Goal: Submit feedback/report problem: Provide input to the site owners about the experience or issues

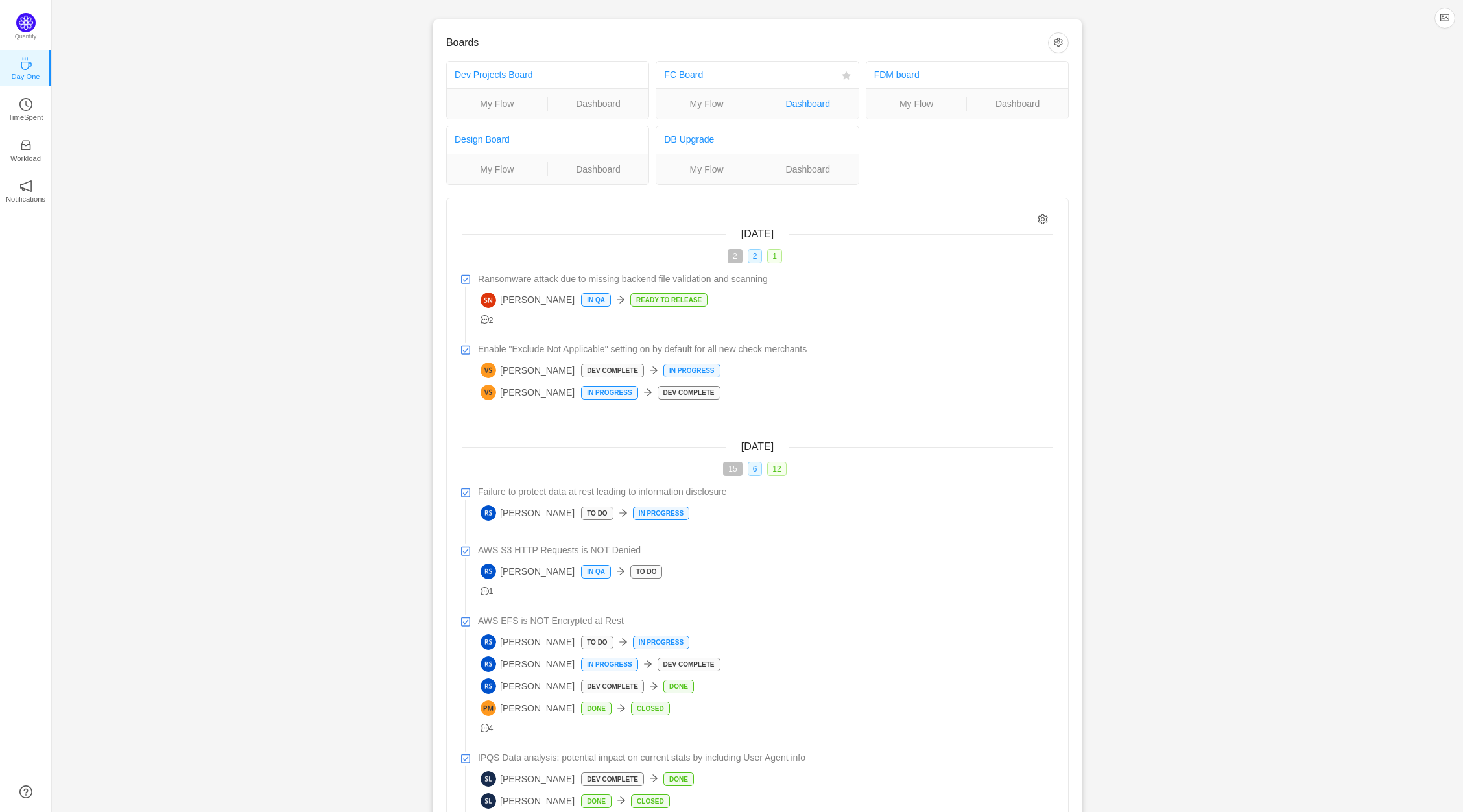
click at [819, 100] on link "Dashboard" at bounding box center [807, 103] width 101 height 14
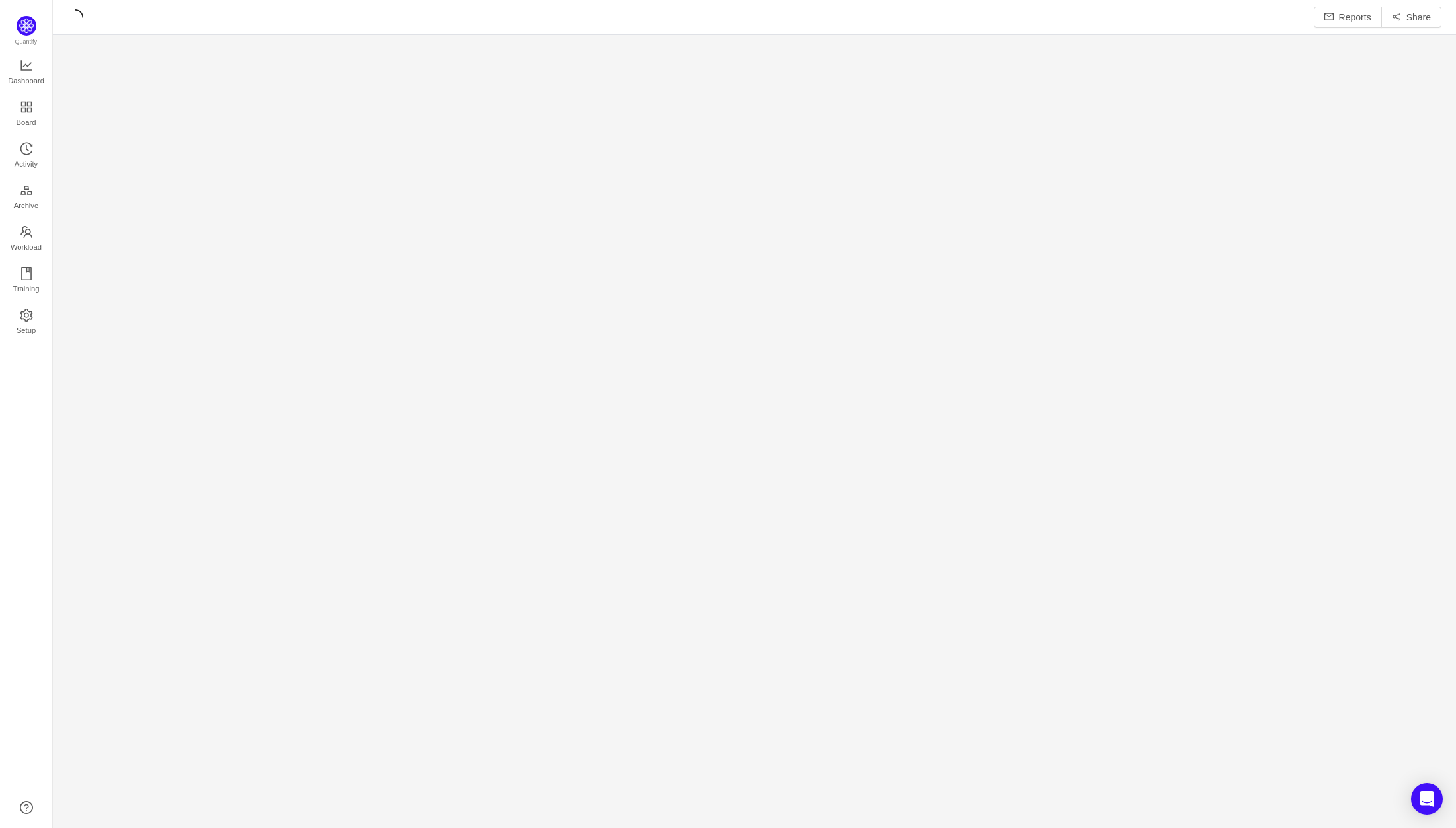
scroll to position [809, 1373]
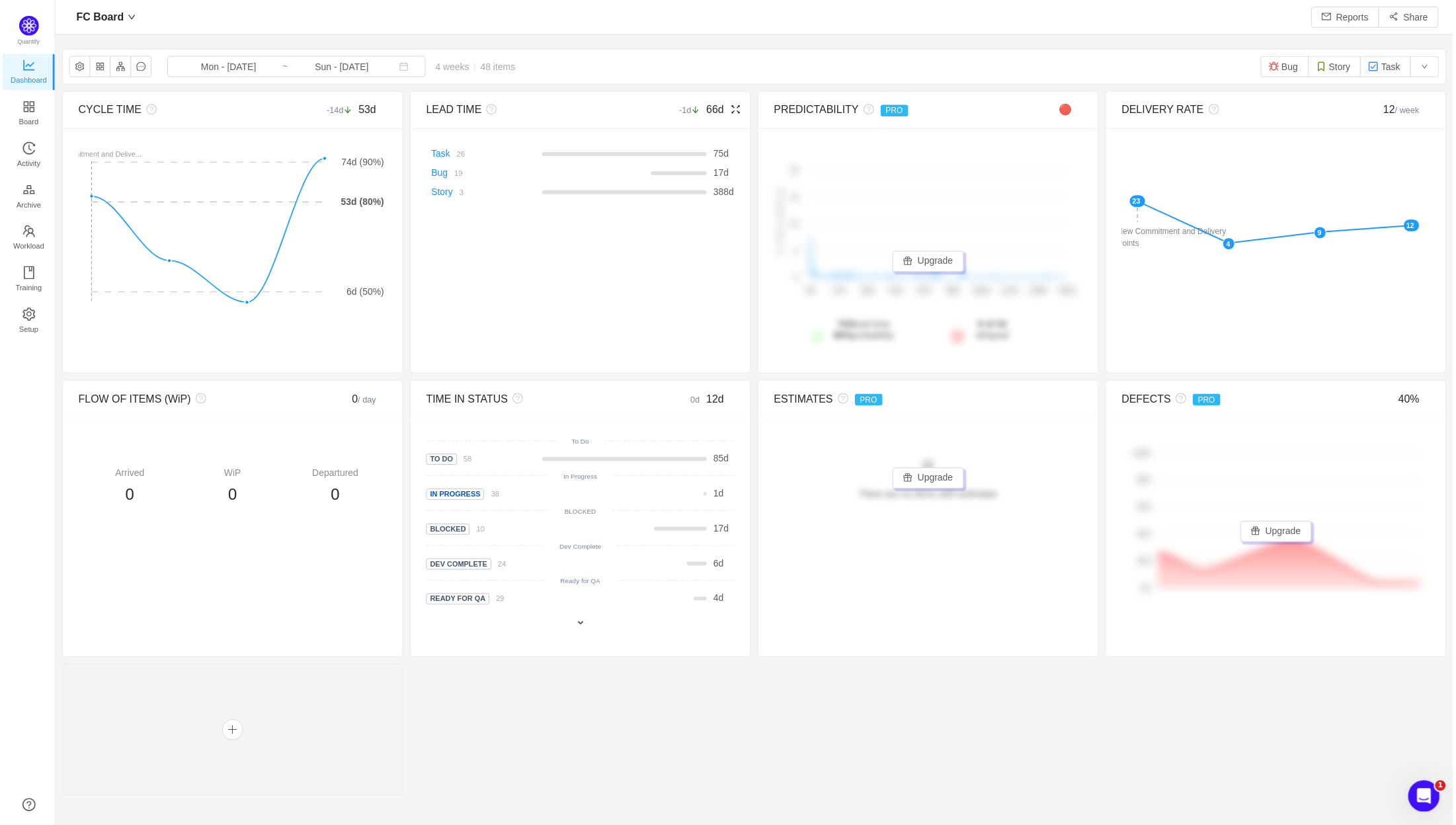
scroll to position [805, 1373]
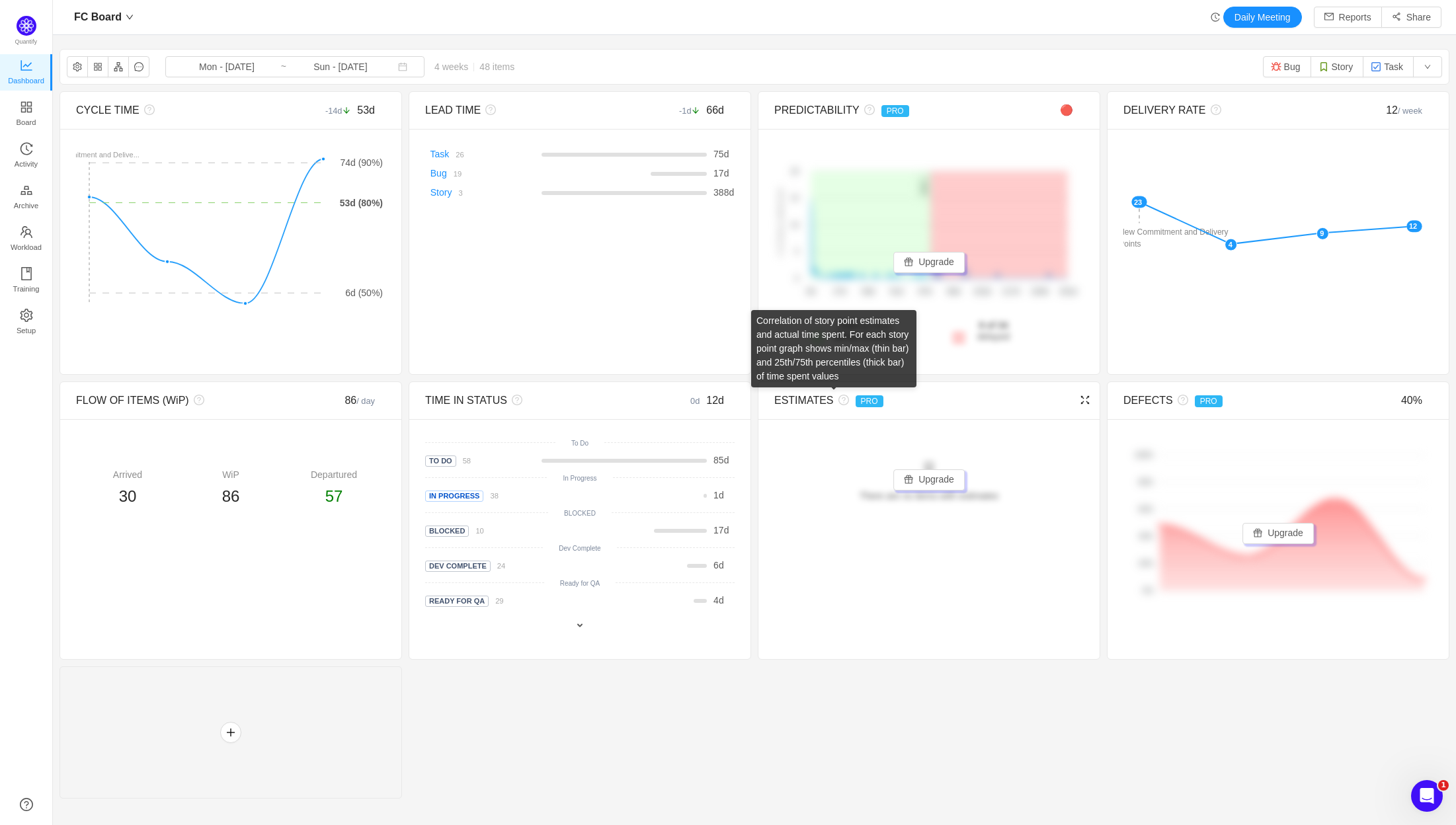
click at [839, 403] on icon "icon: question-circle" at bounding box center [843, 399] width 11 height 11
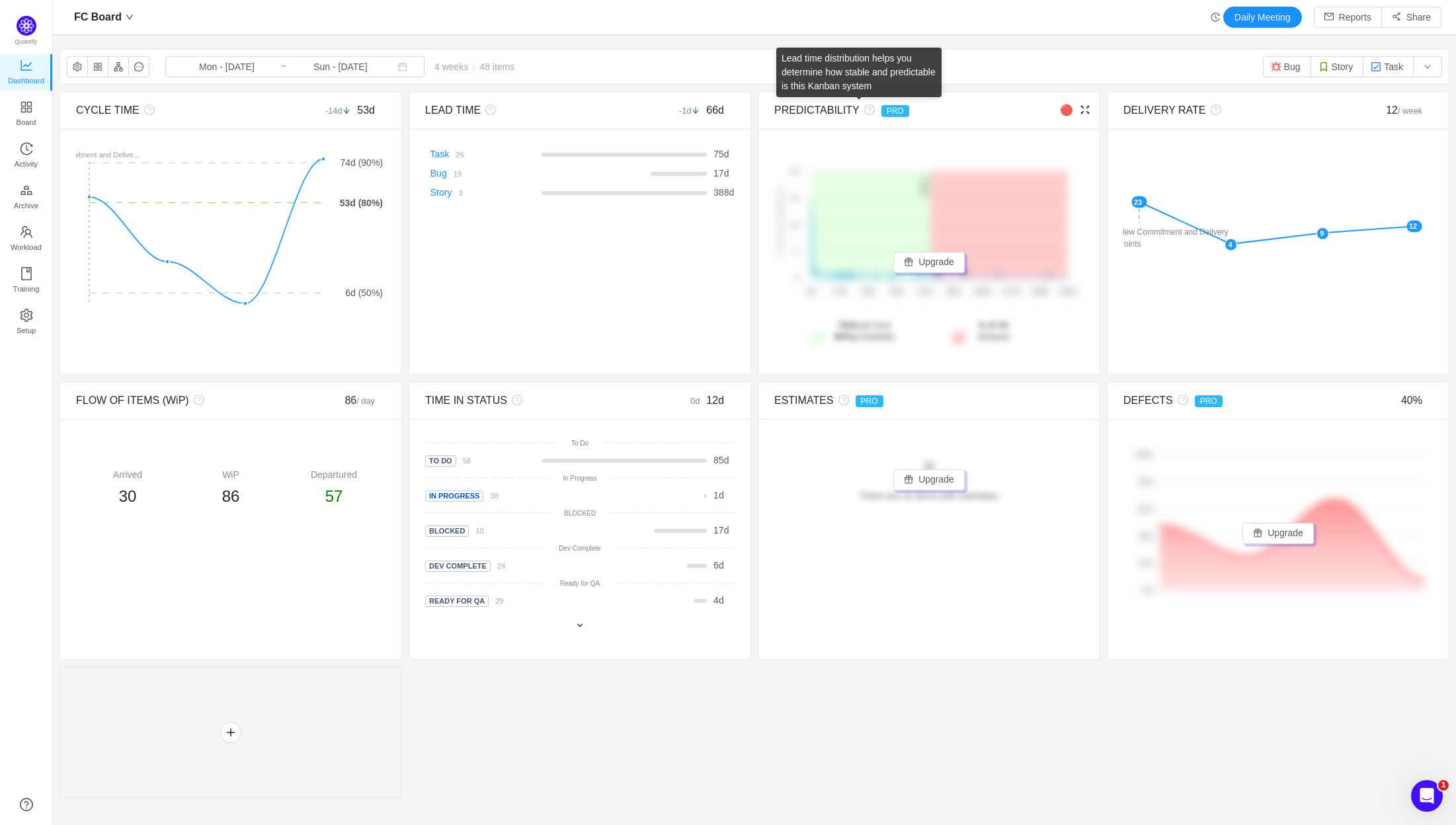
click at [864, 114] on icon "icon: question-circle" at bounding box center [868, 110] width 11 height 11
click at [1323, 20] on button "Reports" at bounding box center [1347, 17] width 68 height 21
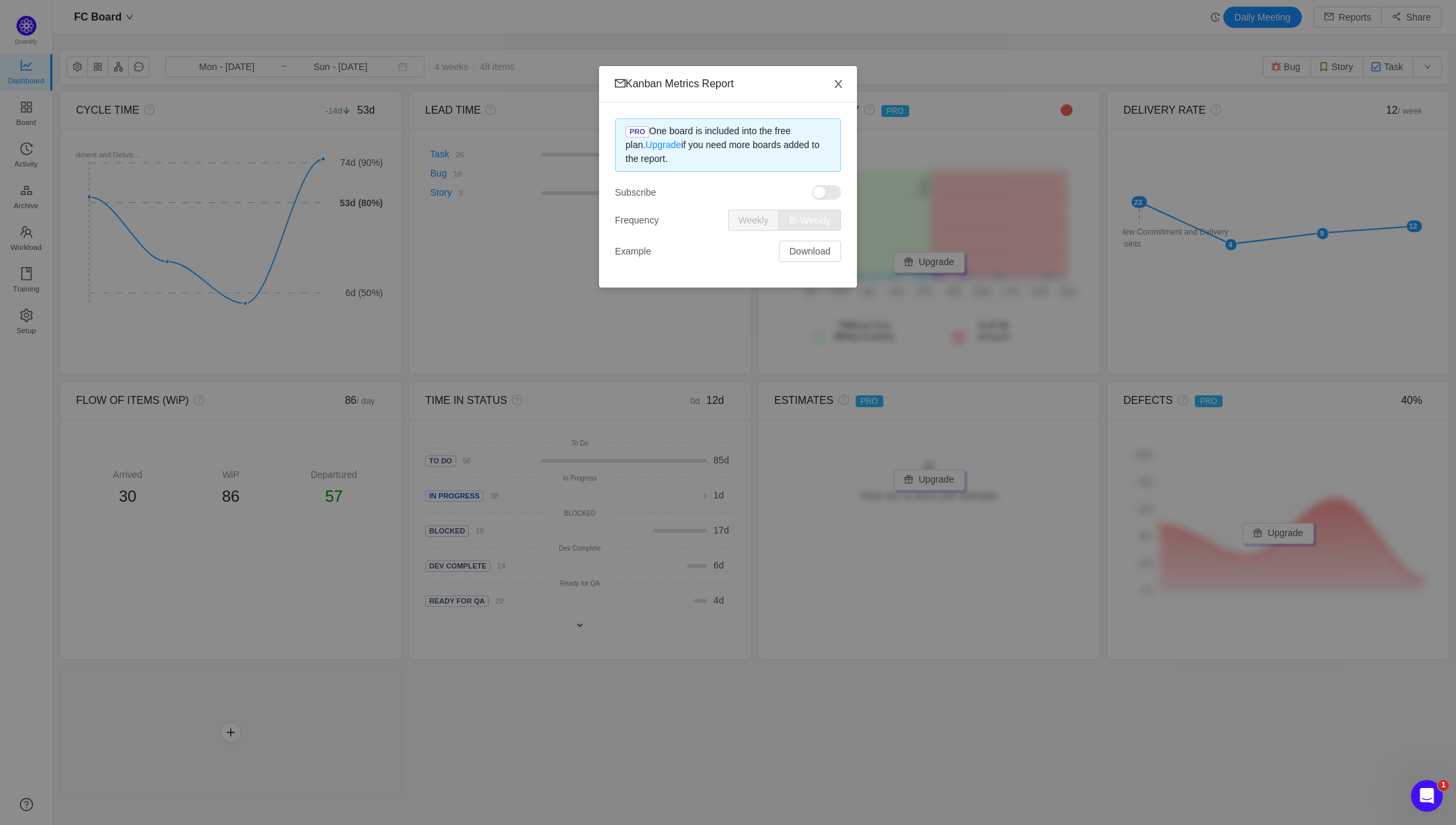
click at [841, 88] on icon "icon: close" at bounding box center [839, 84] width 8 height 8
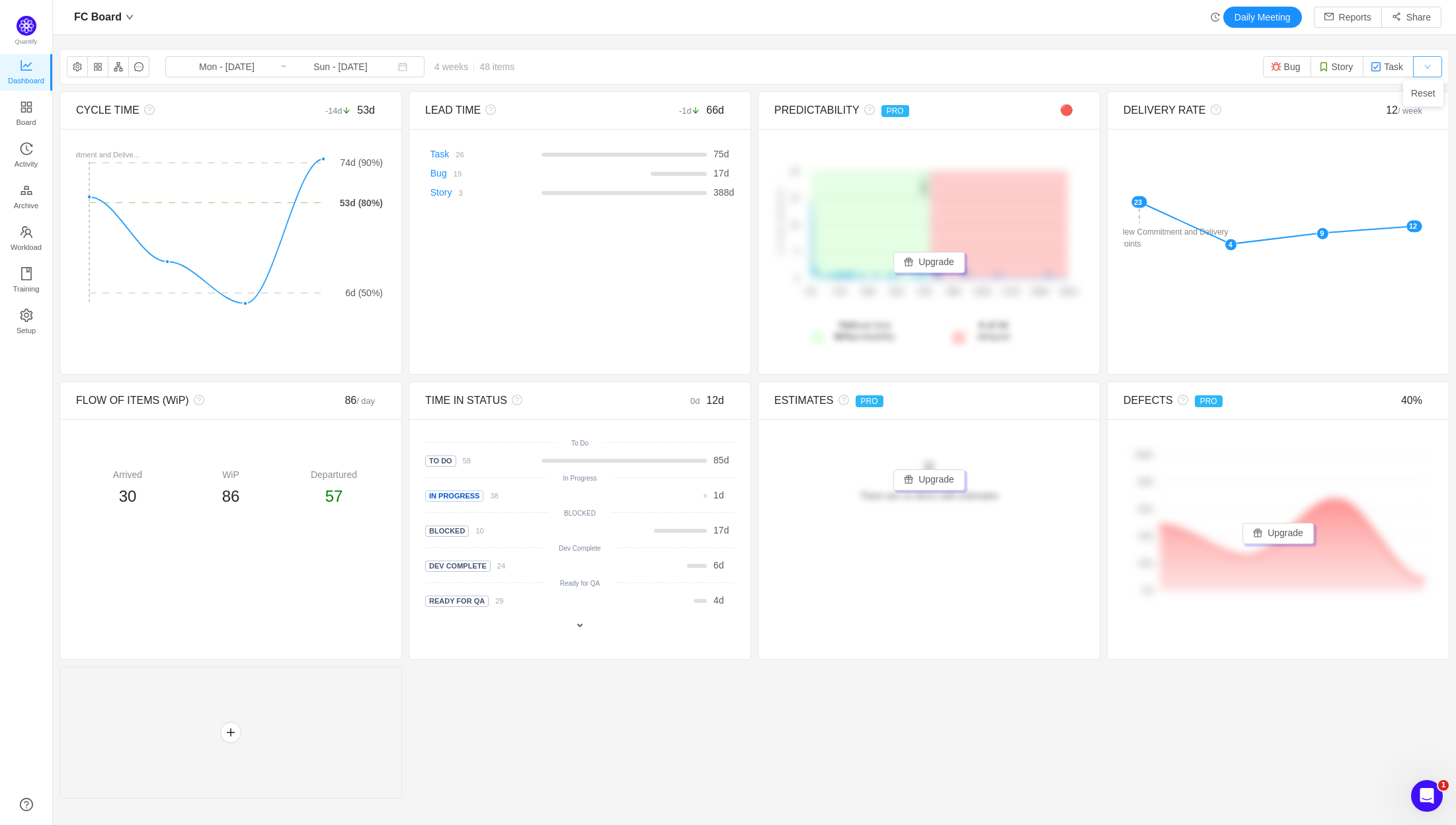
click at [1416, 69] on button "button" at bounding box center [1427, 66] width 29 height 21
click at [513, 68] on div "FC Board Mon - Aug 25, 2025 ~ Sun - Sep 21, 2025 4 weeks 48 items Bug Story Task" at bounding box center [755, 67] width 1389 height 35
click at [116, 69] on button "button" at bounding box center [118, 66] width 21 height 21
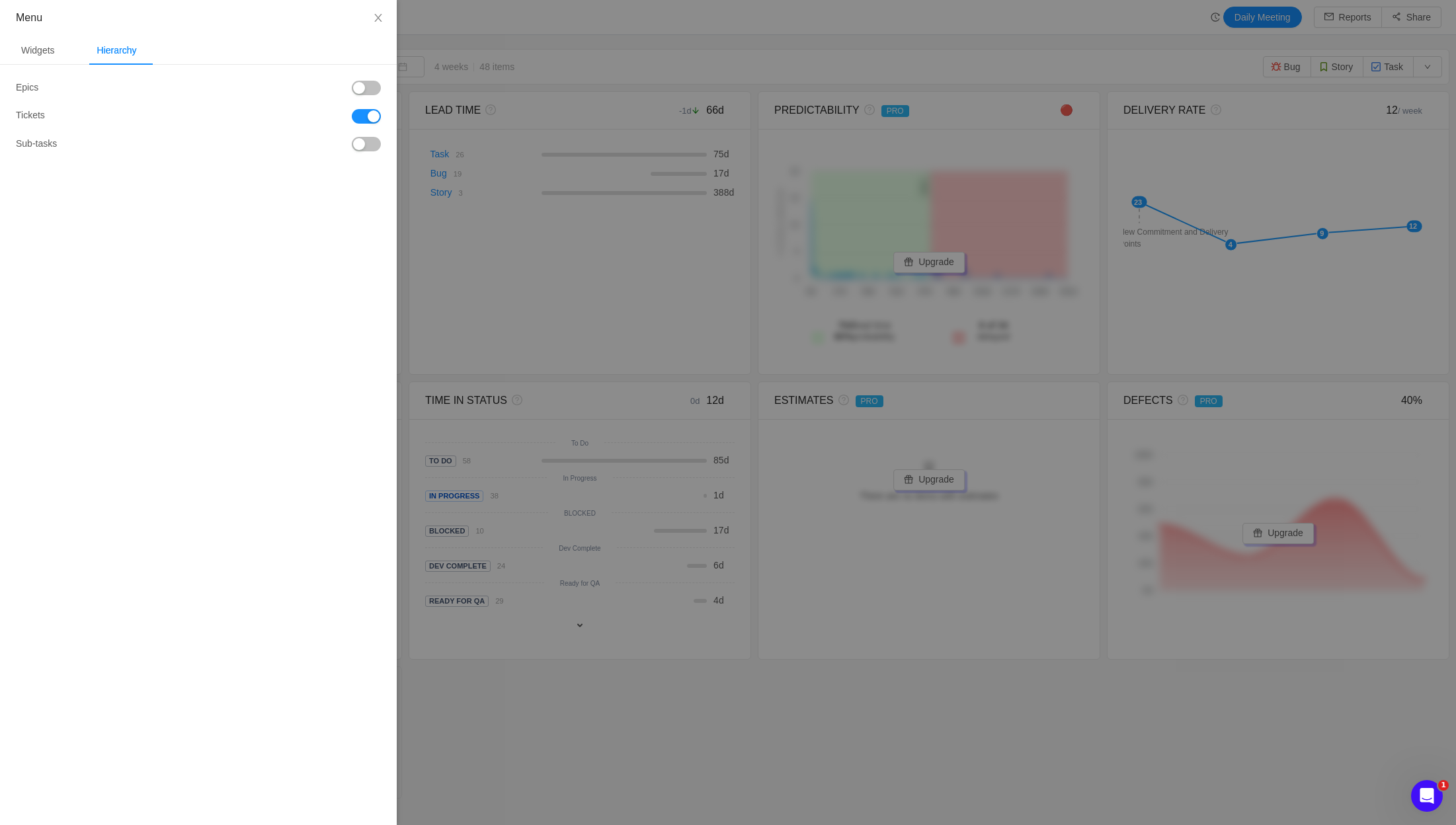
click at [368, 88] on button "button" at bounding box center [366, 88] width 29 height 14
click at [369, 145] on button "button" at bounding box center [366, 143] width 29 height 14
click at [31, 48] on div "Widgets" at bounding box center [38, 50] width 55 height 30
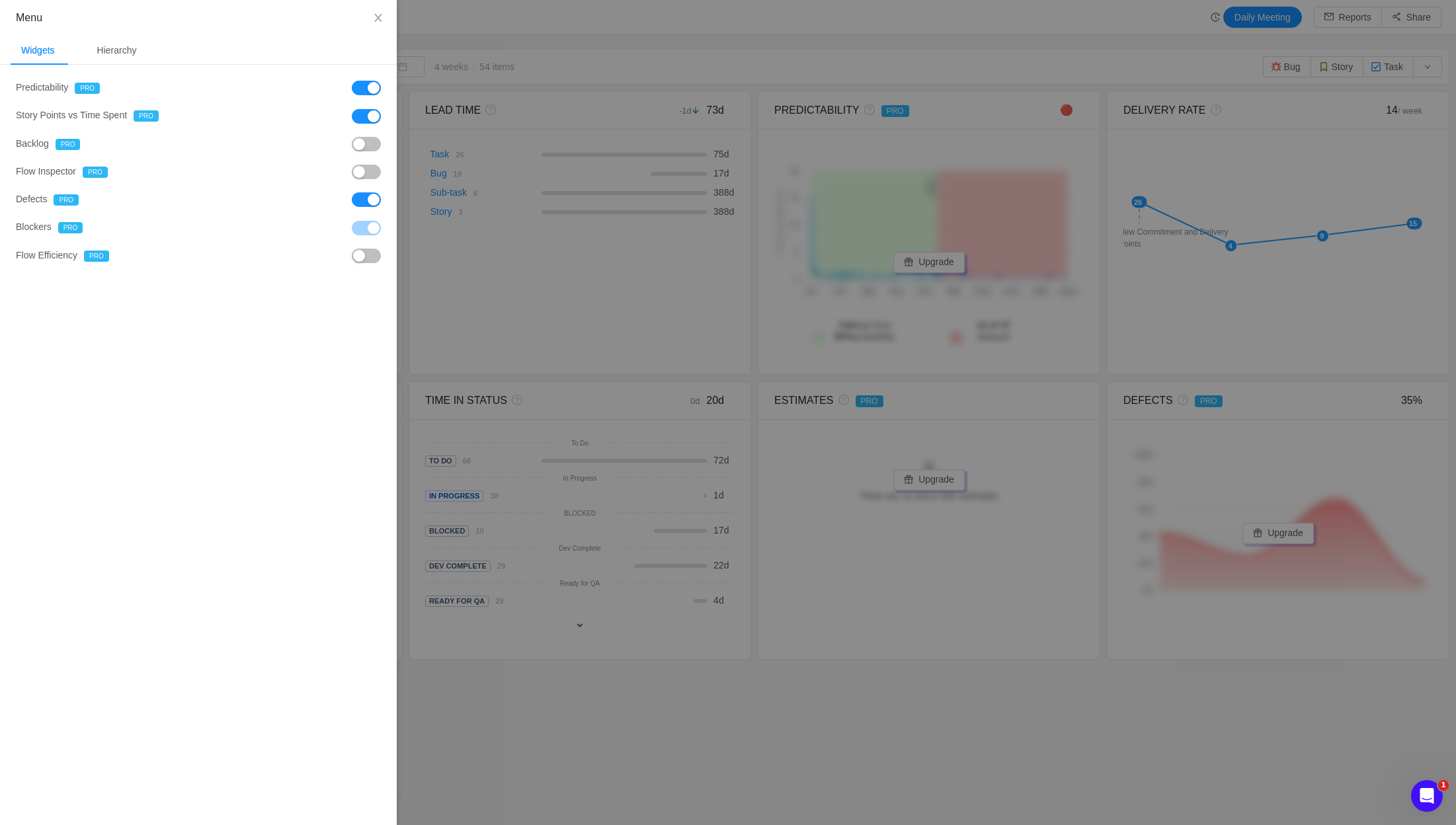
click at [482, 183] on div at bounding box center [728, 412] width 1456 height 825
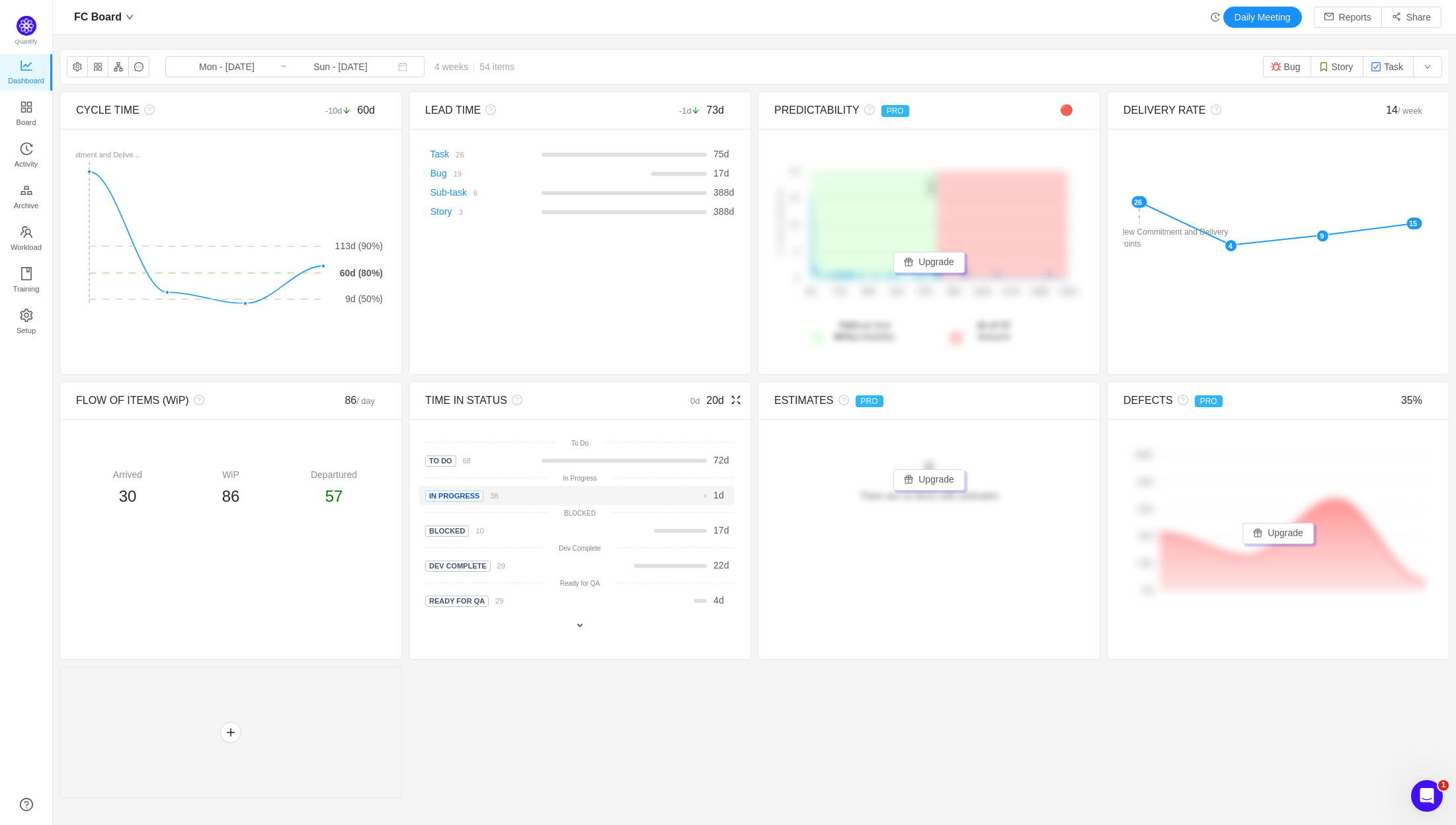
click at [542, 495] on div "In Progress 38" at bounding box center [490, 495] width 129 height 13
click at [449, 499] on span "In Progress" at bounding box center [454, 496] width 58 height 12
click at [449, 521] on div "Blocked 10 17 d" at bounding box center [576, 531] width 316 height 19
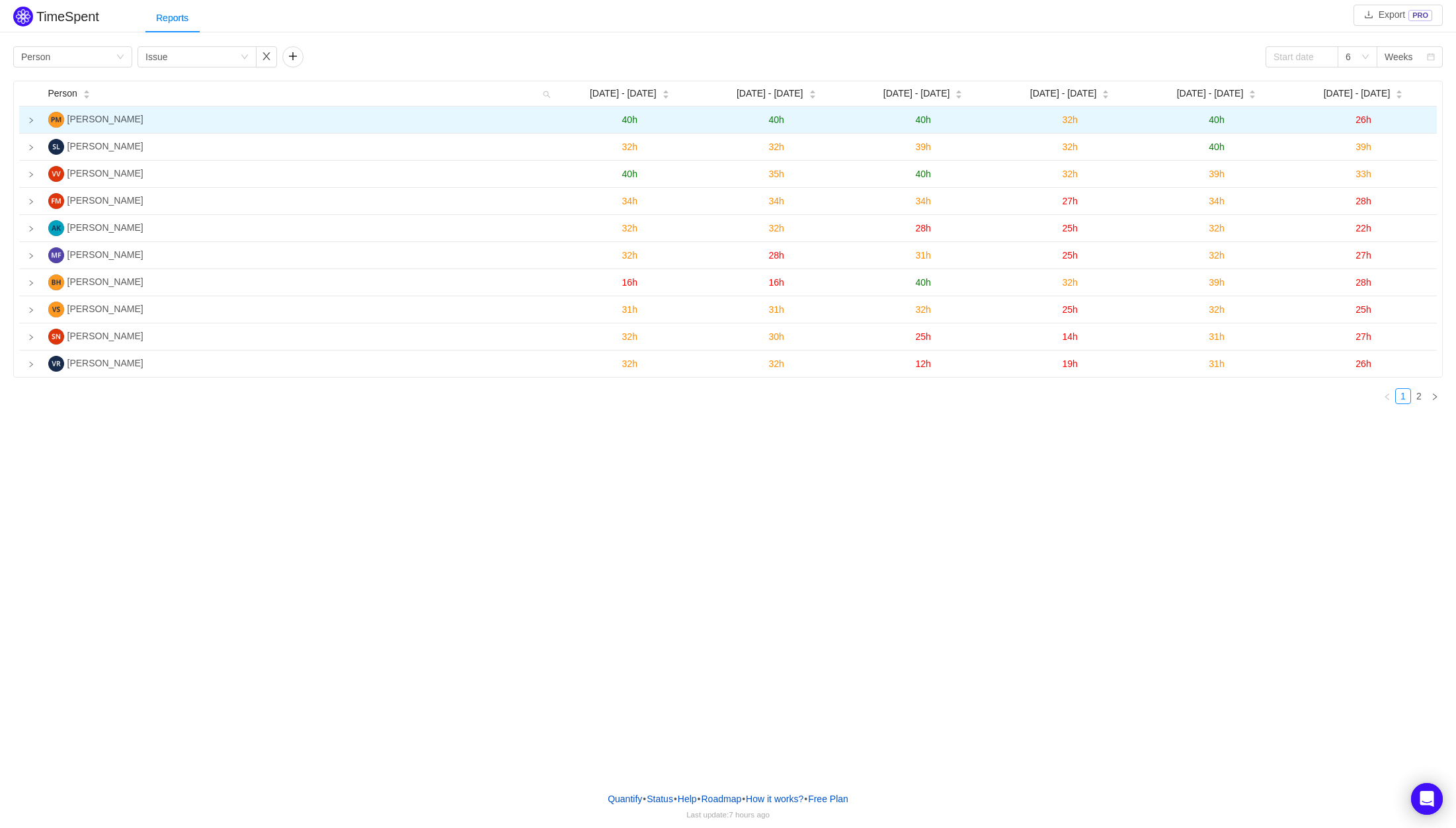
click at [1368, 117] on span "26h" at bounding box center [1363, 119] width 15 height 11
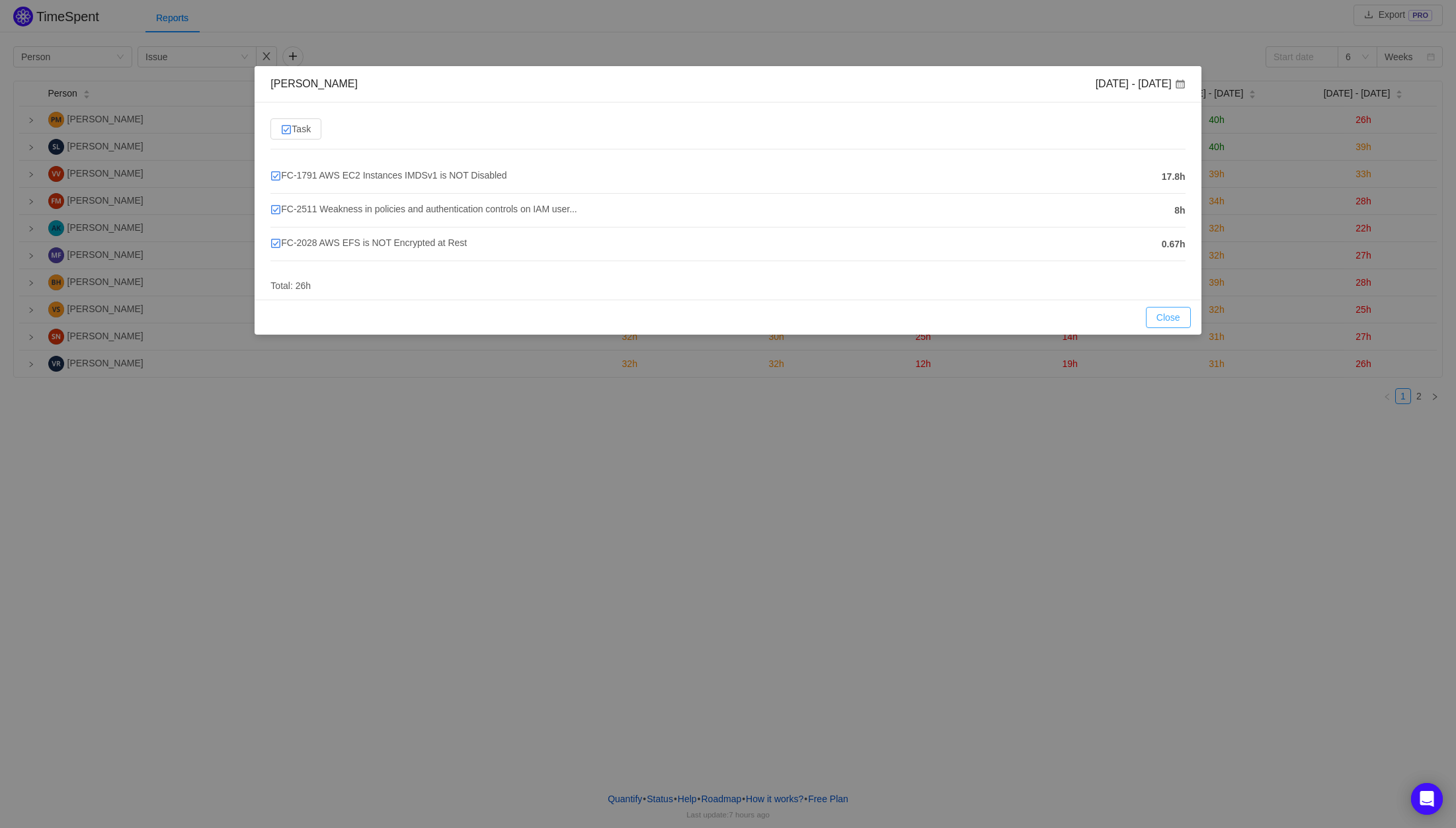
click at [1165, 312] on button "Close" at bounding box center [1167, 317] width 45 height 21
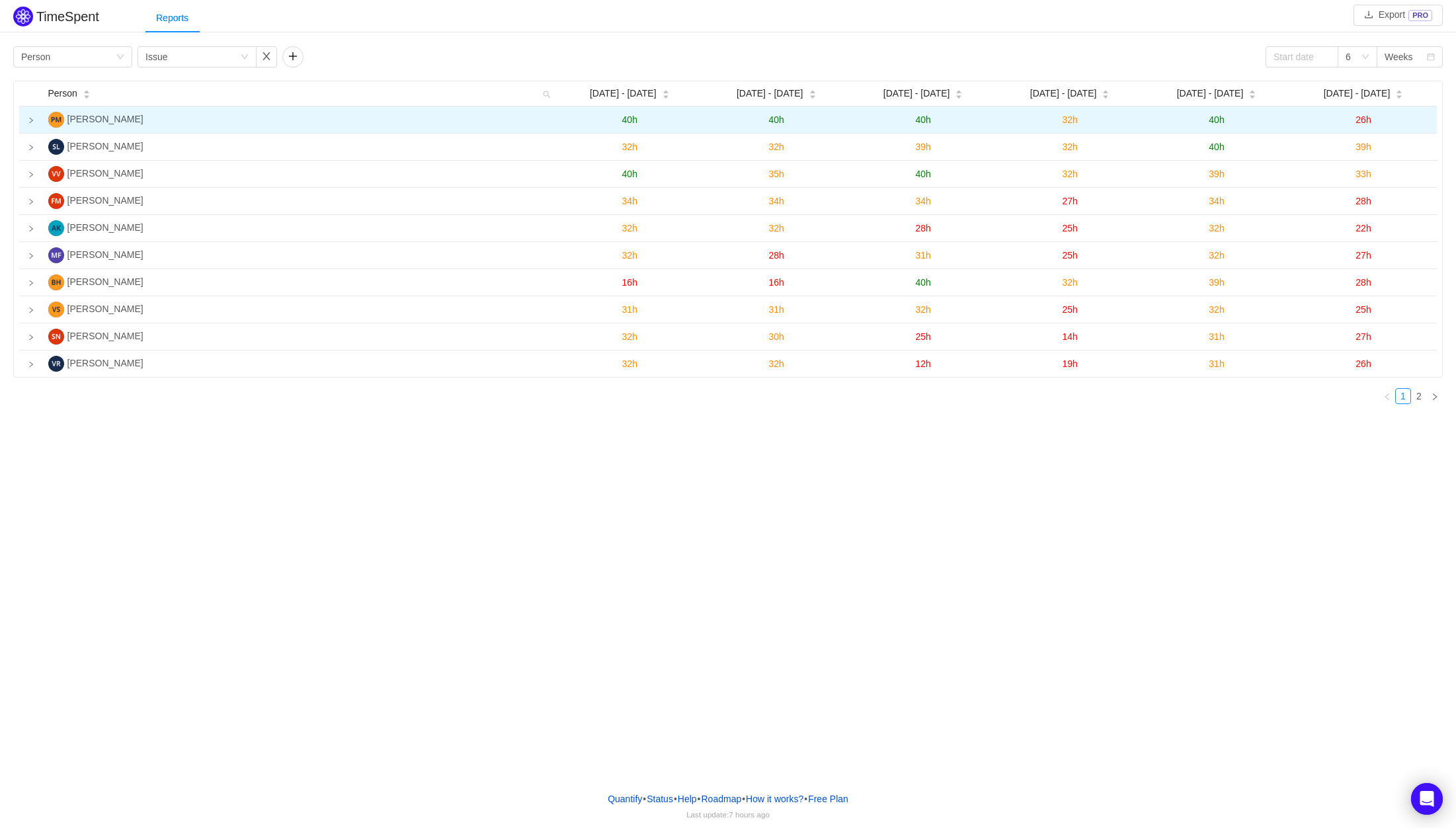
click at [1361, 119] on span "26h" at bounding box center [1363, 119] width 15 height 11
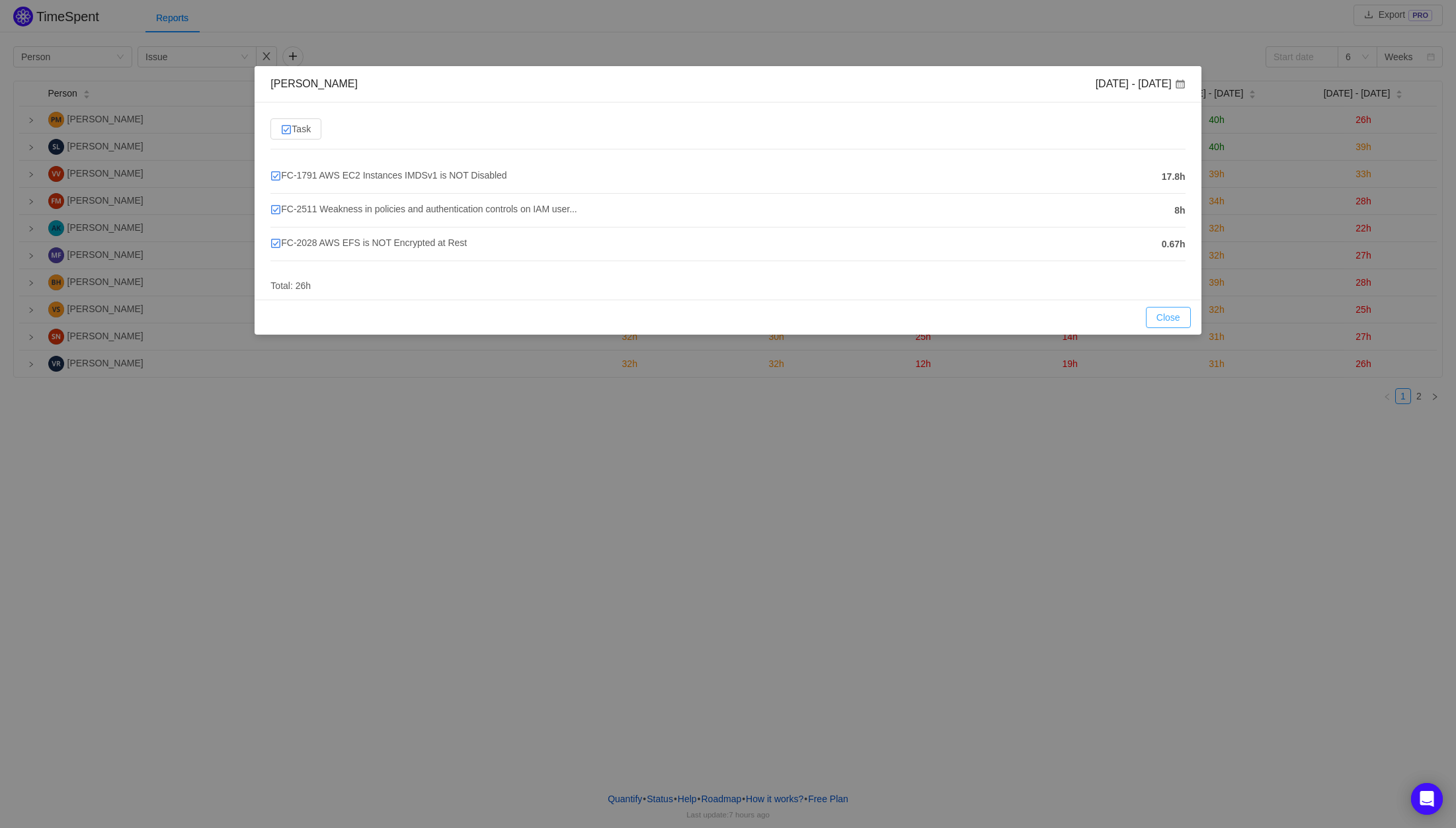
click at [1165, 316] on button "Close" at bounding box center [1167, 317] width 45 height 21
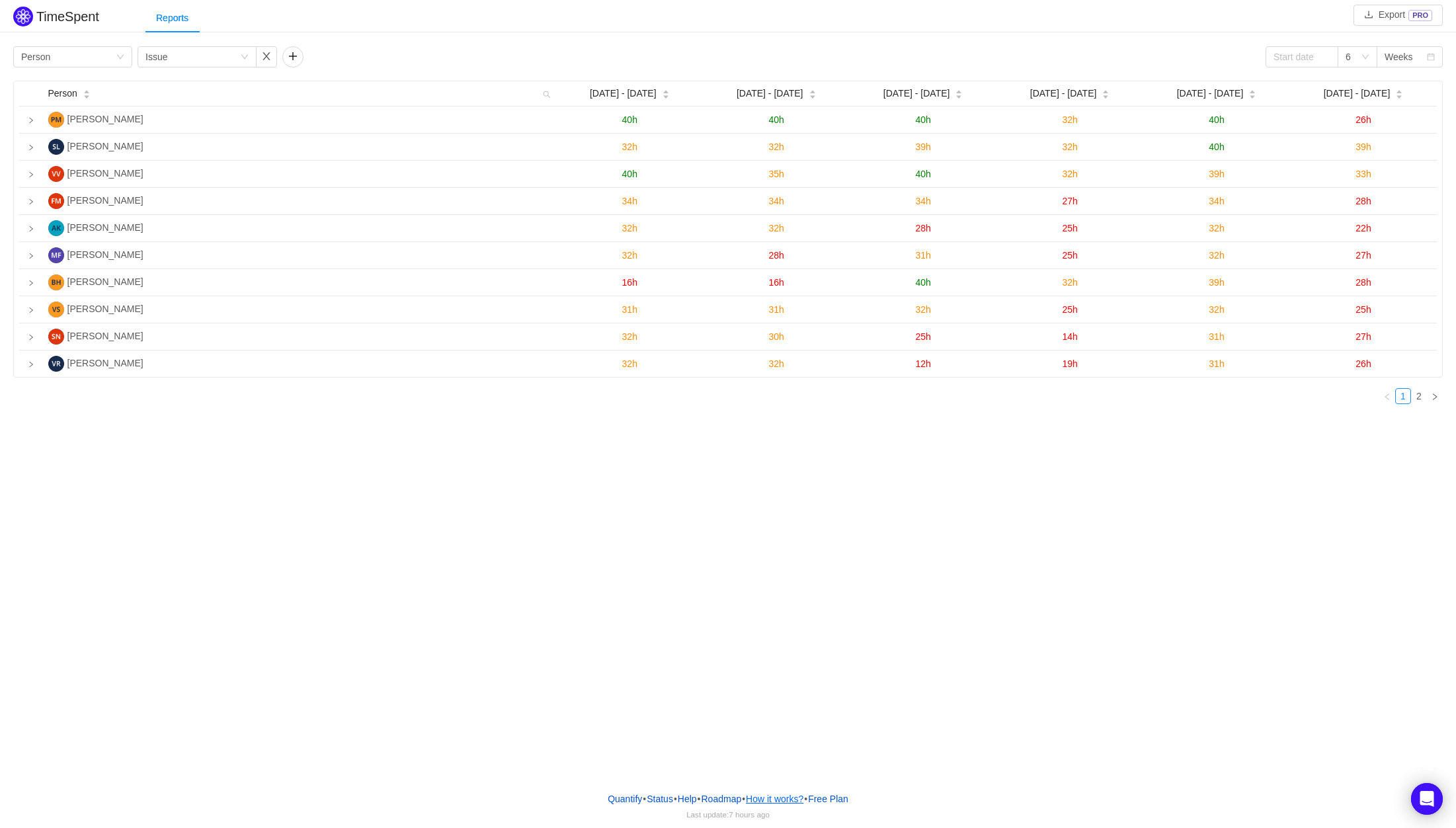
click at [796, 799] on button "How it works?" at bounding box center [774, 798] width 59 height 20
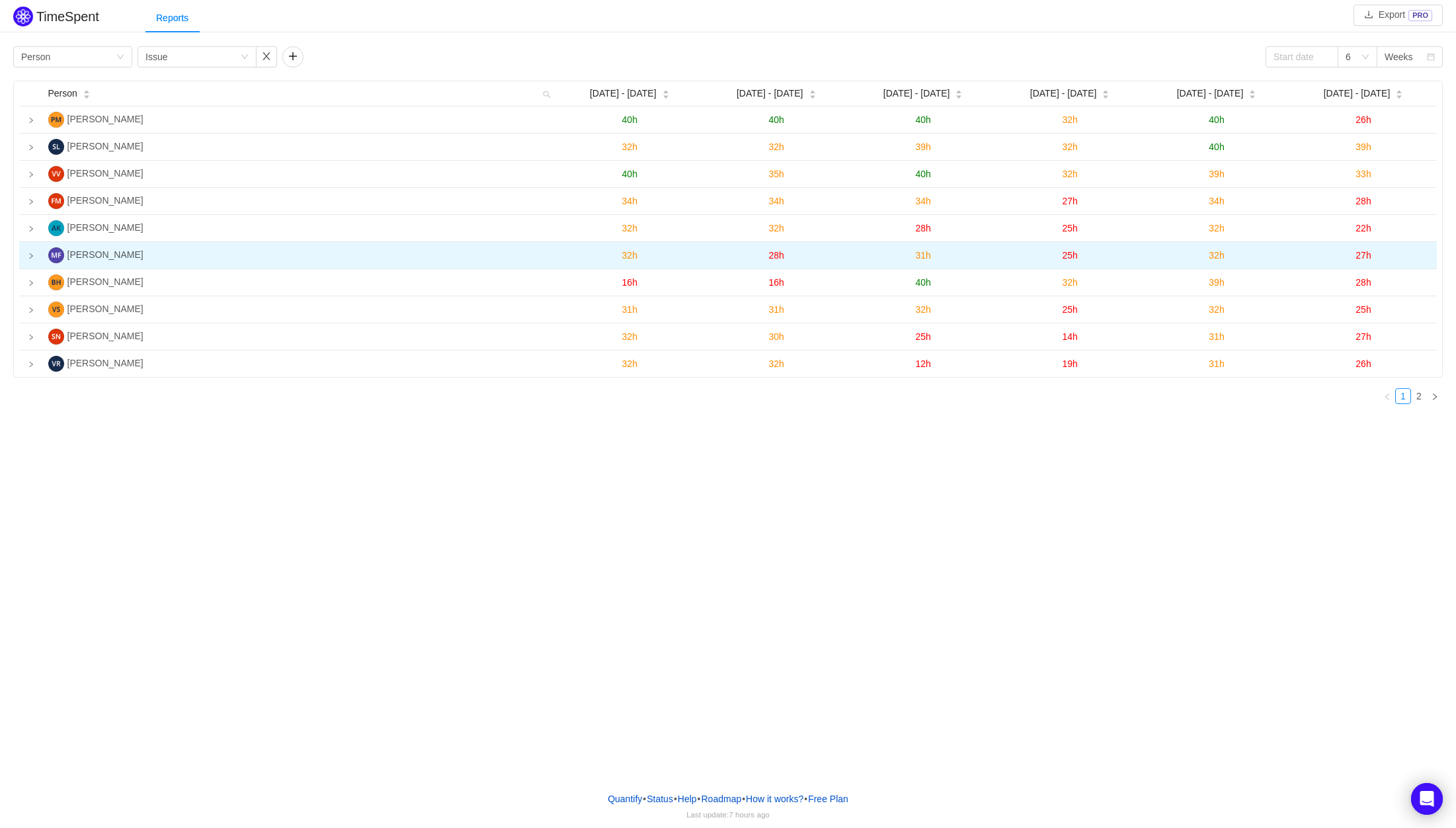
click at [1395, 258] on td "27h" at bounding box center [1363, 256] width 147 height 27
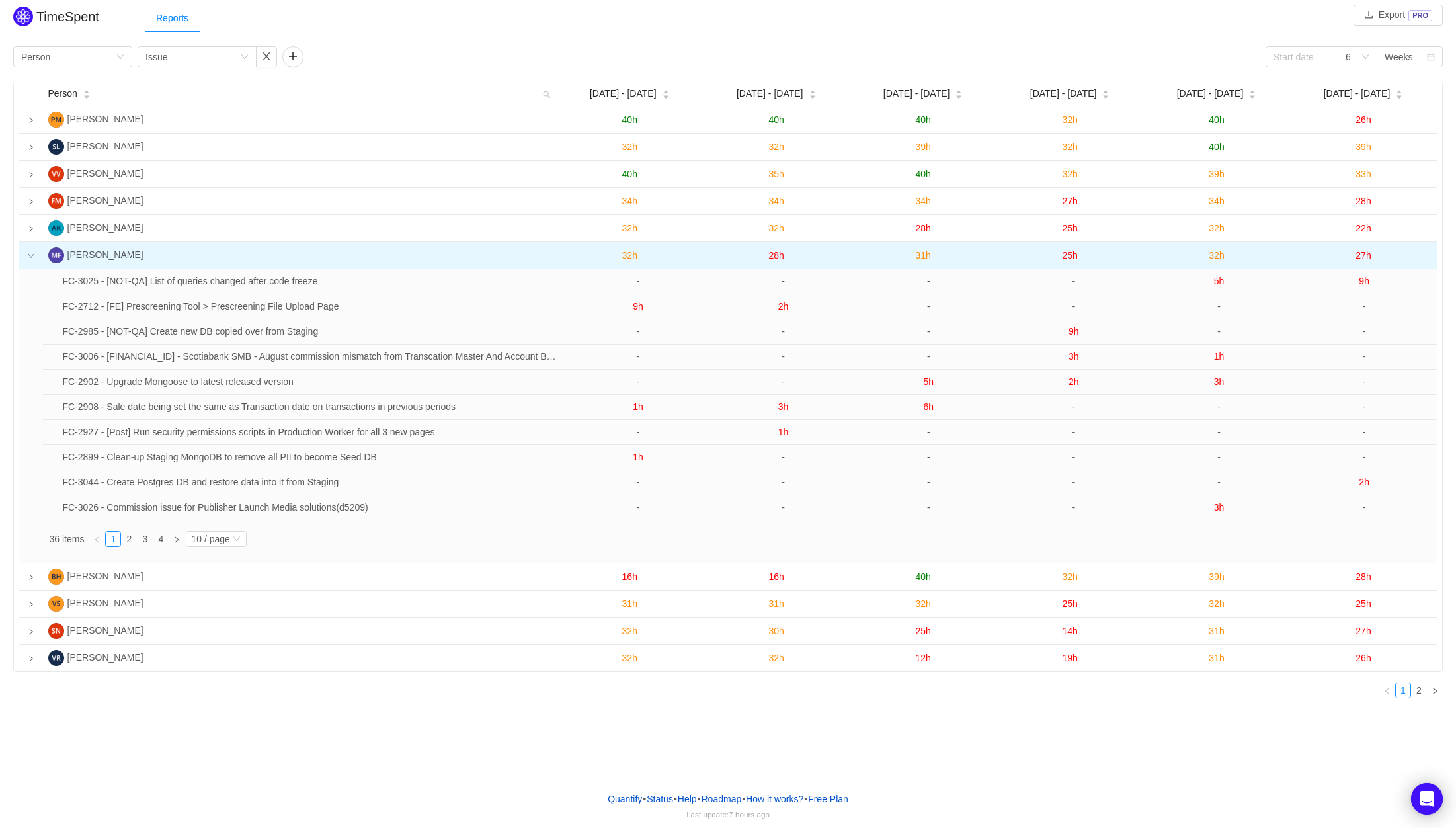
click at [29, 259] on icon "icon: down" at bounding box center [31, 256] width 7 height 7
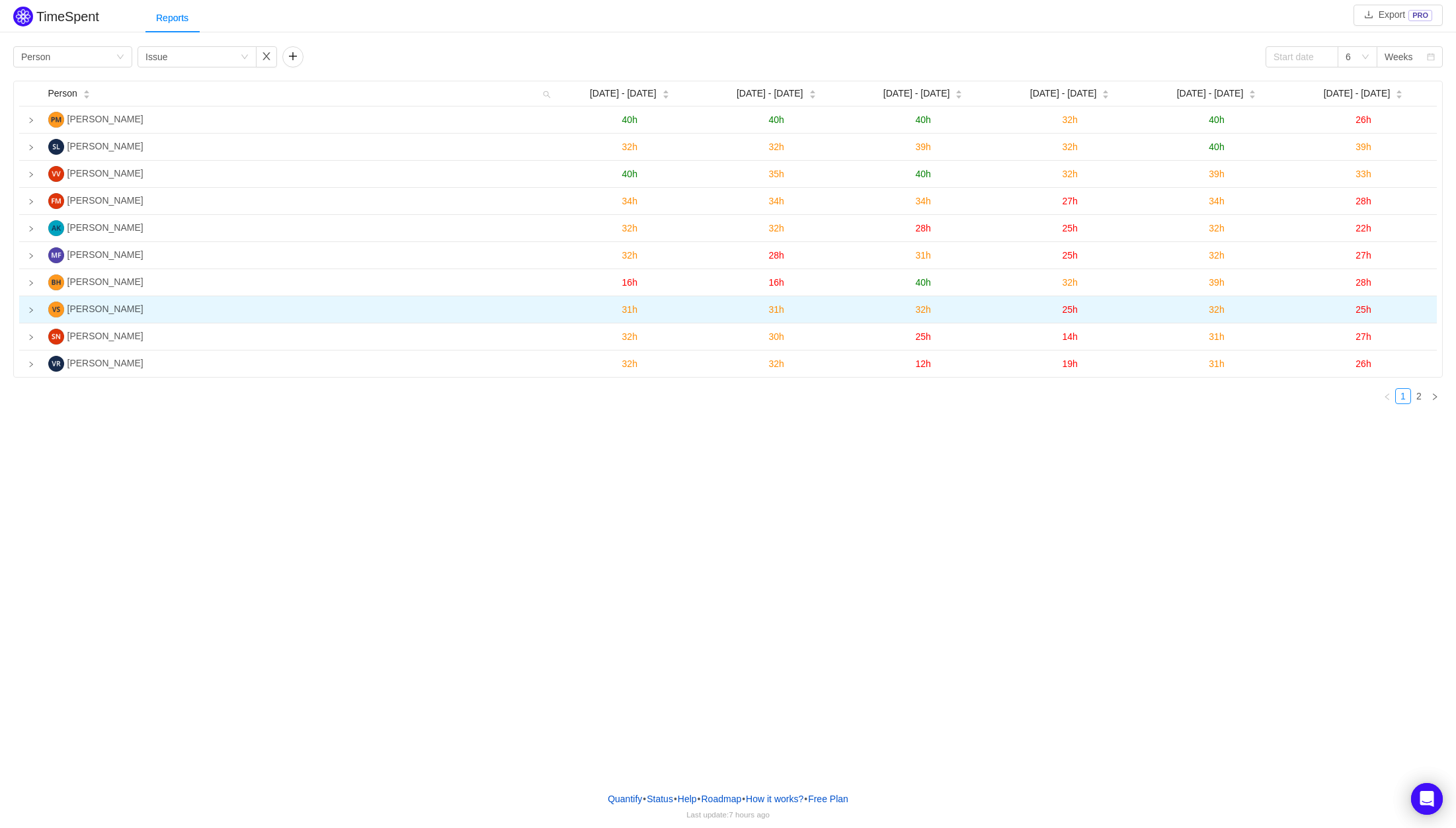
click at [33, 313] on icon "icon: right" at bounding box center [31, 310] width 7 height 7
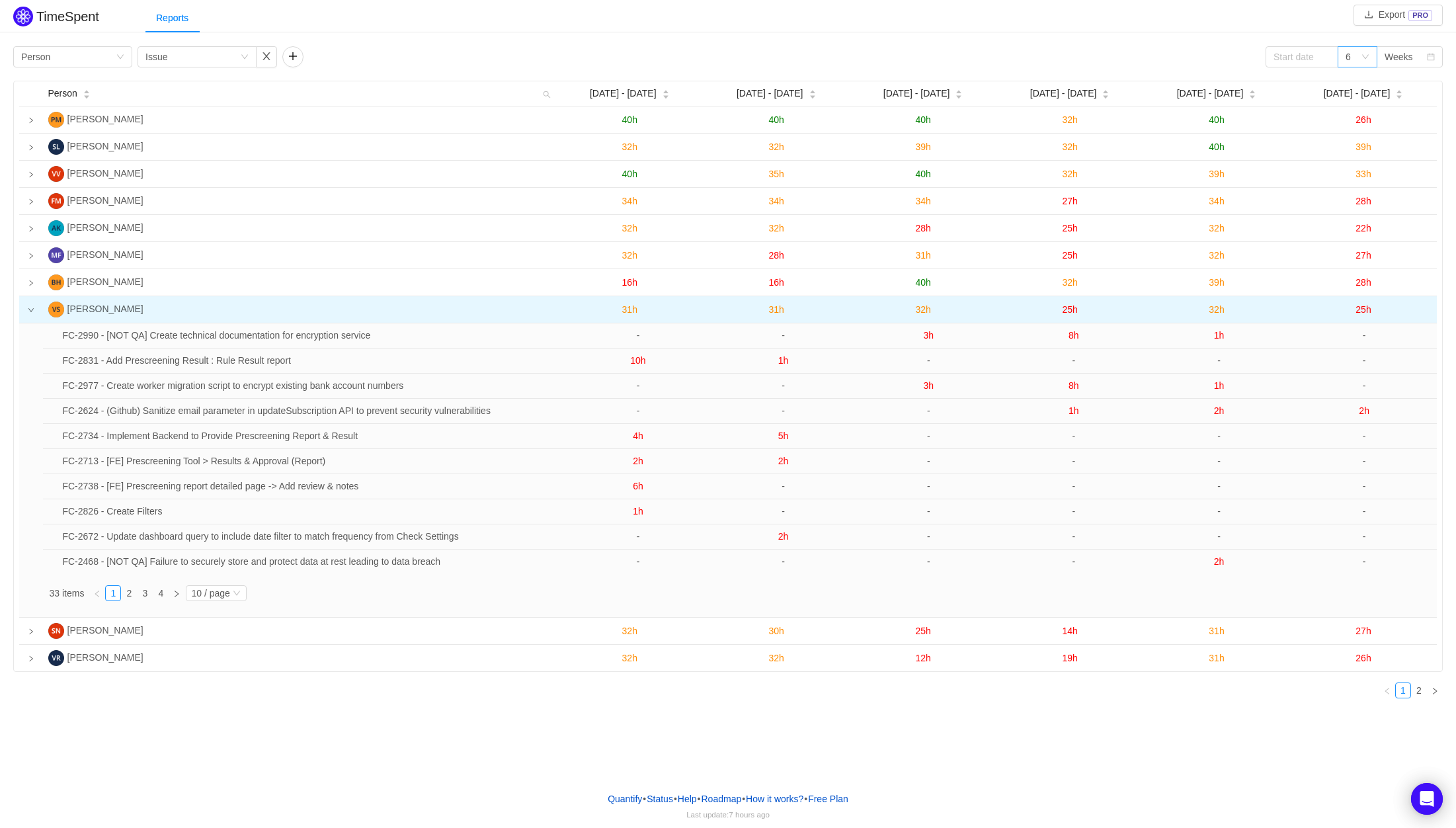
click at [1361, 62] on icon "icon: down" at bounding box center [1365, 58] width 8 height 10
click at [1356, 147] on li "12" at bounding box center [1357, 147] width 39 height 21
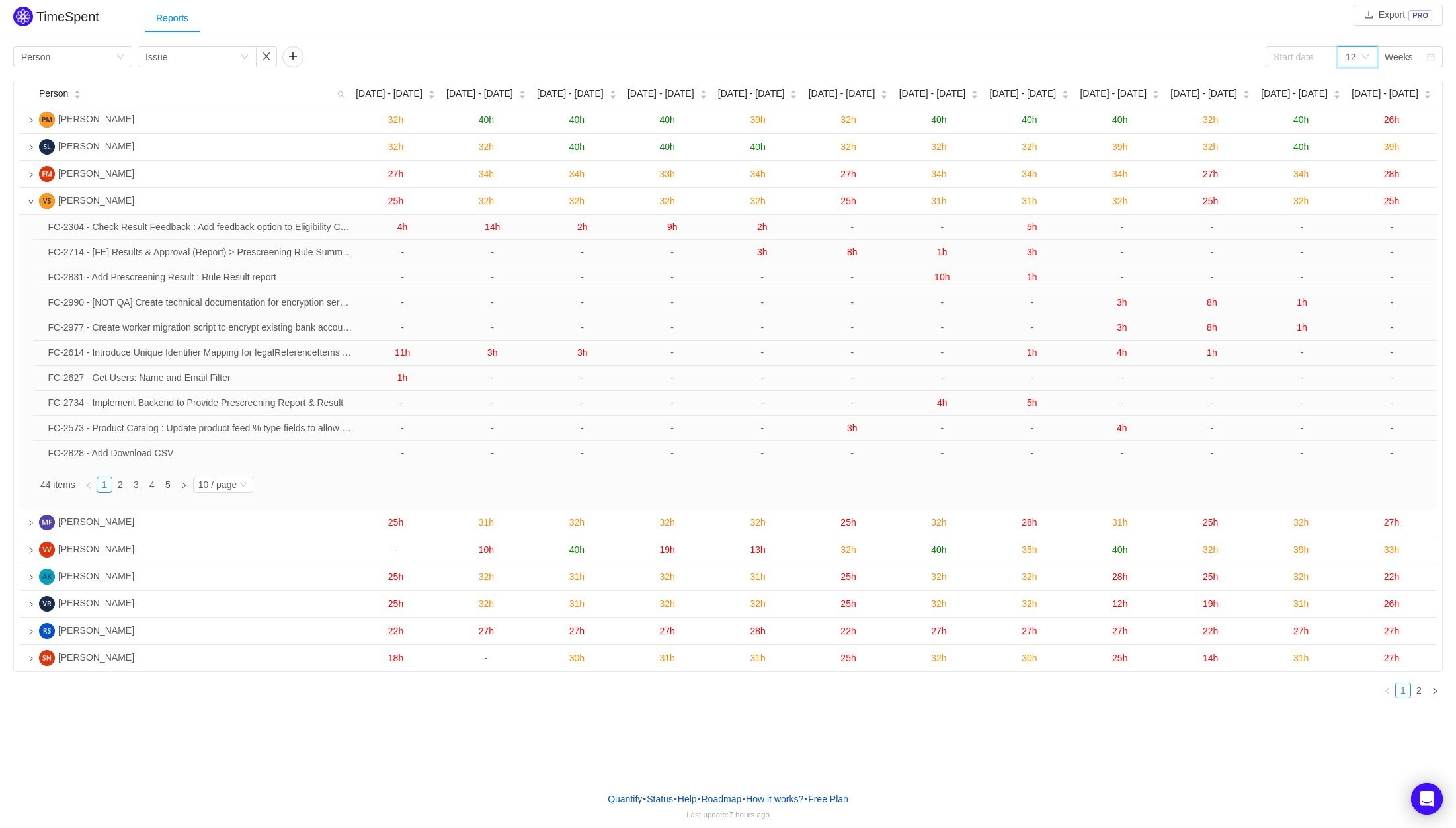
click at [1362, 62] on icon "icon: down" at bounding box center [1365, 58] width 8 height 10
click at [1297, 59] on input at bounding box center [1302, 57] width 73 height 21
click at [1276, 61] on link at bounding box center [1279, 58] width 17 height 26
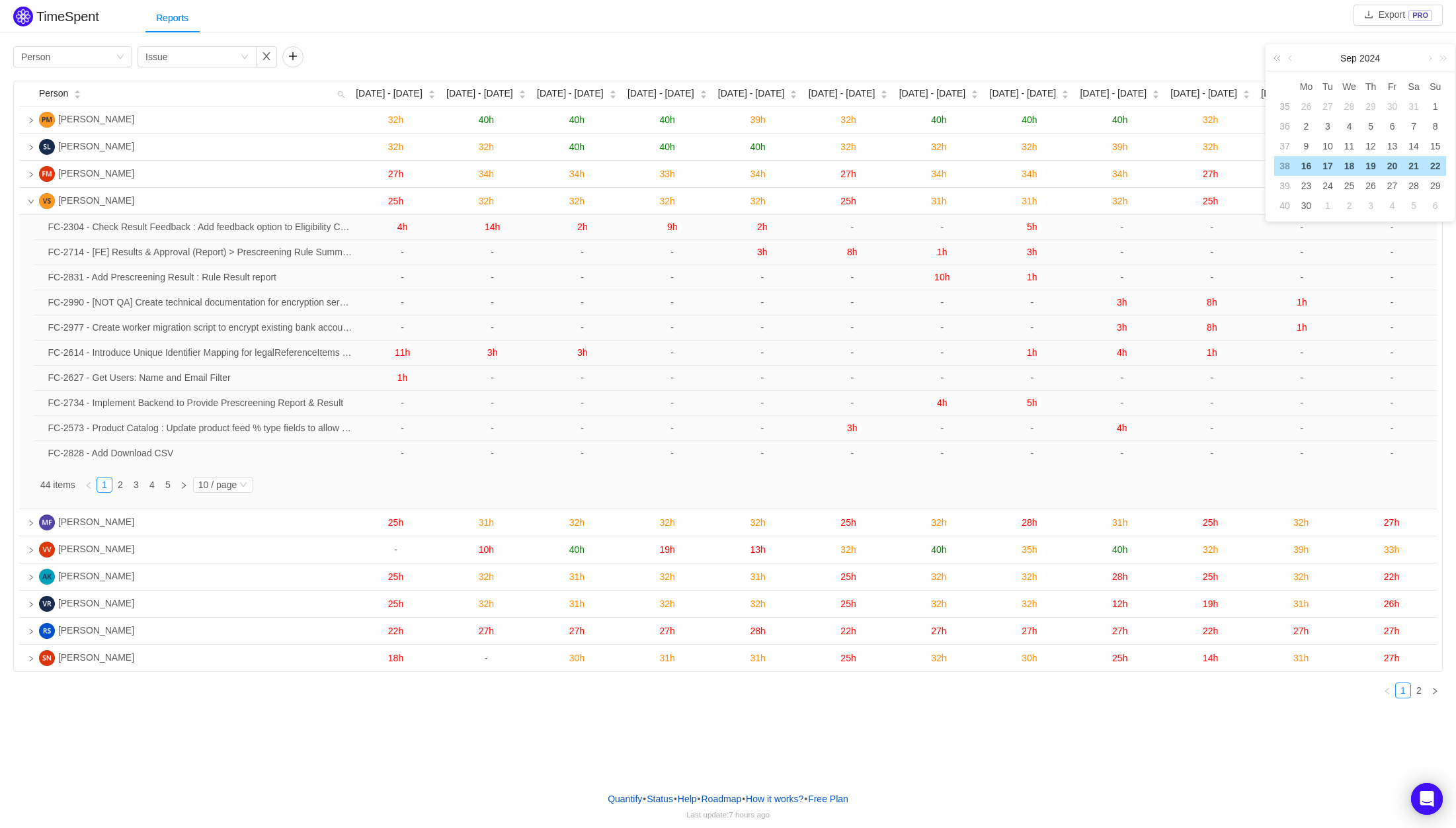
click at [1276, 61] on link at bounding box center [1279, 58] width 17 height 26
click at [1276, 60] on link at bounding box center [1279, 58] width 17 height 26
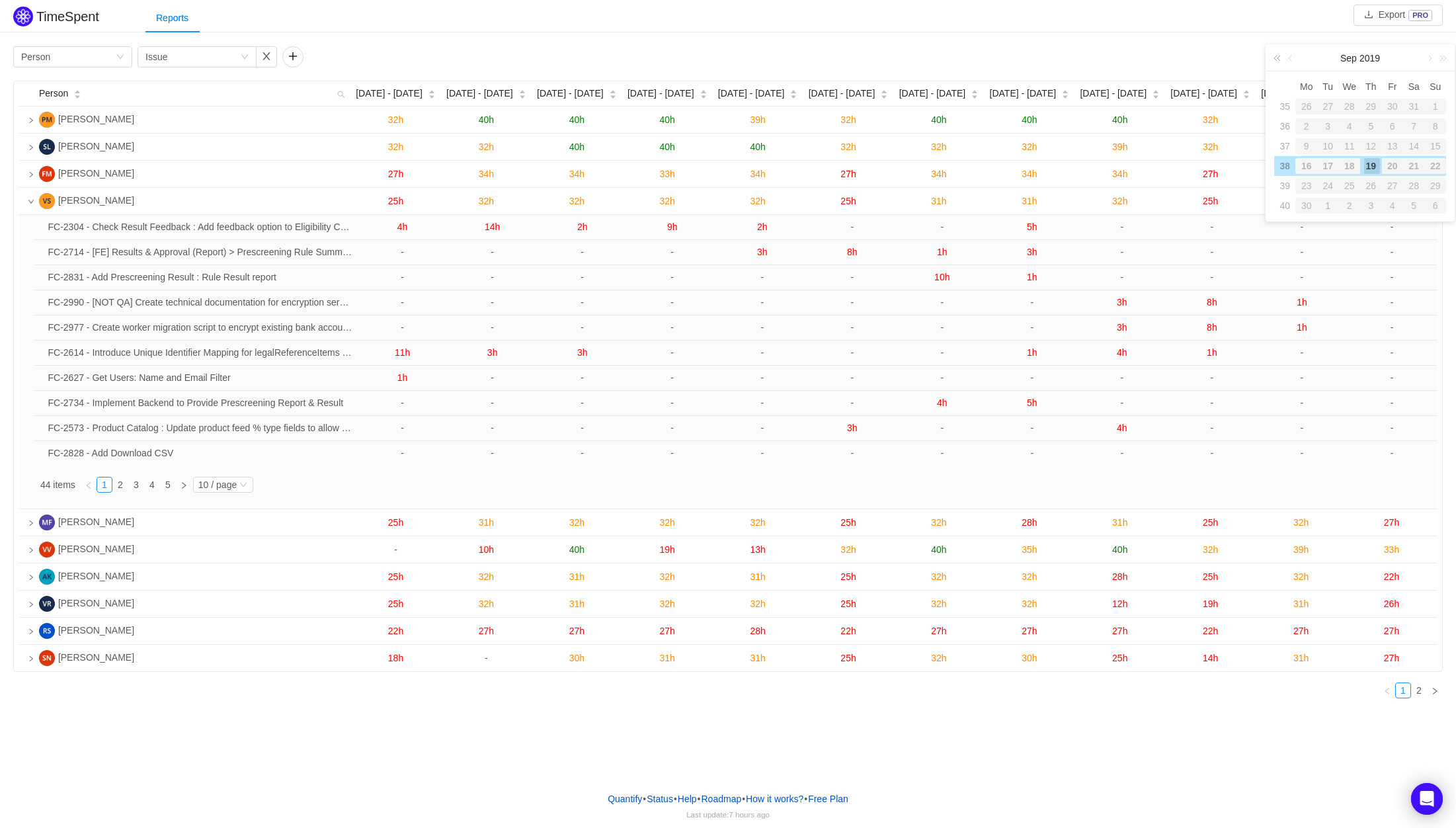
click at [1276, 60] on link at bounding box center [1279, 58] width 17 height 26
click at [1443, 61] on link at bounding box center [1441, 58] width 17 height 26
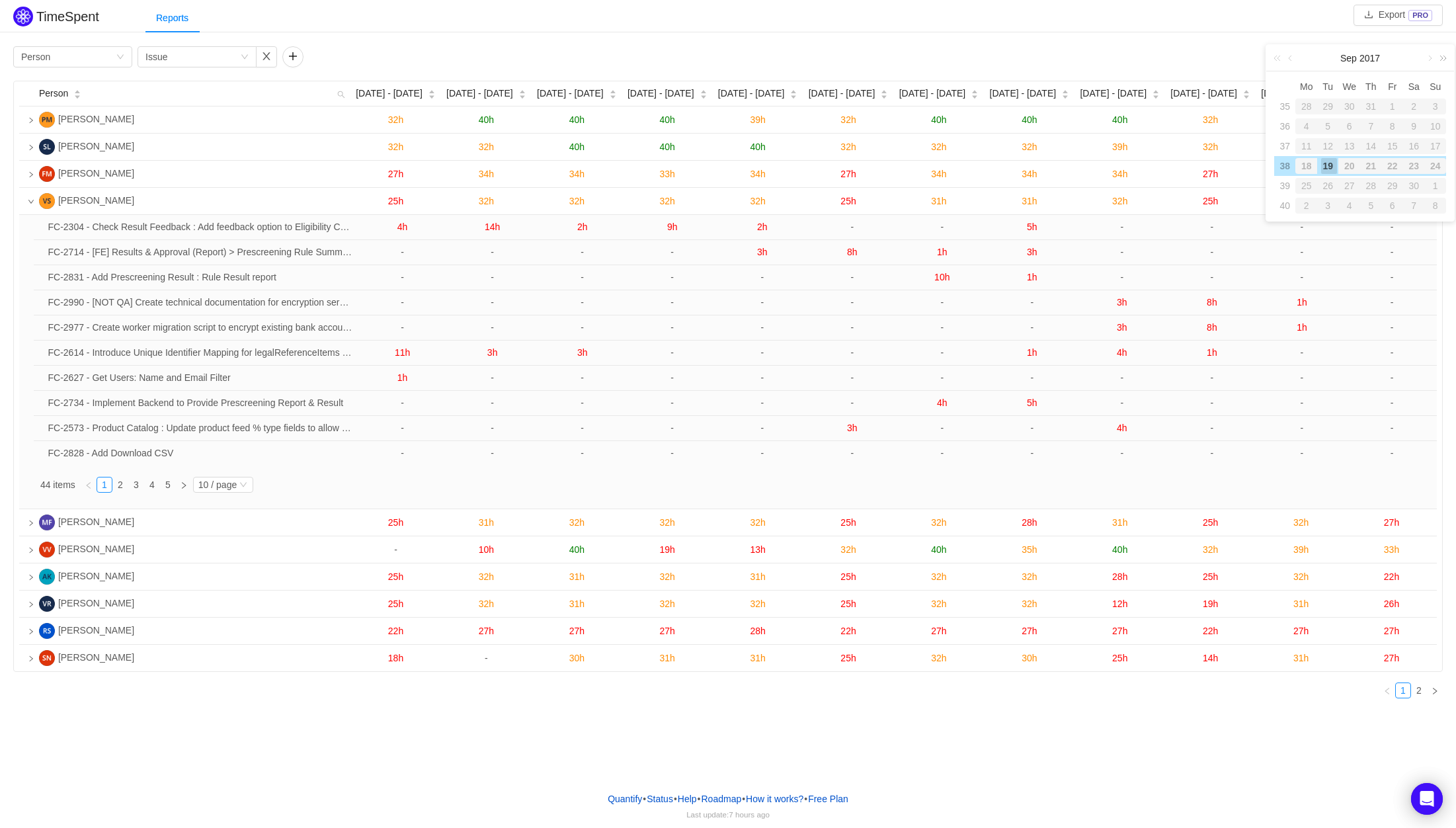
click at [1443, 61] on link at bounding box center [1441, 58] width 17 height 26
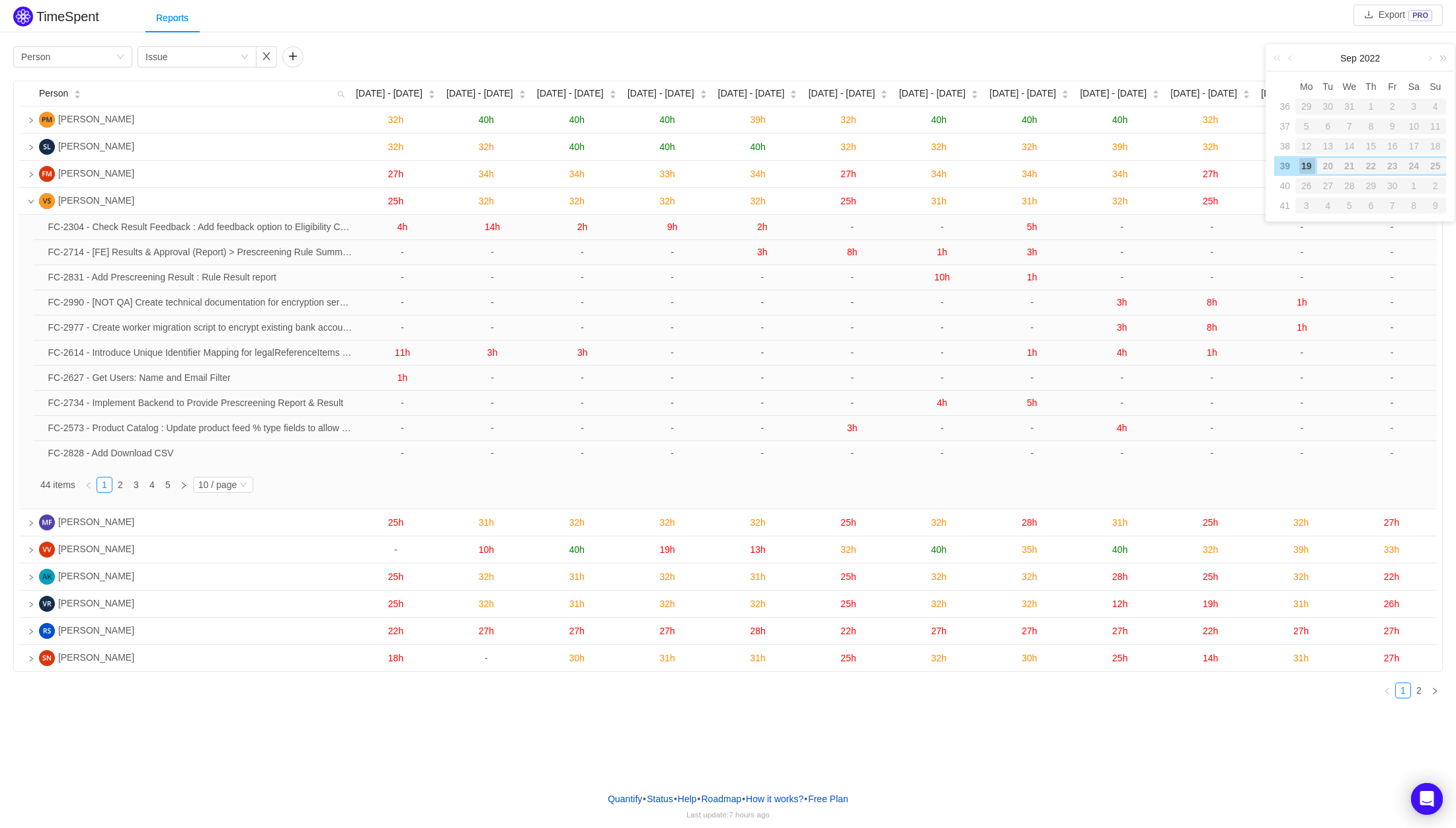
click at [1443, 61] on link at bounding box center [1441, 58] width 17 height 26
click at [1294, 61] on link at bounding box center [1291, 58] width 12 height 26
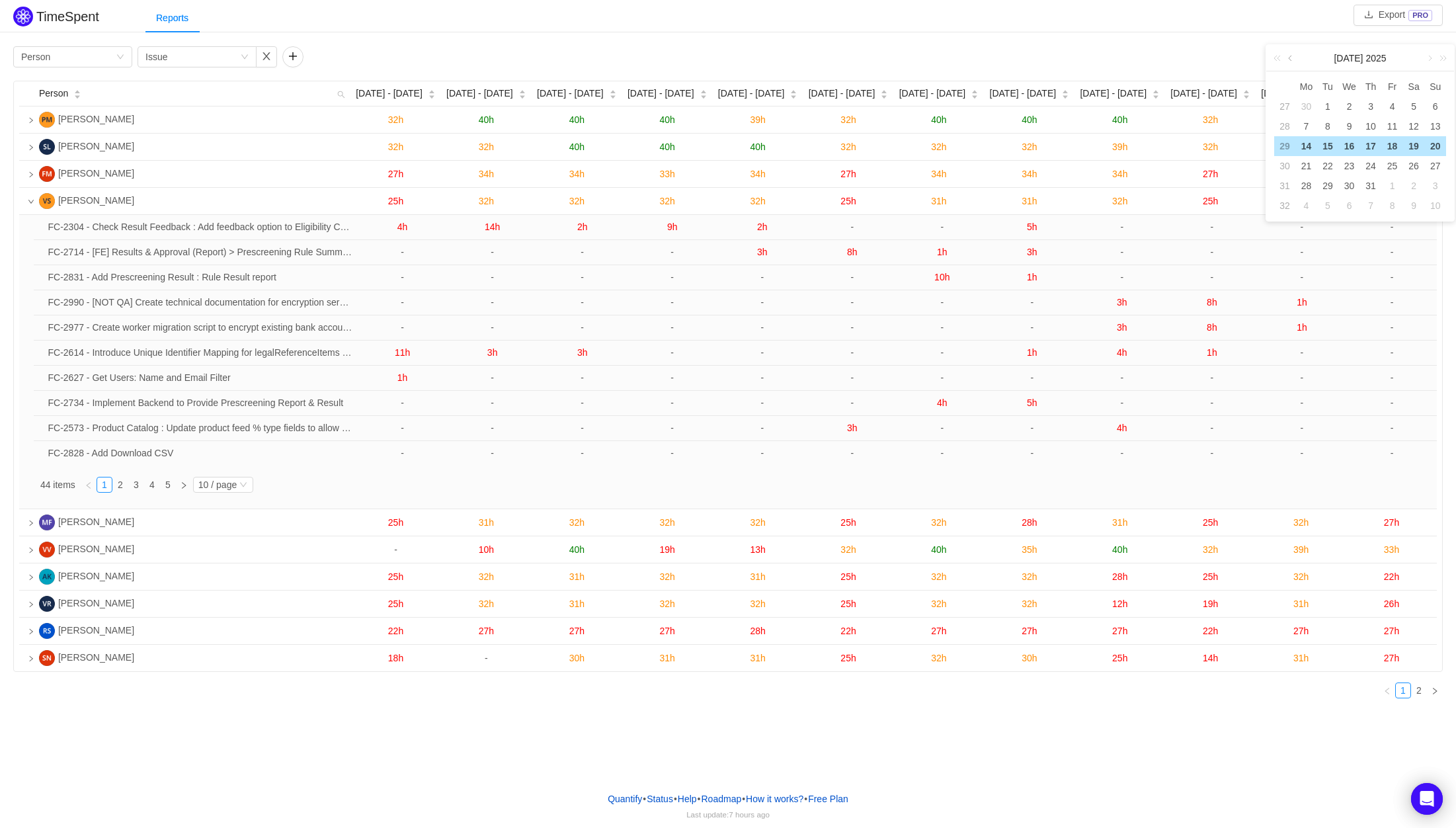
click at [1294, 61] on link at bounding box center [1291, 58] width 12 height 26
click at [1435, 109] on div "1" at bounding box center [1435, 106] width 15 height 15
type input "2025-06-01"
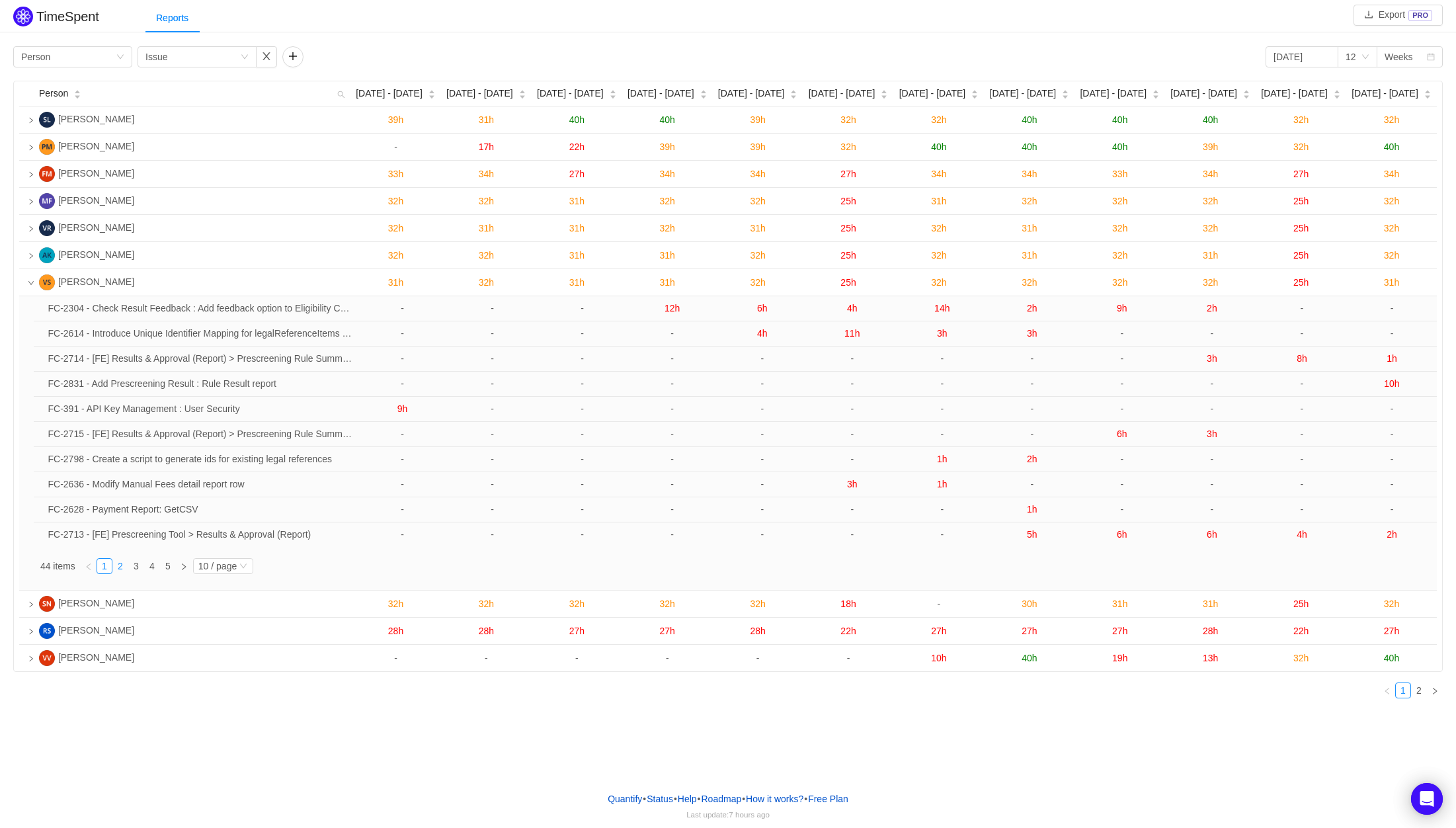
click at [123, 572] on link "2" at bounding box center [120, 565] width 14 height 14
click at [1357, 61] on div "12" at bounding box center [1353, 57] width 15 height 20
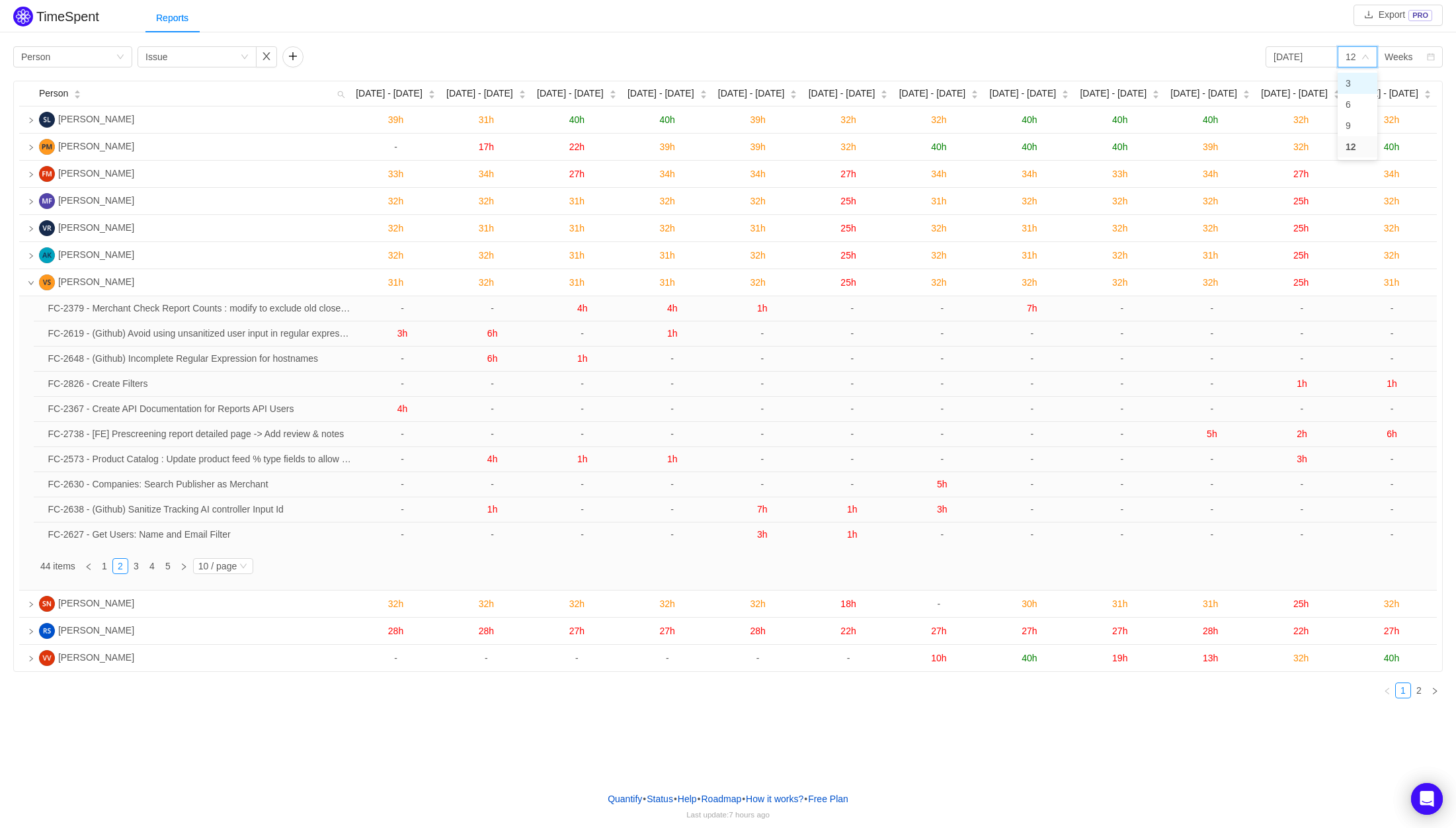
click at [1355, 84] on li "3" at bounding box center [1357, 84] width 39 height 21
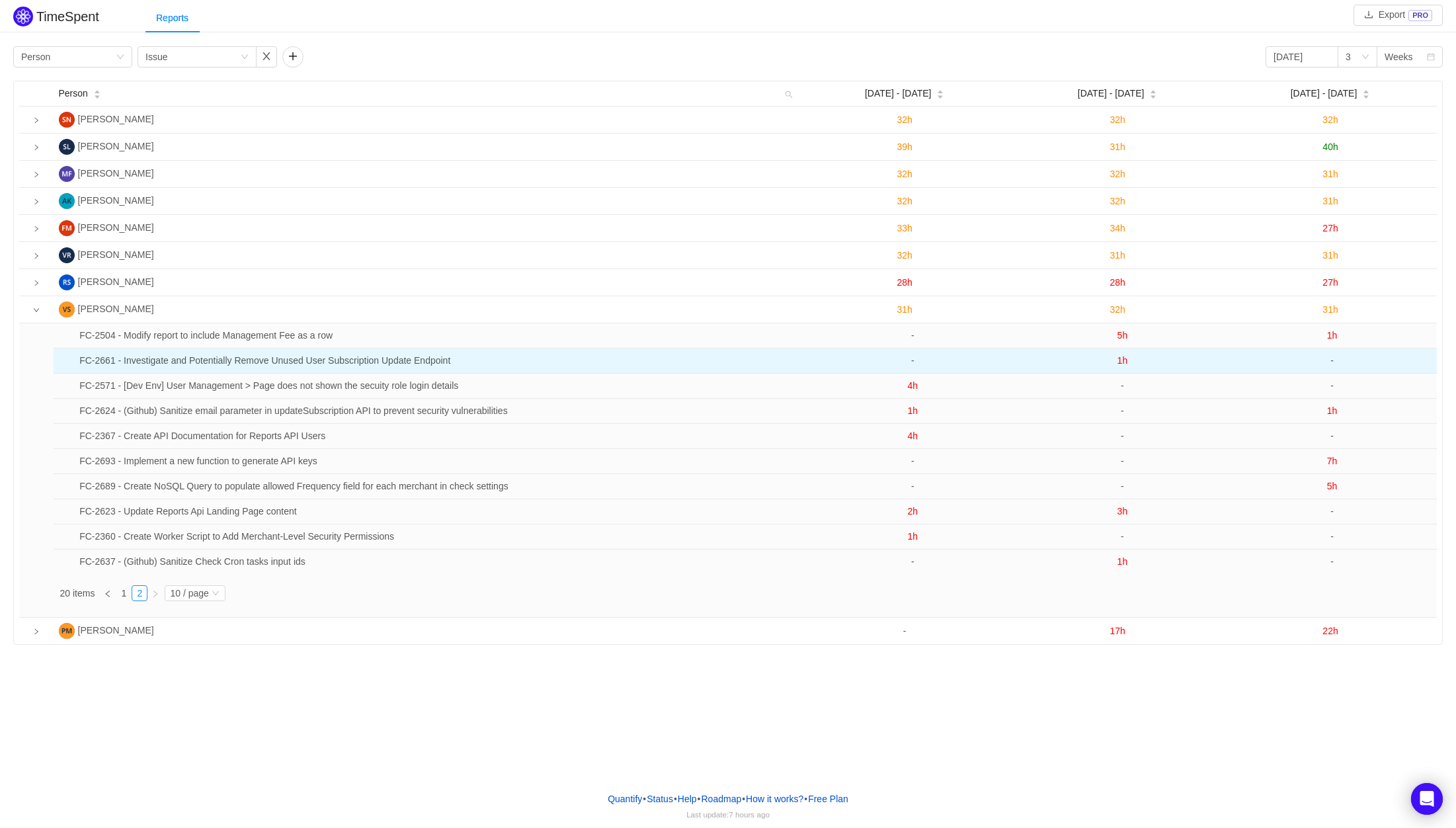
drag, startPoint x: 1138, startPoint y: 367, endPoint x: 1103, endPoint y: 364, distance: 35.1
click at [1103, 364] on td "1h" at bounding box center [1122, 361] width 210 height 25
click at [1186, 361] on td "1h" at bounding box center [1122, 361] width 210 height 25
drag, startPoint x: 1118, startPoint y: 364, endPoint x: 1145, endPoint y: 364, distance: 27.0
click at [1145, 364] on td "1h" at bounding box center [1122, 361] width 210 height 25
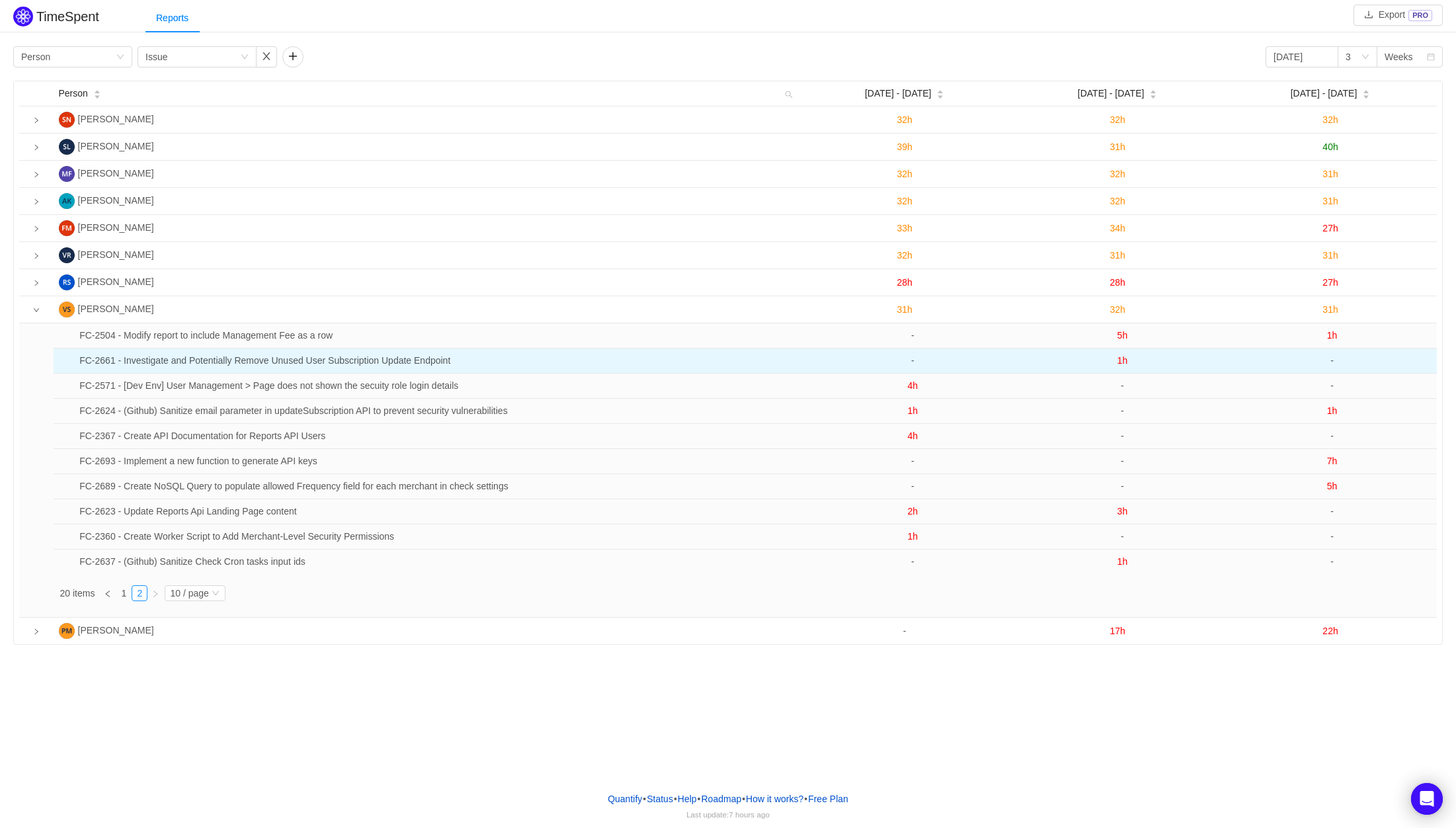
click at [1149, 366] on td "1h" at bounding box center [1122, 361] width 210 height 25
click at [1126, 365] on span "1h" at bounding box center [1122, 360] width 11 height 11
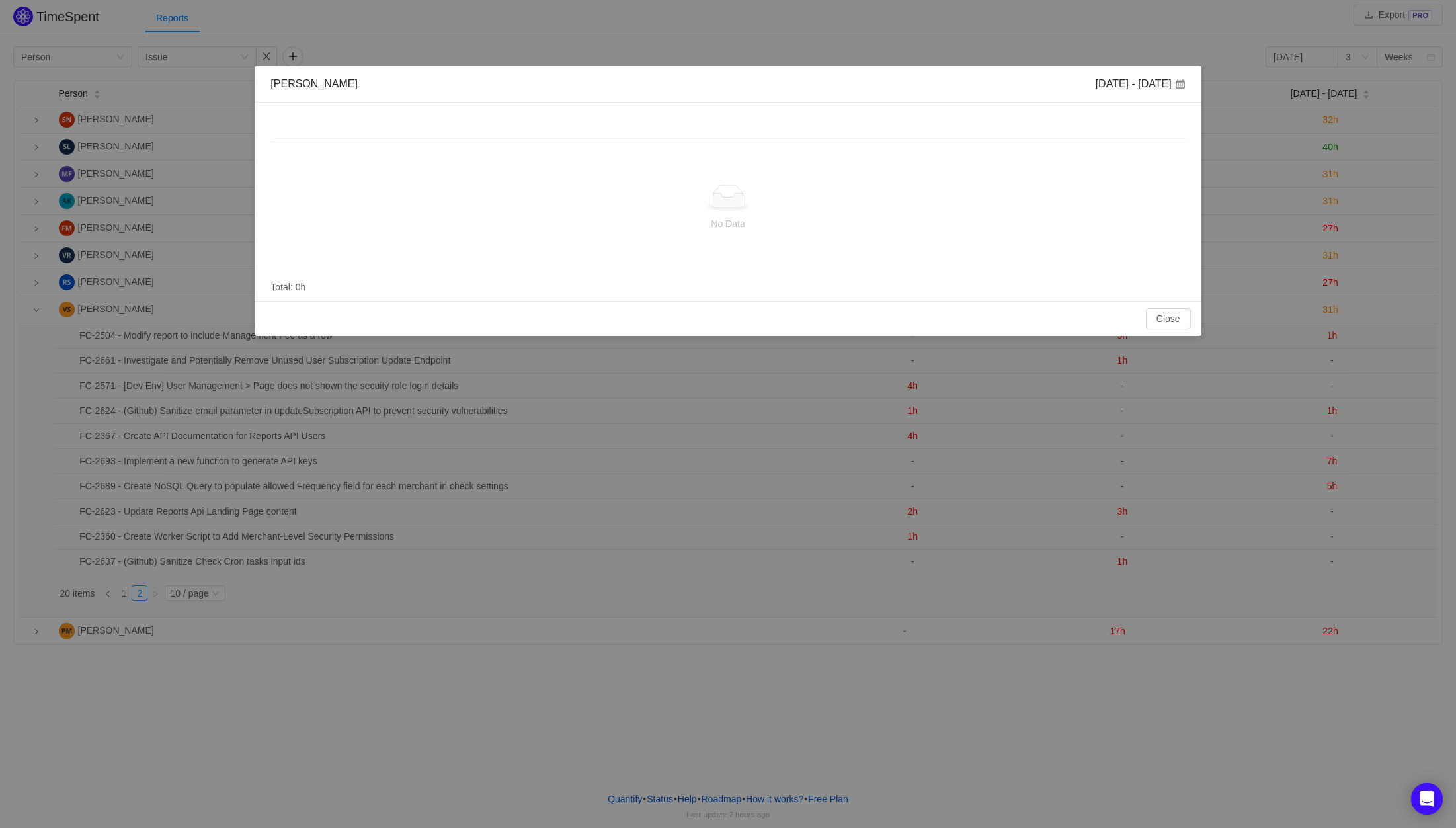
click at [330, 84] on div "Pegah Montazeri" at bounding box center [314, 84] width 88 height 14
click at [1170, 322] on button "Close" at bounding box center [1167, 318] width 45 height 21
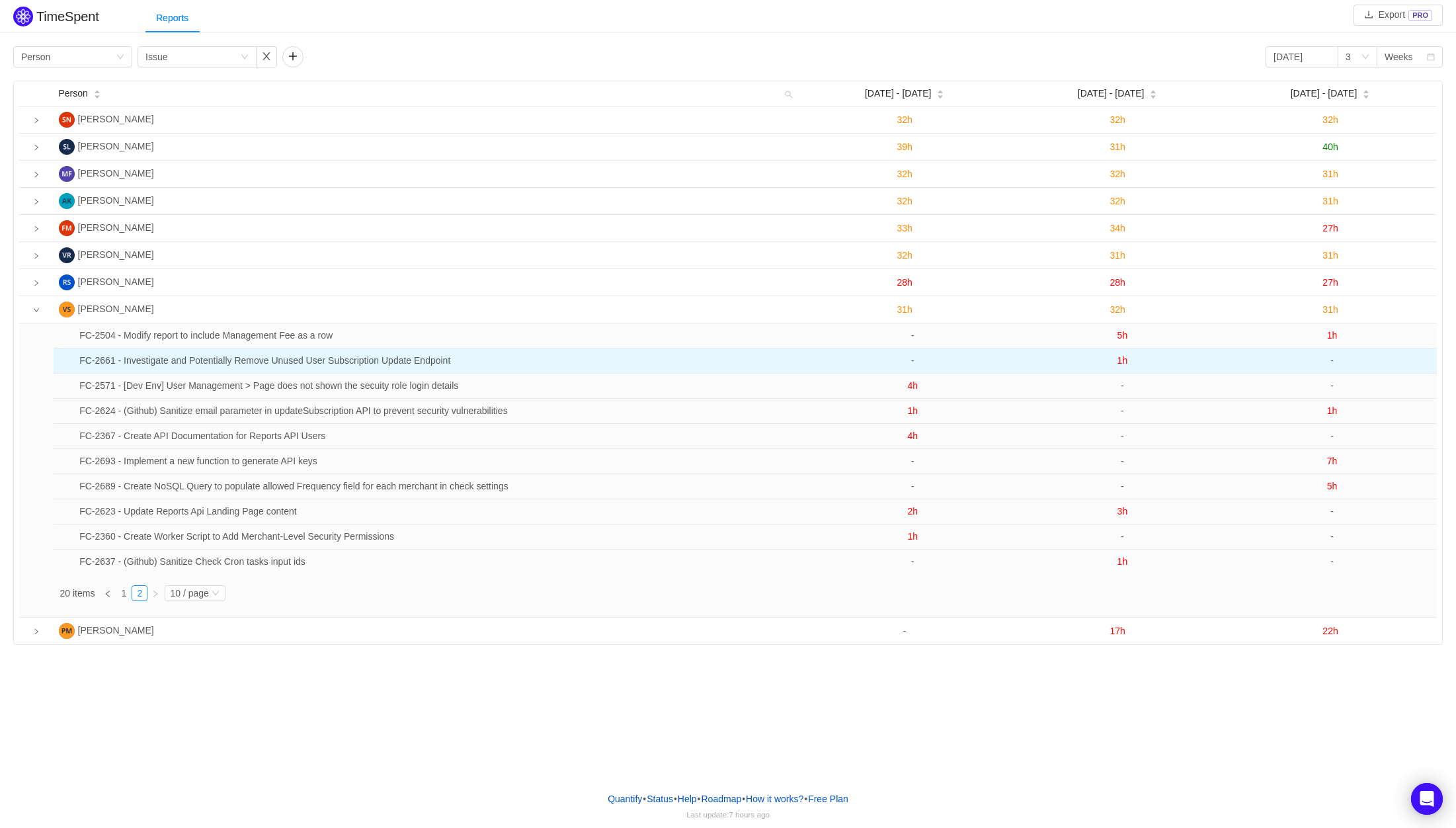
click at [1123, 364] on span "1h" at bounding box center [1122, 360] width 11 height 11
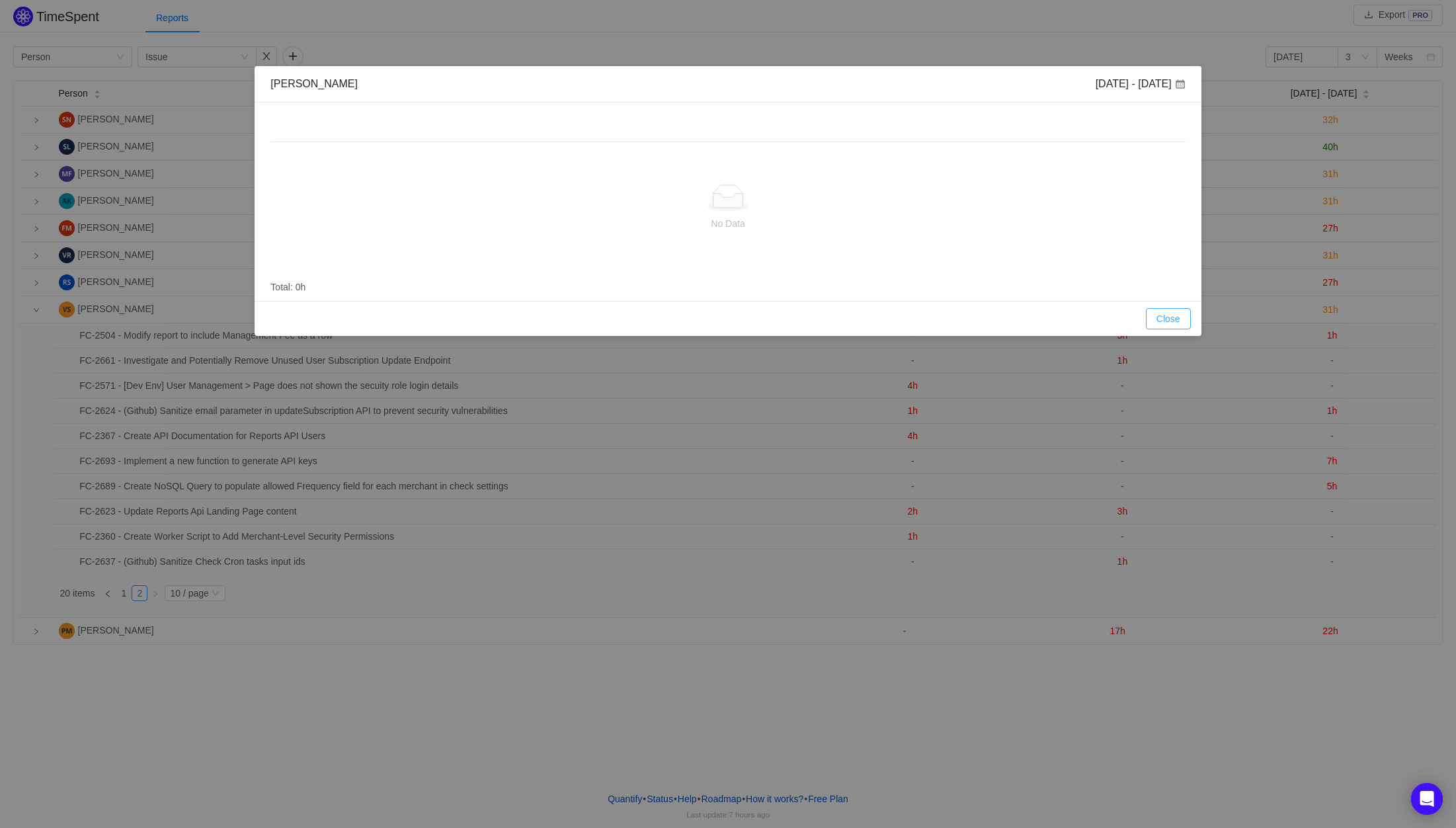
click at [1159, 325] on button "Close" at bounding box center [1167, 318] width 45 height 21
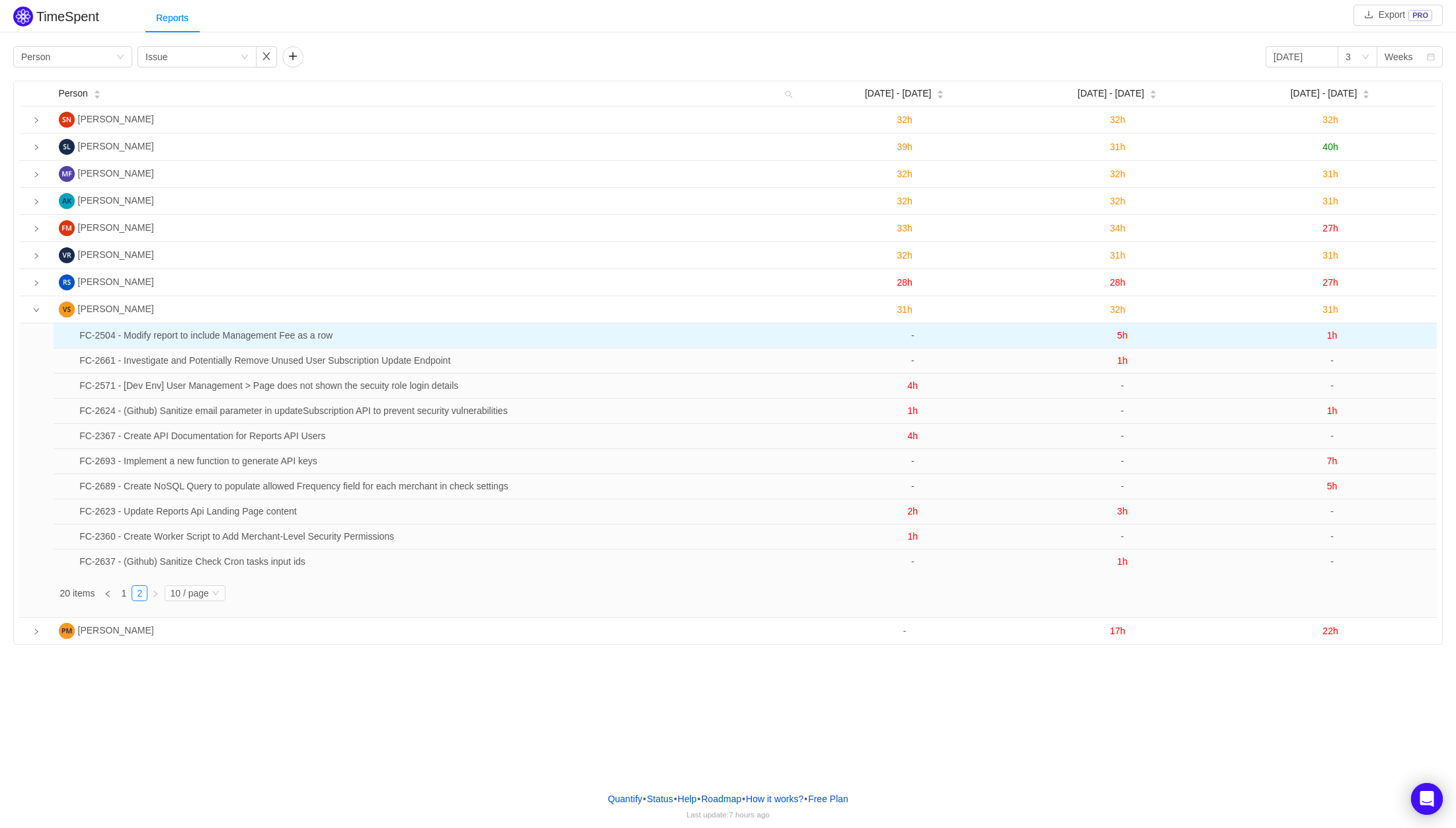
click at [1119, 338] on span "5h" at bounding box center [1122, 335] width 11 height 11
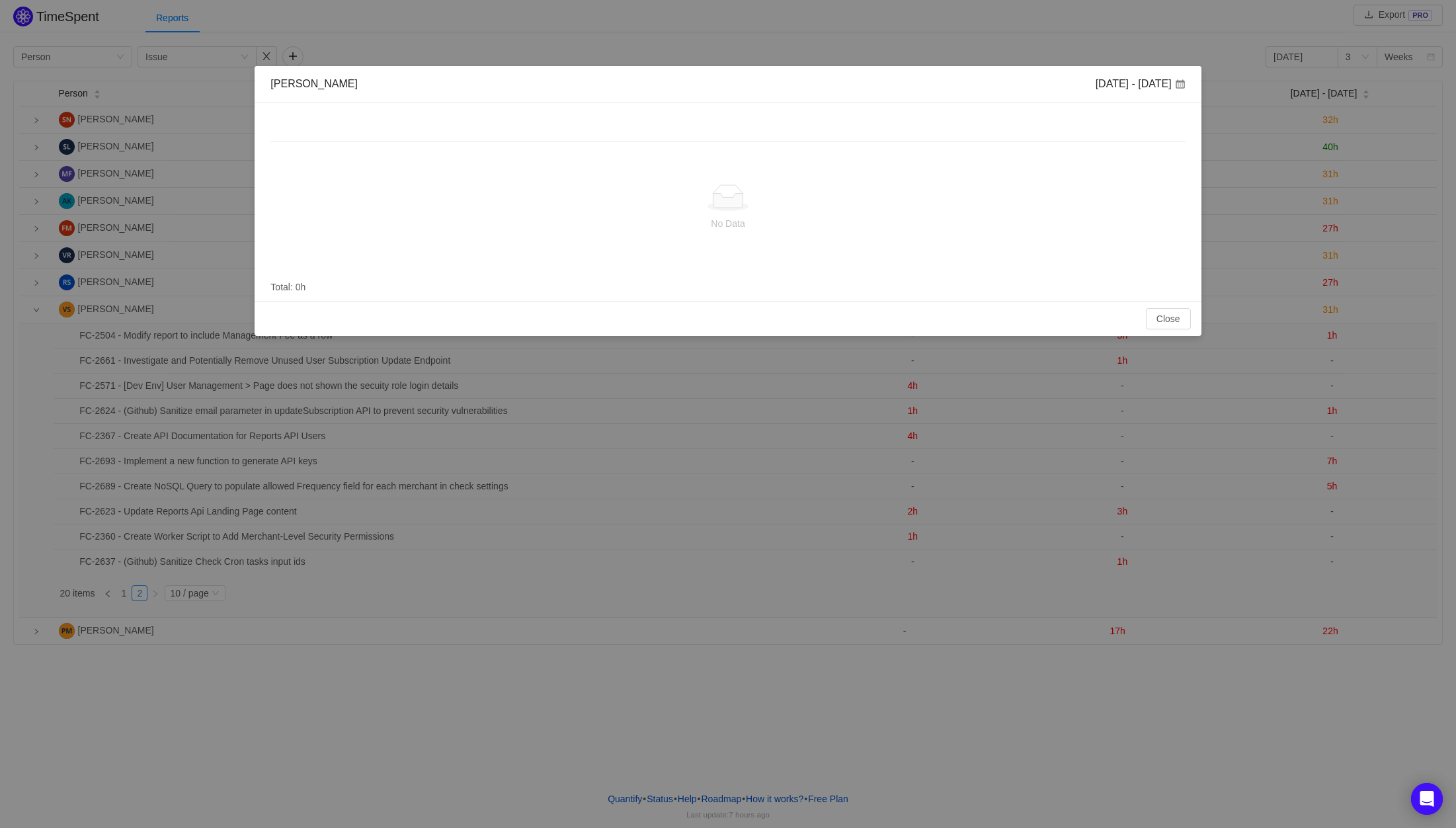
click at [1181, 85] on span at bounding box center [1180, 84] width 11 height 11
click at [1162, 84] on div "[DATE] - [DATE]" at bounding box center [1140, 84] width 89 height 14
click at [1147, 84] on div "[DATE] - [DATE]" at bounding box center [1140, 84] width 89 height 14
drag, startPoint x: 1147, startPoint y: 84, endPoint x: 1158, endPoint y: 83, distance: 11.0
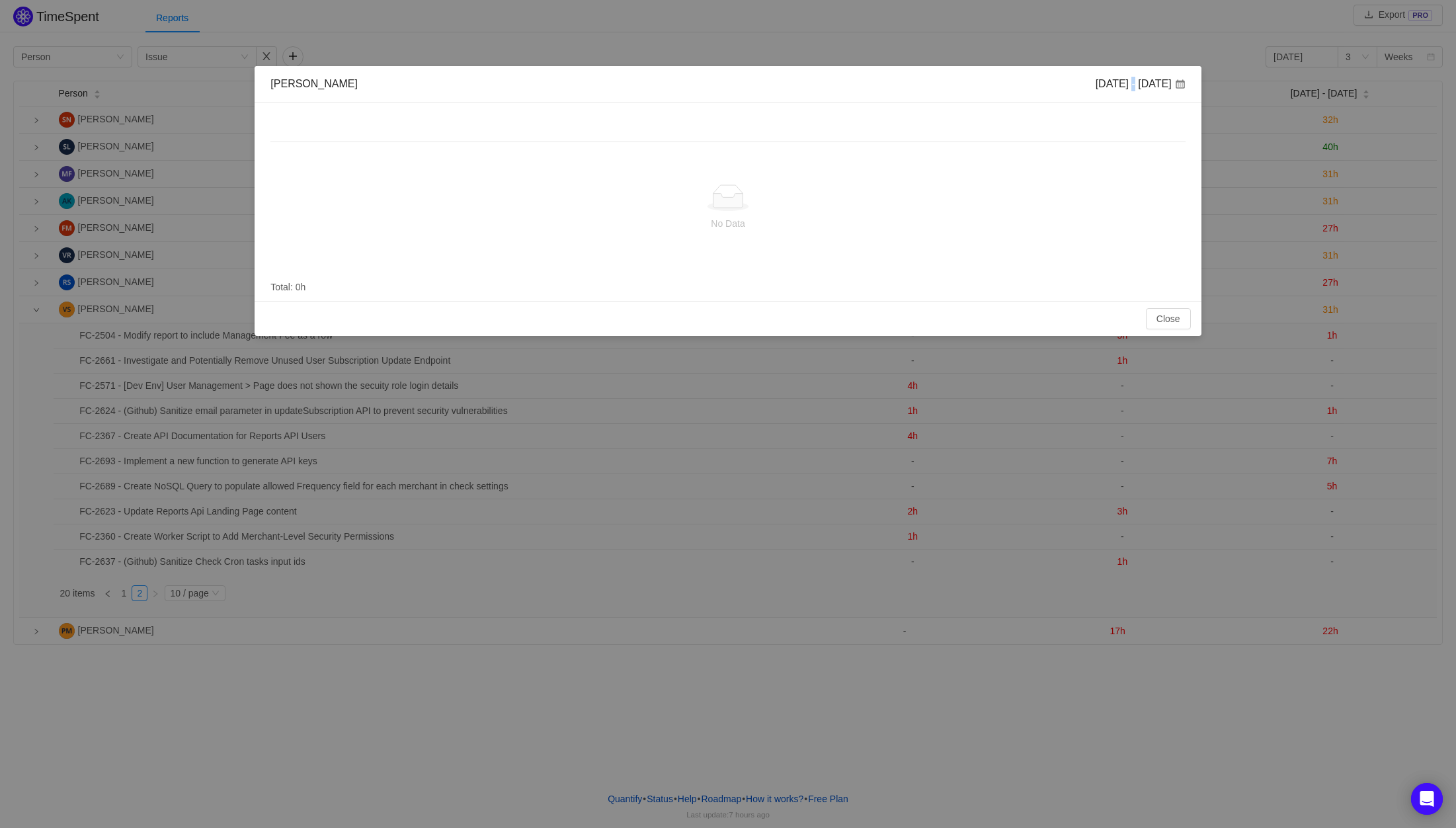
click at [1148, 84] on div "[DATE] - [DATE]" at bounding box center [1140, 84] width 89 height 14
click at [1168, 320] on button "Close" at bounding box center [1167, 318] width 45 height 21
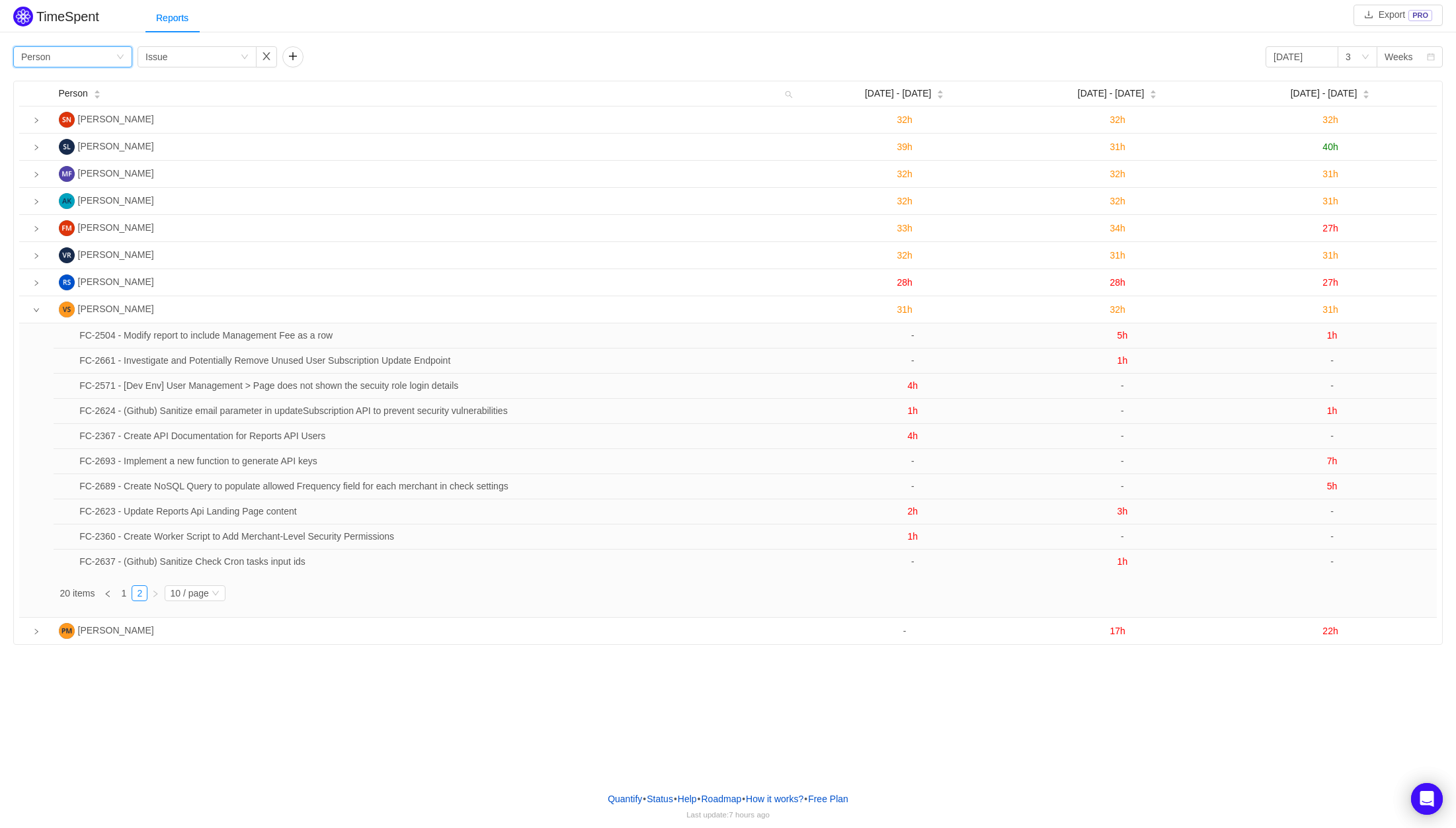
click at [95, 57] on div "Group by Person" at bounding box center [68, 57] width 94 height 20
click at [414, 46] on div "Group by Person Group by Issue 2025-06-01 3 Weeks" at bounding box center [728, 57] width 1429 height 21
click at [216, 58] on div "Group by Issue" at bounding box center [192, 57] width 94 height 20
click at [401, 43] on div "Group by Person Group by Issue 2025-06-01 3 Weeks Person May 26 - Jun 1 Jun 2 -…" at bounding box center [728, 344] width 1456 height 602
click at [802, 792] on button "How it works?" at bounding box center [774, 798] width 59 height 20
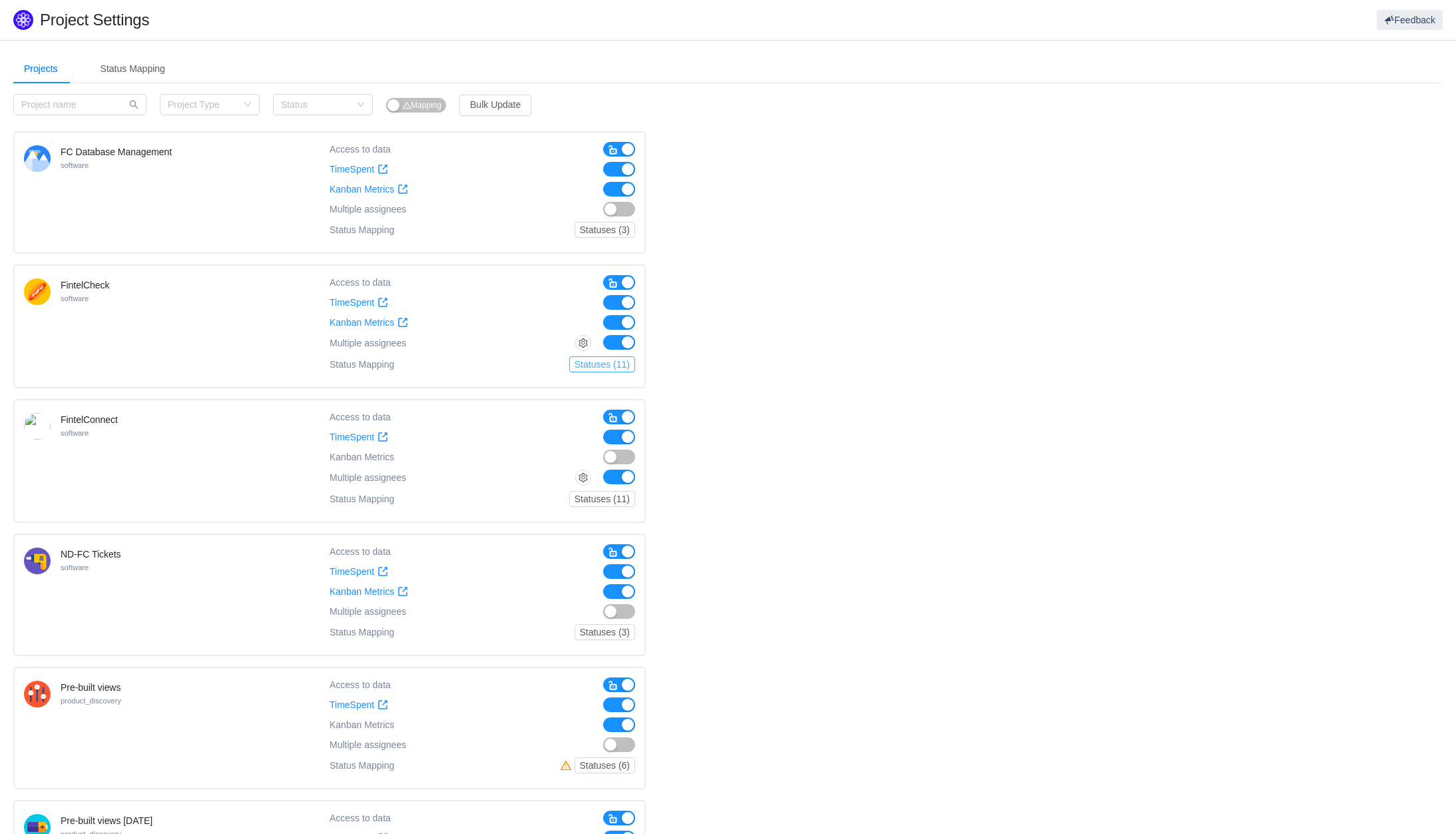
click at [618, 361] on button "Statuses (11)" at bounding box center [603, 364] width 66 height 15
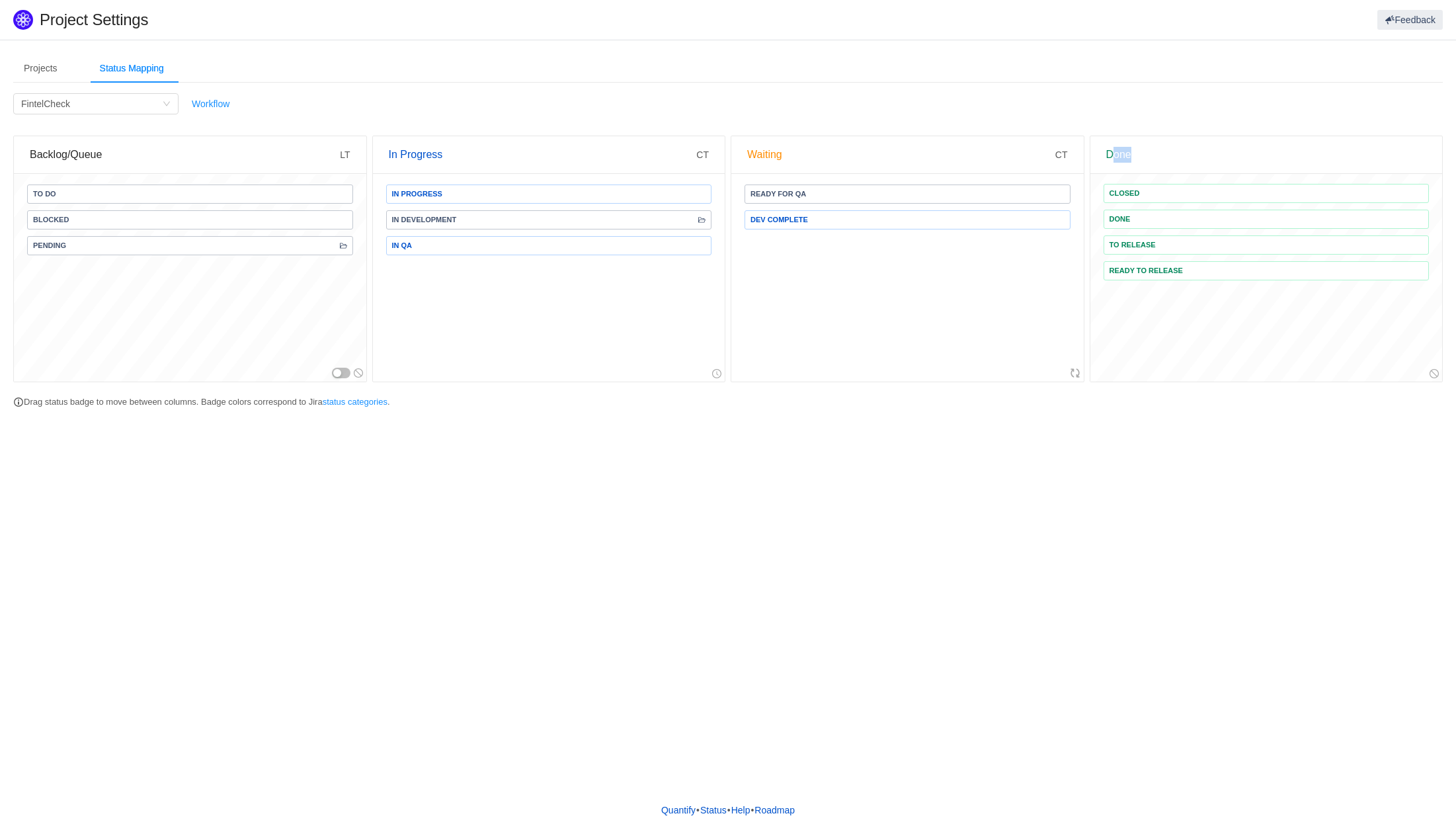
drag, startPoint x: 1128, startPoint y: 156, endPoint x: 1105, endPoint y: 154, distance: 23.1
click at [1106, 154] on div "Done" at bounding box center [1266, 155] width 320 height 37
click at [1167, 158] on div "Done" at bounding box center [1266, 155] width 320 height 37
click at [345, 375] on button "button" at bounding box center [340, 372] width 18 height 11
click at [343, 375] on button "button" at bounding box center [340, 372] width 18 height 11
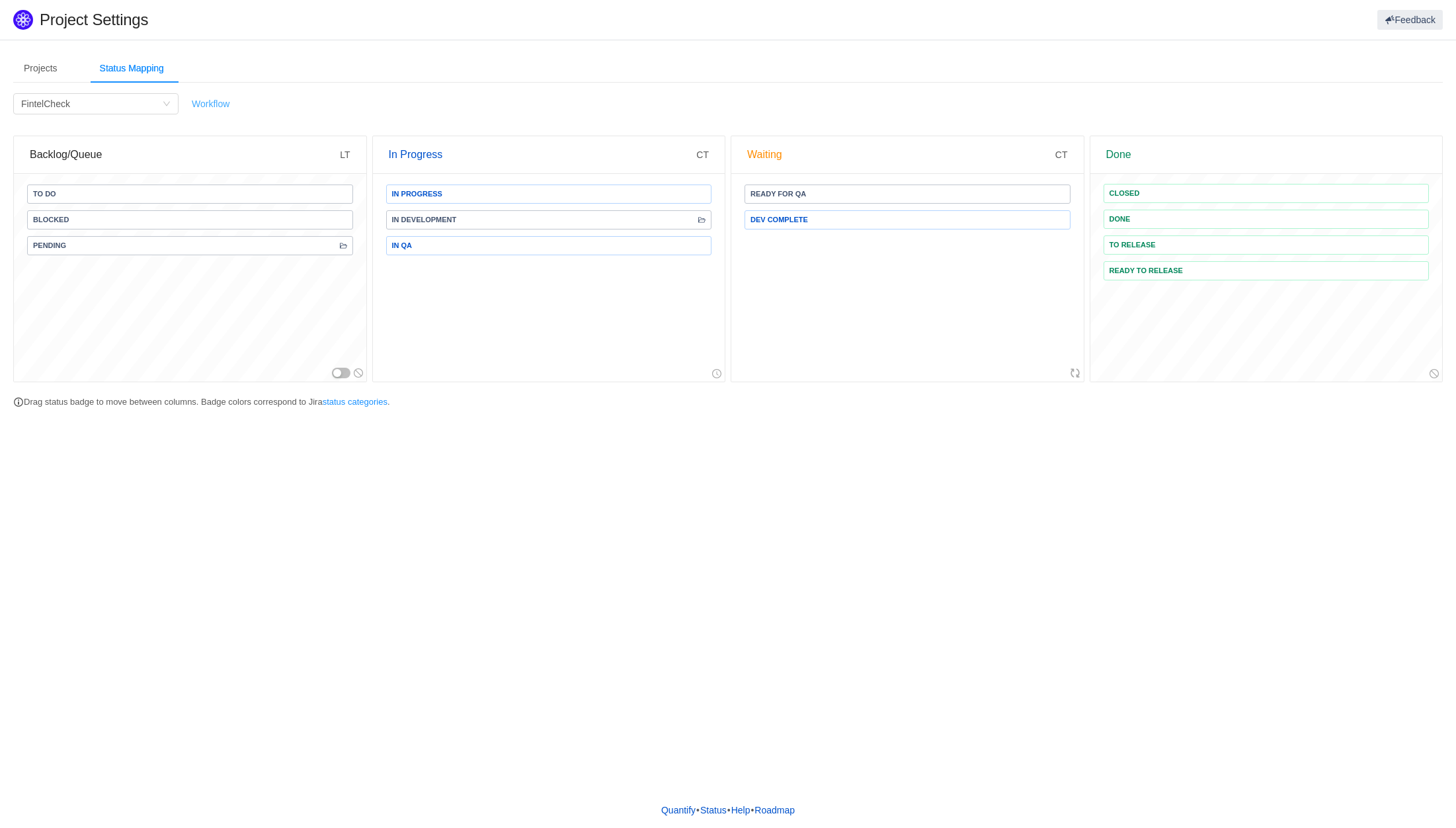
click at [202, 103] on link "Workflow" at bounding box center [210, 103] width 38 height 11
click at [109, 98] on div "Filter by Project FintelCheck" at bounding box center [91, 104] width 140 height 20
click at [91, 170] on li "FintelConnect" at bounding box center [96, 172] width 165 height 21
click at [230, 98] on link "Workflow" at bounding box center [210, 103] width 38 height 11
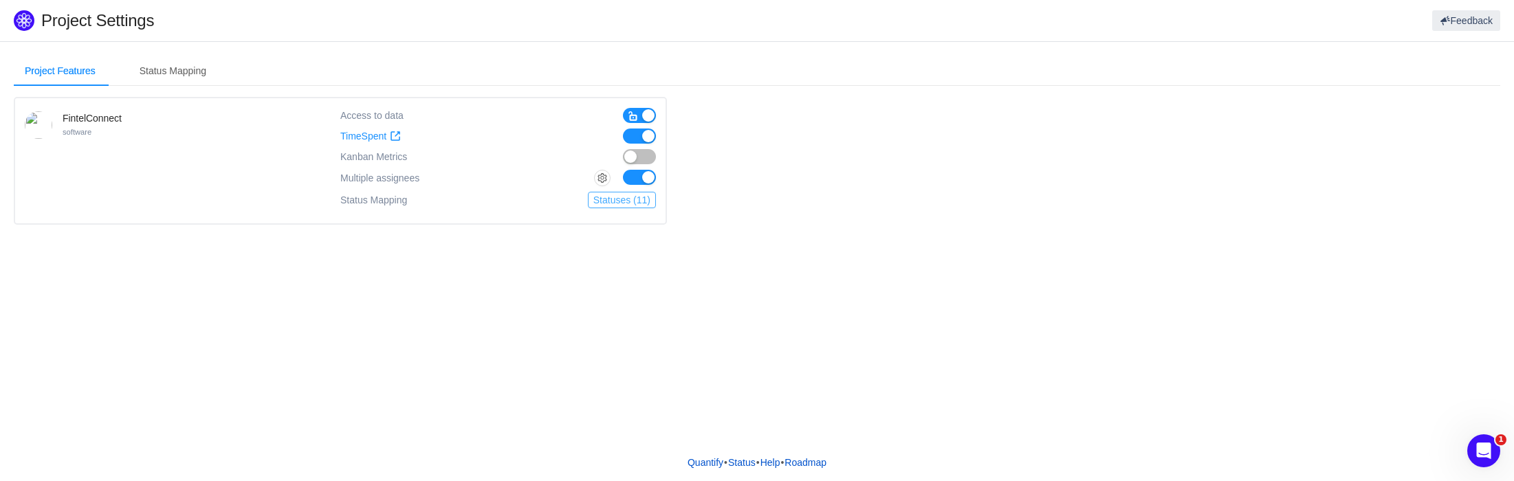
click at [632, 199] on button "Statuses (11)" at bounding box center [622, 200] width 68 height 16
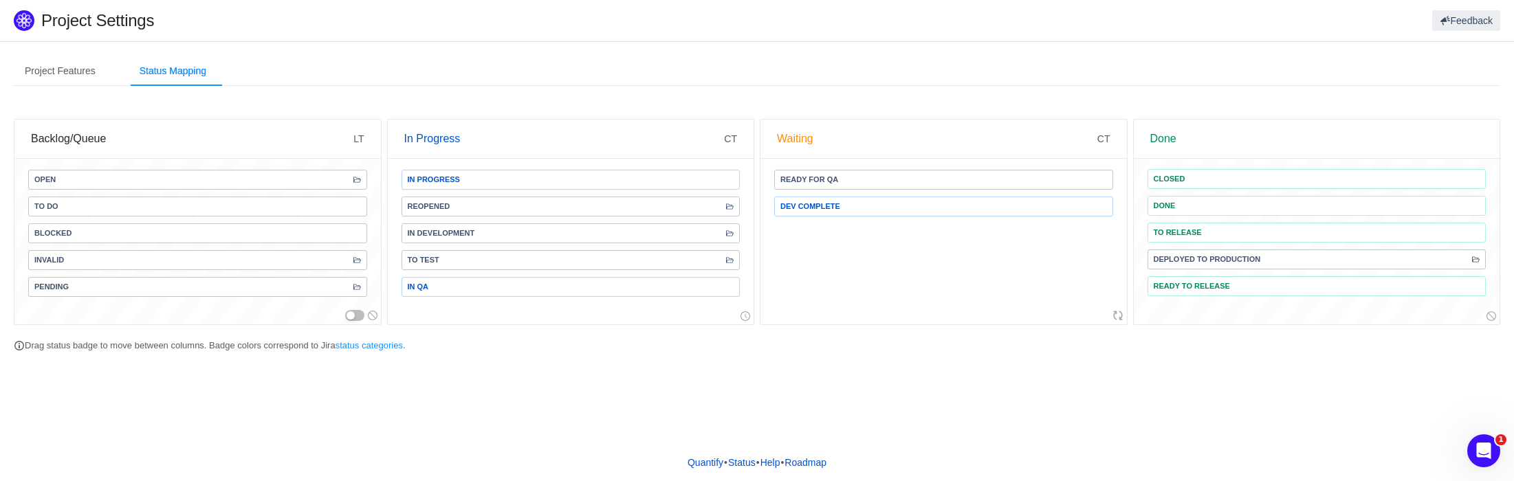
click at [684, 399] on div "Project Features Status Mapping FintelConnect software Access to data TimeSpent…" at bounding box center [757, 242] width 1514 height 403
click at [403, 349] on link "status categories" at bounding box center [368, 345] width 67 height 10
click at [60, 61] on div "Project Features" at bounding box center [60, 71] width 93 height 31
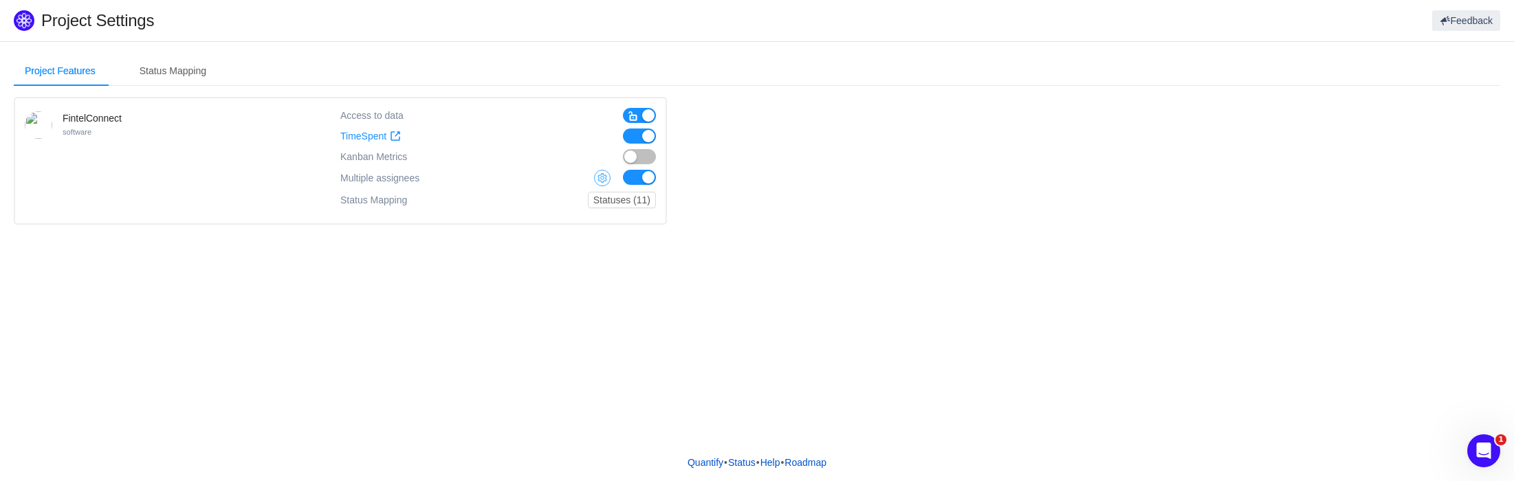
click at [598, 179] on button "button" at bounding box center [602, 178] width 16 height 16
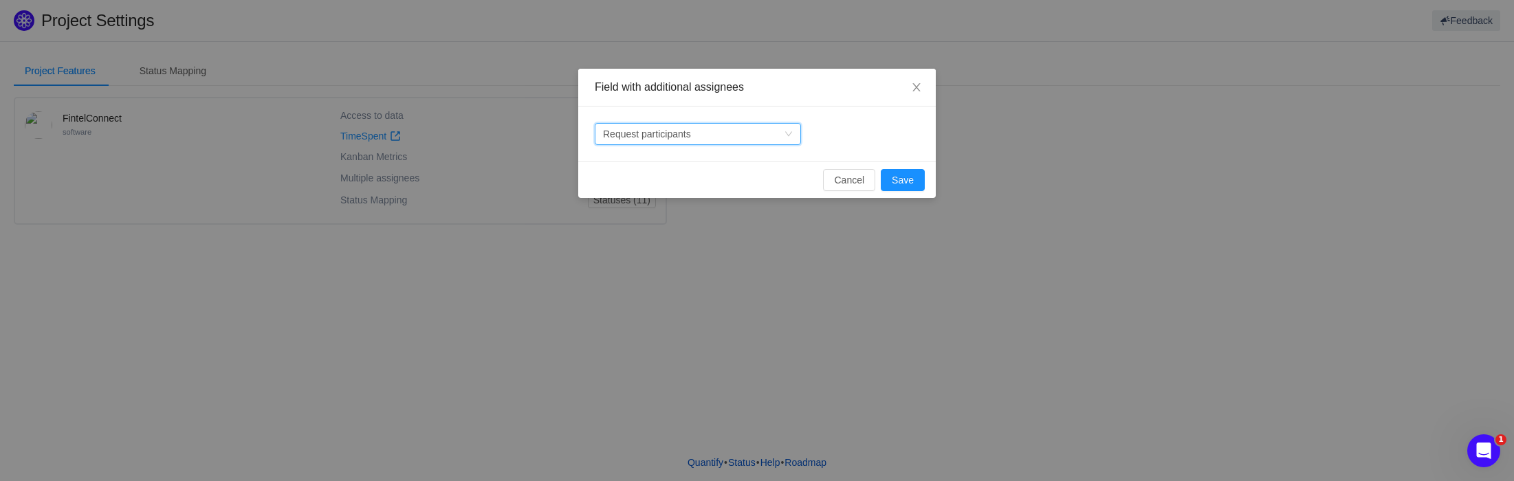
click at [689, 140] on div "Request participants" at bounding box center [647, 134] width 88 height 21
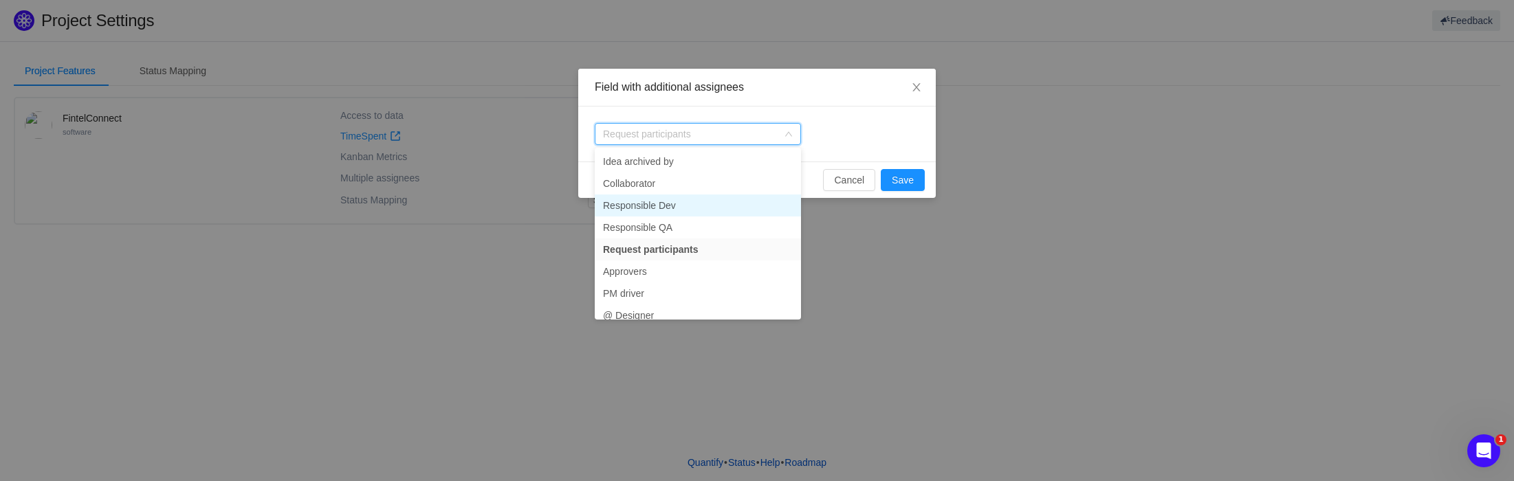
click at [688, 204] on li "Responsible Dev" at bounding box center [698, 206] width 206 height 22
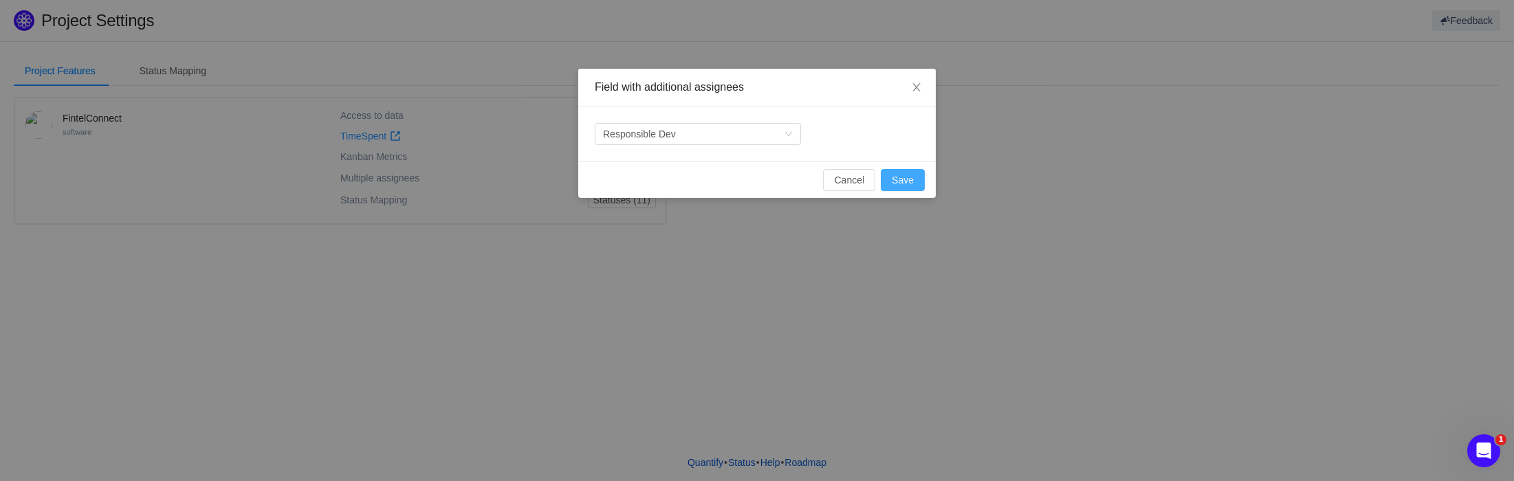
click at [898, 181] on button "Save" at bounding box center [903, 180] width 44 height 22
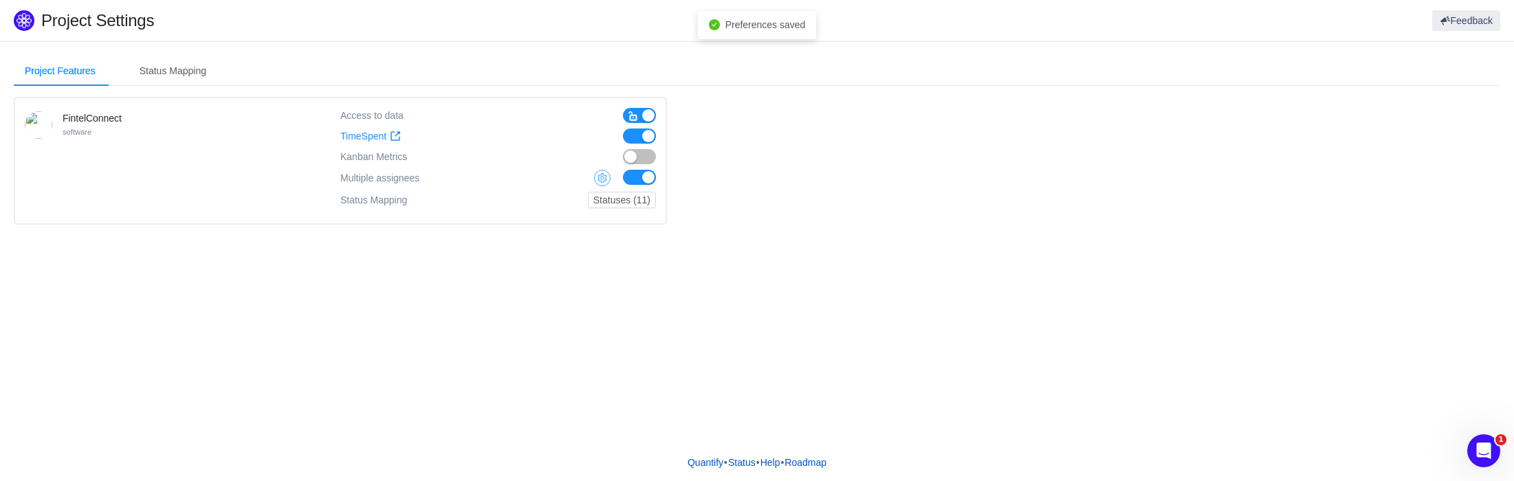
click at [608, 175] on button "button" at bounding box center [602, 178] width 16 height 16
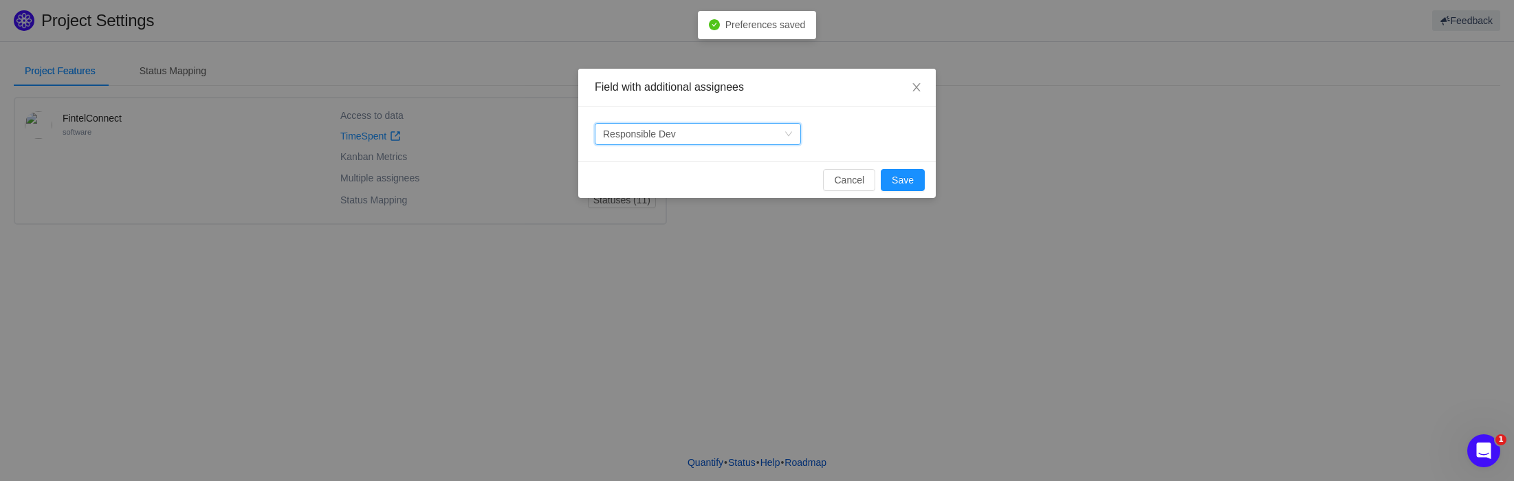
click at [650, 140] on div "Responsible Dev" at bounding box center [639, 134] width 73 height 21
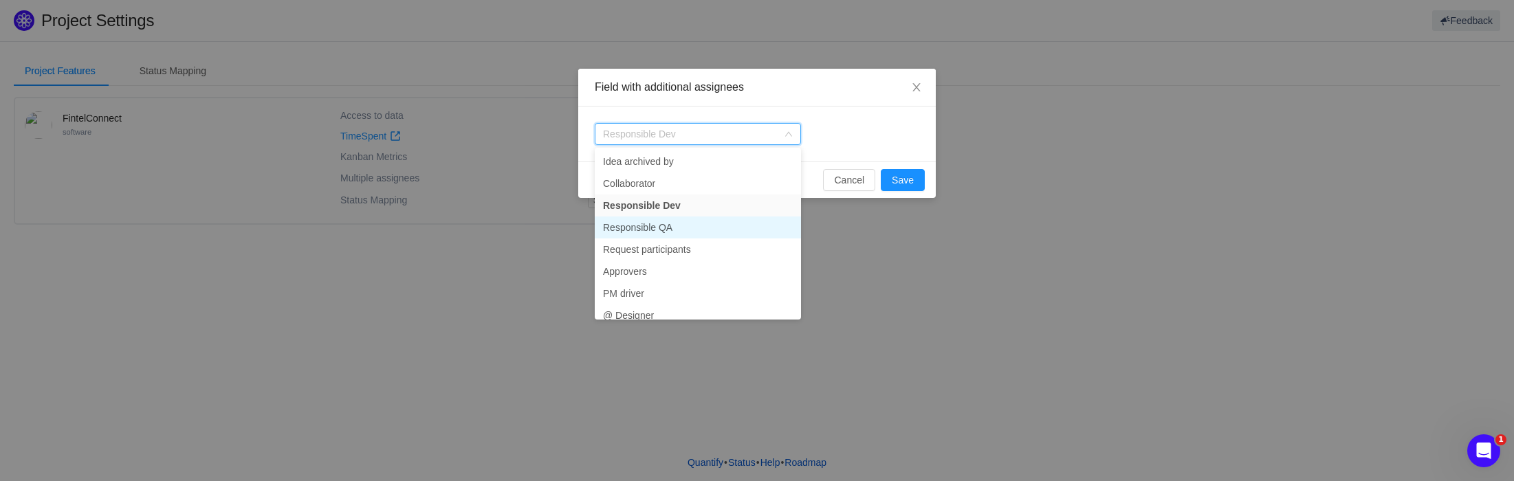
click at [659, 229] on li "Responsible QA" at bounding box center [698, 228] width 206 height 22
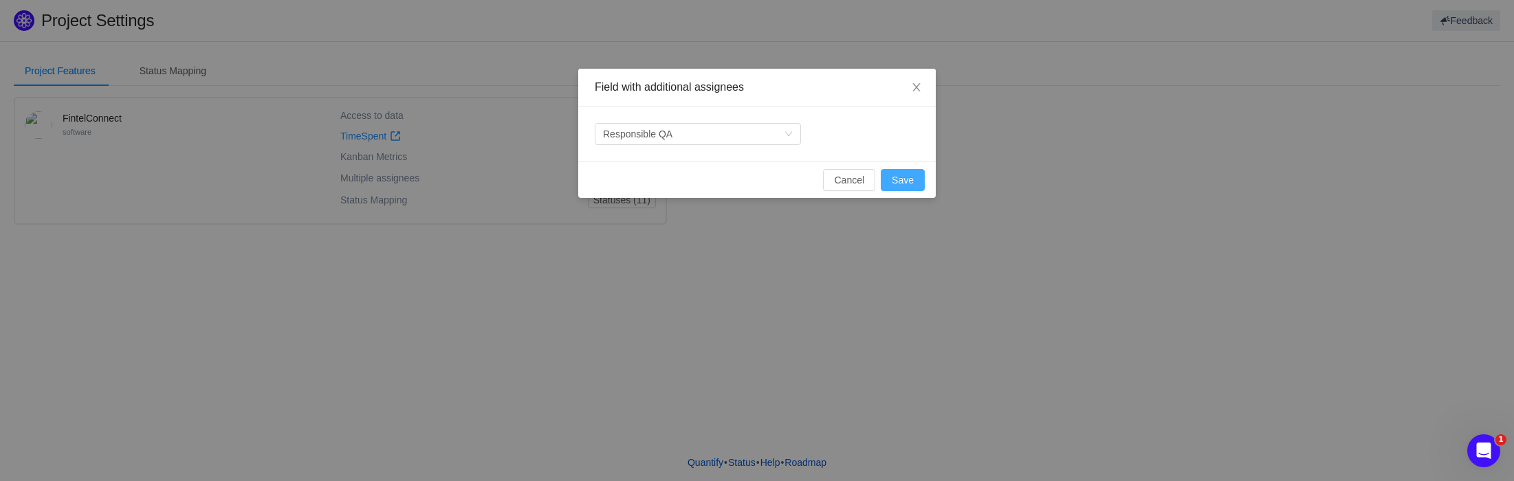
click at [893, 177] on button "Save" at bounding box center [903, 180] width 44 height 22
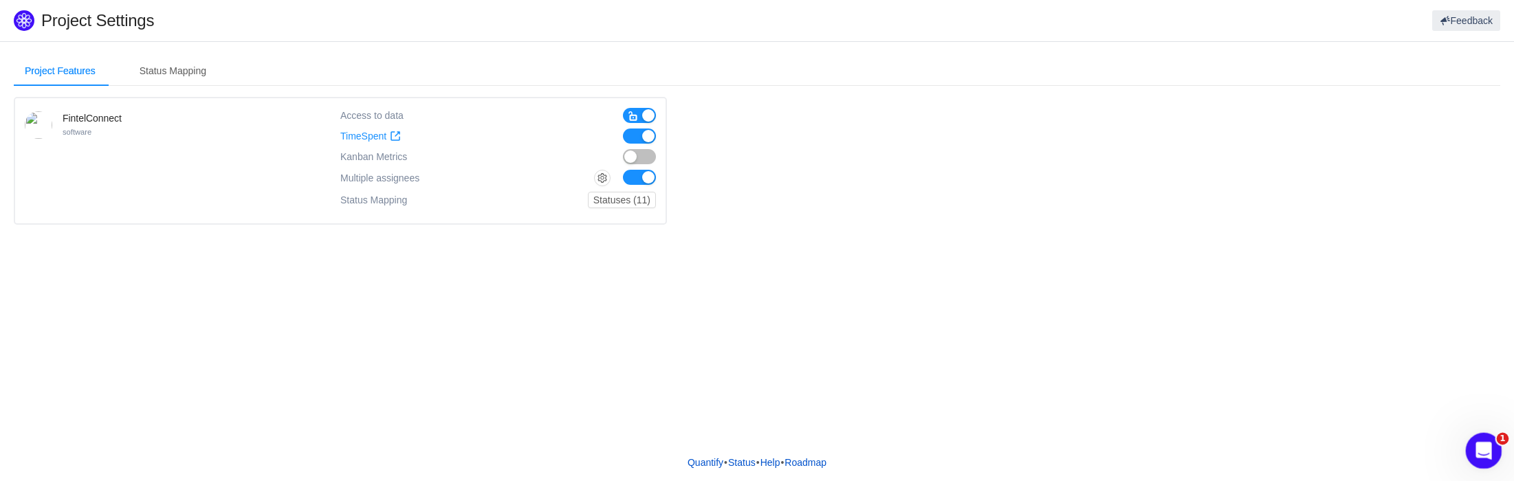
click at [1487, 436] on div "Open Intercom Messenger" at bounding box center [1481, 448] width 45 height 45
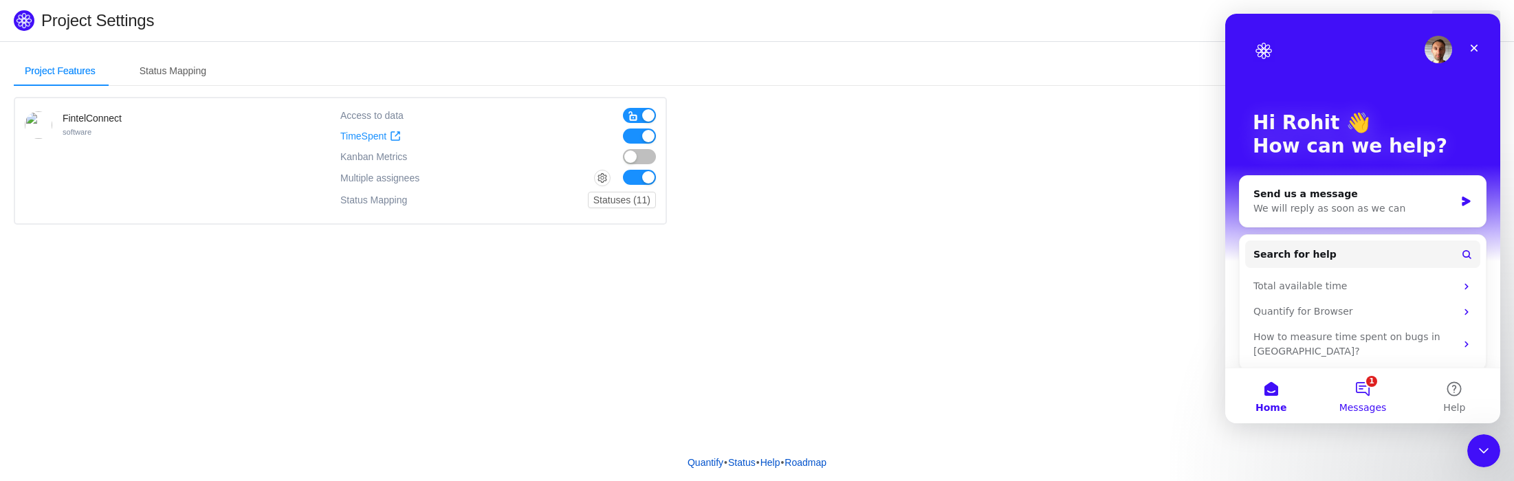
click at [1378, 399] on button "1 Messages" at bounding box center [1361, 395] width 91 height 55
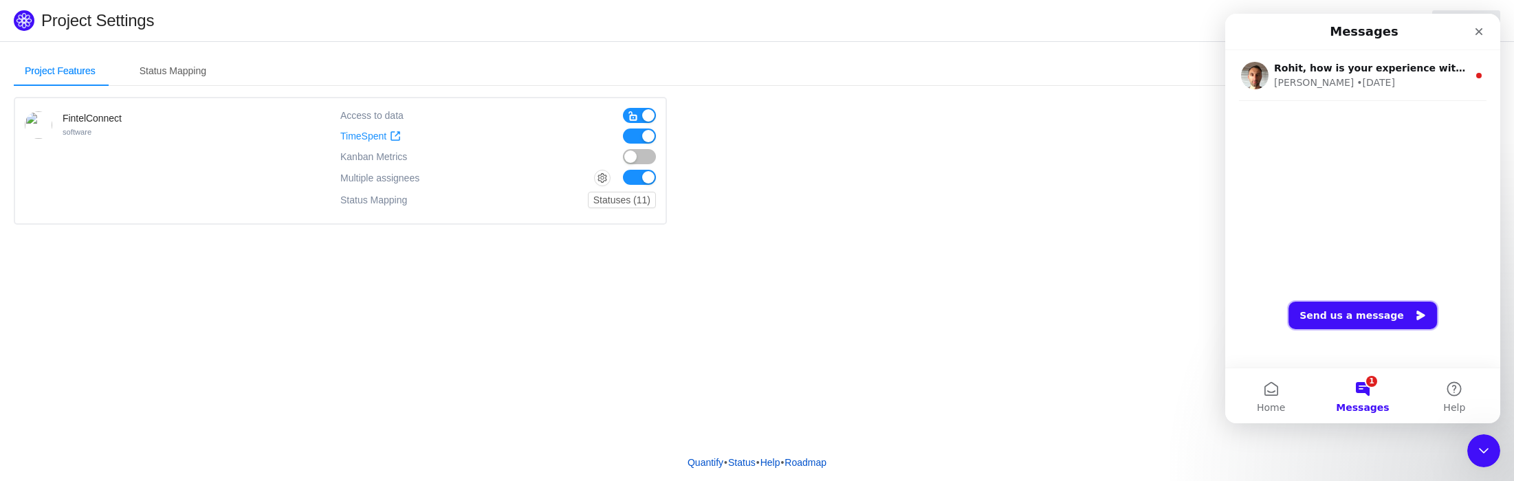
click at [1376, 306] on button "Send us a message" at bounding box center [1362, 315] width 148 height 27
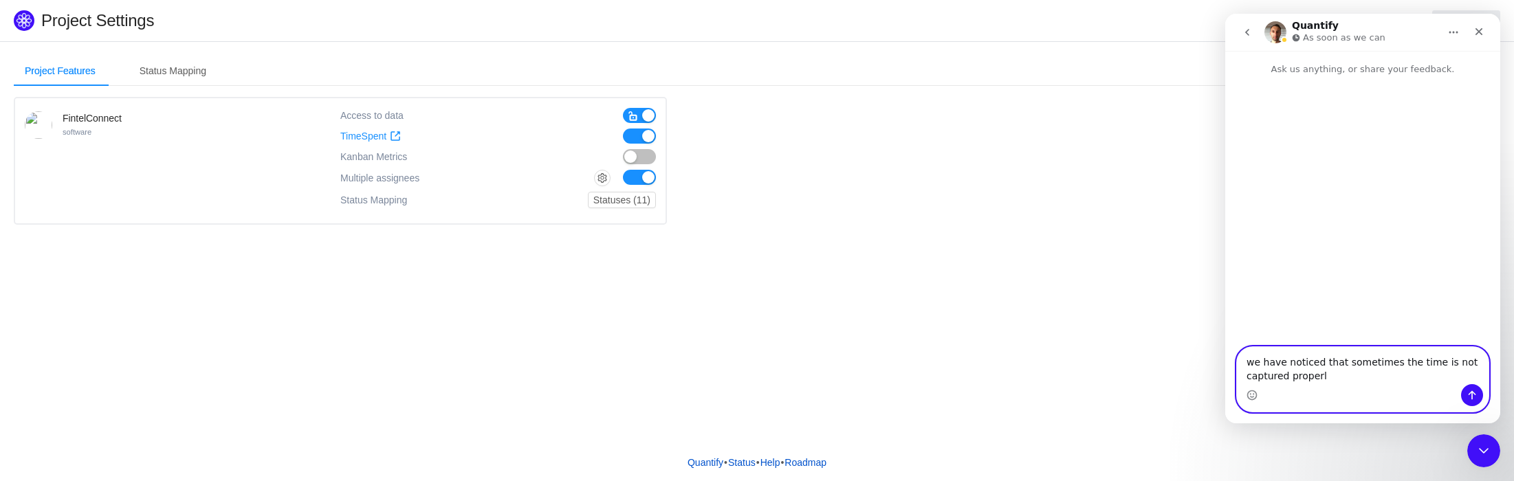
type textarea "we have noticed that sometimes the time is not captured properly"
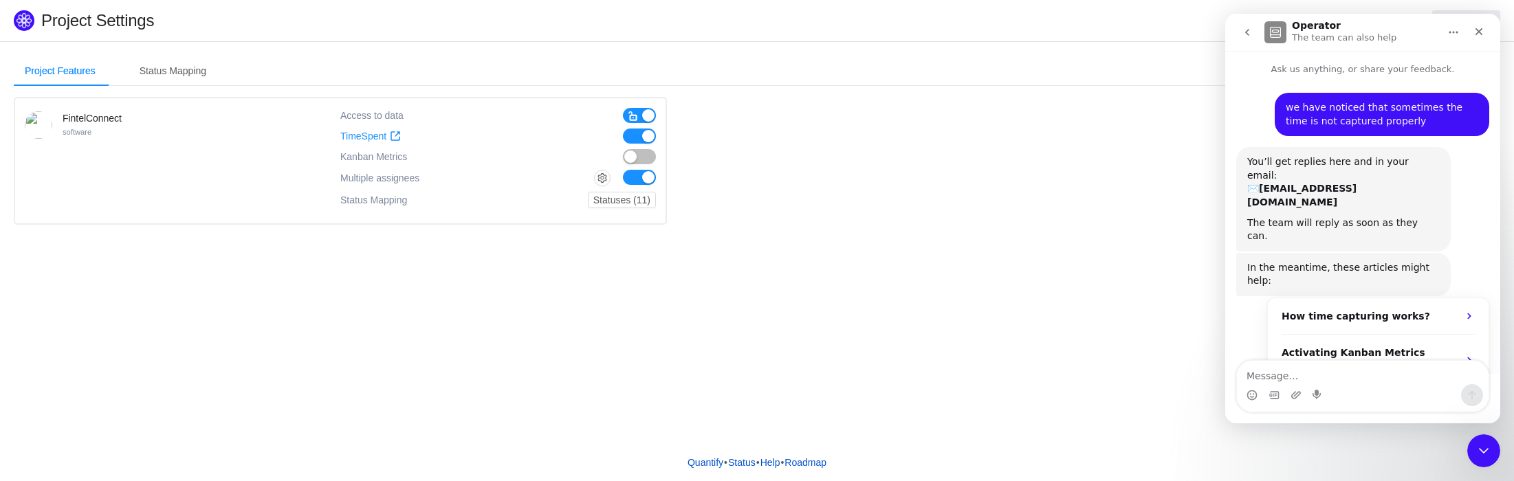
scroll to position [71, 0]
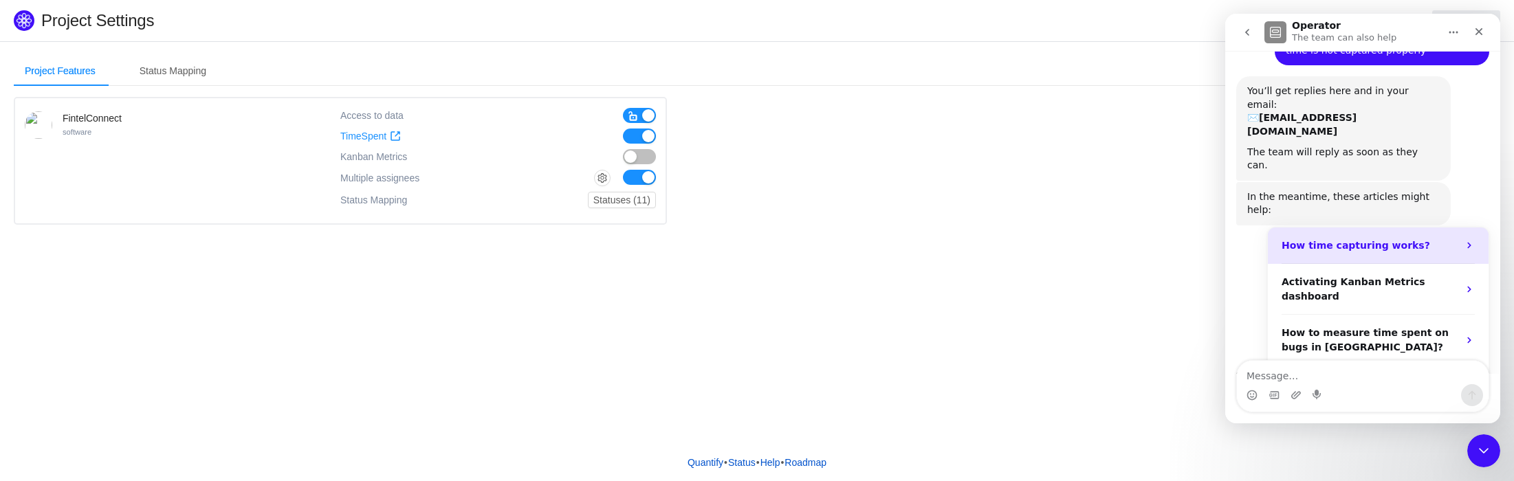
click at [1415, 239] on div "How time capturing works?" at bounding box center [1369, 246] width 177 height 14
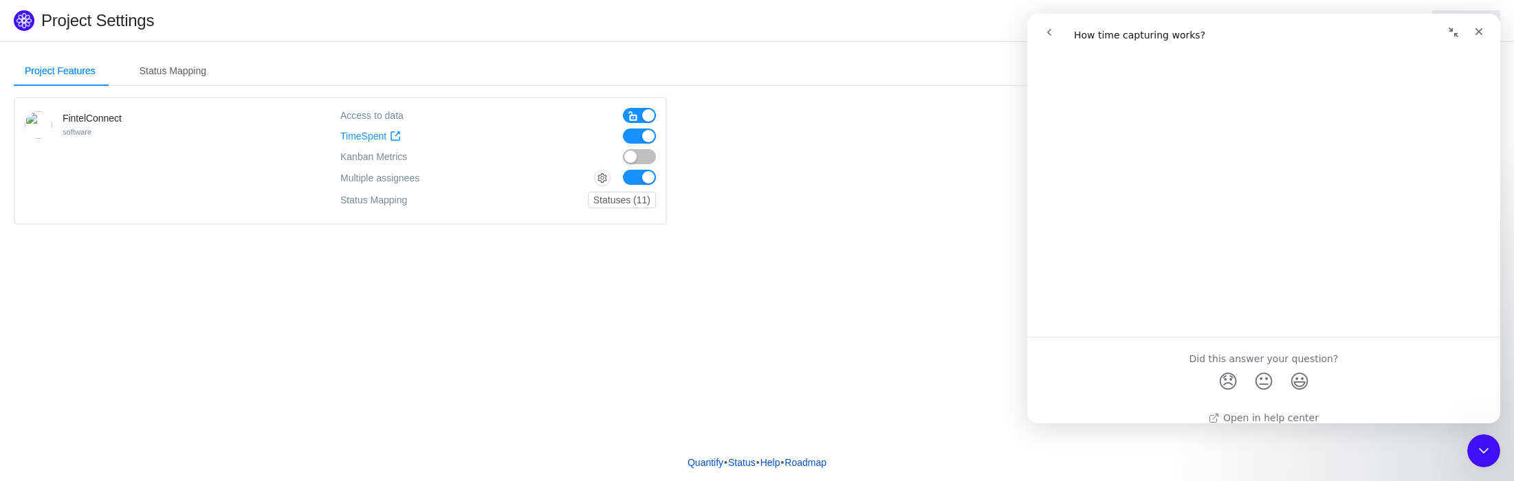
scroll to position [588, 0]
click at [1483, 34] on icon "Close" at bounding box center [1478, 31] width 11 height 11
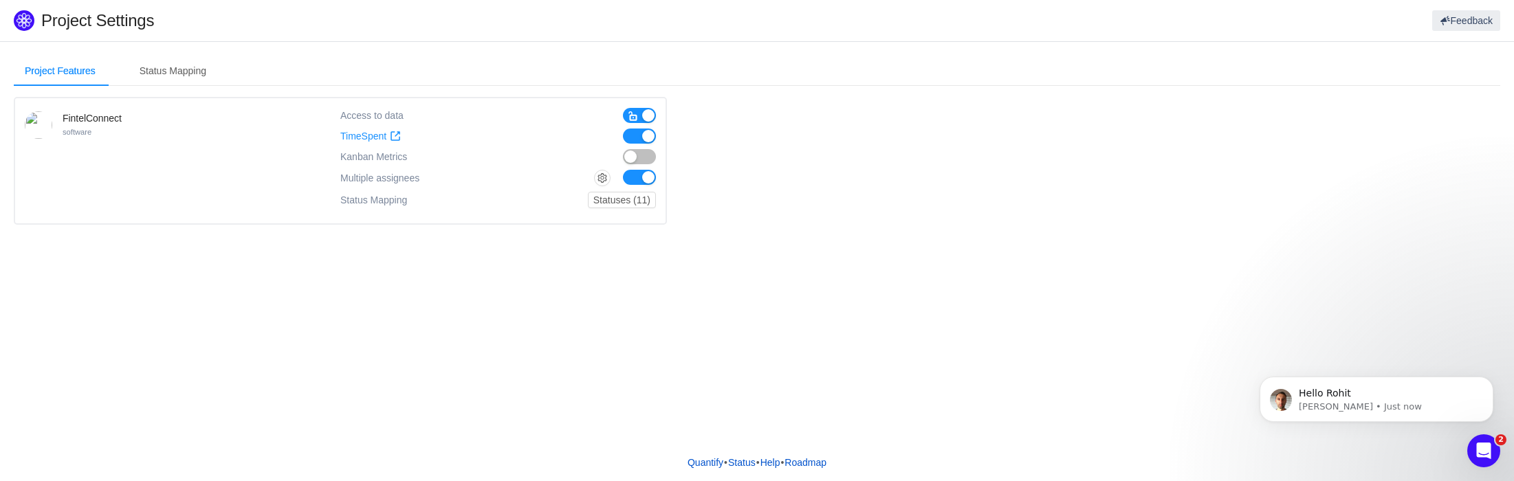
scroll to position [0, 0]
click at [1383, 403] on p "George • Just now" at bounding box center [1387, 407] width 177 height 12
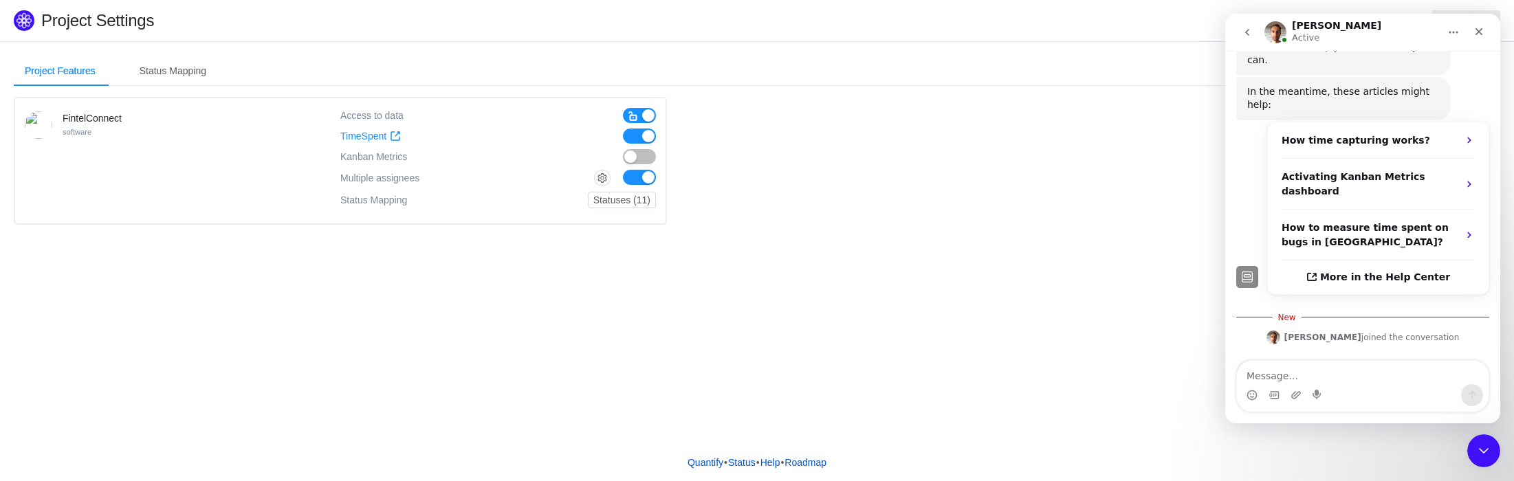
scroll to position [180, 0]
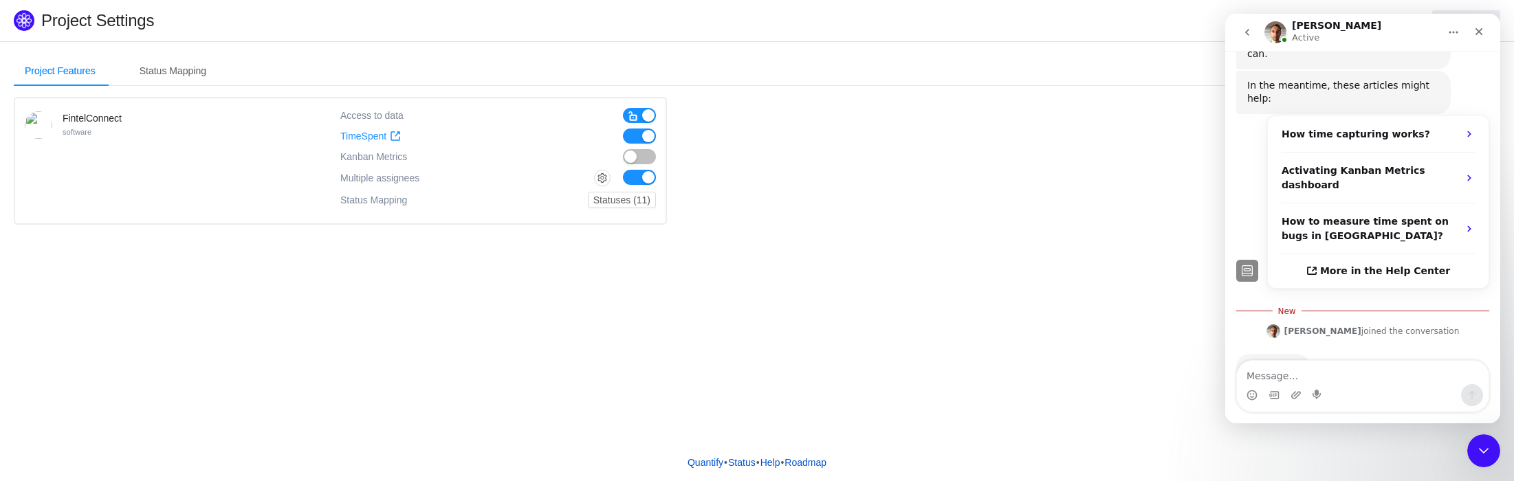
click at [1365, 379] on textarea "Message…" at bounding box center [1363, 372] width 252 height 23
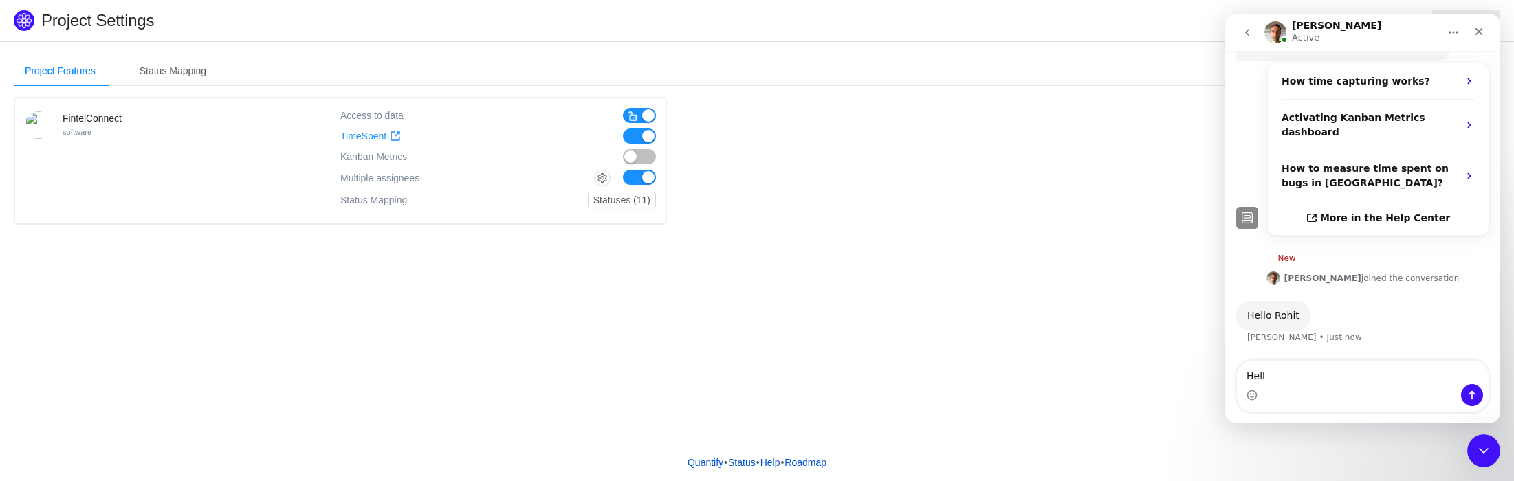
type textarea "Hello"
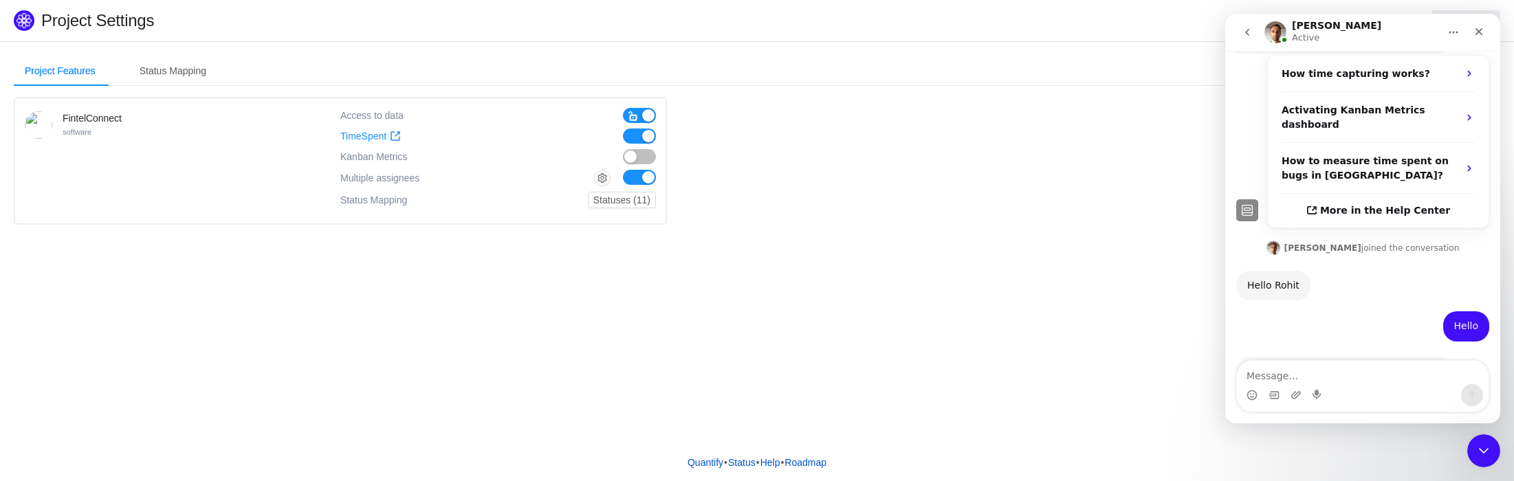
scroll to position [239, 0]
type textarea "i"
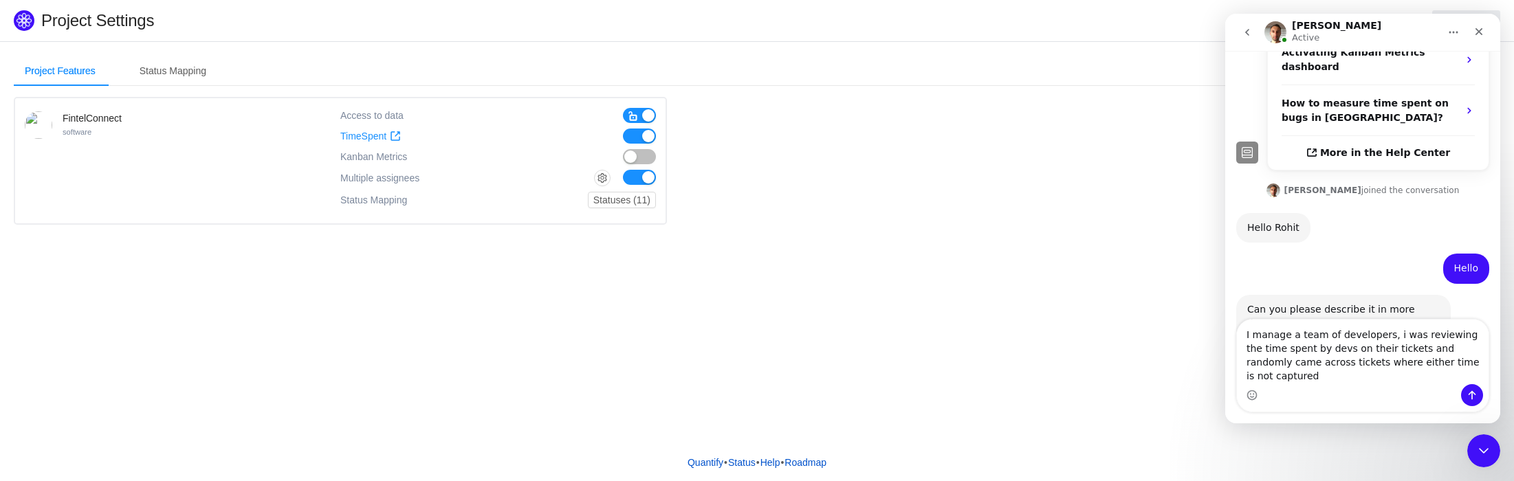
scroll to position [312, 0]
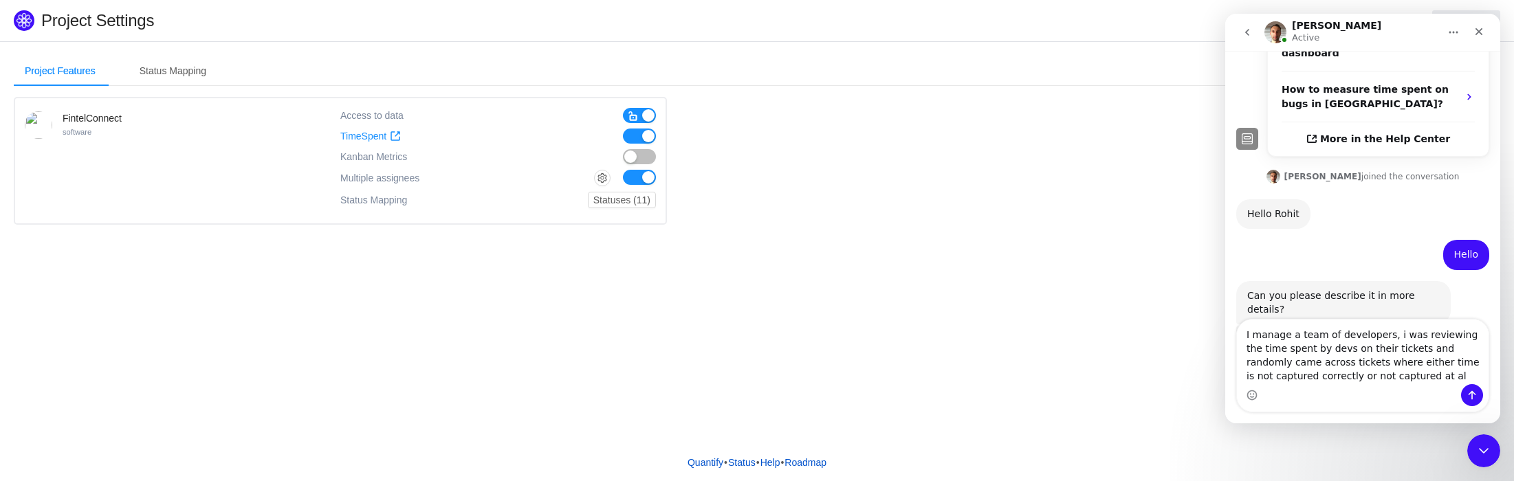
type textarea "I manage a team of developers, i was reviewing the time spent by devs on their …"
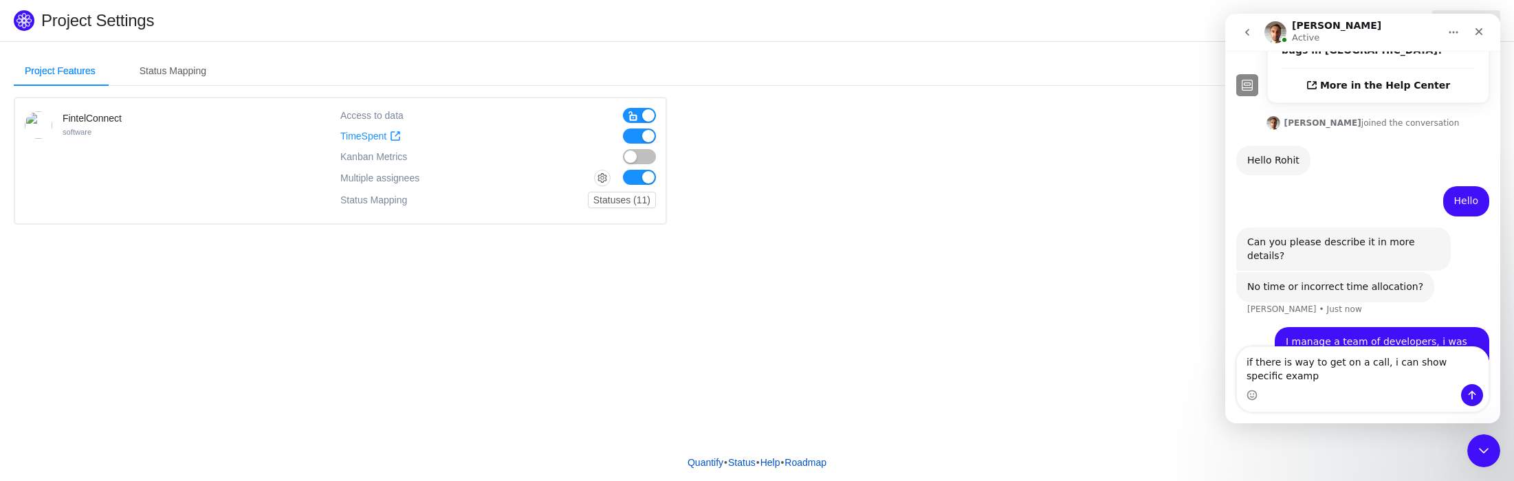
scroll to position [379, 0]
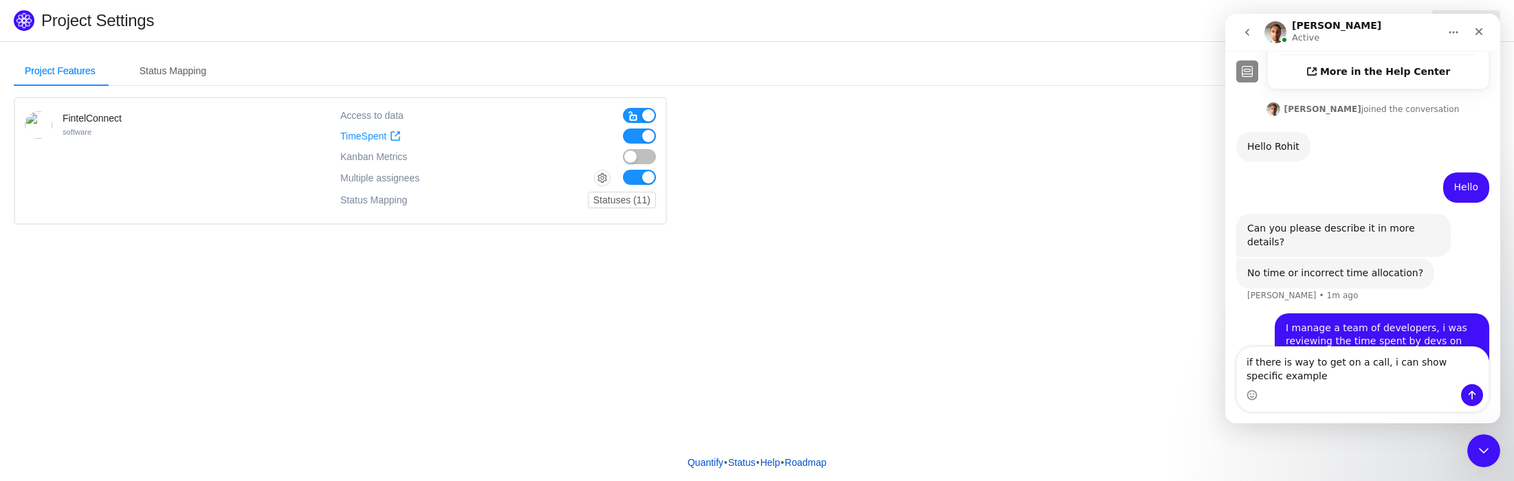
type textarea "if there is way to get on a call, i can show specific examples"
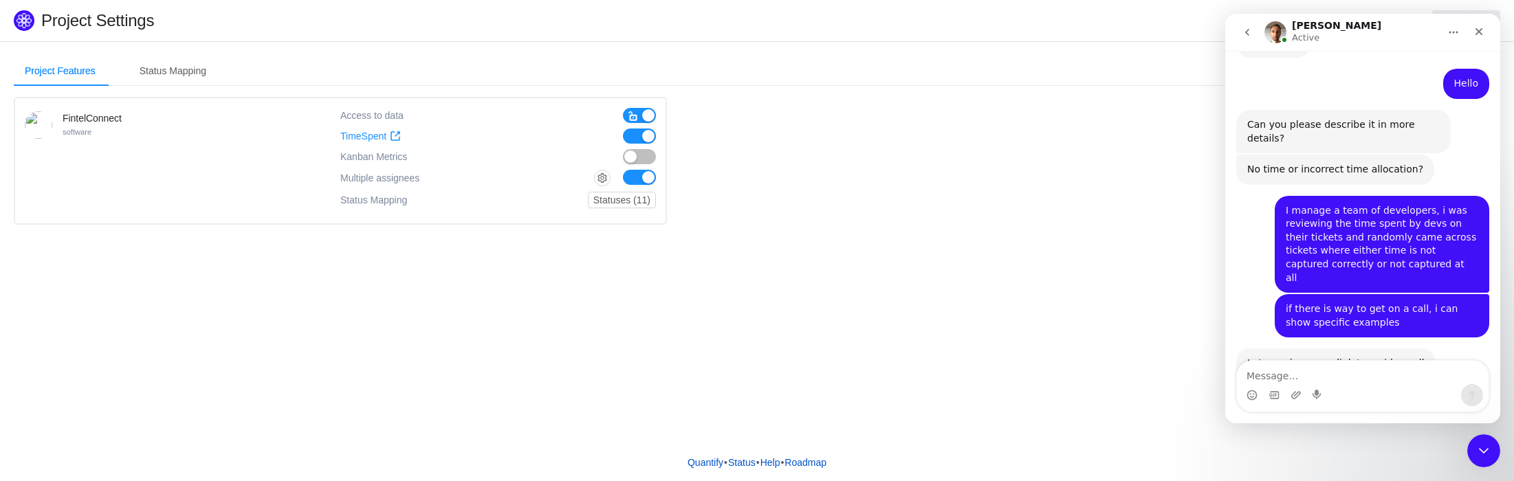
scroll to position [483, 0]
click at [1354, 390] on link "https://meet.google.com/gqw-vyza-cng" at bounding box center [1300, 395] width 107 height 11
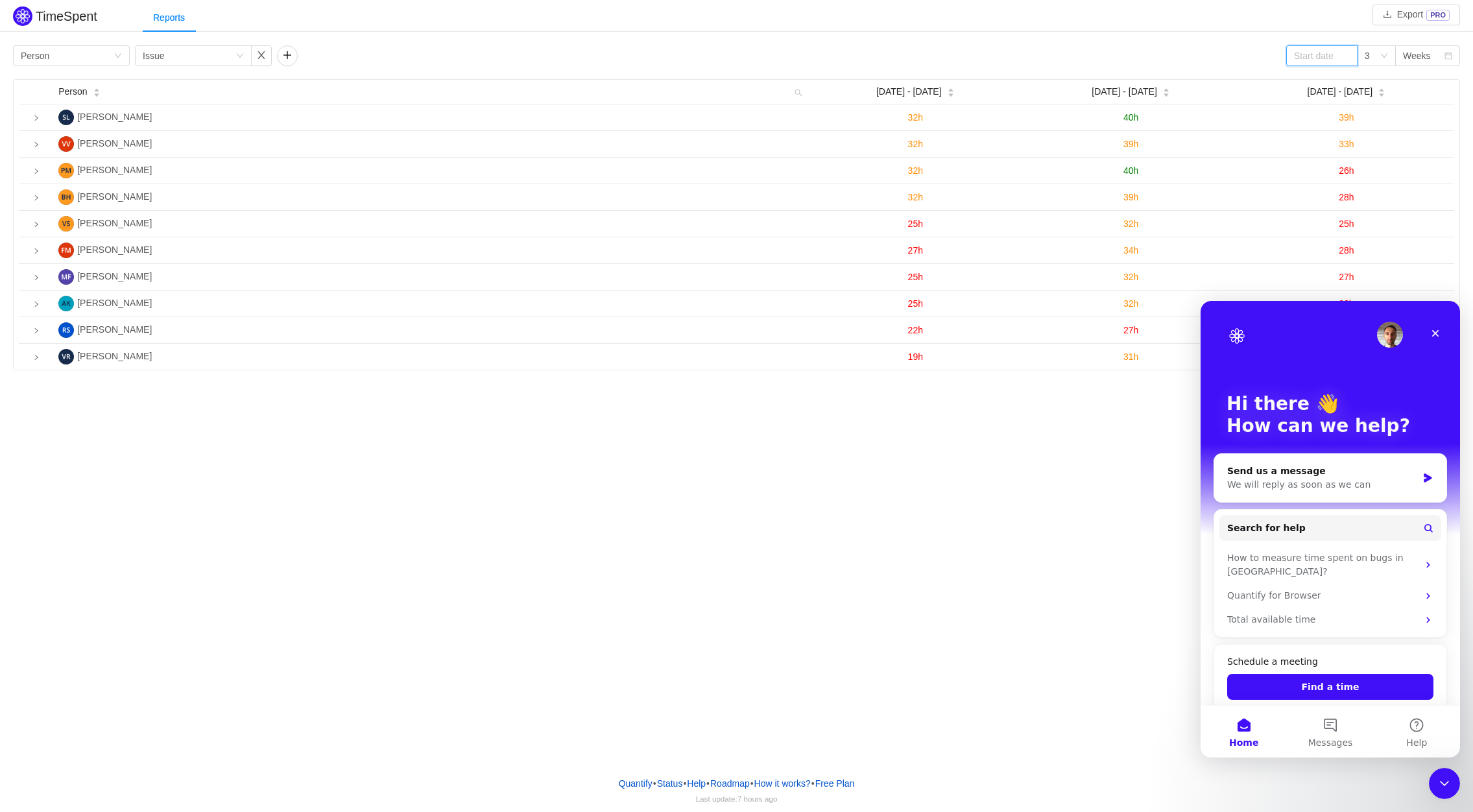
click at [1311, 62] on input at bounding box center [1322, 56] width 72 height 21
click at [1437, 329] on icon "Close" at bounding box center [1435, 333] width 10 height 10
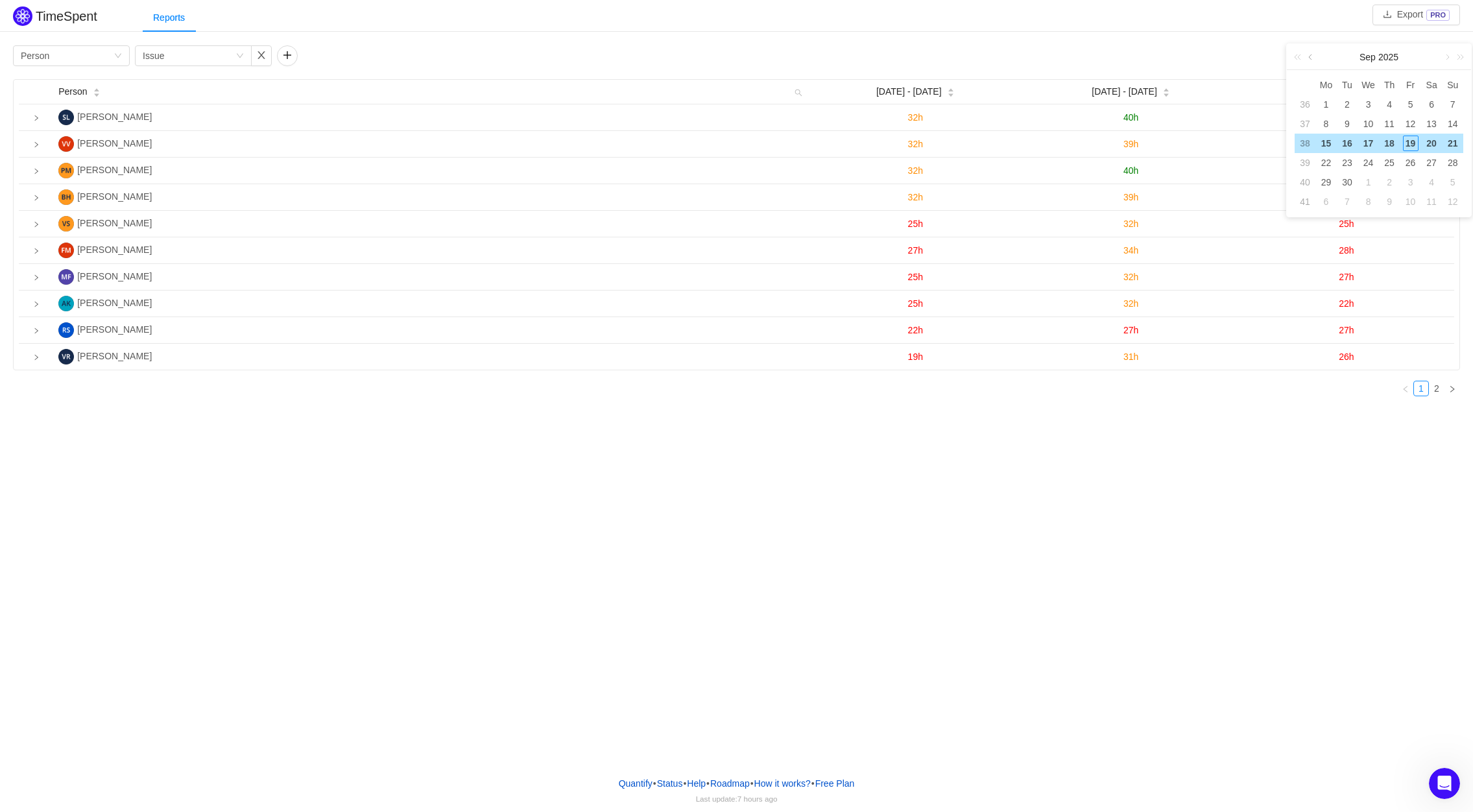
click at [1315, 57] on link at bounding box center [1312, 57] width 11 height 25
click at [1314, 57] on link at bounding box center [1312, 57] width 11 height 25
click at [1452, 107] on div "1" at bounding box center [1453, 104] width 15 height 15
type input "[DATE]"
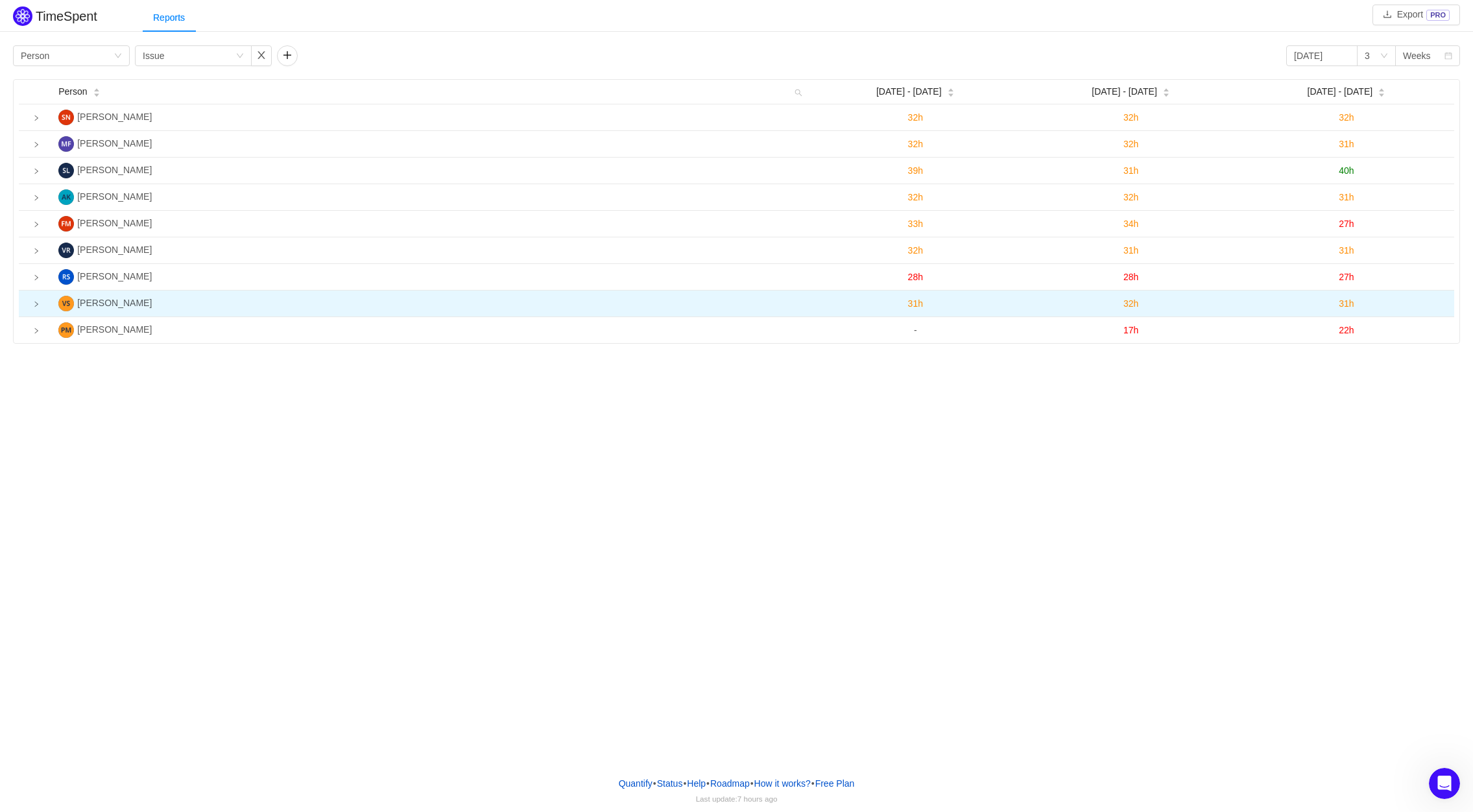
click at [39, 305] on icon "icon: right" at bounding box center [36, 304] width 7 height 7
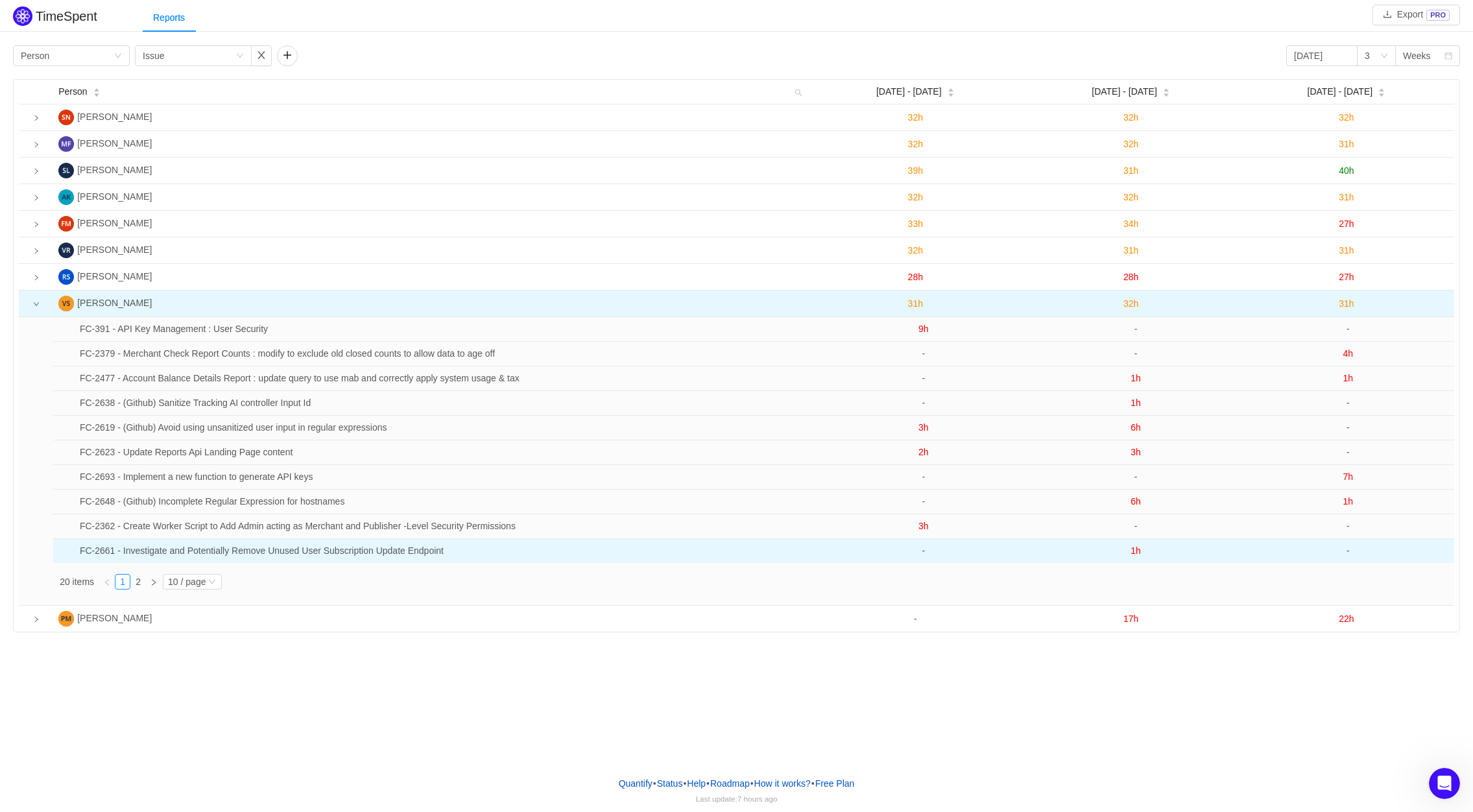
drag, startPoint x: 1140, startPoint y: 554, endPoint x: 1078, endPoint y: 563, distance: 62.6
click at [1078, 563] on td "1h" at bounding box center [1135, 550] width 212 height 24
click at [1135, 555] on span "1h" at bounding box center [1135, 550] width 10 height 10
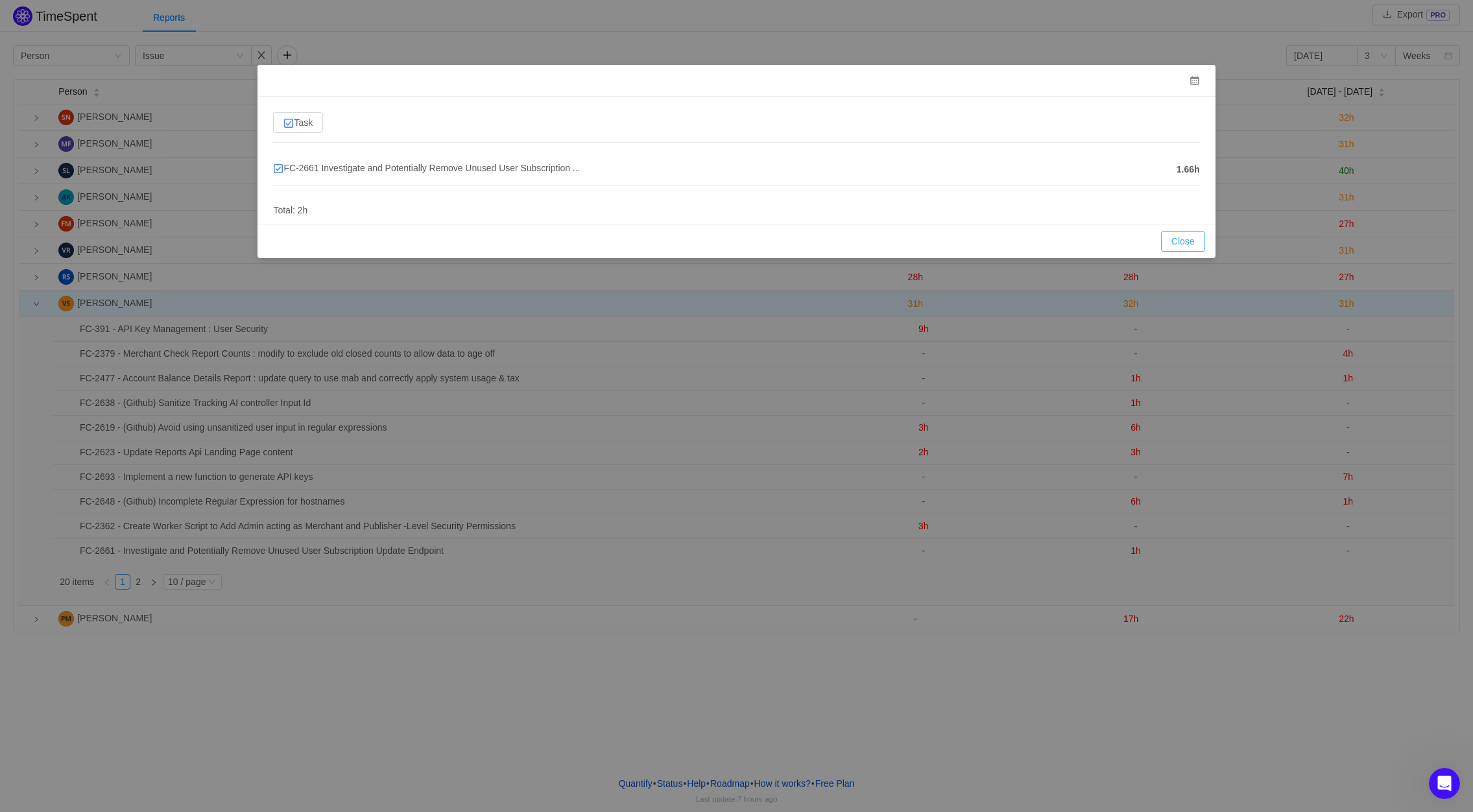
click at [1184, 247] on button "Close" at bounding box center [1182, 241] width 44 height 21
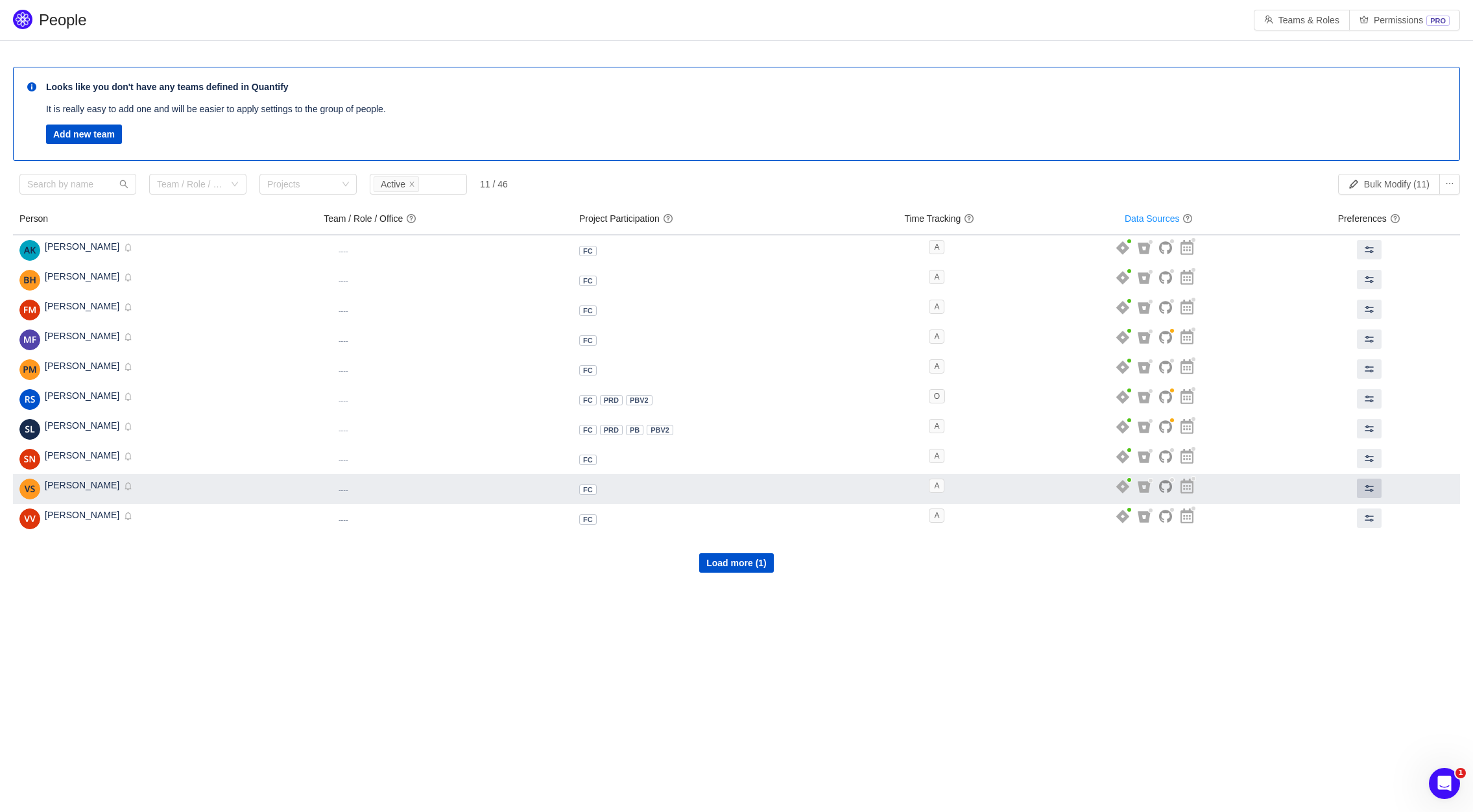
click at [1378, 492] on button at bounding box center [1369, 488] width 25 height 20
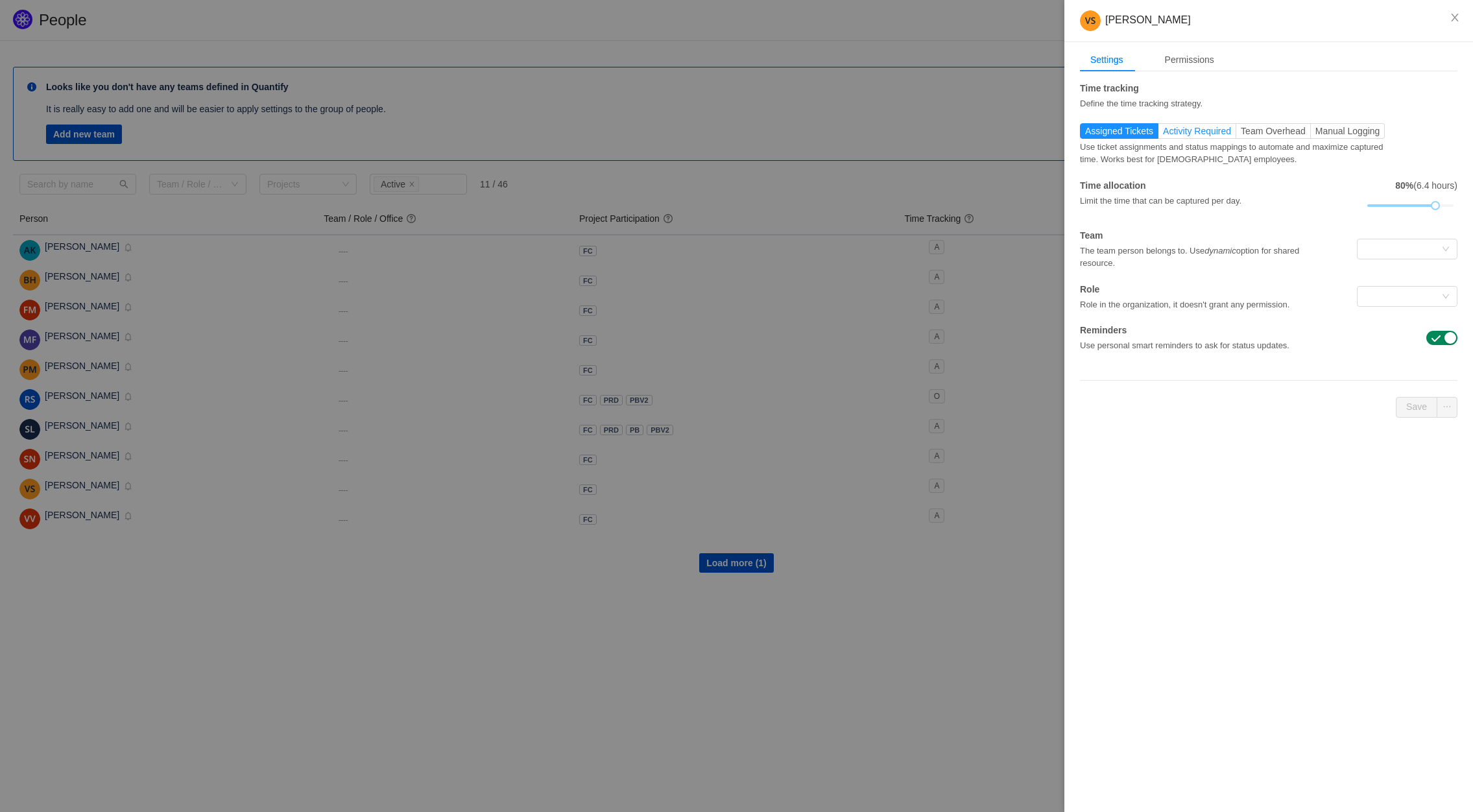
click at [1231, 129] on span "Activity Required" at bounding box center [1197, 130] width 68 height 10
click at [1163, 134] on input "Activity Required" at bounding box center [1163, 134] width 0 height 0
click at [1140, 407] on span "Apply retroactively" at bounding box center [1130, 406] width 79 height 9
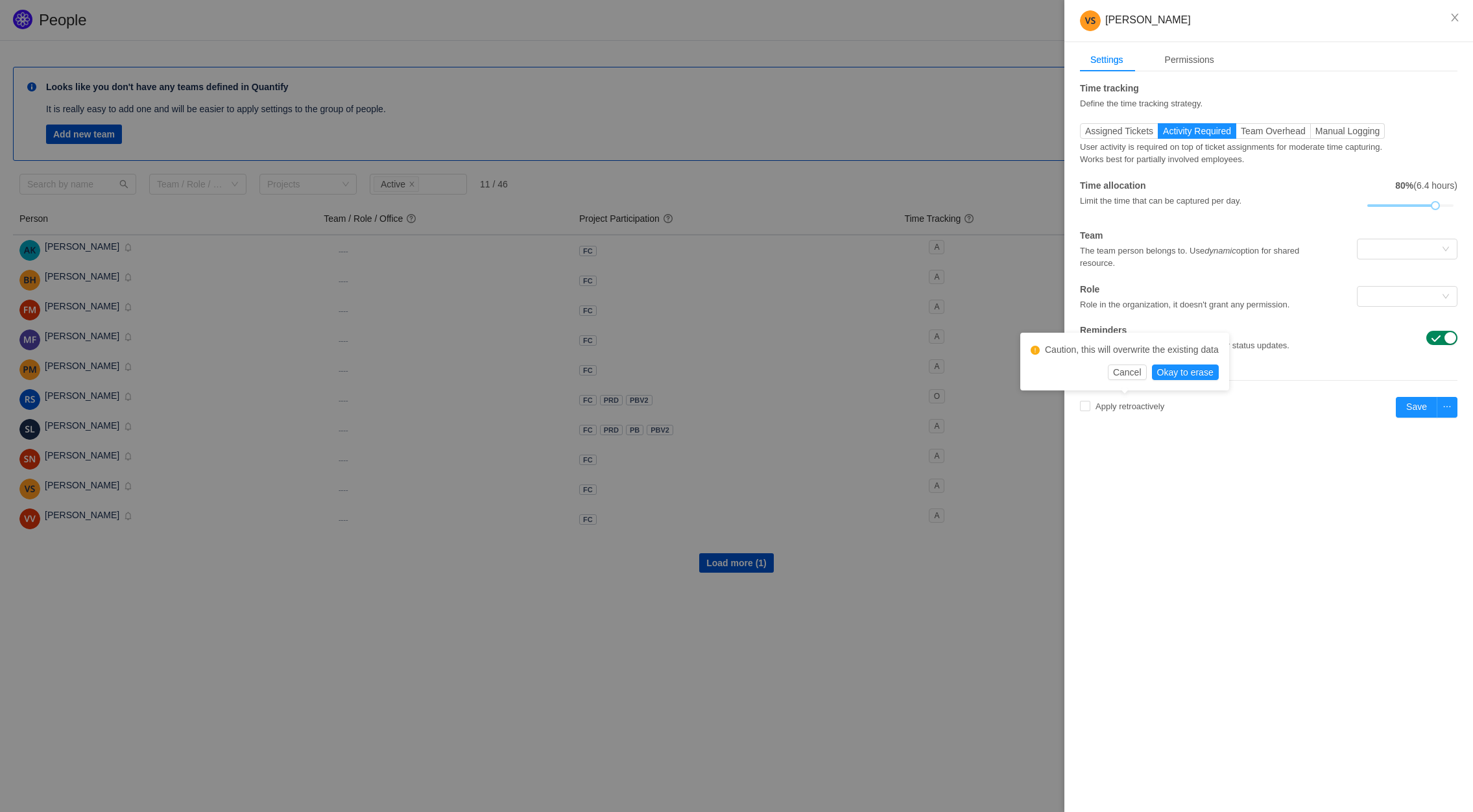
click at [1140, 467] on div "Vikramjit Singh Settings Permissions Time tracking Define the time tracking str…" at bounding box center [1268, 406] width 409 height 812
click at [1089, 407] on input "Apply retroactively" at bounding box center [1085, 406] width 10 height 10
click at [1186, 372] on button "Okay to erase" at bounding box center [1185, 372] width 67 height 15
checkbox input "true"
click at [1230, 412] on icon "icon: calendar" at bounding box center [1225, 408] width 9 height 9
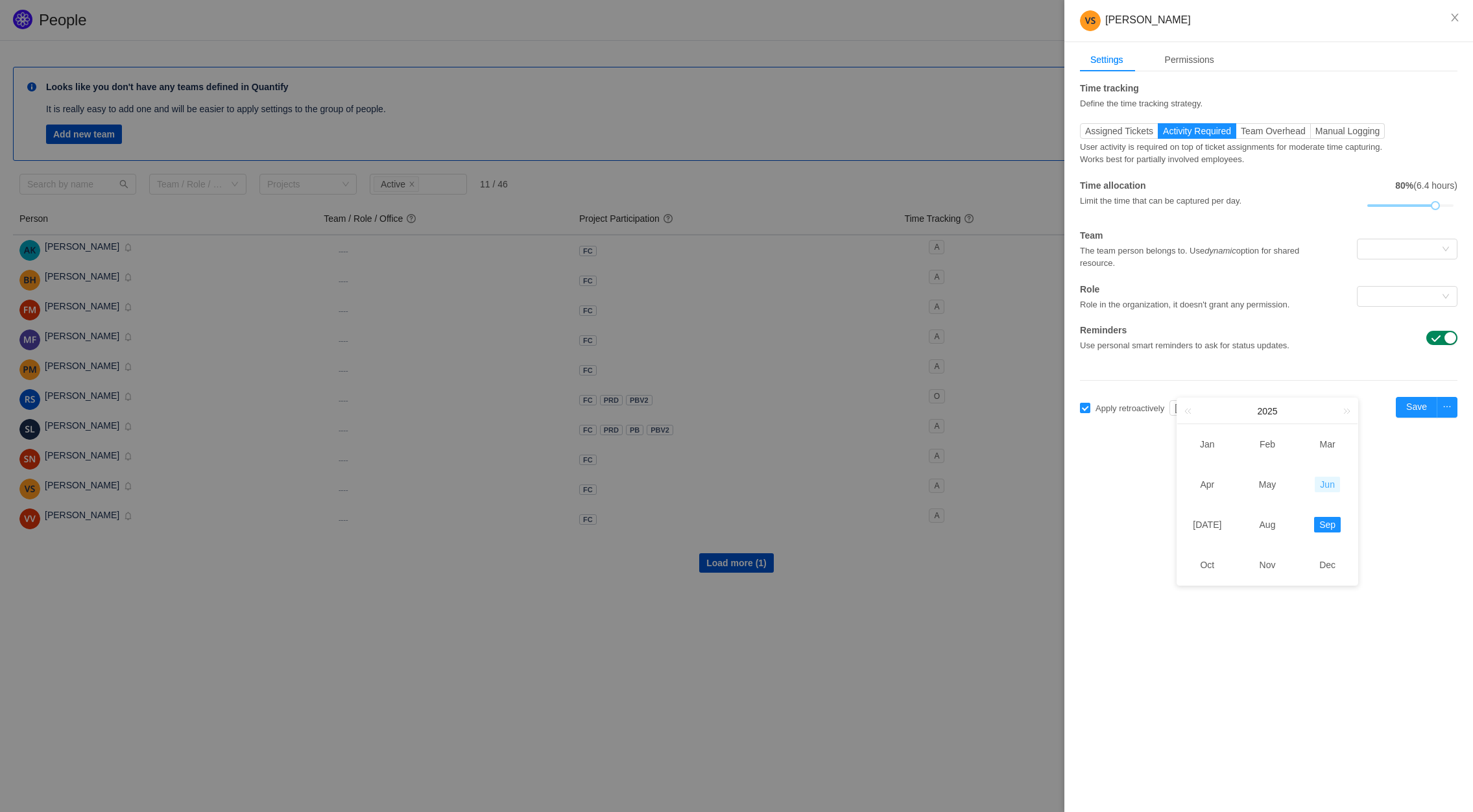
click at [1331, 485] on link "Jun" at bounding box center [1327, 484] width 25 height 15
type input "Jun 2025"
click at [1140, 133] on span "Assigned Tickets" at bounding box center [1119, 130] width 68 height 10
click at [1085, 134] on input "Assigned Tickets" at bounding box center [1085, 134] width 0 height 0
click at [1190, 134] on span "Activity Required" at bounding box center [1197, 130] width 68 height 10
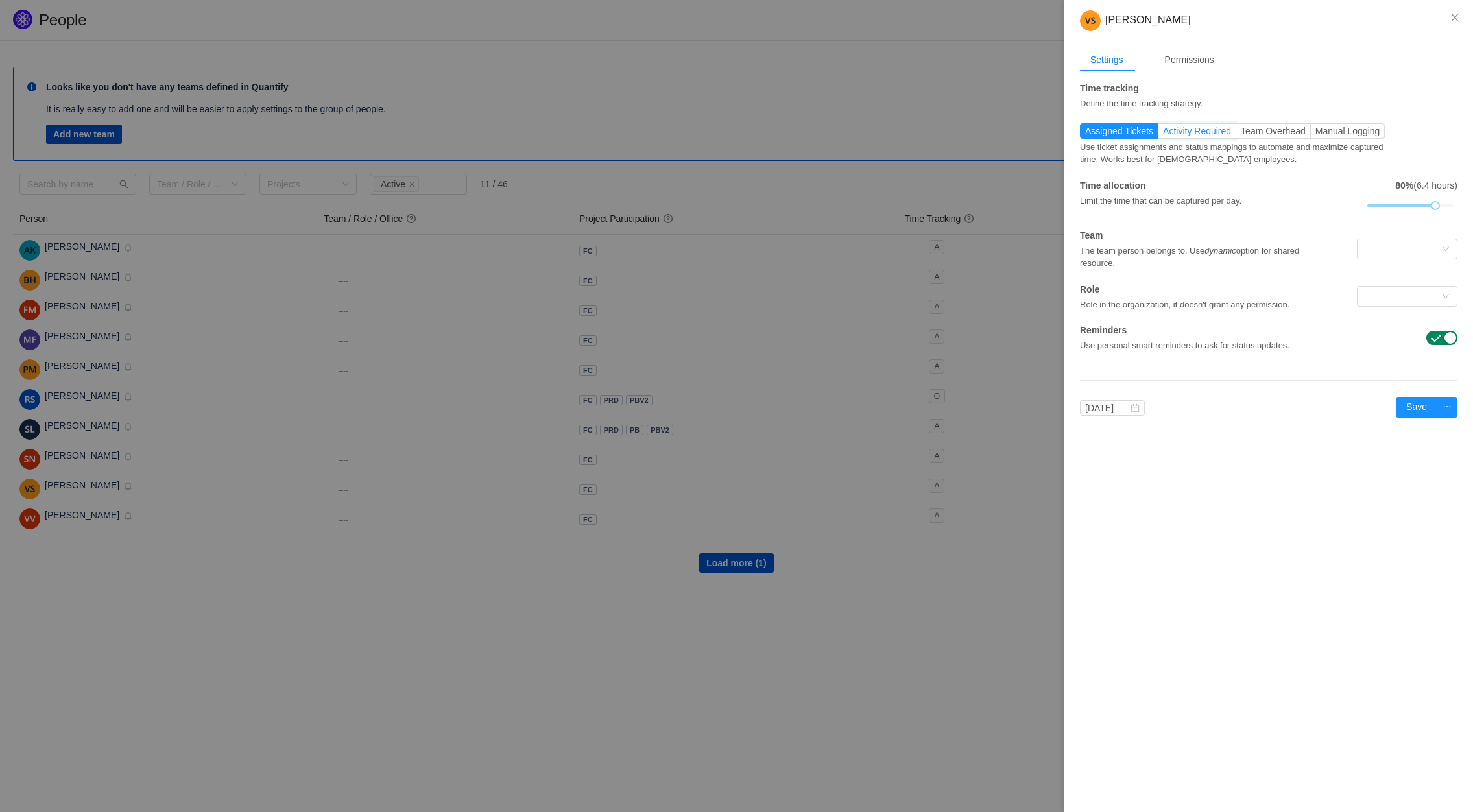
click at [1163, 134] on input "Activity Required" at bounding box center [1163, 134] width 0 height 0
click at [1134, 127] on span "Assigned Tickets" at bounding box center [1119, 130] width 68 height 10
click at [1085, 134] on input "Assigned Tickets" at bounding box center [1085, 134] width 0 height 0
click at [1273, 136] on span "Team Overhead" at bounding box center [1273, 130] width 65 height 10
click at [1241, 134] on input "Team Overhead" at bounding box center [1241, 134] width 0 height 0
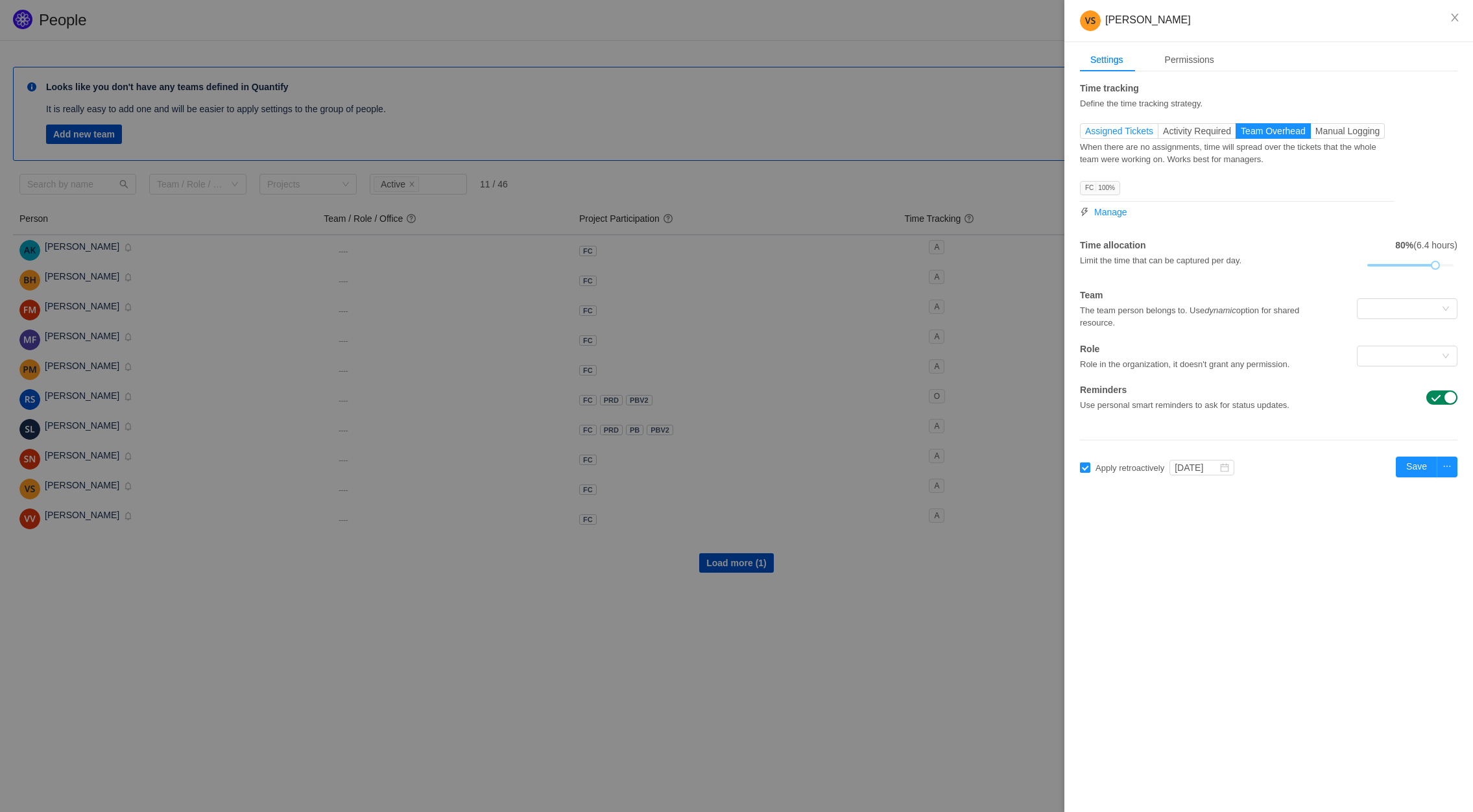
click at [1138, 125] on span "Assigned Tickets" at bounding box center [1119, 130] width 68 height 10
click at [1085, 134] on input "Assigned Tickets" at bounding box center [1085, 134] width 0 height 0
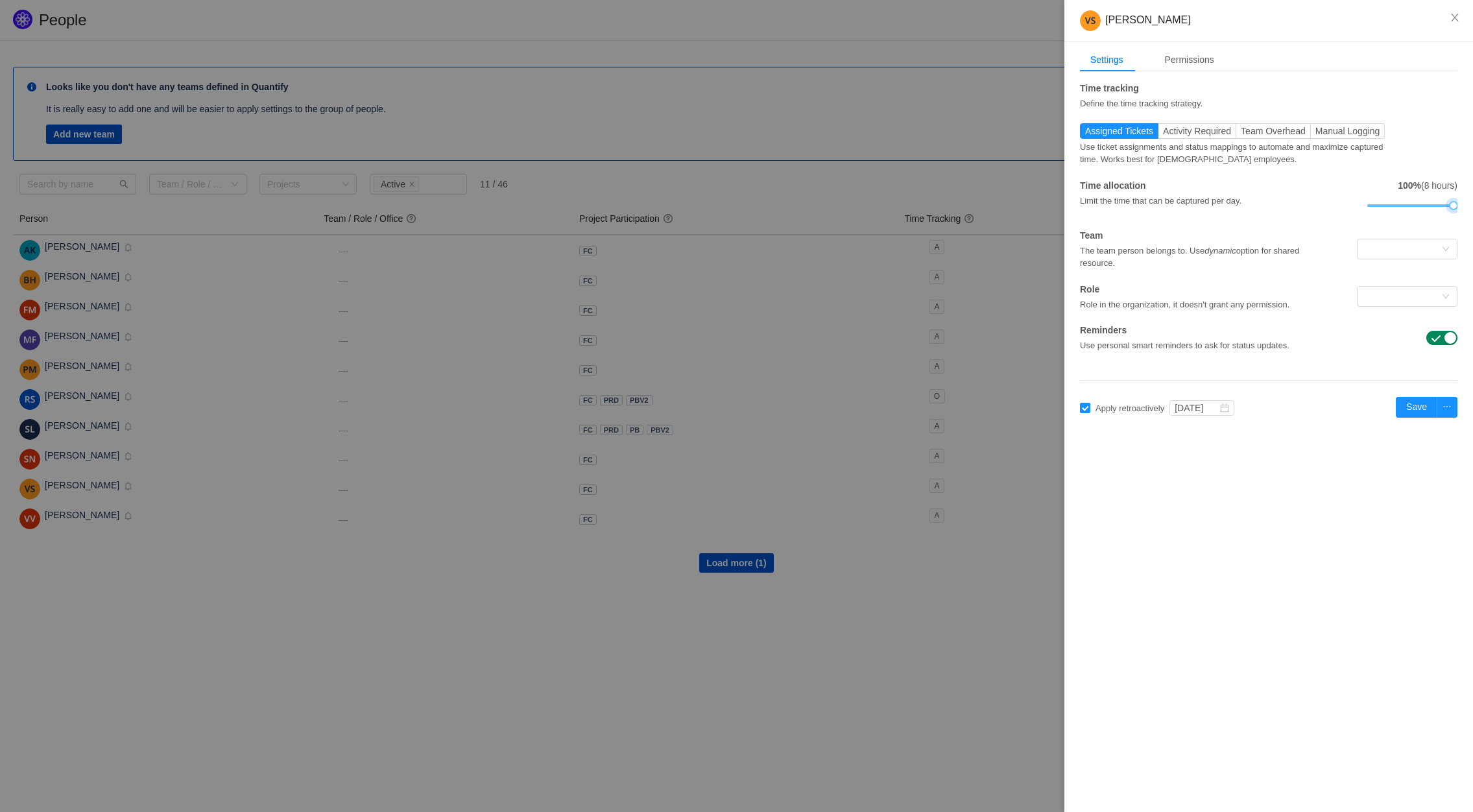
drag, startPoint x: 1433, startPoint y: 205, endPoint x: 1450, endPoint y: 206, distance: 17.0
click at [1450, 206] on div at bounding box center [1454, 206] width 9 height 9
click at [1448, 409] on button "button" at bounding box center [1448, 407] width 21 height 21
click at [1325, 456] on div "Vikramjit Singh Settings Permissions Time tracking Define the time tracking str…" at bounding box center [1268, 406] width 409 height 812
click at [1280, 135] on span "Team Overhead" at bounding box center [1273, 130] width 65 height 10
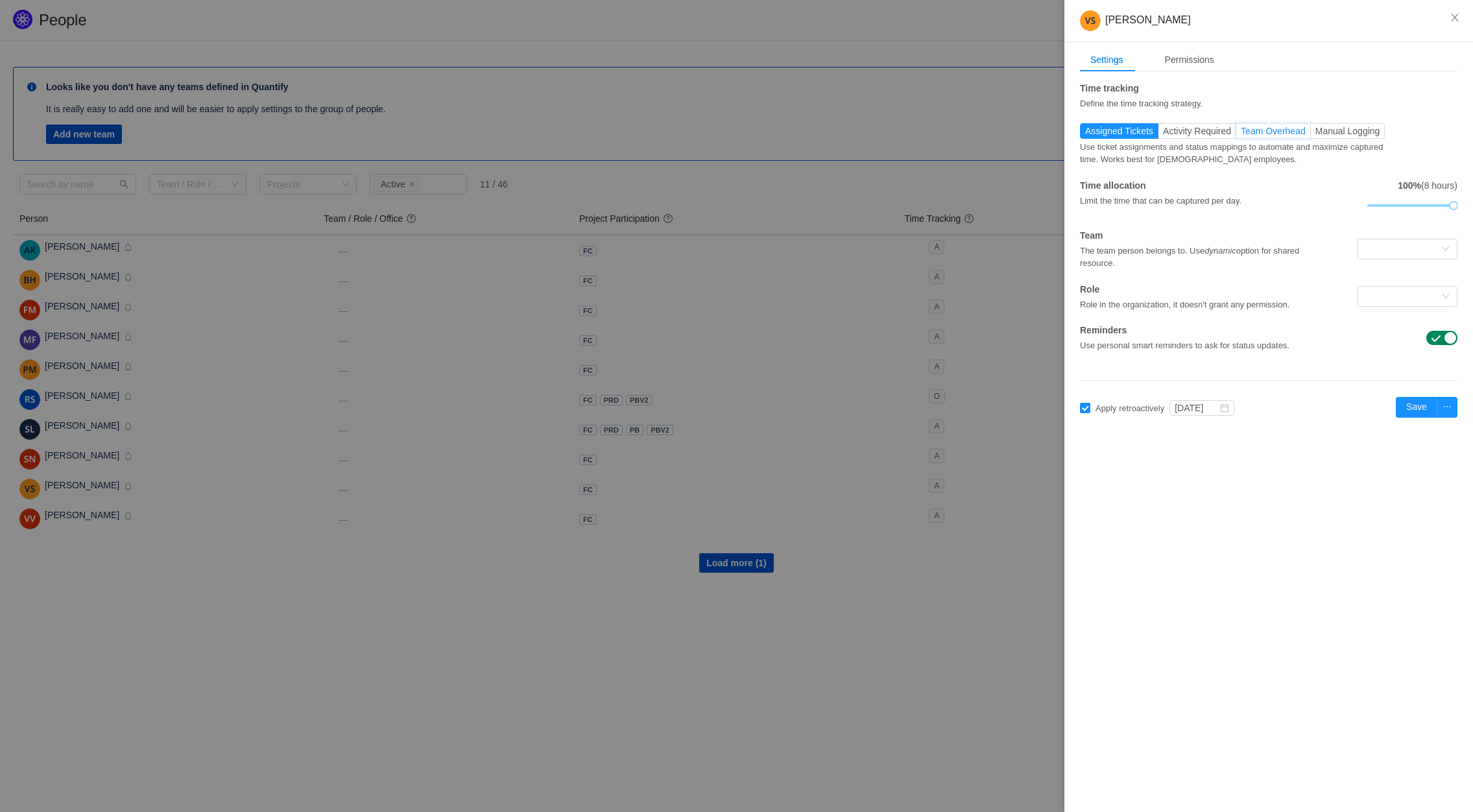
click at [1241, 134] on input "Team Overhead" at bounding box center [1241, 134] width 0 height 0
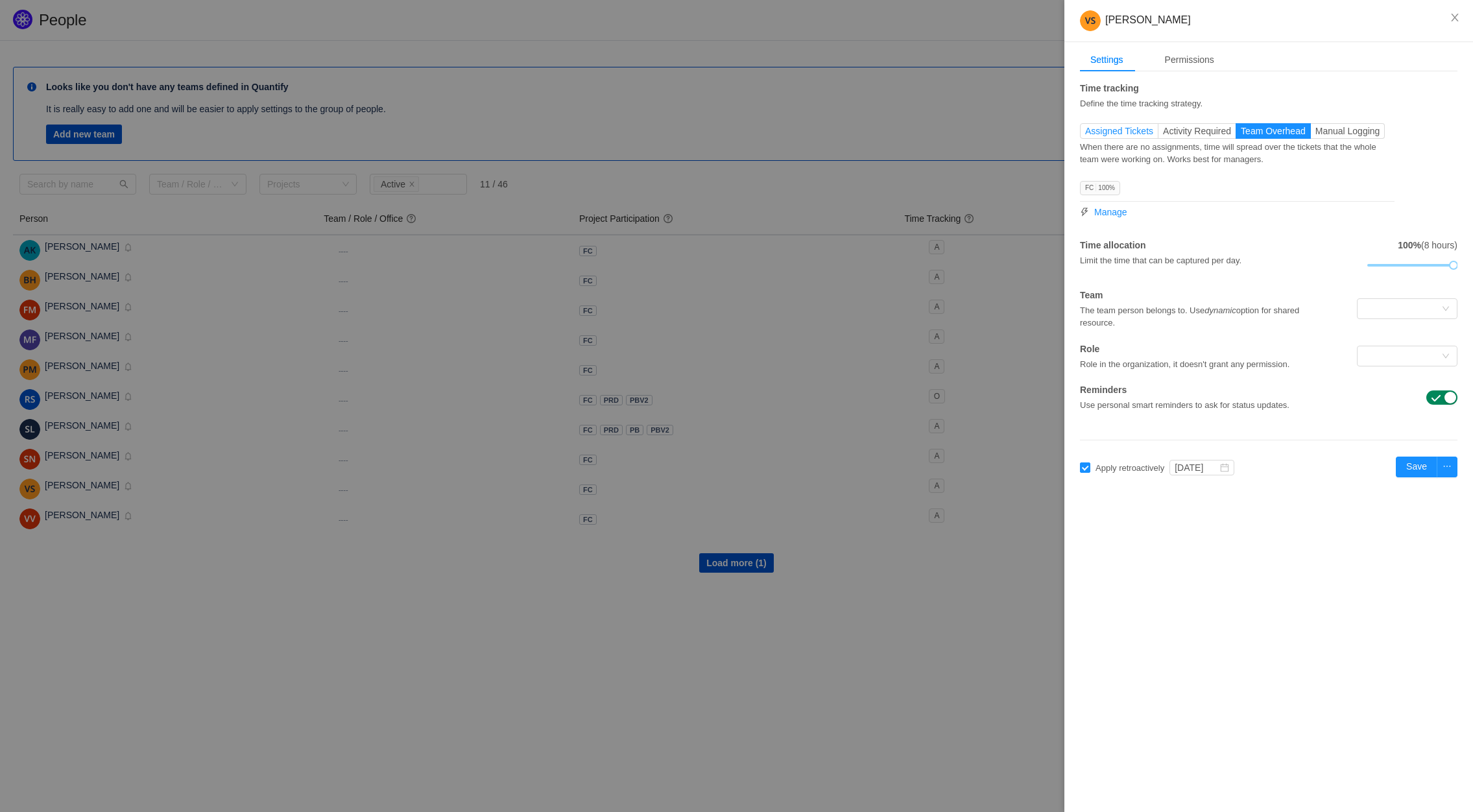
click at [1108, 138] on label "Assigned Tickets" at bounding box center [1119, 131] width 78 height 15
click at [1085, 134] on input "Assigned Tickets" at bounding box center [1085, 134] width 0 height 0
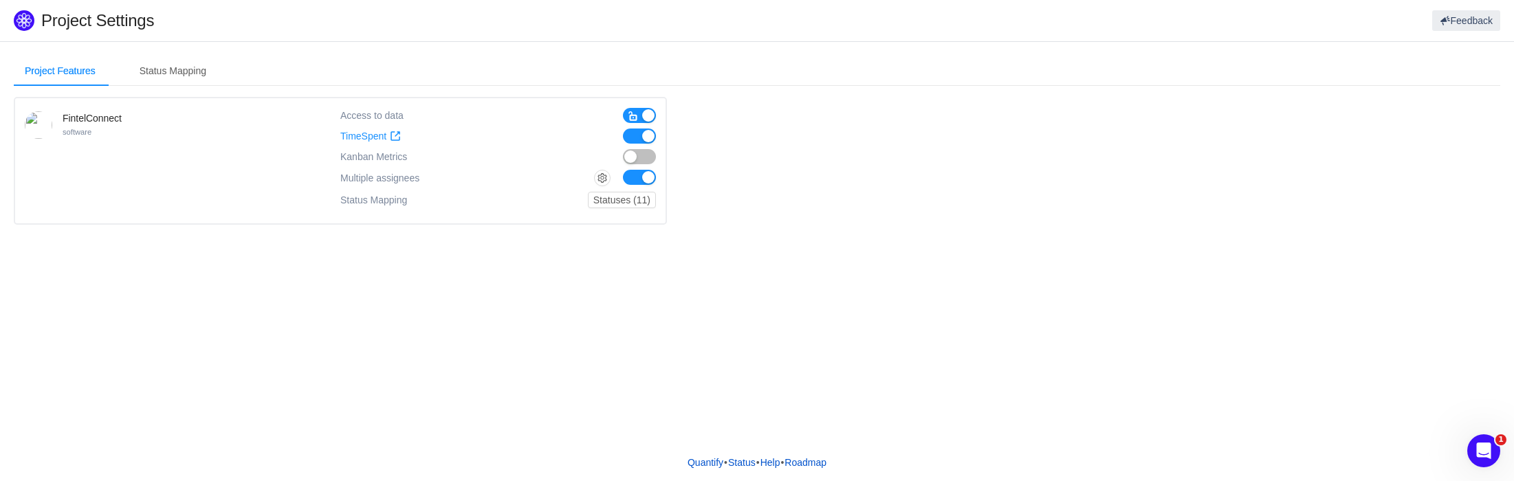
click at [634, 158] on button "button" at bounding box center [639, 156] width 33 height 15
click at [371, 158] on span "Kanban Metrics" at bounding box center [373, 157] width 67 height 12
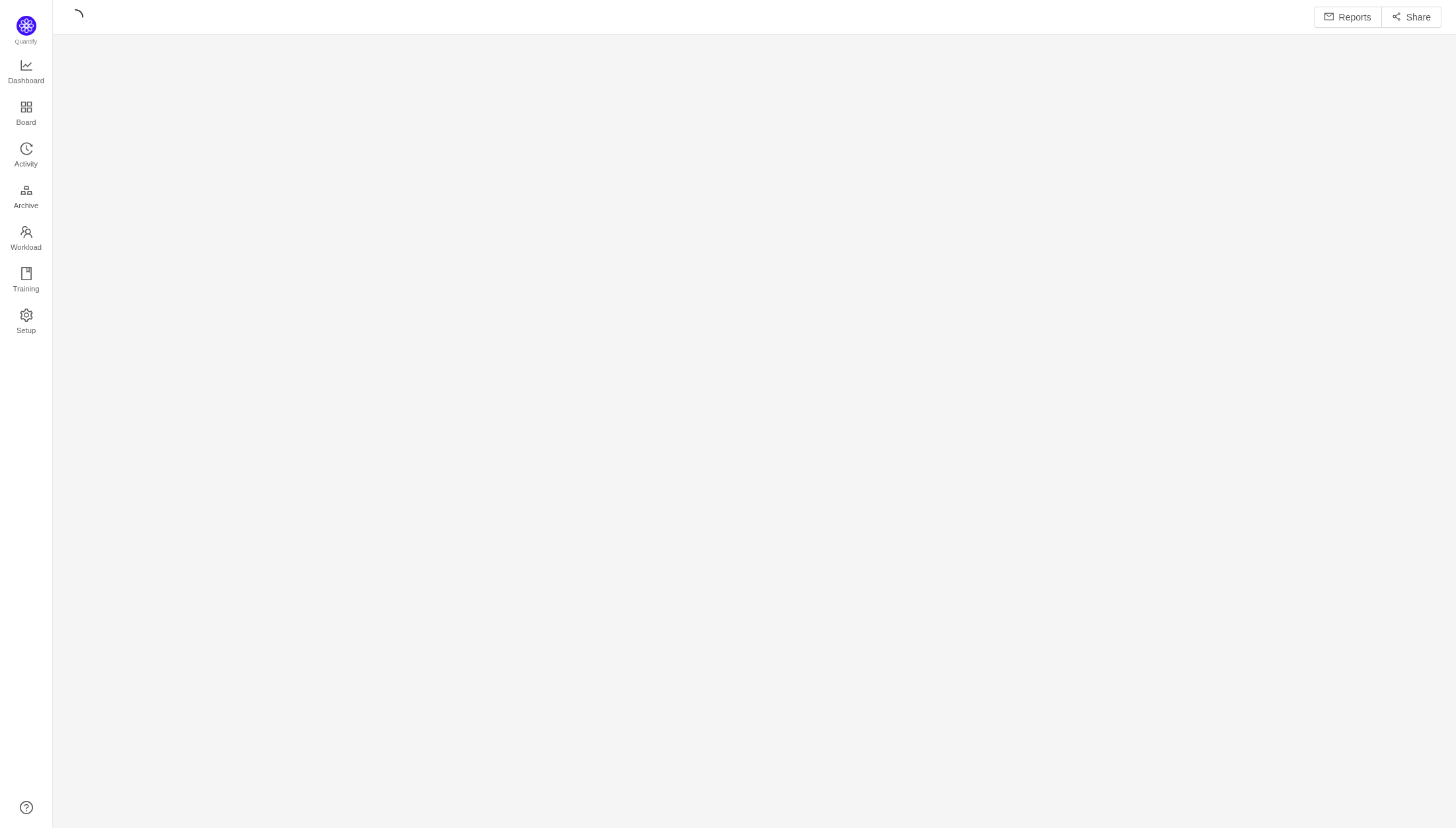
scroll to position [809, 1373]
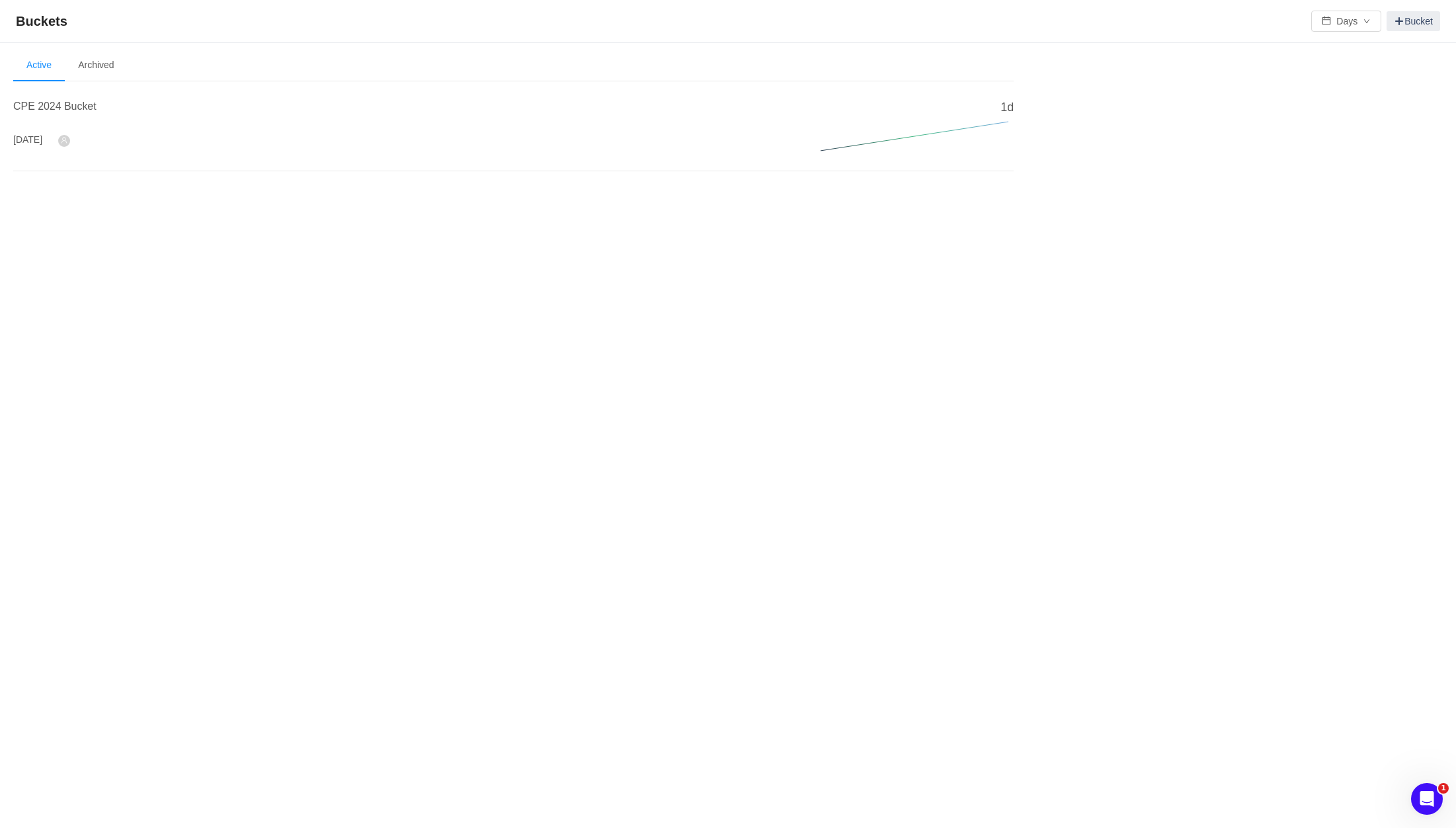
click at [313, 128] on div "CPE 2024 Bucket [DATE] -" at bounding box center [401, 129] width 775 height 62
click at [1399, 22] on span at bounding box center [1398, 20] width 11 height 11
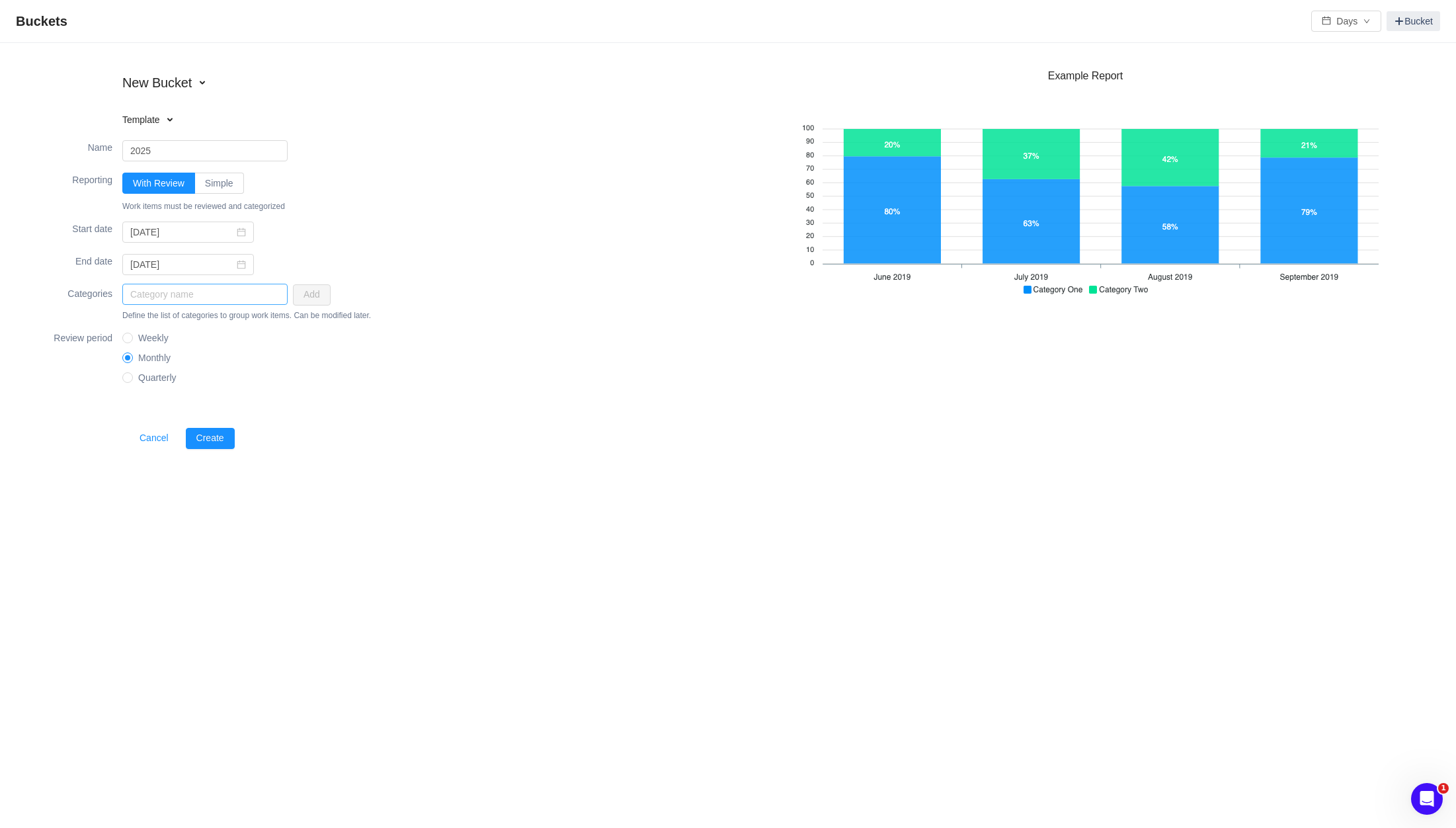
type input "2025"
click at [249, 299] on input "text" at bounding box center [205, 294] width 165 height 21
click at [174, 121] on span at bounding box center [169, 119] width 11 height 11
click at [264, 105] on div "New Bucket Template Existing bucket" at bounding box center [158, 102] width 264 height 63
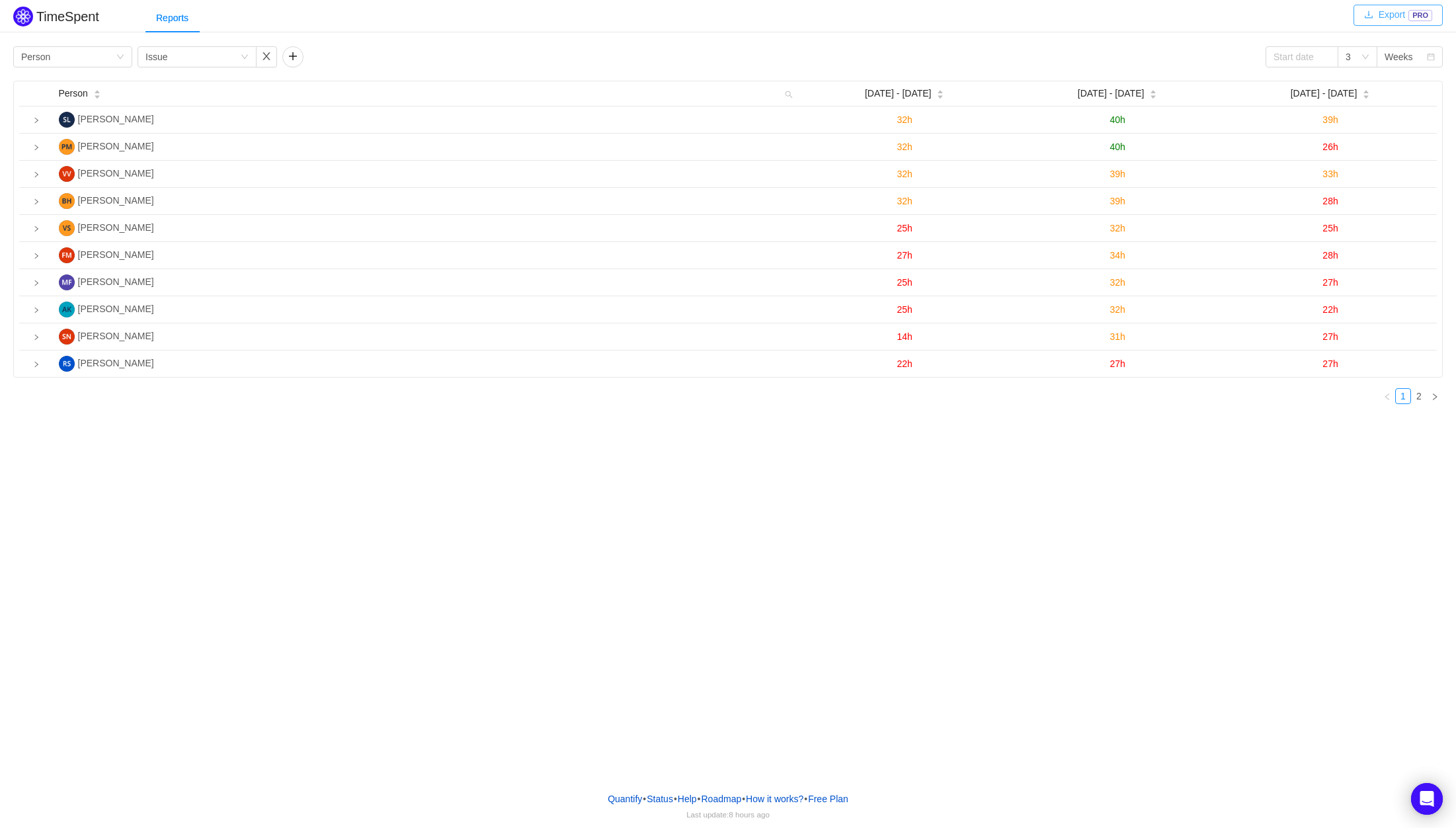
click at [1376, 18] on button "Export PRO" at bounding box center [1397, 15] width 89 height 21
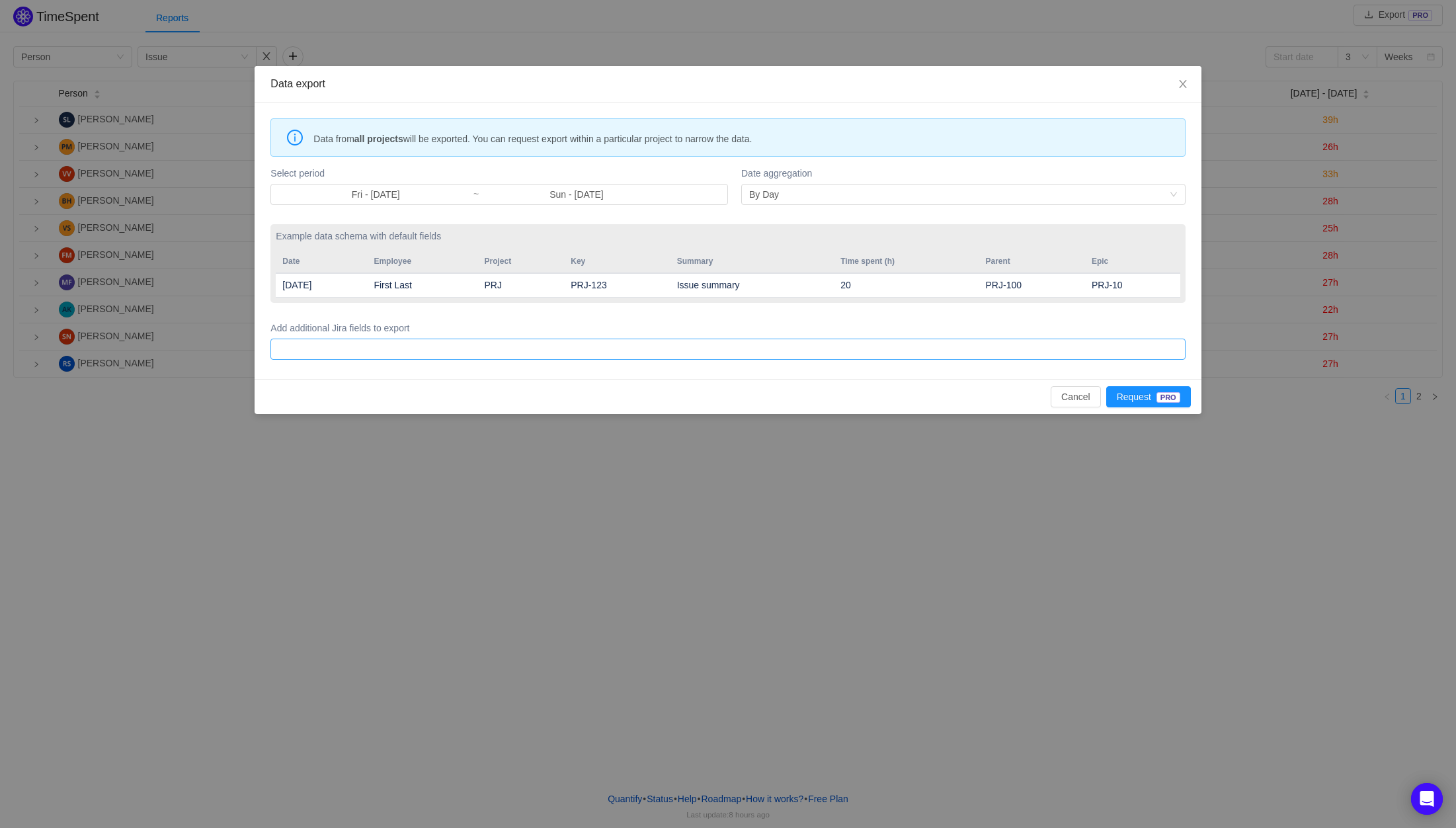
click at [592, 343] on div at bounding box center [725, 349] width 902 height 20
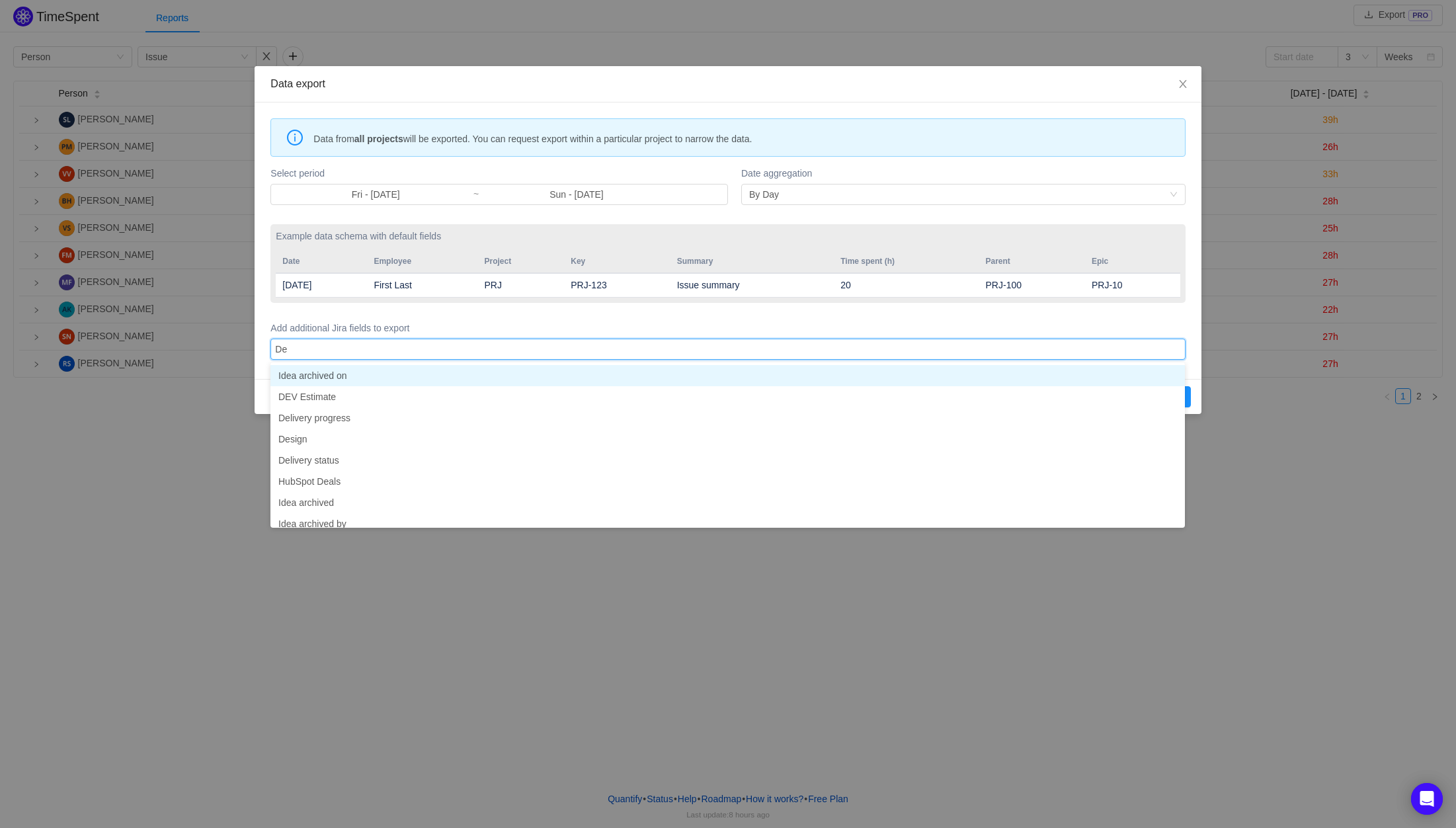
type input "Dev"
type input "QA"
type input "O"
click at [1056, 97] on div "Data export" at bounding box center [728, 85] width 946 height 37
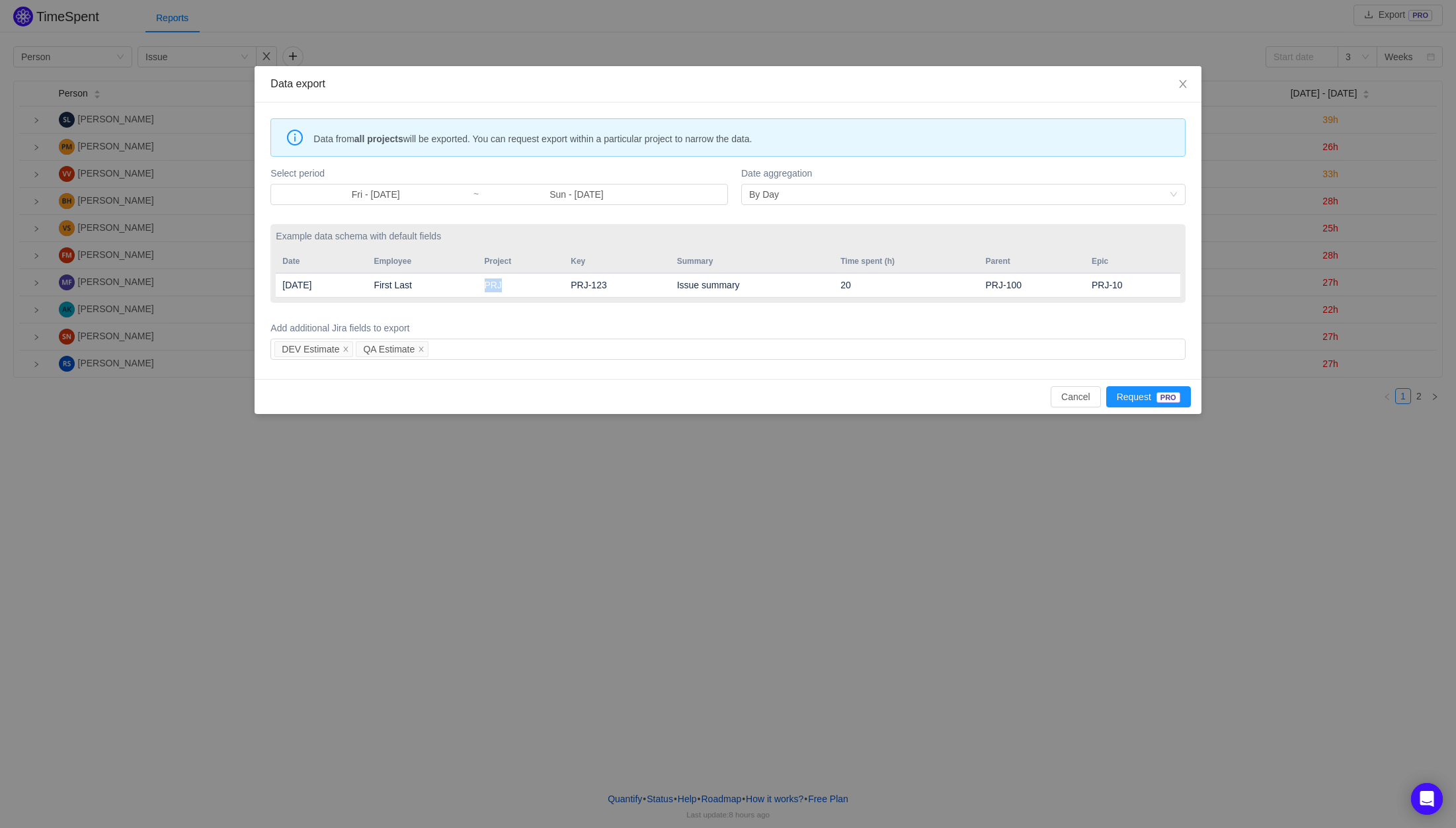
drag, startPoint x: 523, startPoint y: 289, endPoint x: 615, endPoint y: 286, distance: 92.0
click at [565, 285] on td "PRJ" at bounding box center [521, 285] width 87 height 24
drag, startPoint x: 784, startPoint y: 287, endPoint x: 860, endPoint y: 290, distance: 76.1
click at [860, 290] on tr "2019-01-01 First Last PRJ PRJ-123 Issue summary 20 PRJ-100 PRJ-10" at bounding box center [728, 285] width 904 height 24
click at [860, 290] on td "20" at bounding box center [906, 285] width 145 height 24
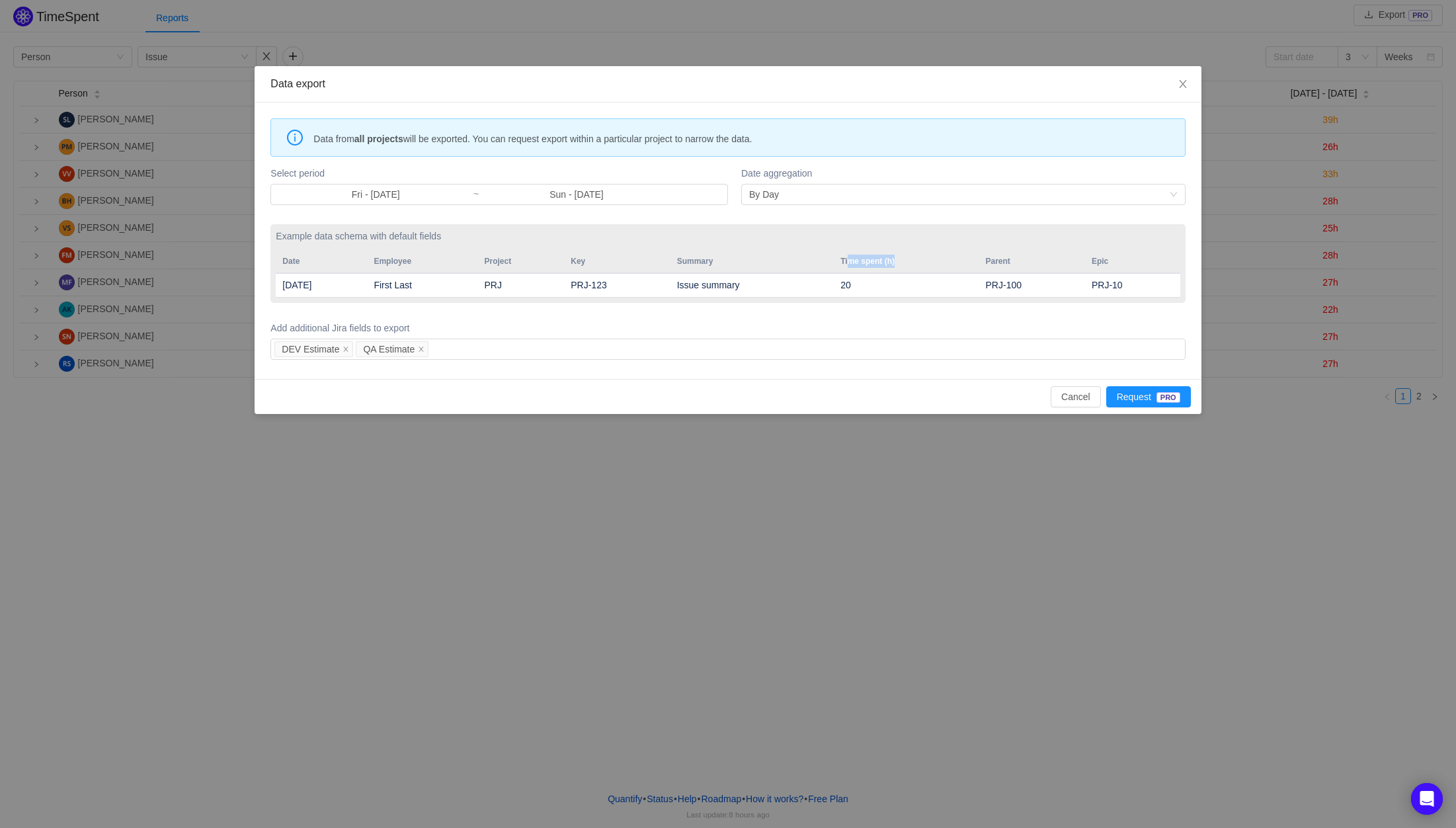
drag, startPoint x: 868, startPoint y: 262, endPoint x: 916, endPoint y: 263, distance: 48.0
click at [916, 263] on th "Time spent (h)" at bounding box center [906, 262] width 145 height 23
click at [891, 291] on td "20" at bounding box center [906, 285] width 145 height 24
click at [816, 198] on div "By Day" at bounding box center [959, 194] width 420 height 20
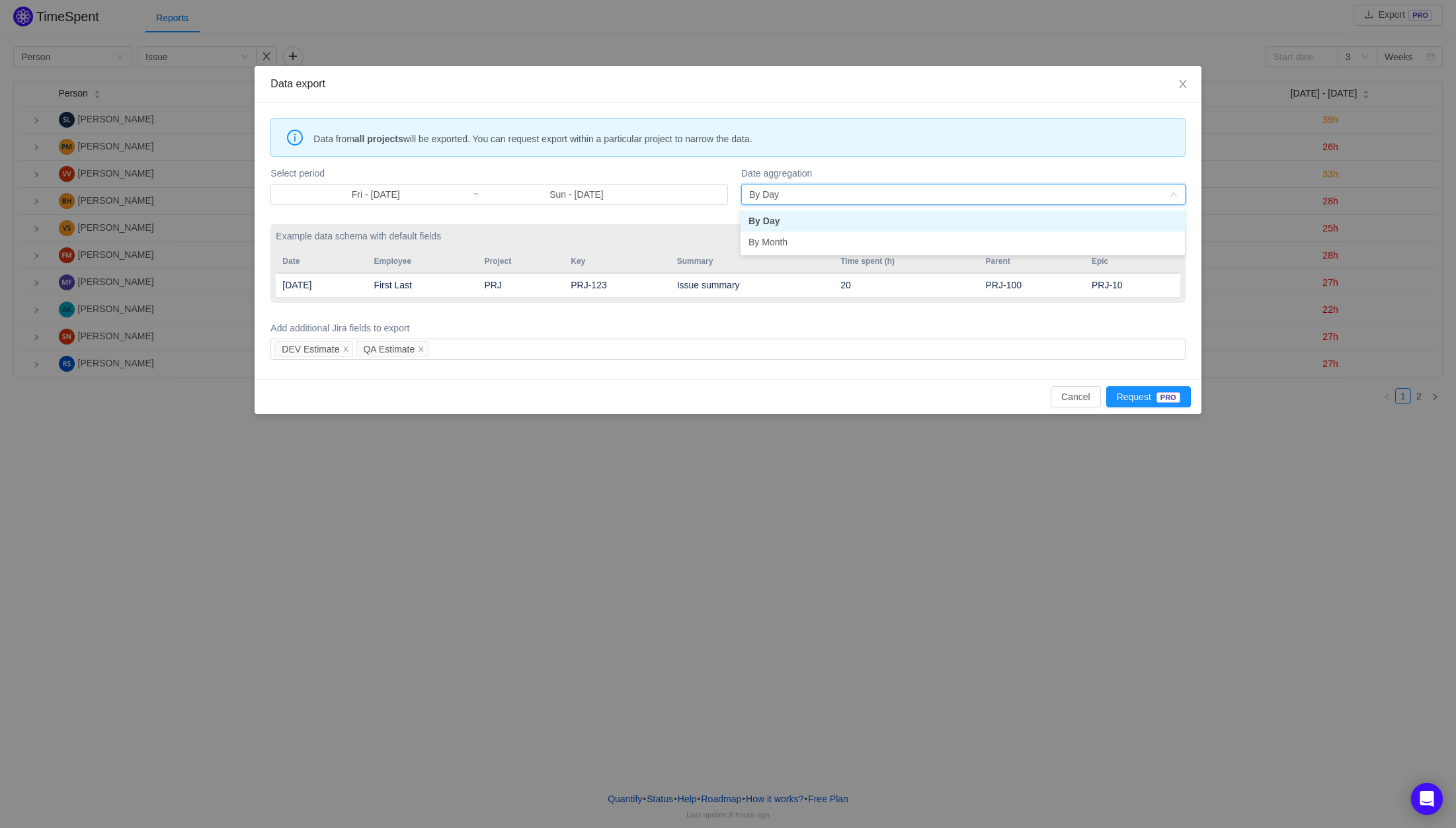
click at [816, 198] on div "By Day" at bounding box center [959, 194] width 420 height 20
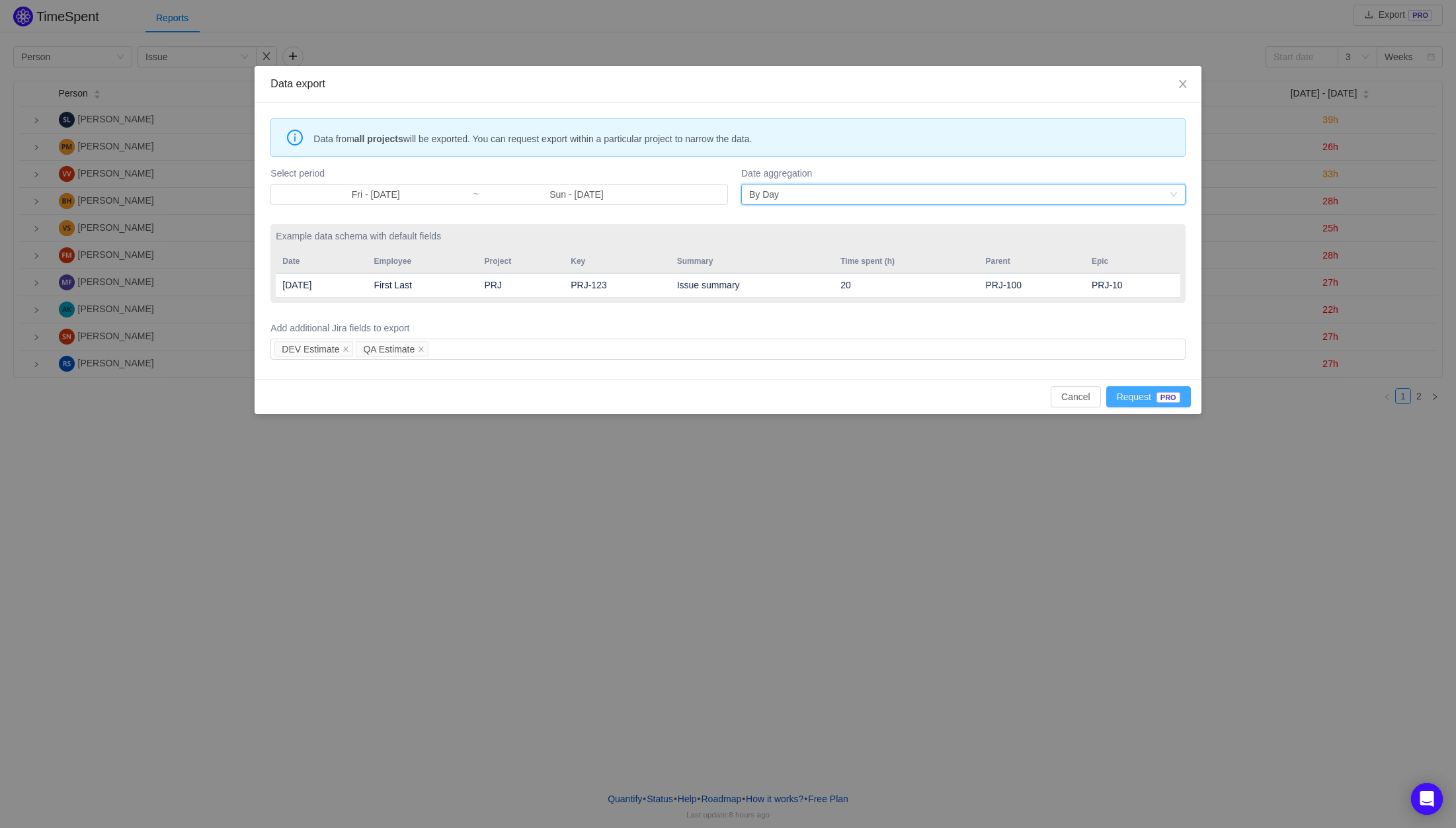
click at [1149, 403] on button "Request PRO" at bounding box center [1148, 396] width 85 height 21
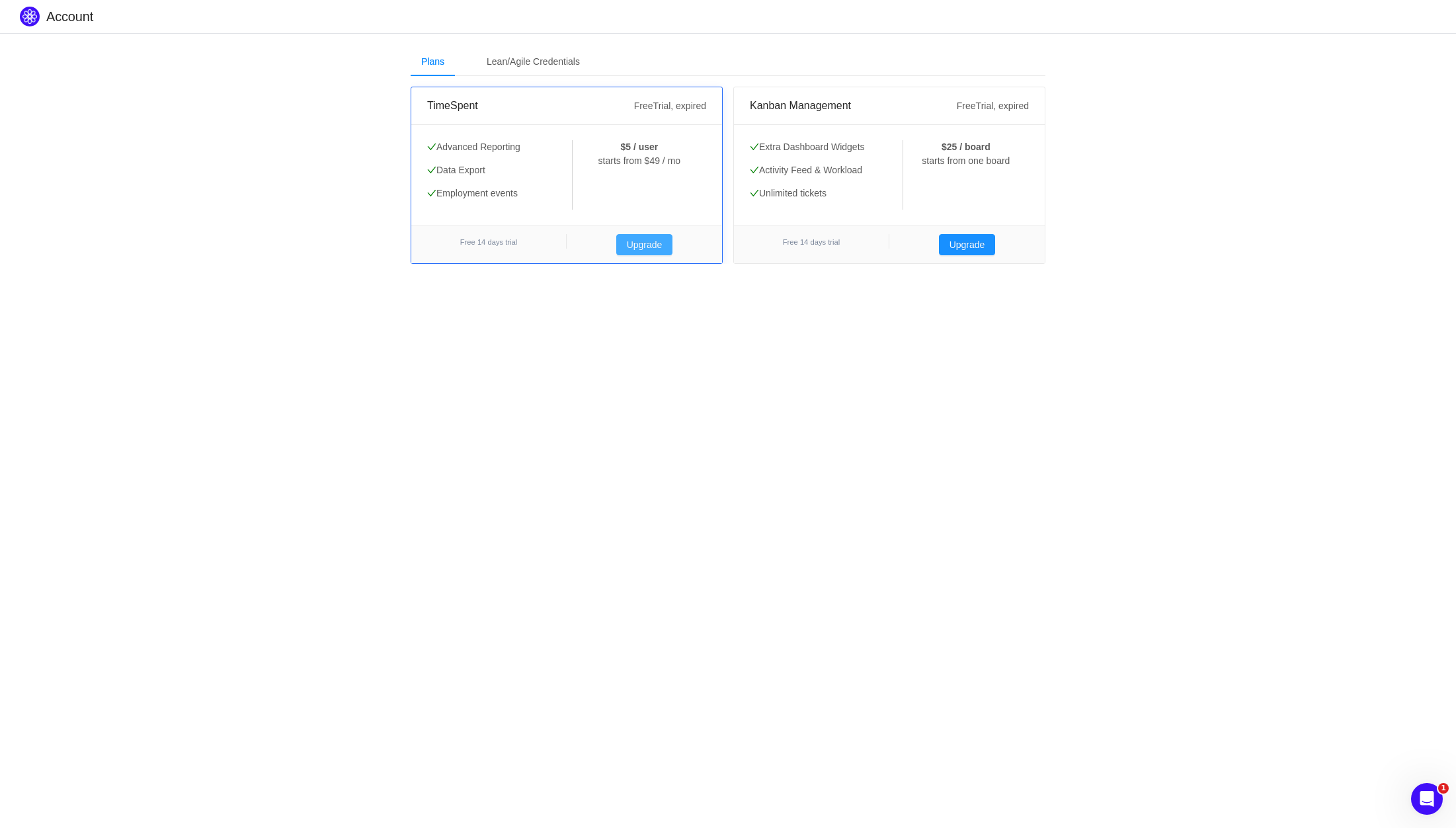
click at [646, 246] on button "Upgrade" at bounding box center [644, 244] width 57 height 21
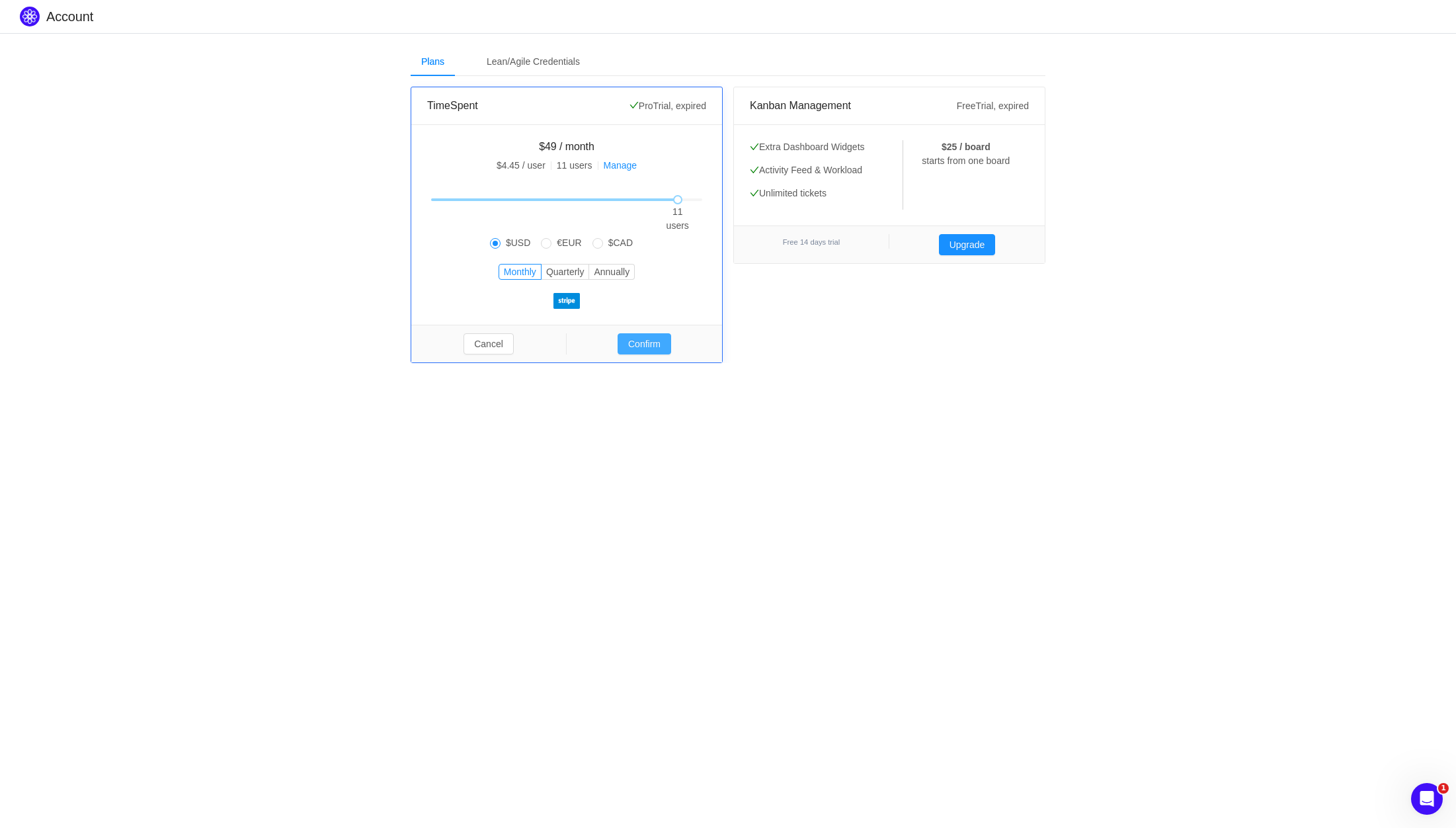
click at [658, 348] on button "Confirm" at bounding box center [644, 343] width 54 height 21
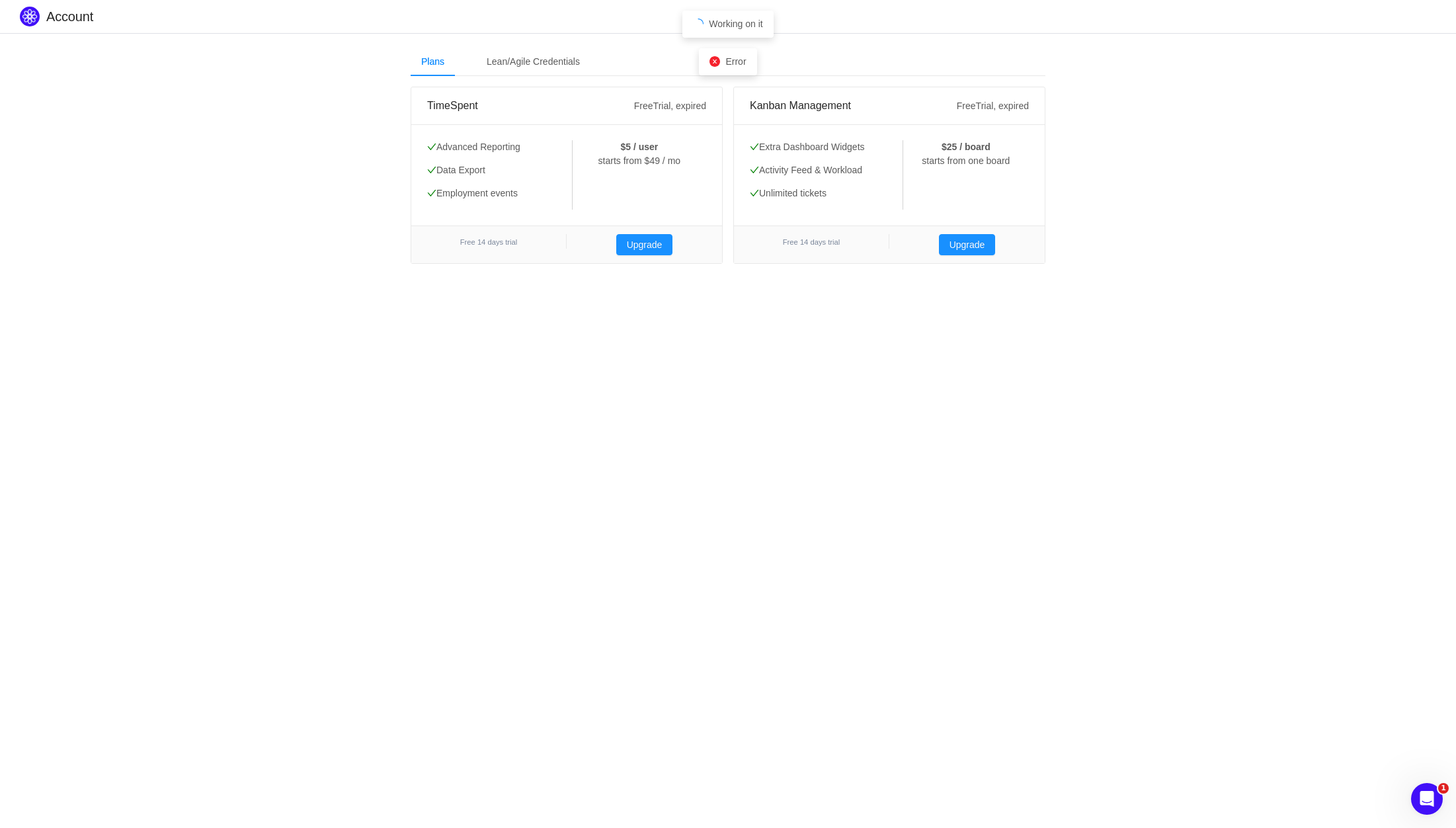
click at [715, 66] on icon "icon: close-circle" at bounding box center [715, 61] width 11 height 11
drag, startPoint x: 726, startPoint y: 58, endPoint x: 700, endPoint y: 57, distance: 26.0
click at [700, 57] on body "Account Plans Lean/Agile Credentials TimeSpent Free Trial, expired Advanced Rep…" at bounding box center [728, 414] width 1456 height 828
click at [671, 287] on body "Account Plans Lean/Agile Credentials TimeSpent Free Trial, expired Advanced Rep…" at bounding box center [728, 414] width 1456 height 828
click at [692, 54] on div "Plans Lean/Agile Credentials" at bounding box center [728, 62] width 635 height 30
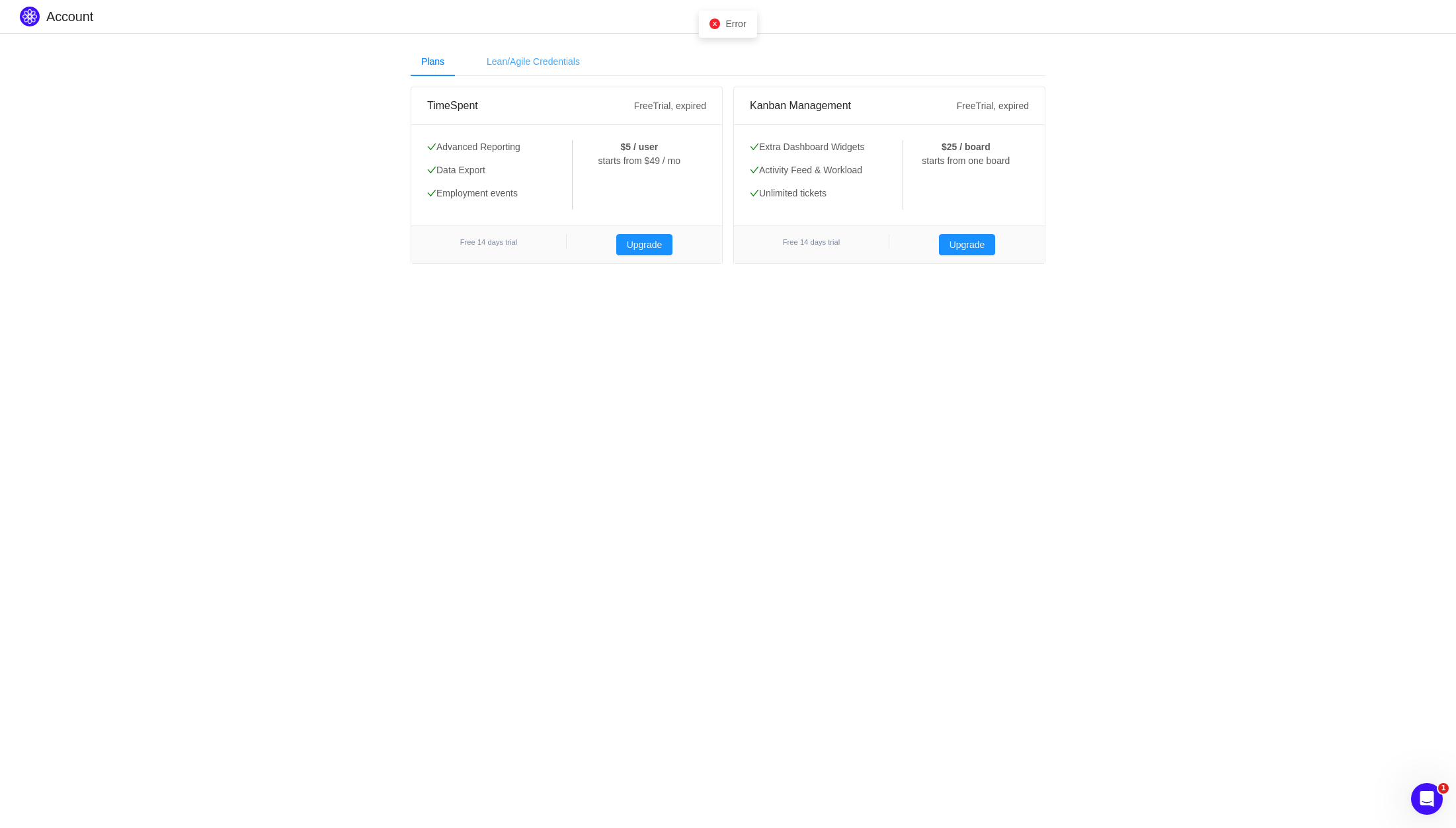
click at [557, 57] on div "Lean/Agile Credentials" at bounding box center [533, 62] width 114 height 30
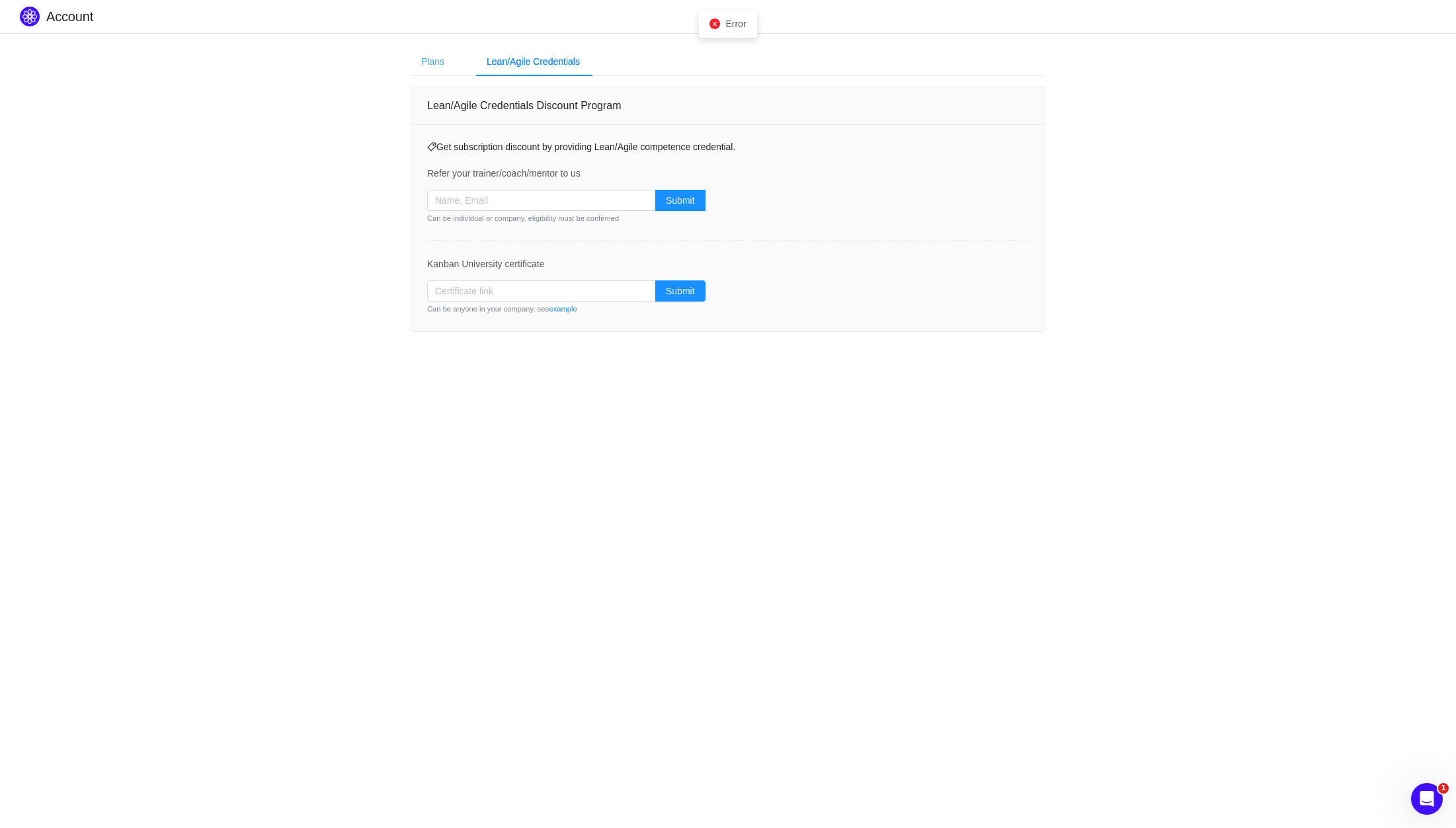
click at [416, 64] on div "Plans" at bounding box center [433, 62] width 44 height 30
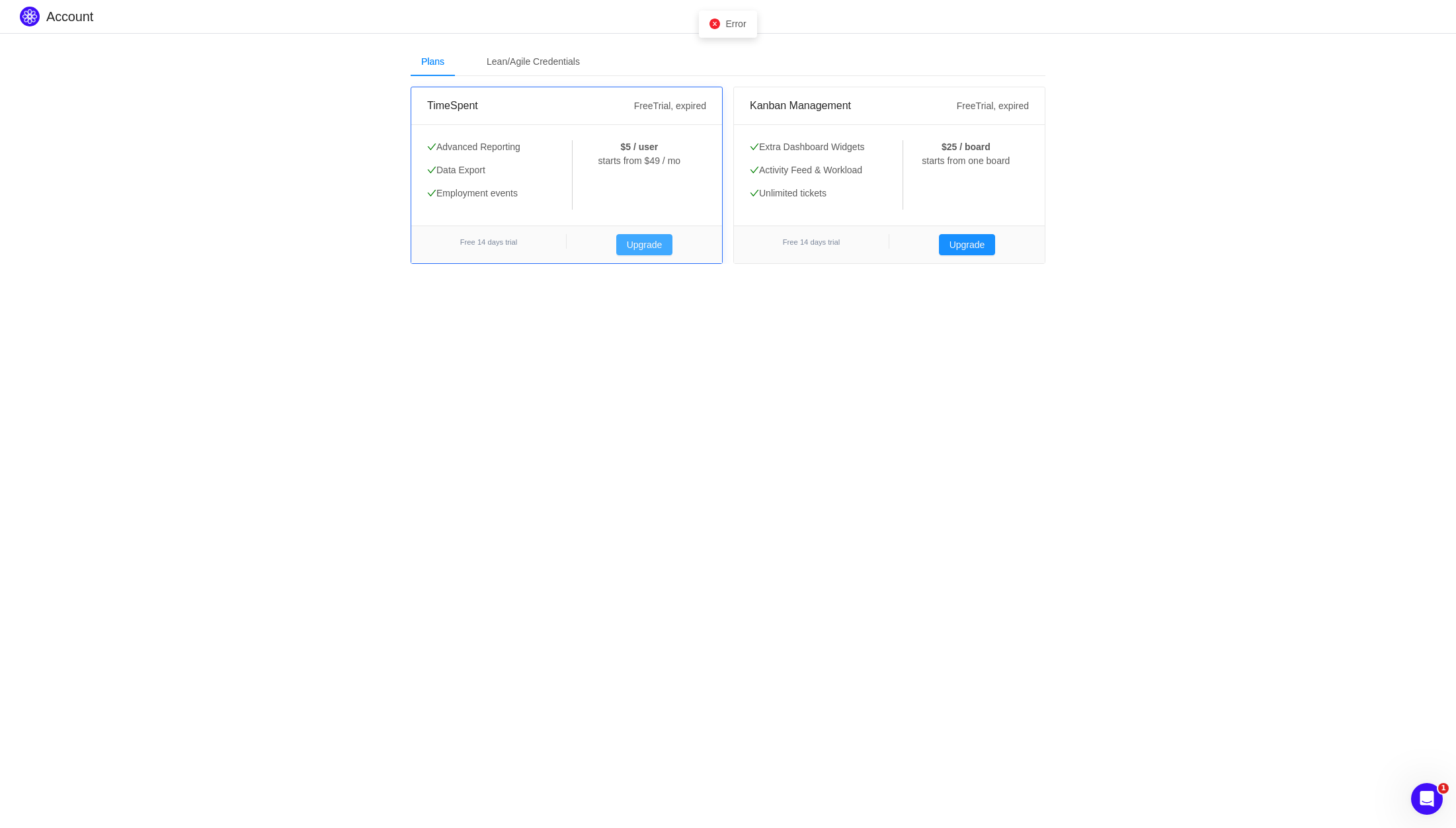
click at [658, 247] on button "Upgrade" at bounding box center [644, 244] width 57 height 21
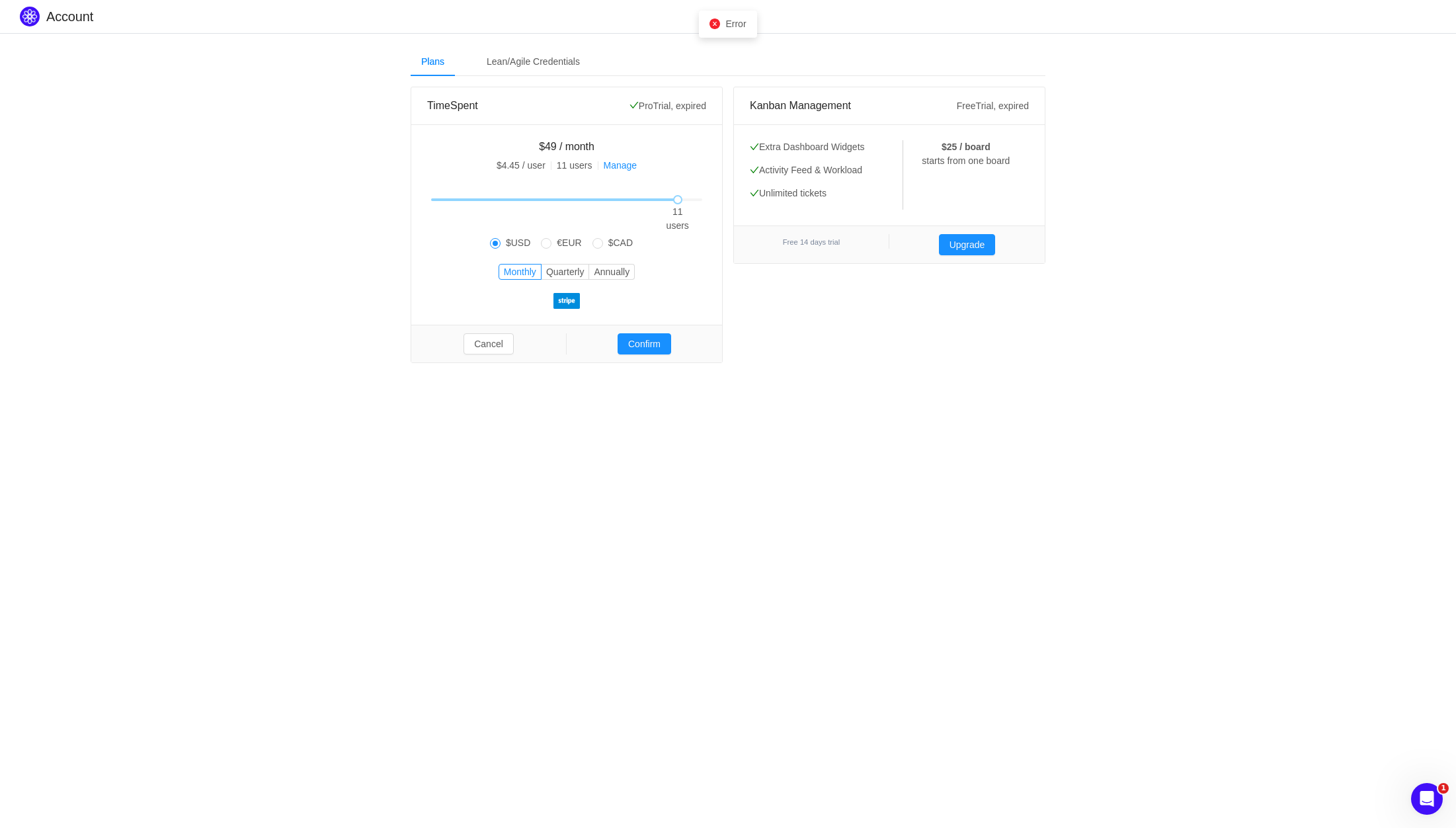
click at [782, 489] on body "Account Plans Lean/Agile Credentials TimeSpent Pro Trial, expired Advanced Repo…" at bounding box center [728, 414] width 1456 height 828
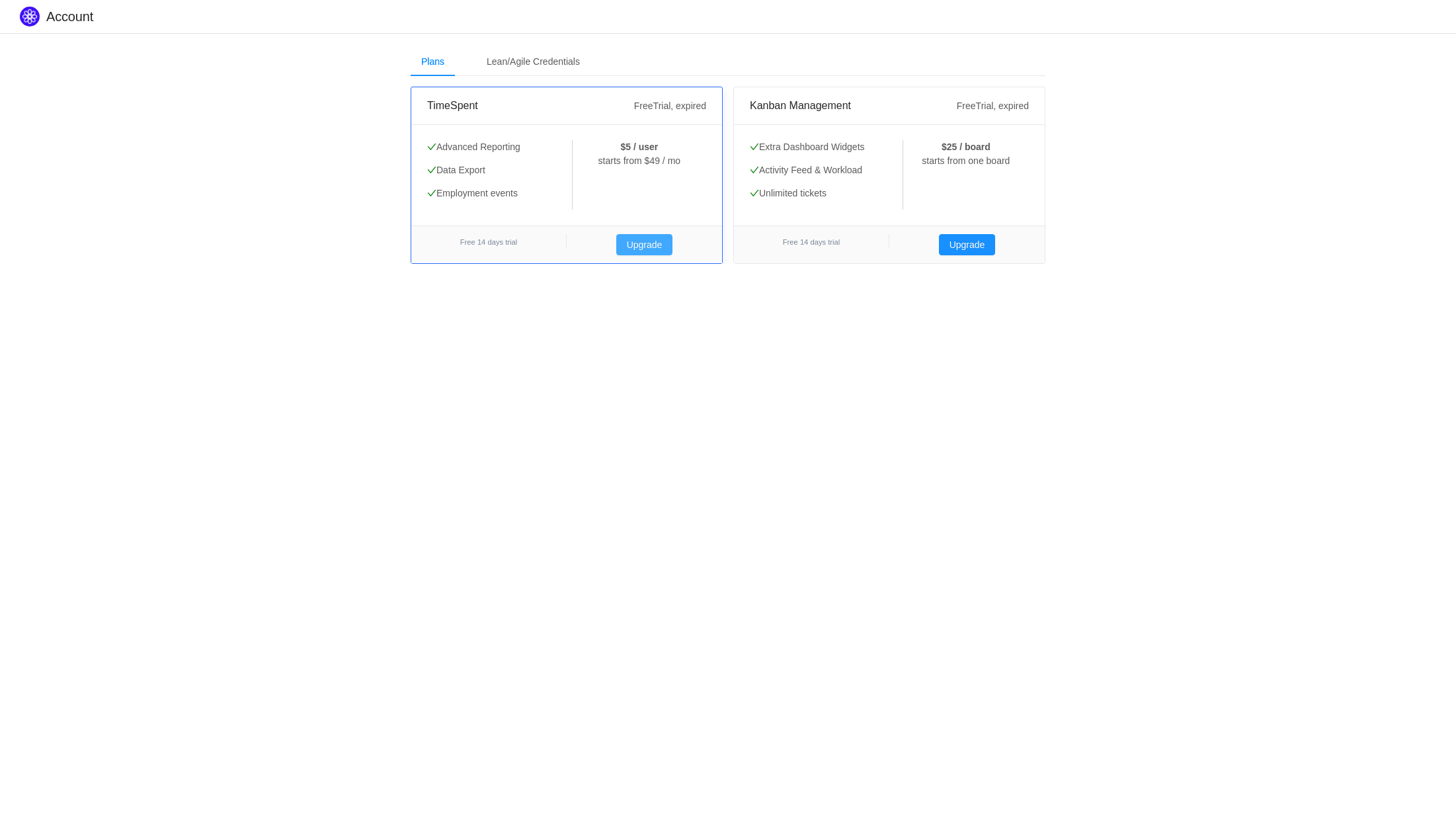
click at [649, 254] on button "Upgrade" at bounding box center [644, 244] width 57 height 21
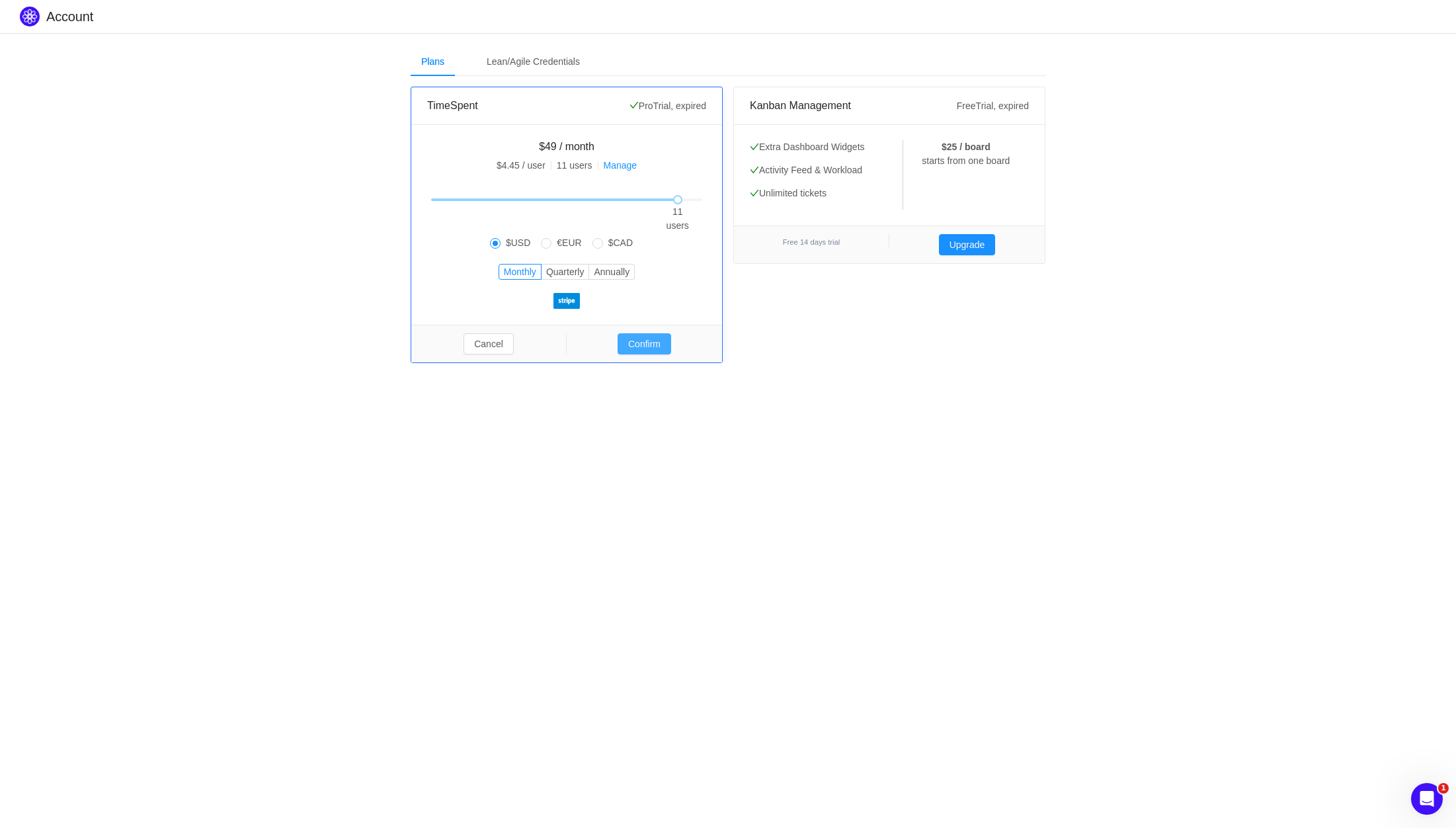
click at [657, 350] on button "Confirm" at bounding box center [644, 343] width 54 height 21
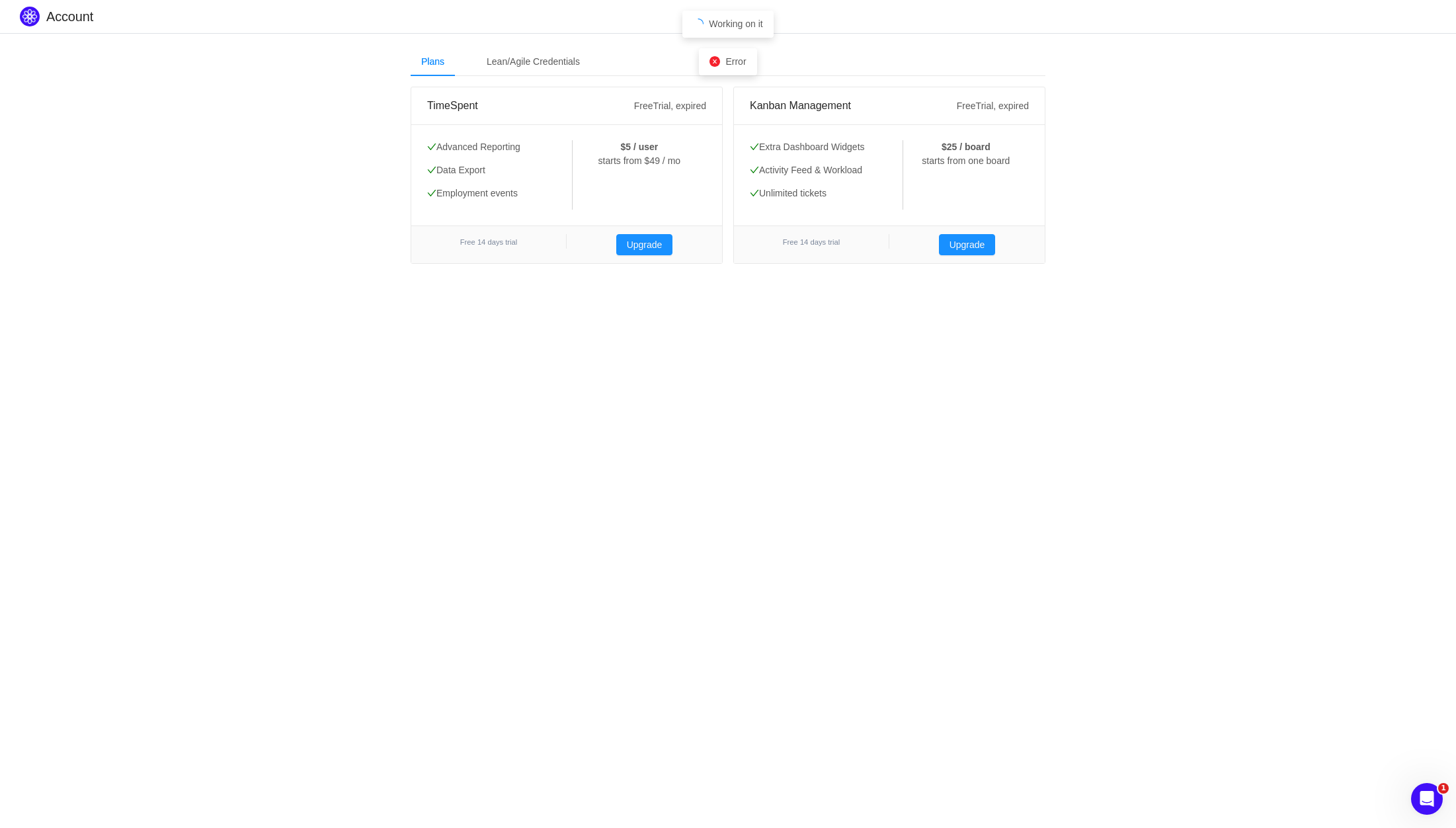
click at [77, 408] on body "Account Plans Lean/Agile Credentials [SECURITY_DATA] Free Trial, expired Advanc…" at bounding box center [728, 414] width 1456 height 828
click at [655, 107] on span "Trial, expired" at bounding box center [679, 105] width 53 height 11
click at [650, 109] on span "Free" at bounding box center [643, 105] width 19 height 11
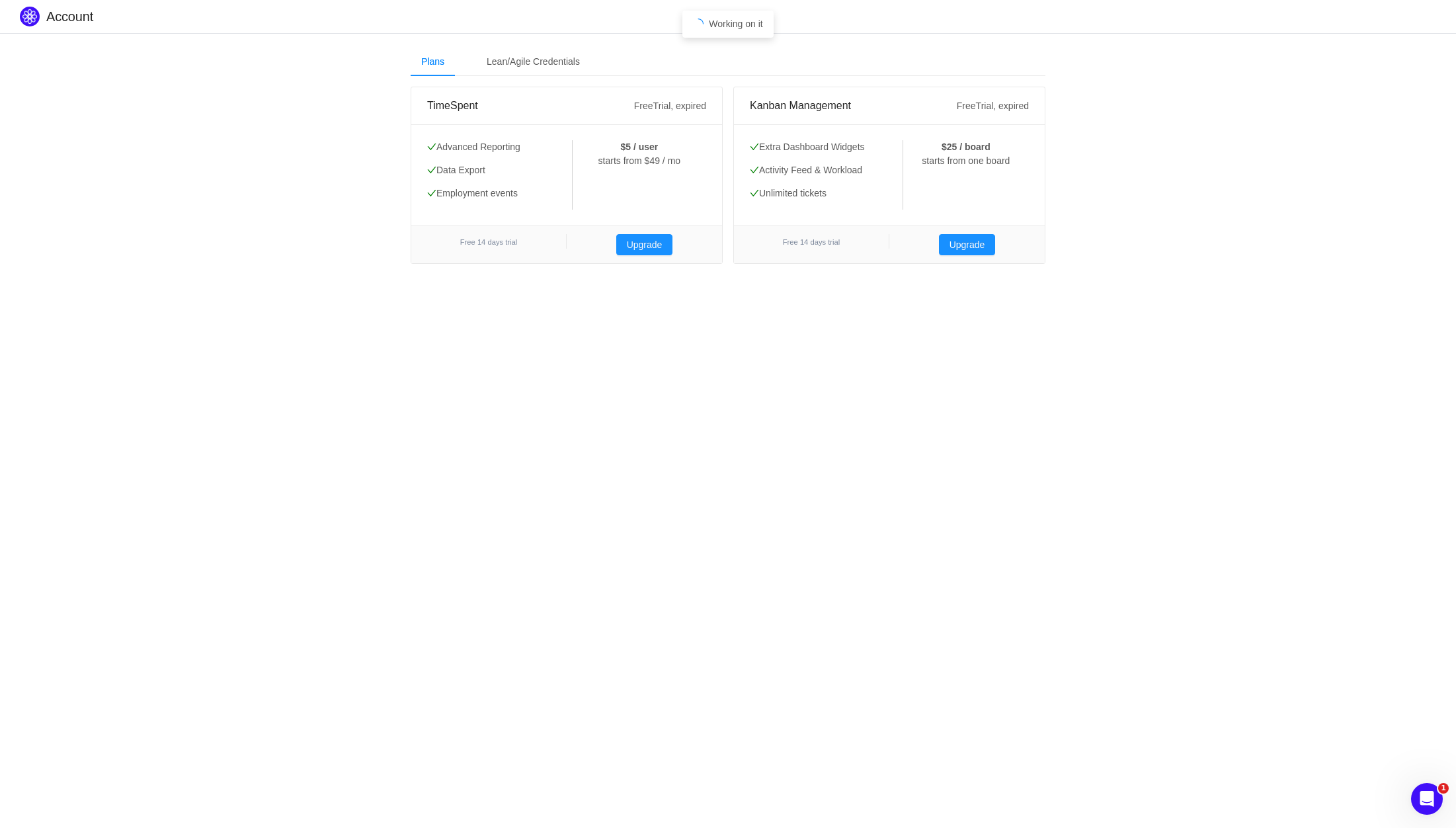
click at [772, 70] on div "Plans Lean/Agile Credentials" at bounding box center [728, 62] width 635 height 30
click at [188, 263] on div "Plans Lean/Agile Credentials TimeSpent Free Trial, expired Advanced Reporting D…" at bounding box center [728, 155] width 1456 height 244
click at [356, 147] on div "Plans Lean/Agile Credentials TimeSpent Free Trial, expired Advanced Reporting D…" at bounding box center [728, 155] width 1456 height 244
click at [640, 247] on button "Upgrade" at bounding box center [644, 244] width 57 height 21
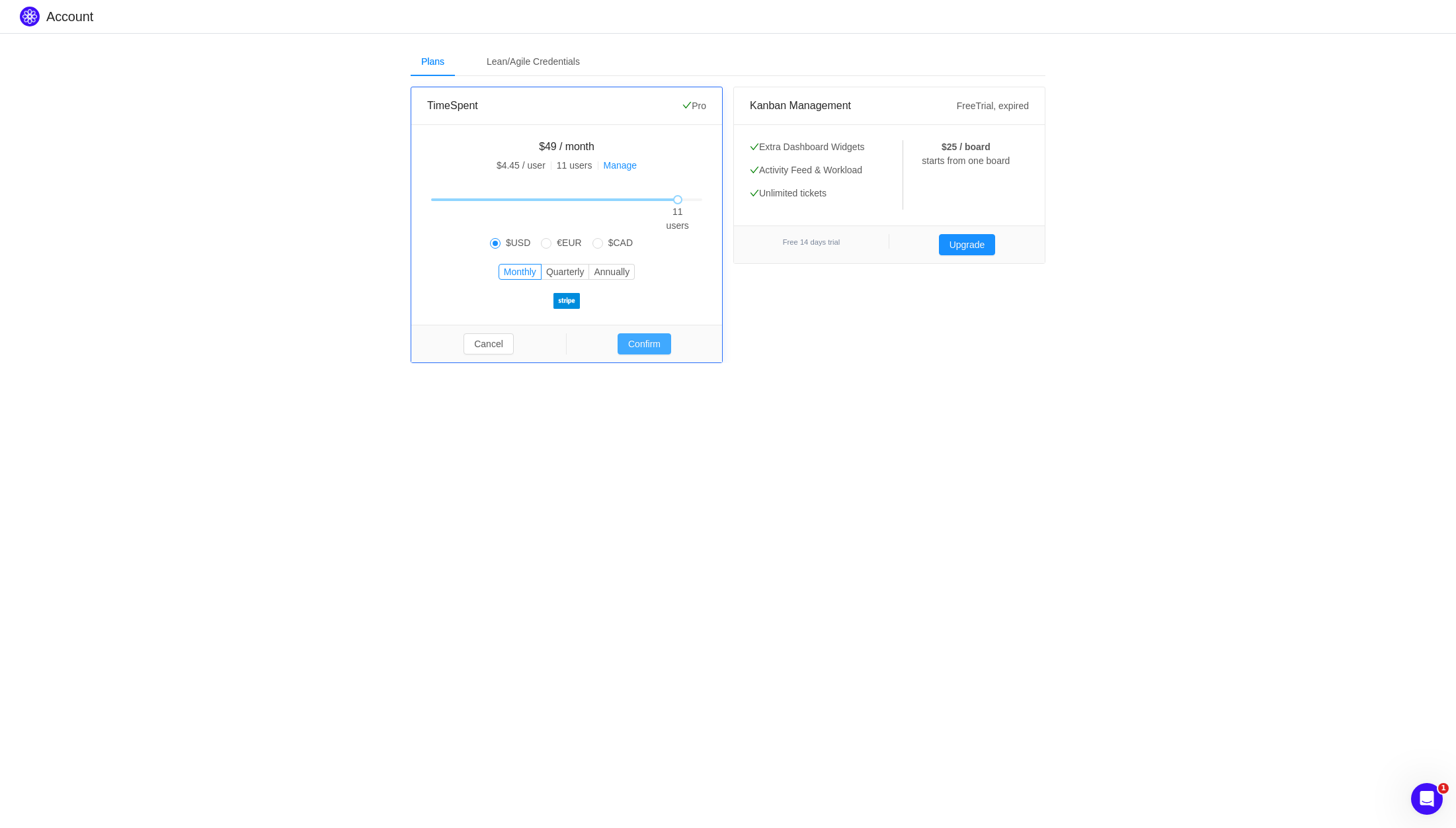
click at [655, 350] on button "Confirm" at bounding box center [644, 343] width 54 height 21
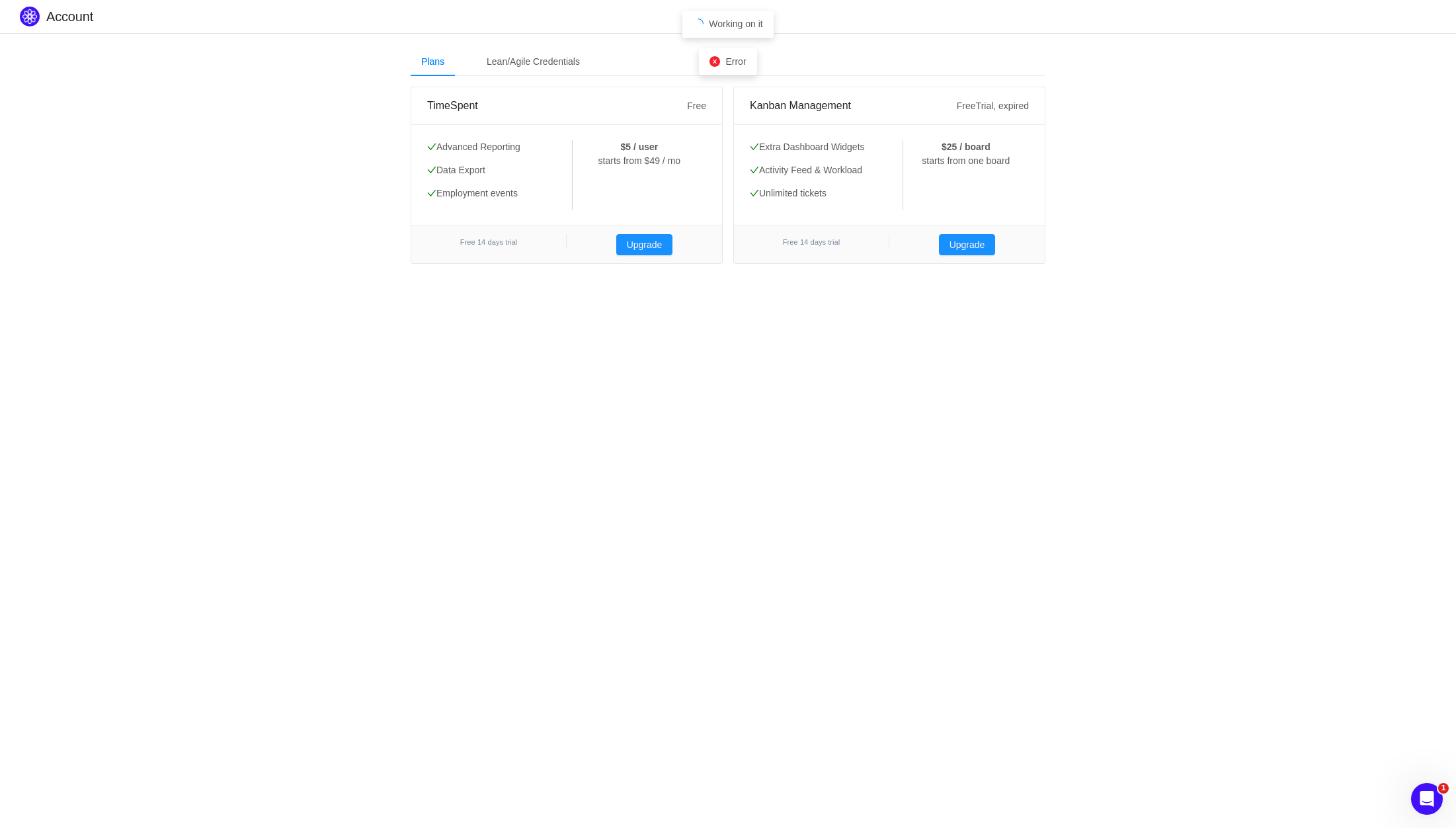
click at [682, 341] on body "Account Plans Lean/Agile Credentials [SECURITY_DATA] Free Advanced Reporting Da…" at bounding box center [728, 414] width 1456 height 828
click at [570, 316] on body "Account Plans Lean/Agile Credentials [SECURITY_DATA] Free Advanced Reporting Da…" at bounding box center [728, 414] width 1456 height 828
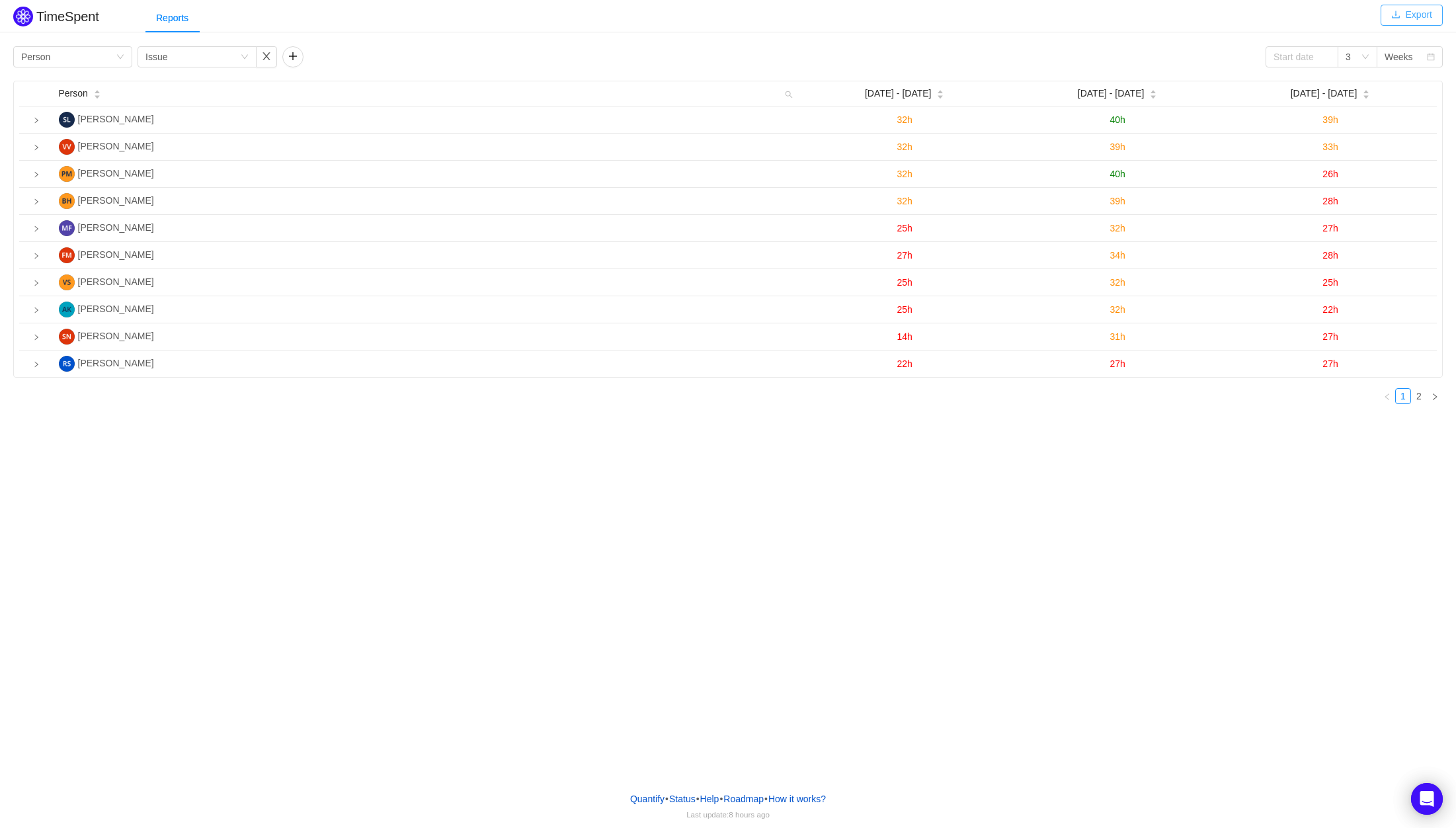
click at [1416, 22] on button "Export" at bounding box center [1411, 15] width 63 height 21
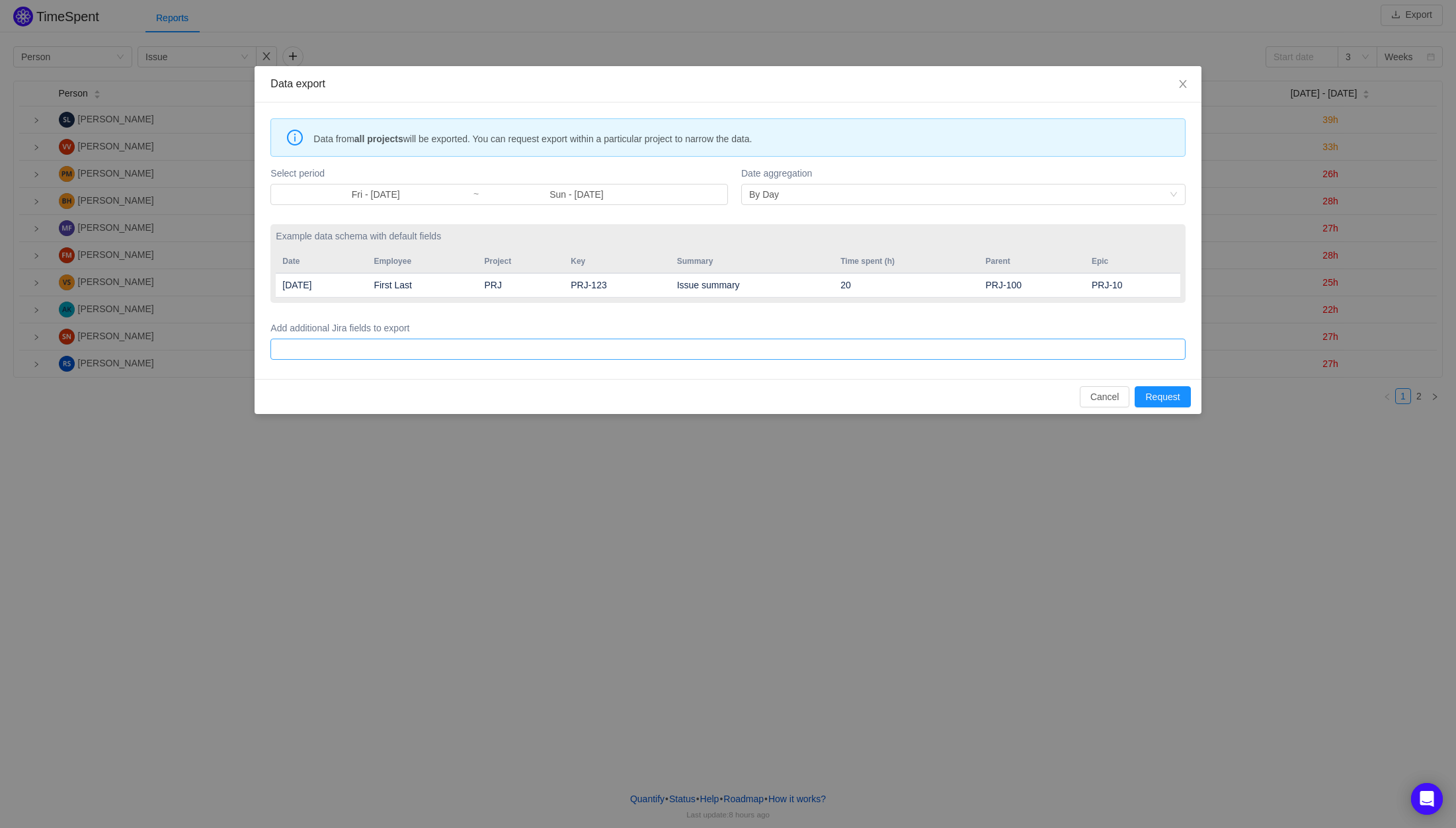
click at [458, 350] on div at bounding box center [725, 349] width 902 height 20
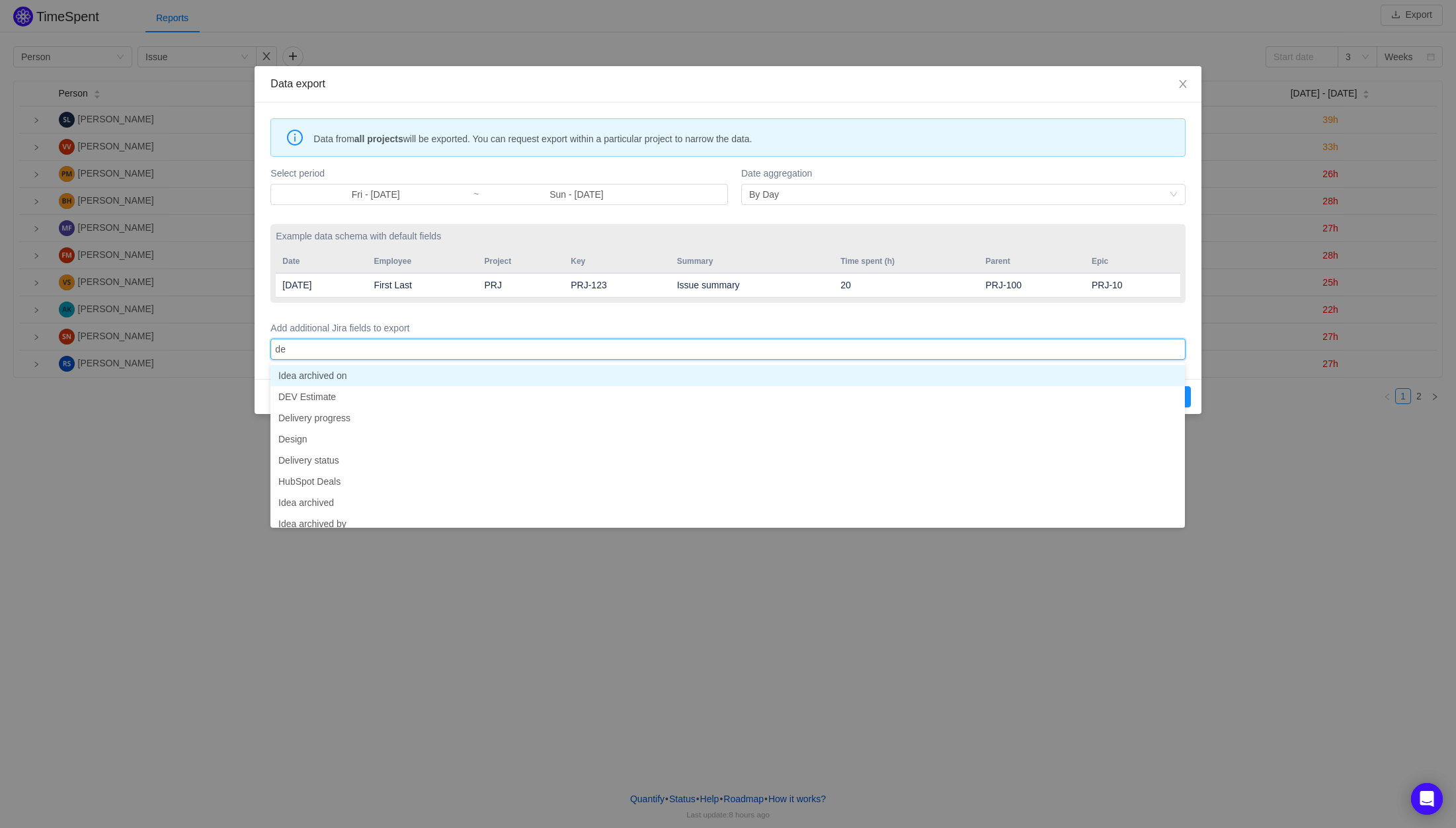
type input "dev"
type input "qa"
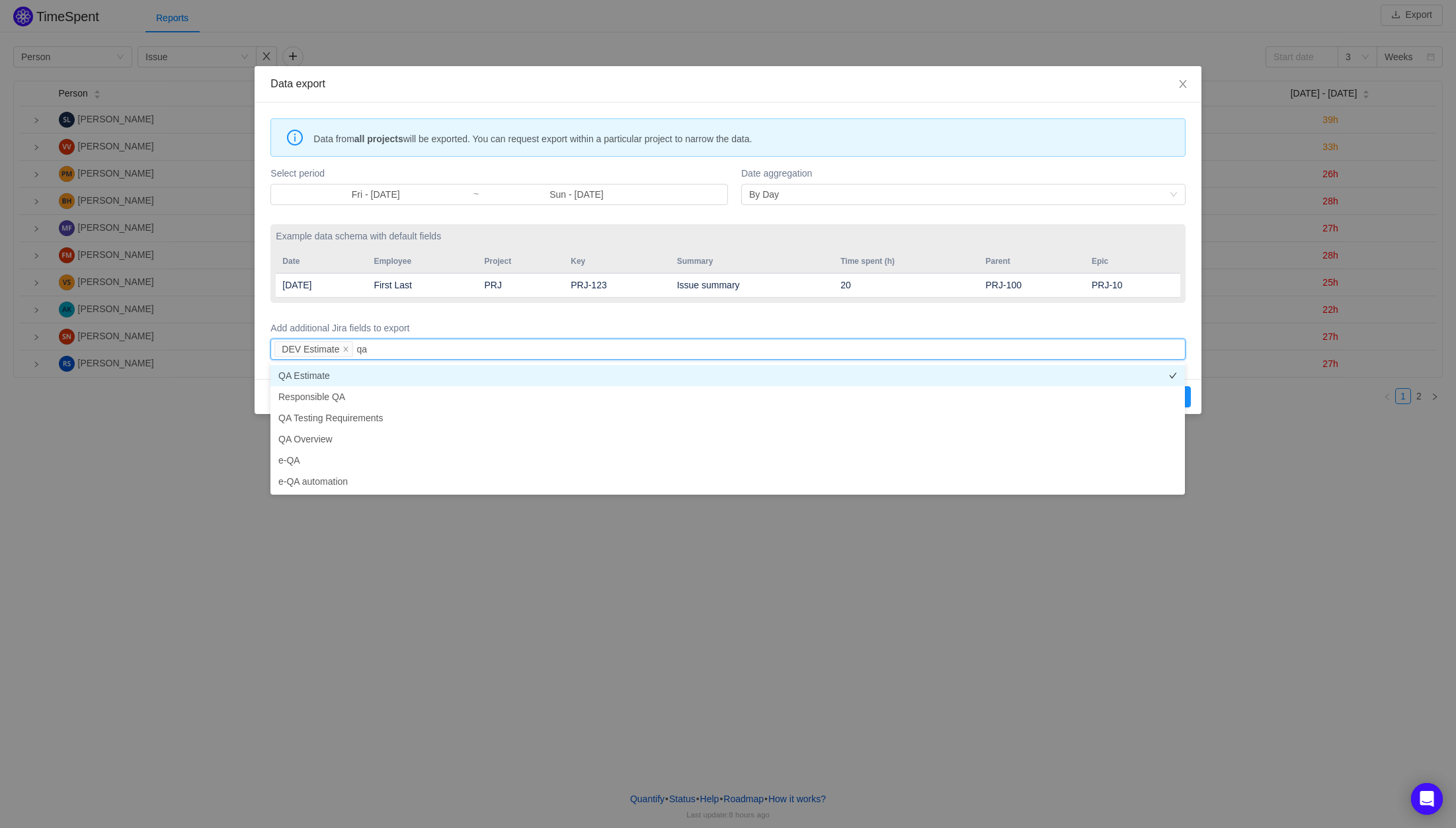
click at [401, 375] on li "QA Estimate" at bounding box center [727, 375] width 915 height 21
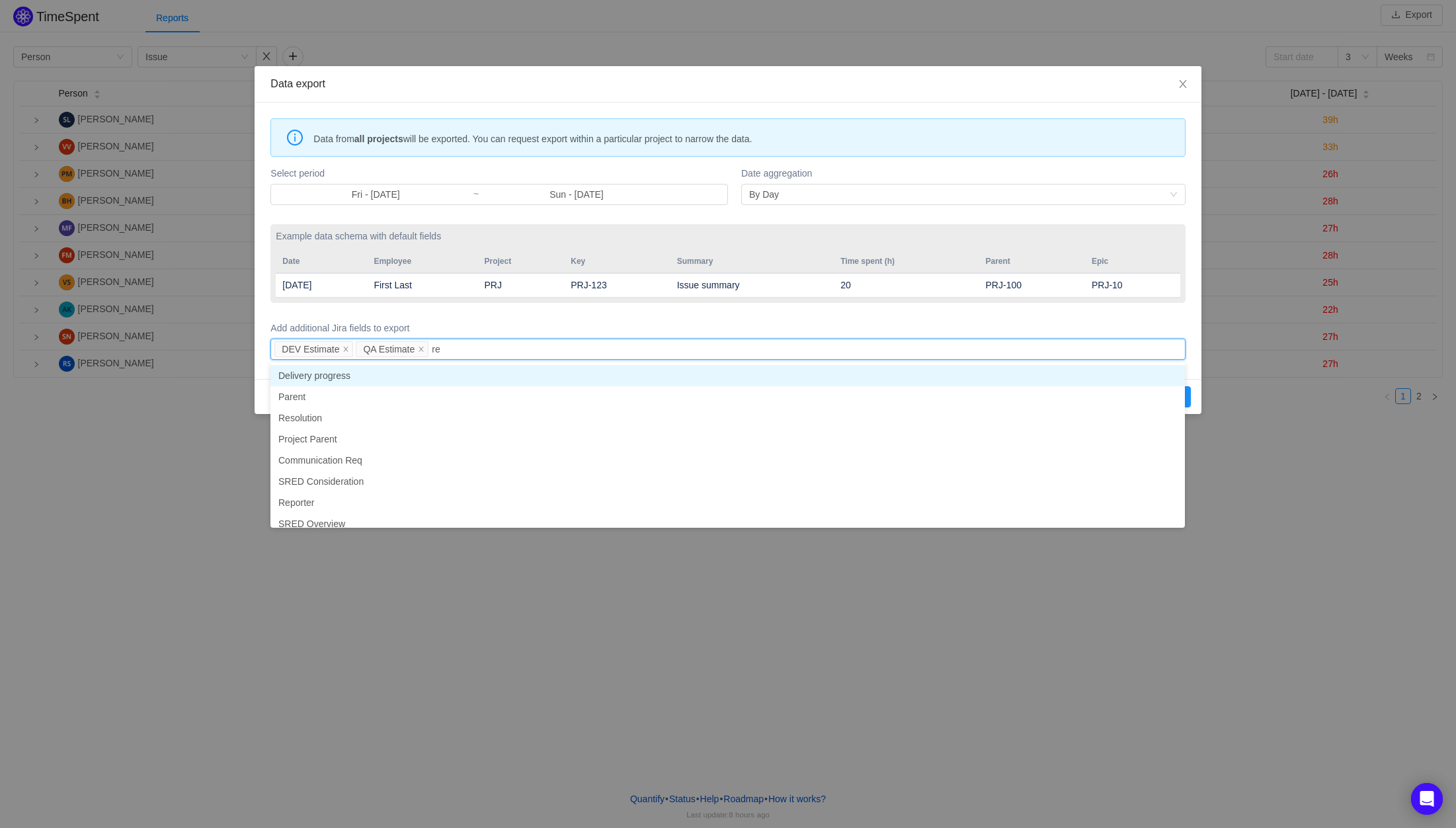
type input "res"
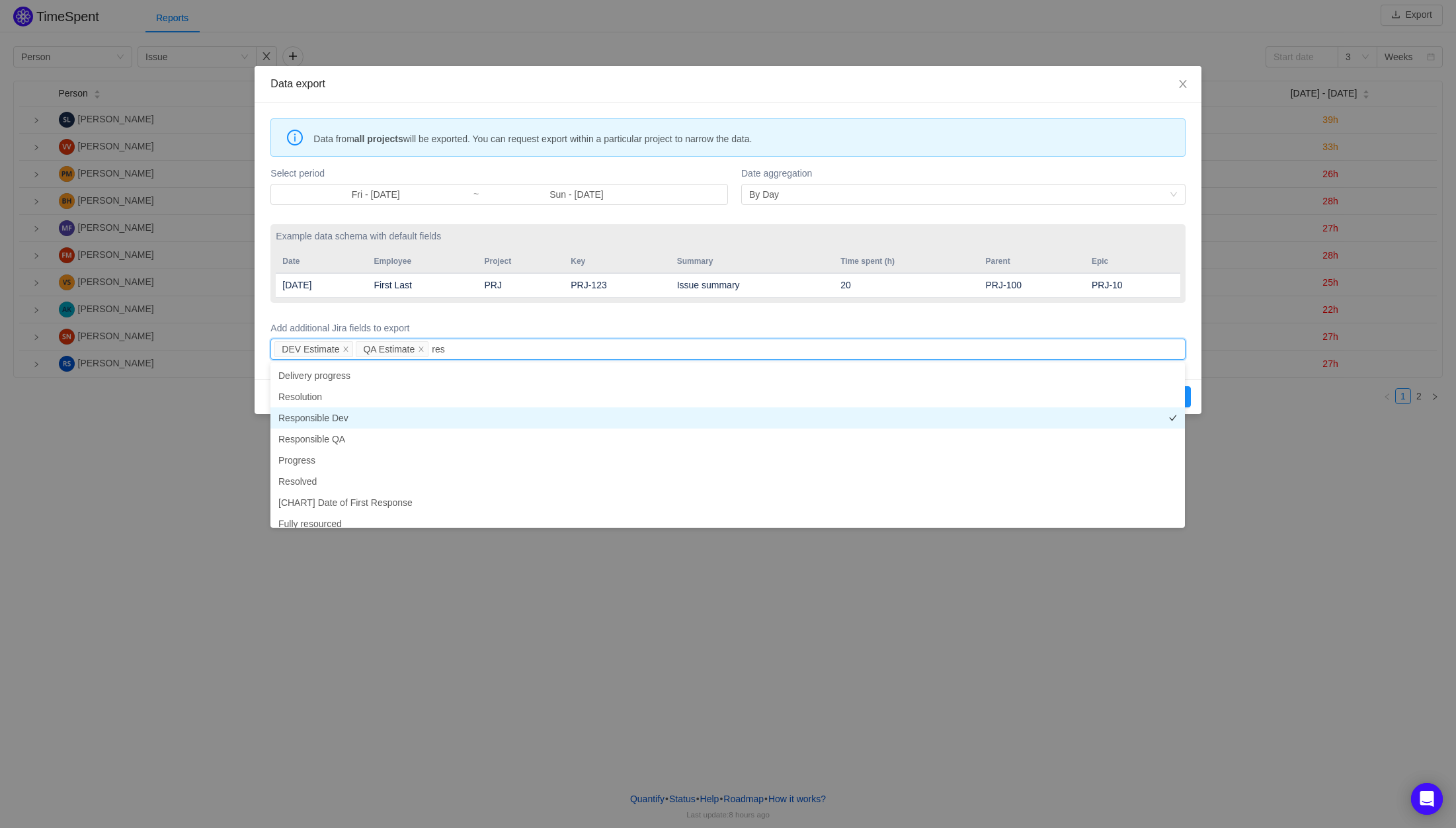
click at [339, 415] on li "Responsible Dev" at bounding box center [727, 417] width 915 height 21
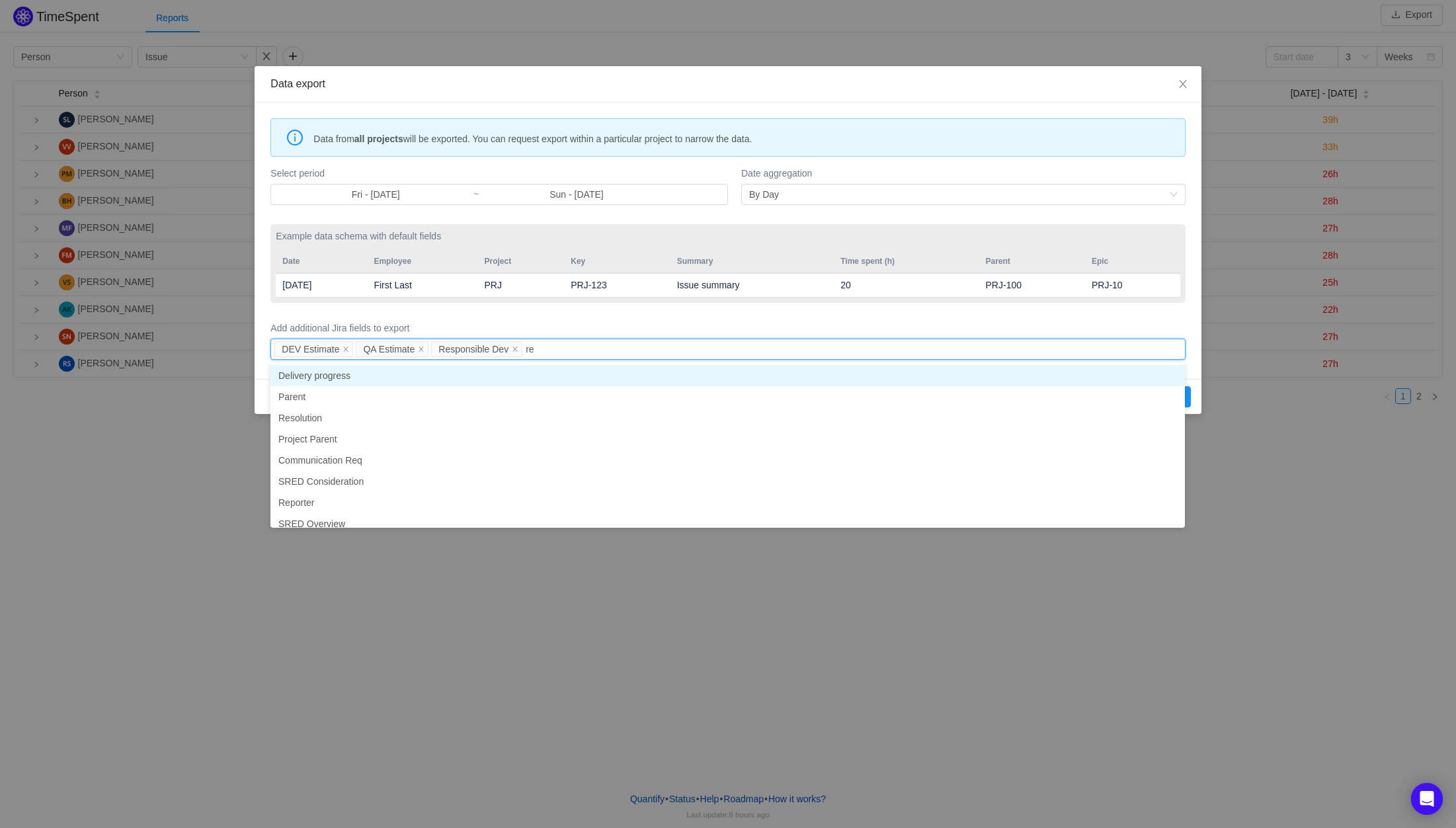
type input "res"
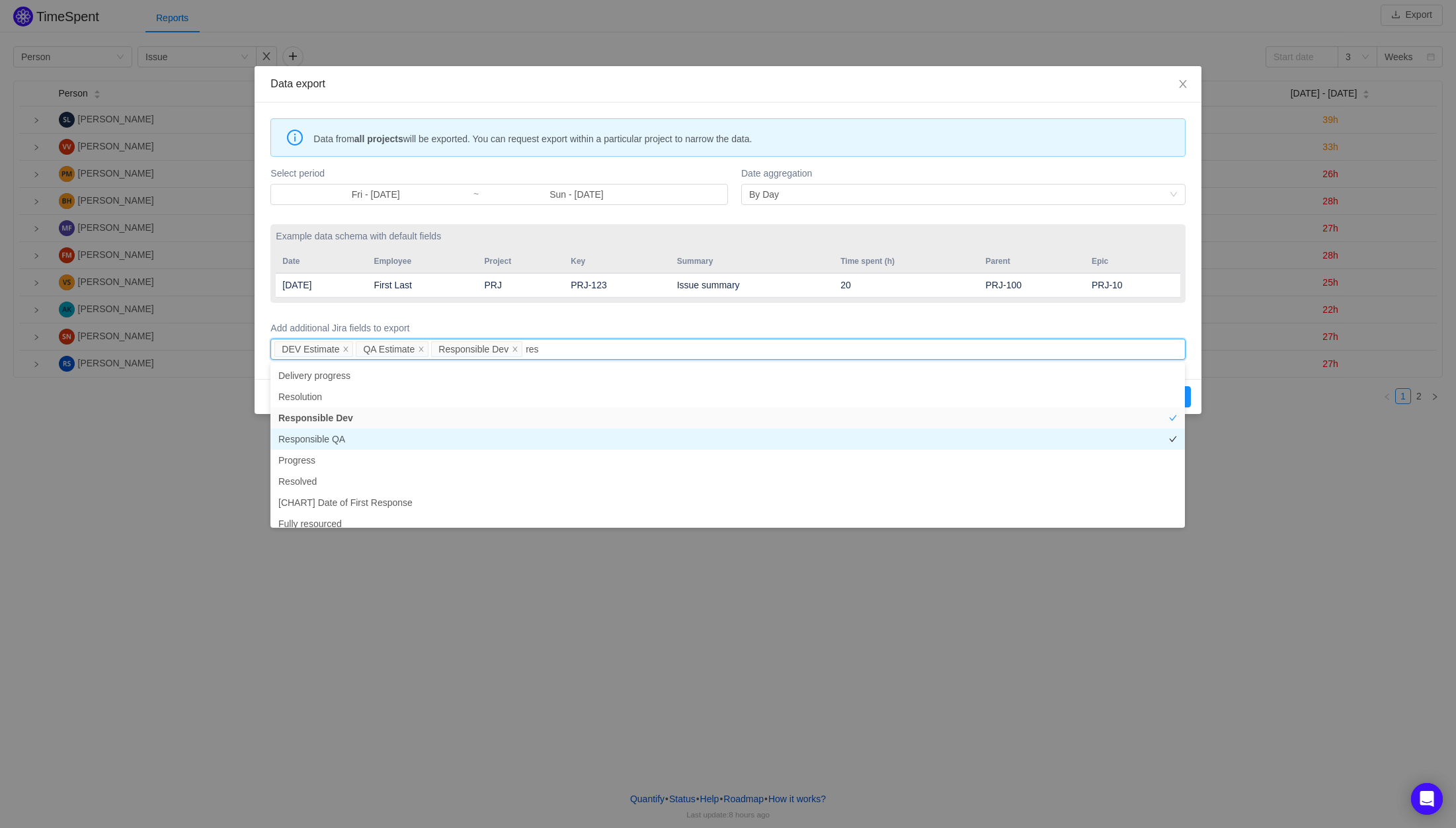
click at [354, 438] on li "Responsible QA" at bounding box center [727, 439] width 915 height 21
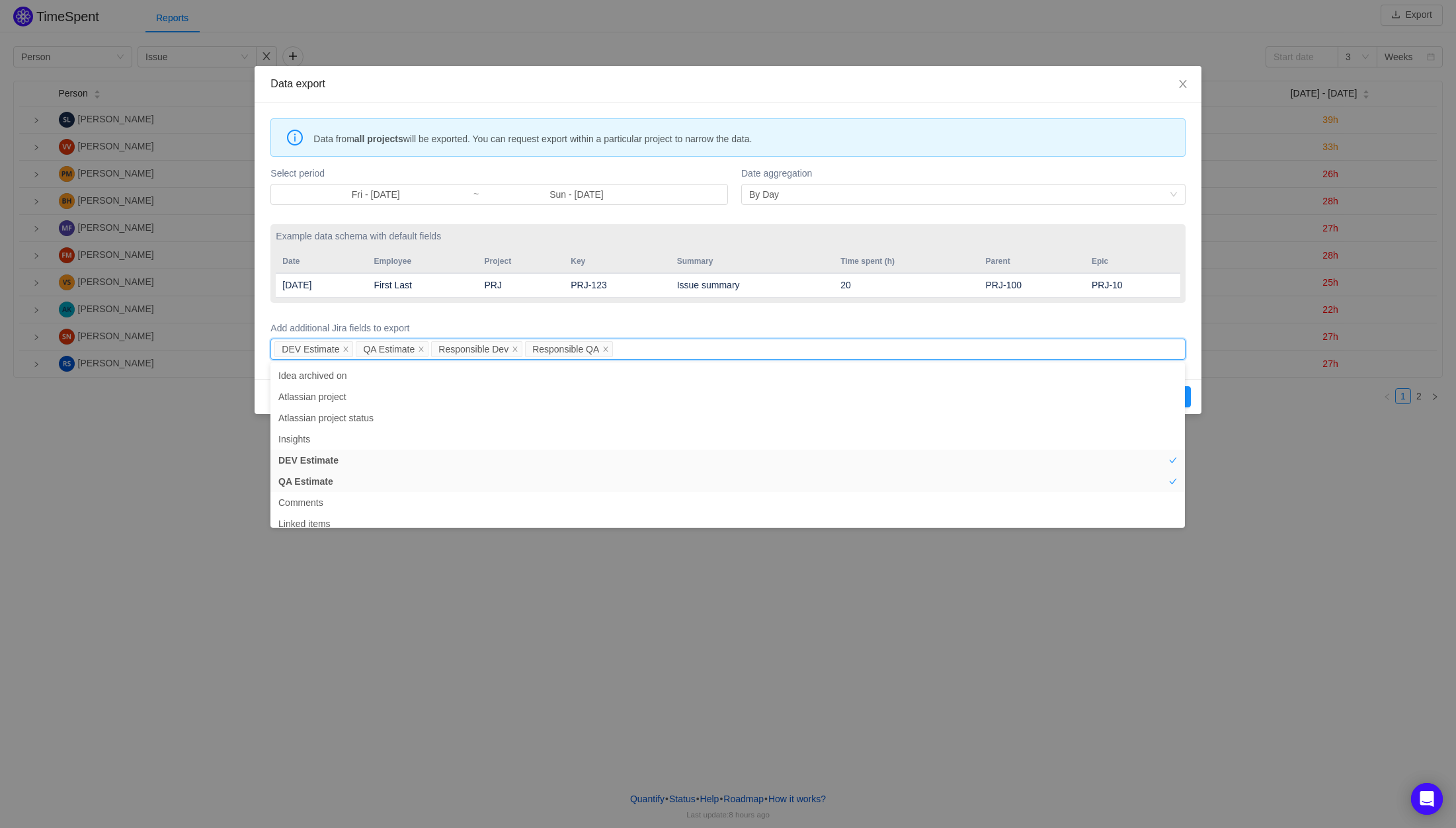
click at [957, 325] on label "Add additional Jira fields to export" at bounding box center [727, 328] width 915 height 13
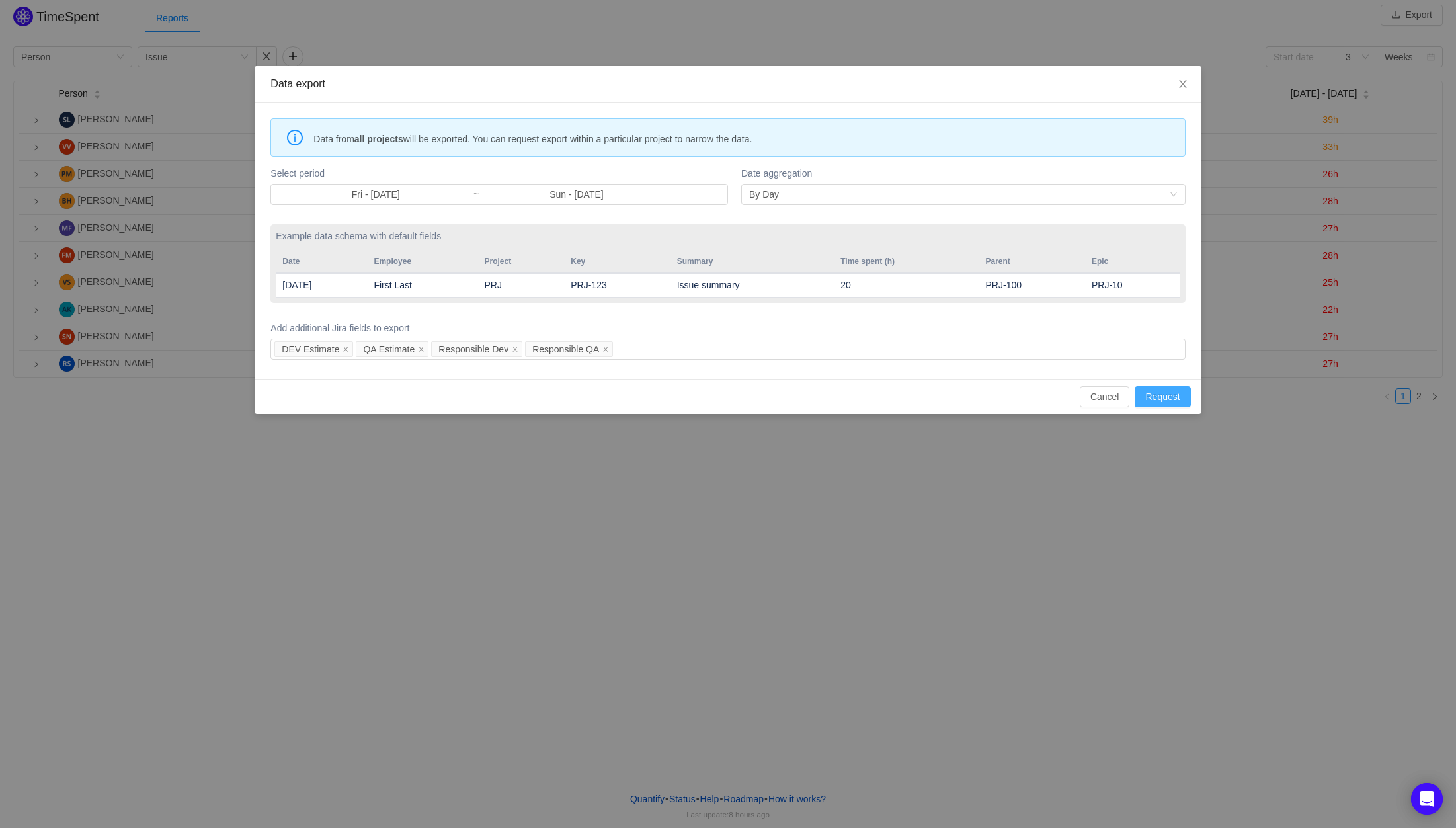
click at [1162, 396] on button "Request" at bounding box center [1163, 396] width 56 height 21
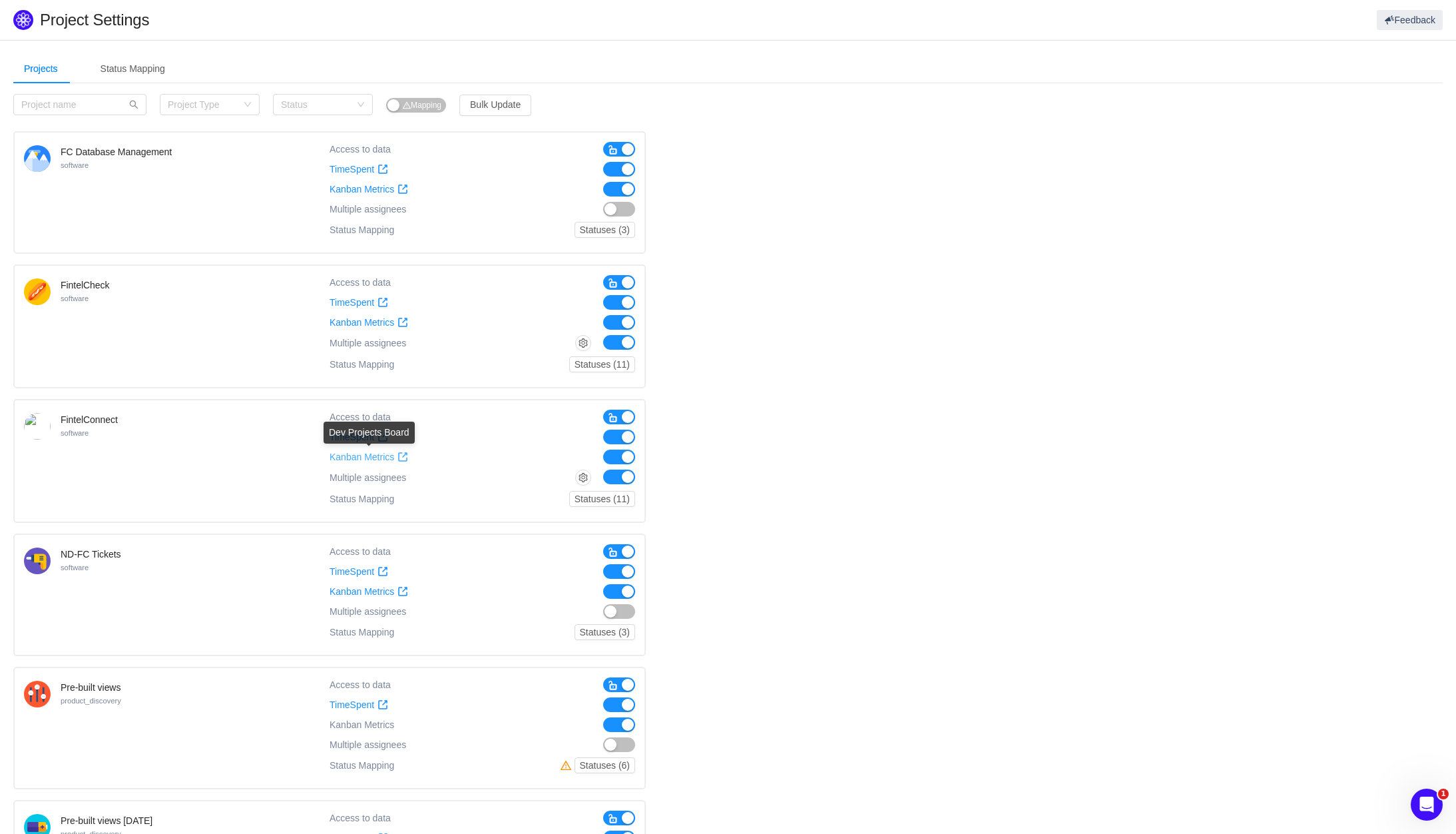
click at [383, 453] on span "Kanban Metrics" at bounding box center [361, 457] width 65 height 12
click at [614, 458] on button "button" at bounding box center [619, 456] width 32 height 15
click at [752, 432] on div "FC Database Management software Access to data TimeSpent TimeSpent Kanban Metri…" at bounding box center [728, 726] width 1430 height 1190
click at [356, 433] on span "TimeSpent" at bounding box center [352, 437] width 45 height 12
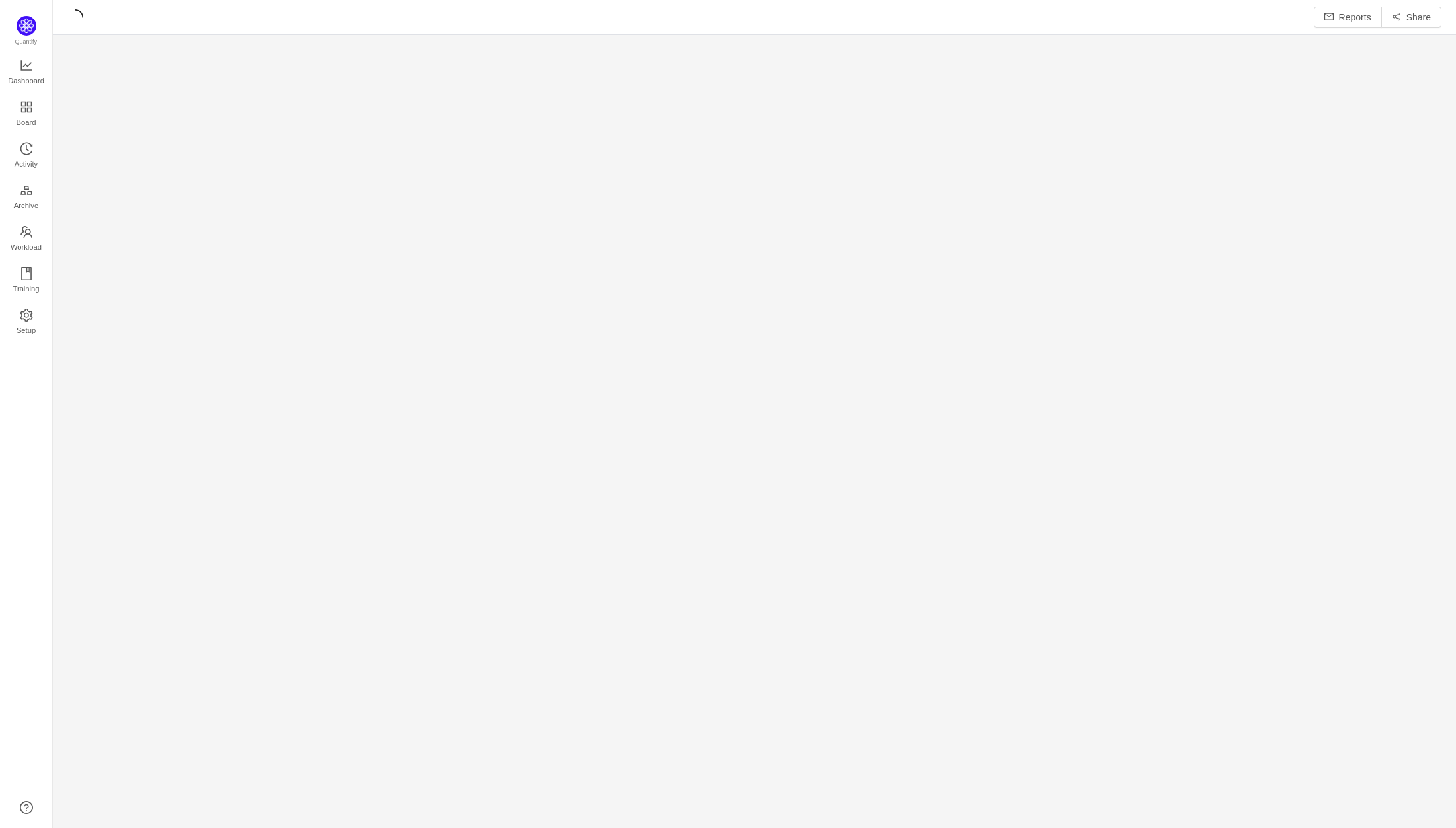
scroll to position [809, 1373]
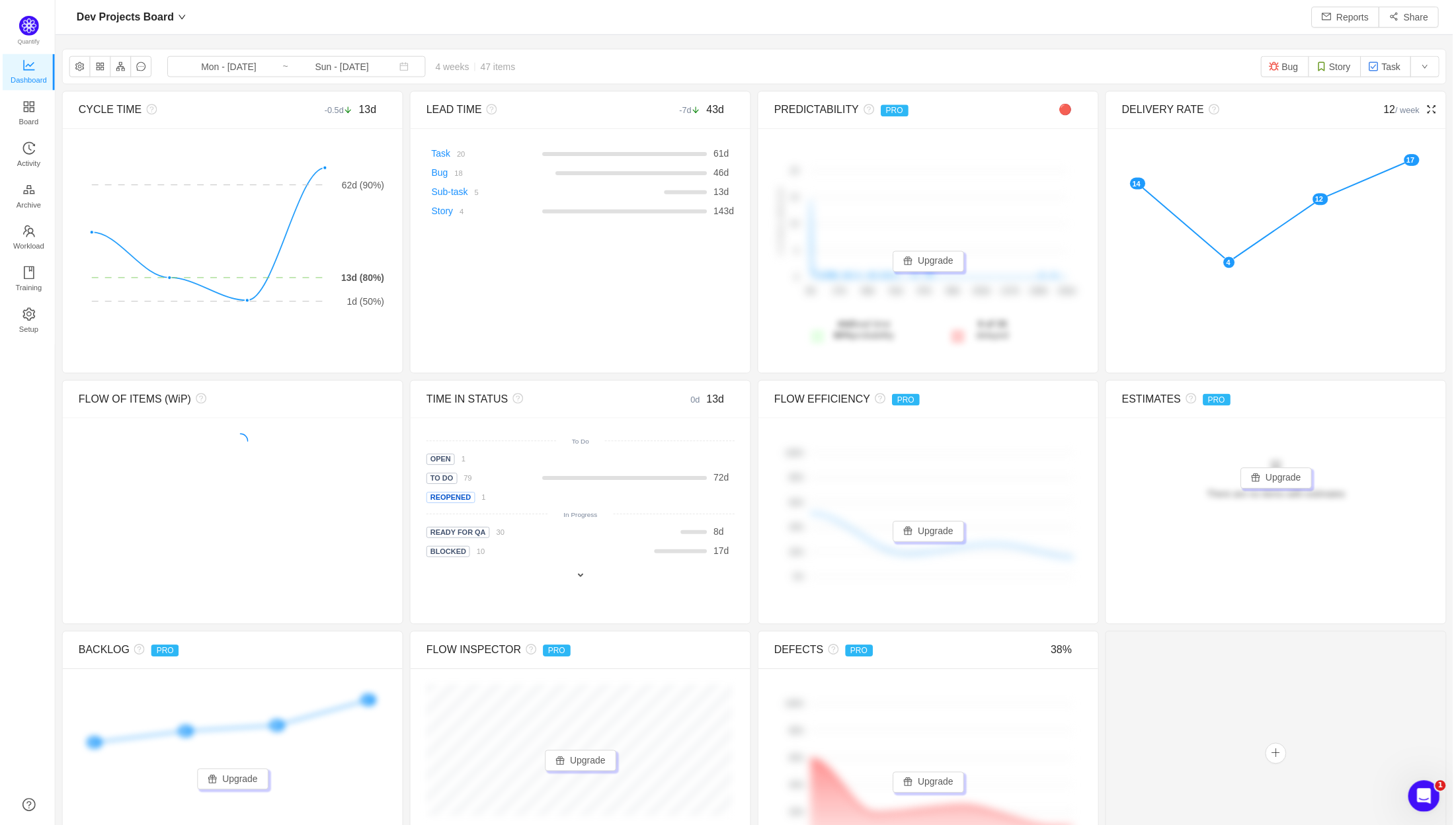
scroll to position [805, 1373]
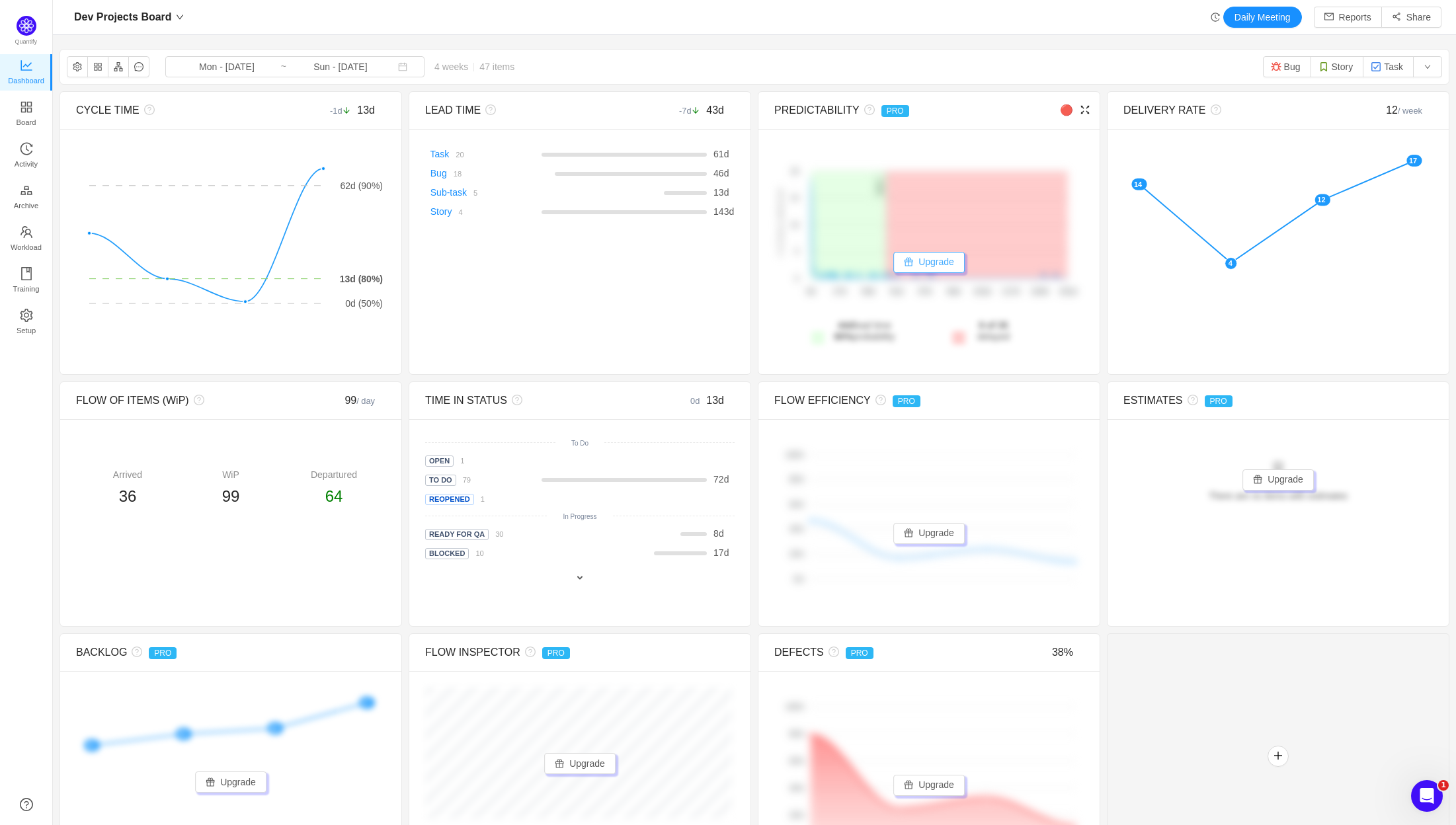
click at [916, 263] on button "Upgrade" at bounding box center [929, 262] width 71 height 21
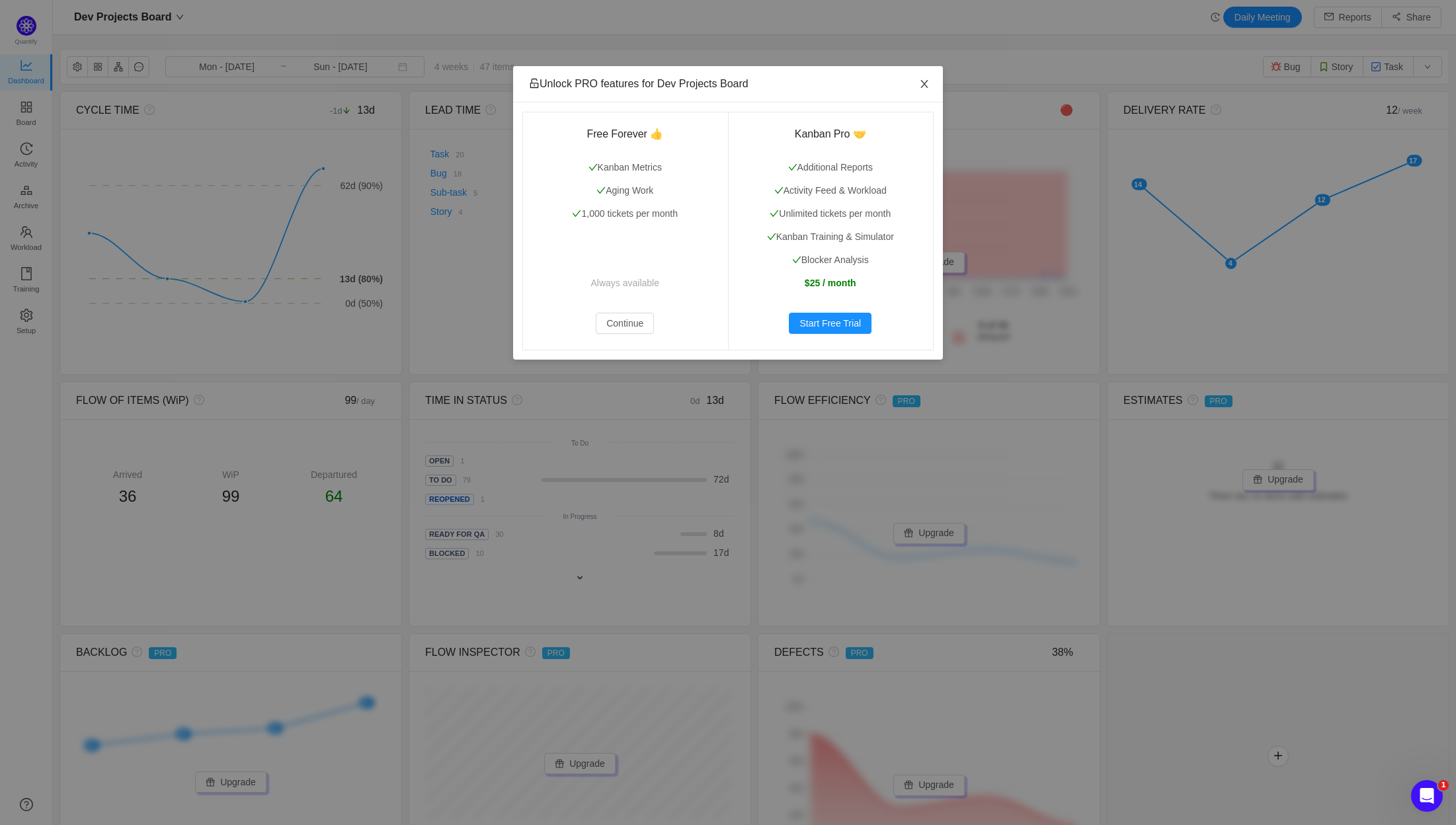
click at [927, 84] on icon "icon: close" at bounding box center [924, 84] width 11 height 11
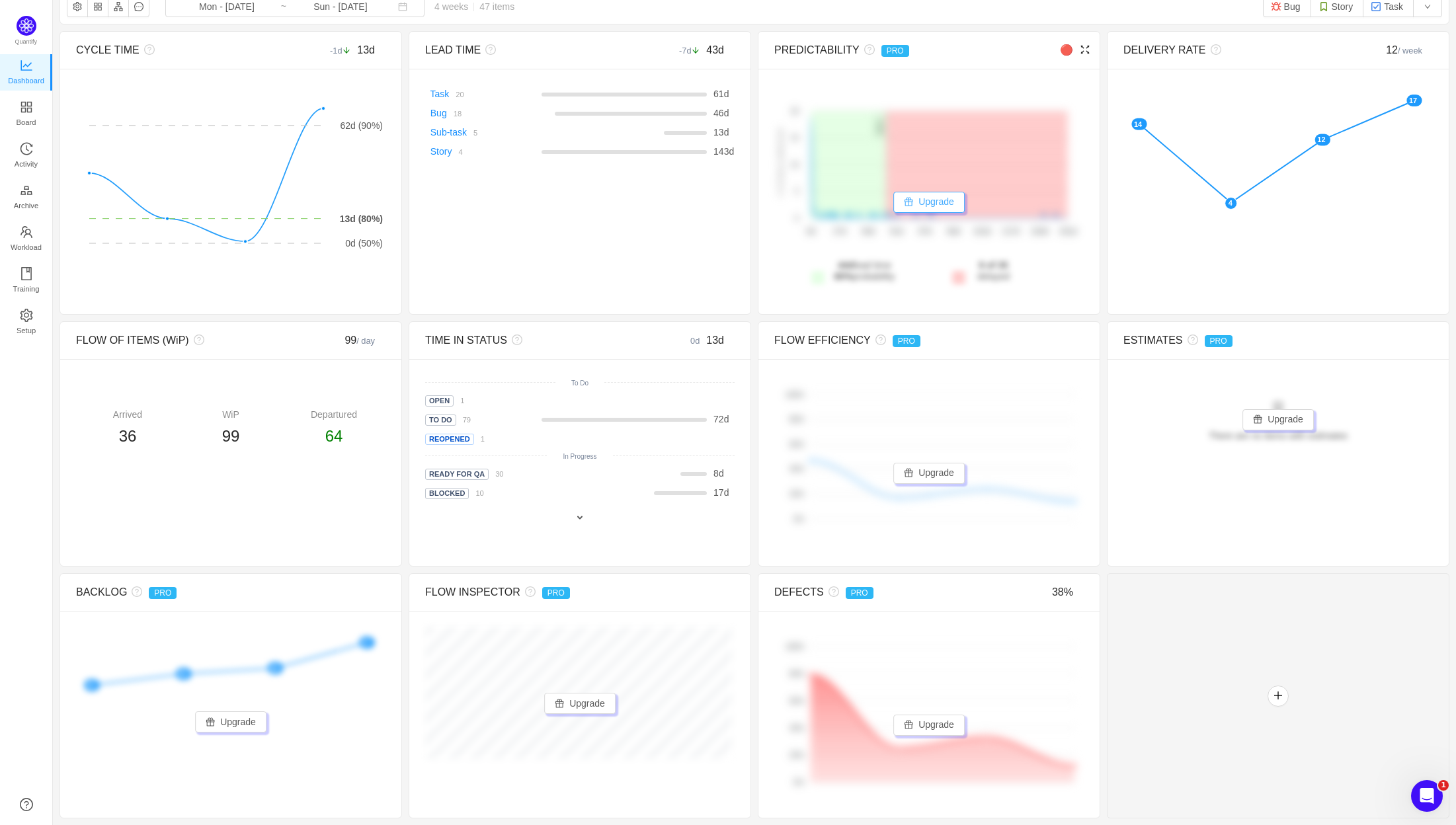
scroll to position [0, 0]
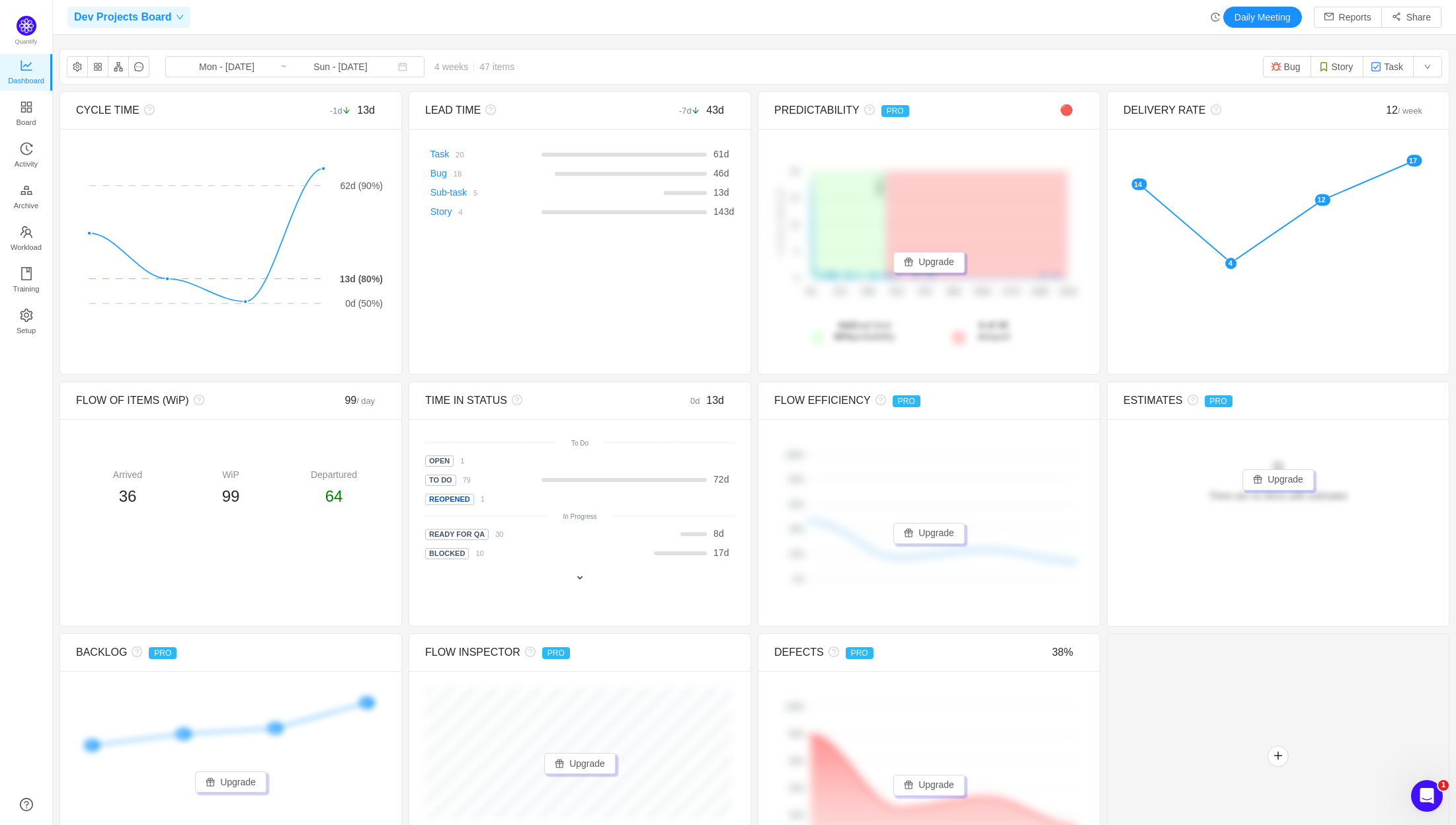
click at [177, 20] on icon "icon: down" at bounding box center [180, 17] width 8 height 8
click at [138, 68] on span "FC Board" at bounding box center [169, 67] width 184 height 20
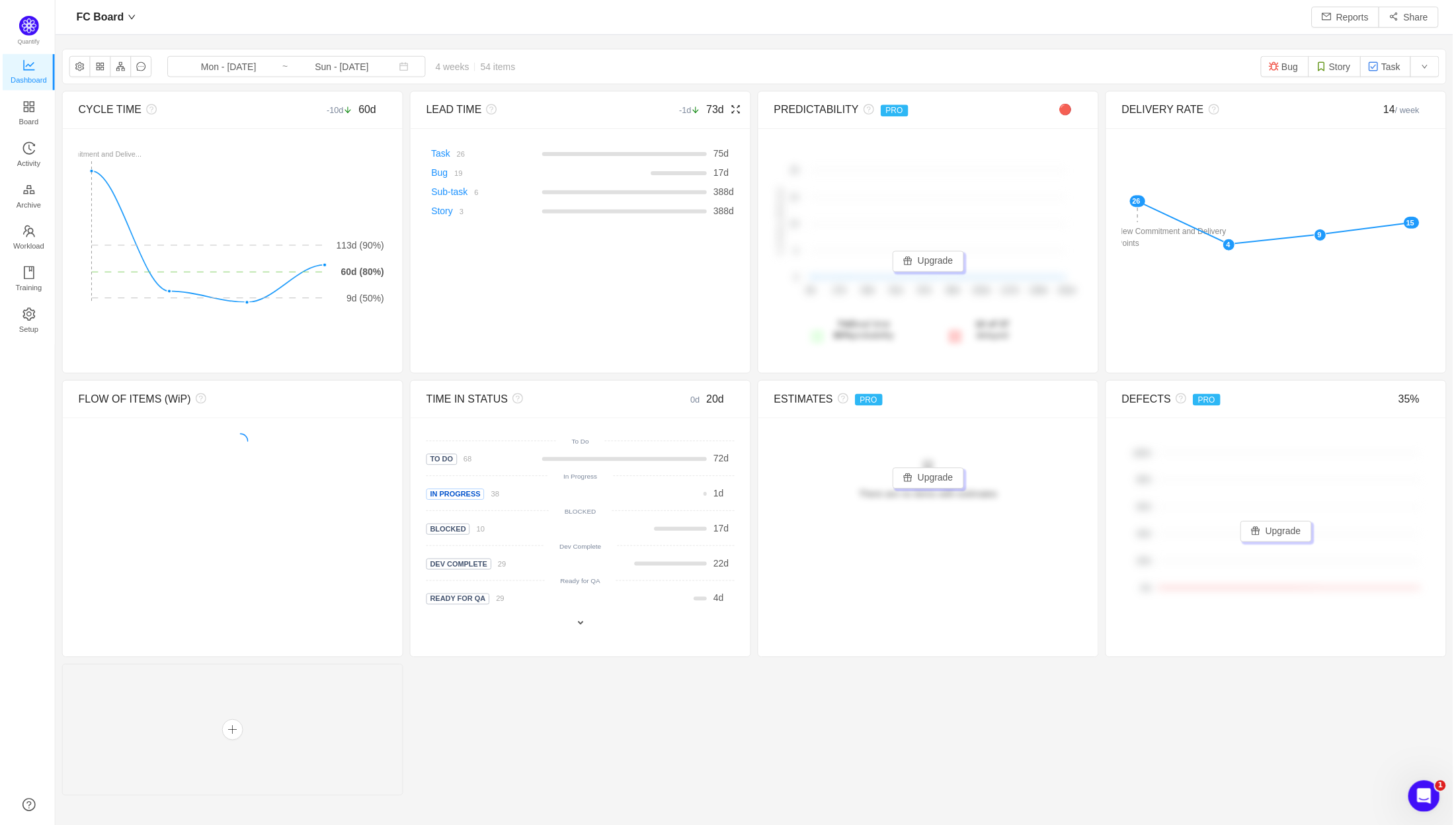
scroll to position [805, 1373]
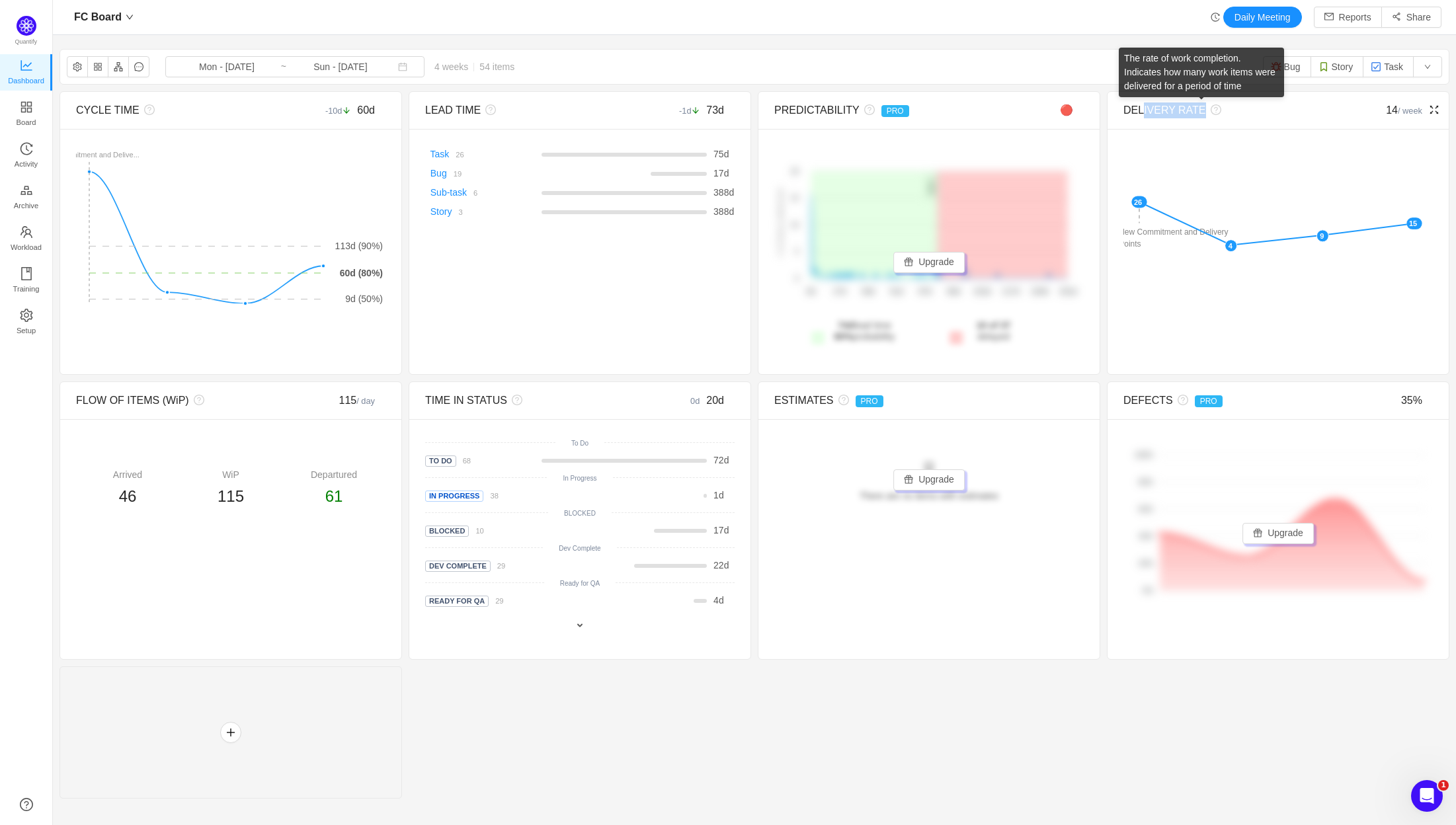
drag, startPoint x: 1135, startPoint y: 107, endPoint x: 1194, endPoint y: 107, distance: 59.0
click at [1194, 107] on div "DELIVERY RATE" at bounding box center [1239, 111] width 232 height 15
click at [1130, 117] on div "DELIVERY RATE" at bounding box center [1239, 111] width 232 height 15
drag, startPoint x: 1150, startPoint y: 111, endPoint x: 1193, endPoint y: 111, distance: 43.0
click at [1193, 111] on div "DELIVERY RATE 14 / week" at bounding box center [1277, 111] width 341 height 38
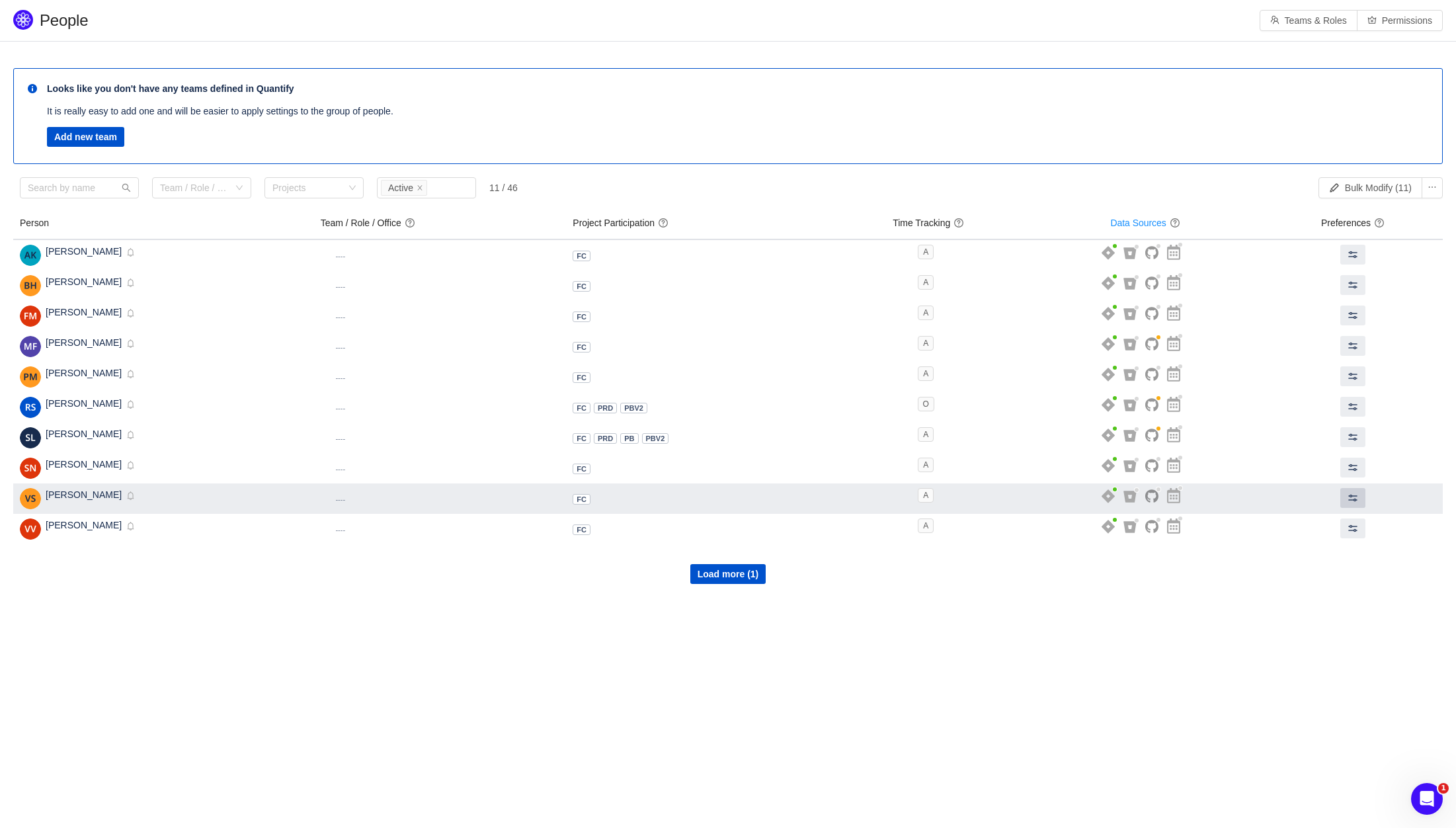
click at [1358, 496] on span at bounding box center [1352, 497] width 11 height 11
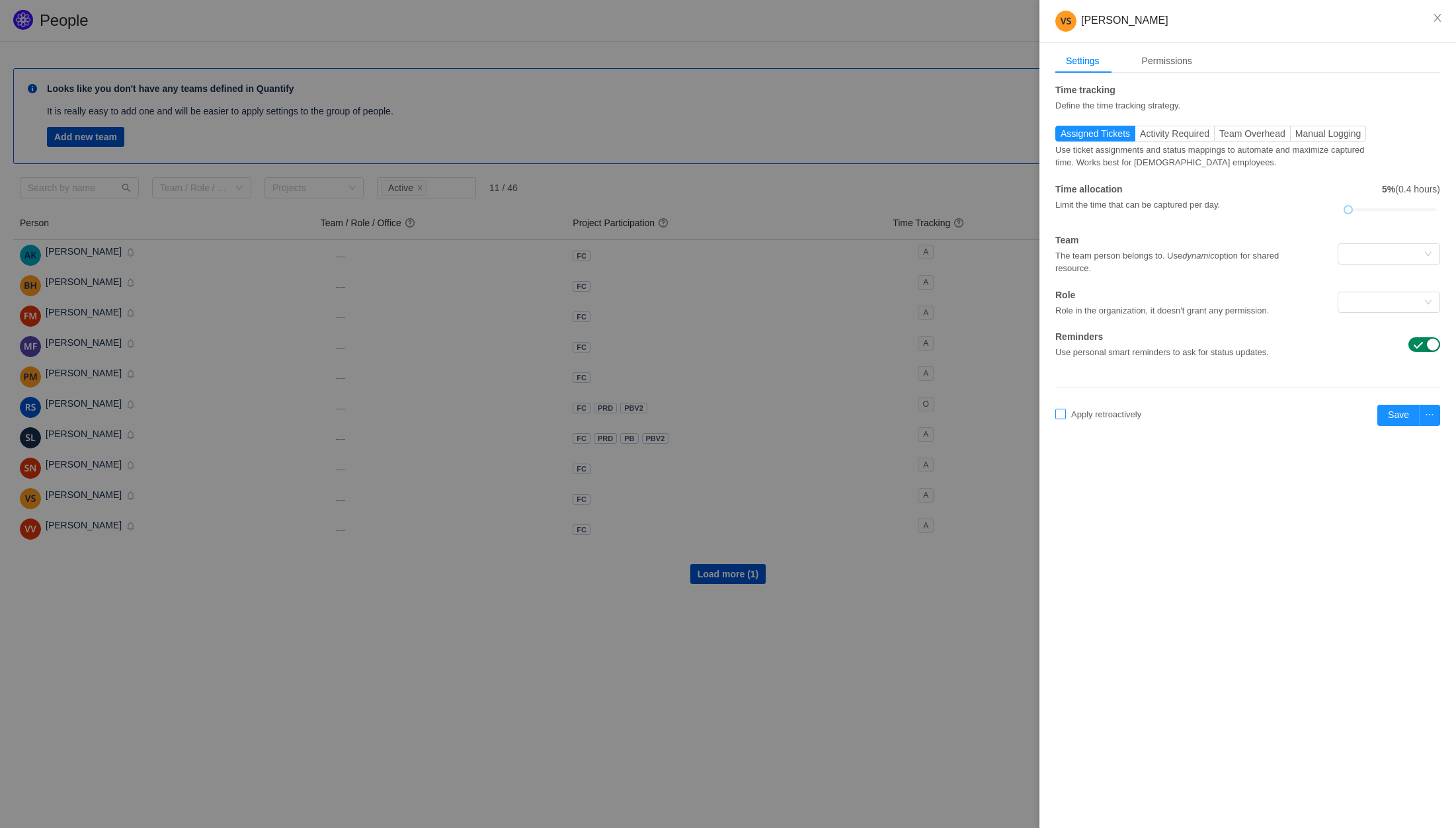
click at [1065, 420] on label "Apply retroactively" at bounding box center [1100, 414] width 91 height 13
click at [1112, 382] on button "Cancel" at bounding box center [1103, 379] width 39 height 15
drag, startPoint x: 1352, startPoint y: 211, endPoint x: 1440, endPoint y: 212, distance: 88.0
click at [1440, 212] on div "100% (8 hours)" at bounding box center [1393, 201] width 96 height 38
click at [1073, 416] on span "Apply retroactively" at bounding box center [1106, 414] width 81 height 10
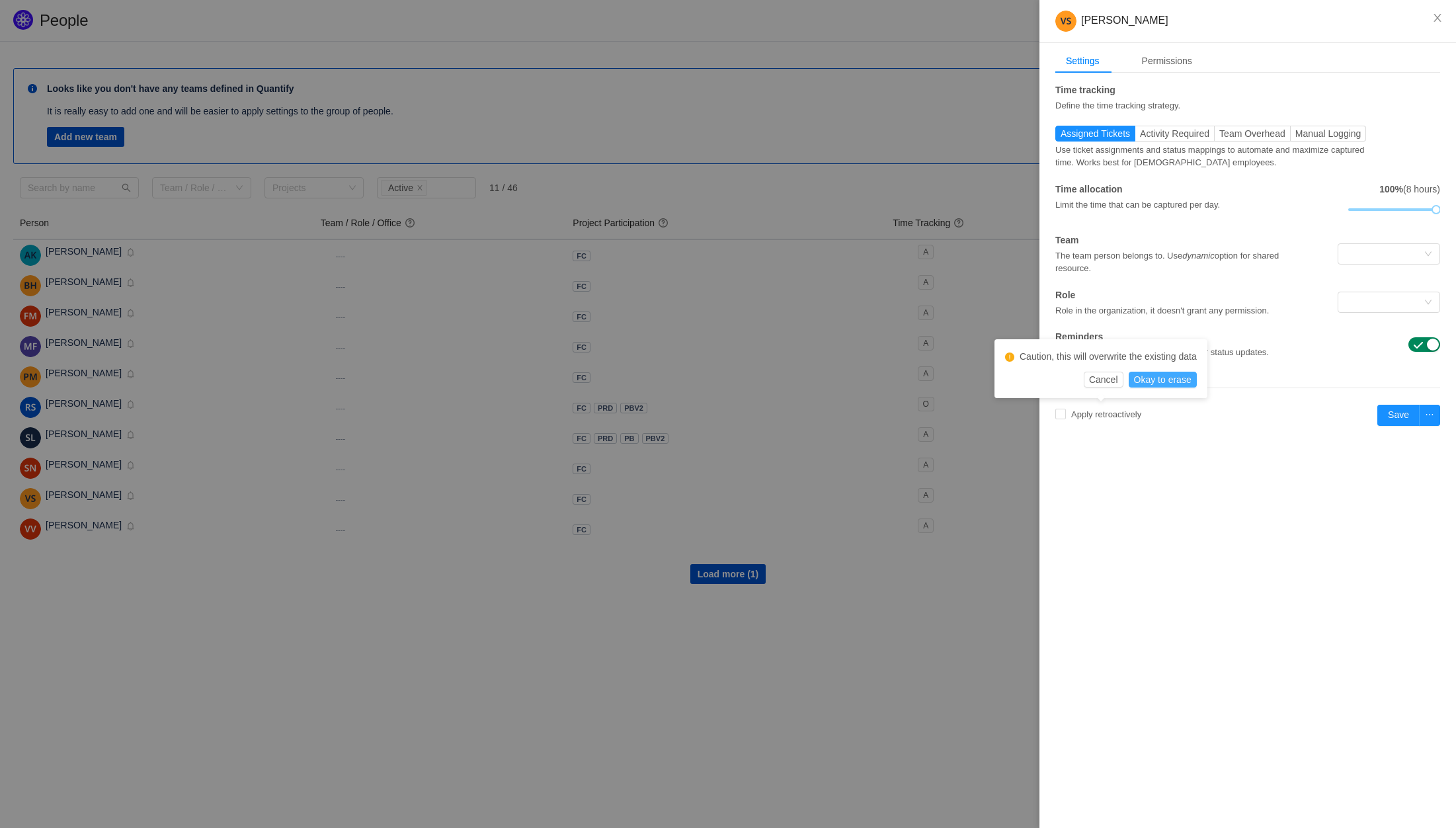
click at [1165, 382] on button "Okay to erase" at bounding box center [1162, 379] width 68 height 15
checkbox input "true"
click at [1207, 420] on icon "icon: calendar" at bounding box center [1203, 416] width 10 height 10
click at [1299, 494] on link "Jun" at bounding box center [1307, 493] width 26 height 15
type input "Jun 2025"
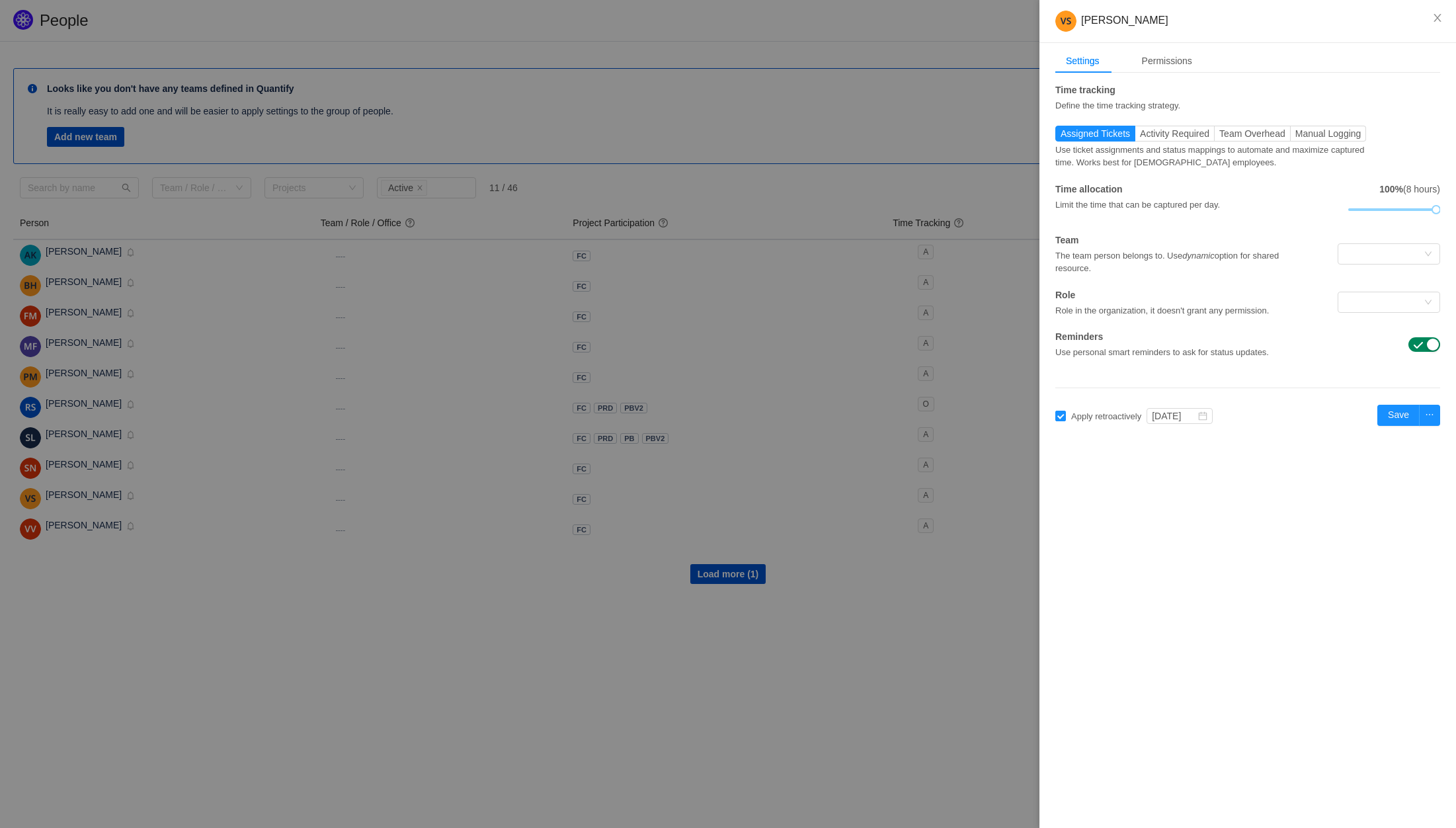
click at [1234, 477] on div "Vikramjit Singh Settings Permissions Time tracking Define the time tracking str…" at bounding box center [1247, 414] width 416 height 828
click at [1192, 136] on span "Activity Required" at bounding box center [1174, 133] width 69 height 11
click at [1140, 137] on input "Activity Required" at bounding box center [1140, 137] width 0 height 0
click at [1259, 136] on span "Team Overhead" at bounding box center [1252, 133] width 66 height 11
click at [1219, 137] on input "Team Overhead" at bounding box center [1219, 137] width 0 height 0
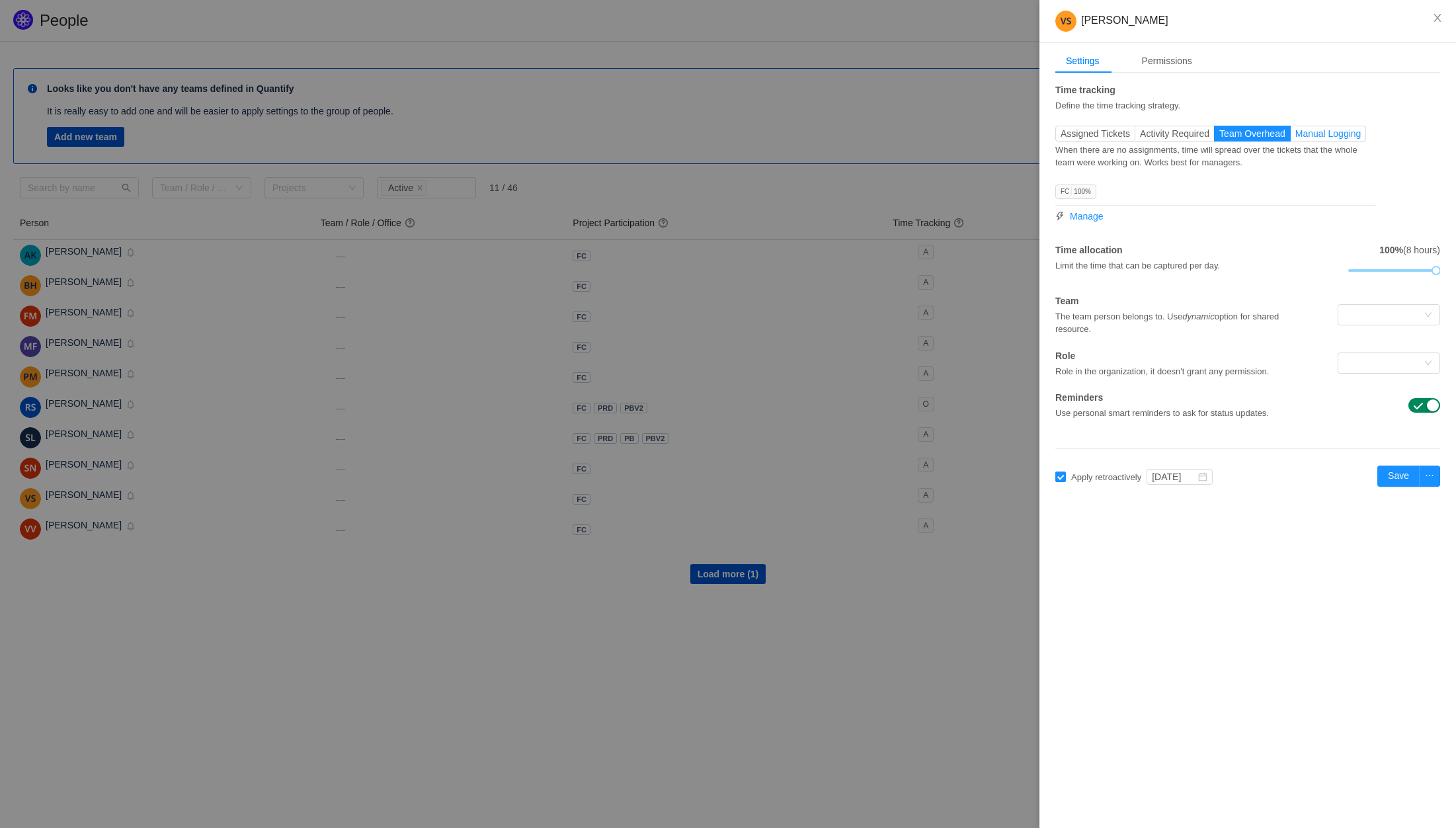
click at [1306, 138] on span "Manual Logging" at bounding box center [1328, 133] width 66 height 11
click at [1295, 137] on input "Manual Logging" at bounding box center [1295, 137] width 0 height 0
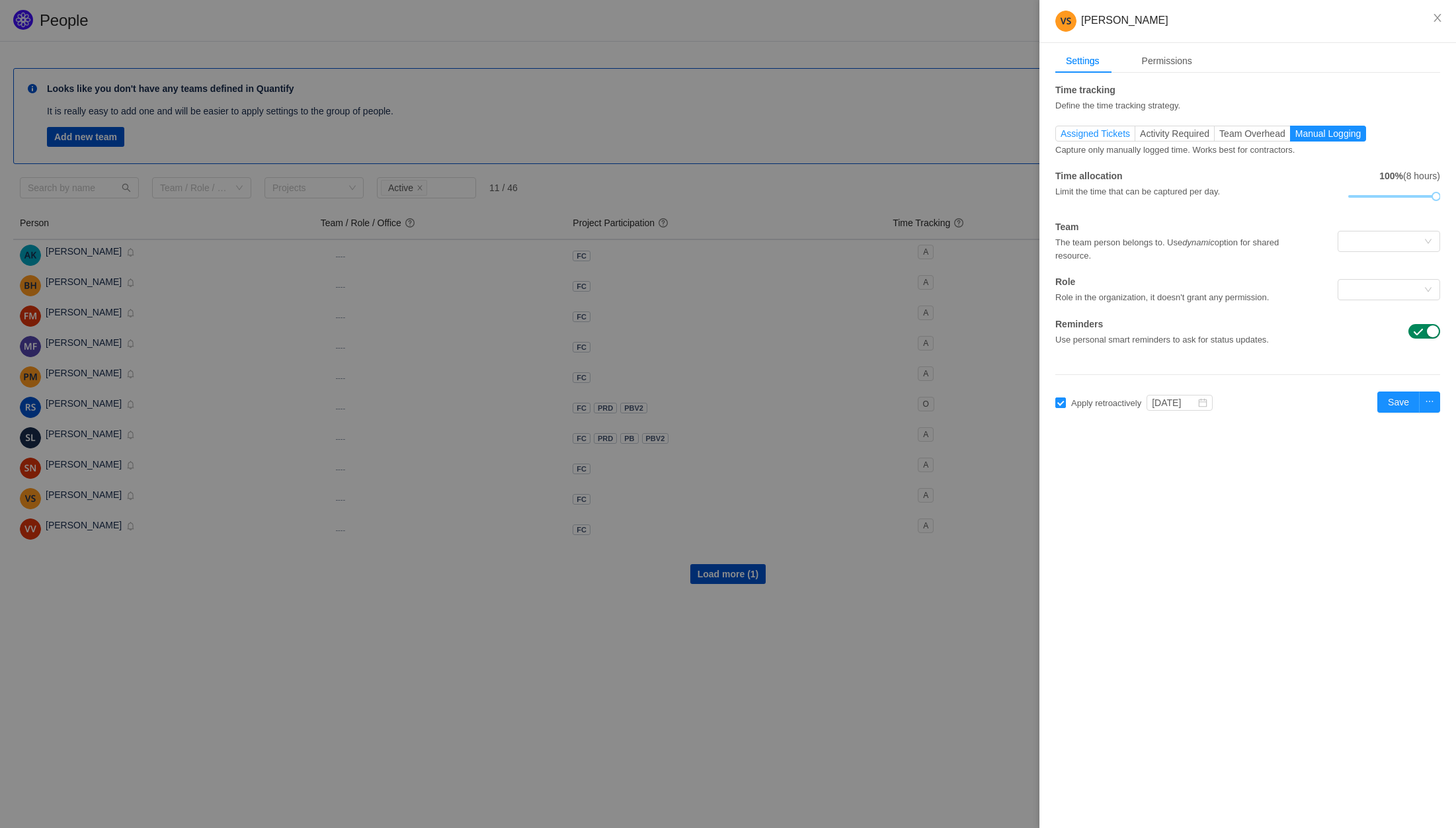
click at [1102, 135] on span "Assigned Tickets" at bounding box center [1095, 133] width 69 height 11
click at [1061, 137] on input "Assigned Tickets" at bounding box center [1061, 137] width 0 height 0
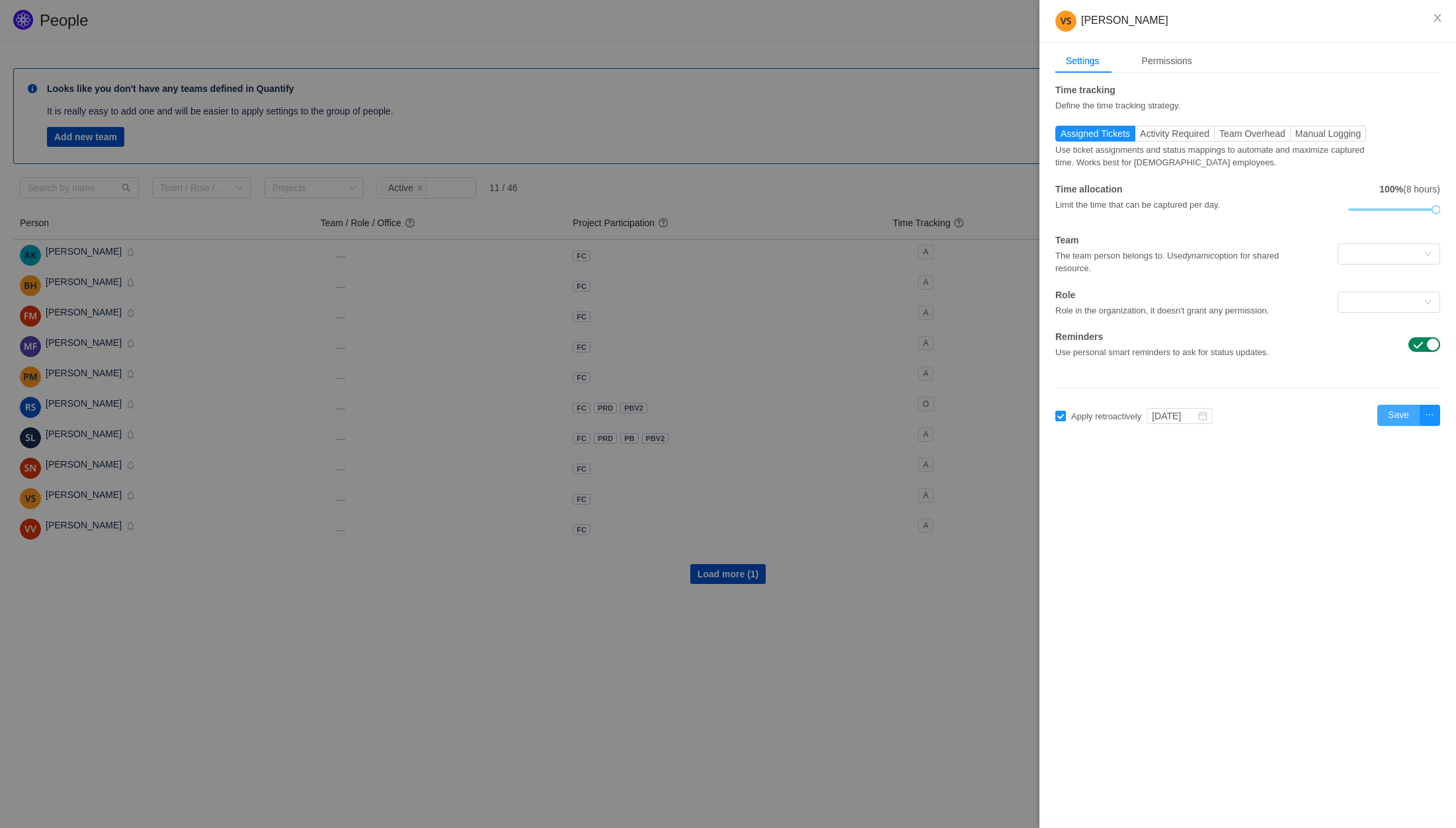
click at [1394, 418] on button "Save" at bounding box center [1398, 415] width 42 height 21
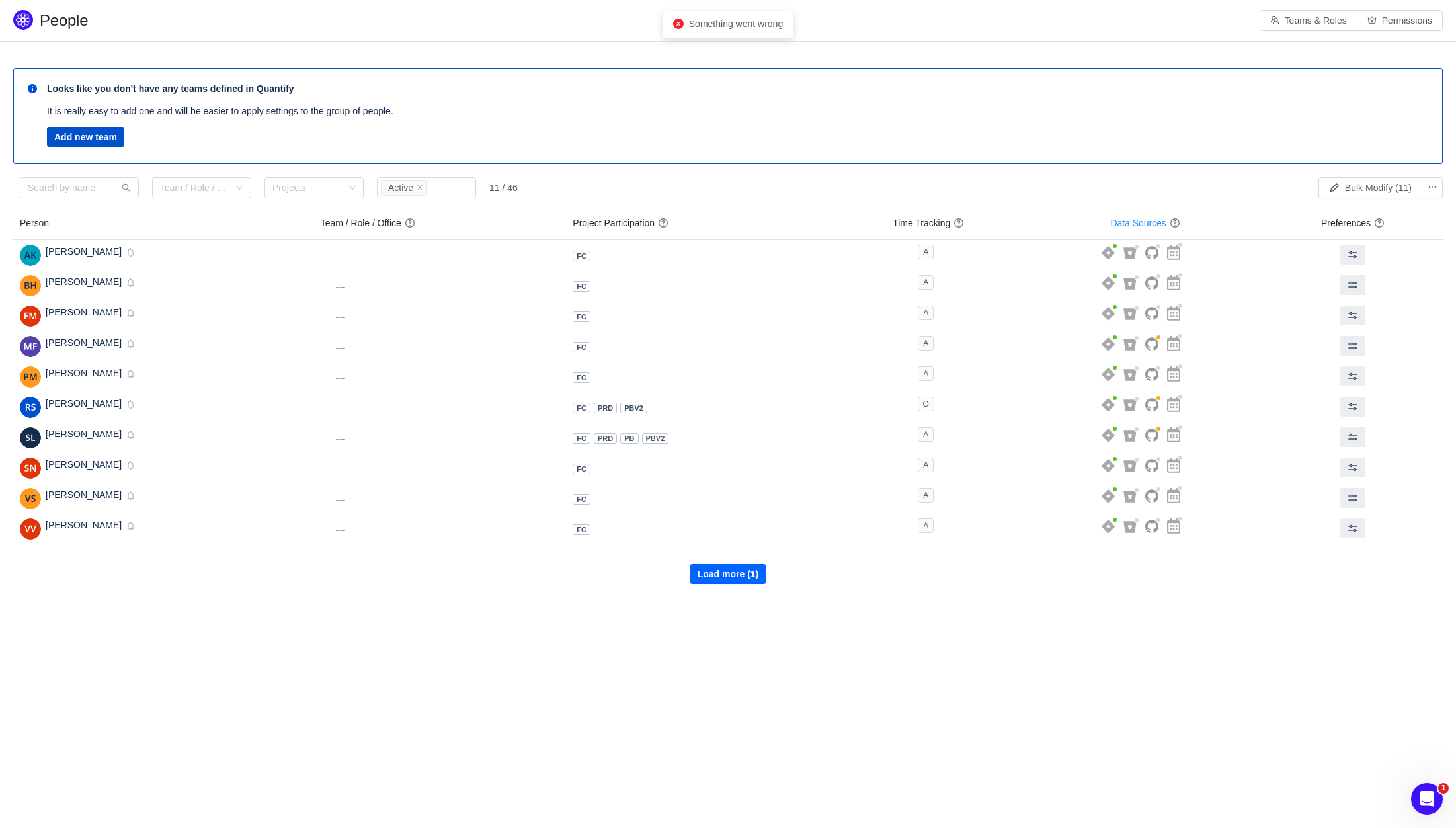
click at [720, 581] on button "Load more (1)" at bounding box center [728, 573] width 76 height 20
click at [110, 137] on button "Add new team" at bounding box center [86, 137] width 77 height 20
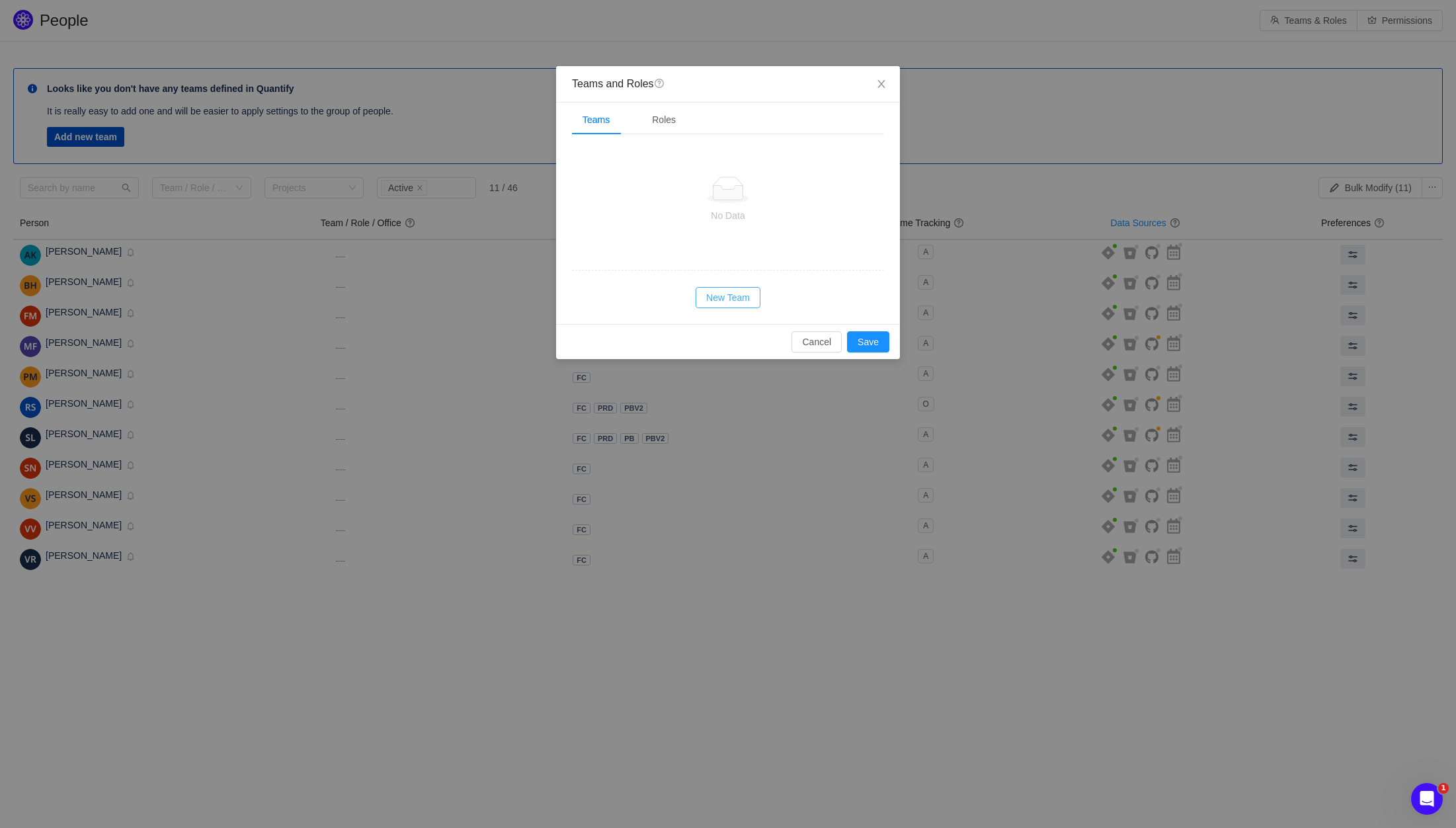
click at [728, 302] on button "New Team" at bounding box center [727, 297] width 64 height 21
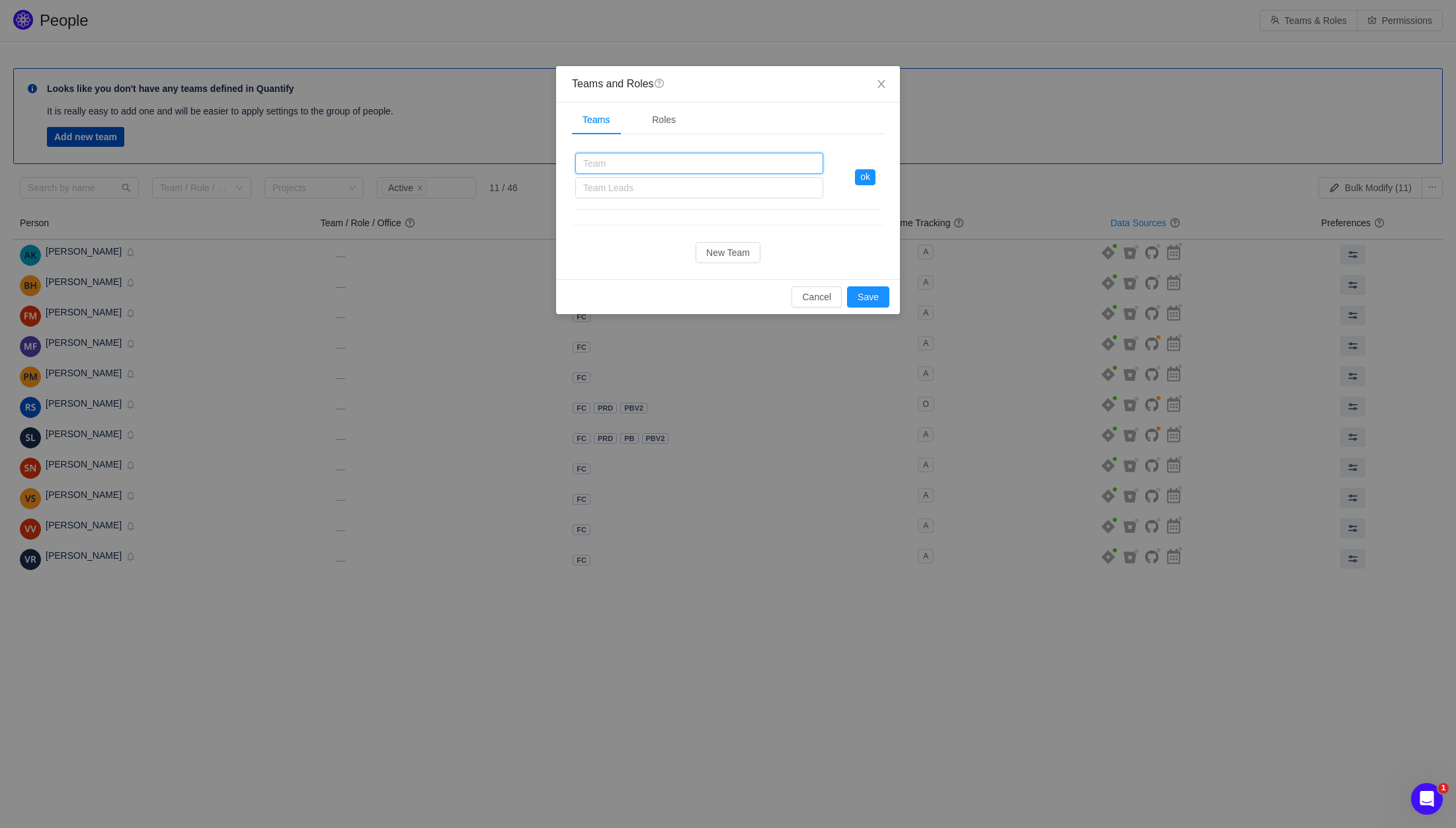
click at [688, 163] on input "text" at bounding box center [699, 163] width 248 height 21
type input "Dev"
click at [870, 295] on button "Save" at bounding box center [868, 297] width 42 height 21
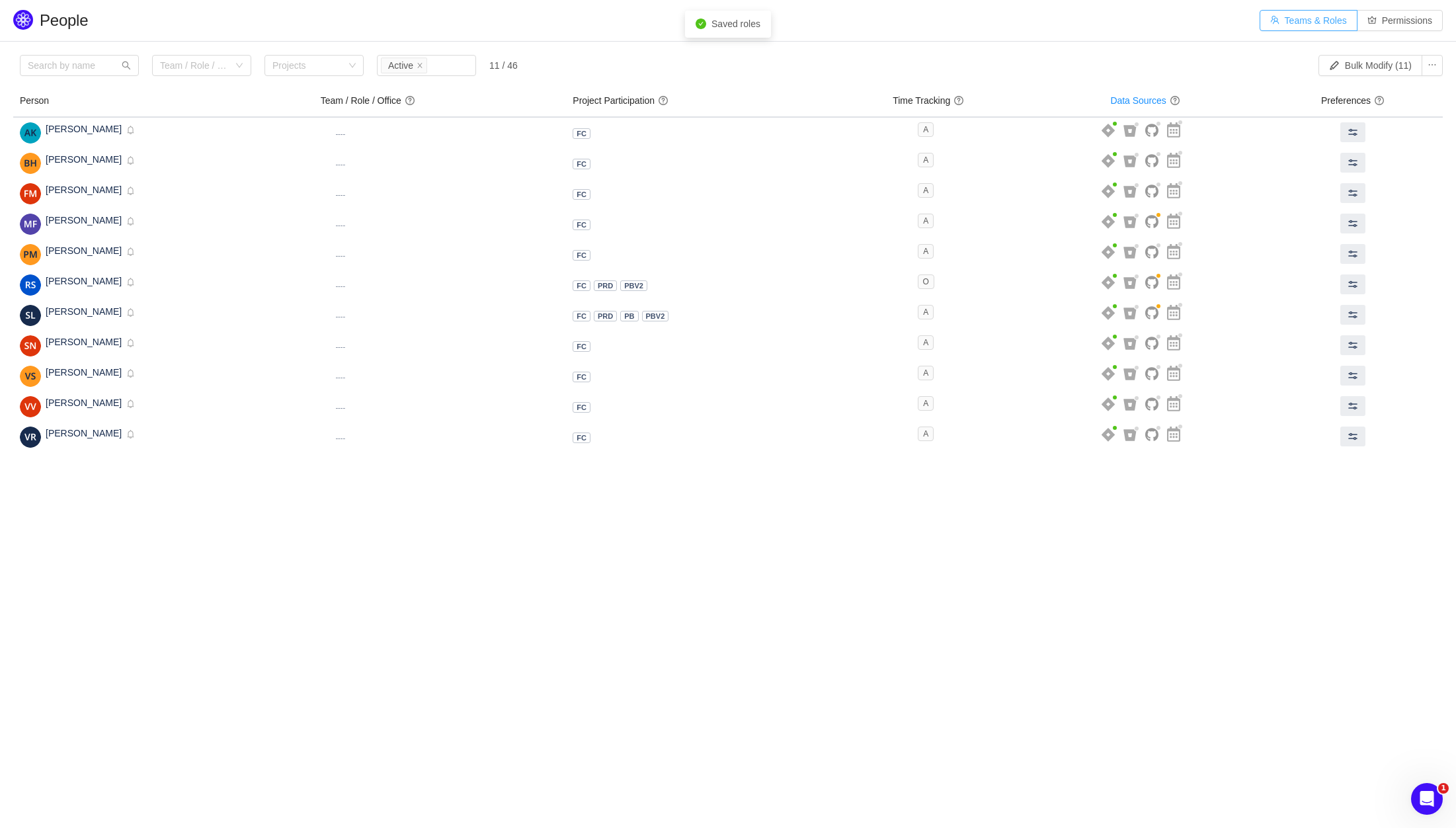
click at [1298, 24] on button "Teams & Roles" at bounding box center [1309, 20] width 98 height 21
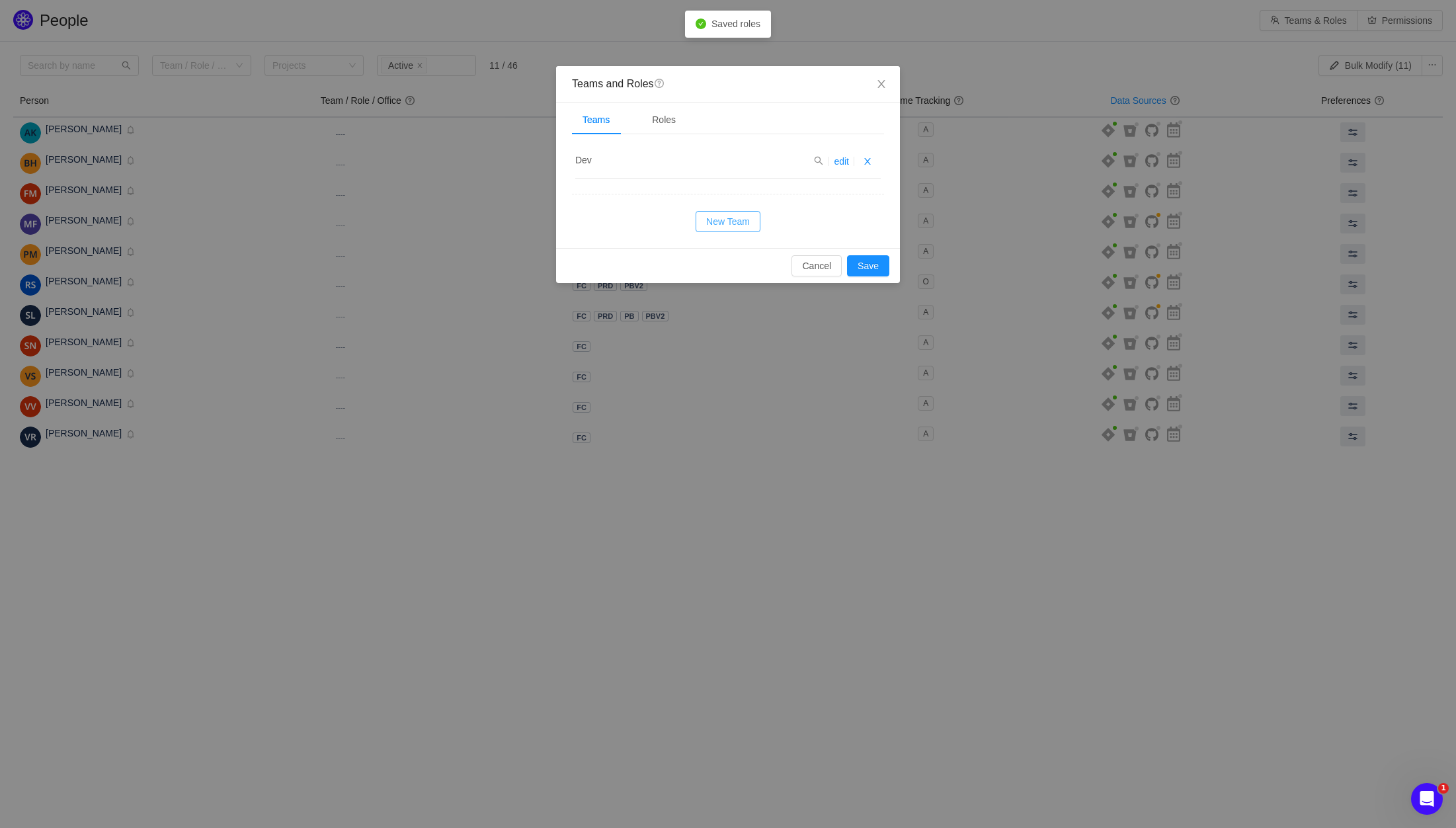
click at [733, 221] on button "New Team" at bounding box center [727, 221] width 64 height 21
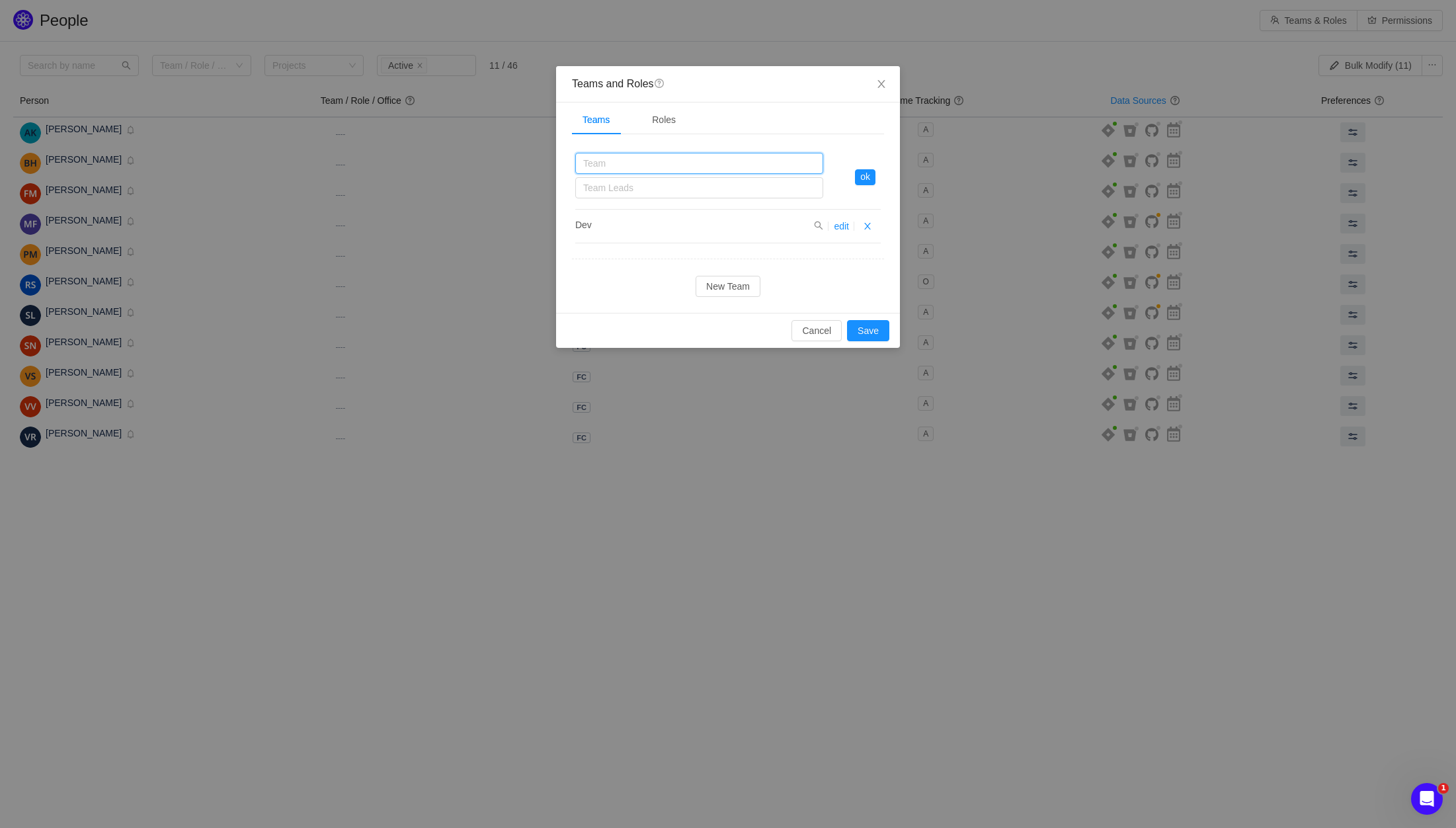
click at [665, 162] on input "text" at bounding box center [699, 163] width 248 height 21
type input "QA"
click at [875, 326] on button "Save" at bounding box center [868, 331] width 42 height 21
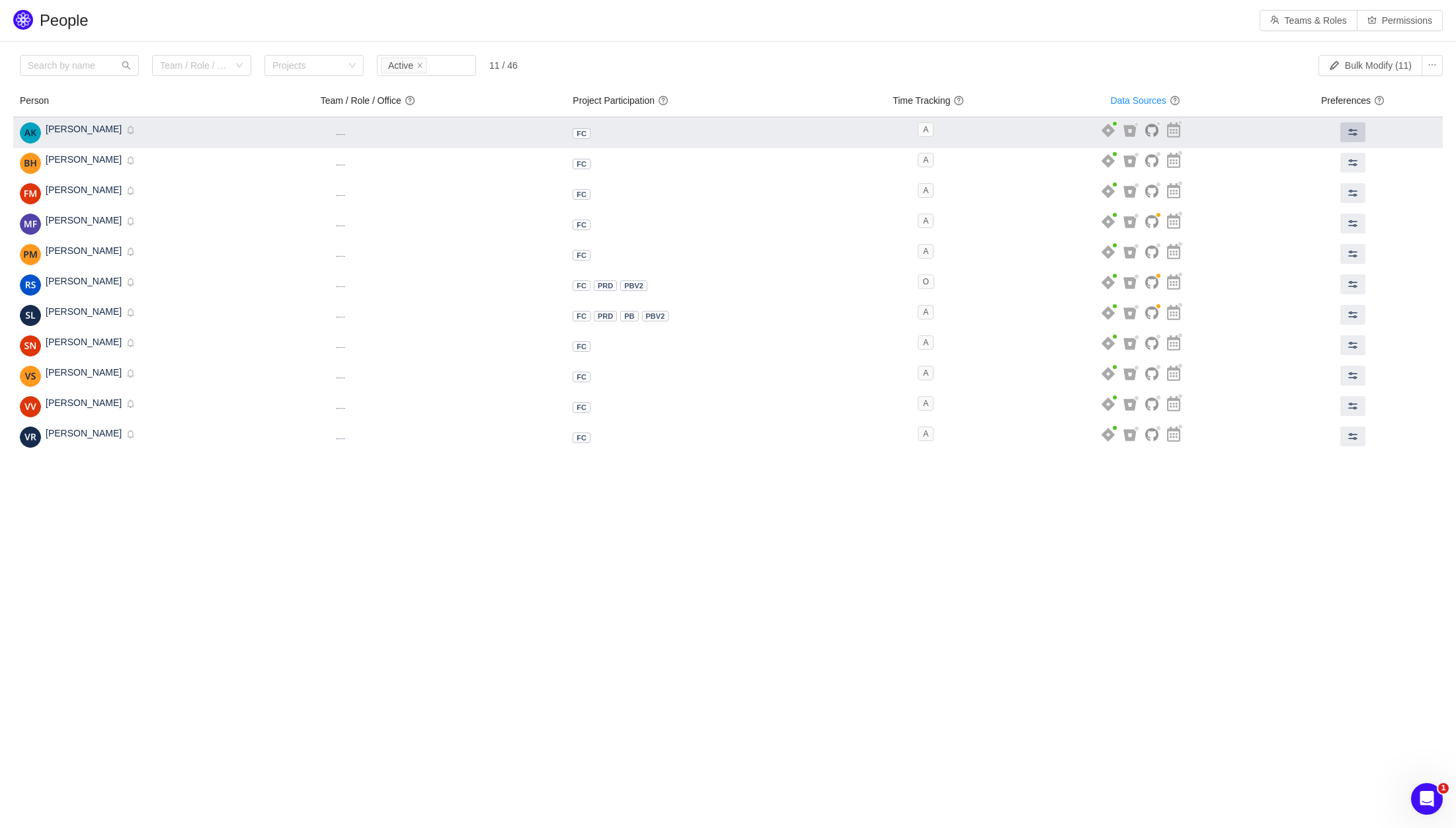
click at [1357, 135] on span at bounding box center [1352, 132] width 11 height 11
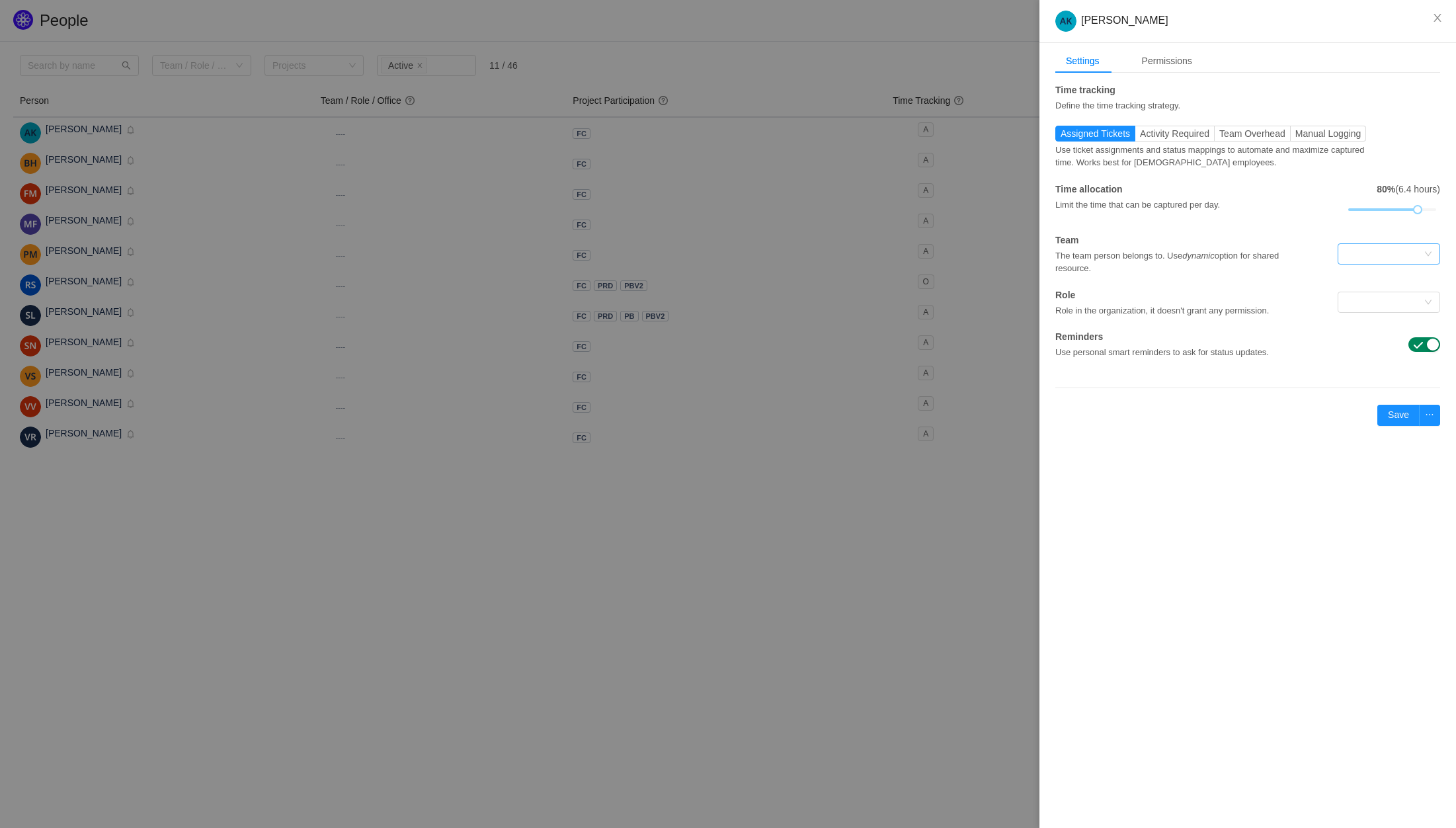
click at [1377, 251] on div at bounding box center [1384, 254] width 78 height 20
click at [1369, 283] on li "Dev" at bounding box center [1388, 280] width 103 height 21
click at [1399, 415] on button "Save" at bounding box center [1398, 415] width 42 height 21
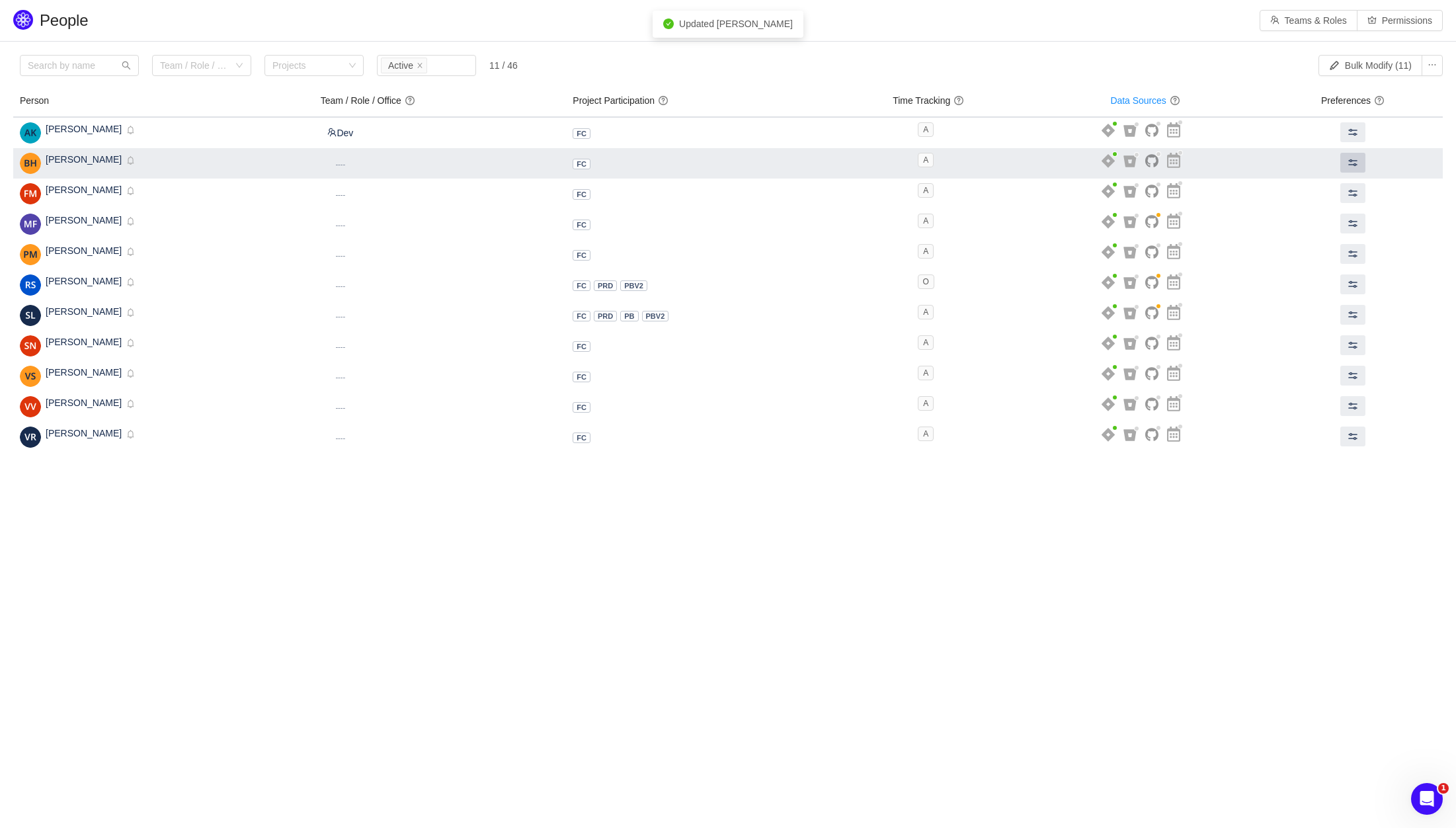
click at [1352, 163] on span at bounding box center [1352, 163] width 11 height 11
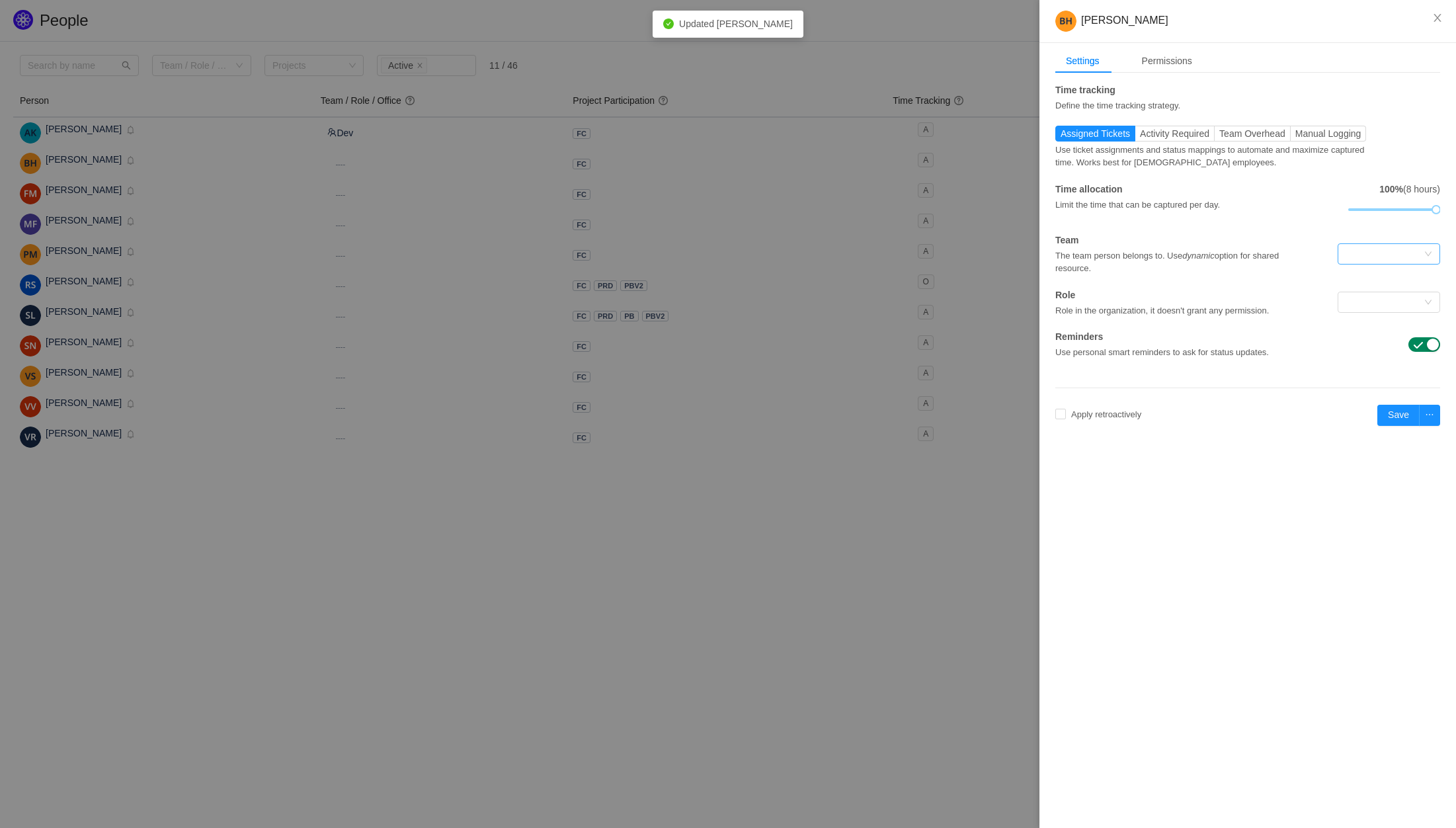
click at [1356, 253] on div at bounding box center [1384, 254] width 78 height 20
click at [1356, 280] on li "Dev" at bounding box center [1388, 280] width 103 height 21
click at [1402, 422] on button "Save" at bounding box center [1398, 415] width 42 height 21
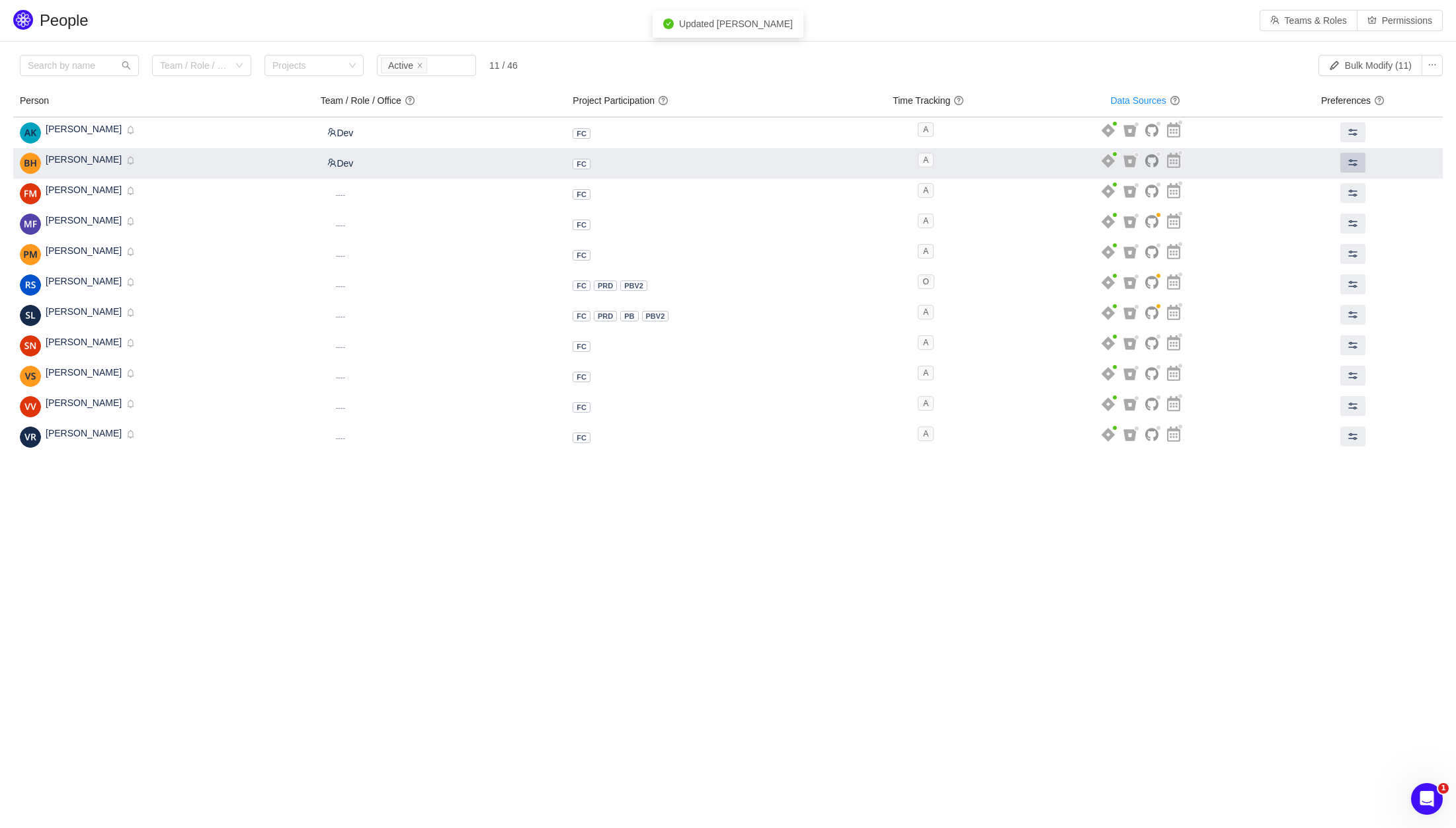
click at [1364, 163] on button at bounding box center [1352, 163] width 25 height 20
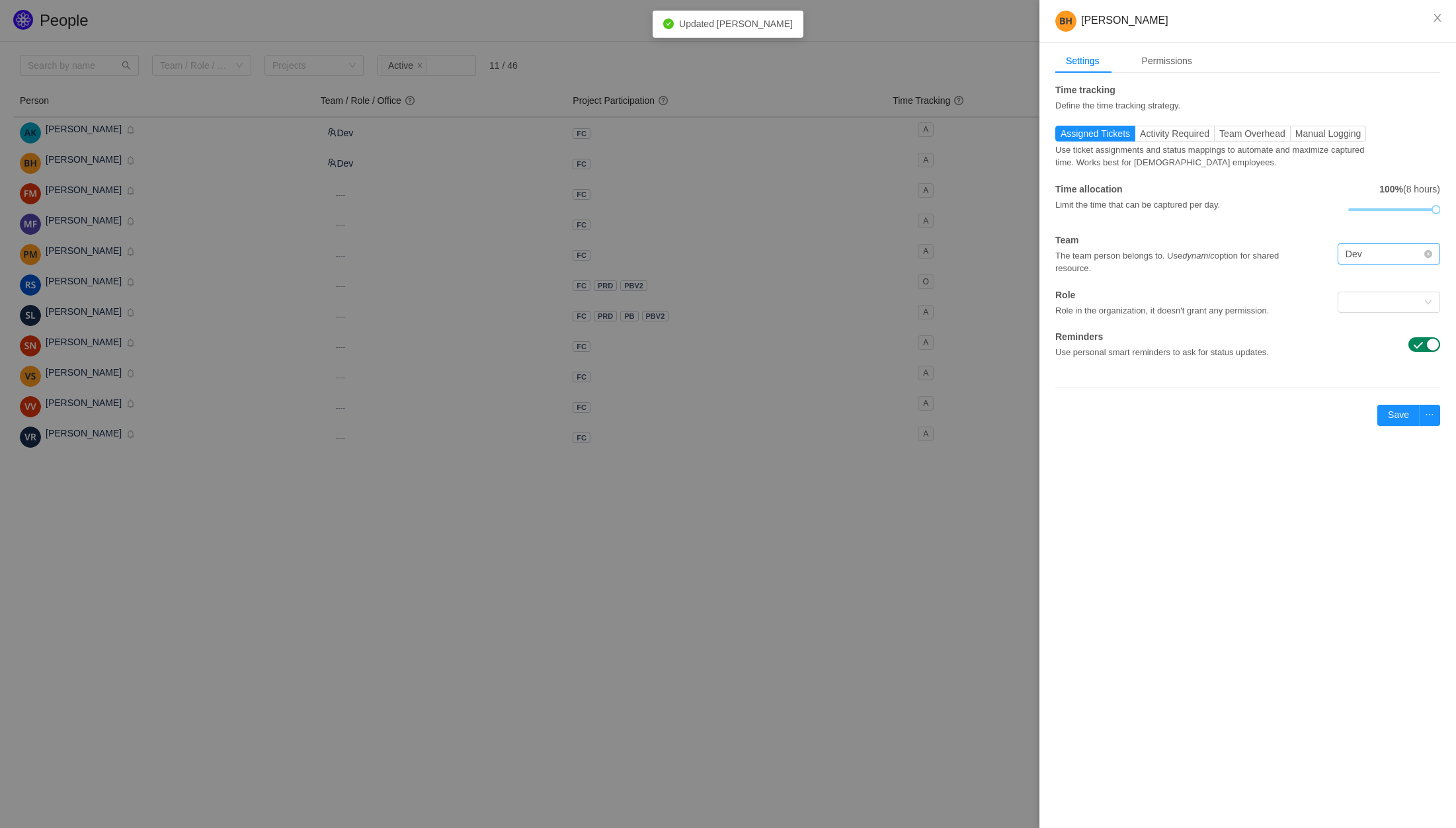
click at [1376, 258] on div "Dev" at bounding box center [1384, 254] width 78 height 20
click at [1359, 300] on li "QA" at bounding box center [1388, 301] width 103 height 21
click at [1399, 426] on div "Settings Permissions Time tracking Define the time tracking strategy. Assigned …" at bounding box center [1247, 249] width 416 height 412
click at [1397, 420] on button "Save" at bounding box center [1398, 415] width 42 height 21
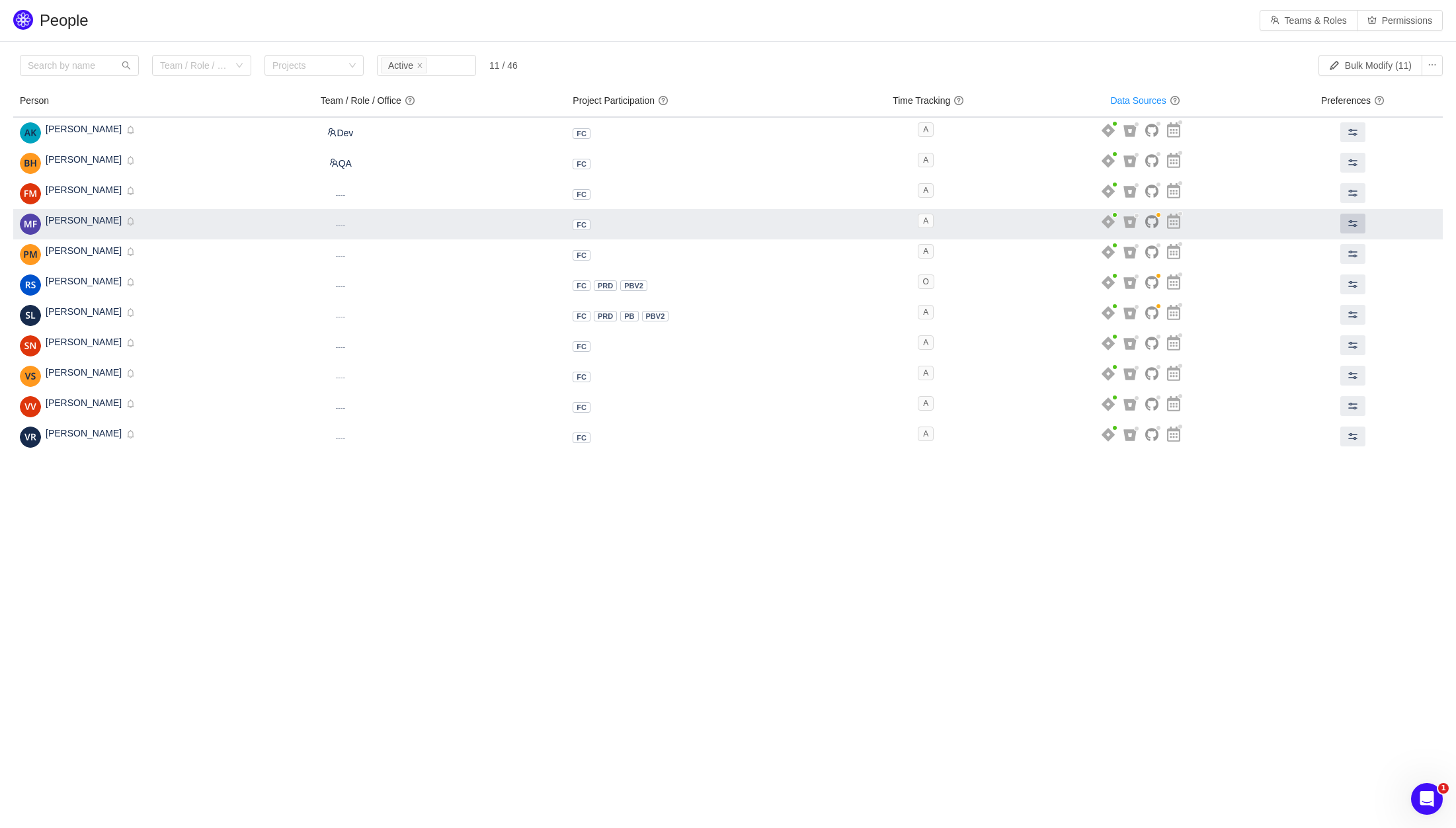
click at [1355, 221] on span at bounding box center [1352, 223] width 11 height 11
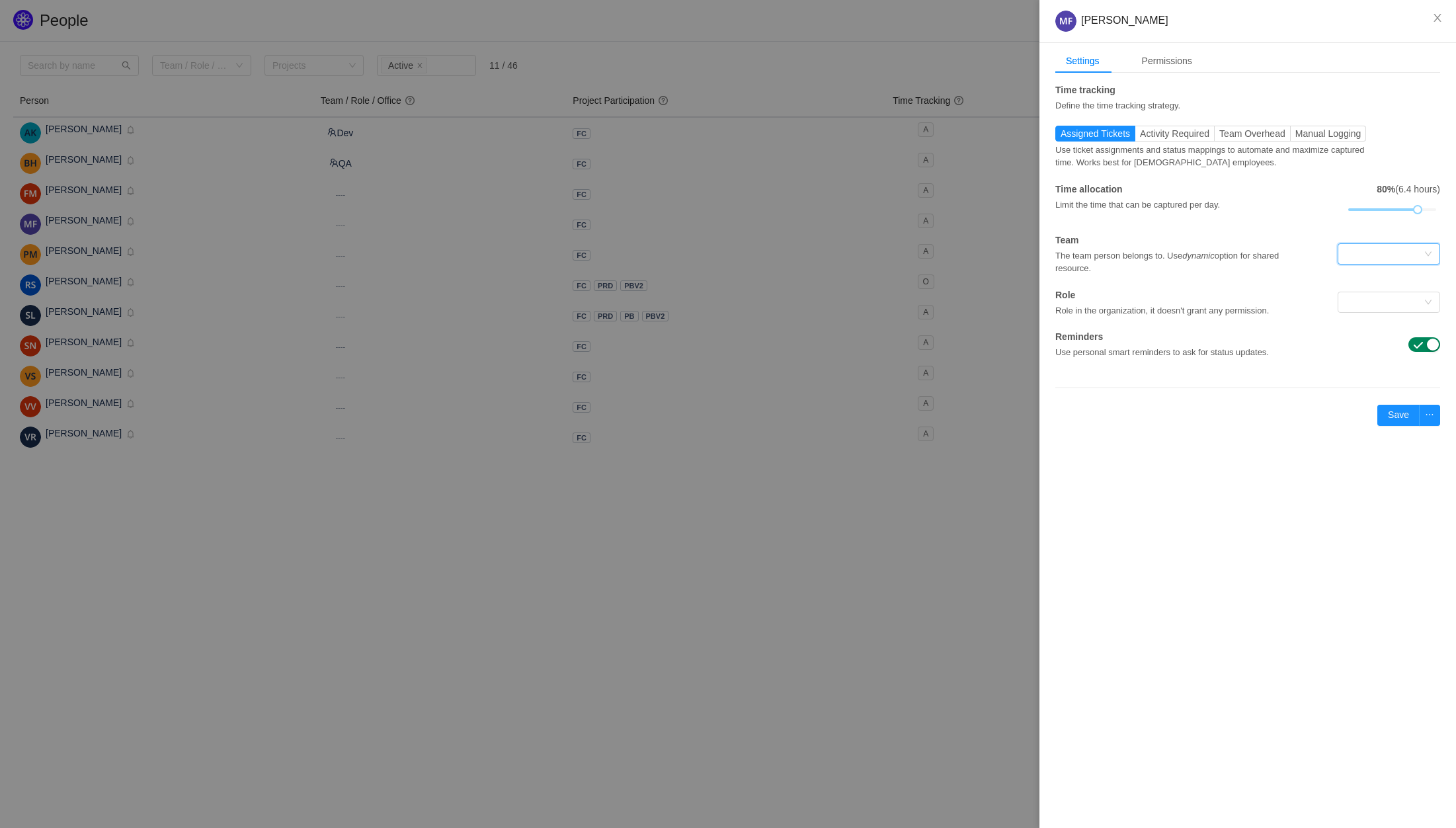
click at [1388, 244] on div at bounding box center [1384, 254] width 78 height 20
click at [1361, 285] on li "Dev" at bounding box center [1388, 280] width 103 height 21
click at [1408, 417] on button "Save" at bounding box center [1398, 415] width 42 height 21
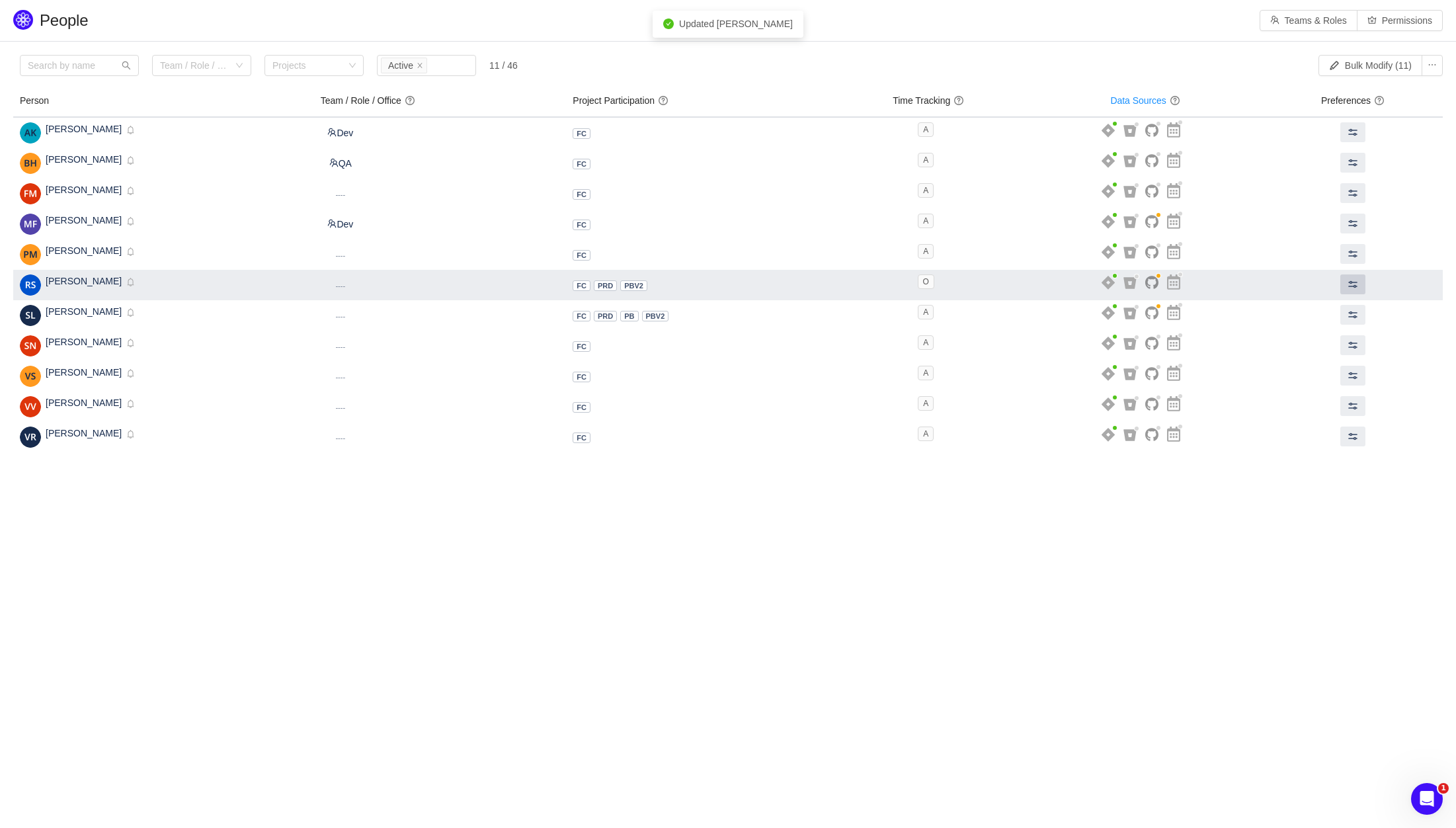
click at [1356, 281] on span at bounding box center [1352, 284] width 11 height 11
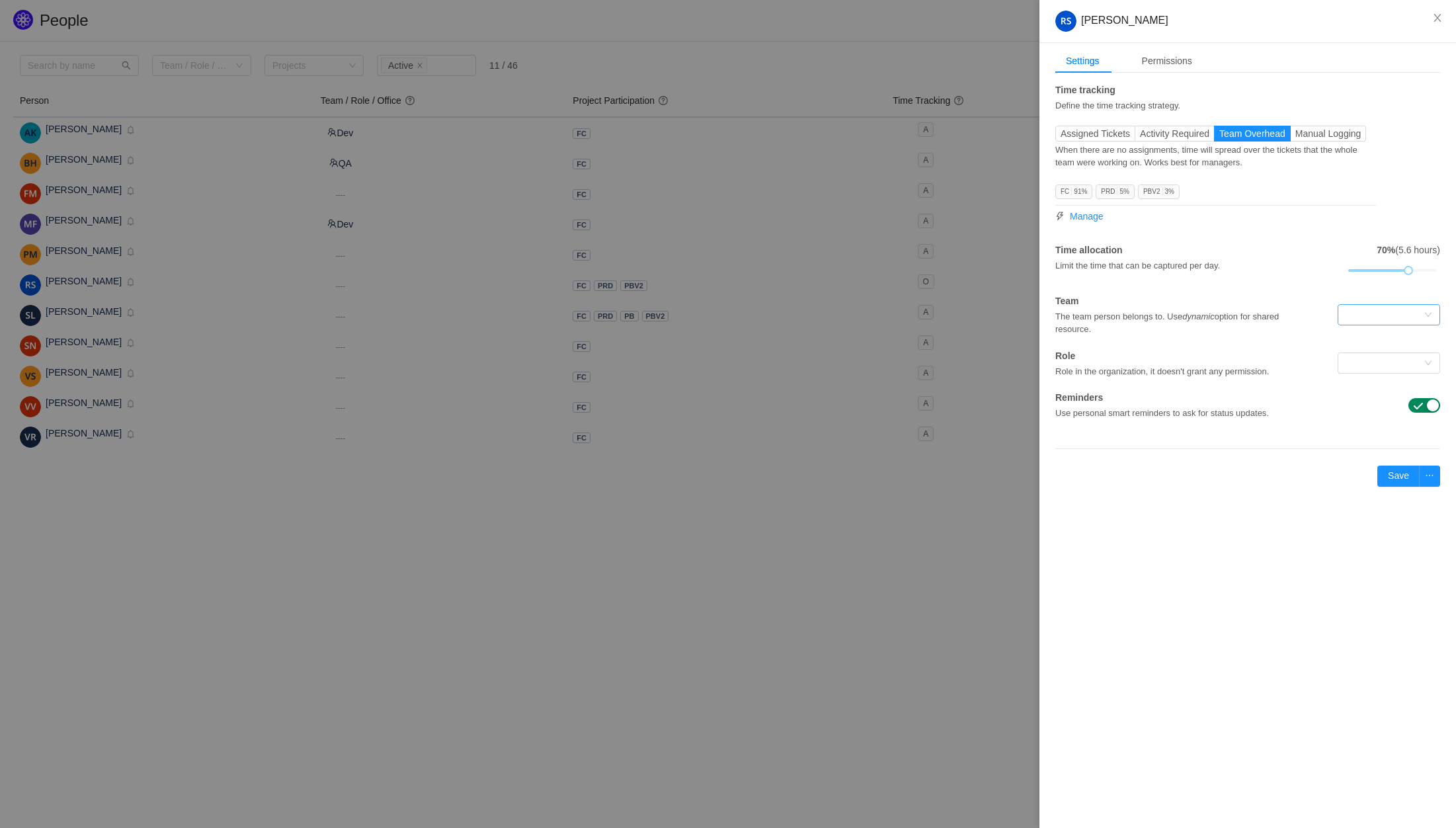
click at [1371, 310] on div at bounding box center [1384, 314] width 78 height 20
click at [1363, 347] on li "Dev" at bounding box center [1388, 341] width 103 height 21
click at [1398, 472] on button "Save" at bounding box center [1398, 476] width 42 height 21
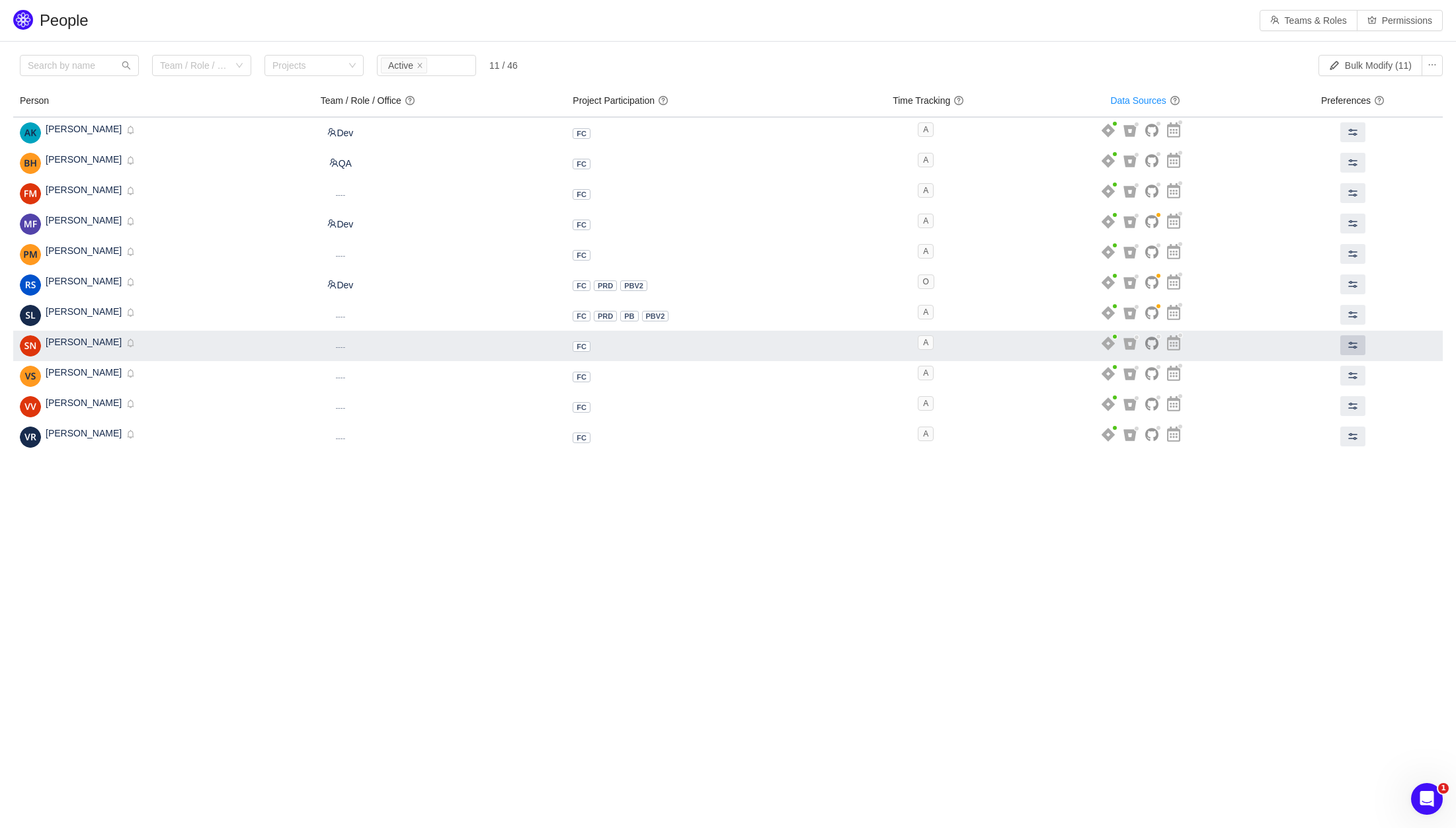
click at [1358, 345] on span at bounding box center [1352, 344] width 11 height 11
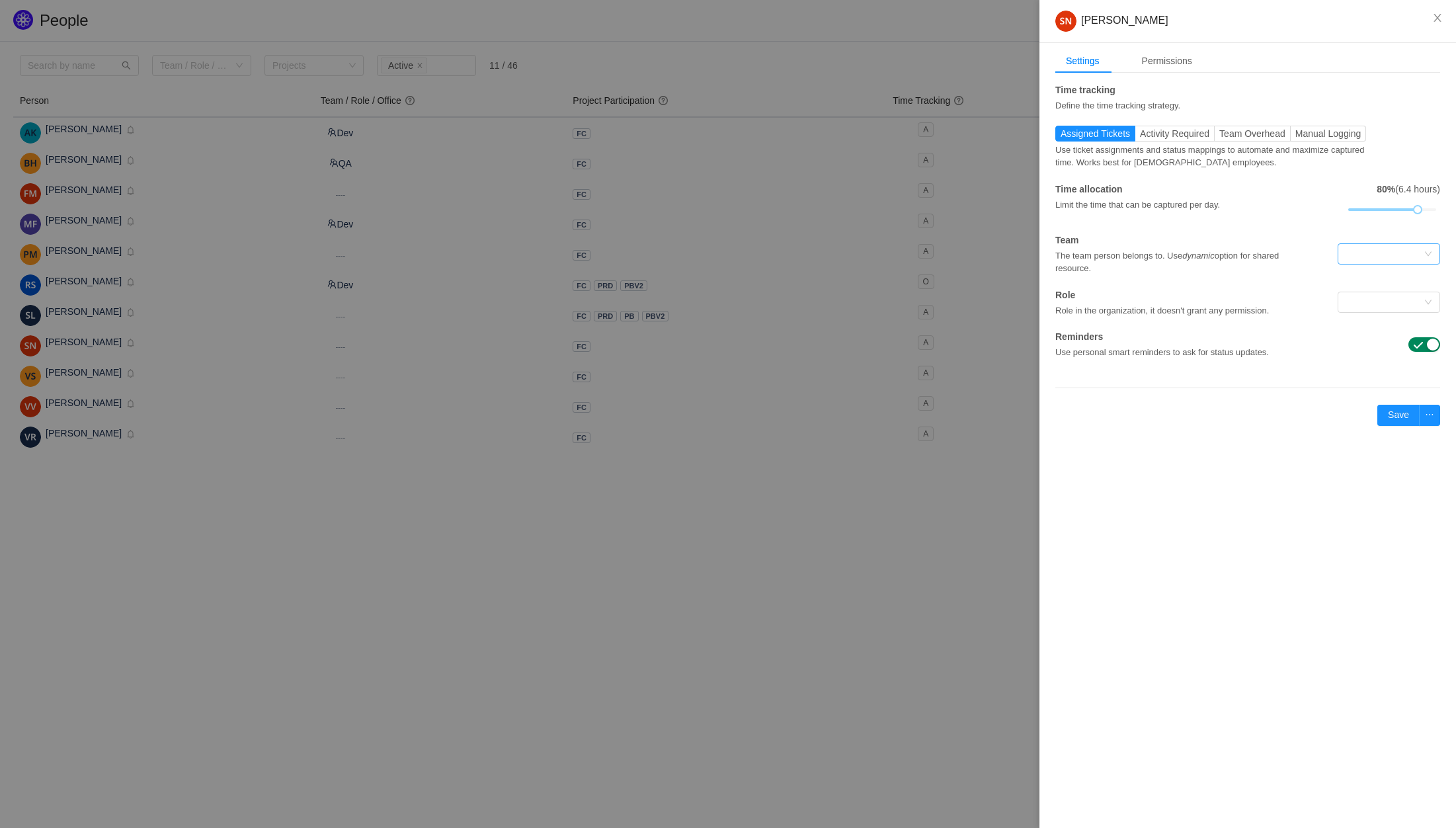
click at [1397, 255] on div at bounding box center [1384, 254] width 78 height 20
click at [1382, 282] on li "Dev" at bounding box center [1388, 280] width 103 height 21
click at [1382, 258] on div "Dev" at bounding box center [1384, 254] width 78 height 20
click at [1359, 297] on li "QA" at bounding box center [1388, 301] width 103 height 21
click at [1400, 417] on button "Save" at bounding box center [1398, 415] width 42 height 21
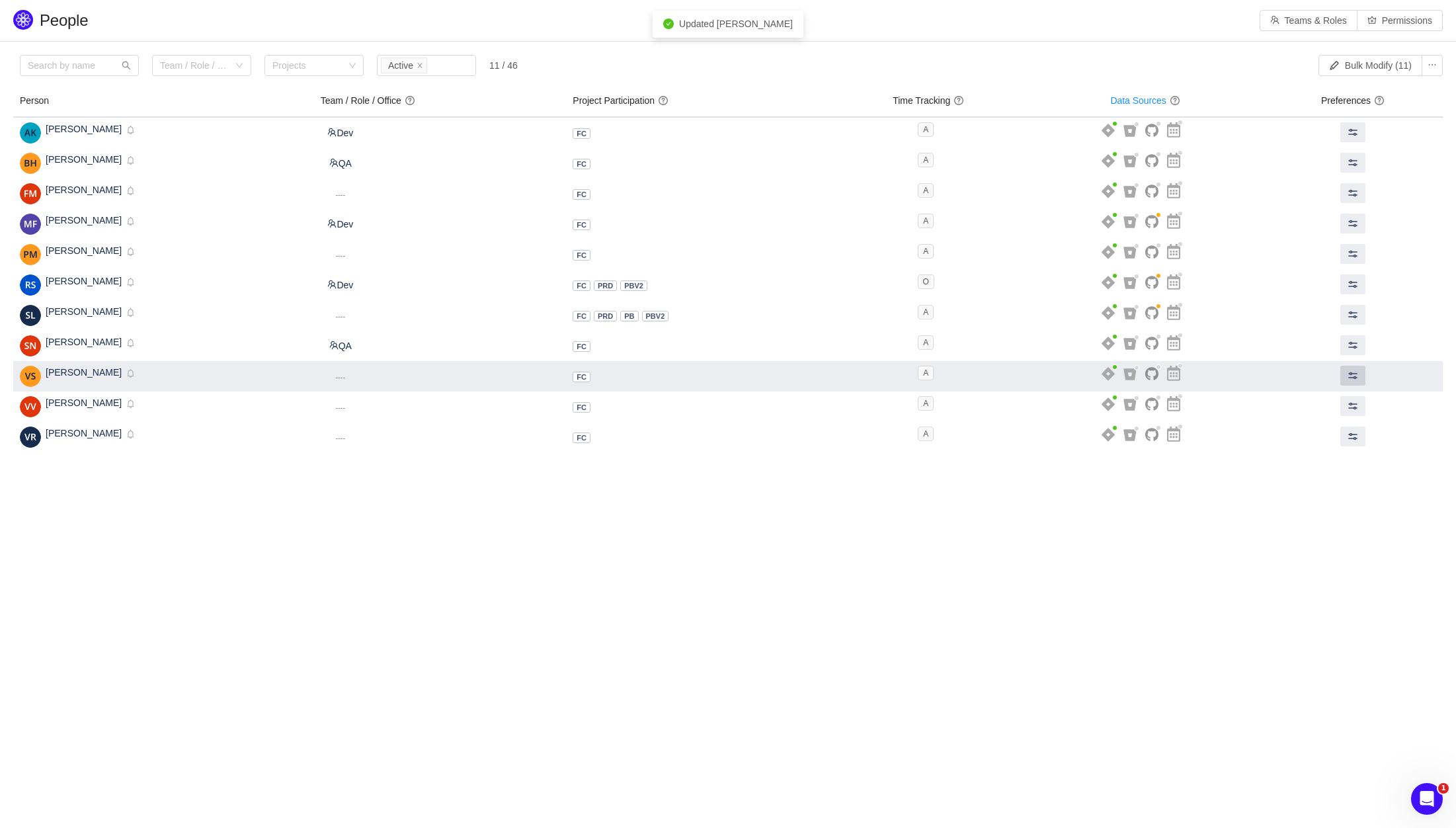
click at [1366, 378] on button at bounding box center [1352, 375] width 25 height 20
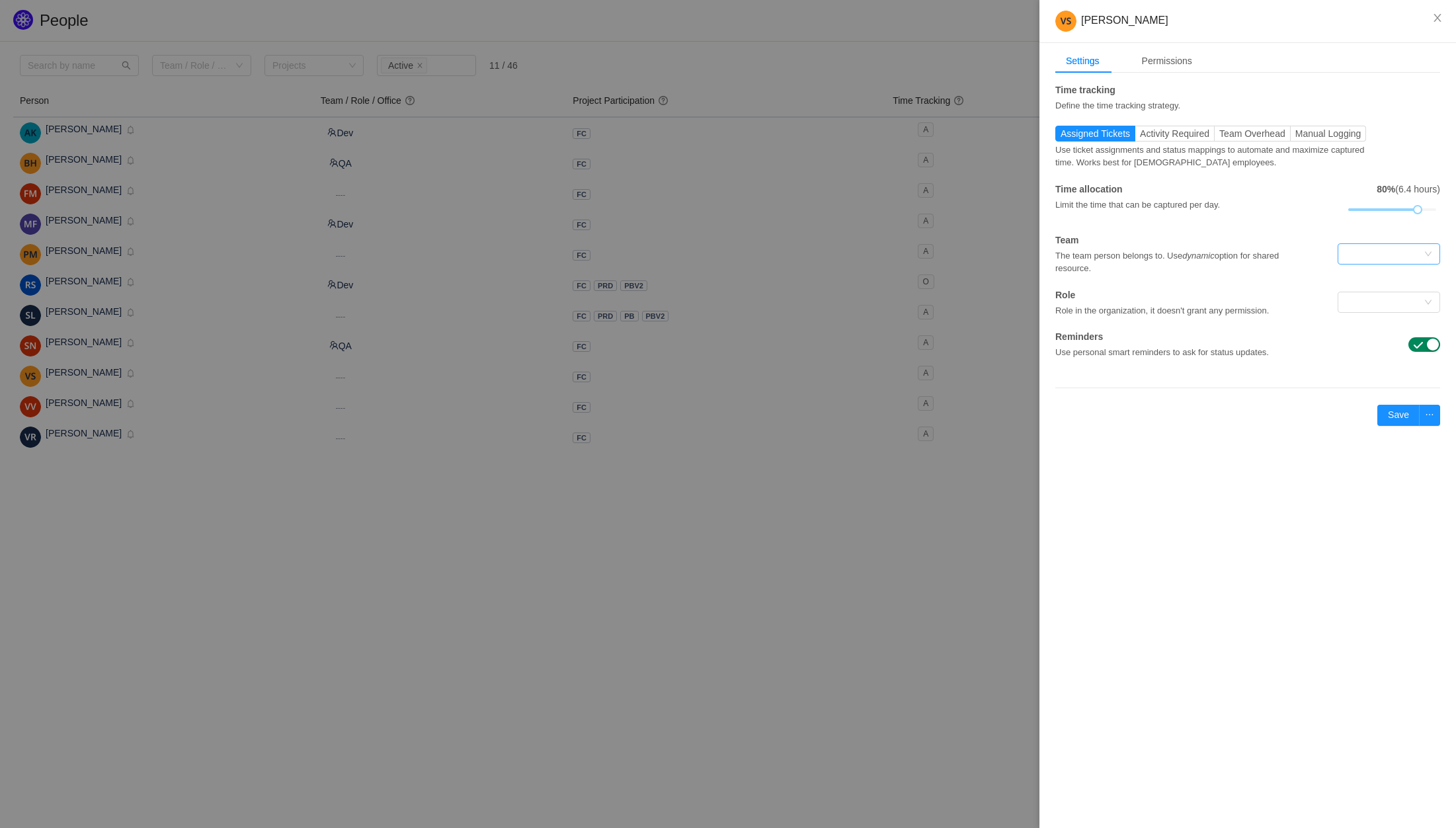
click at [1372, 259] on div at bounding box center [1384, 254] width 78 height 20
click at [1355, 286] on li "Dev" at bounding box center [1388, 280] width 103 height 21
click at [1397, 410] on button "Save" at bounding box center [1398, 415] width 42 height 21
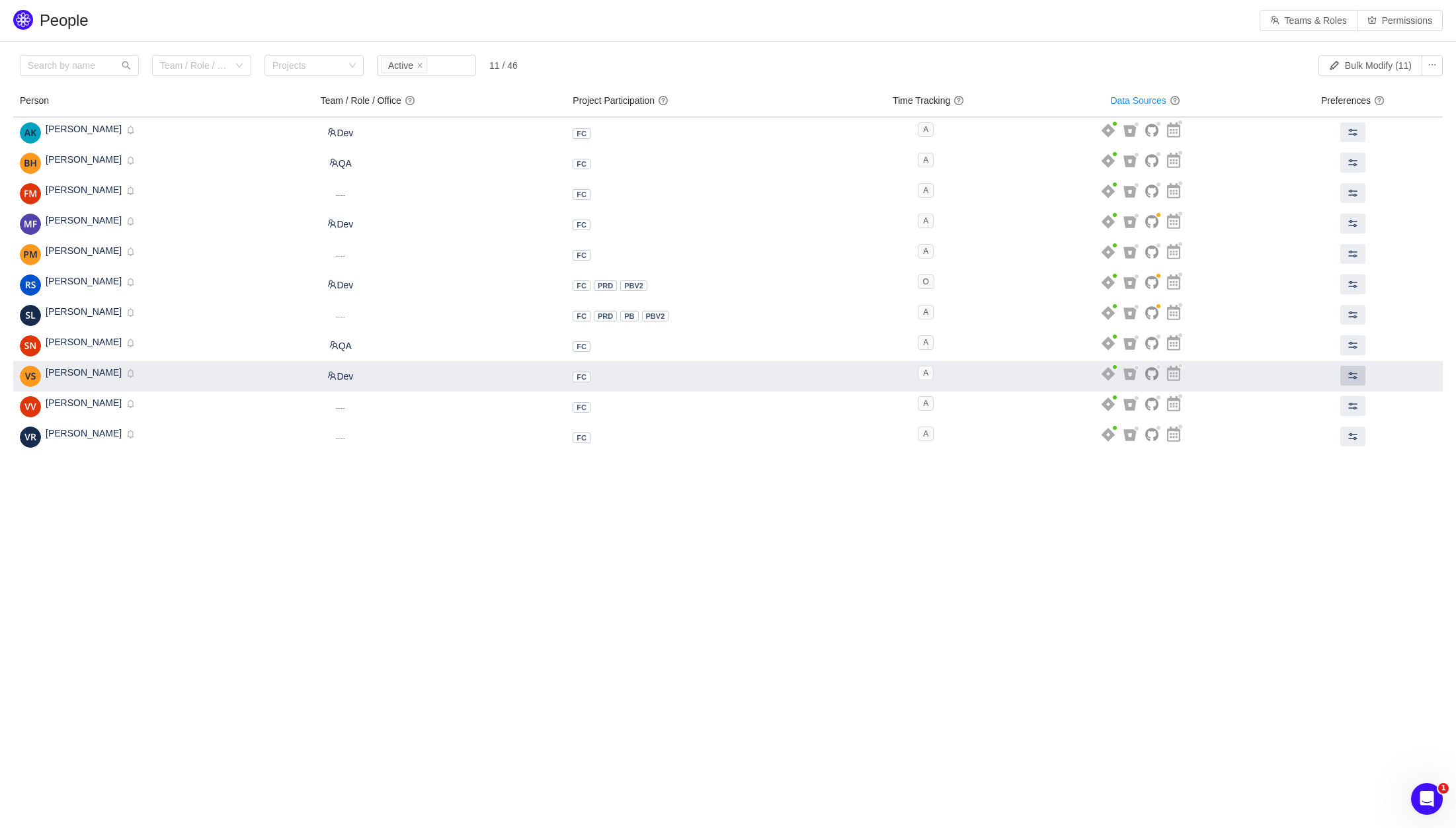
click at [1366, 380] on button at bounding box center [1352, 375] width 25 height 20
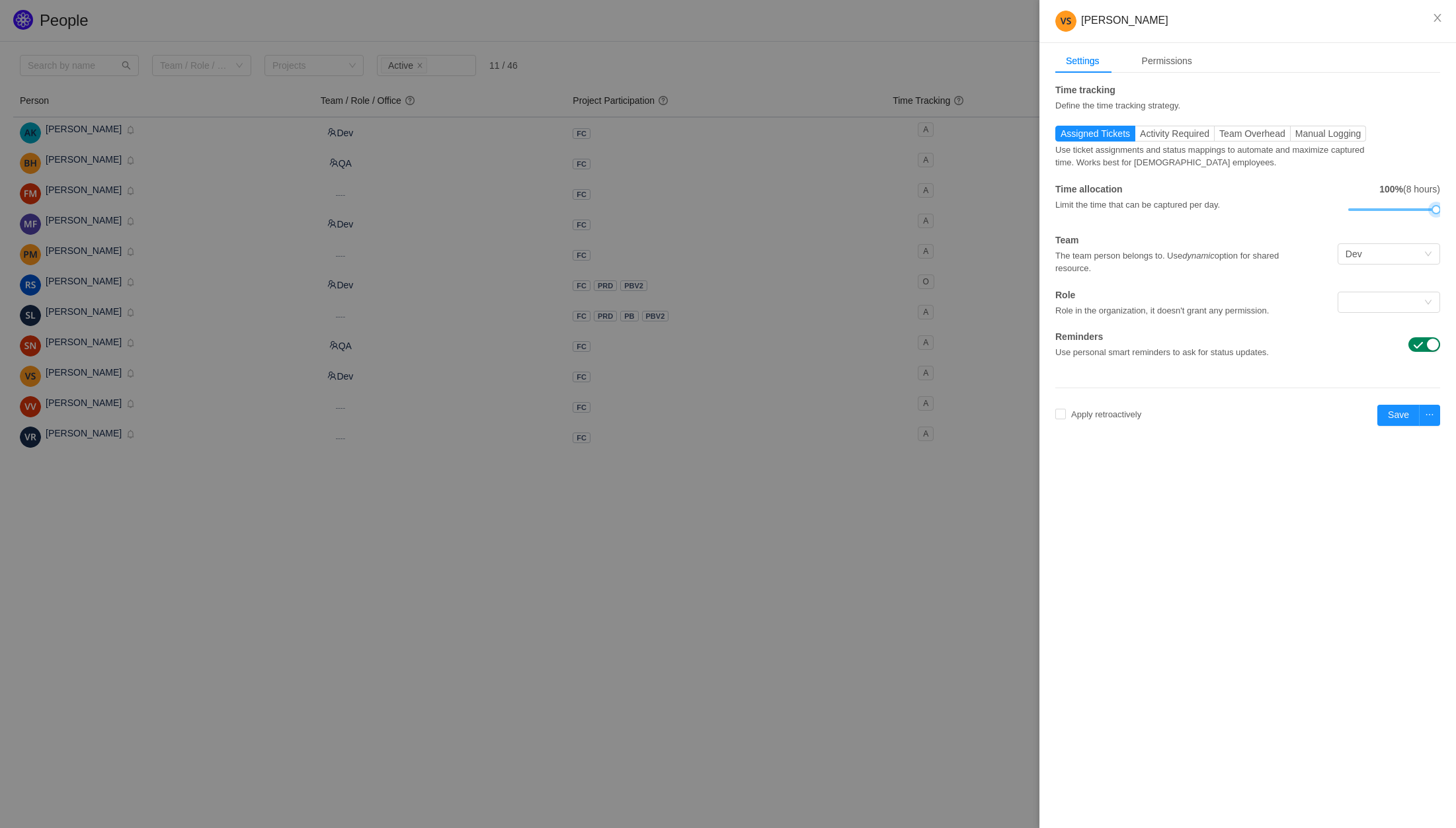
drag, startPoint x: 1418, startPoint y: 208, endPoint x: 1437, endPoint y: 209, distance: 19.0
click at [1437, 209] on div at bounding box center [1436, 210] width 10 height 10
click at [1086, 415] on span "Apply retroactively" at bounding box center [1106, 414] width 81 height 10
click at [1167, 380] on button "Okay to erase" at bounding box center [1162, 379] width 68 height 15
checkbox input "true"
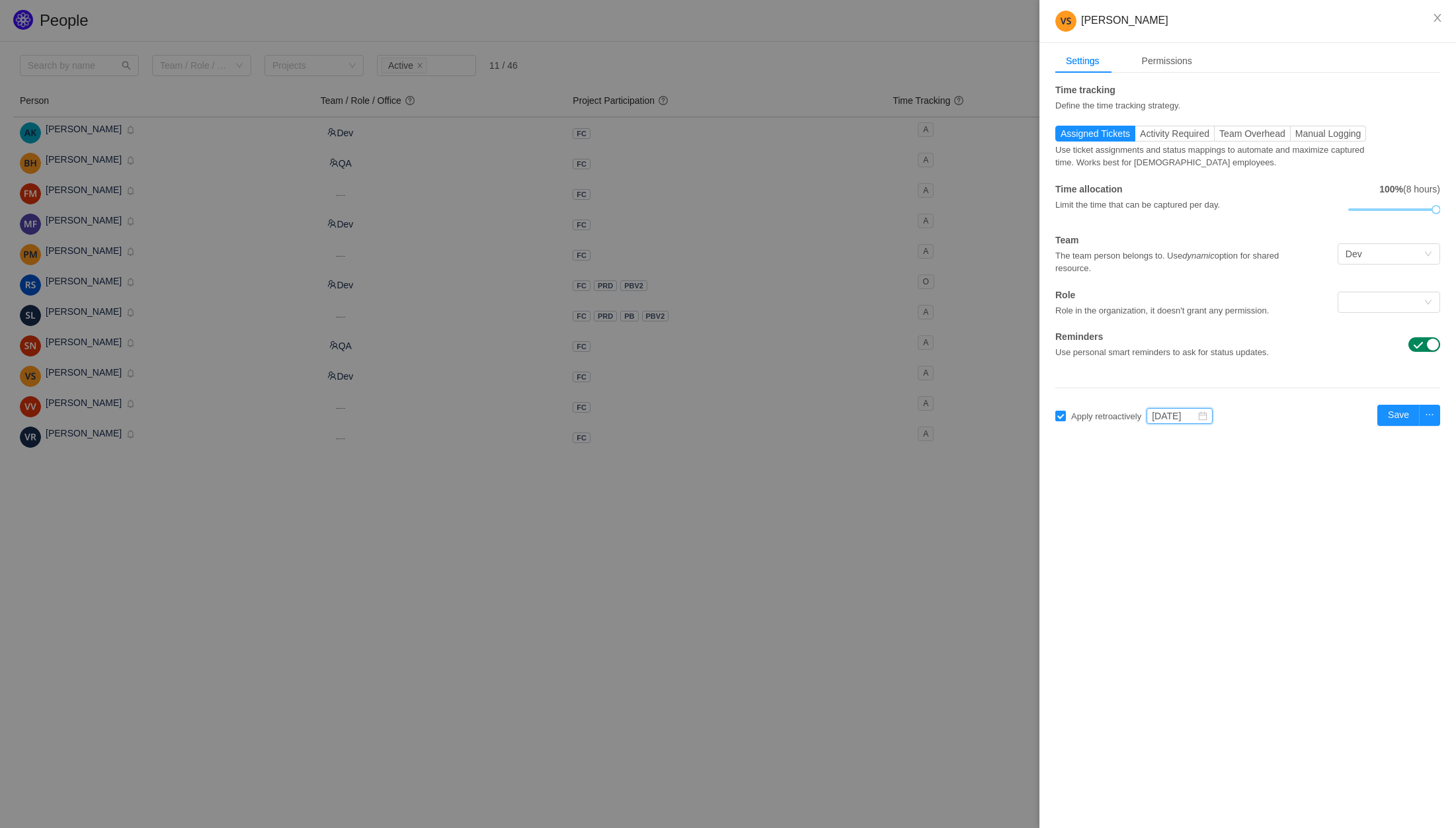
click at [1171, 420] on input "Sep 2025" at bounding box center [1179, 415] width 66 height 15
click at [1319, 500] on link "Jun" at bounding box center [1307, 493] width 26 height 15
type input "Jun 2025"
click at [1318, 476] on div "Vikramjit Singh Settings Permissions Time tracking Define the time tracking str…" at bounding box center [1247, 414] width 416 height 828
click at [1427, 415] on button "button" at bounding box center [1429, 415] width 21 height 21
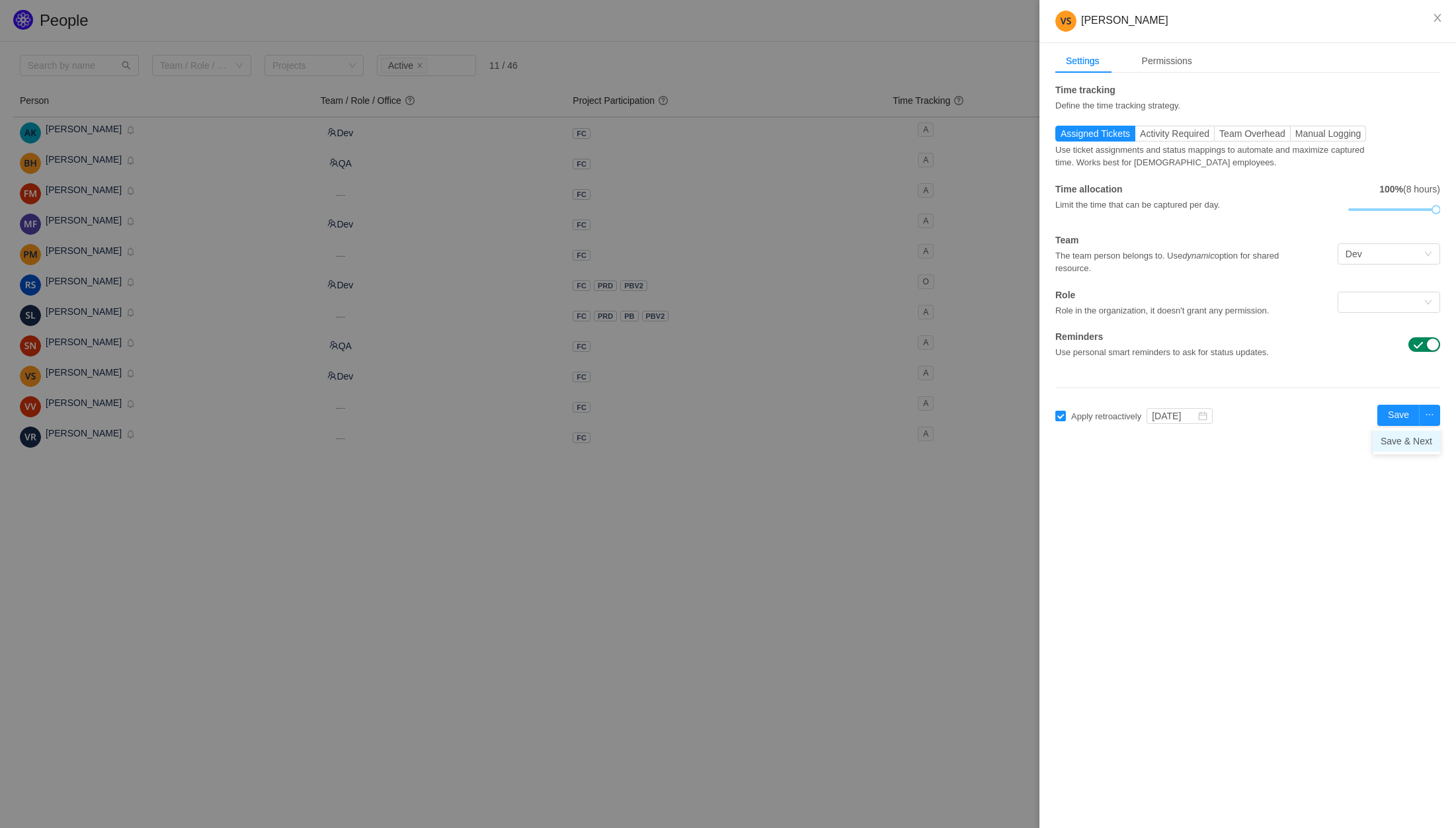
click at [1423, 439] on li "Save & Next" at bounding box center [1406, 441] width 67 height 21
checkbox input "false"
click at [1433, 21] on icon "icon: close" at bounding box center [1437, 17] width 11 height 11
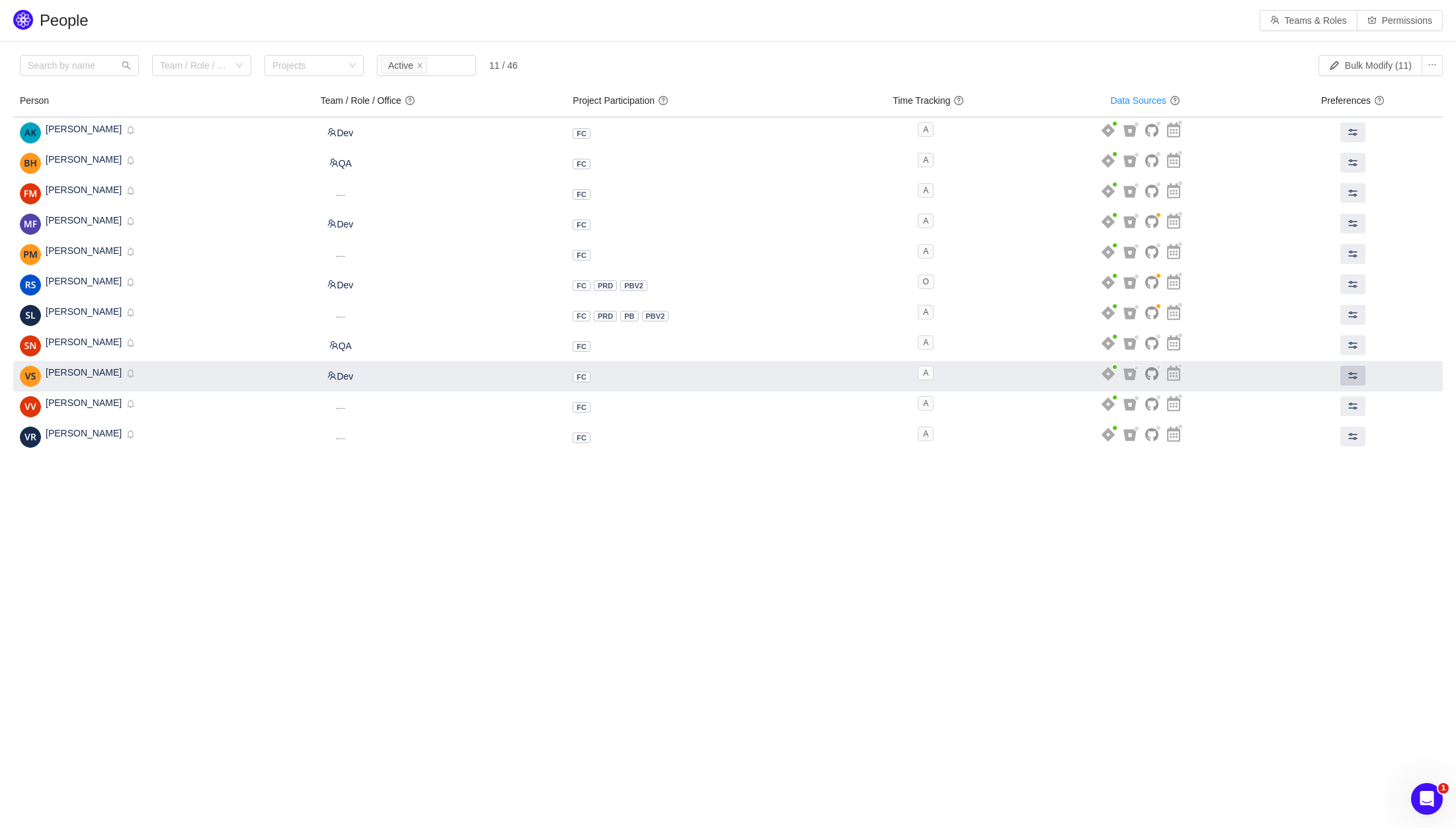
click at [1353, 375] on span at bounding box center [1352, 375] width 11 height 11
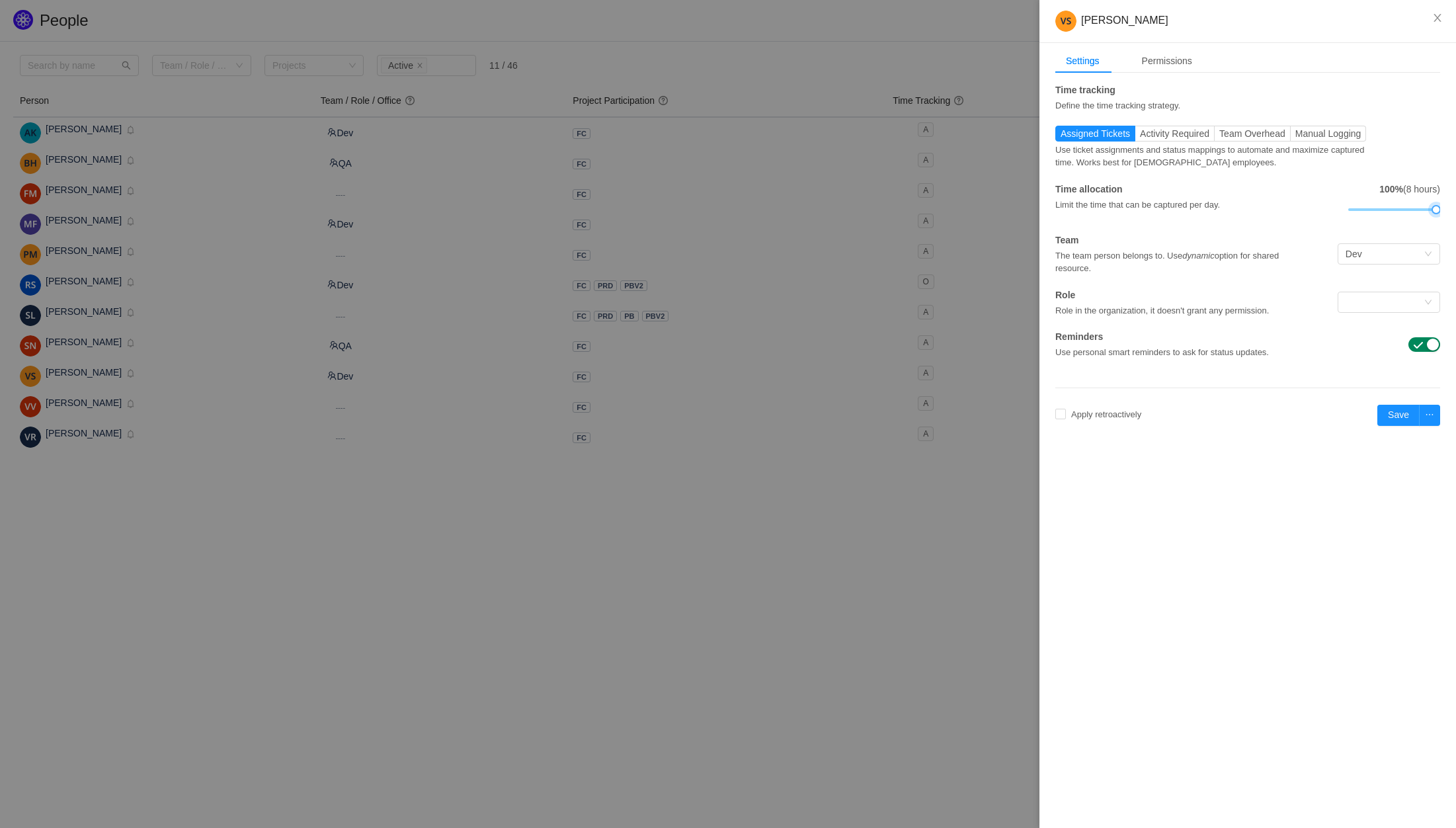
drag, startPoint x: 1418, startPoint y: 211, endPoint x: 1445, endPoint y: 211, distance: 27.0
click at [1445, 211] on div "Settings Permissions Time tracking Define the time tracking strategy. Assigned …" at bounding box center [1247, 249] width 416 height 412
click at [1130, 414] on span "Apply retroactively" at bounding box center [1106, 414] width 81 height 10
click at [1156, 387] on button "Okay to erase" at bounding box center [1162, 379] width 68 height 15
checkbox input "true"
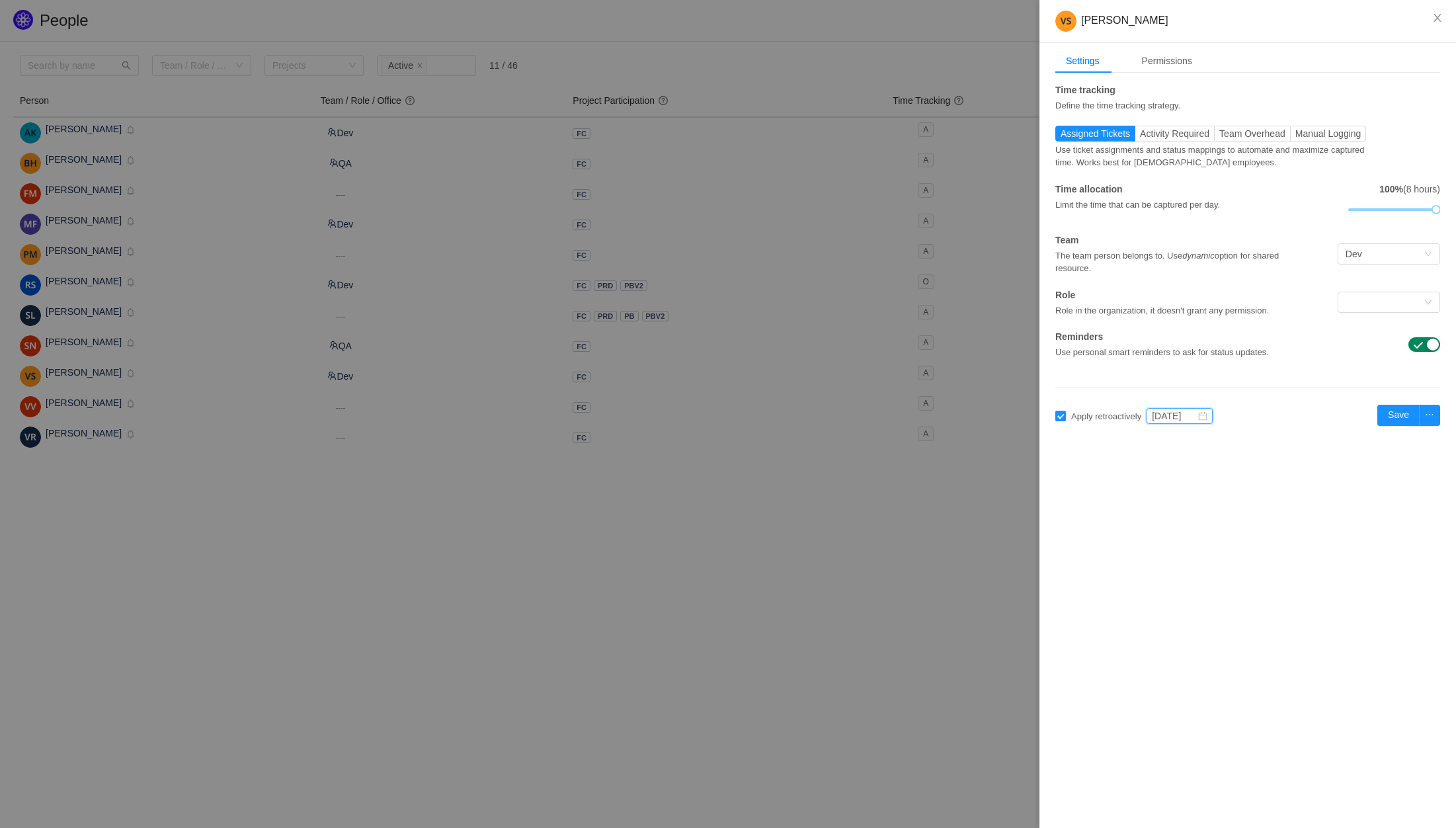
click at [1167, 412] on input "Sep 2025" at bounding box center [1179, 415] width 66 height 15
click at [1311, 494] on link "Jun" at bounding box center [1307, 493] width 26 height 15
type input "Jun 2025"
click at [1323, 467] on div "Vikramjit Singh Settings Permissions Time tracking Define the time tracking str…" at bounding box center [1247, 414] width 416 height 828
click at [1401, 413] on button "Save" at bounding box center [1398, 415] width 42 height 21
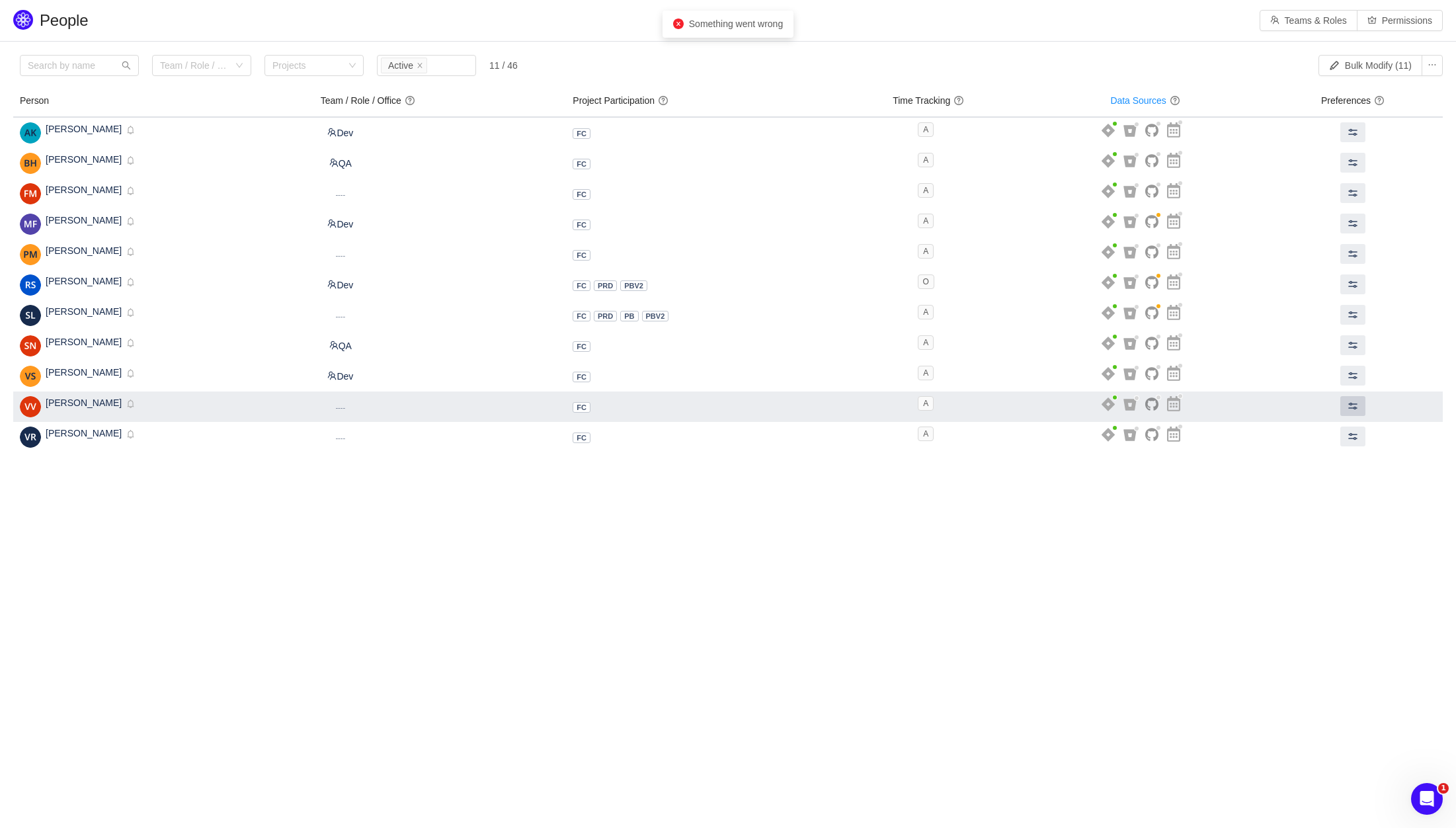
click at [1350, 410] on button at bounding box center [1352, 406] width 25 height 20
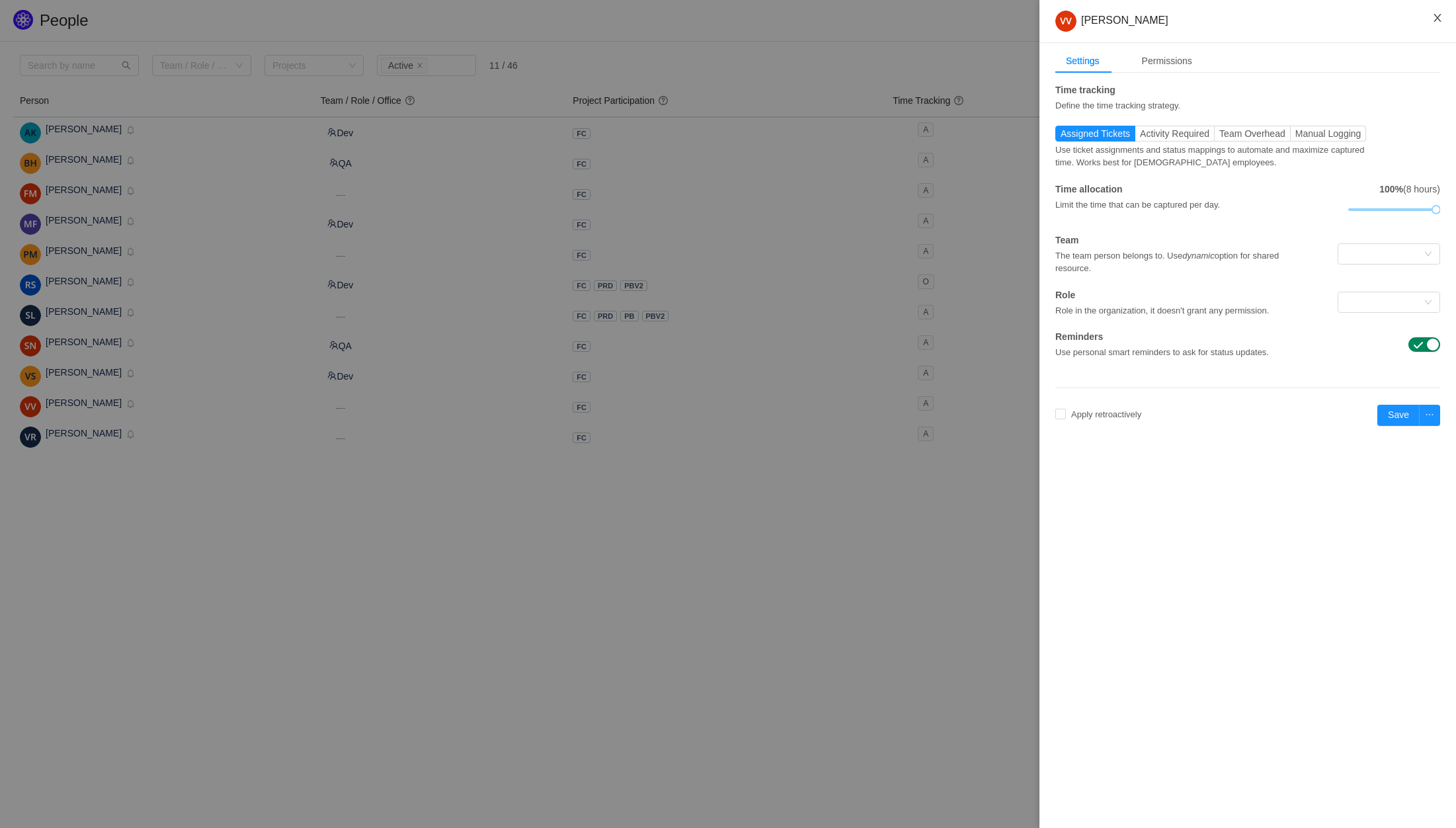
click at [1439, 22] on icon "icon: close" at bounding box center [1437, 17] width 11 height 11
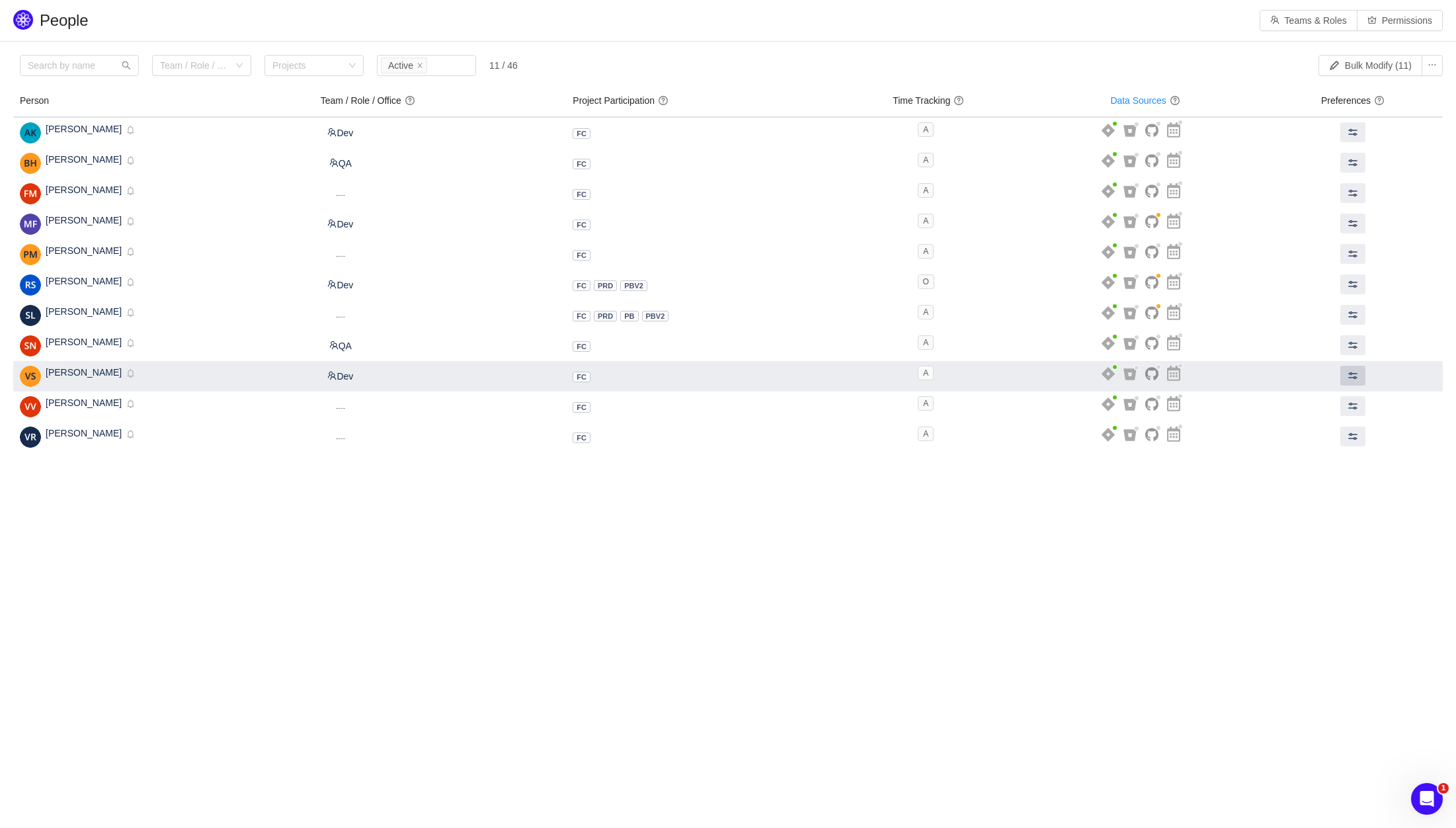
click at [1358, 379] on span at bounding box center [1352, 375] width 11 height 11
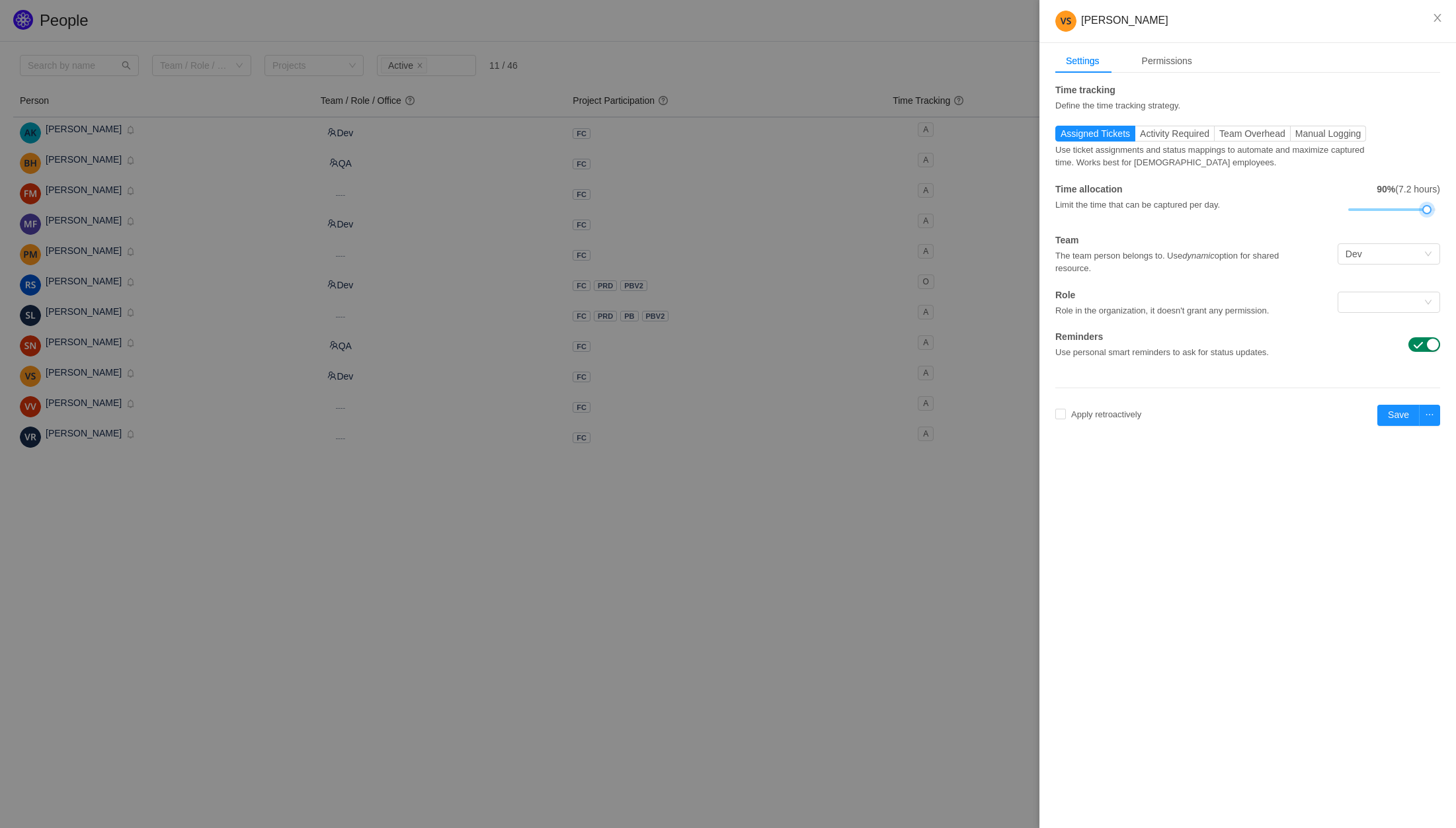
drag, startPoint x: 1418, startPoint y: 211, endPoint x: 1450, endPoint y: 210, distance: 32.0
click at [1450, 210] on div "Settings Permissions Time tracking Define the time tracking strategy. Assigned …" at bounding box center [1247, 249] width 416 height 412
click at [1395, 414] on button "Save" at bounding box center [1398, 415] width 42 height 21
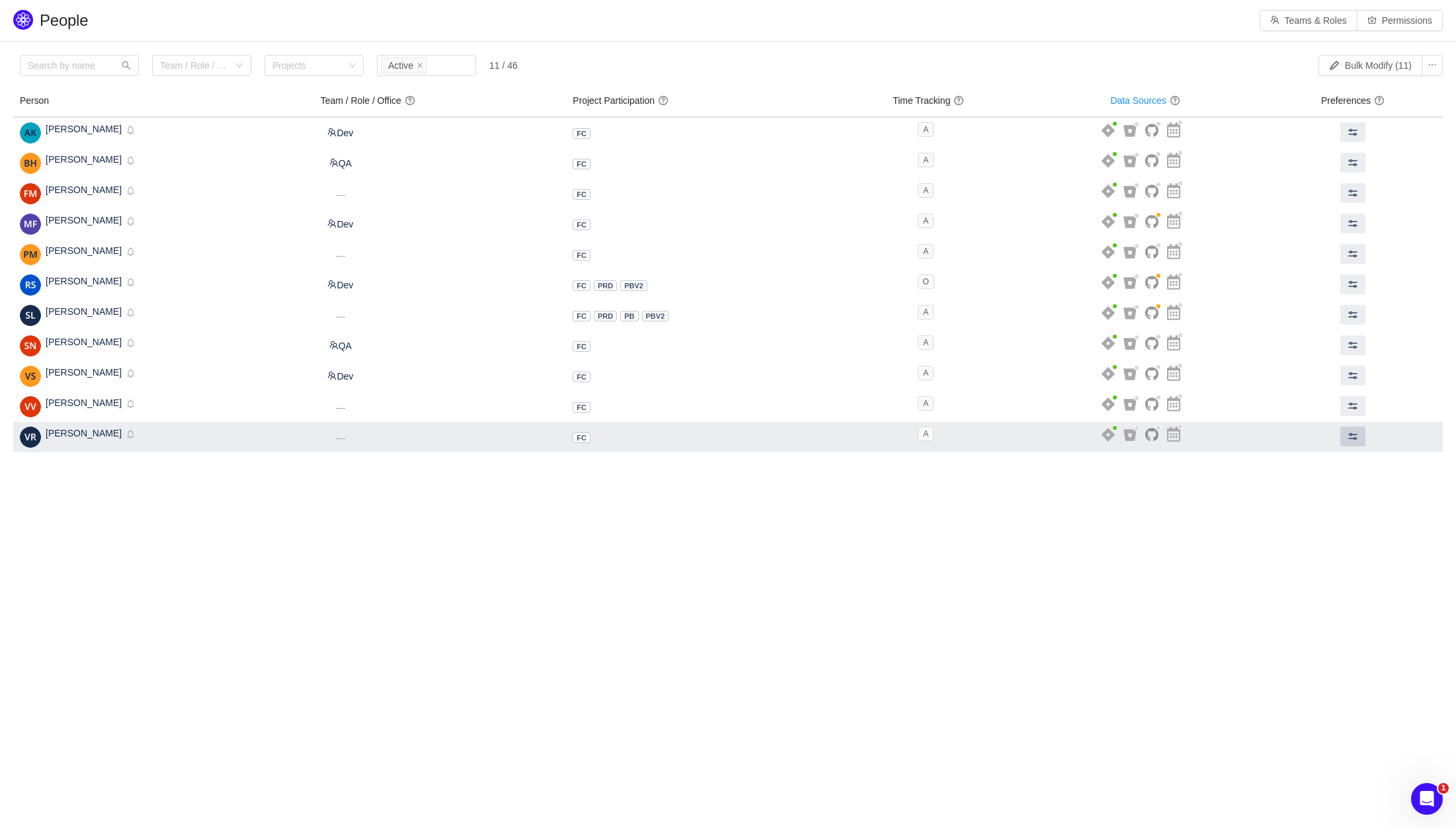
click at [1352, 435] on span at bounding box center [1352, 436] width 11 height 11
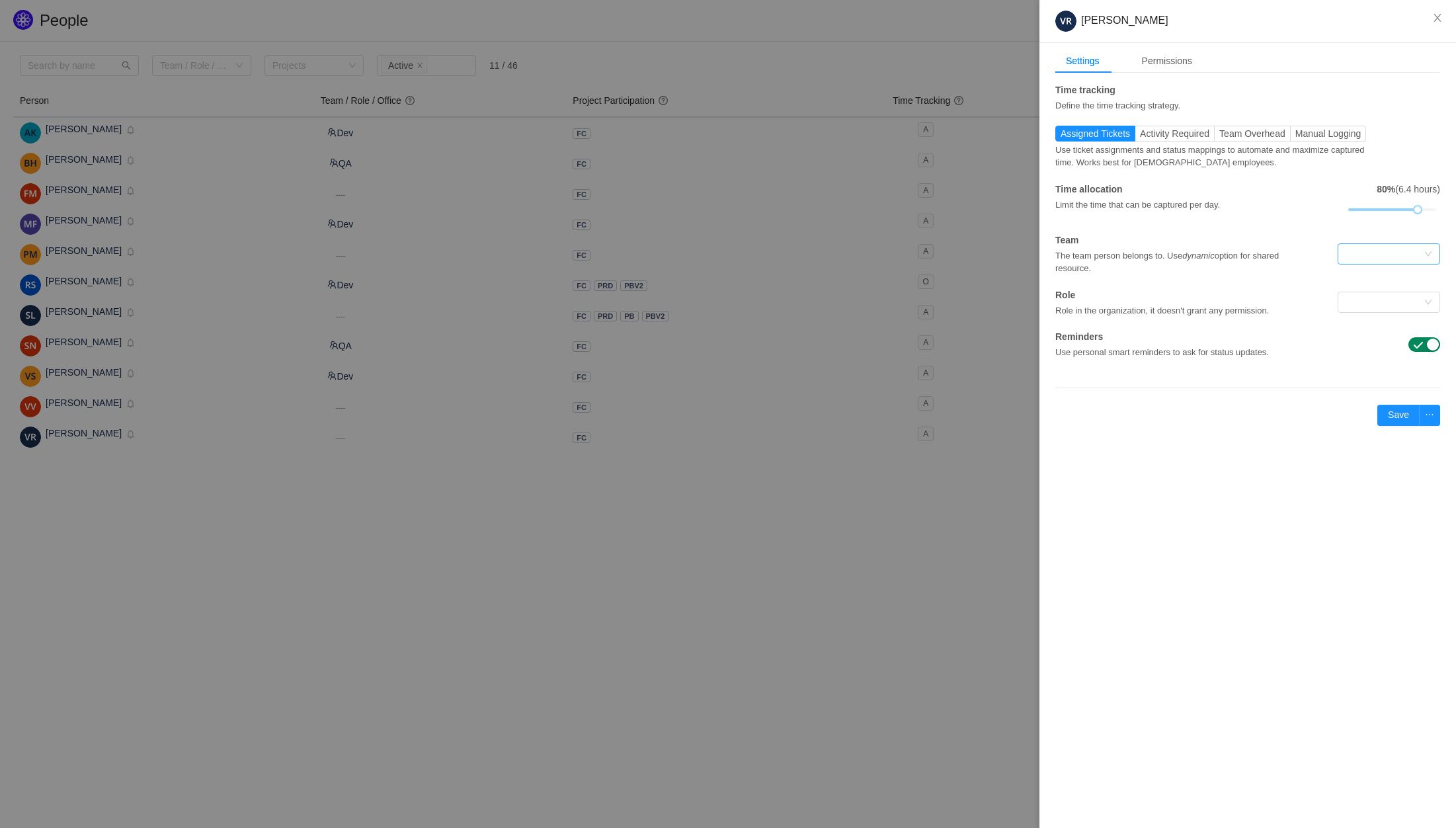
click at [1370, 251] on div at bounding box center [1384, 254] width 78 height 20
click at [1367, 284] on li "Dev" at bounding box center [1388, 280] width 103 height 21
click at [1295, 470] on div "Vivek Raskar Settings Permissions Time tracking Define the time tracking strate…" at bounding box center [1247, 414] width 416 height 828
click at [1391, 417] on button "Save" at bounding box center [1398, 415] width 42 height 21
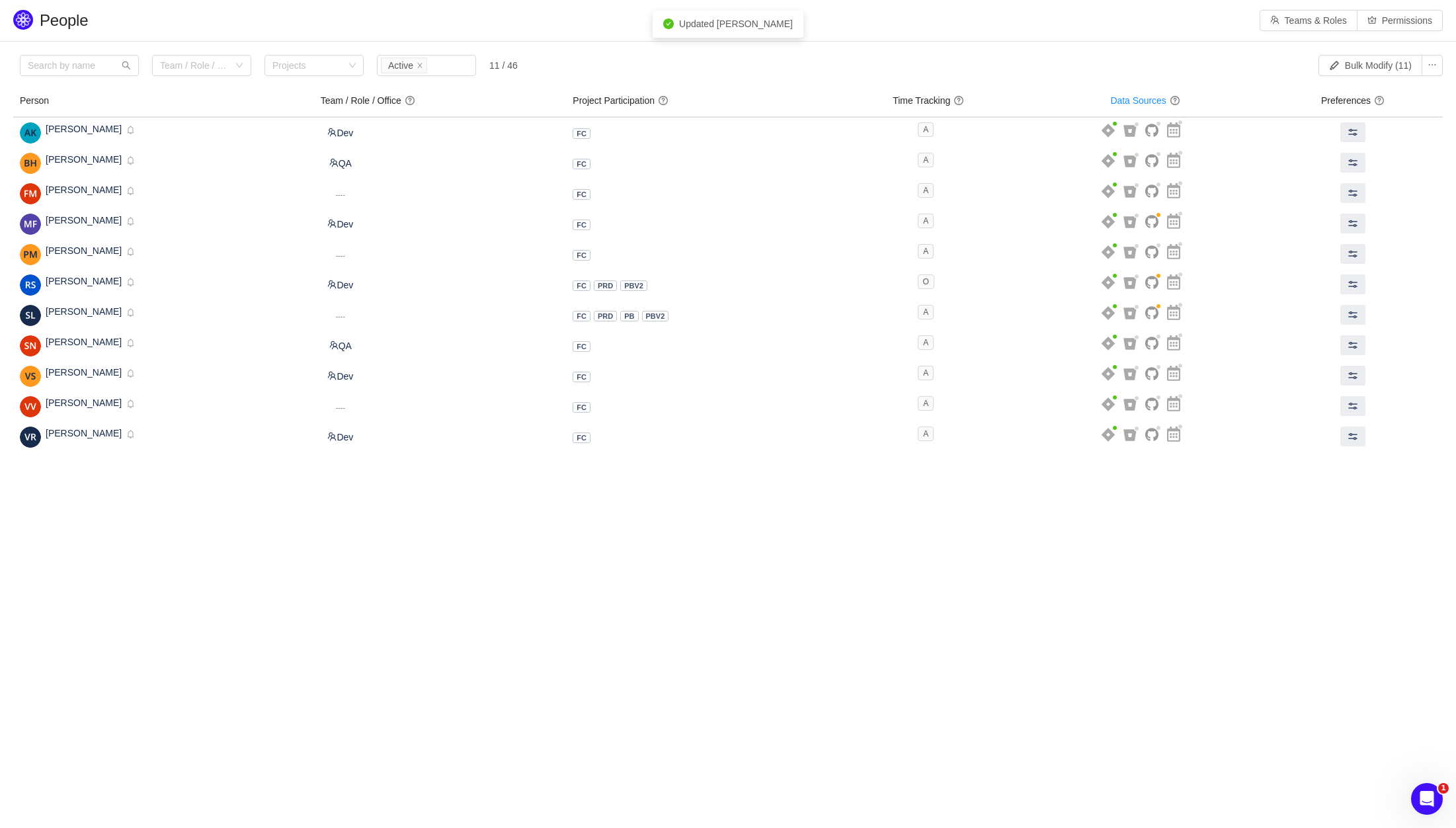
click at [1029, 541] on body "People Teams & Roles Permissions Please review the list of users with privilege…" at bounding box center [728, 414] width 1456 height 828
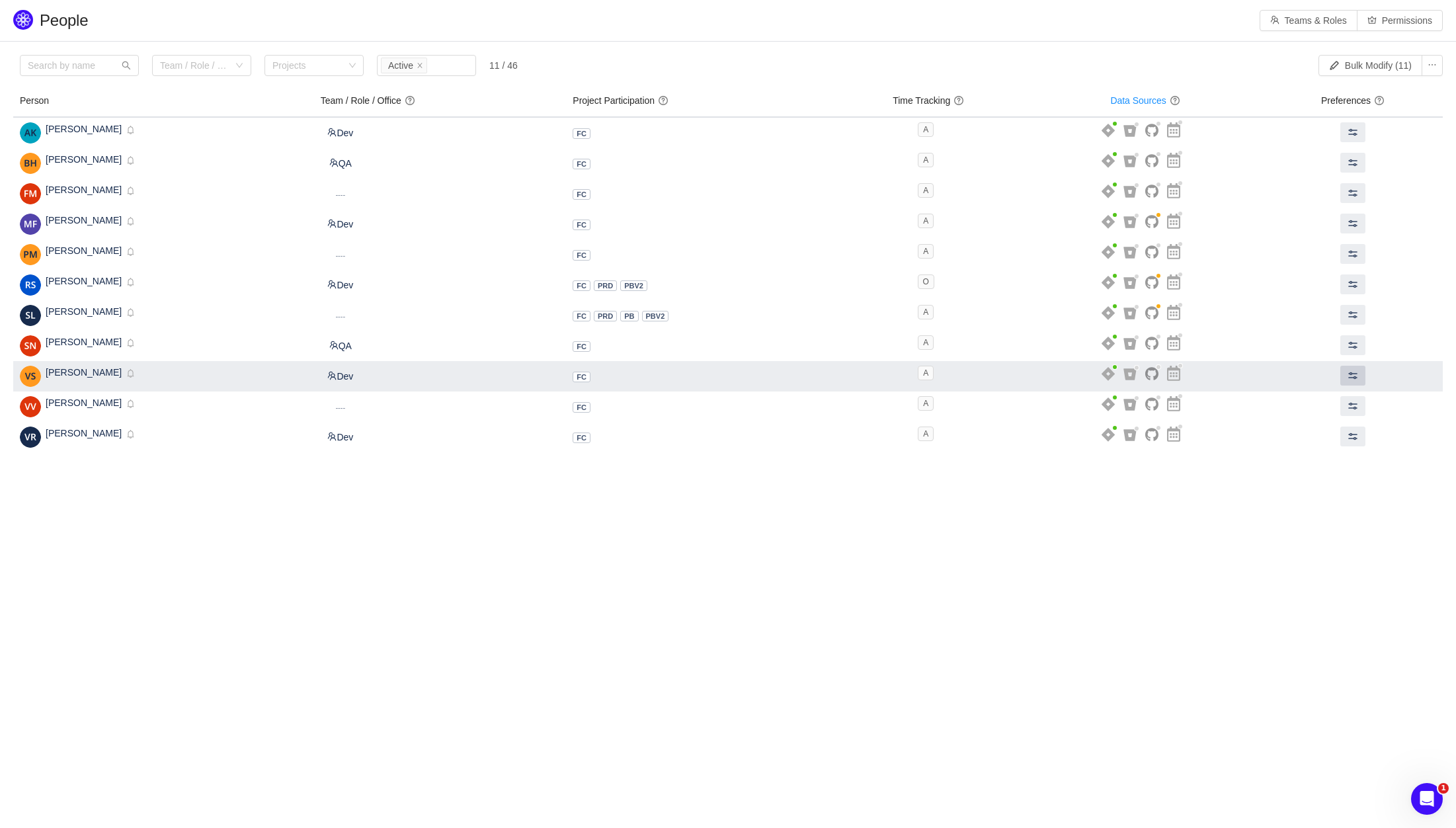
click at [1365, 375] on button at bounding box center [1352, 375] width 25 height 20
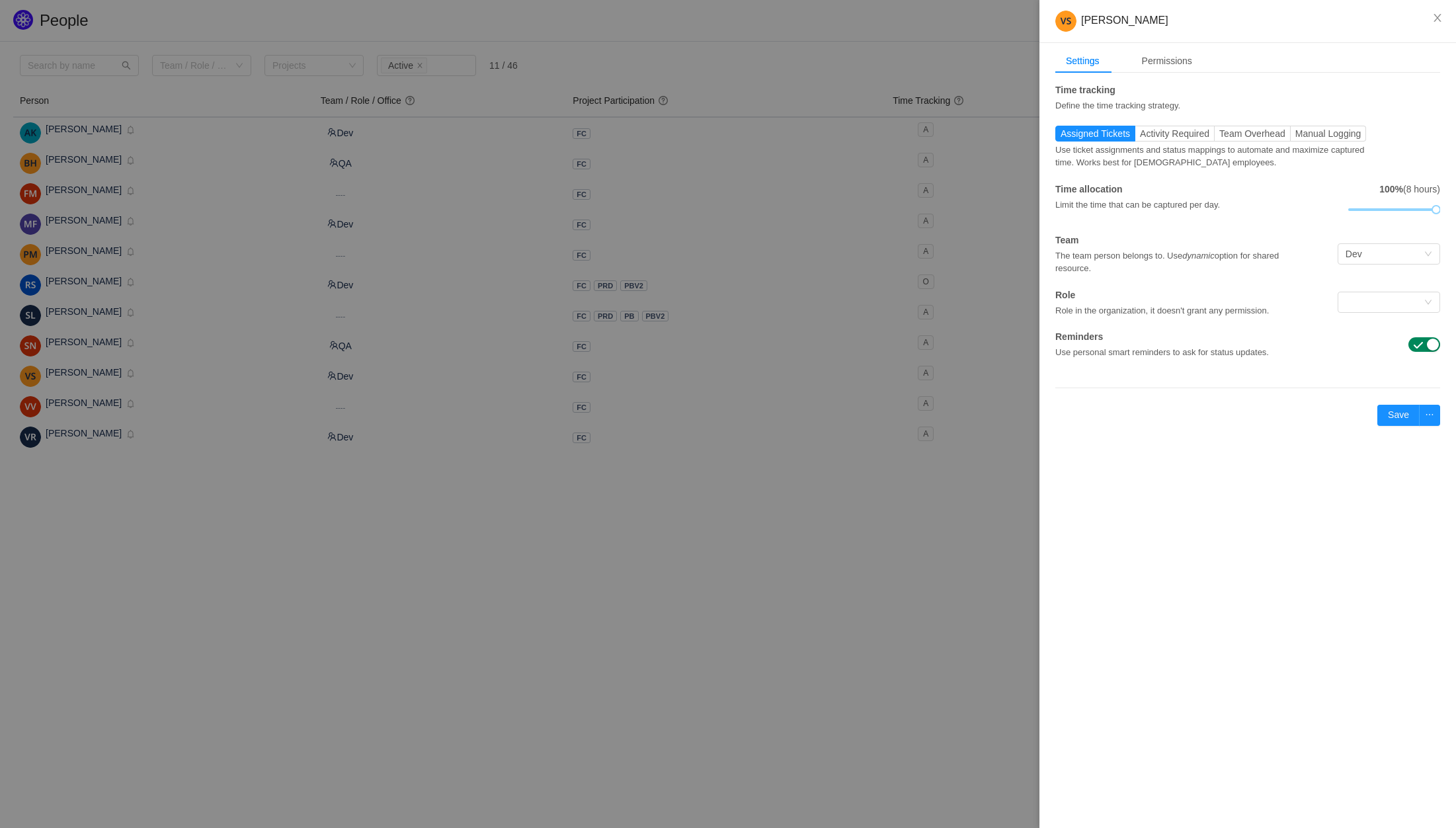
click at [1128, 394] on div "Settings Permissions Time tracking Define the time tracking strategy. Assigned …" at bounding box center [1247, 249] width 416 height 412
click at [1152, 138] on label "Activity Required" at bounding box center [1174, 134] width 79 height 15
click at [1140, 137] on input "Activity Required" at bounding box center [1140, 137] width 0 height 0
click at [1103, 135] on span "Assigned Tickets" at bounding box center [1095, 133] width 69 height 11
click at [1061, 137] on input "Assigned Tickets" at bounding box center [1061, 137] width 0 height 0
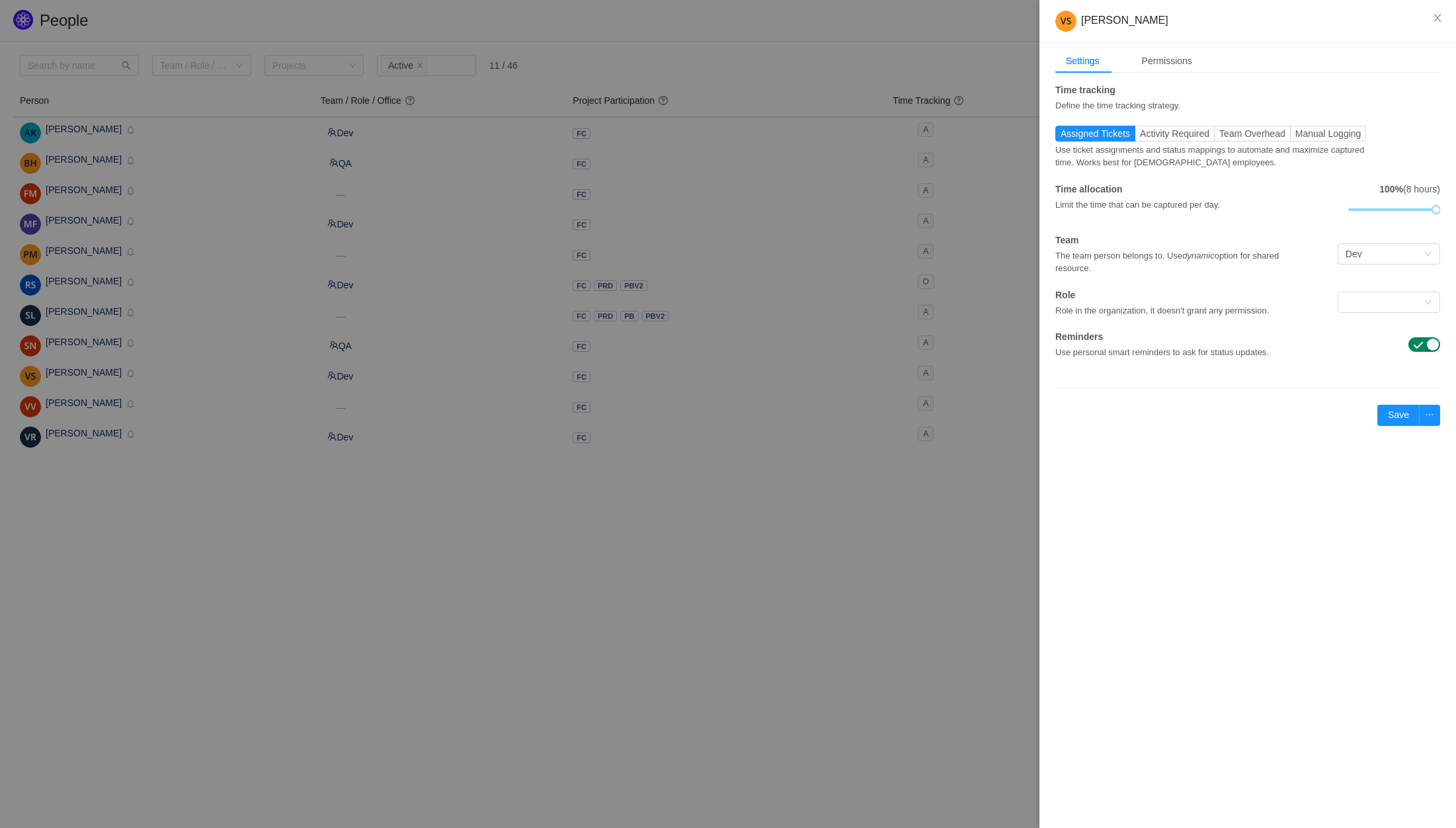
click at [1060, 395] on div "Settings Permissions Time tracking Define the time tracking strategy. Assigned …" at bounding box center [1247, 249] width 416 height 412
click at [1180, 61] on div "Permissions" at bounding box center [1167, 61] width 71 height 24
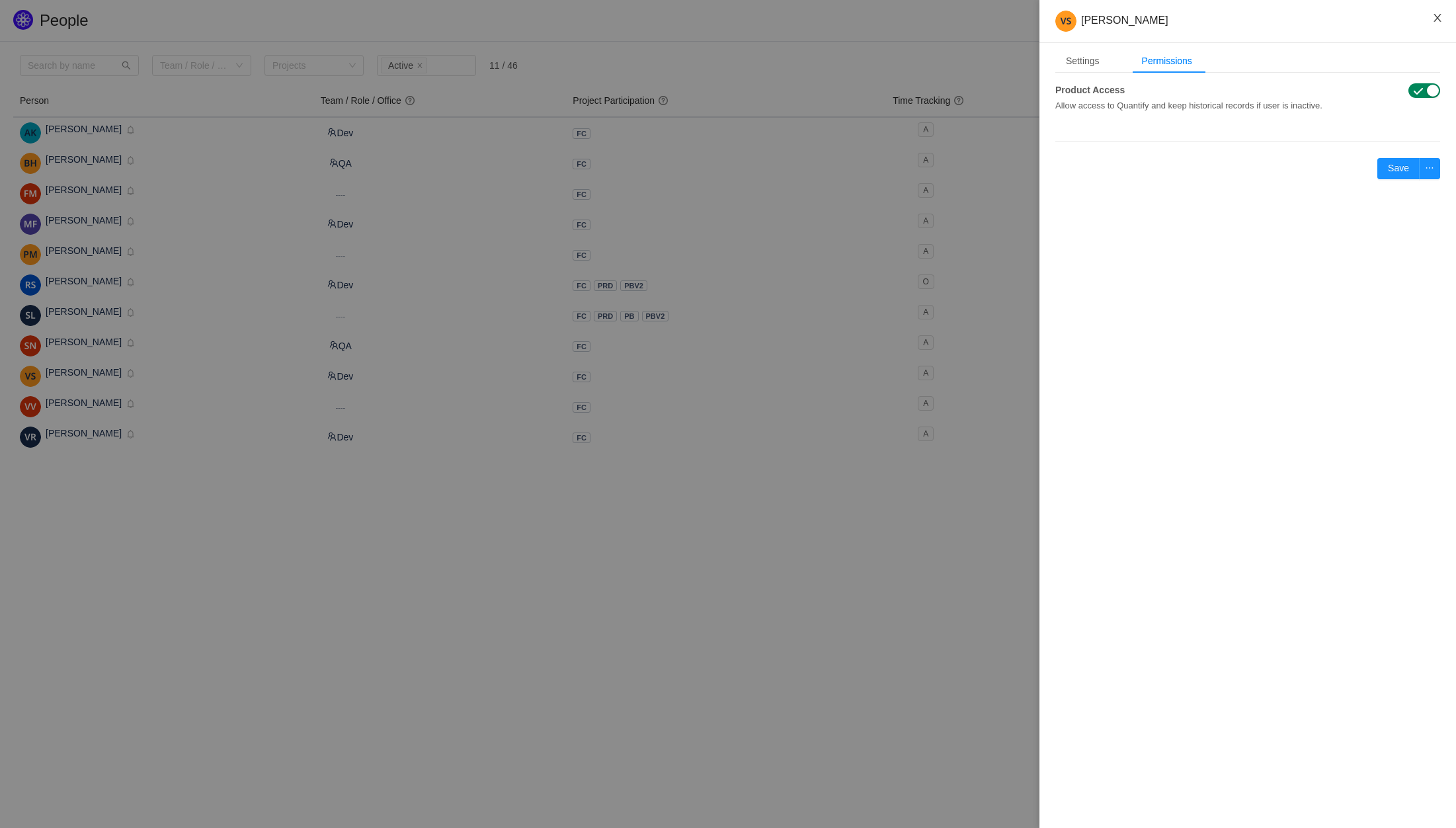
click at [1433, 20] on icon "icon: close" at bounding box center [1437, 17] width 11 height 11
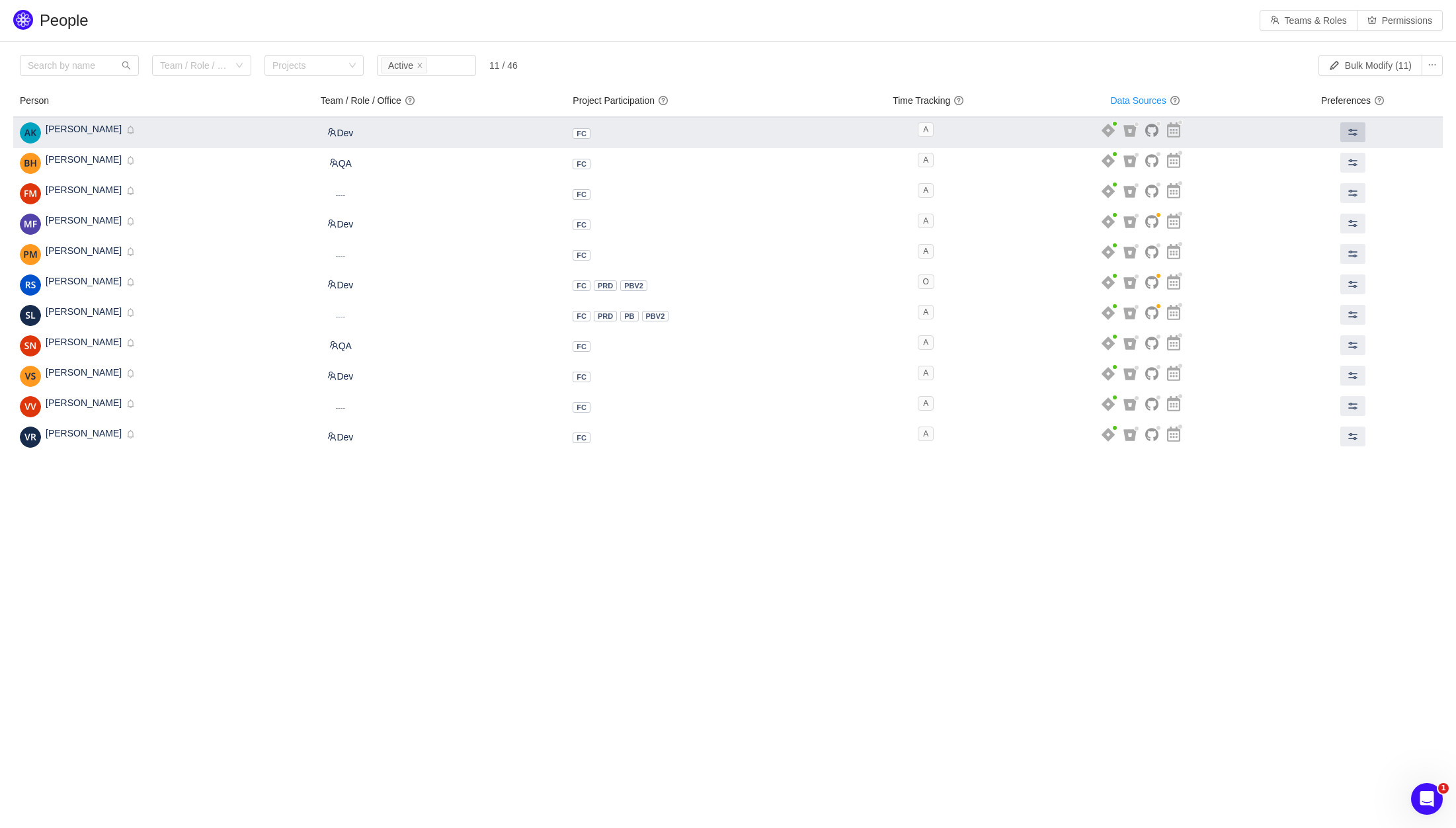
click at [1355, 128] on span at bounding box center [1352, 132] width 11 height 11
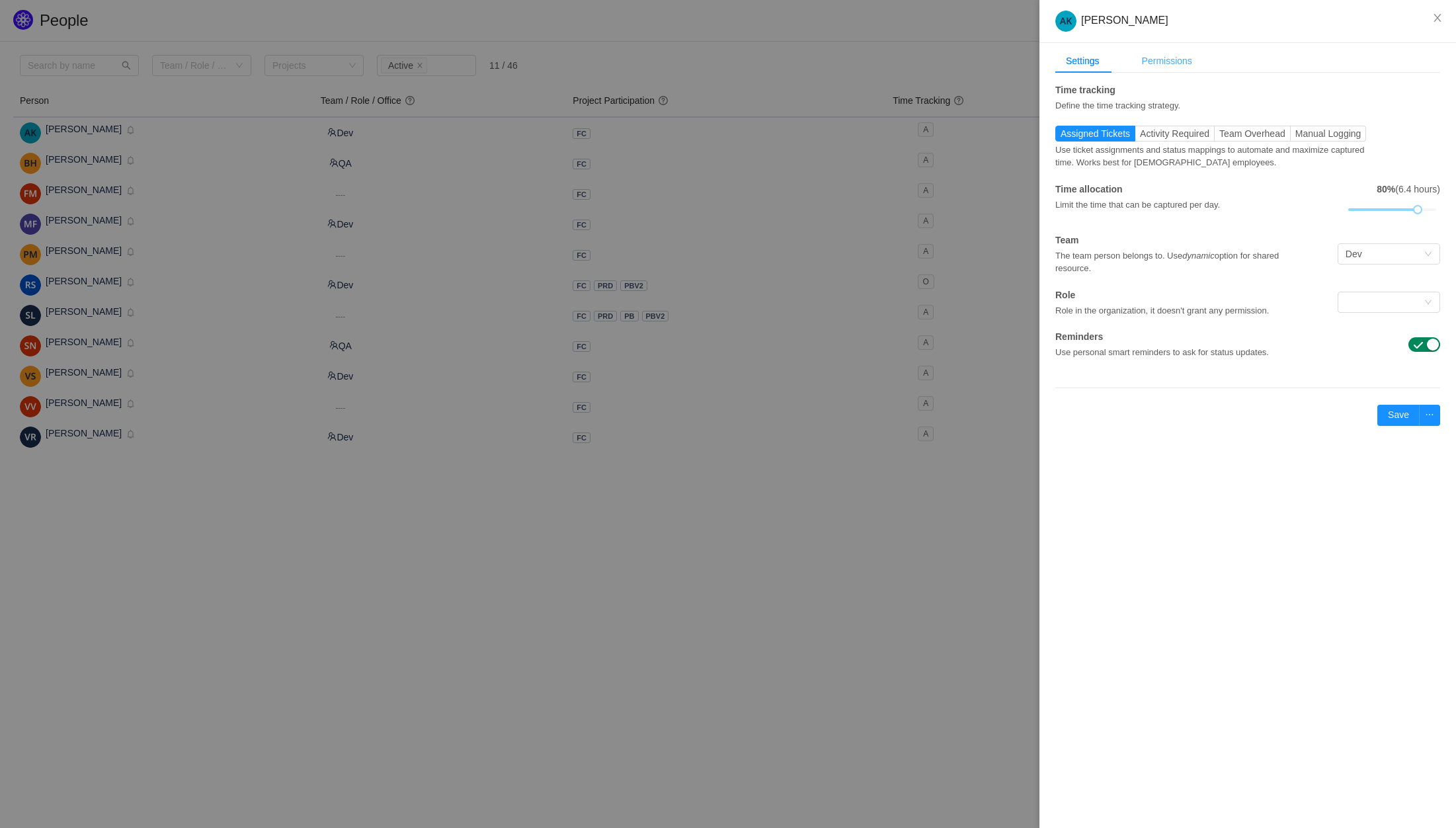
click at [1160, 63] on div "Permissions" at bounding box center [1167, 61] width 71 height 24
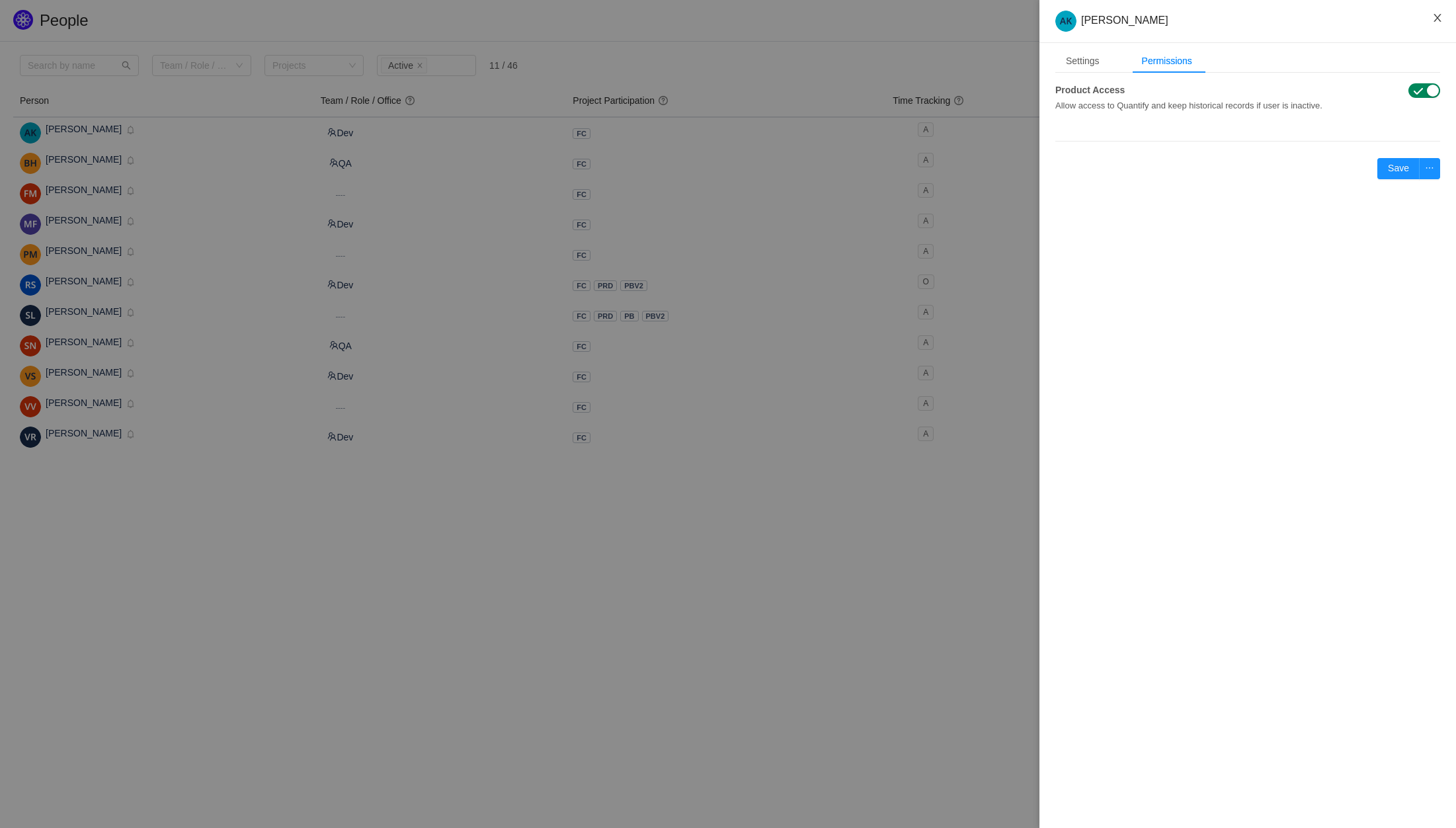
click at [1435, 18] on icon "icon: close" at bounding box center [1437, 17] width 11 height 11
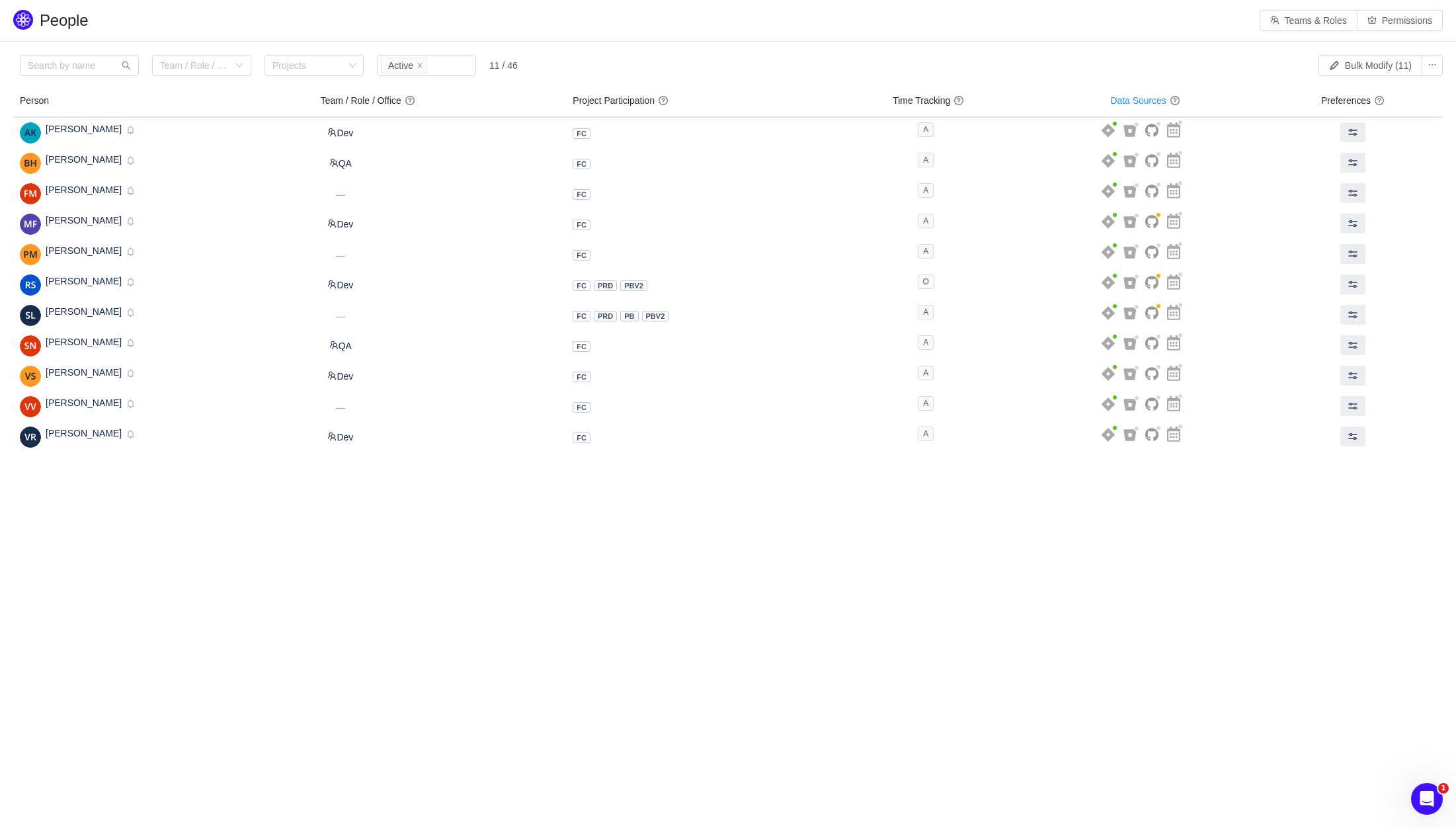
click at [1248, 546] on body "People Teams & Roles Permissions Please review the list of users with privilege…" at bounding box center [728, 414] width 1456 height 828
click at [874, 532] on body "People Teams & Roles Permissions Please review the list of users with privilege…" at bounding box center [728, 414] width 1456 height 828
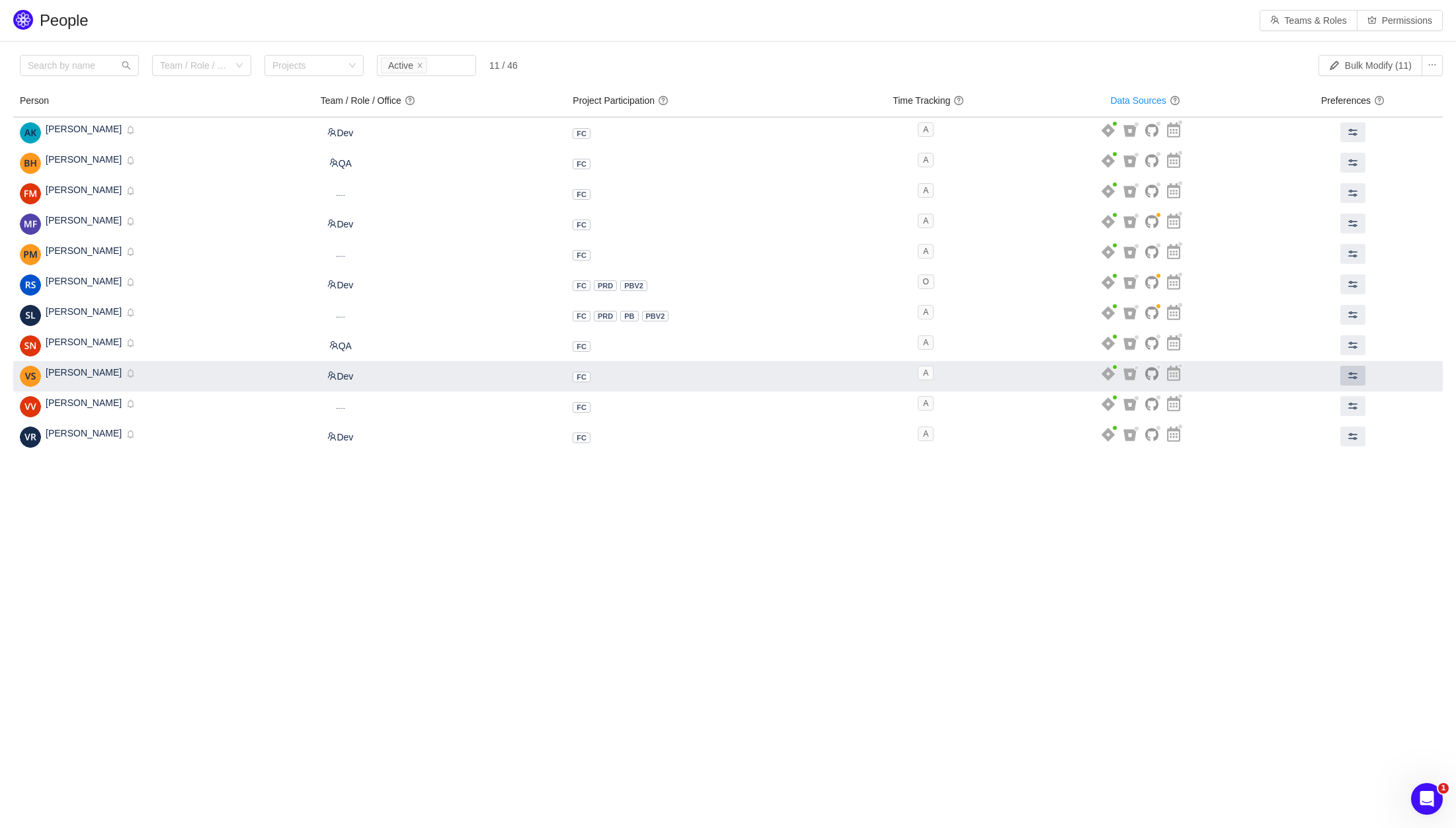
click at [1357, 378] on span at bounding box center [1352, 375] width 11 height 11
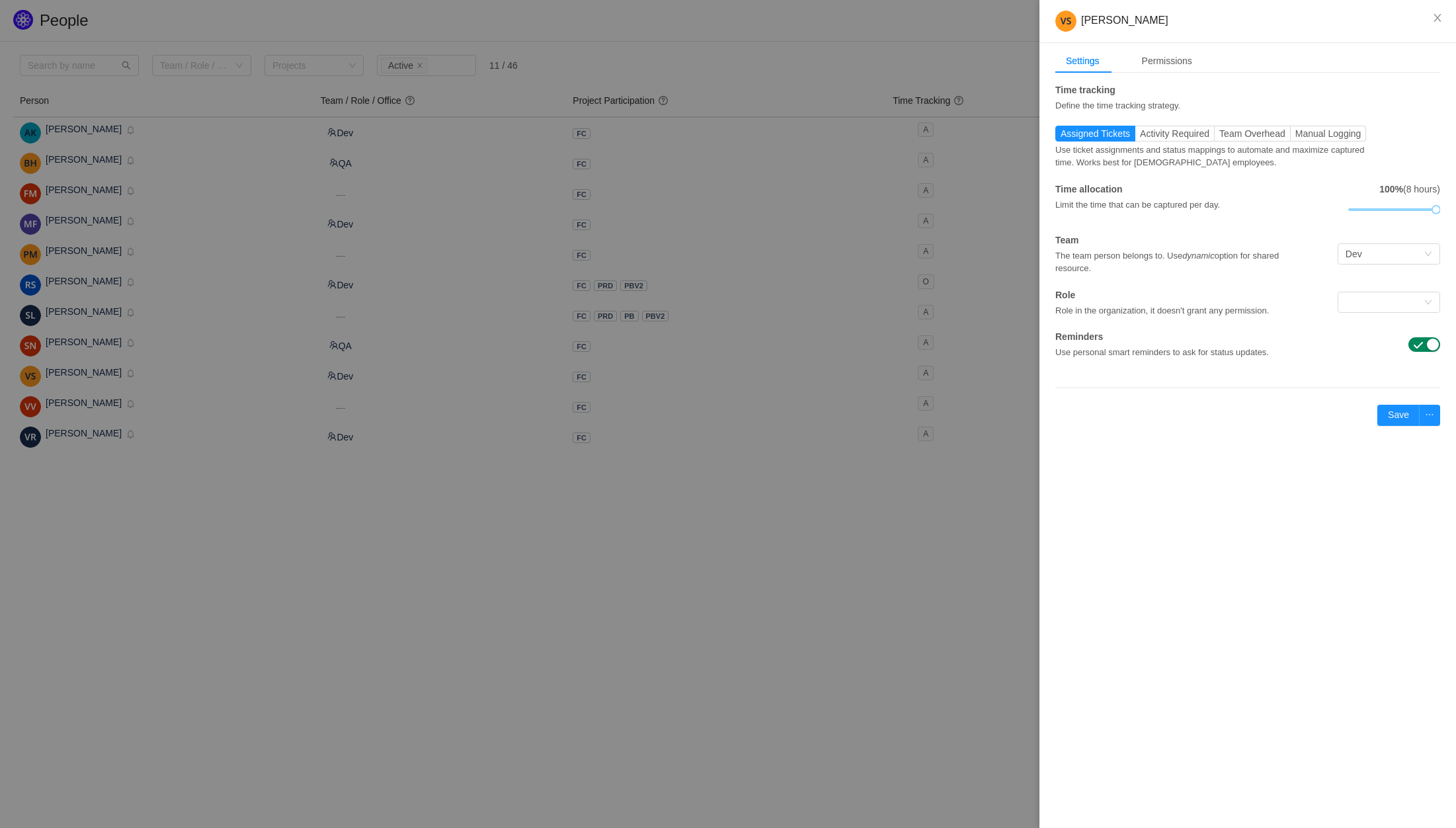
drag, startPoint x: 1127, startPoint y: 416, endPoint x: 1147, endPoint y: 417, distance: 20.0
click at [1128, 417] on div "Apply retroactively Sep 2025 Save" at bounding box center [1247, 415] width 385 height 21
click at [1443, 20] on button "Close" at bounding box center [1437, 18] width 37 height 37
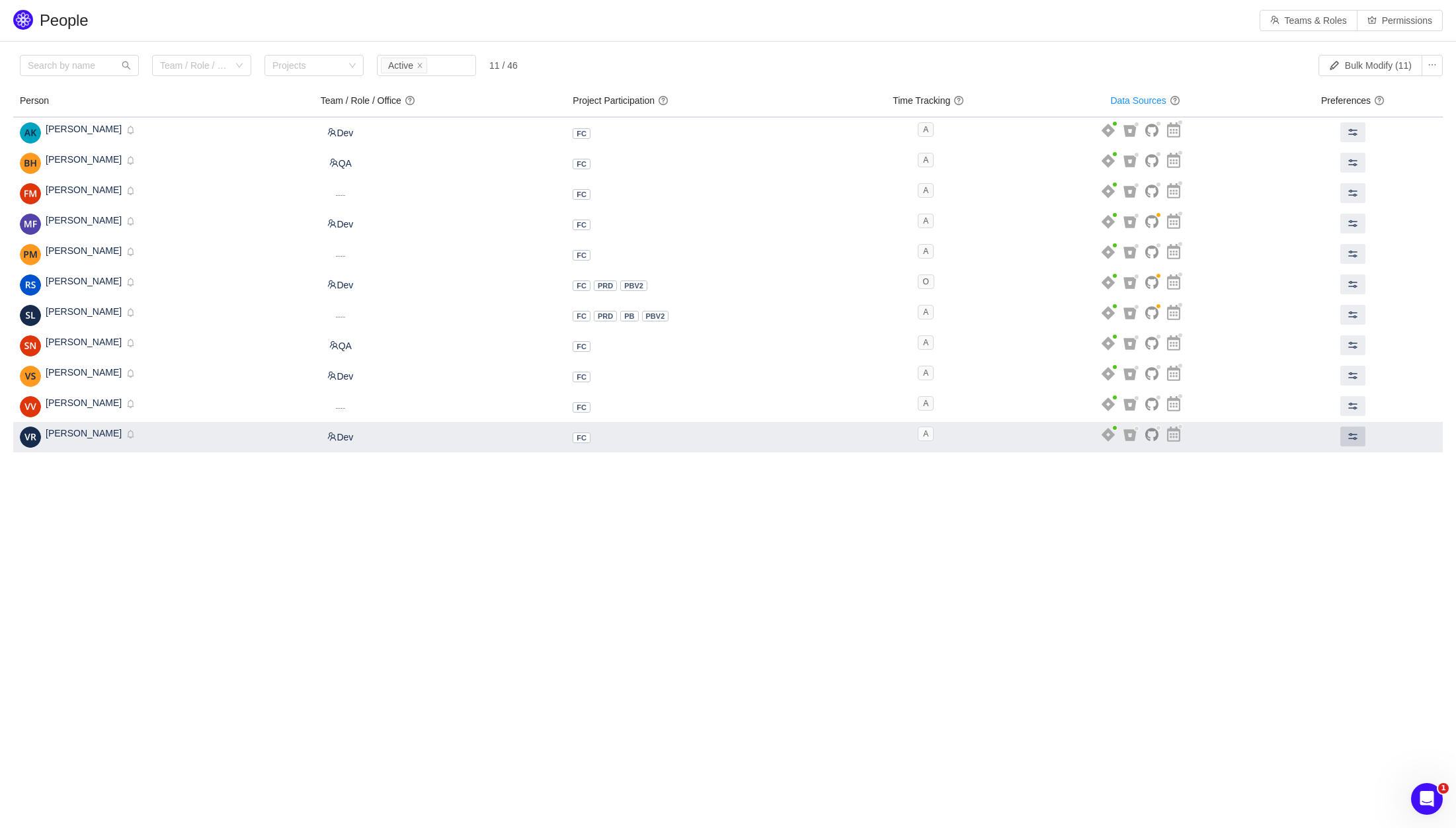
click at [1358, 436] on span at bounding box center [1352, 436] width 11 height 11
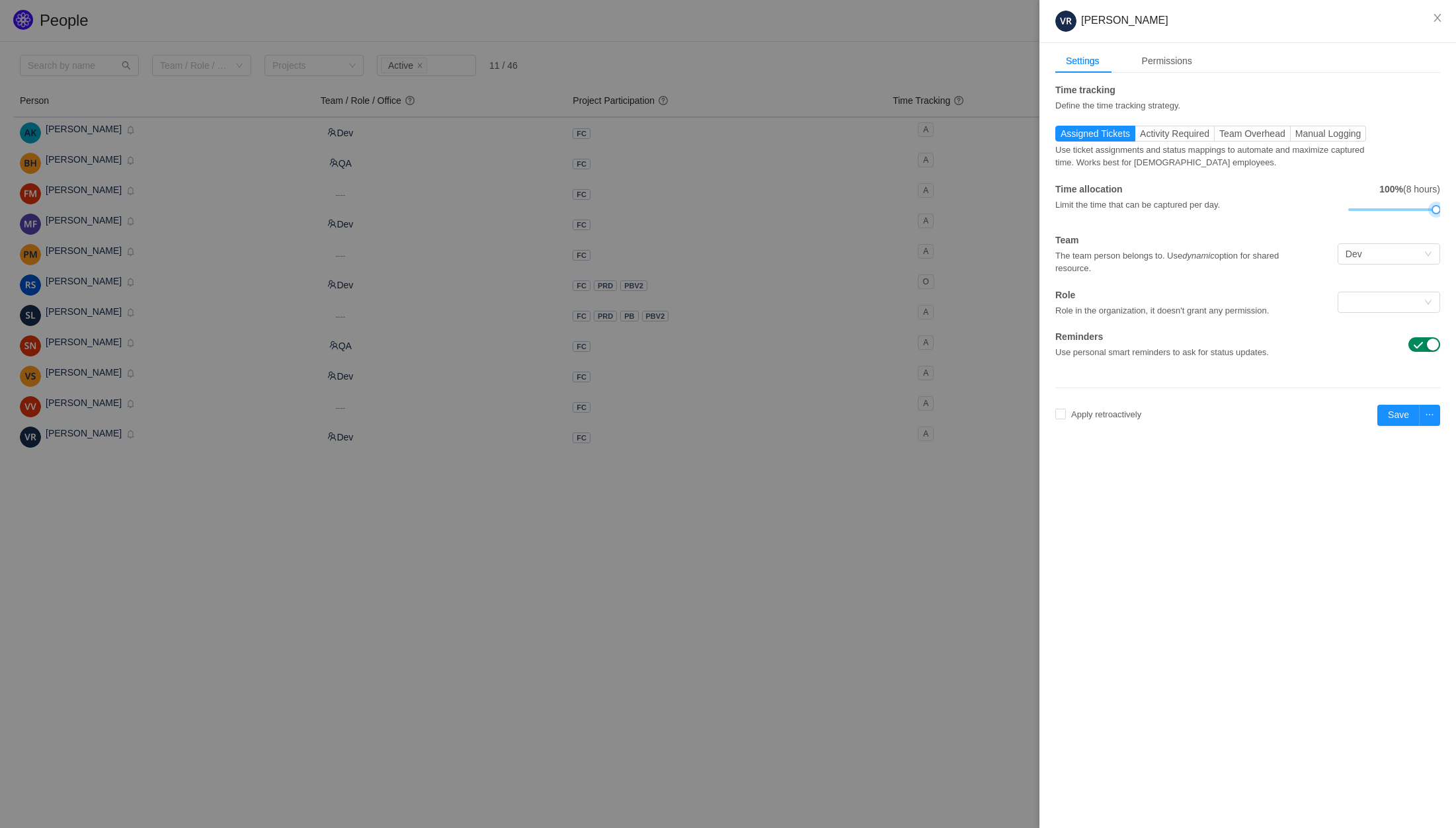
drag, startPoint x: 1418, startPoint y: 209, endPoint x: 1443, endPoint y: 211, distance: 25.1
click at [1443, 211] on div "Settings Permissions Time tracking Define the time tracking strategy. Assigned …" at bounding box center [1247, 249] width 416 height 412
click at [1137, 420] on div "Apply retroactively Sep 2025 Save" at bounding box center [1247, 415] width 385 height 21
click at [1139, 417] on span "Apply retroactively" at bounding box center [1106, 414] width 81 height 10
click at [1150, 384] on button "Okay to erase" at bounding box center [1162, 379] width 68 height 15
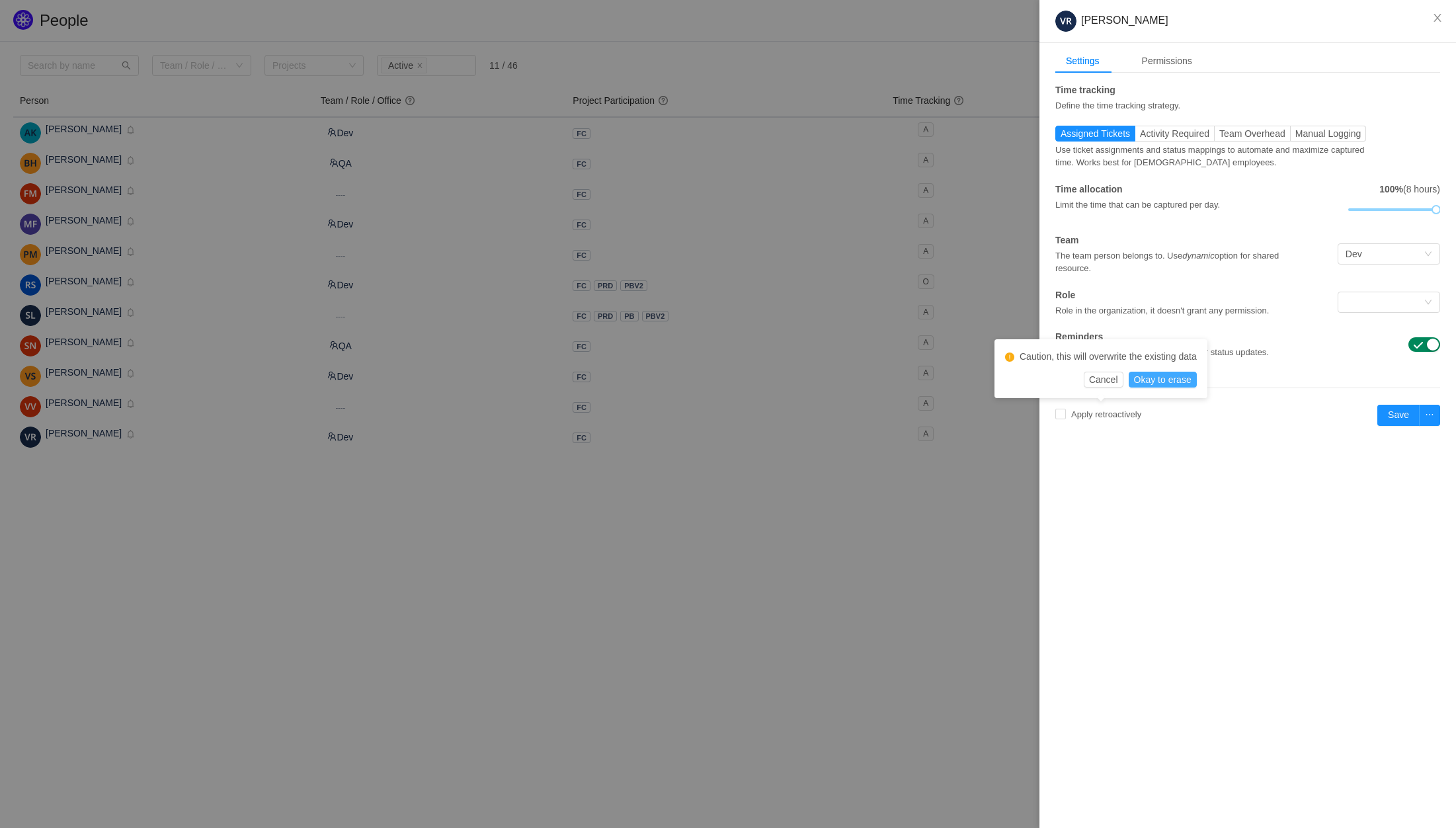
checkbox input "true"
click at [1207, 417] on icon "icon: calendar" at bounding box center [1203, 416] width 10 height 10
click at [1246, 532] on link "Aug" at bounding box center [1246, 535] width 27 height 15
type input "Aug 2025"
click at [1395, 421] on button "Save" at bounding box center [1398, 415] width 42 height 21
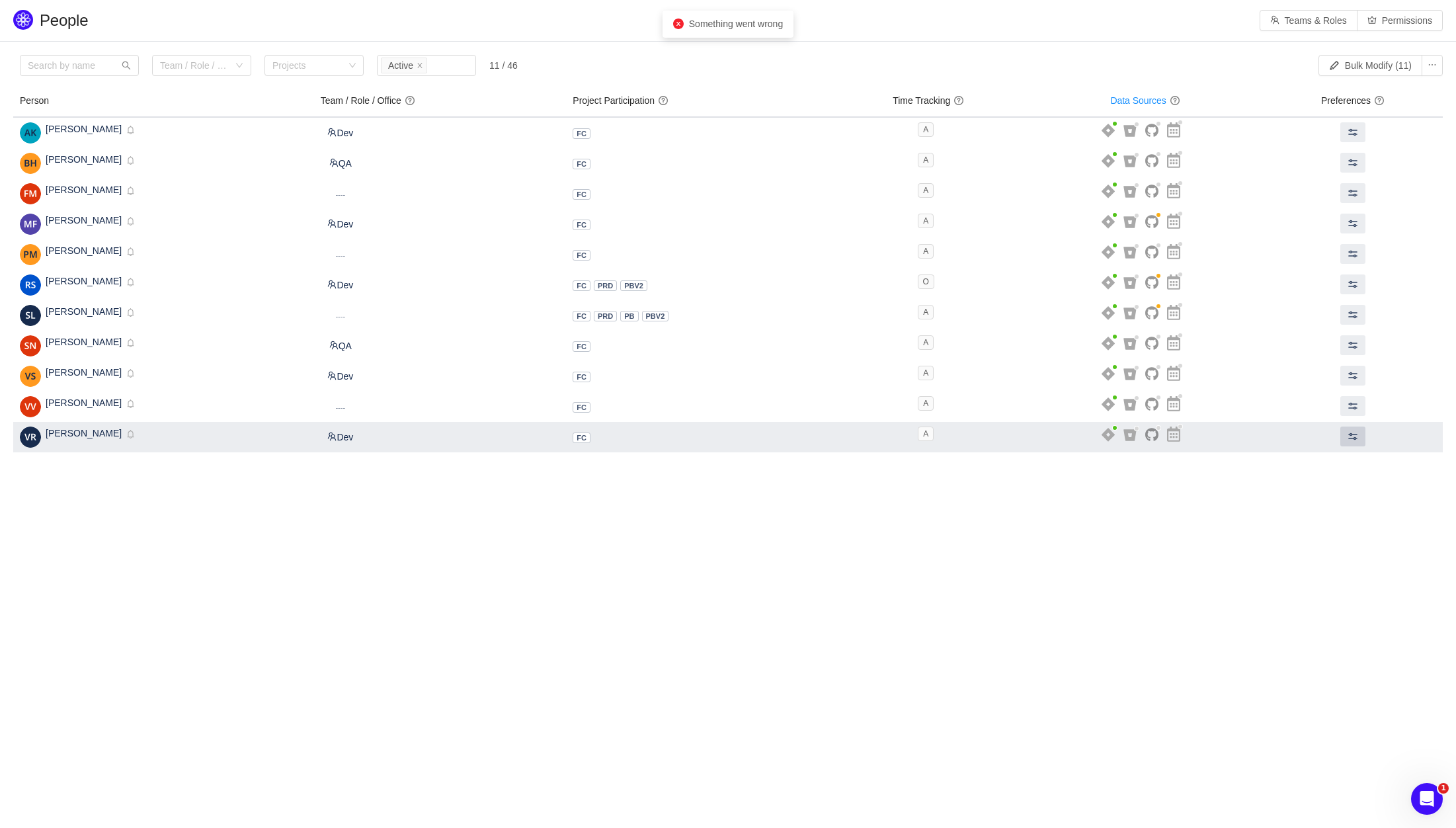
click at [1356, 437] on span at bounding box center [1352, 436] width 11 height 11
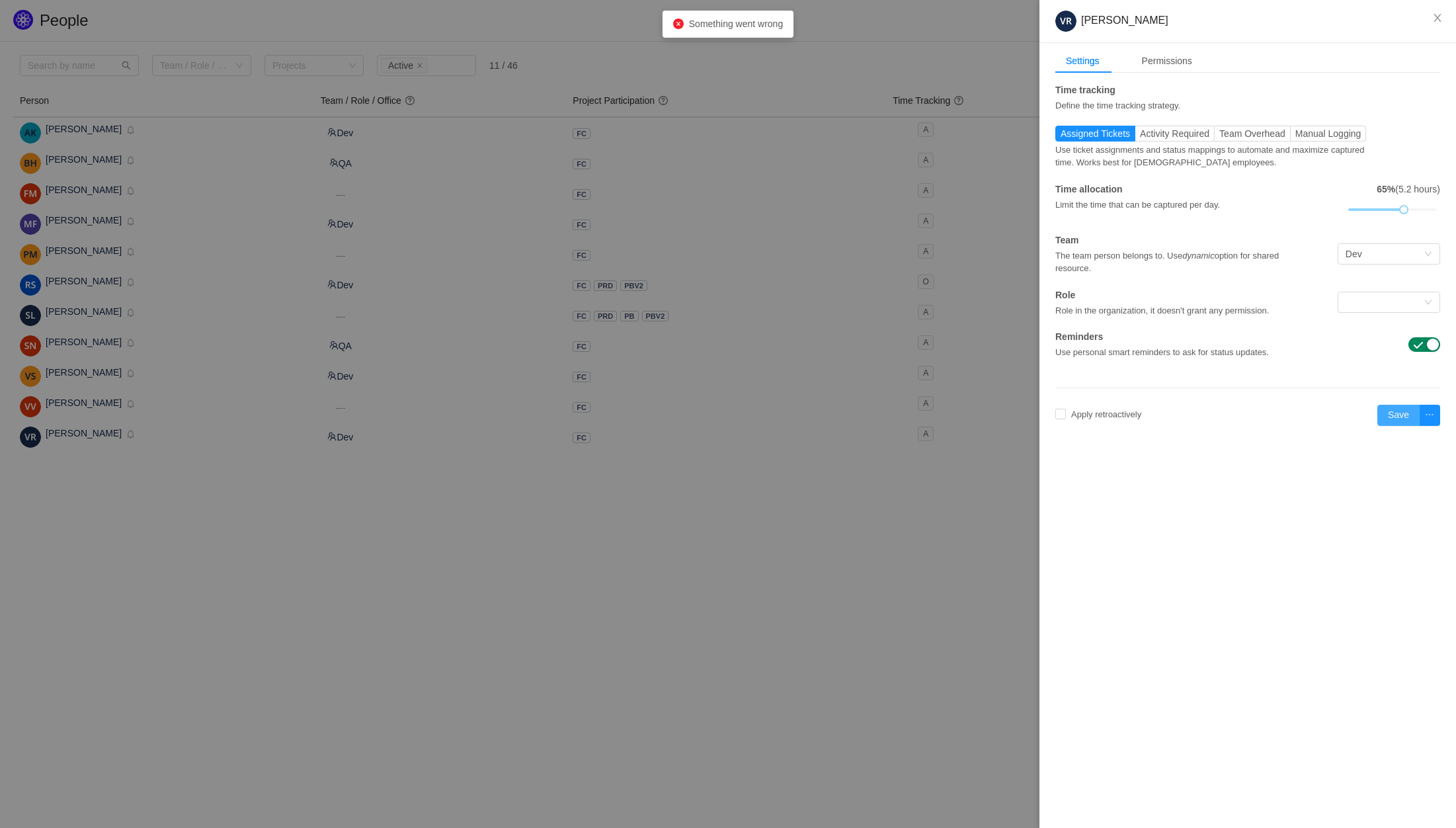
click at [1397, 421] on button "Save" at bounding box center [1398, 415] width 42 height 21
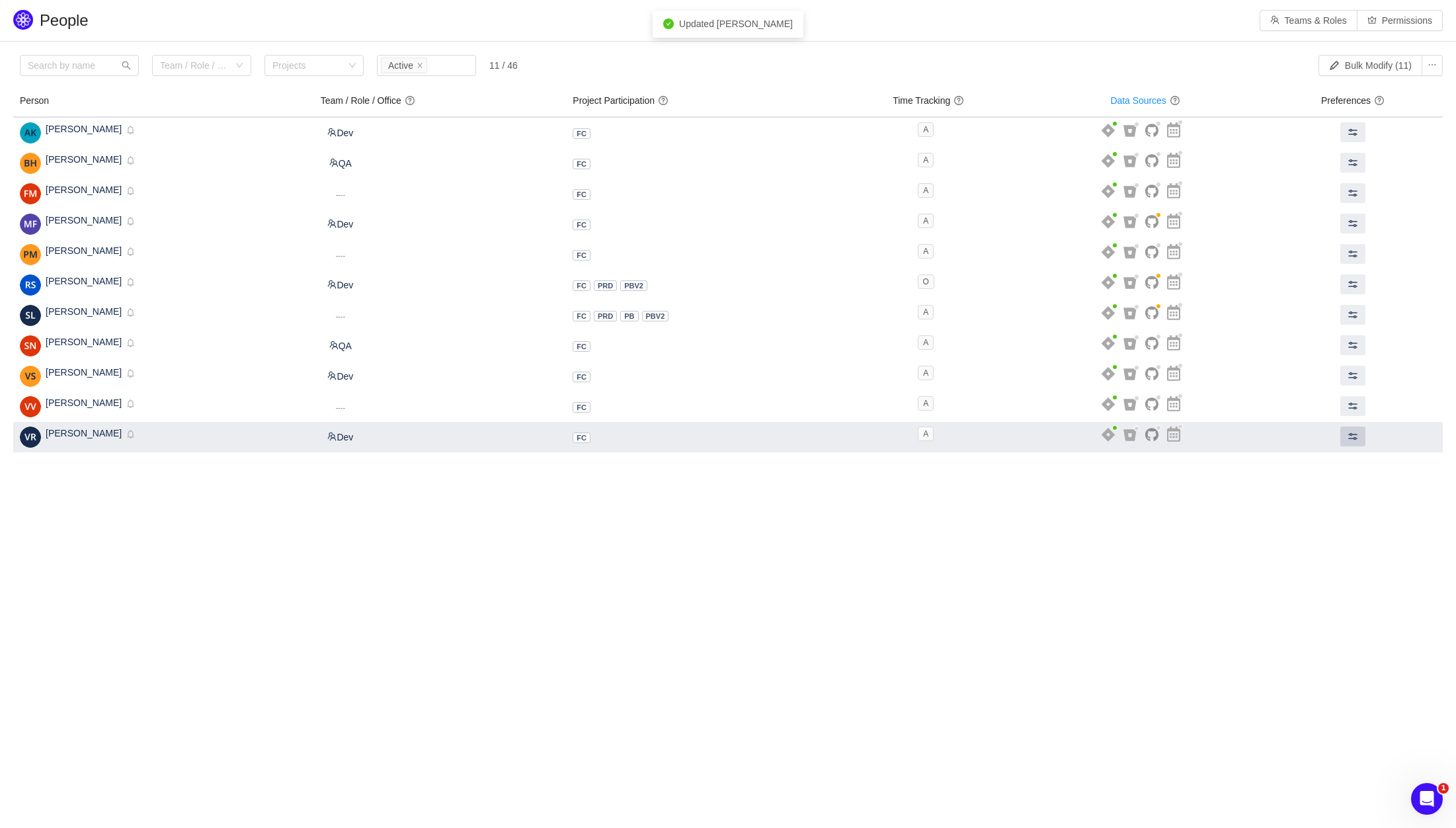
click at [1358, 430] on button at bounding box center [1352, 436] width 25 height 20
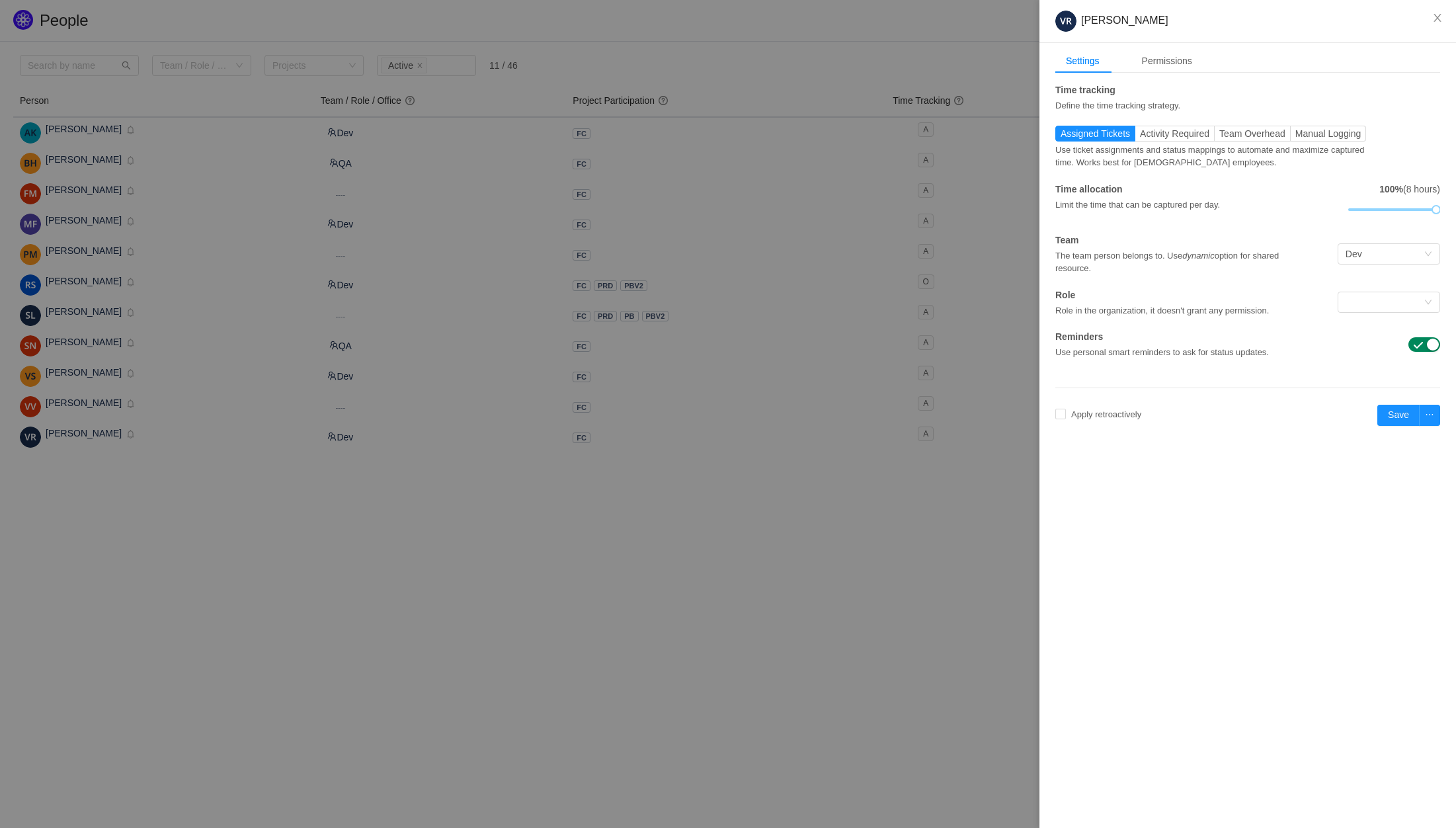
click at [1447, 209] on div "Settings Permissions Time tracking Define the time tracking strategy. Assigned …" at bounding box center [1247, 249] width 416 height 412
click at [1427, 195] on div "100% (8 hours)" at bounding box center [1393, 201] width 96 height 38
click at [1396, 415] on button "Save" at bounding box center [1398, 415] width 42 height 21
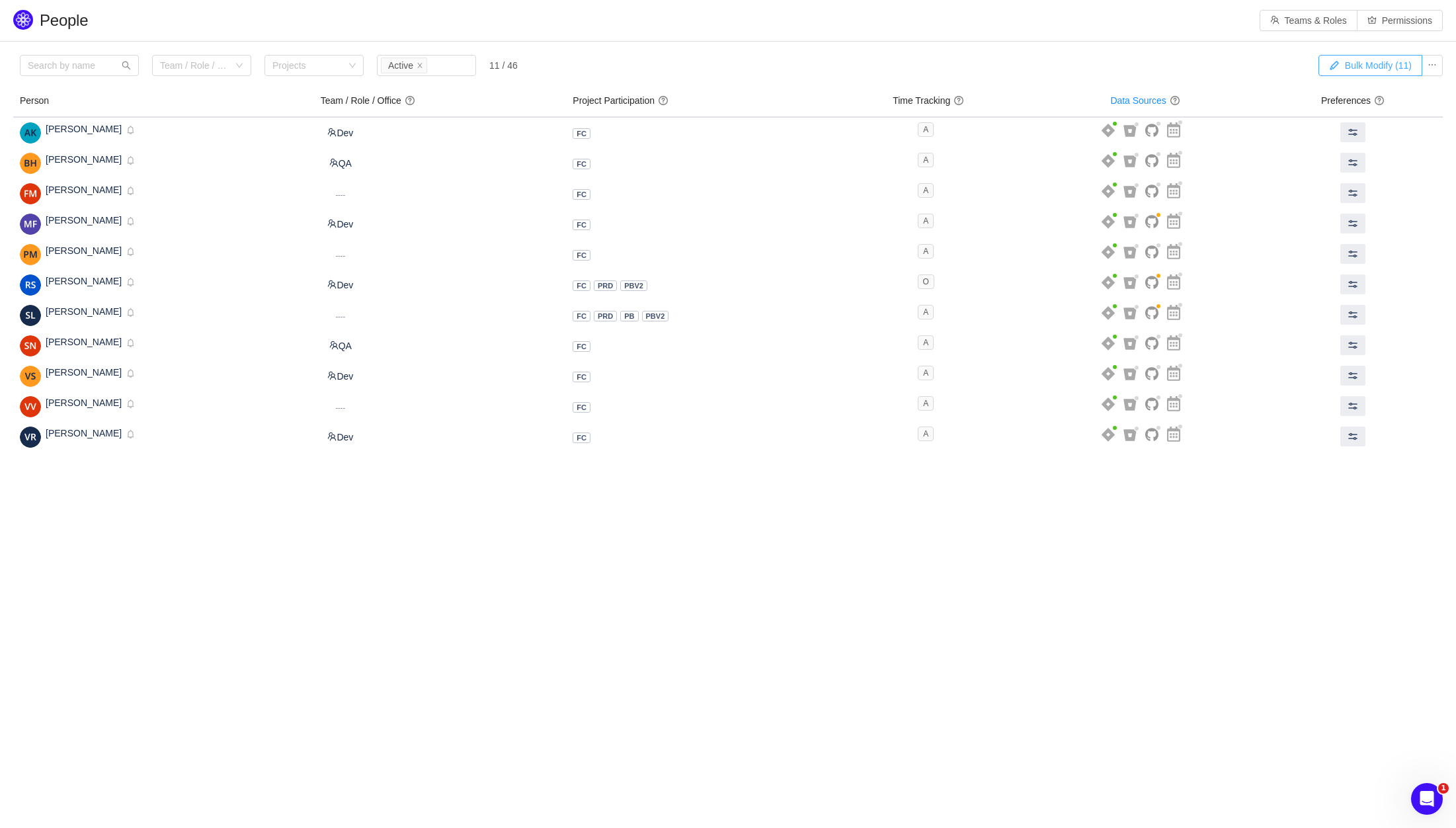
click at [1361, 66] on button "Bulk Modify (11)" at bounding box center [1370, 65] width 104 height 21
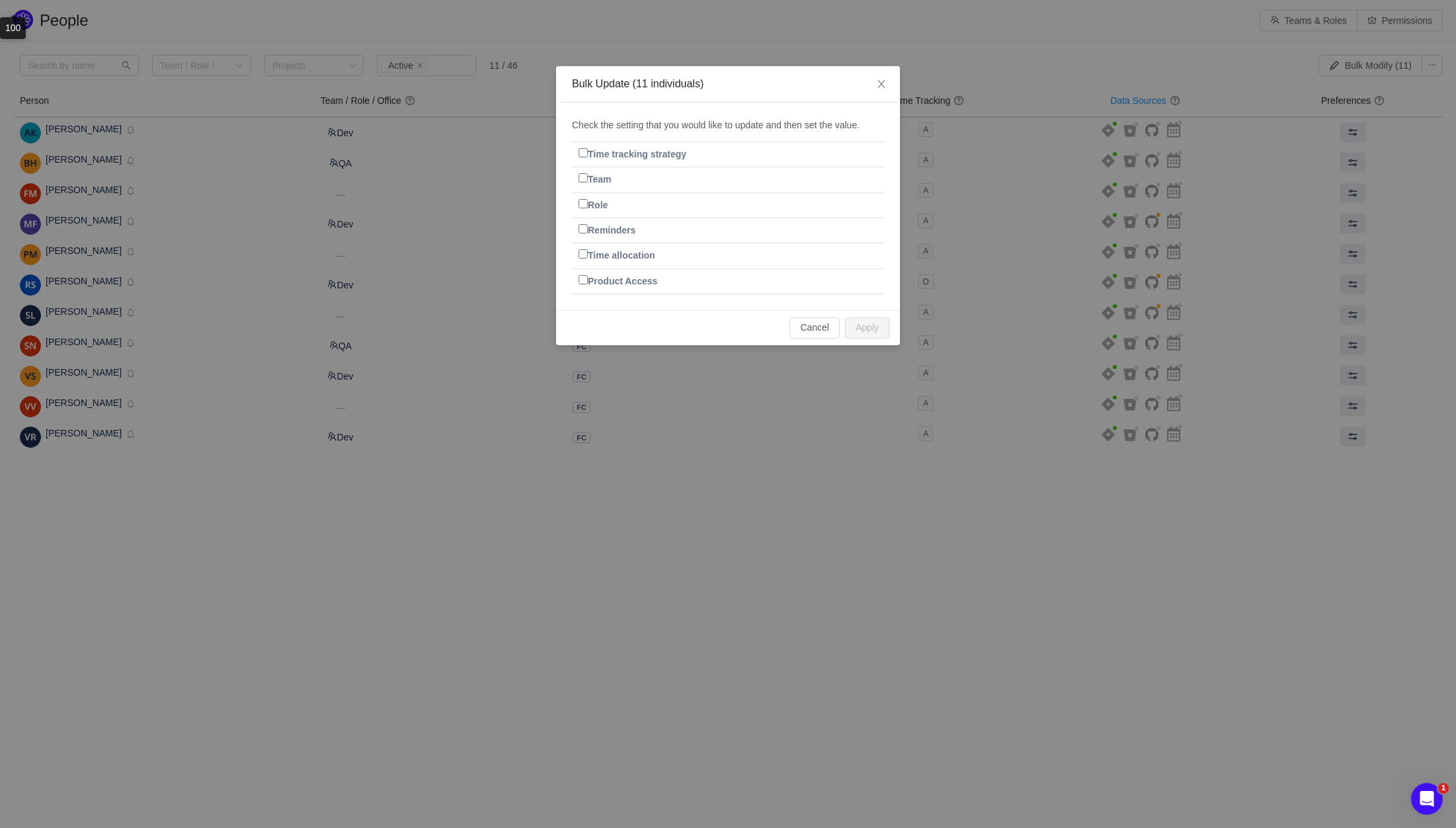
click at [644, 160] on th "Time tracking strategy" at bounding box center [658, 155] width 172 height 25
click at [647, 156] on label "Time tracking strategy" at bounding box center [632, 154] width 108 height 11
click at [588, 156] on input "Time tracking strategy" at bounding box center [583, 153] width 10 height 10
checkbox input "true"
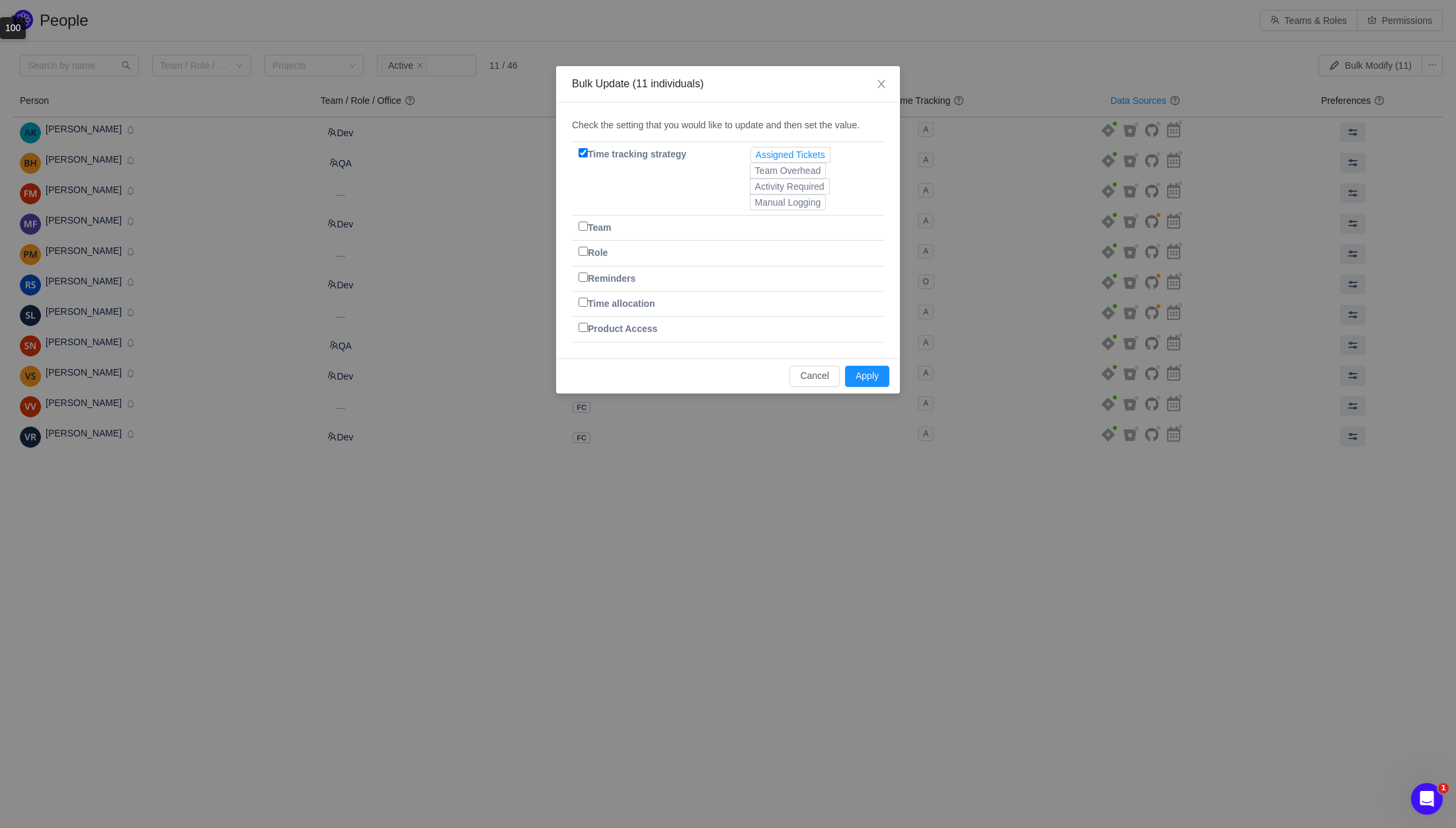
click at [770, 151] on span "Assigned Tickets" at bounding box center [791, 154] width 69 height 11
click at [756, 158] on input "Assigned Tickets" at bounding box center [756, 158] width 0 height 0
click at [618, 304] on label "Time allocation" at bounding box center [616, 303] width 77 height 11
click at [588, 304] on input "Time allocation" at bounding box center [583, 302] width 10 height 10
checkbox input "true"
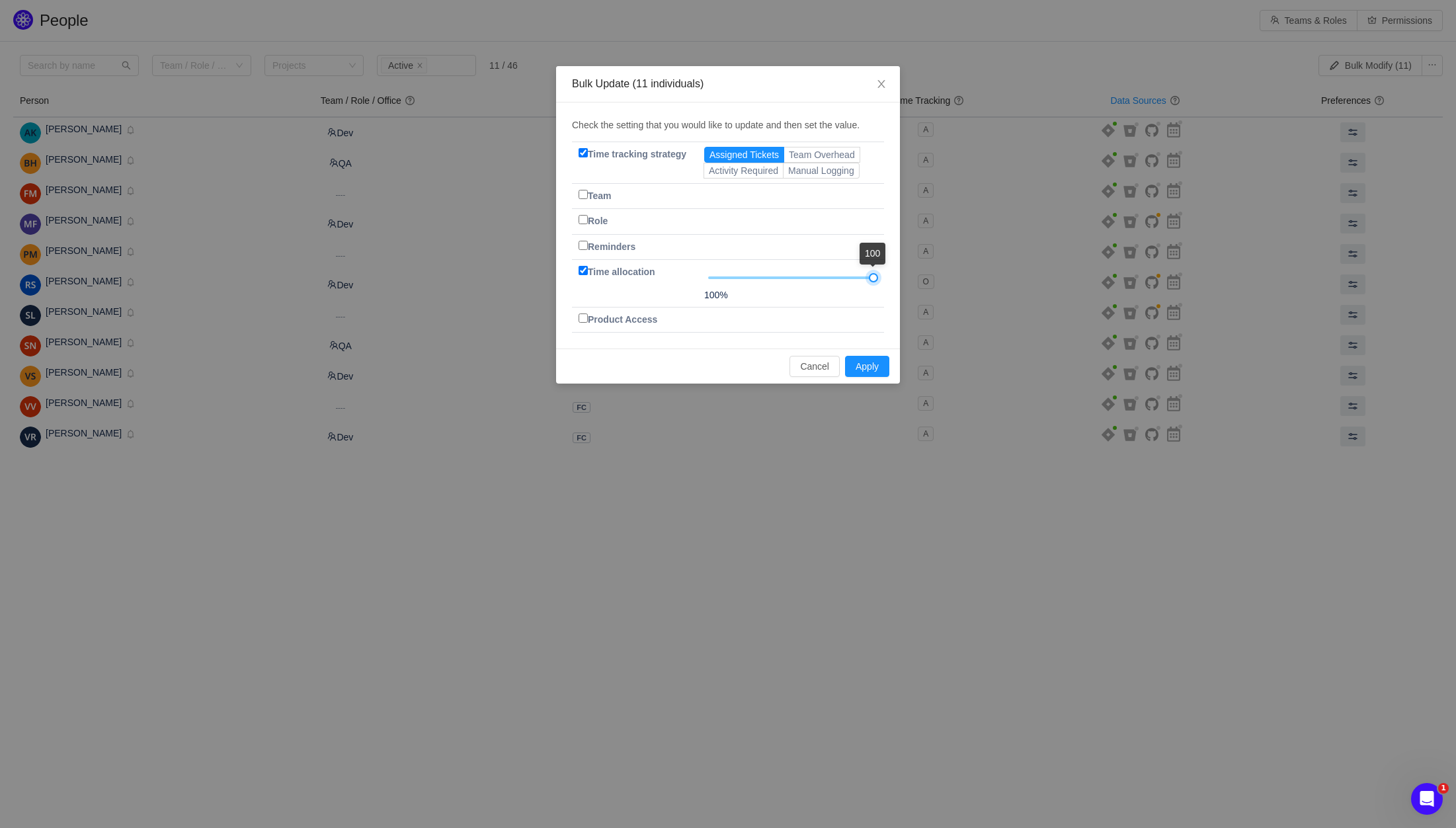
drag, startPoint x: 874, startPoint y: 277, endPoint x: 888, endPoint y: 276, distance: 14.0
click at [888, 276] on div "There are no people that will be affected by this update. This update will affe…" at bounding box center [727, 226] width 343 height 246
click at [651, 327] on th "Product Access" at bounding box center [635, 319] width 126 height 25
click at [650, 322] on label "Product Access" at bounding box center [617, 319] width 79 height 11
click at [588, 322] on input "Product Access" at bounding box center [583, 318] width 10 height 10
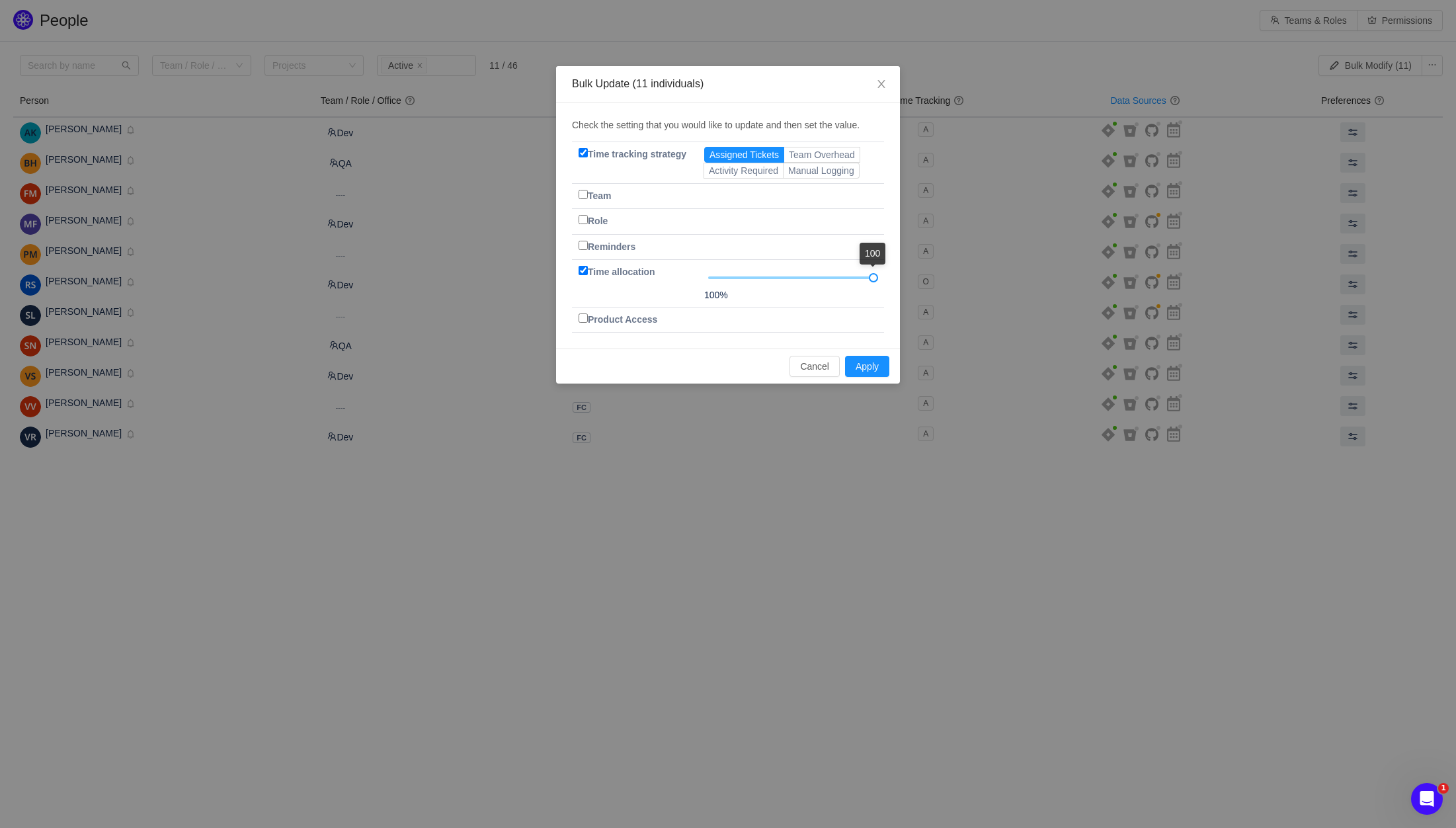
checkbox input "true"
click at [607, 200] on label "Team" at bounding box center [594, 195] width 33 height 11
click at [588, 199] on input "Team" at bounding box center [583, 194] width 10 height 10
click at [608, 197] on label "Team" at bounding box center [594, 195] width 33 height 11
click at [588, 197] on input "Team" at bounding box center [583, 194] width 10 height 10
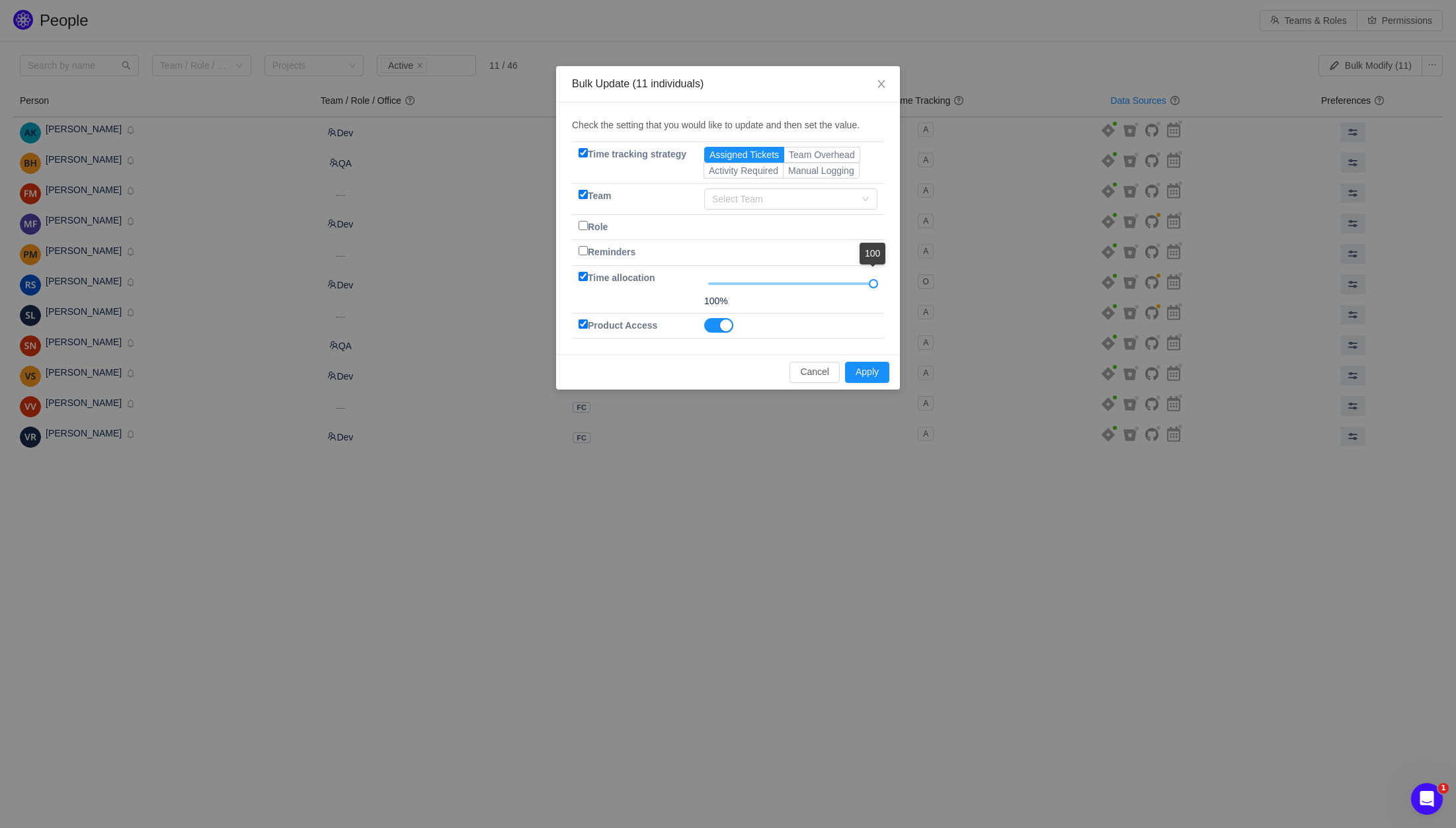
checkbox input "false"
click at [621, 246] on label "Reminders" at bounding box center [606, 246] width 57 height 11
click at [588, 246] on input "Reminders" at bounding box center [583, 245] width 10 height 10
checkbox input "true"
click at [875, 364] on button "Apply" at bounding box center [867, 366] width 44 height 21
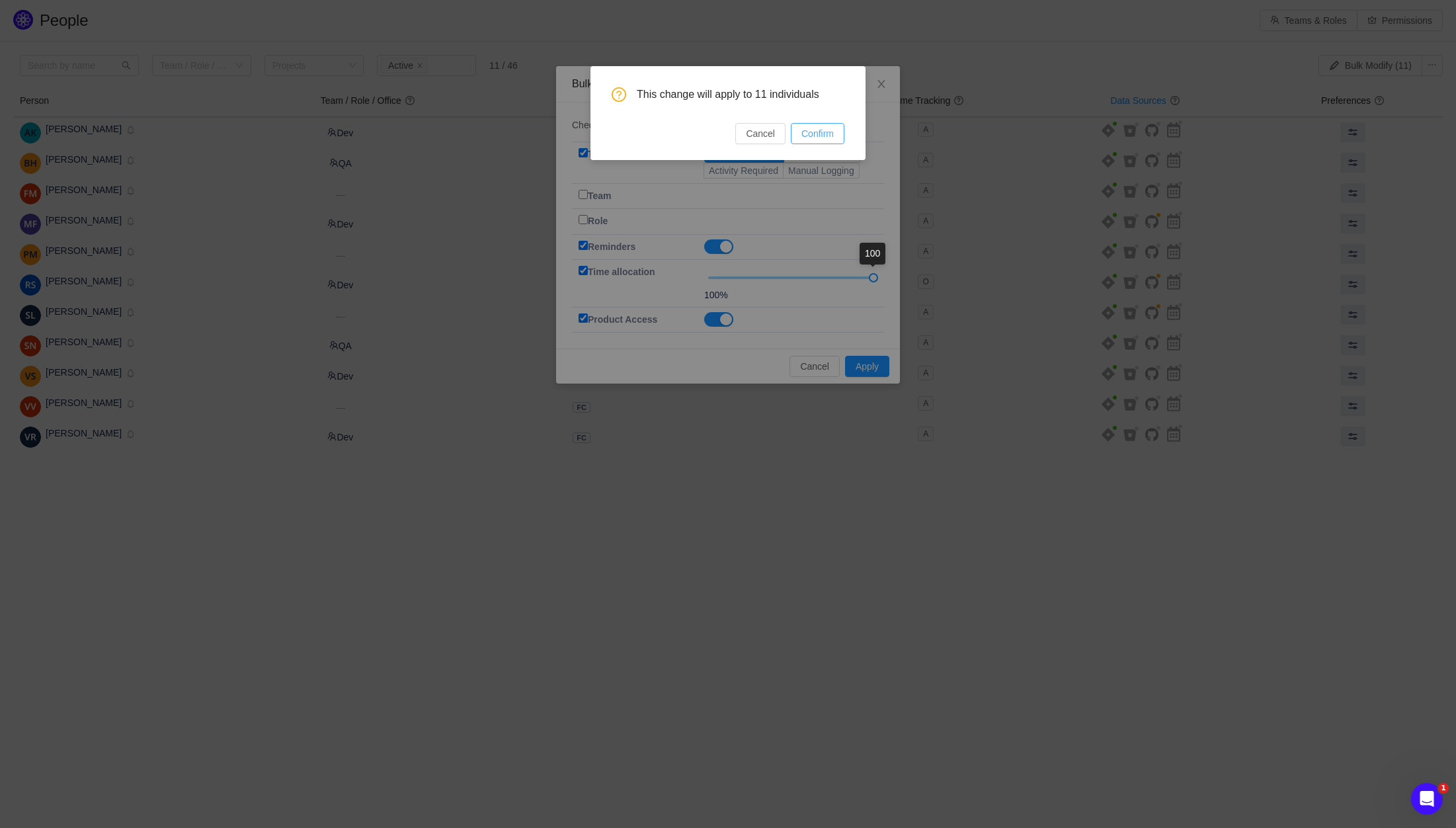
click at [819, 135] on button "Confirm" at bounding box center [817, 134] width 54 height 21
checkbox input "false"
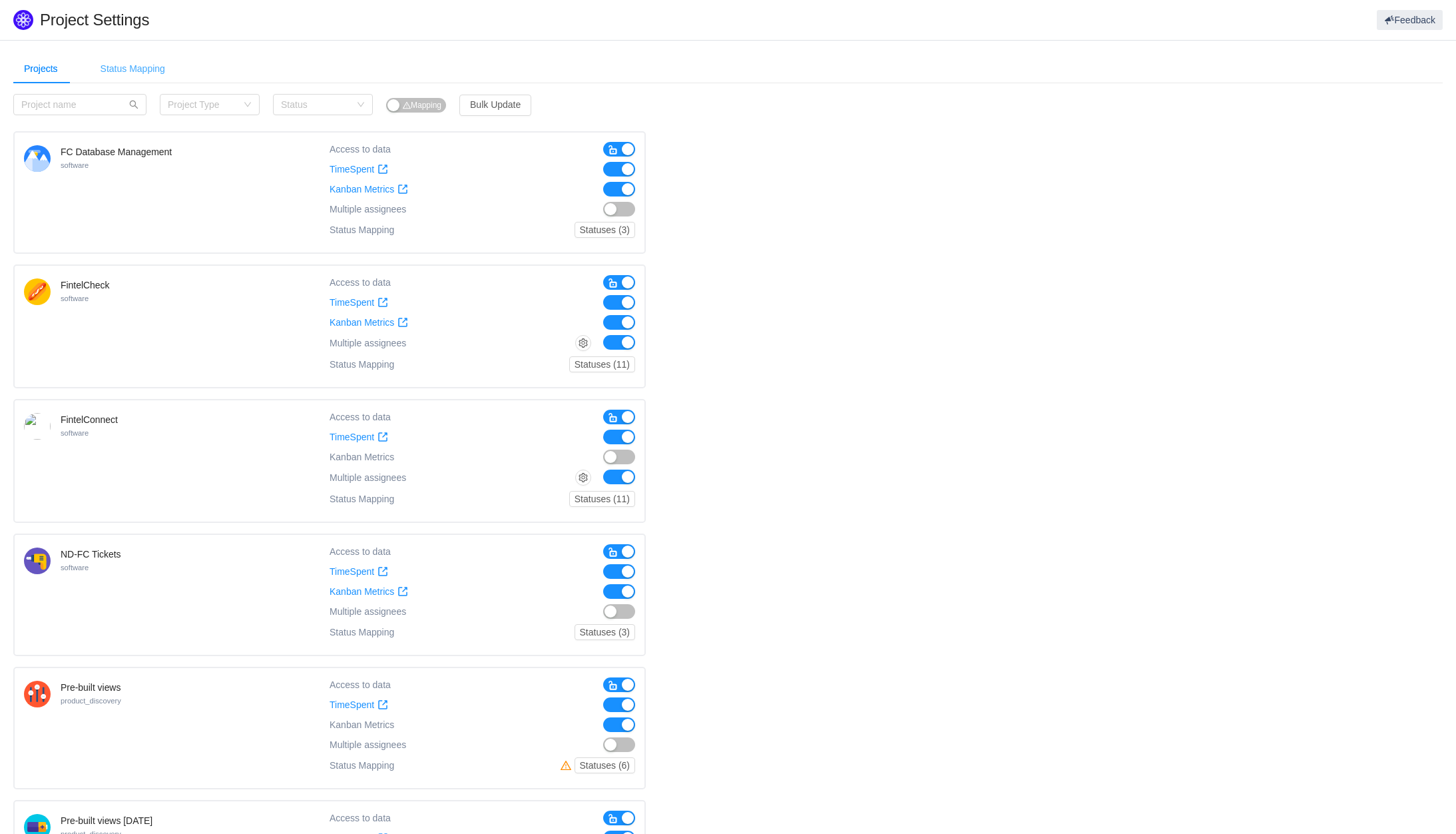
click at [129, 71] on div "Status Mapping" at bounding box center [133, 69] width 86 height 30
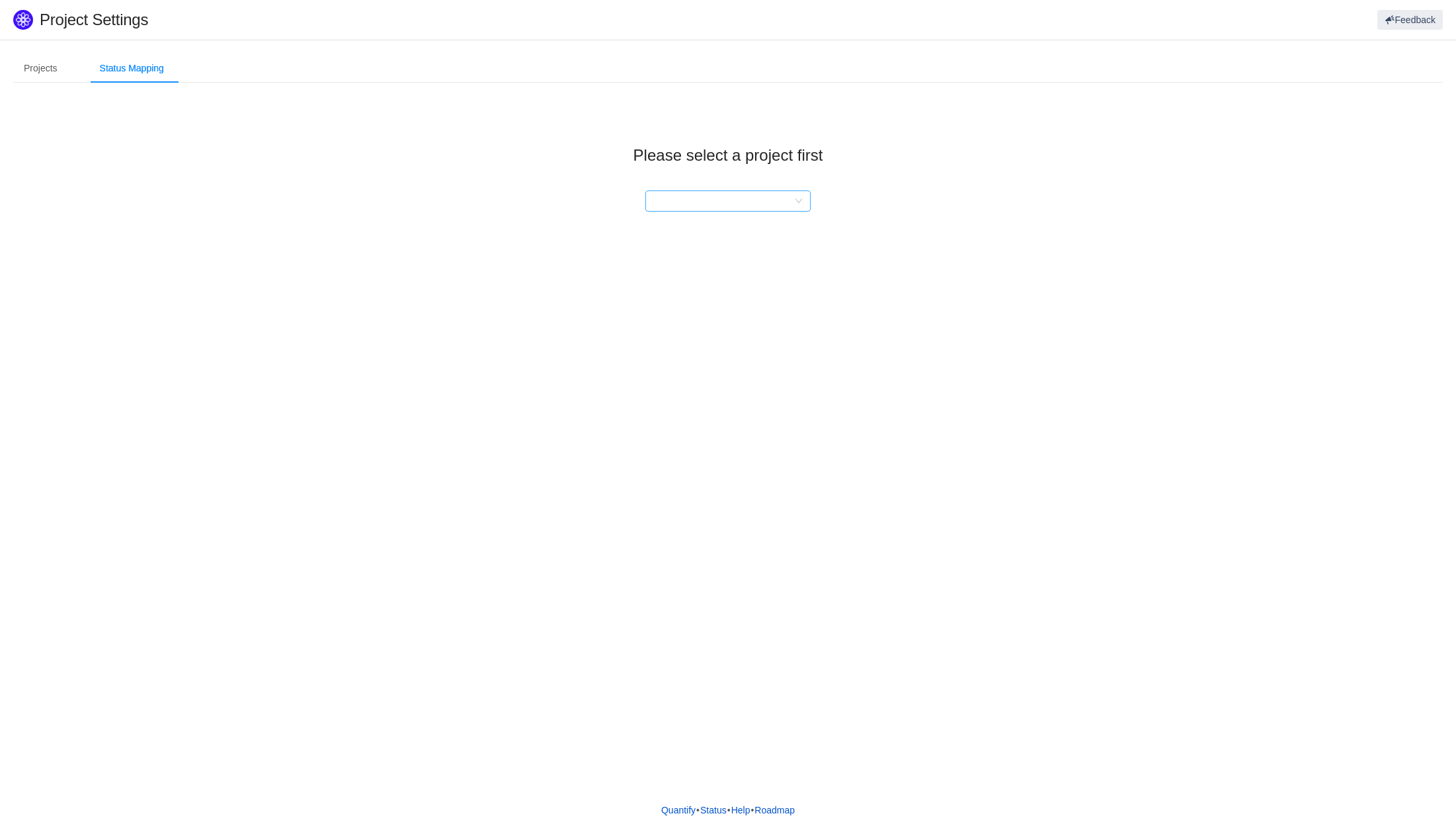
click at [703, 194] on div at bounding box center [723, 201] width 140 height 20
click at [708, 274] on li "FintelConnect" at bounding box center [728, 269] width 165 height 21
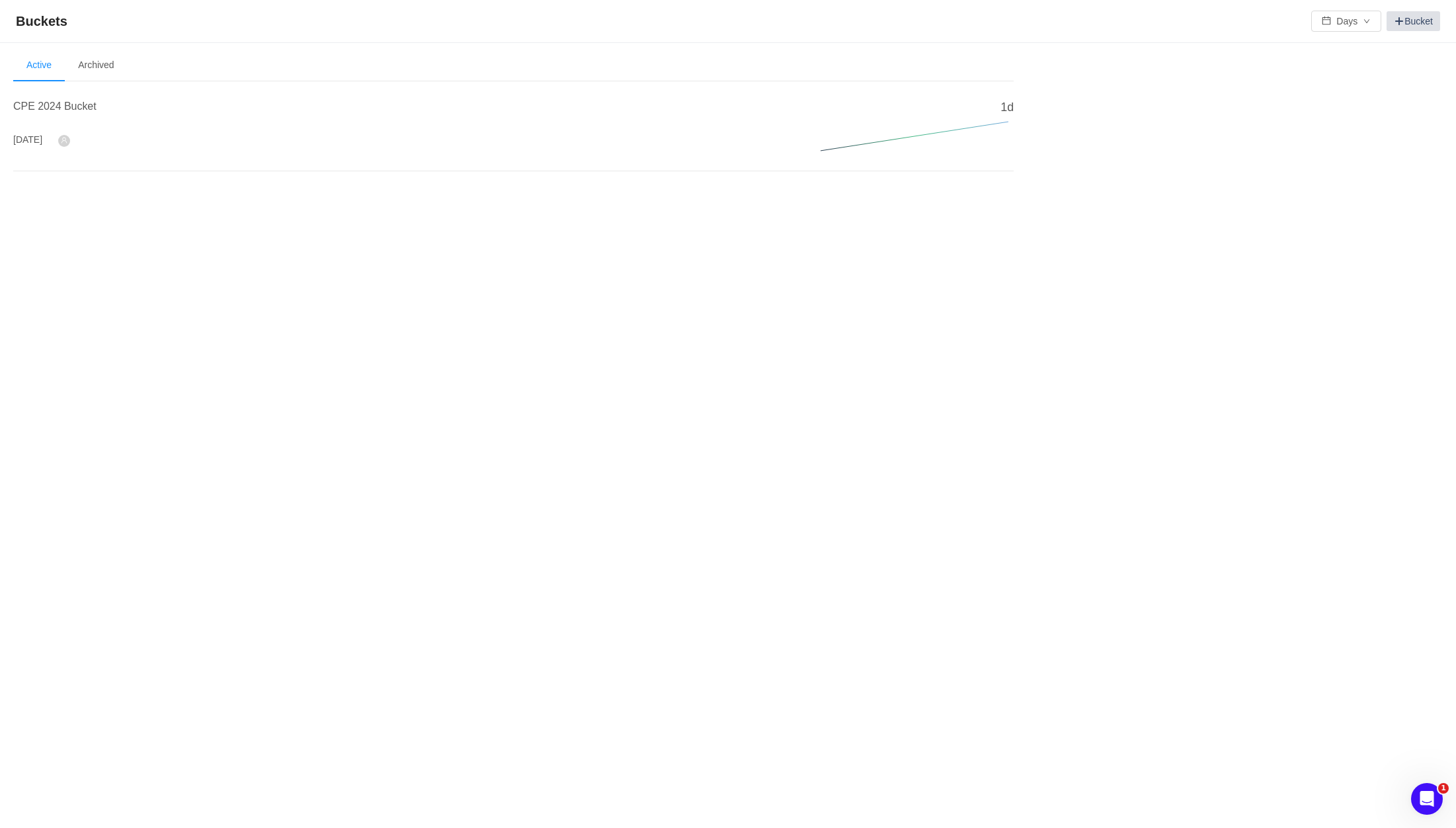
click at [1397, 18] on span at bounding box center [1398, 20] width 11 height 11
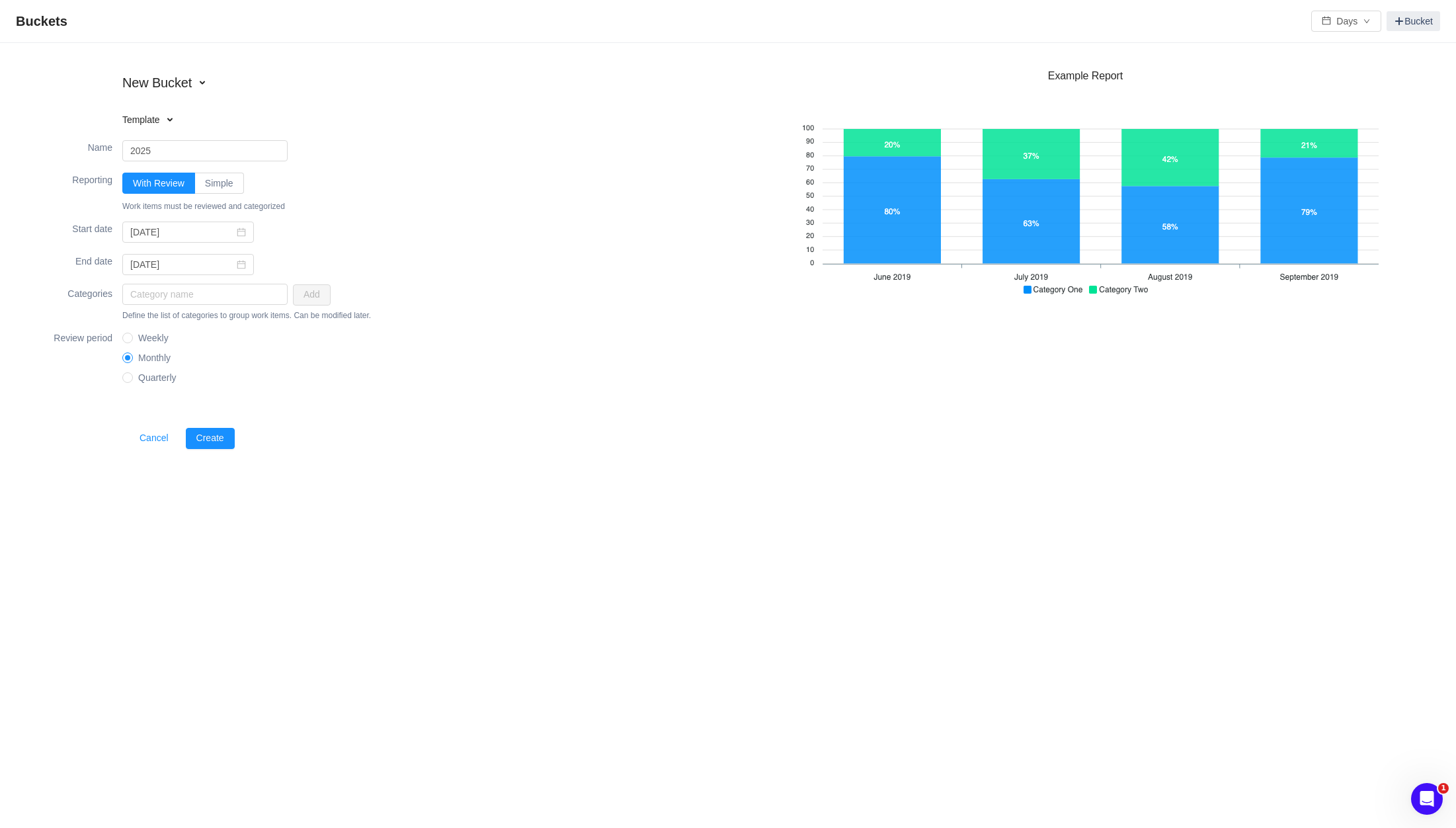
click at [168, 121] on span at bounding box center [169, 119] width 11 height 11
click at [202, 85] on span at bounding box center [202, 82] width 11 height 11
click at [198, 111] on li "from template" at bounding box center [206, 109] width 168 height 21
click at [175, 119] on span at bounding box center [169, 119] width 11 height 11
click at [228, 166] on li "Billable Time" at bounding box center [206, 163] width 168 height 21
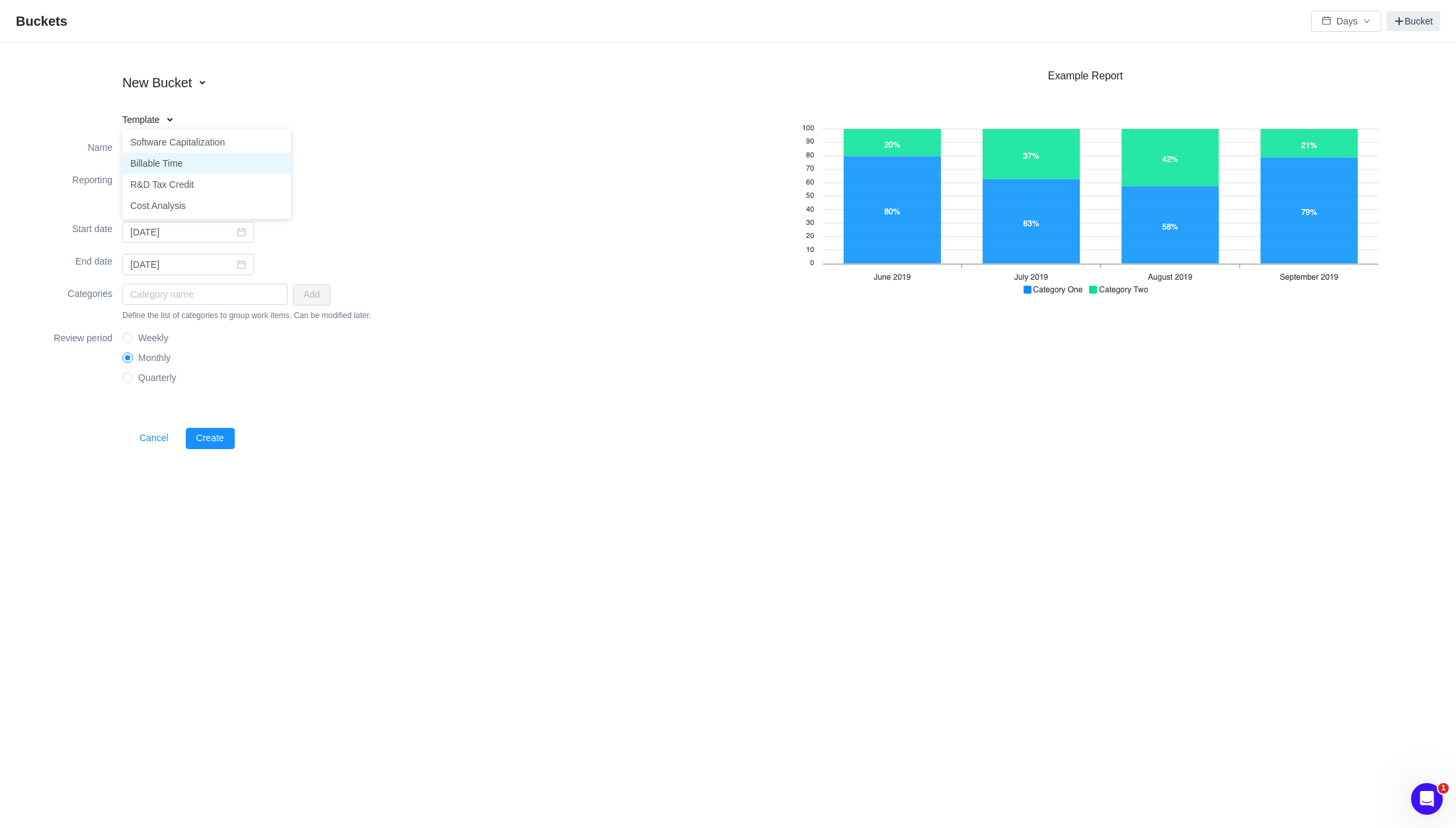
type input "Billable Time"
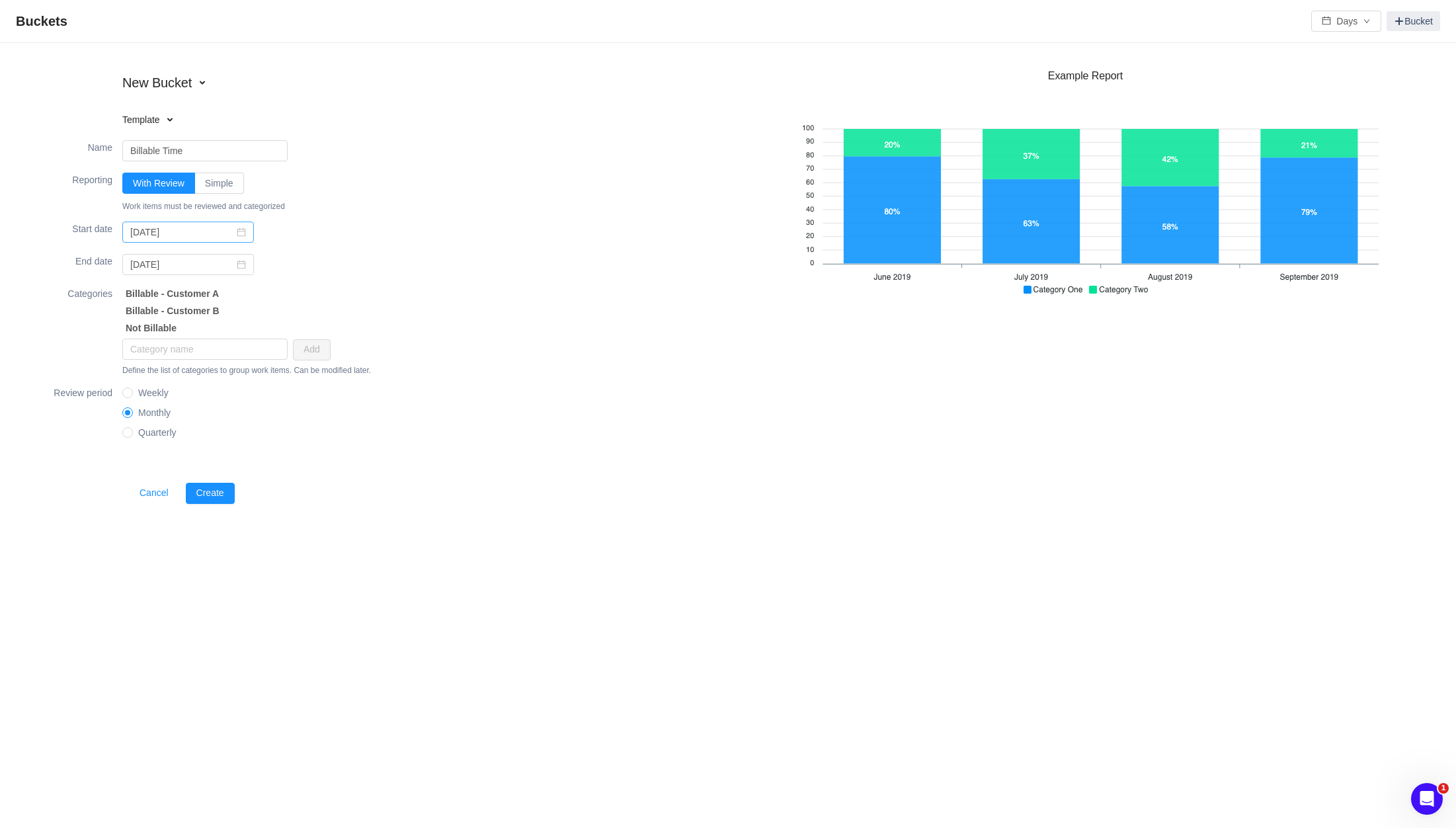
click at [238, 229] on icon "icon: calendar" at bounding box center [241, 232] width 9 height 9
click at [148, 258] on link at bounding box center [148, 255] width 12 height 26
click at [163, 300] on div "1" at bounding box center [166, 303] width 15 height 15
type input "2025-07-01"
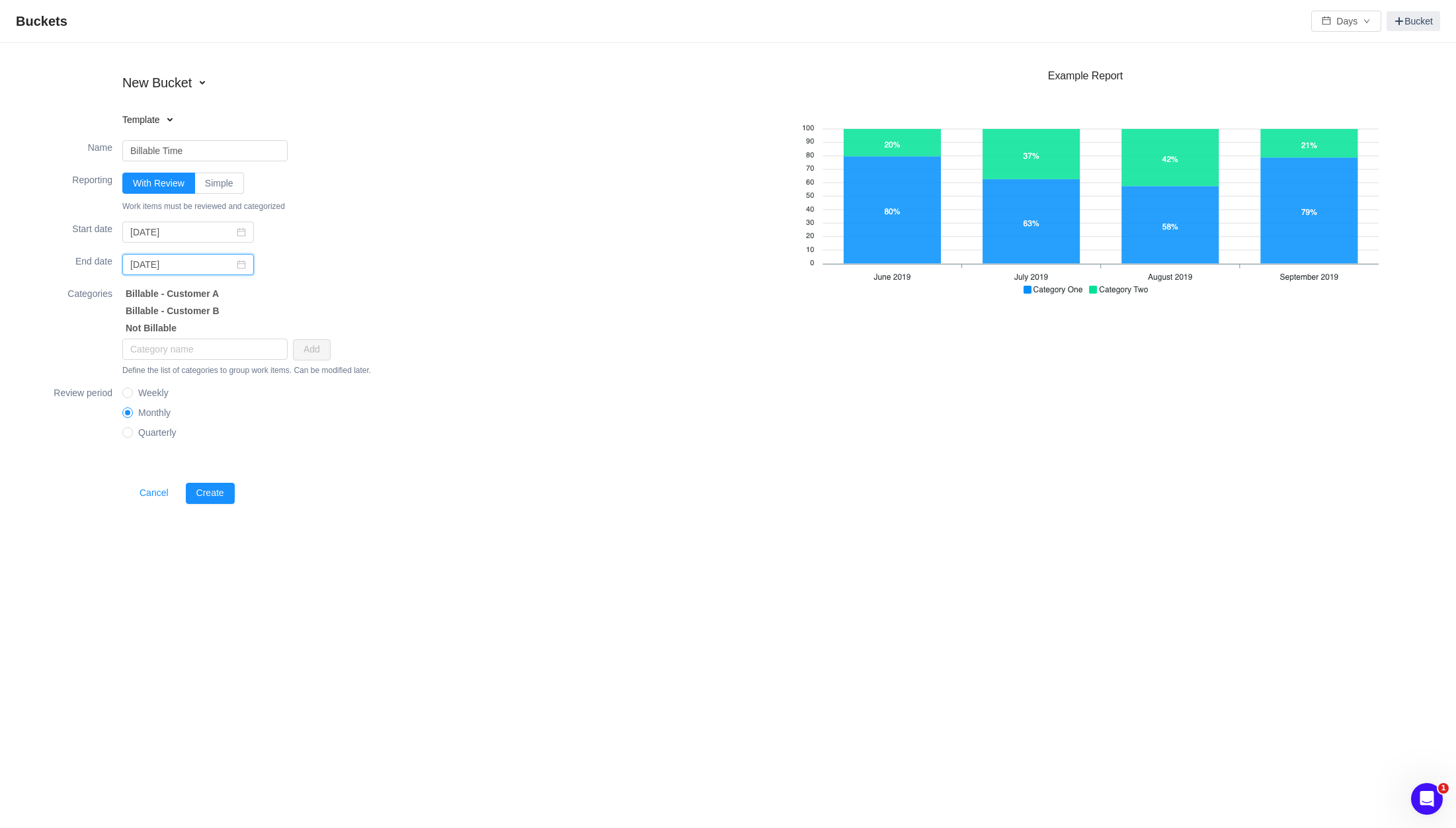
click at [223, 270] on input "[DATE]" at bounding box center [188, 264] width 132 height 21
click at [150, 289] on link at bounding box center [148, 287] width 12 height 26
click at [147, 291] on link at bounding box center [148, 287] width 12 height 26
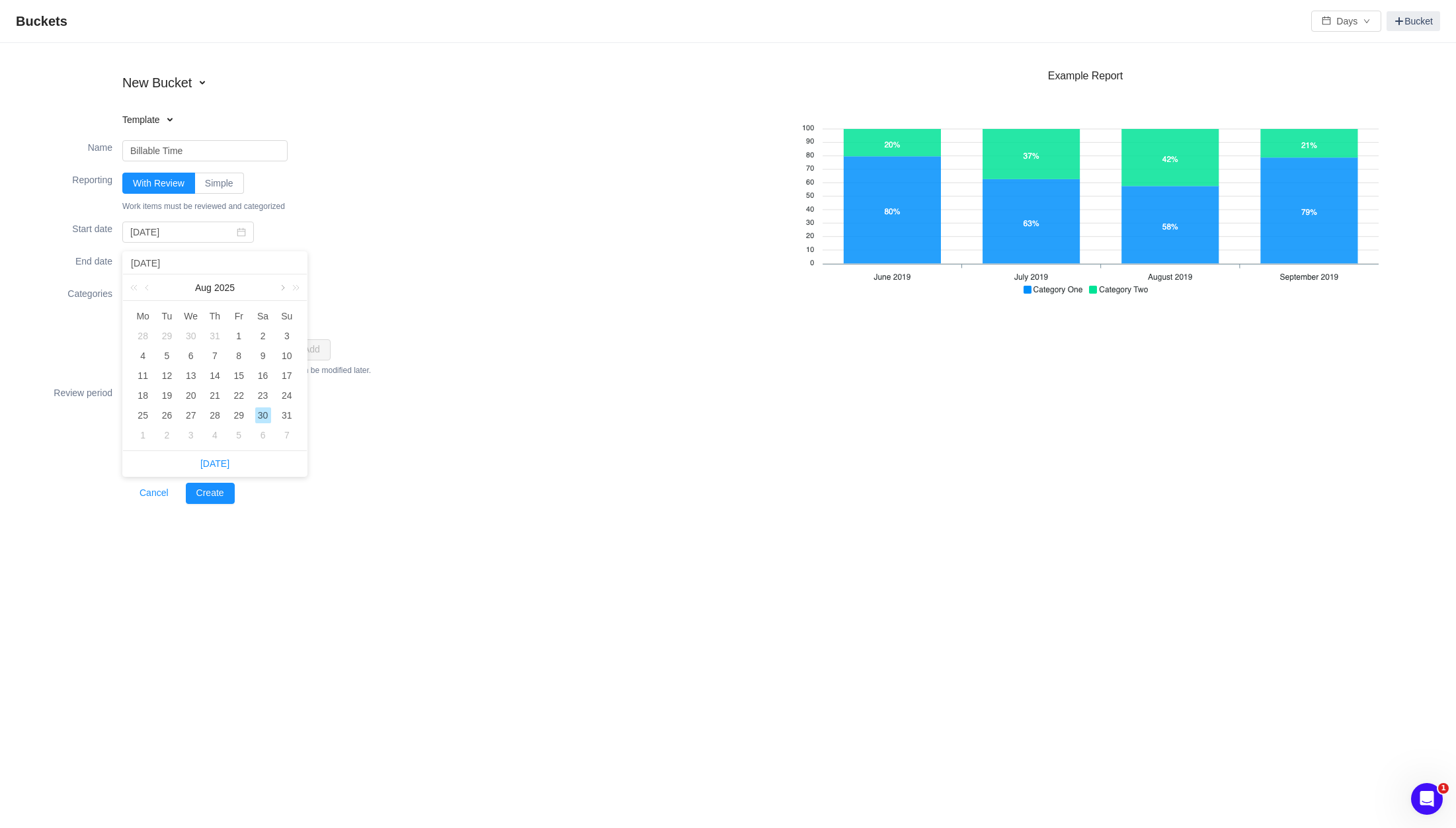
click at [280, 289] on link at bounding box center [282, 287] width 12 height 26
click at [168, 415] on div "30" at bounding box center [166, 414] width 15 height 15
type input "2025-09-30"
click at [306, 304] on div "Billable - Customer B" at bounding box center [221, 311] width 198 height 13
click at [323, 290] on span at bounding box center [325, 293] width 10 height 11
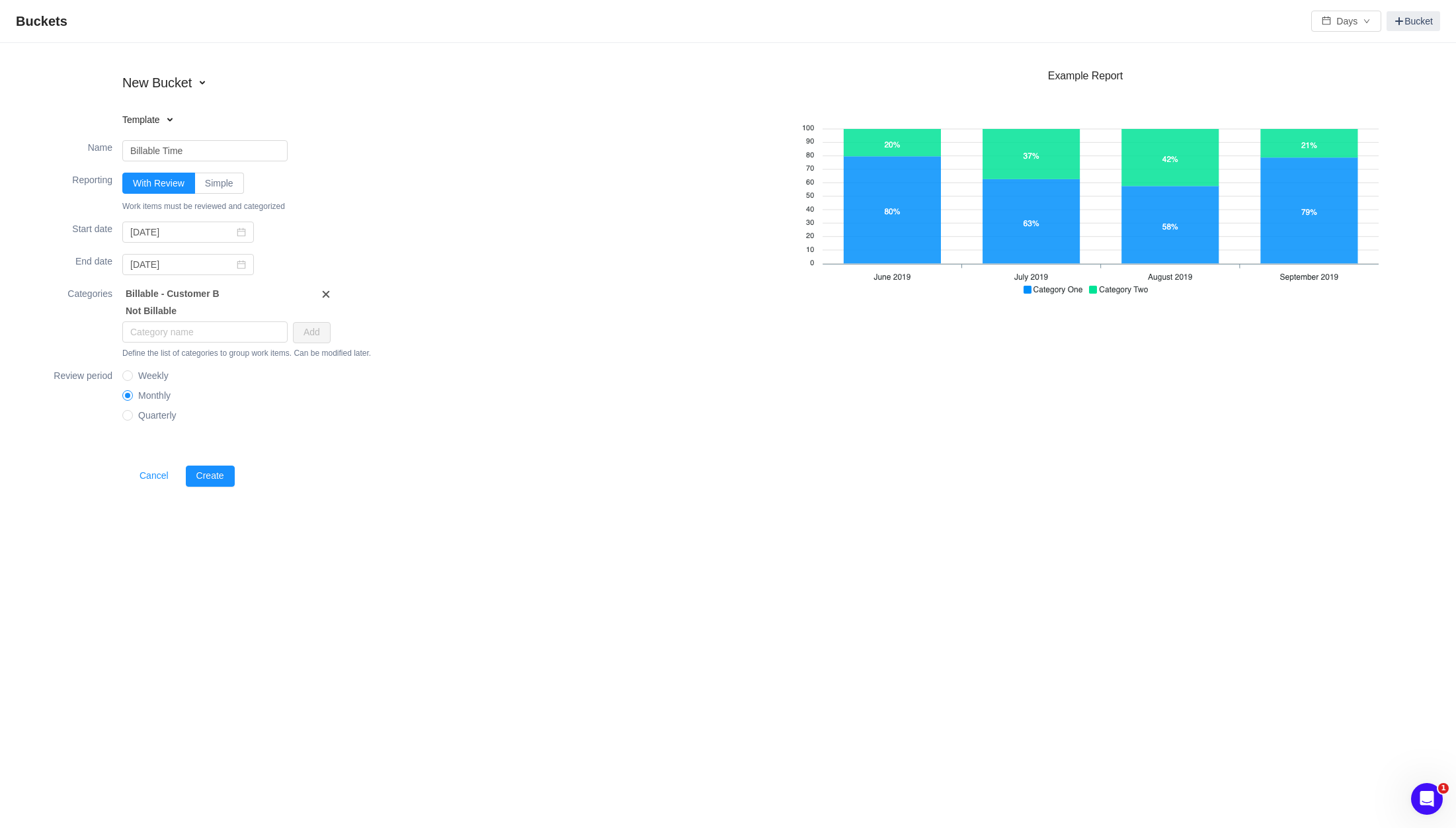
click at [324, 294] on span at bounding box center [325, 293] width 10 height 11
click at [158, 295] on div "Not Billable" at bounding box center [221, 293] width 198 height 13
drag, startPoint x: 186, startPoint y: 297, endPoint x: 84, endPoint y: 290, distance: 102.2
click at [84, 290] on div "Categories Not Billable Add Define the list of categories to group work items. …" at bounding box center [376, 314] width 701 height 66
type input "FC"
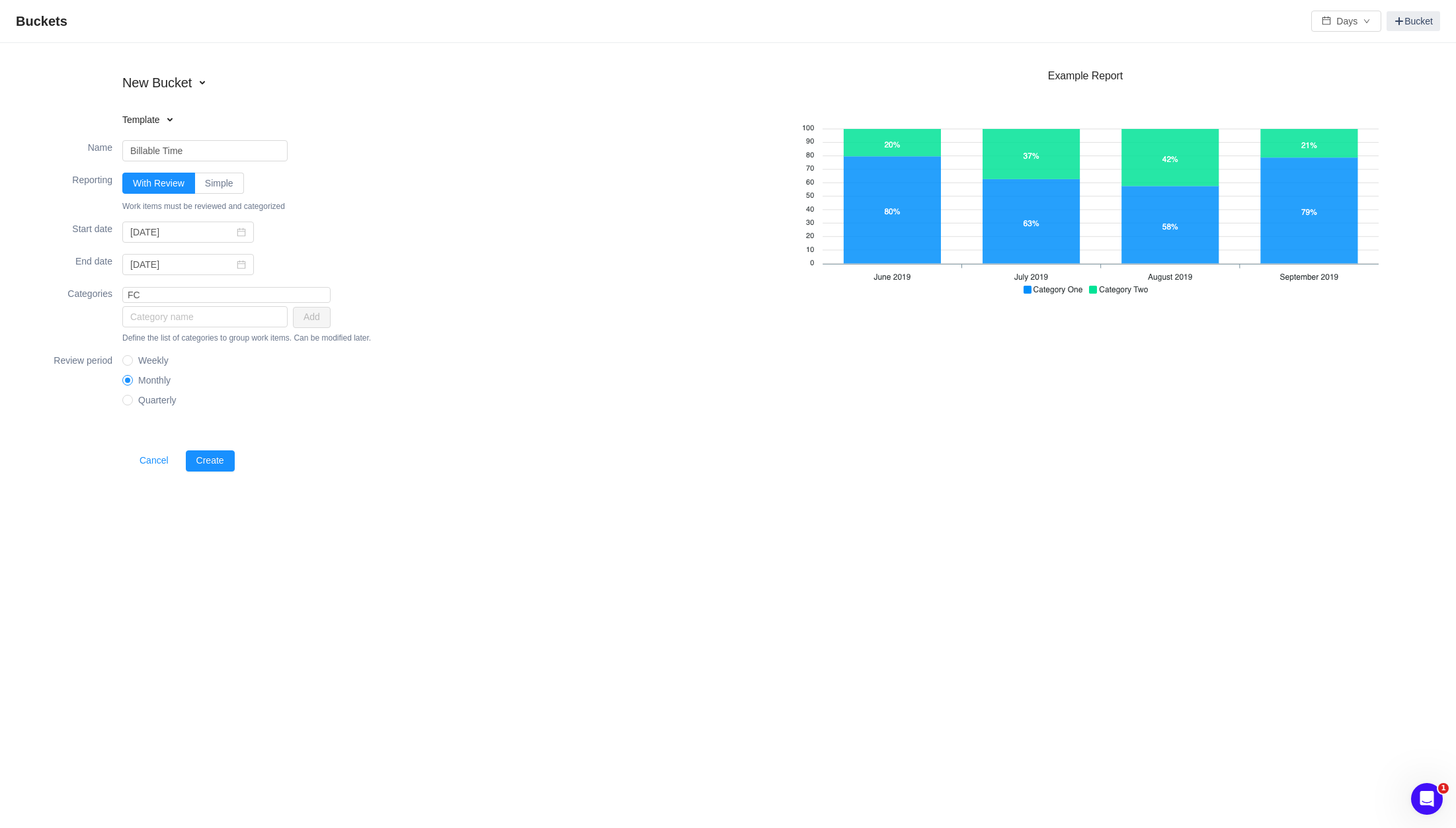
click at [433, 375] on div "Review period Weekly Monthly Quarterly" at bounding box center [376, 382] width 701 height 68
click at [211, 463] on button "Create" at bounding box center [210, 459] width 49 height 21
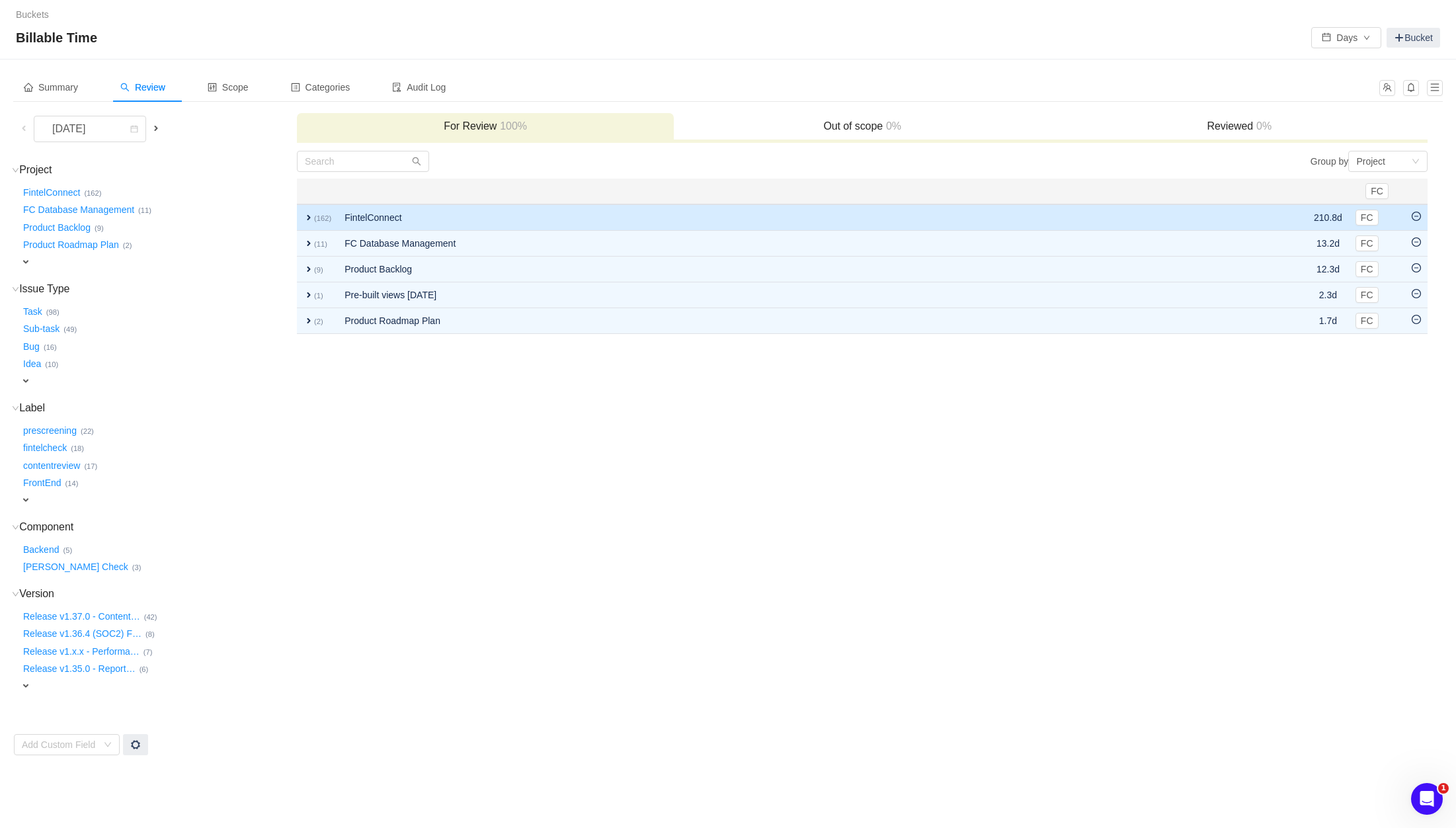
click at [310, 218] on span "expand" at bounding box center [309, 217] width 11 height 11
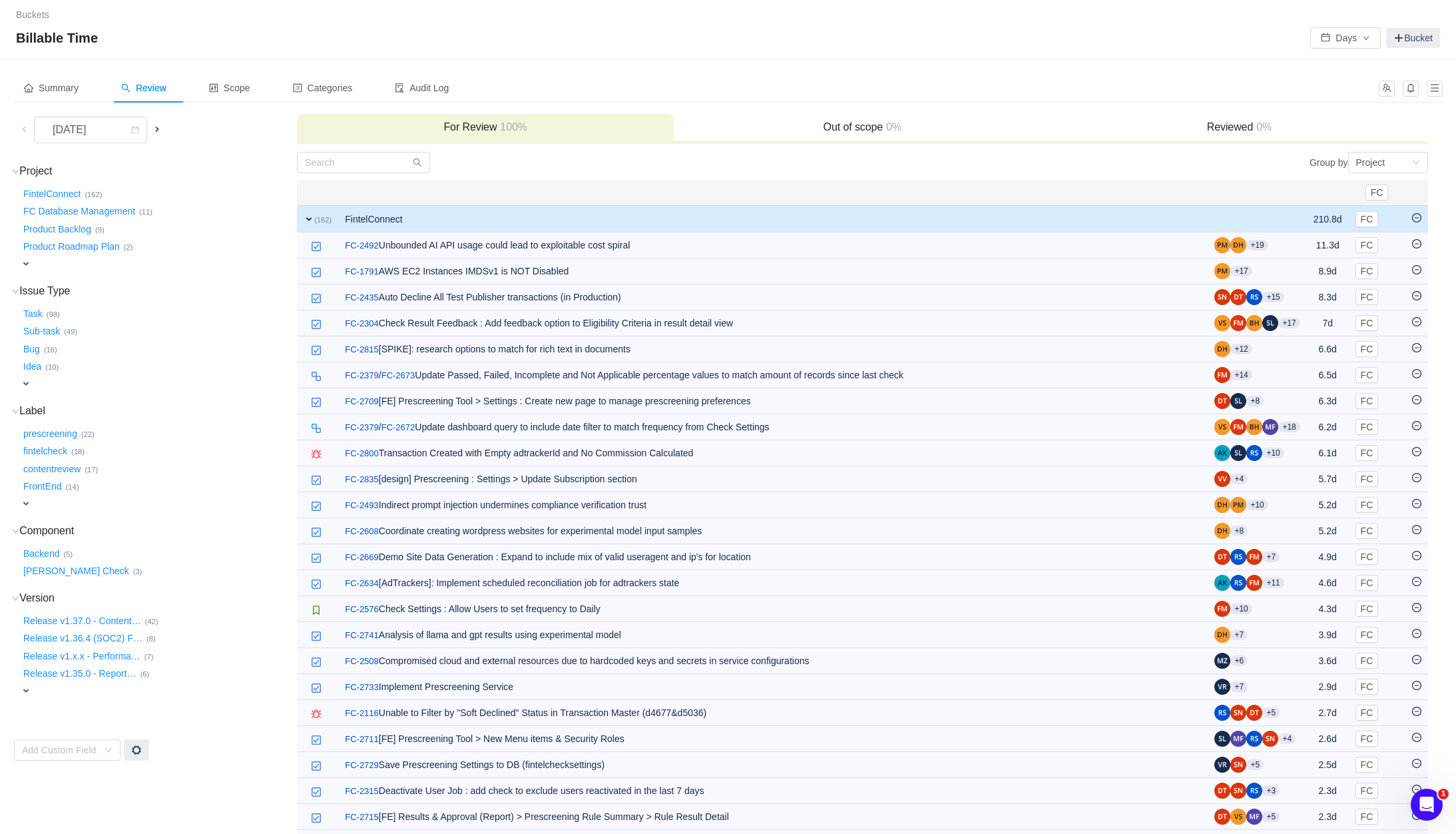
click at [312, 220] on span "expand" at bounding box center [308, 219] width 11 height 11
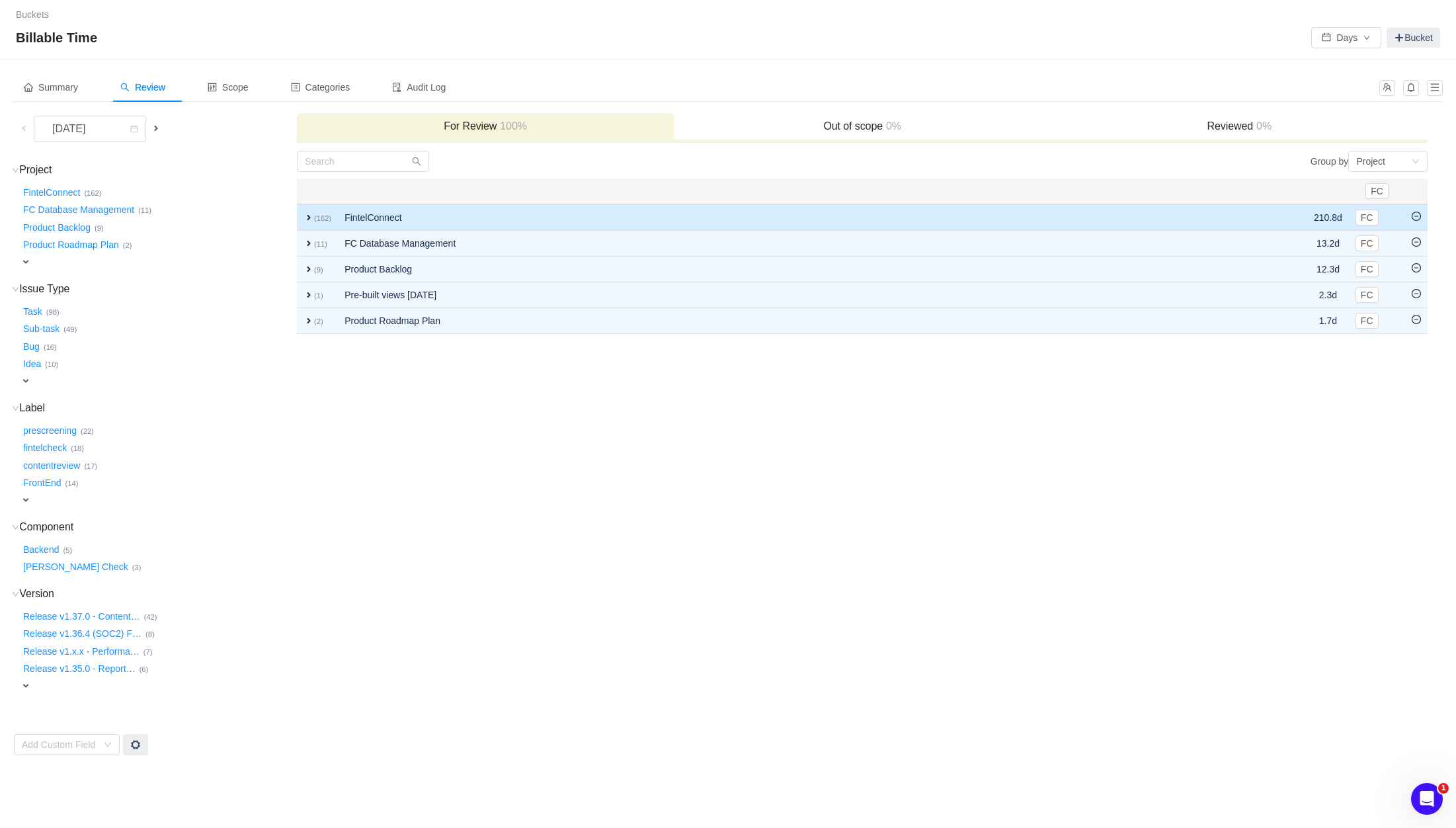
click at [310, 218] on span "expand" at bounding box center [309, 217] width 11 height 11
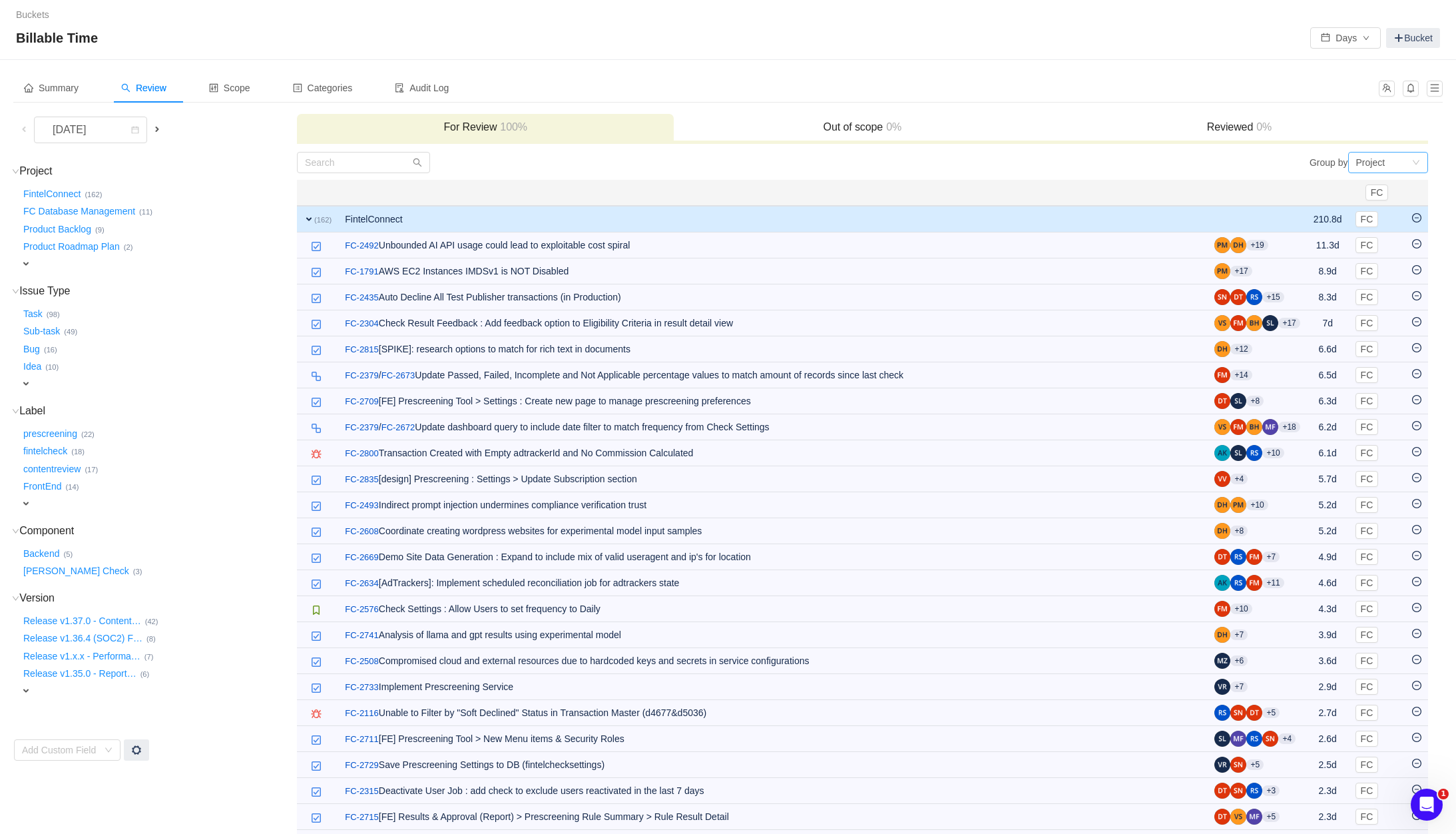
click at [1412, 159] on icon "icon: down" at bounding box center [1416, 163] width 8 height 8
click at [1400, 208] on li "Epic" at bounding box center [1387, 210] width 79 height 21
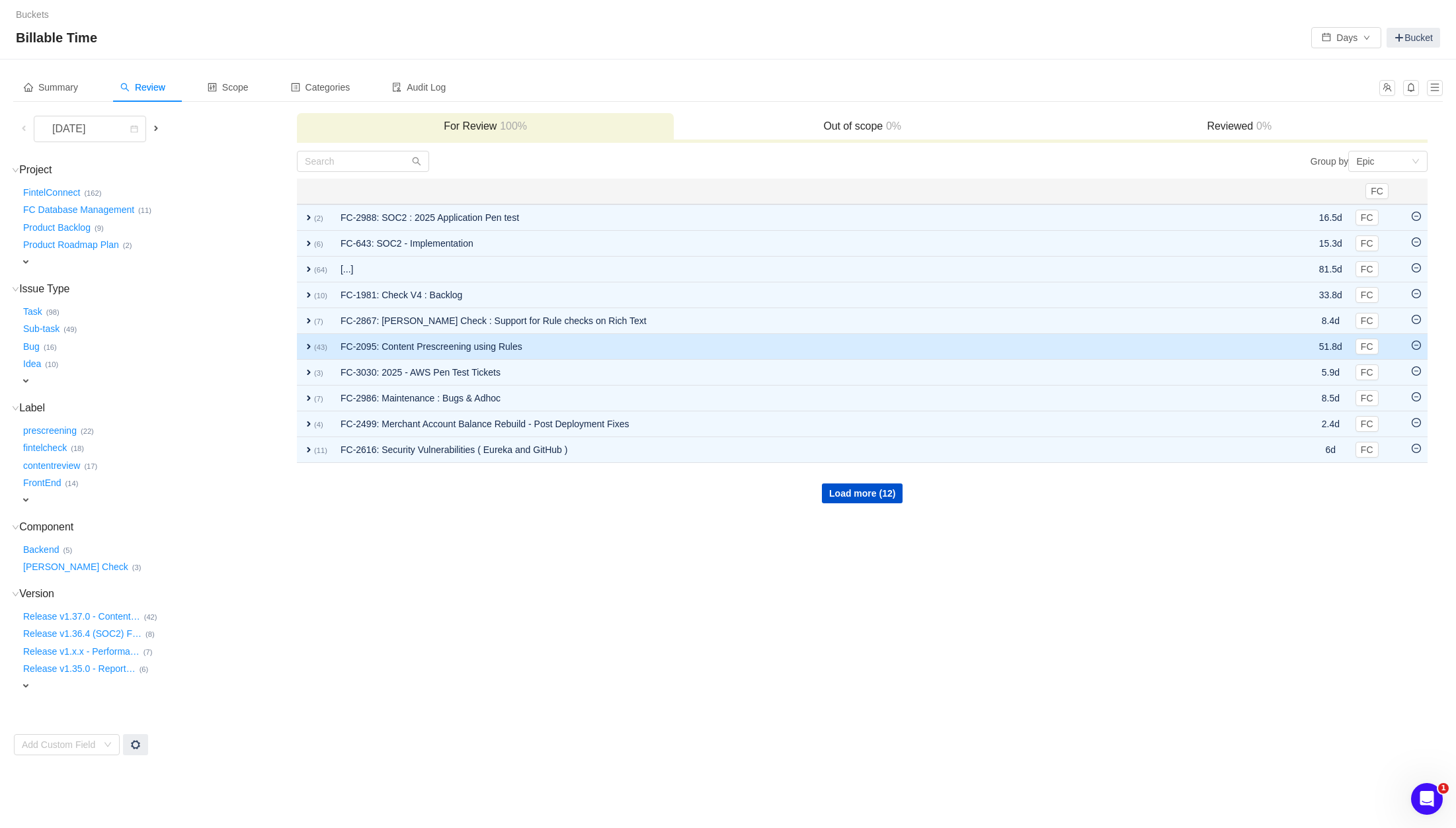
click at [310, 352] on td "expand (43)" at bounding box center [315, 346] width 37 height 26
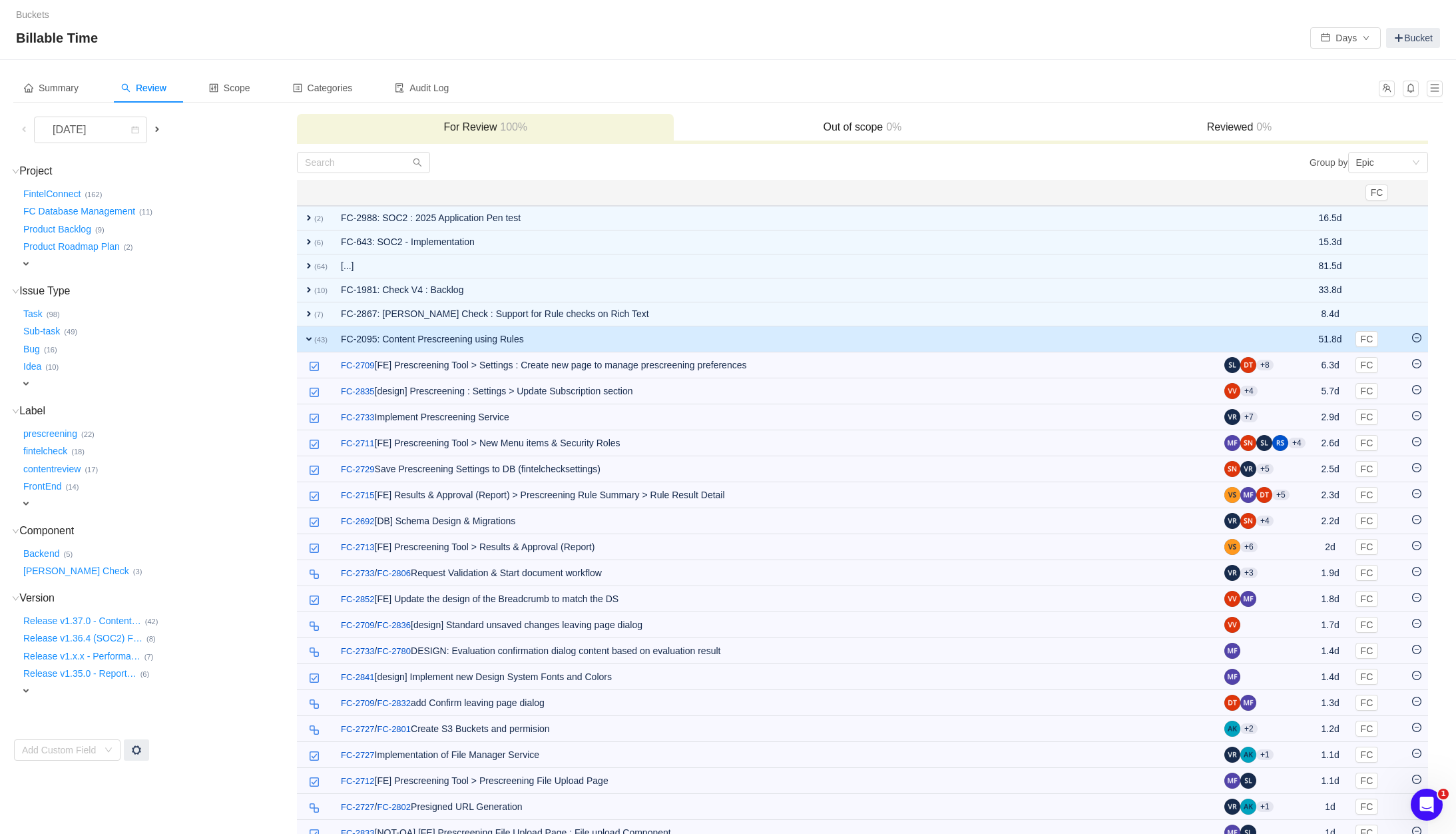
click at [308, 344] on span "expand" at bounding box center [308, 338] width 11 height 11
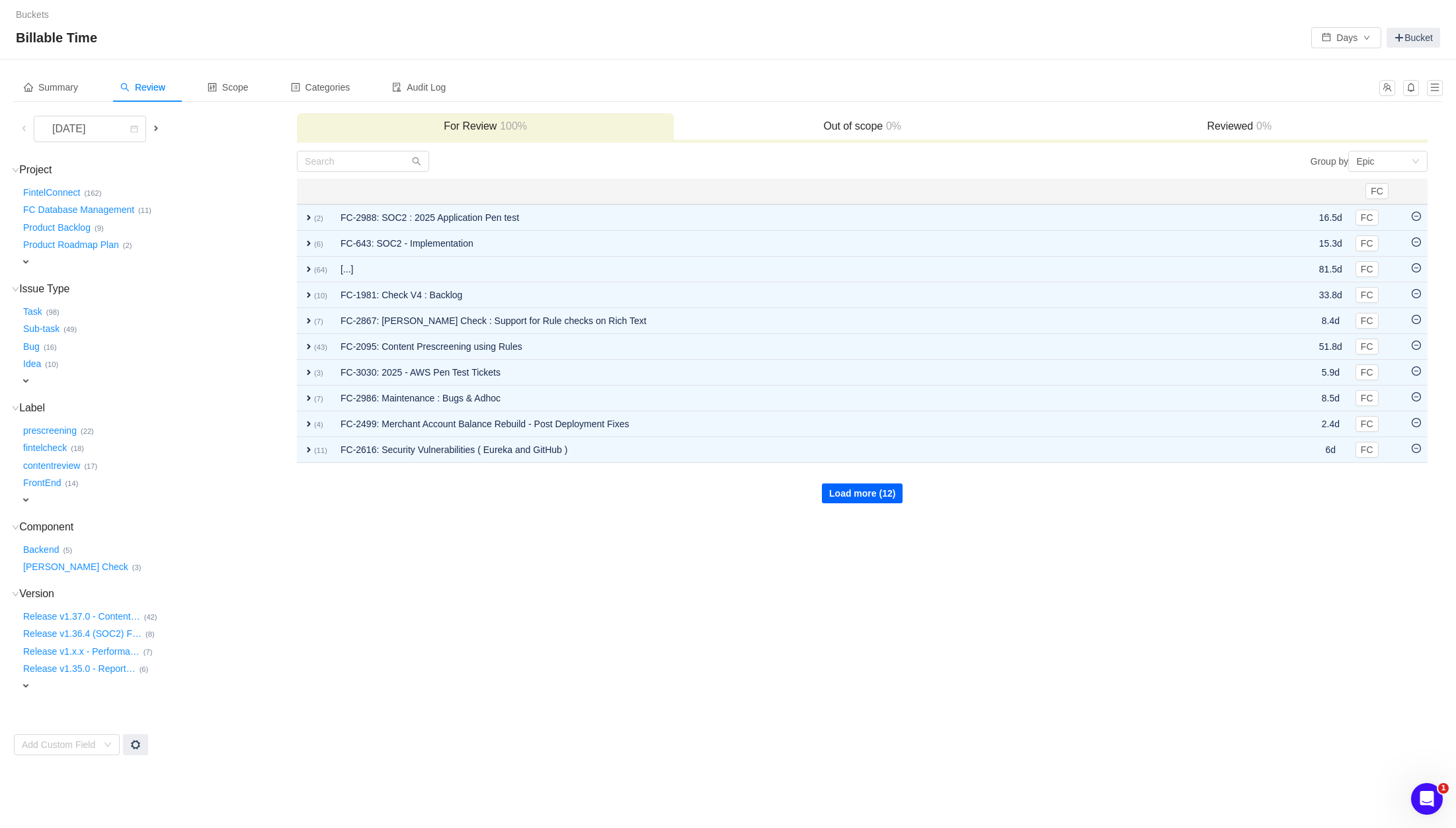
click at [857, 497] on button "Load more (12)" at bounding box center [862, 493] width 81 height 20
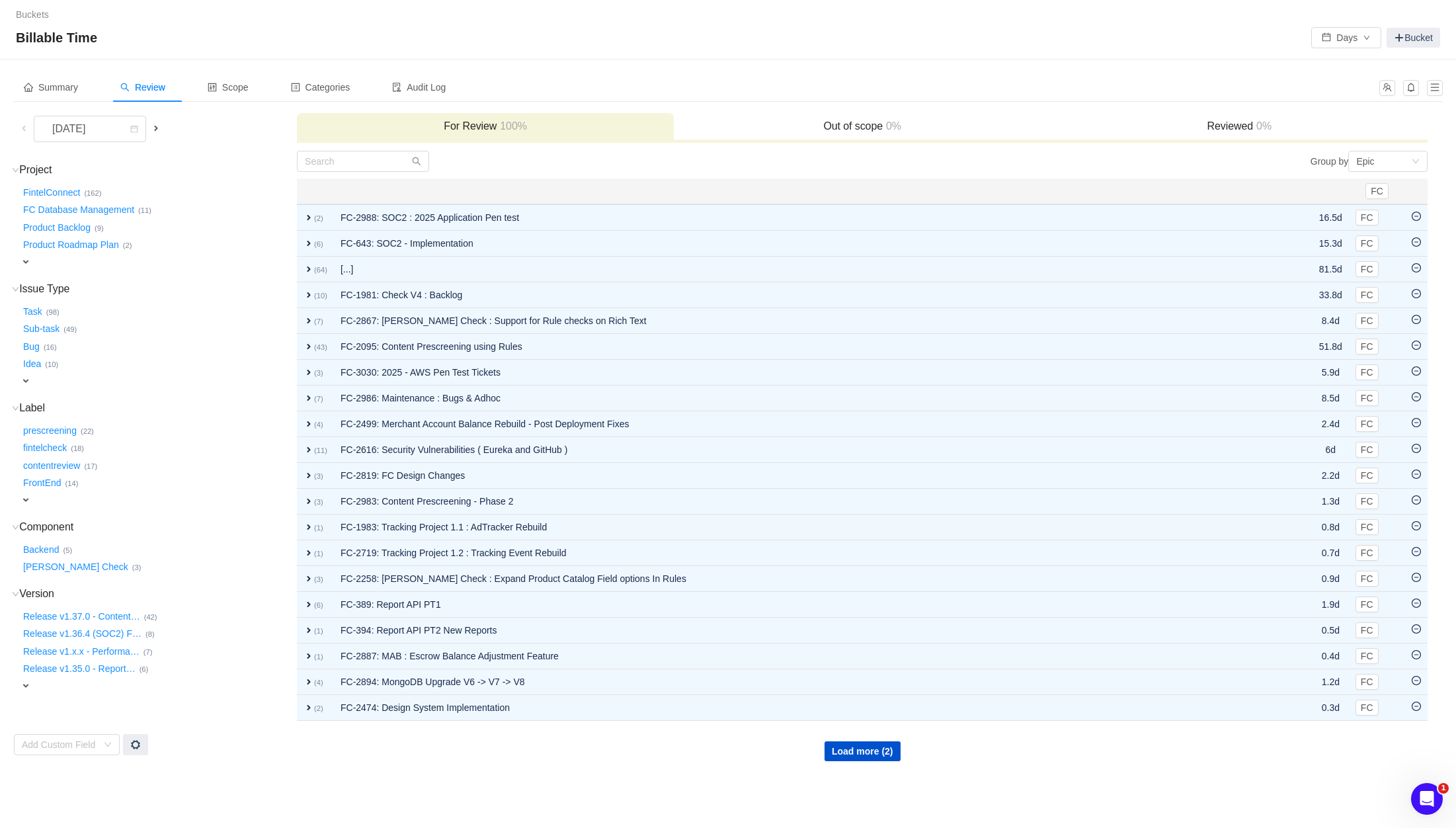
click at [557, 758] on div "Load more (2)" at bounding box center [862, 740] width 1129 height 39
click at [547, 749] on div "Load more (2)" at bounding box center [862, 740] width 1129 height 39
click at [1427, 795] on icon "Open Intercom Messenger" at bounding box center [1424, 796] width 22 height 22
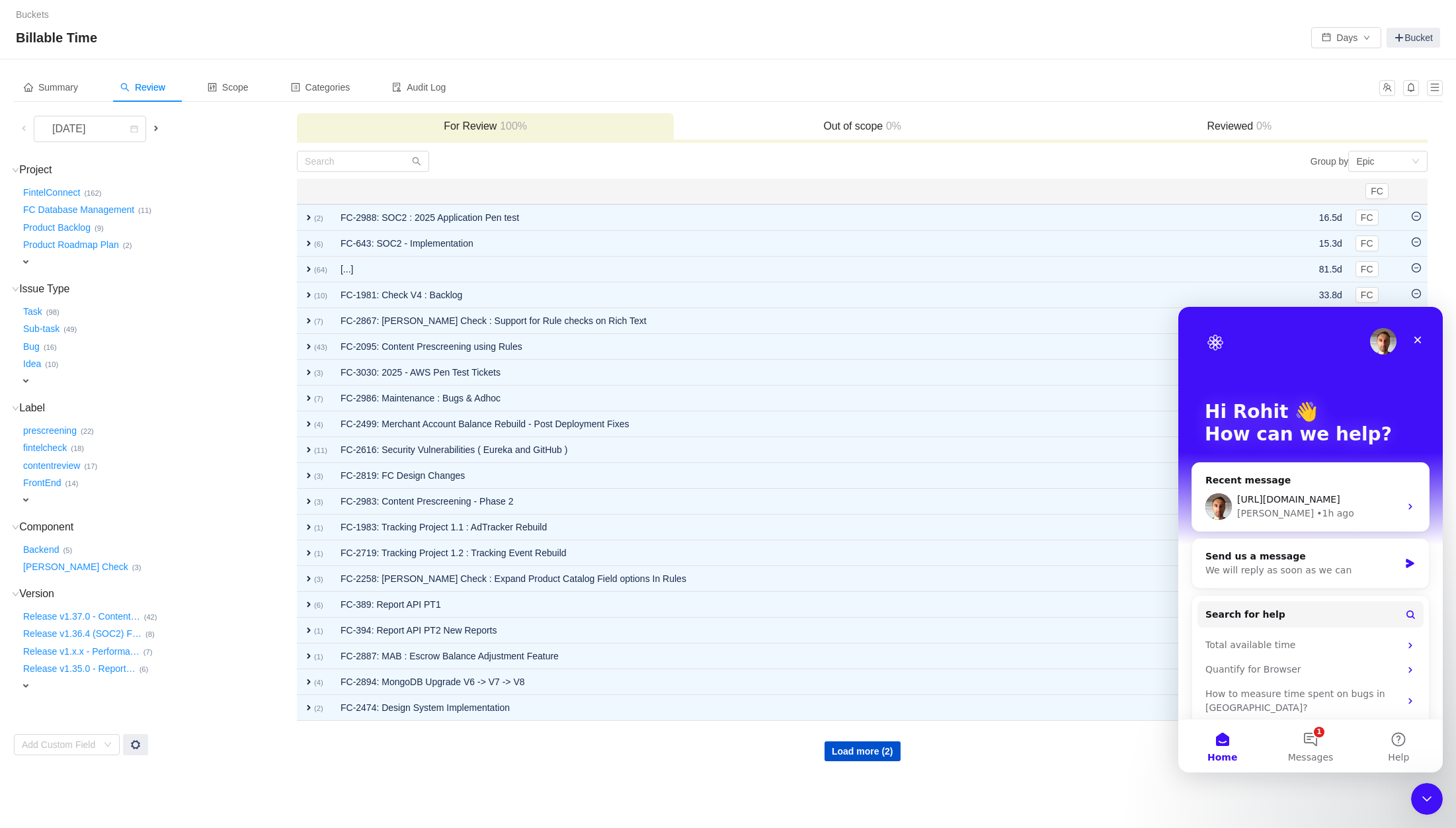
click at [1257, 794] on div "Buckets / / Billable Time Days Bucket Summary Review Scope Categories Audit Log…" at bounding box center [728, 414] width 1456 height 828
click at [1106, 768] on div "Summary Review Scope Categories Audit Log July 2025 For Review 100% Out of scop…" at bounding box center [728, 417] width 1456 height 715
click at [1417, 341] on icon "Close" at bounding box center [1417, 339] width 11 height 11
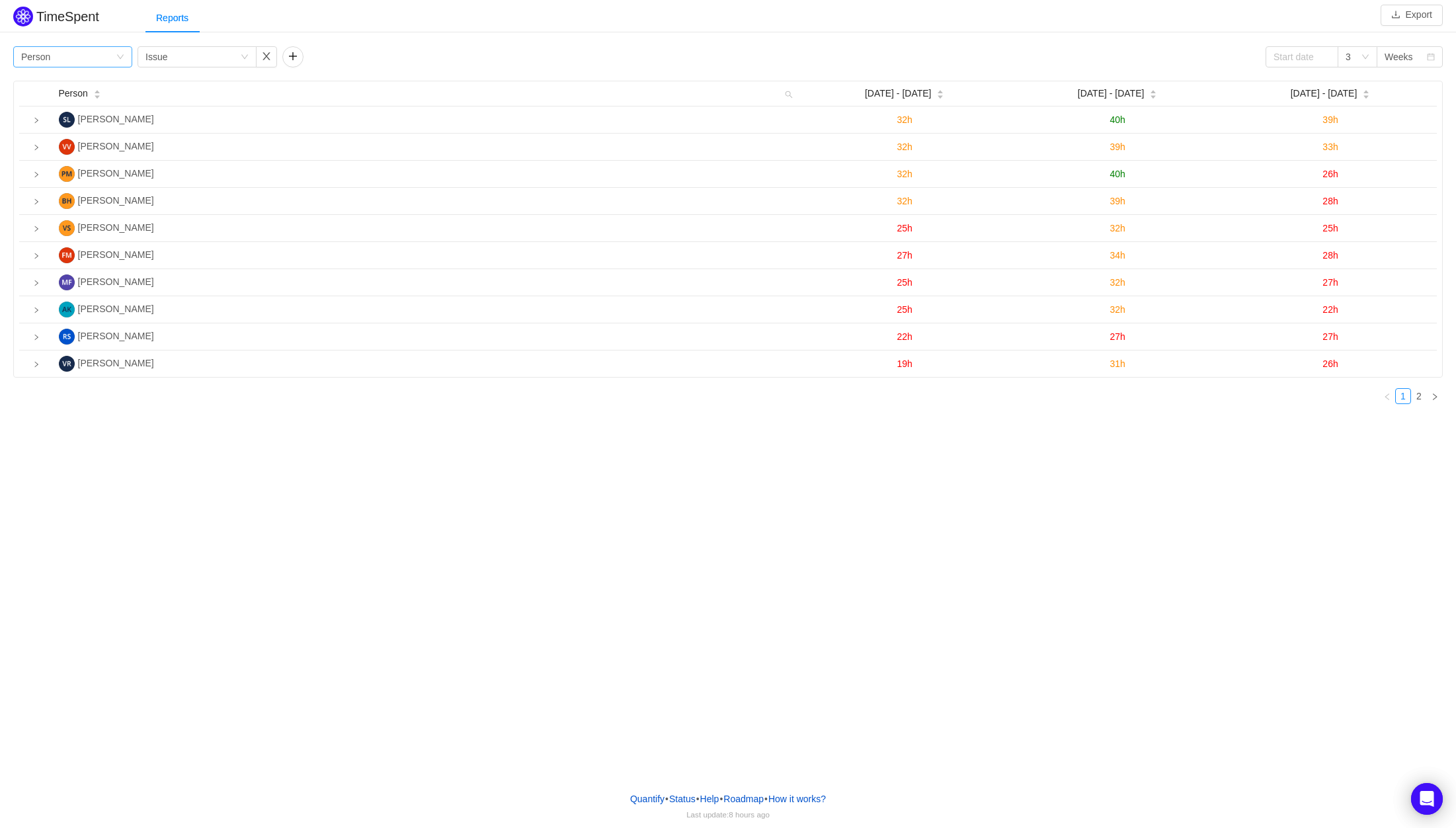
click at [112, 59] on div "Group by Person" at bounding box center [68, 57] width 94 height 20
click at [82, 106] on li "Team" at bounding box center [73, 105] width 119 height 21
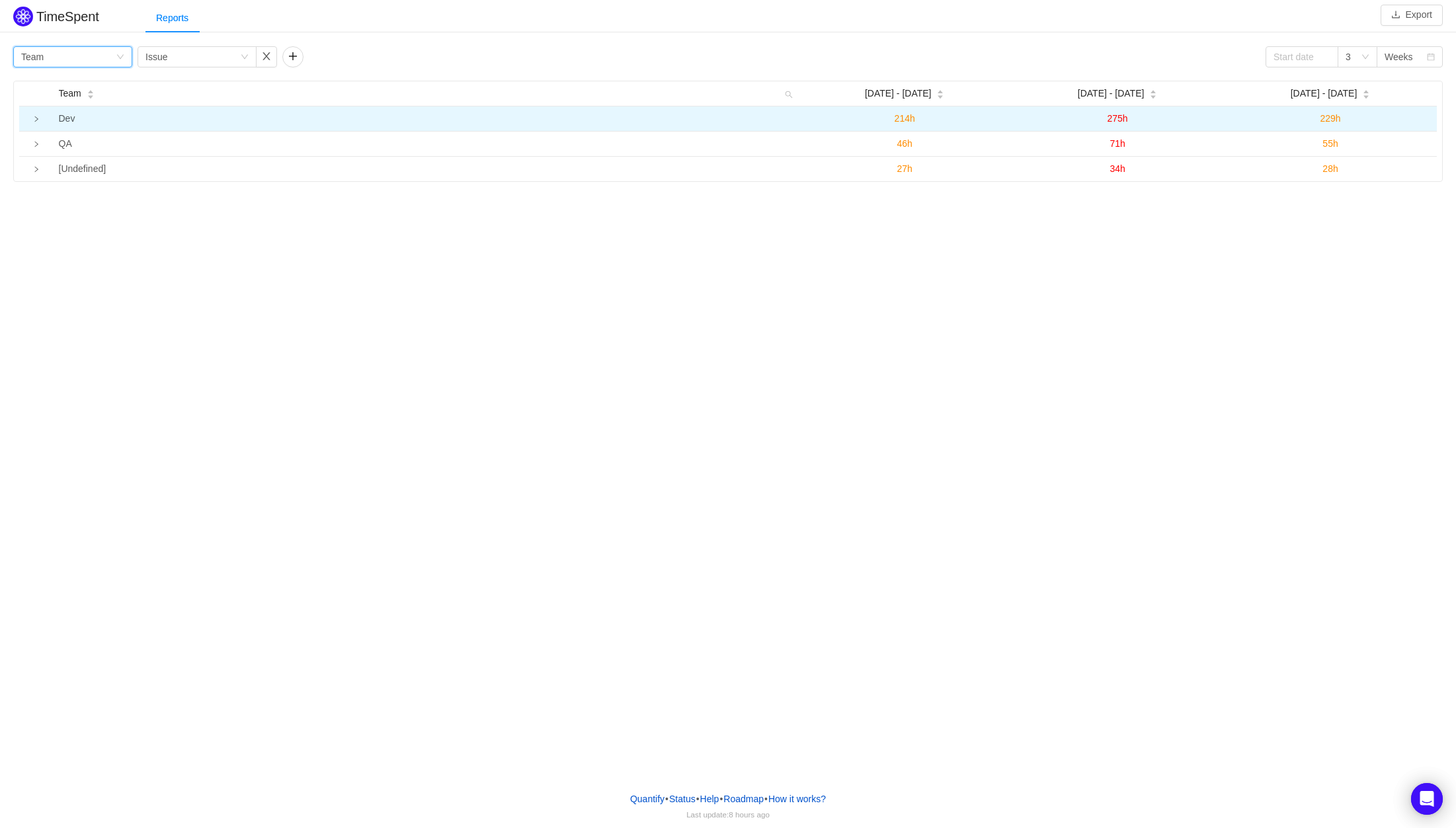
click at [37, 120] on icon "icon: right" at bounding box center [36, 118] width 3 height 5
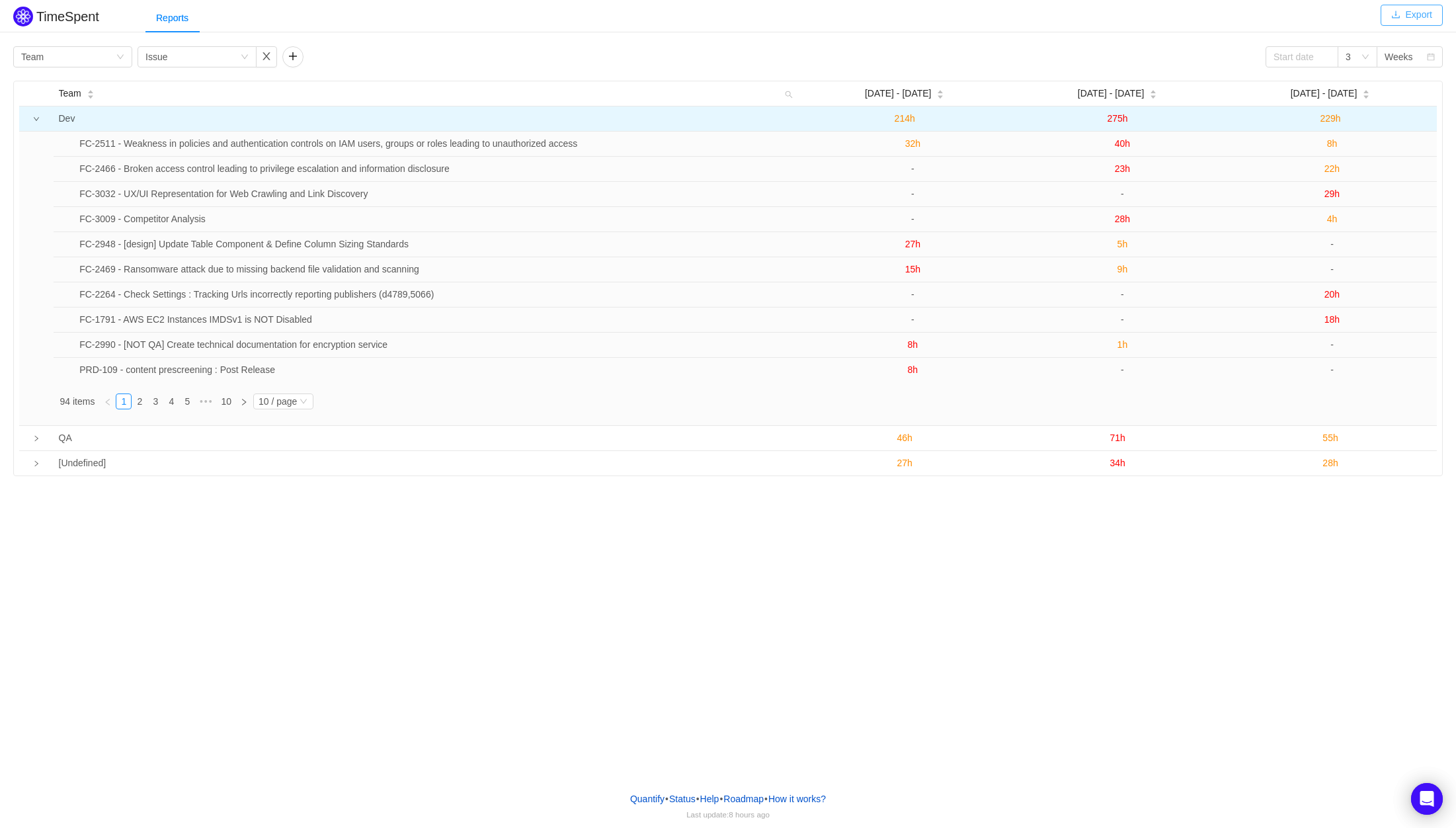
click at [1422, 15] on button "Export" at bounding box center [1411, 15] width 63 height 21
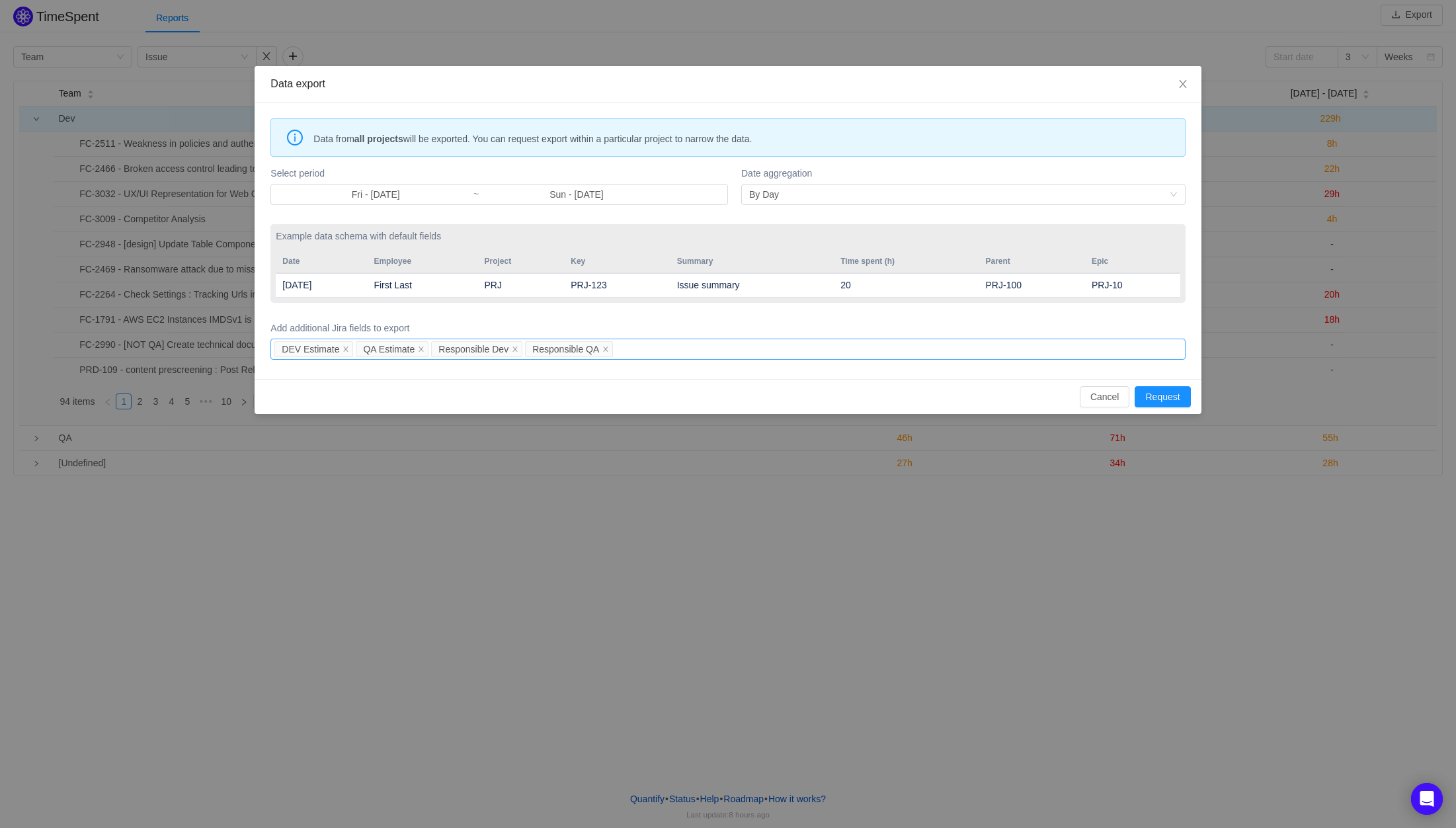
click at [667, 353] on div "DEV Estimate QA Estimate Responsible Dev Responsible QA" at bounding box center [725, 349] width 902 height 20
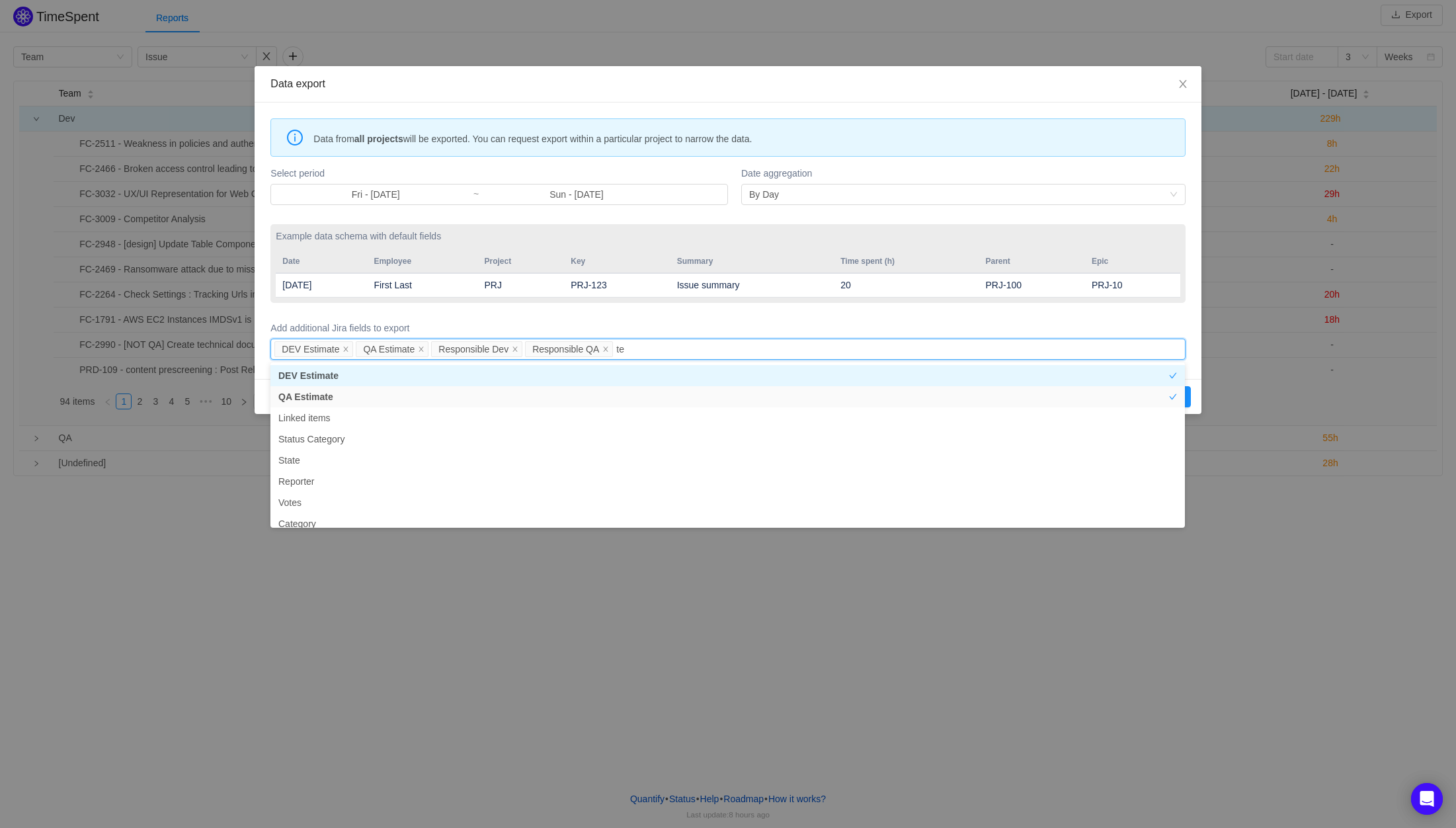
type input "tea"
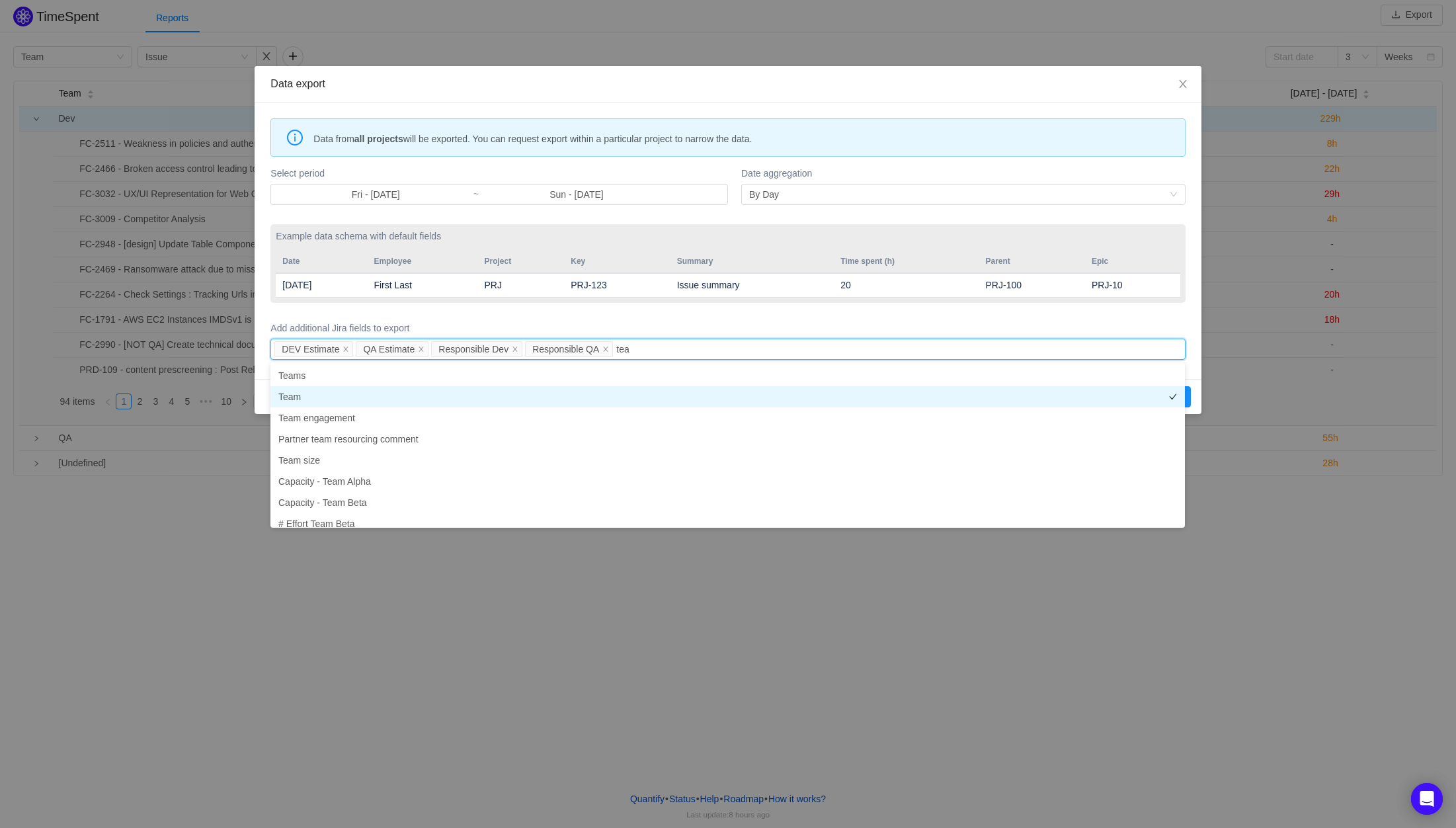
click at [628, 391] on li "Team" at bounding box center [727, 396] width 915 height 21
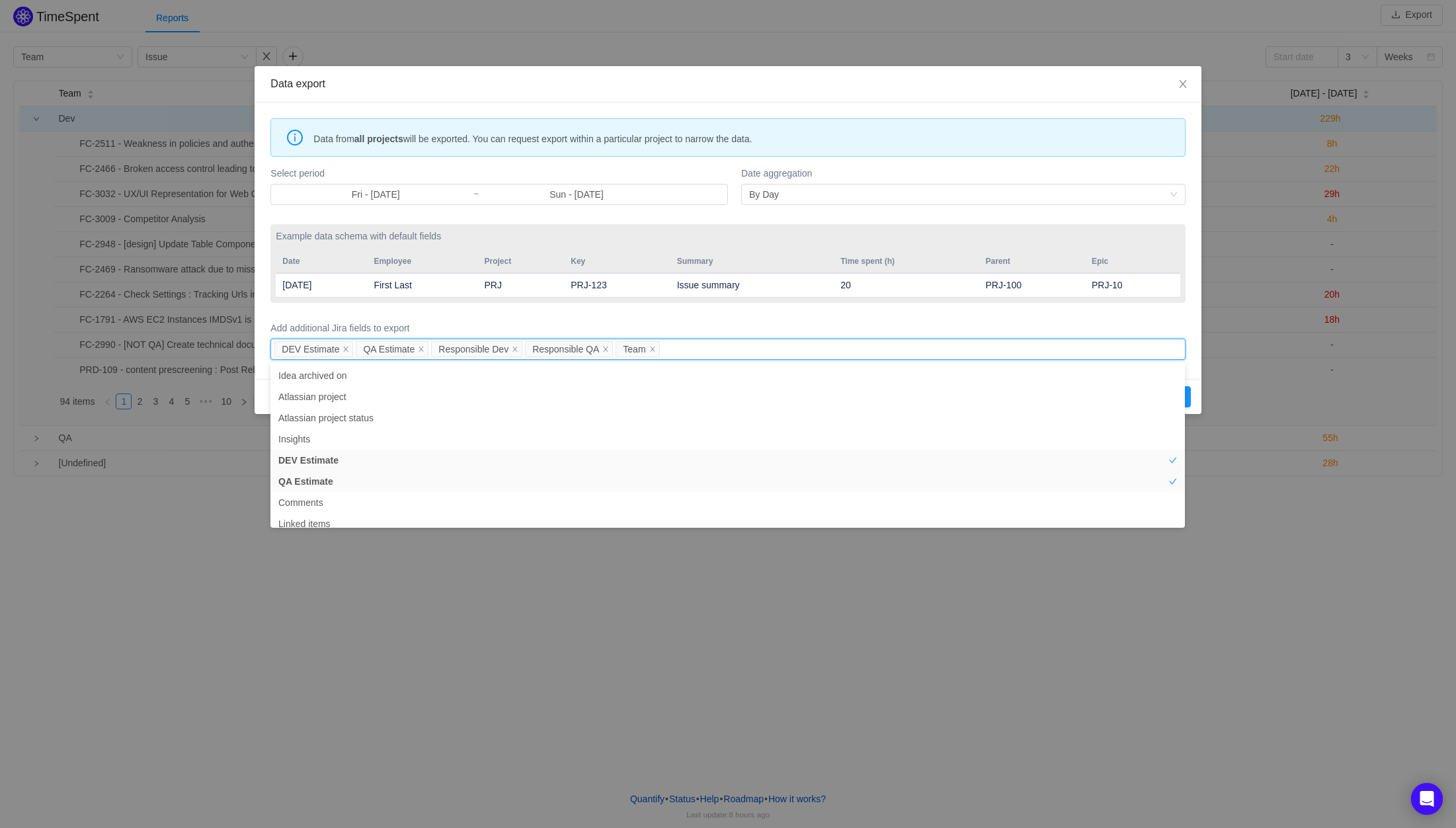
click at [845, 316] on form "Select period Fri - Aug 01, 2025 ~ Sun - Aug 31, 2025 Date aggregation By Day E…" at bounding box center [727, 263] width 915 height 199
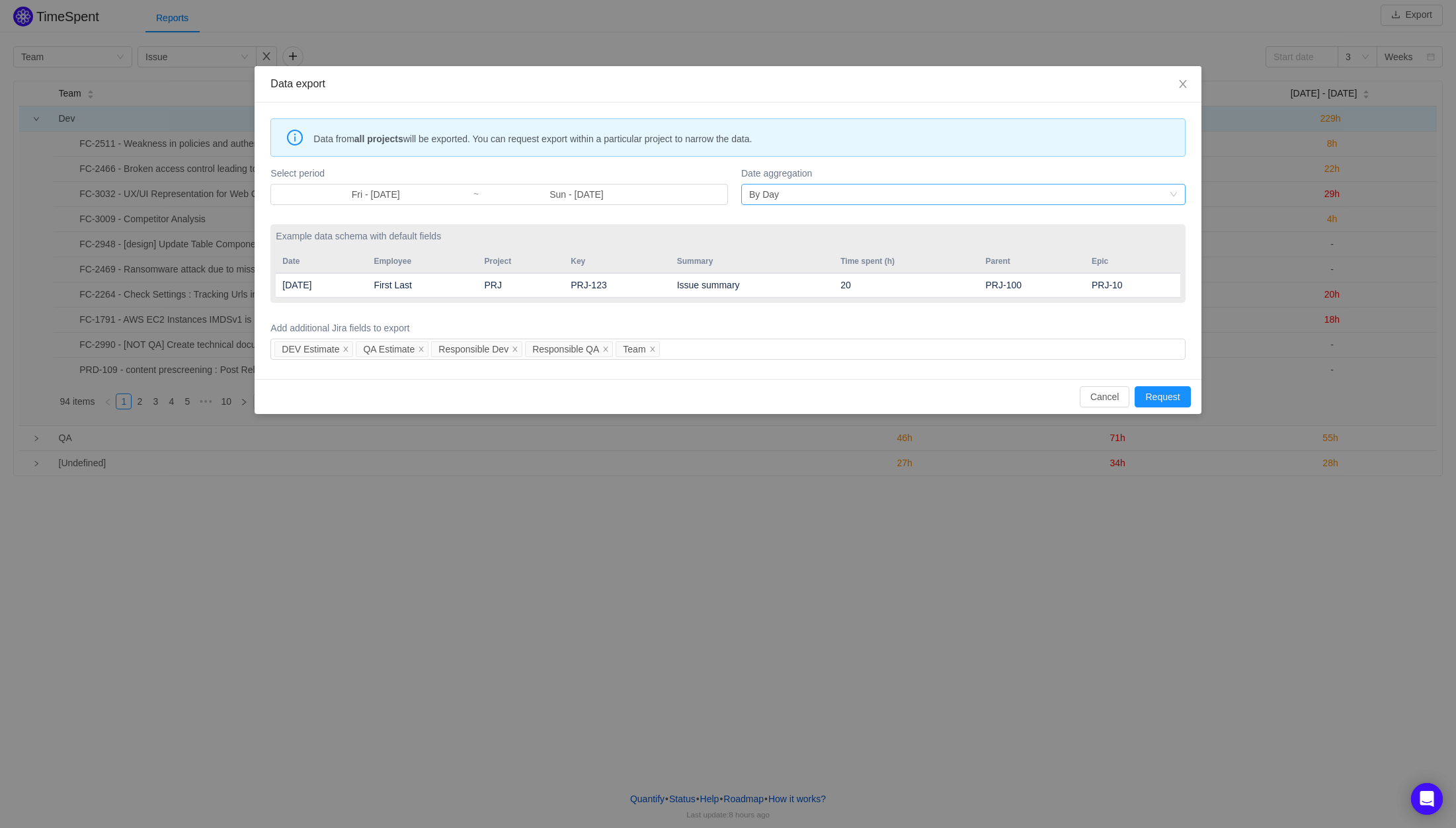
click at [803, 197] on div "By Day" at bounding box center [959, 194] width 420 height 20
click at [797, 241] on li "By Month" at bounding box center [963, 242] width 444 height 21
click at [811, 192] on div "By Month" at bounding box center [959, 194] width 420 height 20
click at [800, 242] on li "By Month" at bounding box center [963, 242] width 444 height 21
click at [401, 198] on input "Fri - [DATE]" at bounding box center [375, 194] width 194 height 14
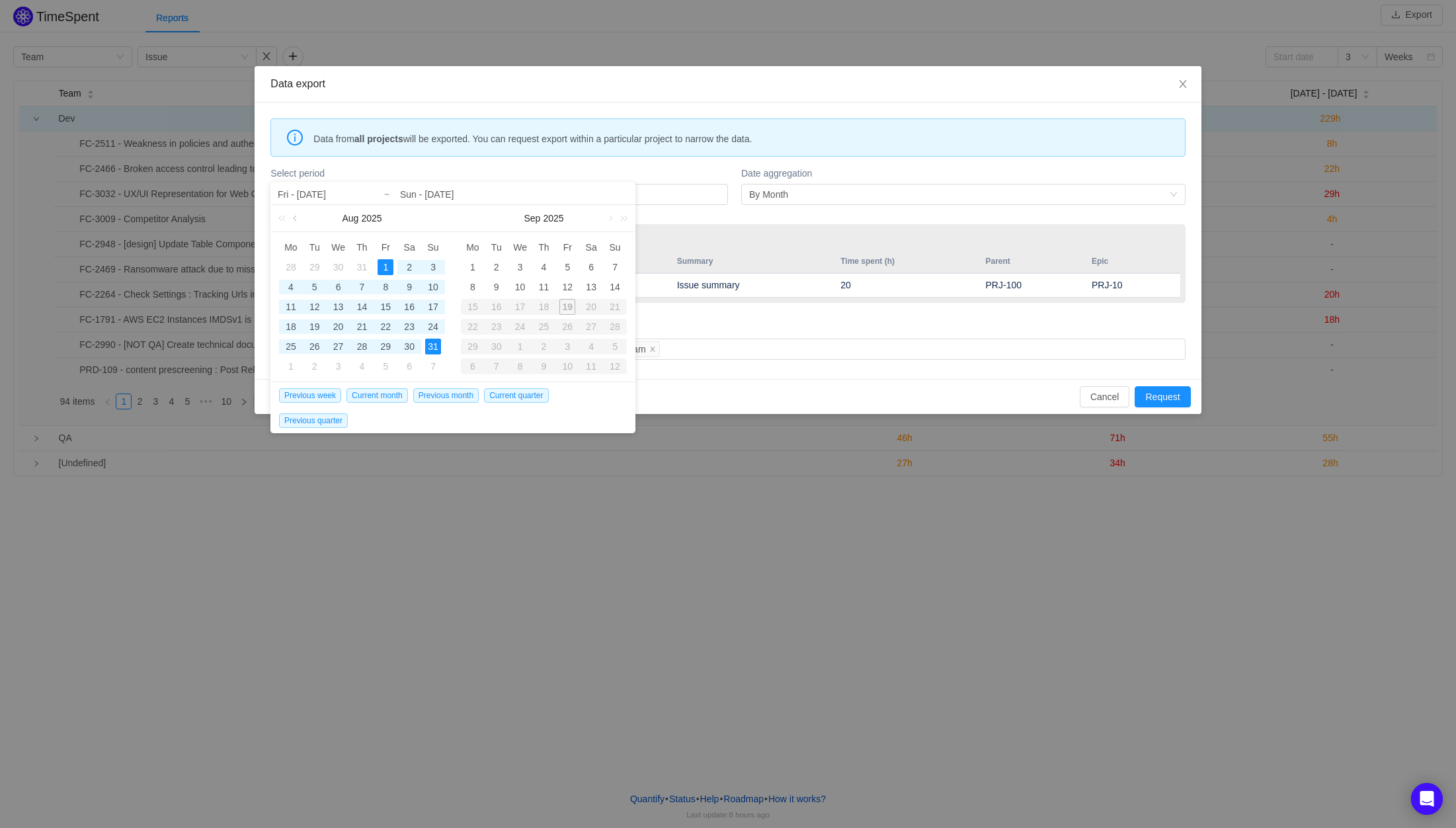
click at [297, 220] on link at bounding box center [296, 217] width 12 height 26
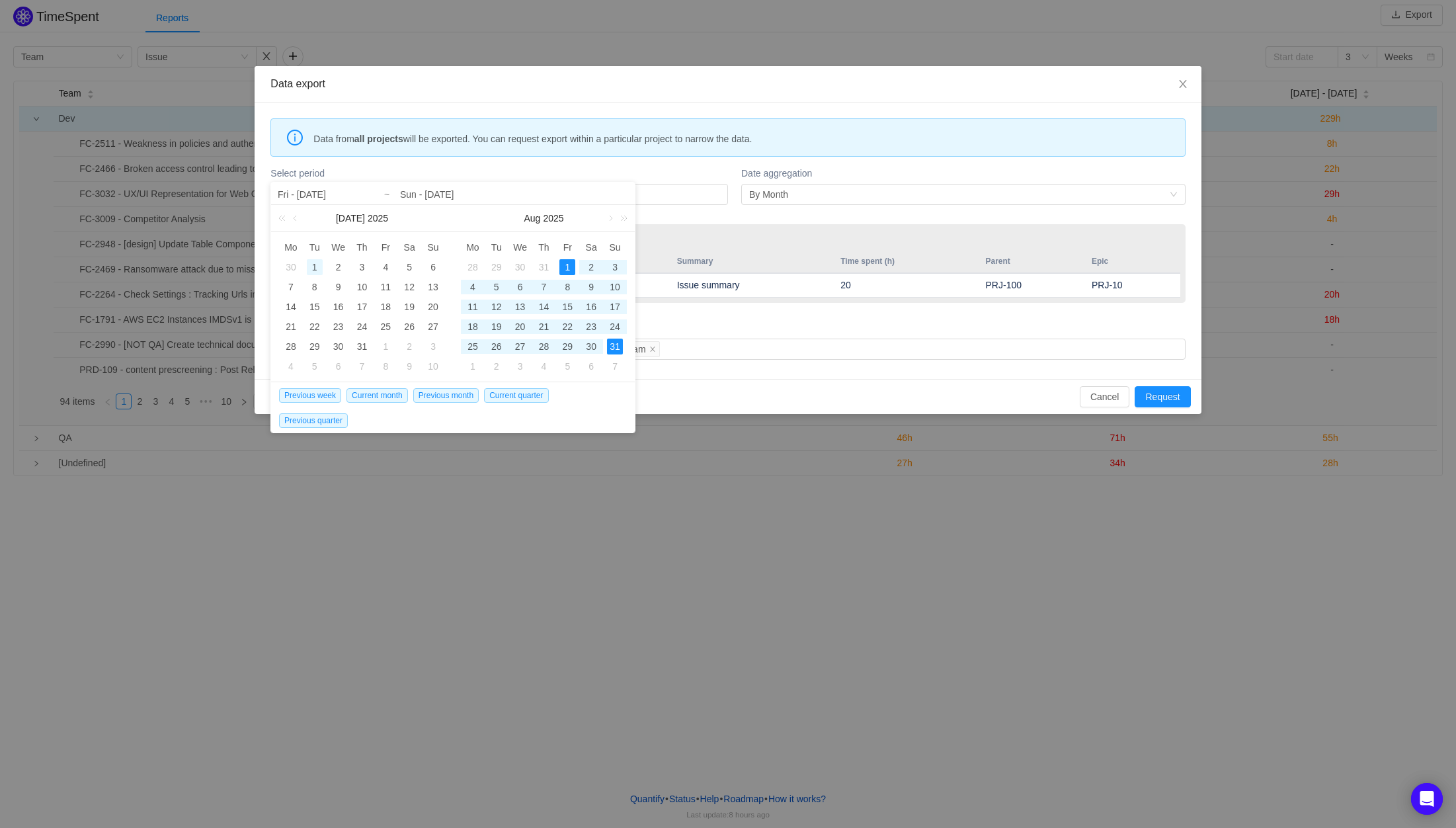
click at [317, 265] on div "1" at bounding box center [314, 266] width 15 height 15
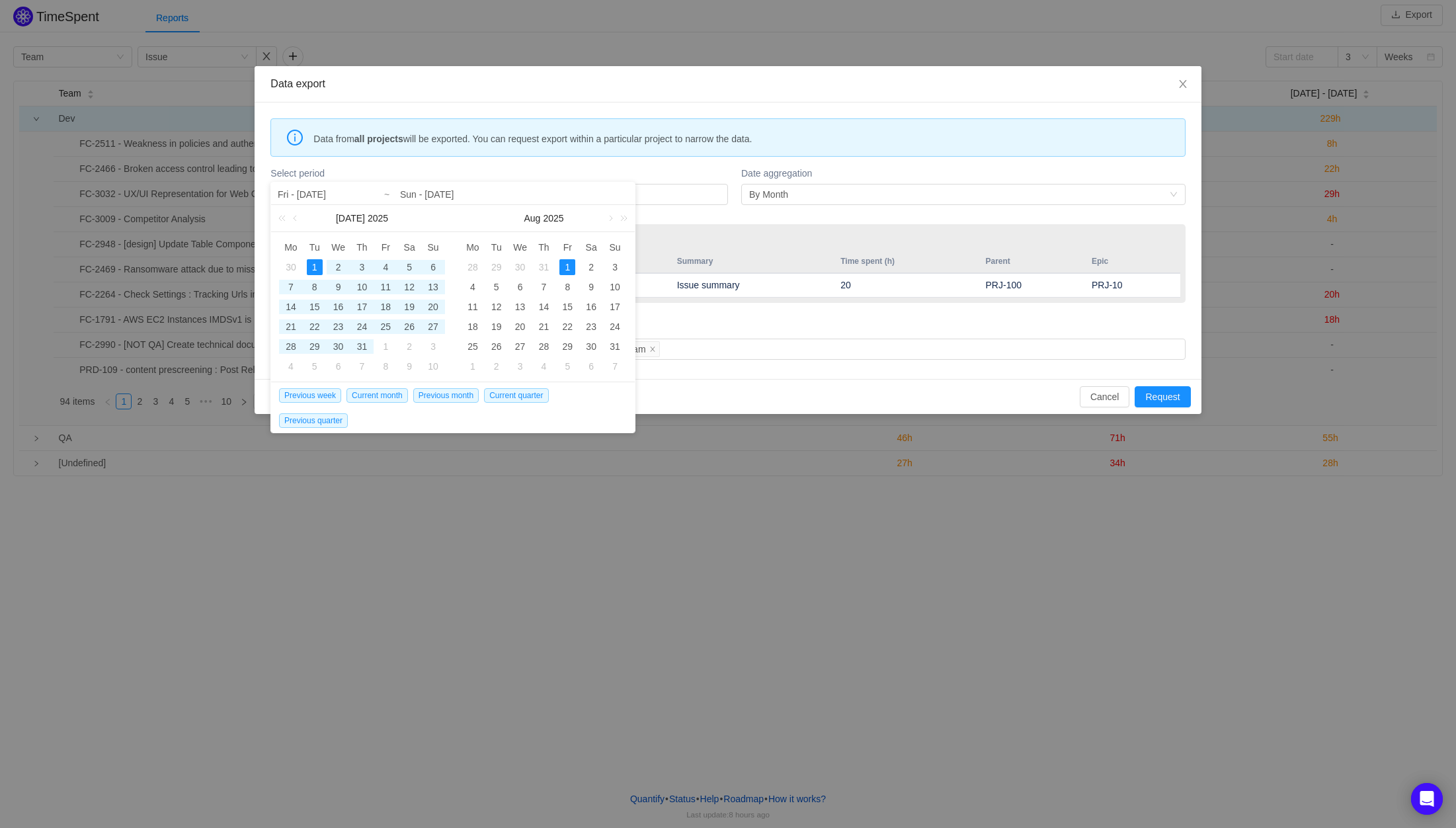
click at [561, 263] on div "1" at bounding box center [567, 266] width 15 height 15
type input "Tue - Jul 01, 2025"
type input "Fri - [DATE]"
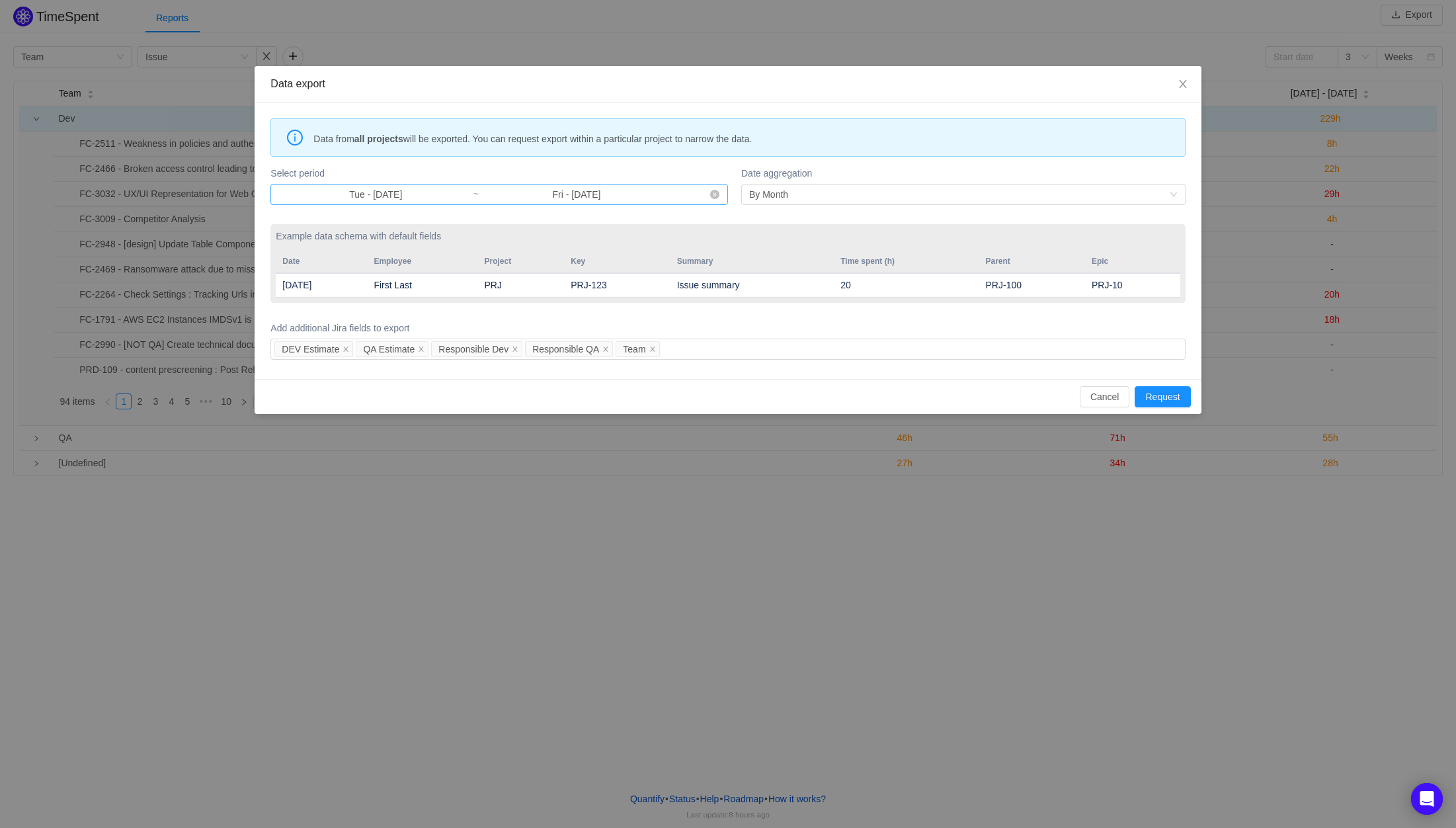
click at [369, 197] on input "Tue - Jul 01, 2025" at bounding box center [375, 194] width 194 height 14
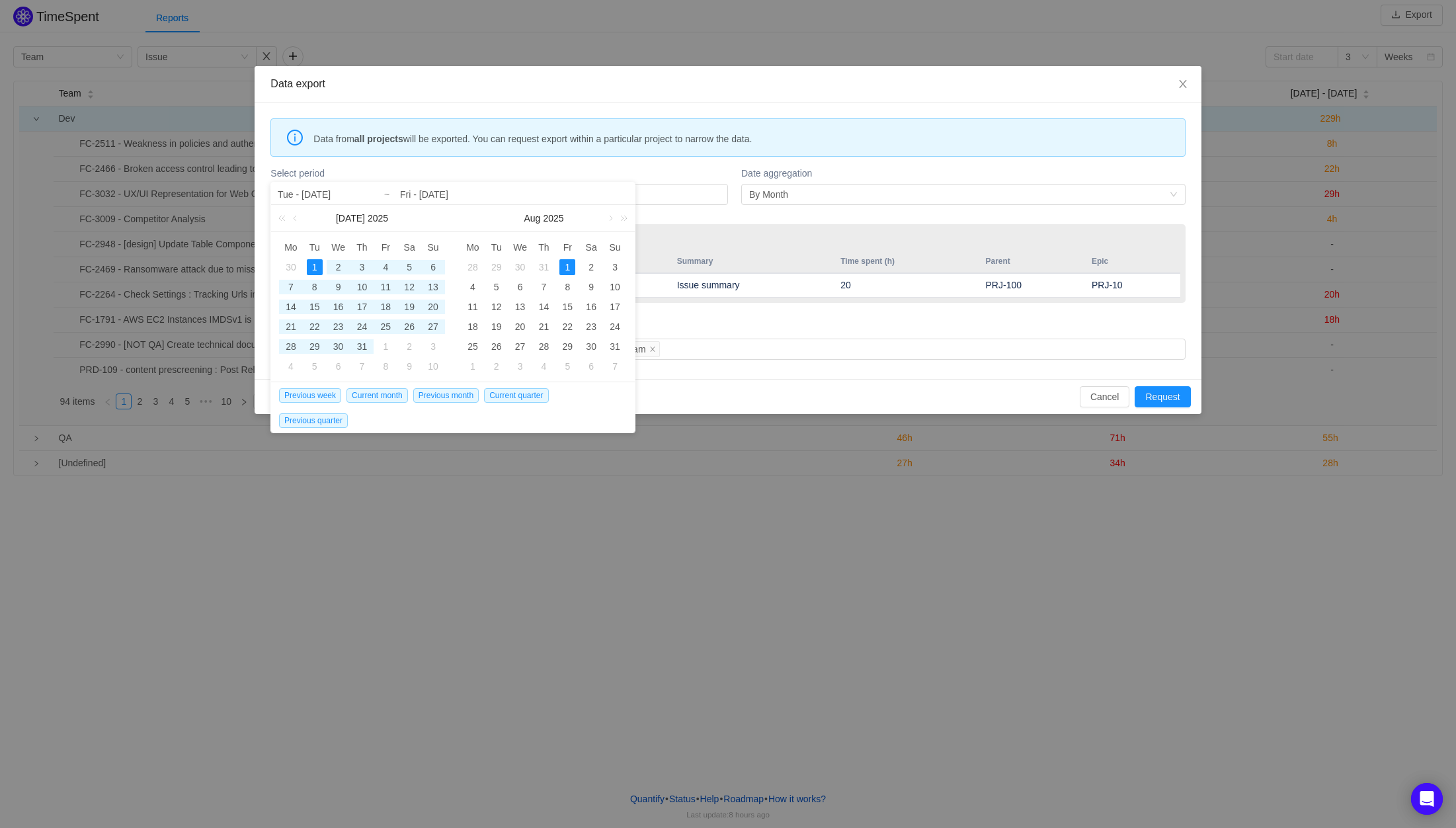
click at [570, 263] on div "1" at bounding box center [567, 266] width 15 height 15
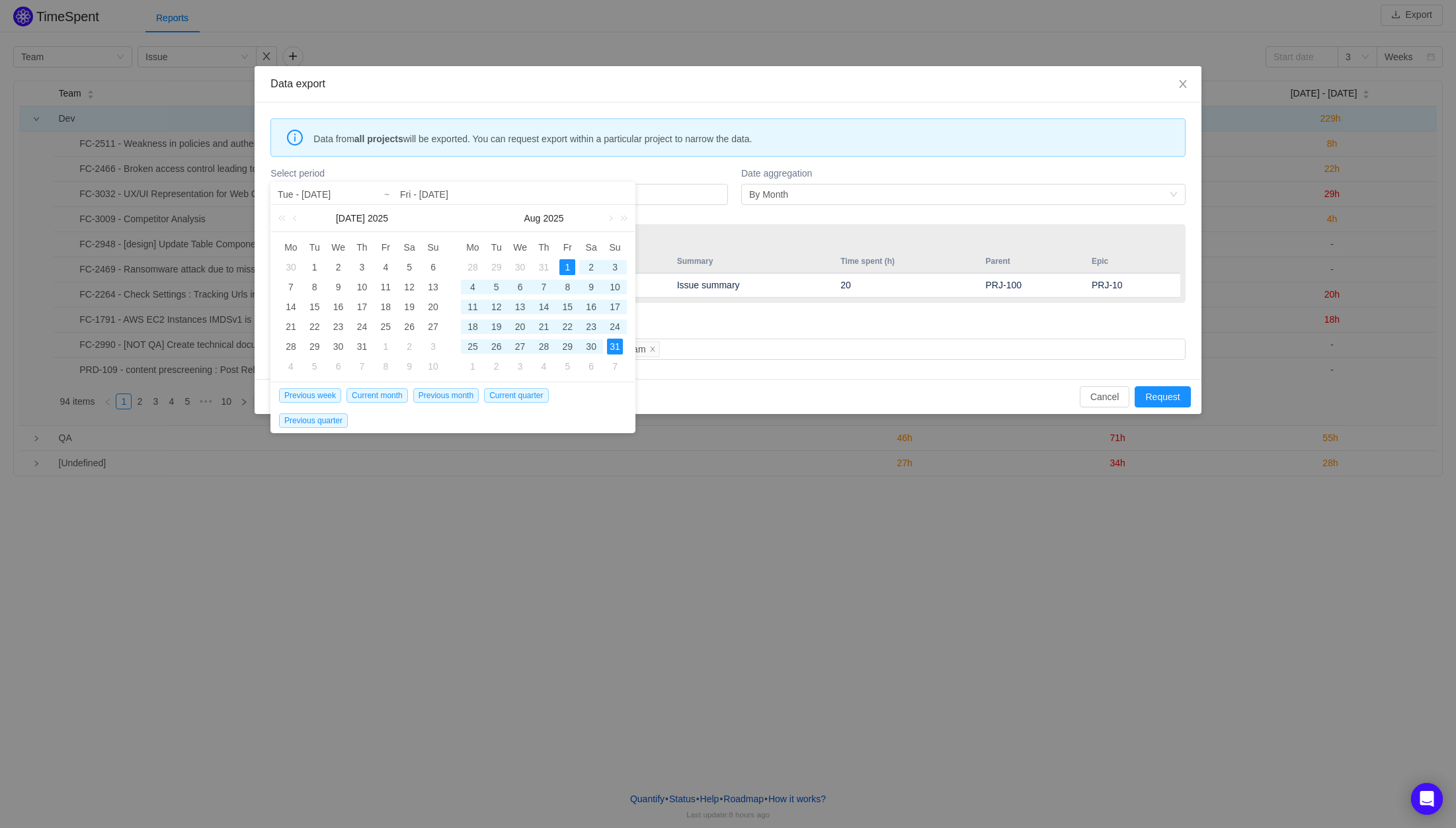
click at [615, 348] on div "31" at bounding box center [615, 346] width 15 height 15
type input "Fri - [DATE]"
type input "Sun - [DATE]"
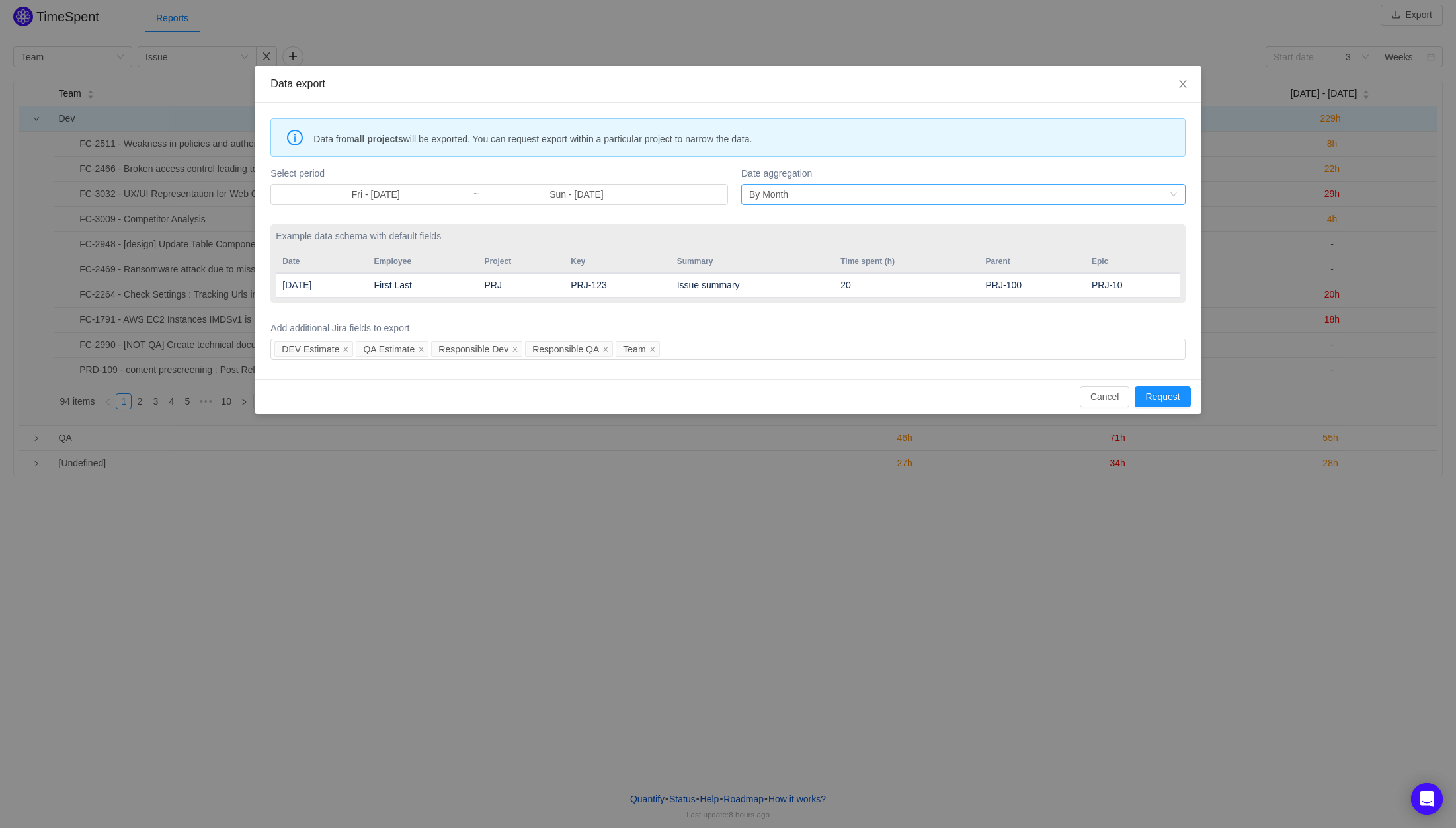
drag, startPoint x: 814, startPoint y: 196, endPoint x: 811, endPoint y: 204, distance: 8.5
click at [814, 196] on div "By Month" at bounding box center [959, 194] width 420 height 20
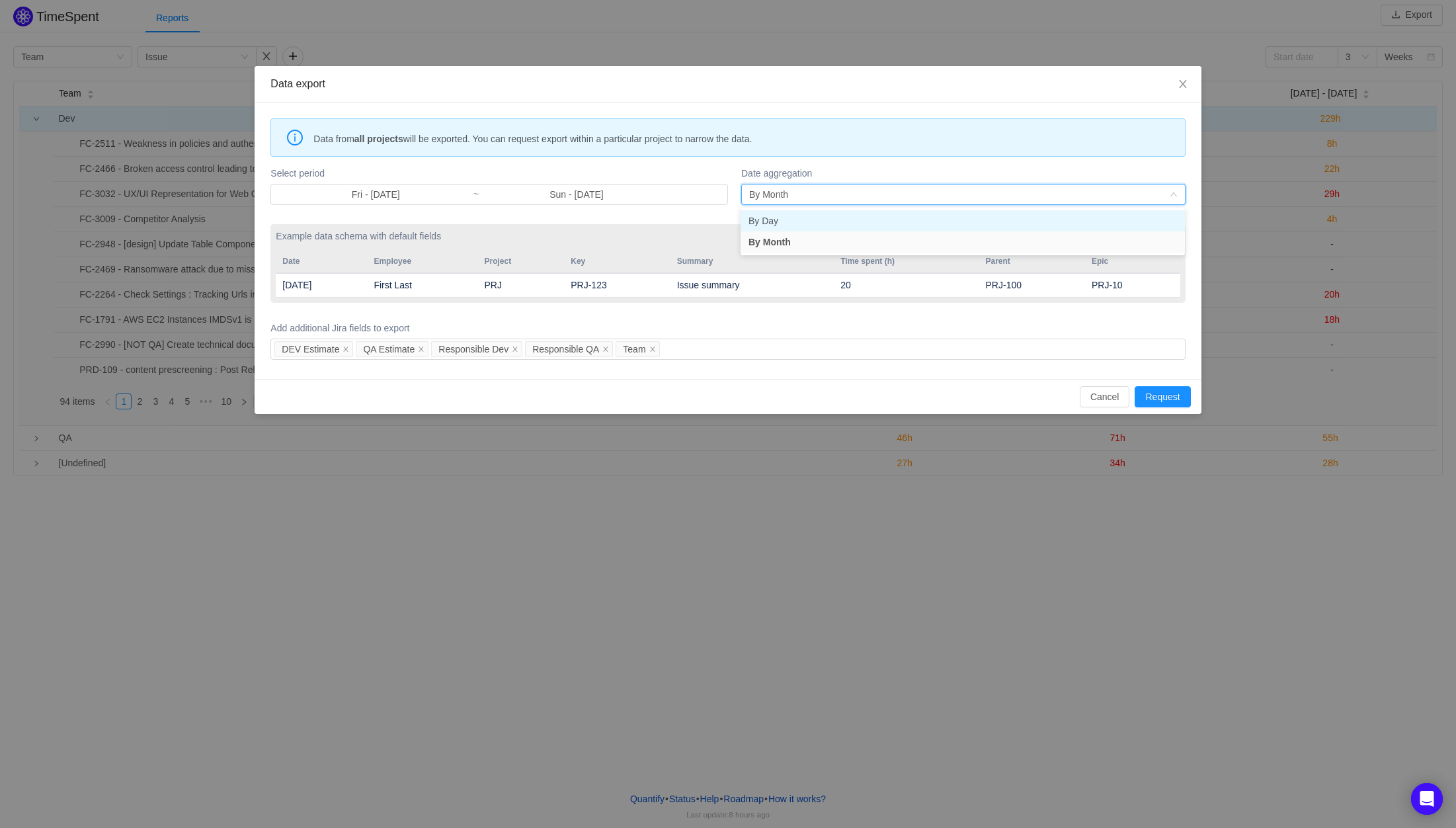
click at [802, 216] on li "By Day" at bounding box center [963, 221] width 444 height 21
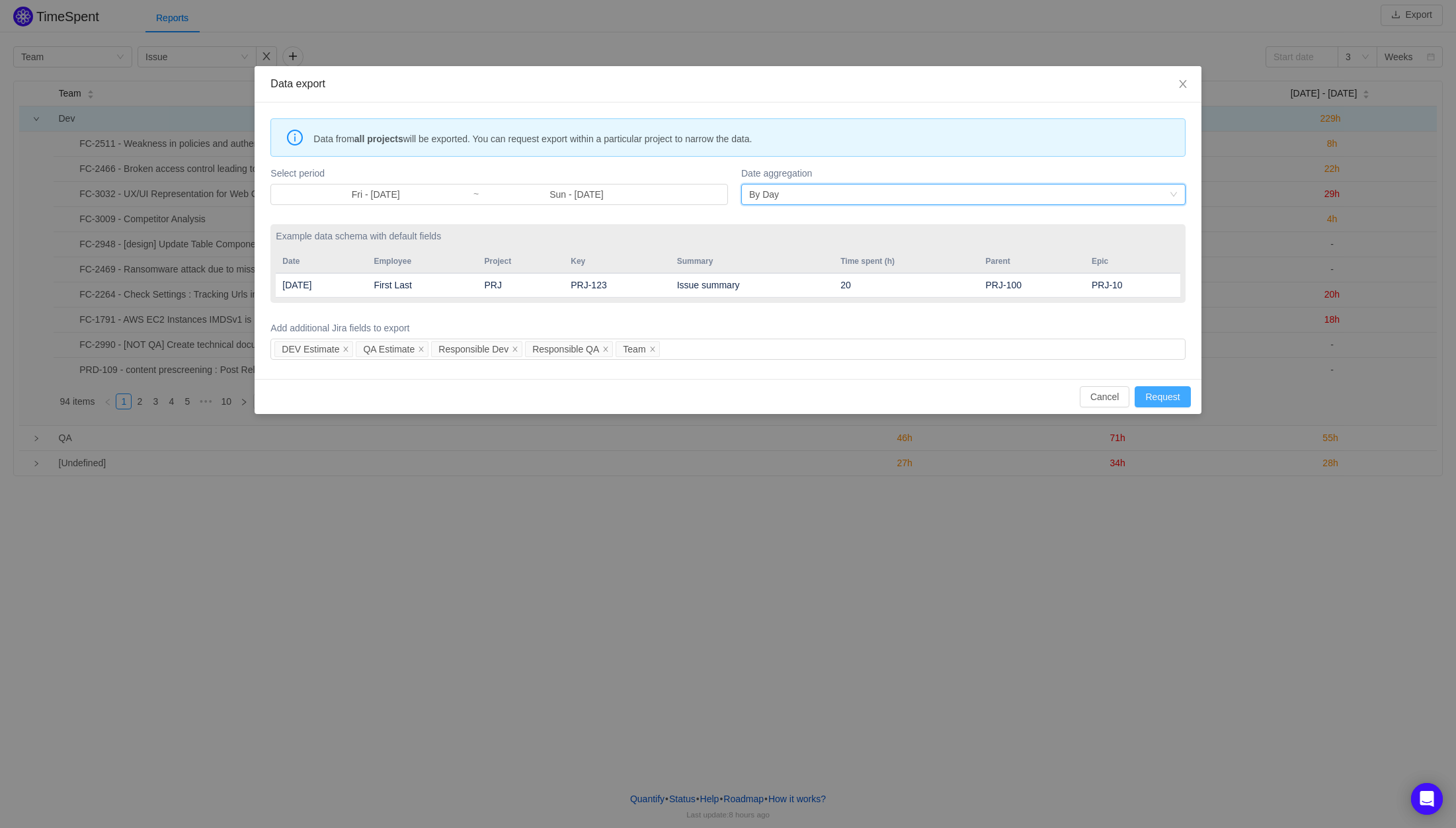
click at [1176, 393] on button "Request" at bounding box center [1163, 396] width 56 height 21
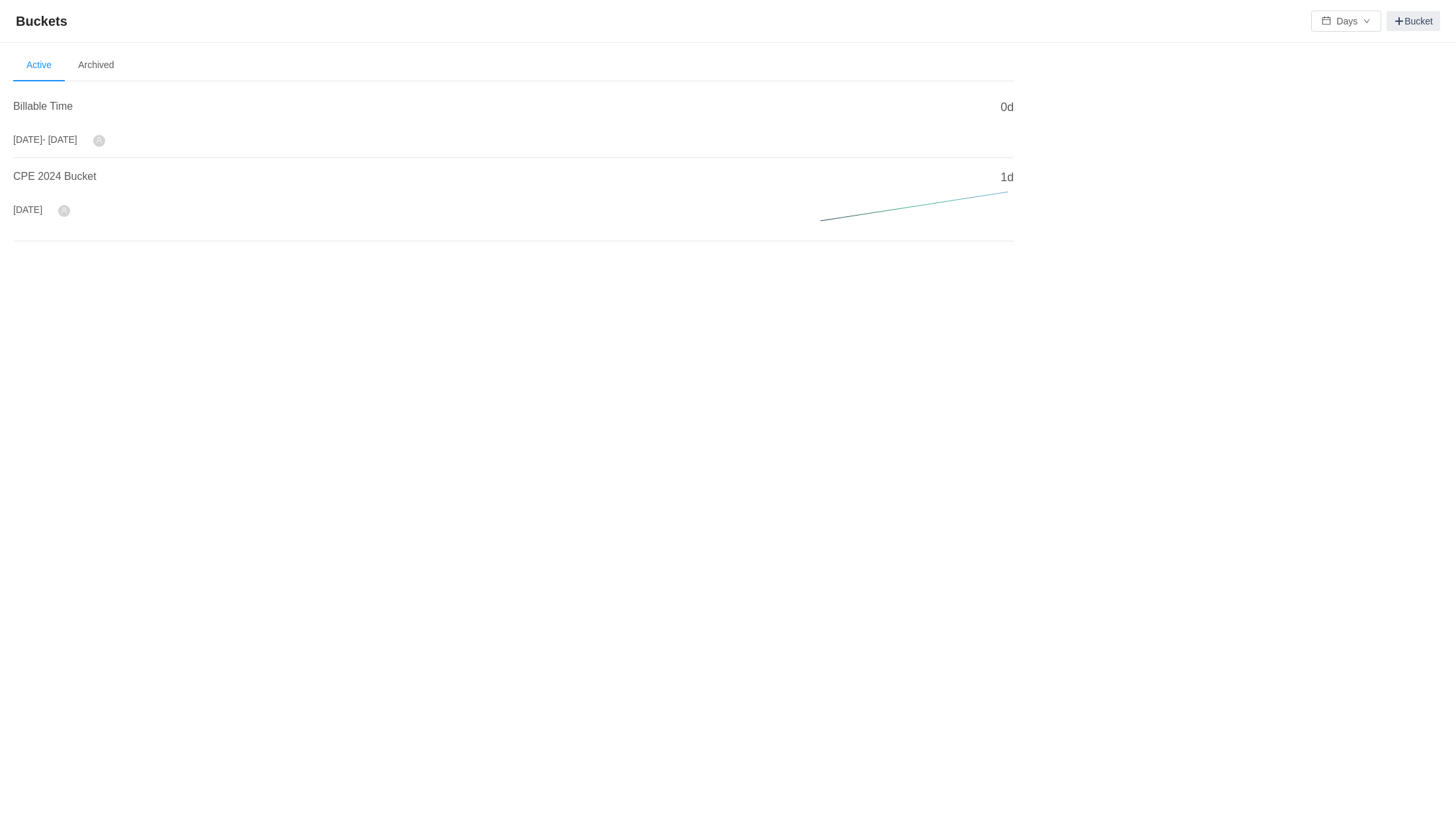
click at [310, 140] on div "Billable Time [DATE] - [DATE]" at bounding box center [493, 122] width 961 height 48
click at [1410, 22] on link "Bucket" at bounding box center [1414, 21] width 54 height 20
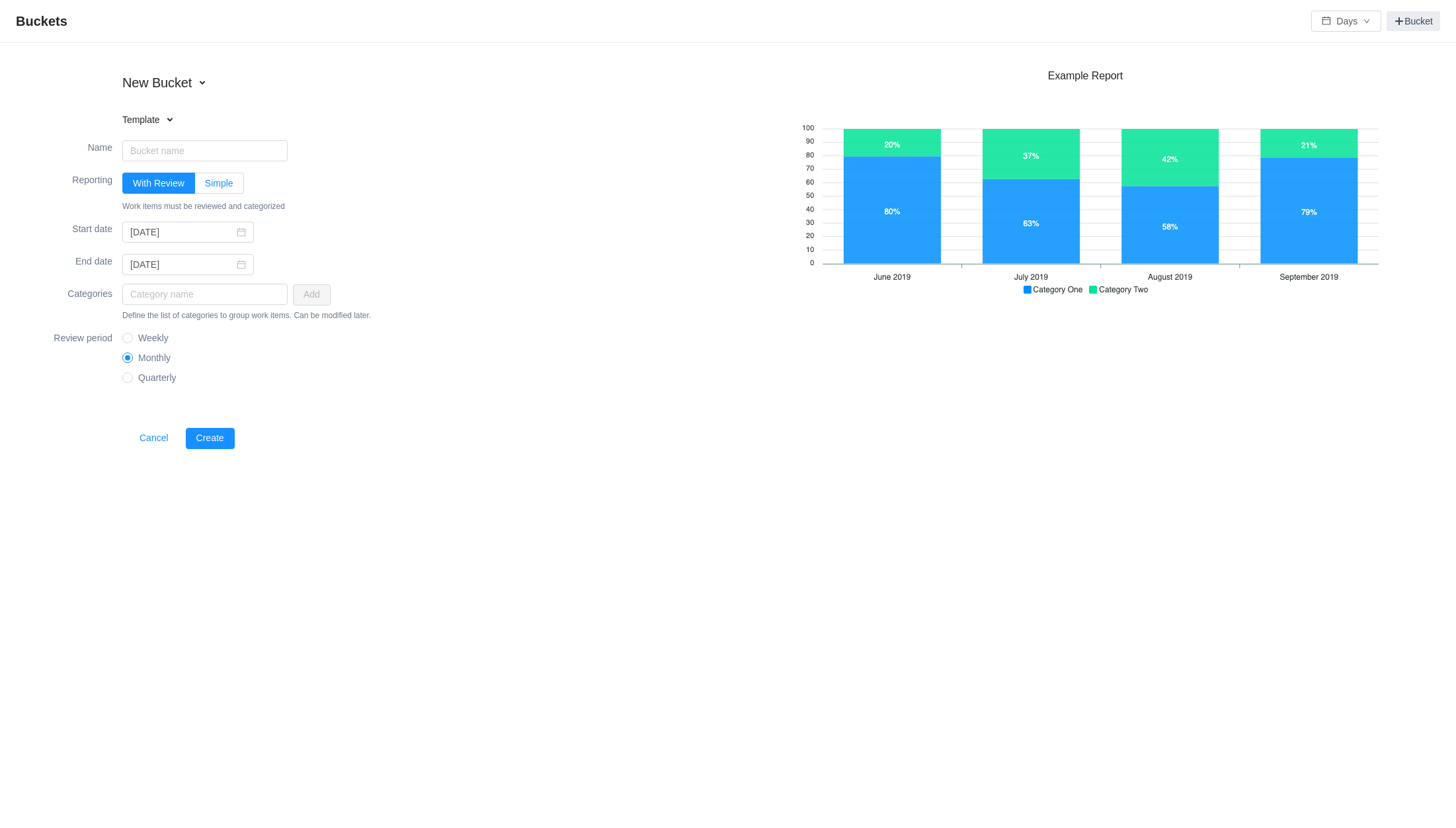
click at [219, 178] on span "Simple" at bounding box center [219, 183] width 29 height 11
click at [205, 187] on input "Simple" at bounding box center [205, 187] width 0 height 0
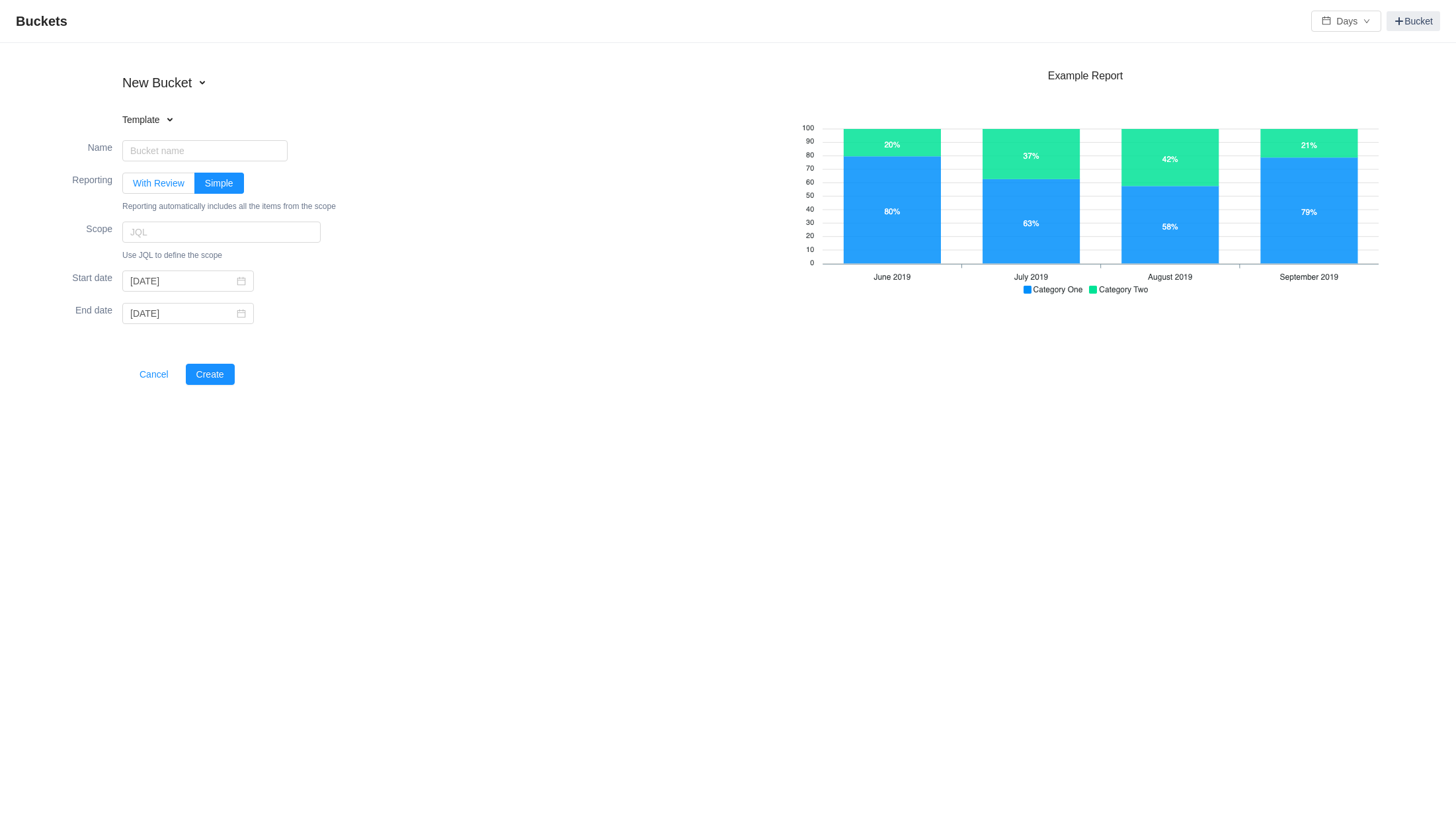
click at [148, 182] on span "With Review" at bounding box center [159, 183] width 52 height 11
click at [133, 187] on input "With Review" at bounding box center [133, 187] width 0 height 0
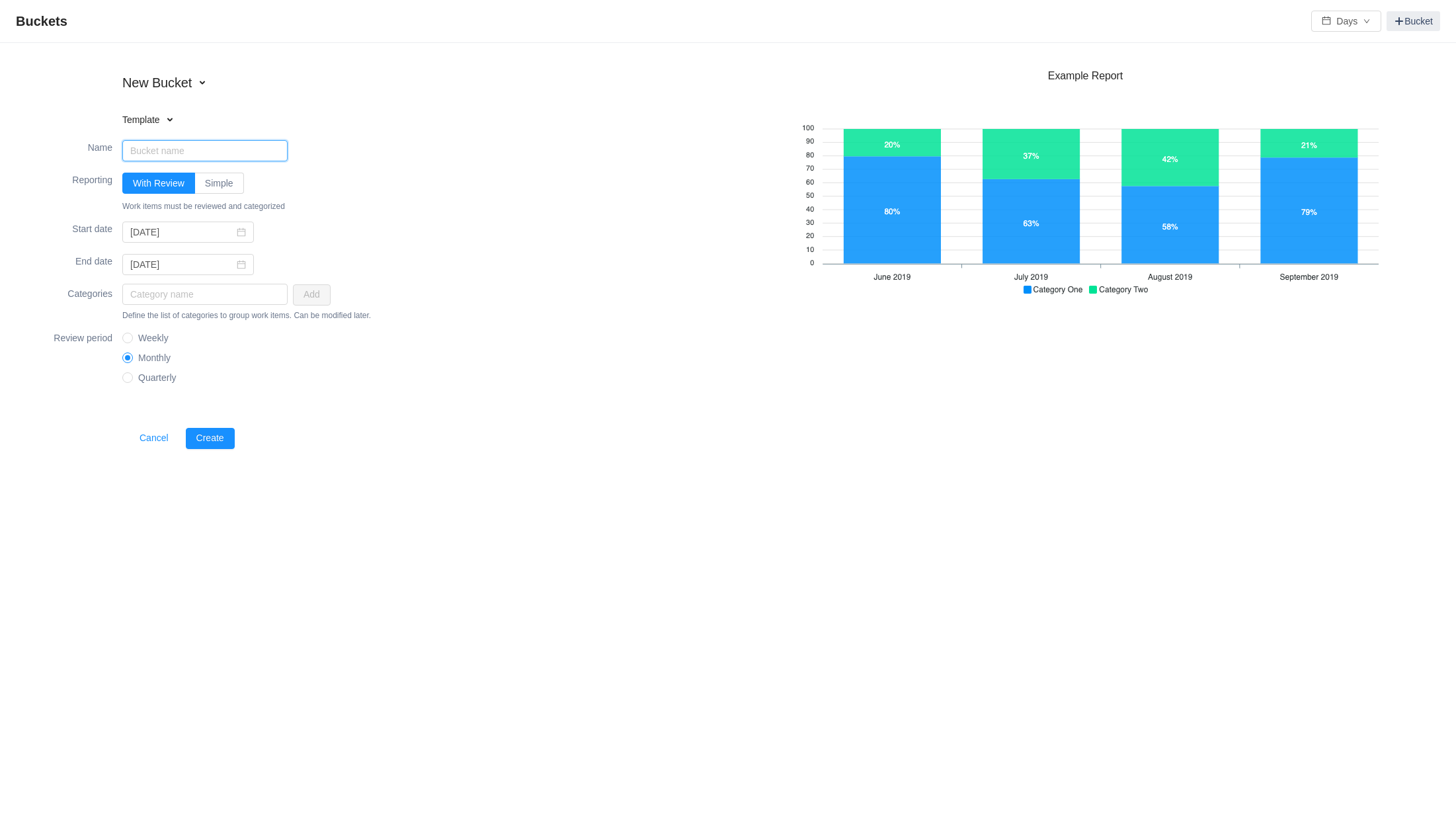
click at [154, 151] on input "Name" at bounding box center [205, 151] width 165 height 21
type input "2025"
click at [158, 335] on span "Weekly" at bounding box center [153, 338] width 41 height 11
click at [132, 335] on input "Weekly" at bounding box center [127, 338] width 10 height 10
radio input "true"
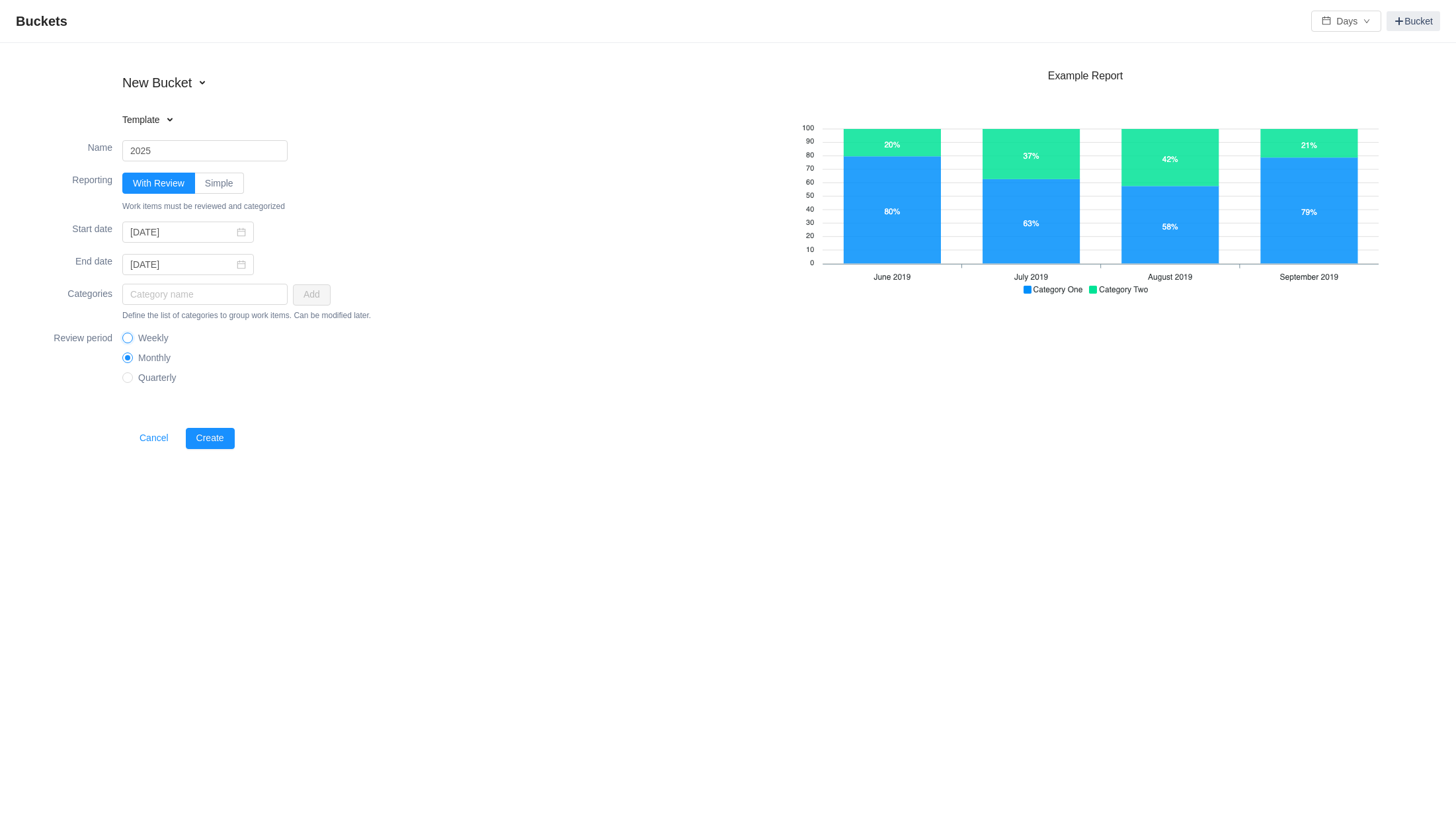
radio input "false"
click at [171, 298] on input "text" at bounding box center [205, 294] width 165 height 21
click at [1361, 22] on button "Days" at bounding box center [1345, 21] width 70 height 21
click at [1342, 71] on li "Hours" at bounding box center [1342, 68] width 70 height 21
click at [1330, 61] on section "New Bucket Template Existing bucket Name 2025 Reporting With Review Simple Repo…" at bounding box center [728, 262] width 1429 height 412
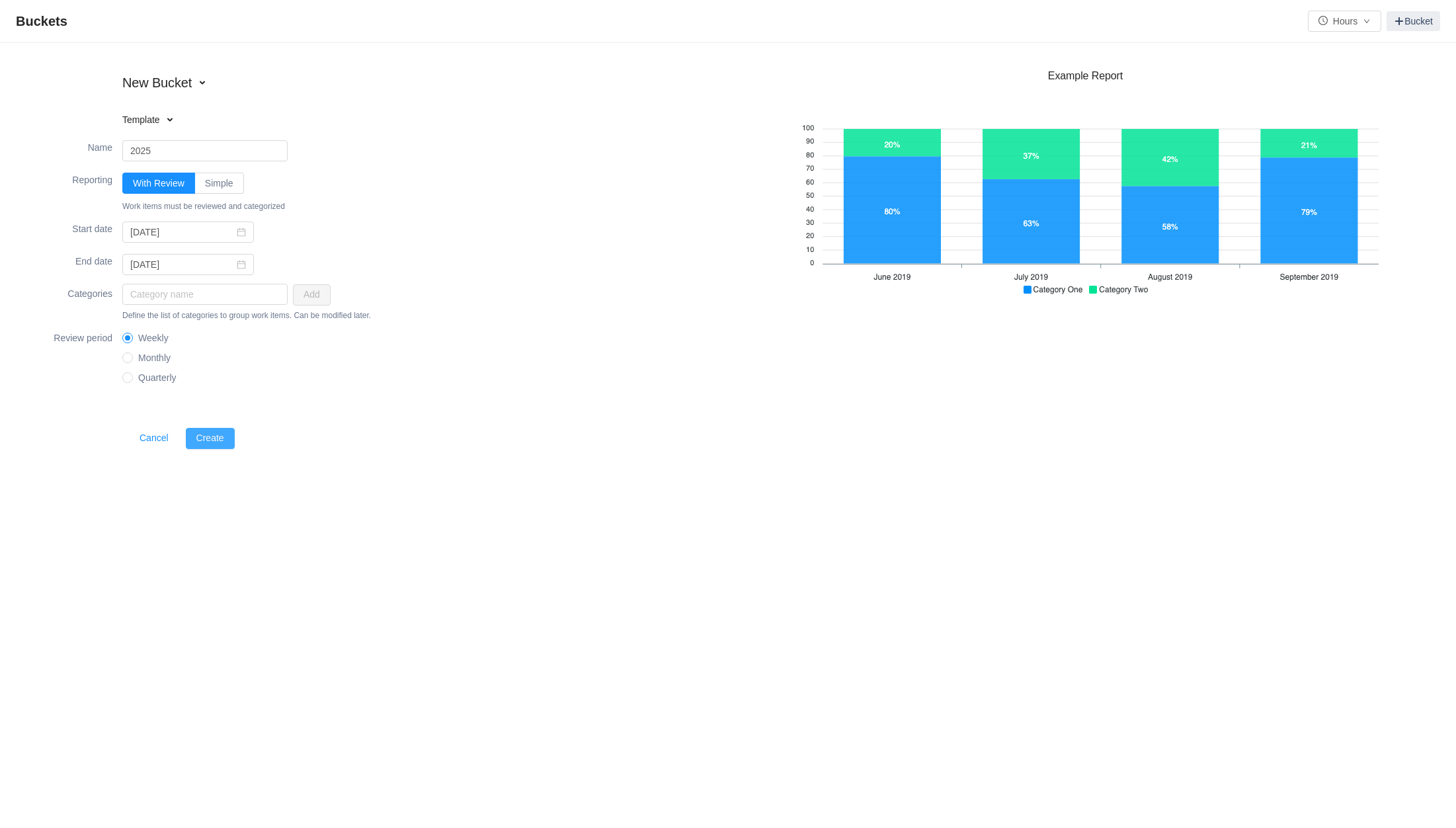
click at [225, 434] on button "Create" at bounding box center [210, 439] width 49 height 21
click at [181, 302] on input "text" at bounding box center [205, 294] width 165 height 21
click at [213, 297] on input "text" at bounding box center [205, 294] width 165 height 21
click at [160, 439] on button "Cancel" at bounding box center [154, 439] width 50 height 21
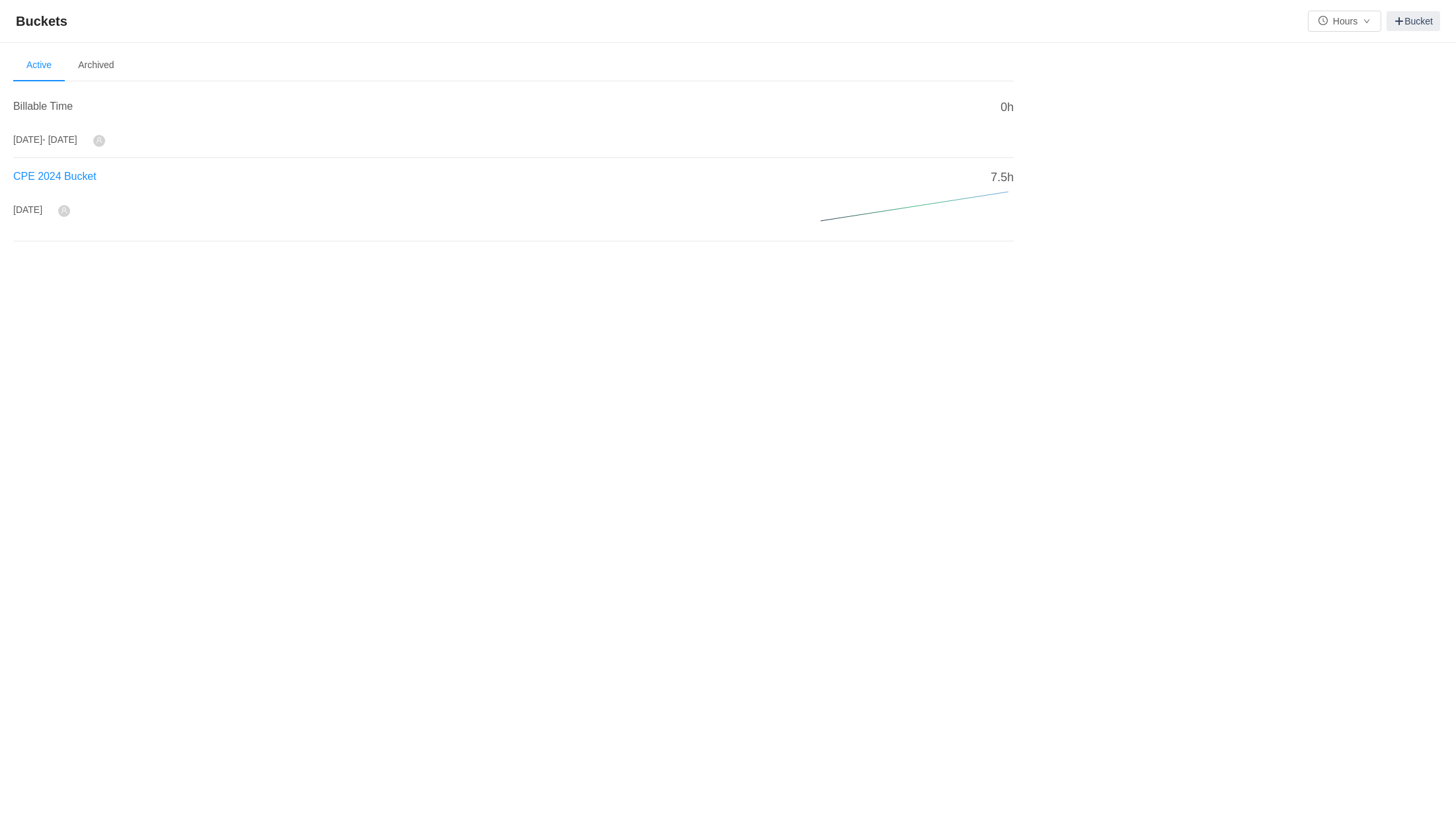
click at [56, 181] on span "CPE 2024 Bucket" at bounding box center [55, 176] width 84 height 12
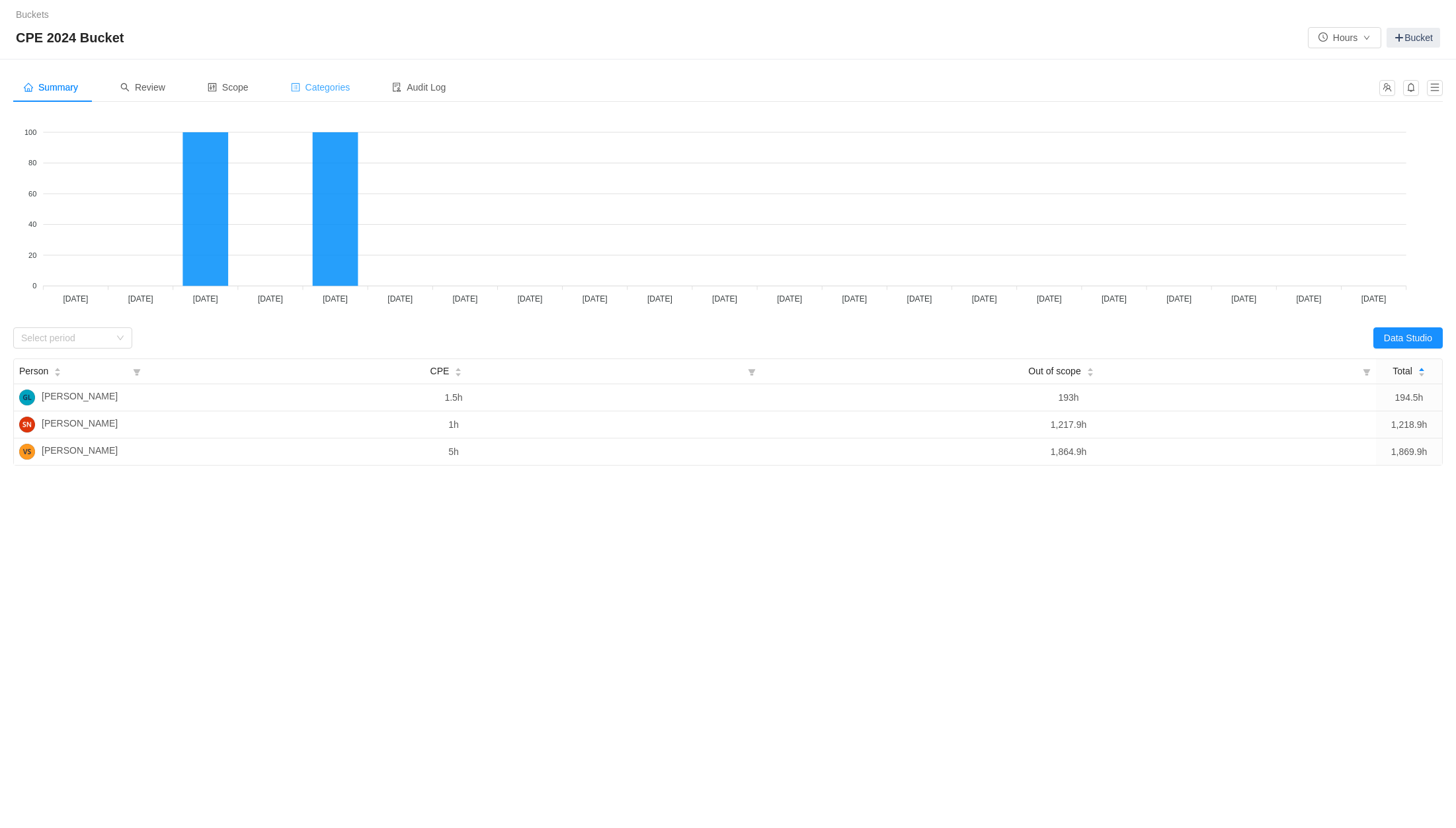
click at [337, 89] on span "Categories" at bounding box center [320, 87] width 60 height 11
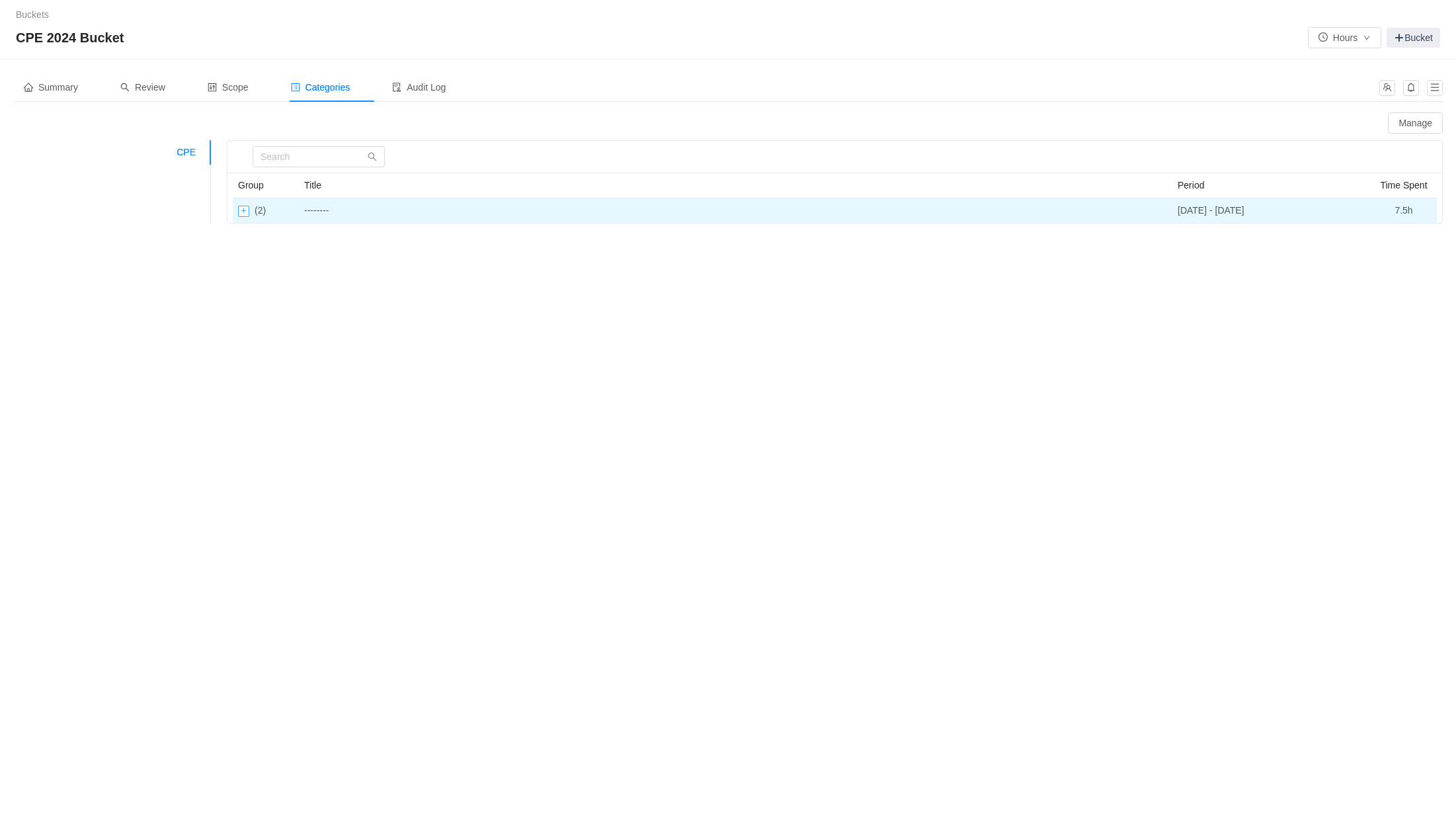
click at [242, 211] on div "Expand row" at bounding box center [243, 212] width 12 height 12
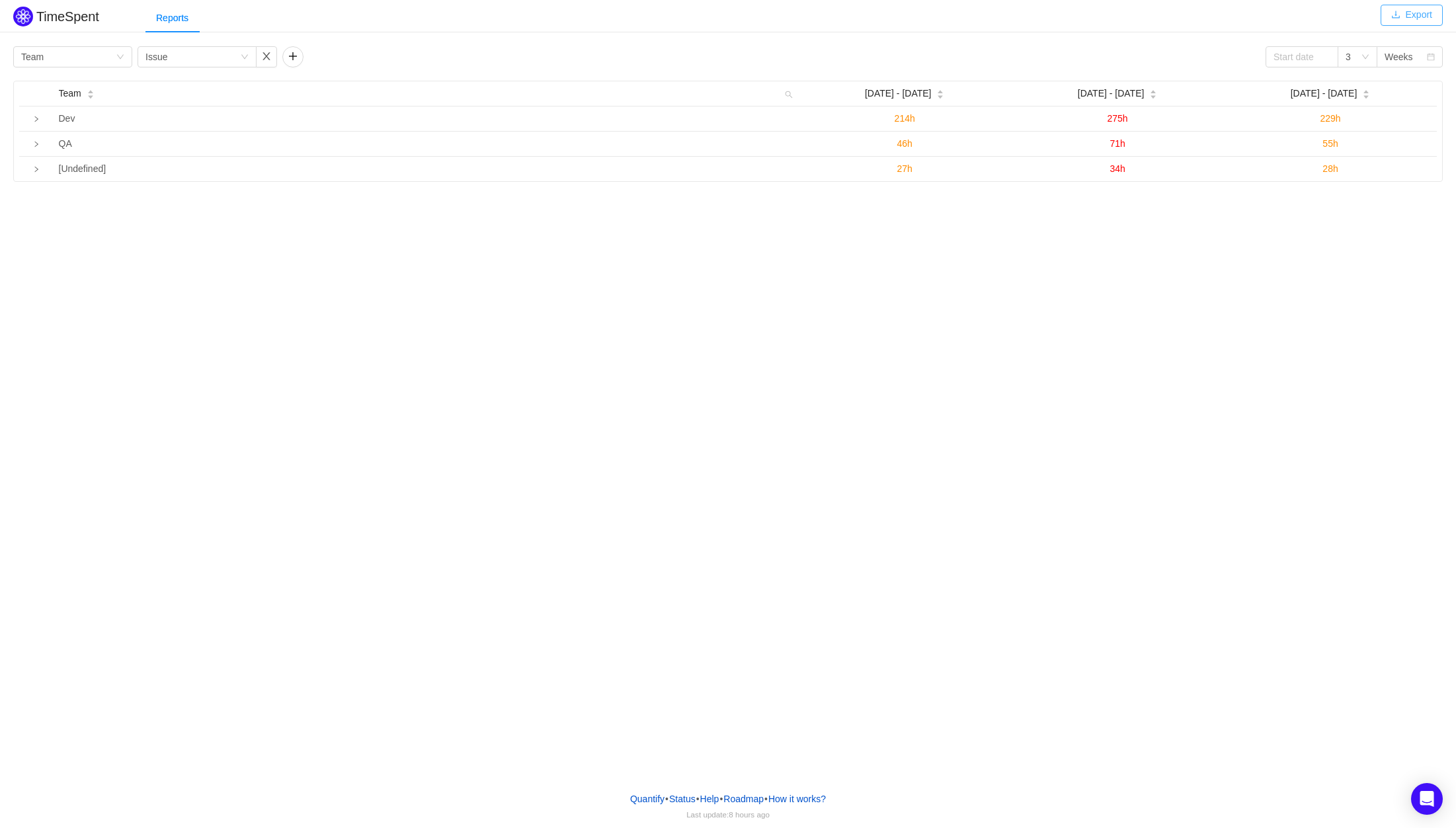
click at [1396, 23] on button "Export" at bounding box center [1411, 15] width 63 height 21
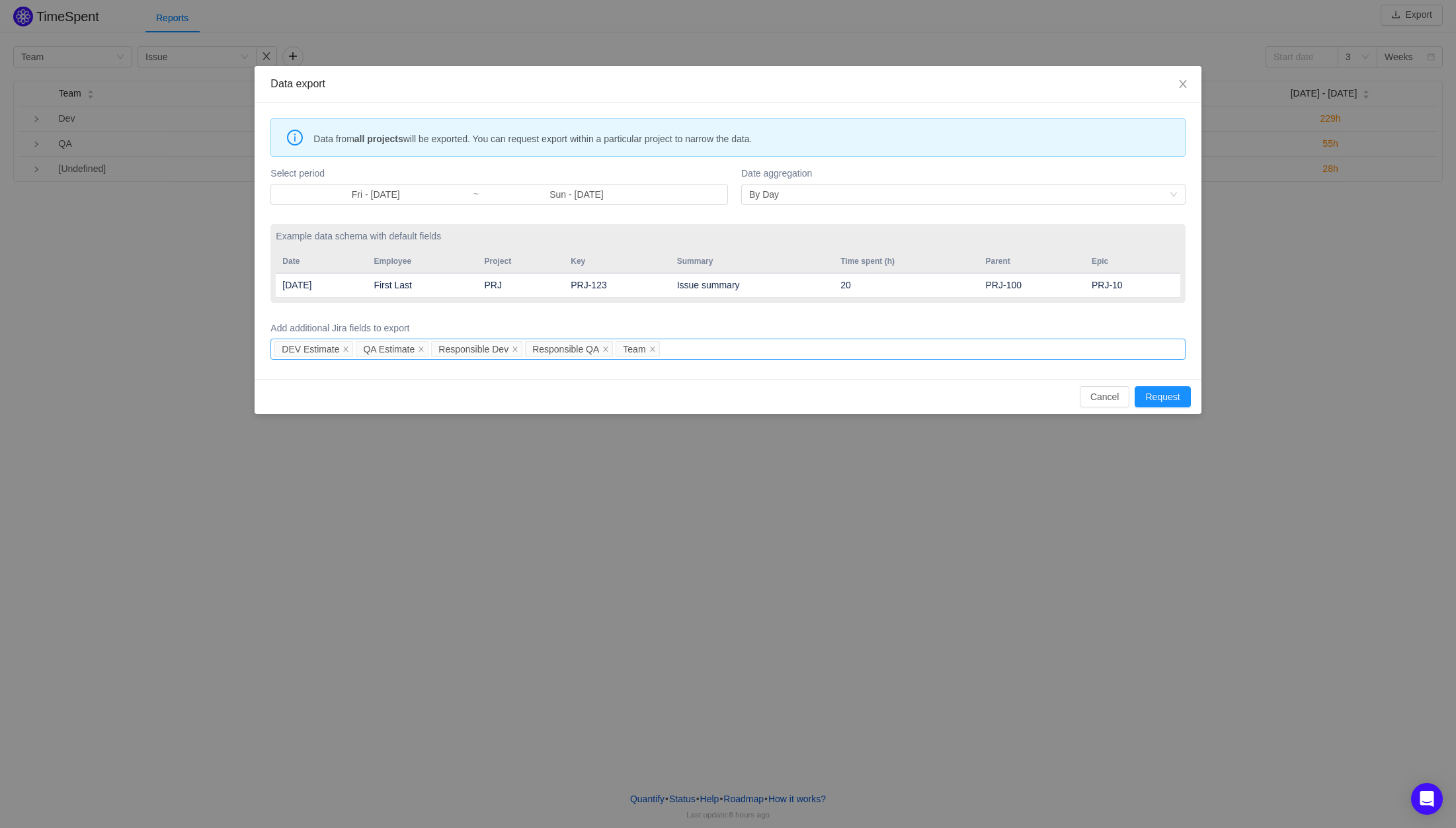
click at [687, 349] on div "DEV Estimate QA Estimate Responsible Dev Responsible QA Team" at bounding box center [725, 349] width 902 height 20
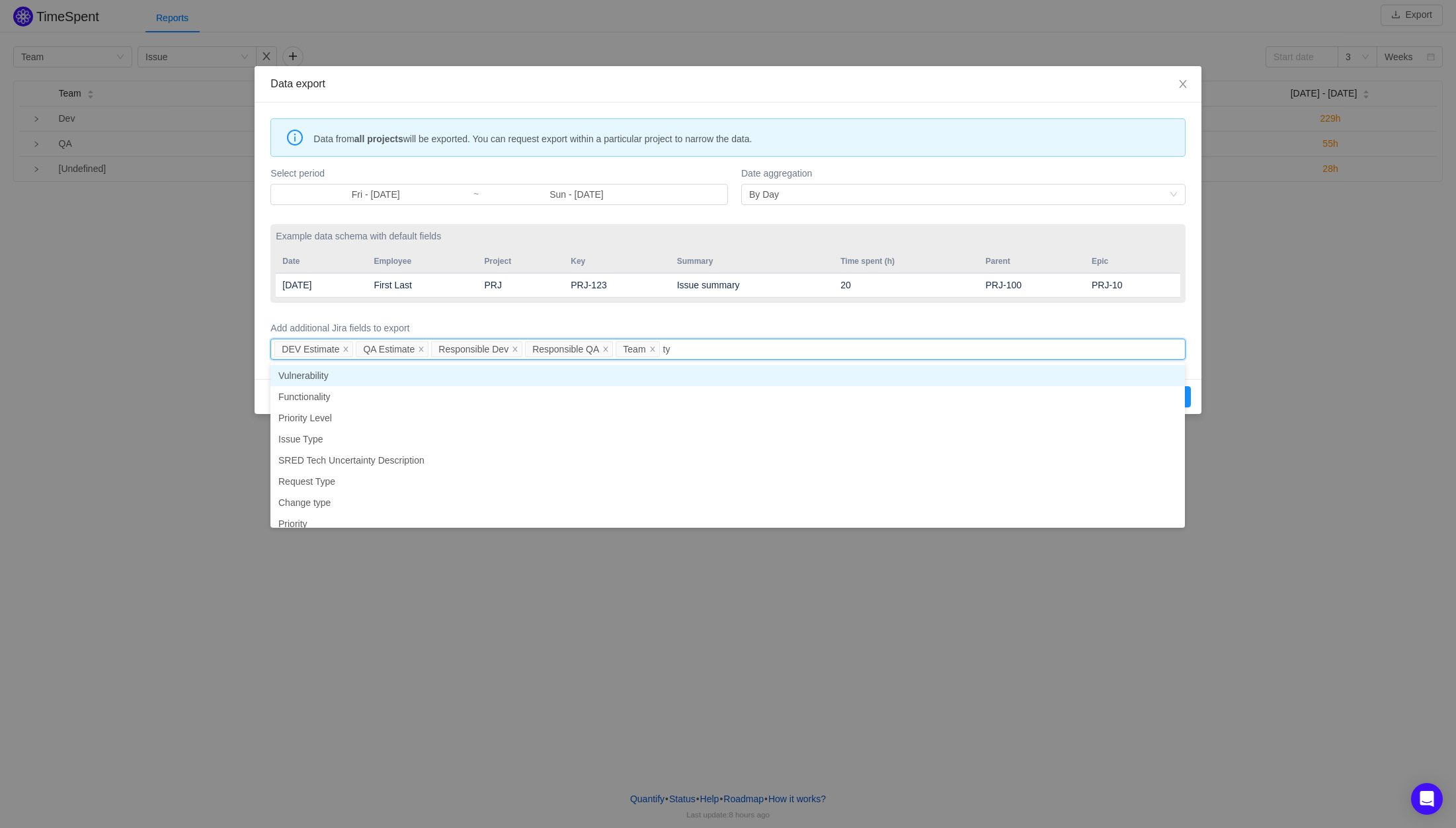
type input "typ"
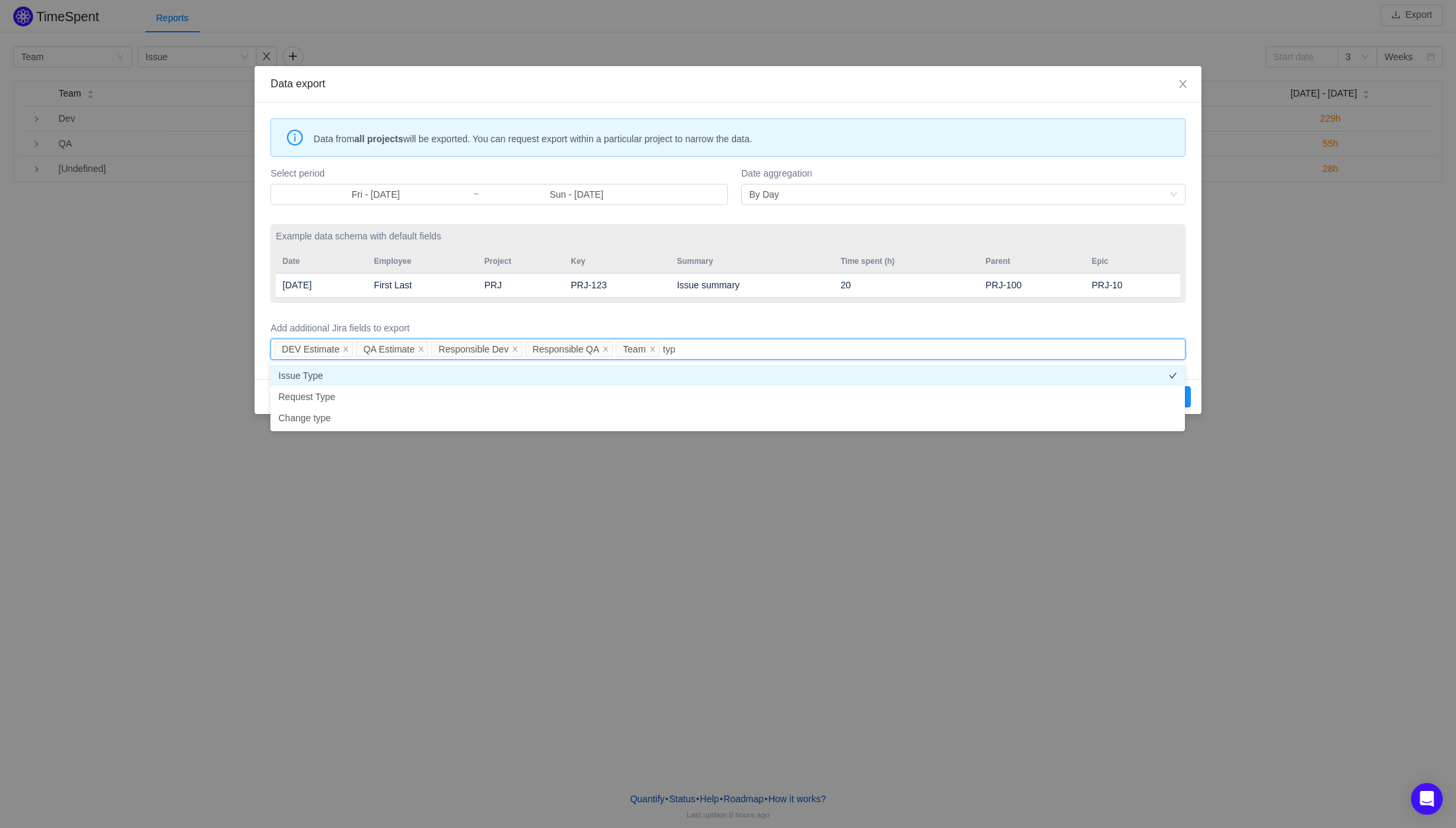
click at [408, 375] on li "Issue Type" at bounding box center [727, 375] width 915 height 21
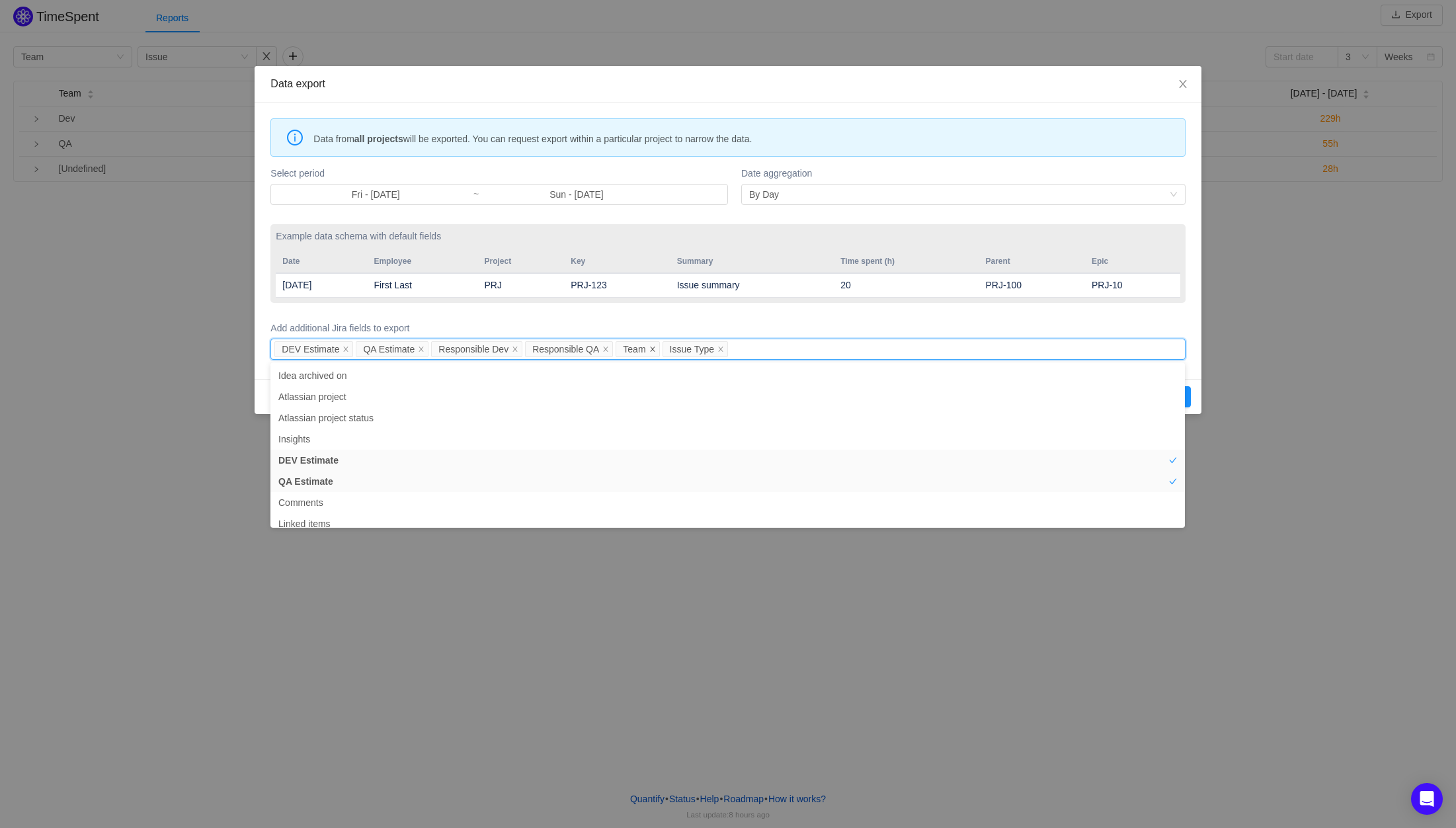
click at [653, 351] on icon "icon: close" at bounding box center [652, 349] width 7 height 7
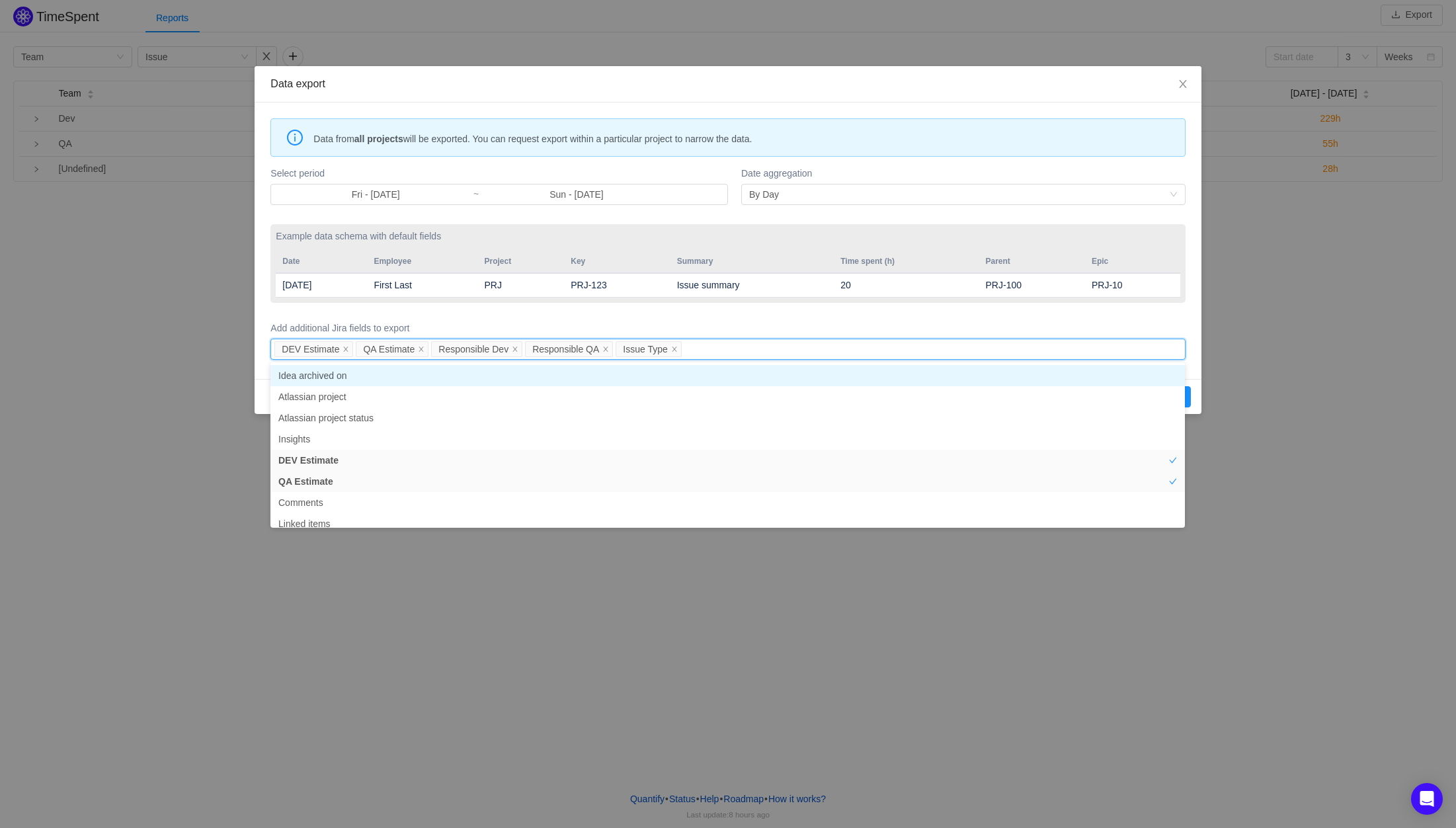
click at [714, 349] on div "DEV Estimate QA Estimate Responsible Dev Responsible QA Issue Type" at bounding box center [725, 349] width 902 height 20
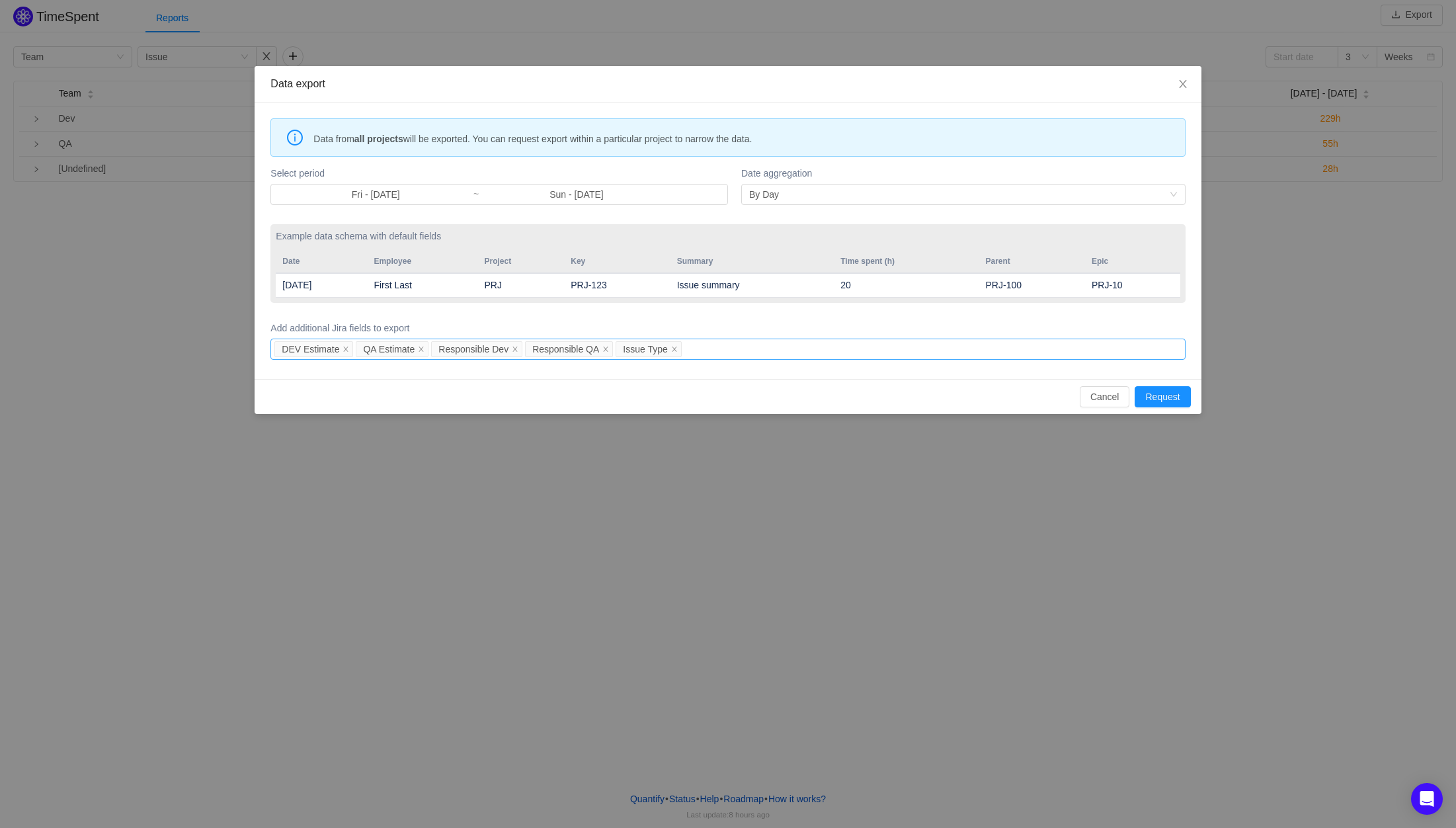
click at [714, 350] on div "DEV Estimate QA Estimate Responsible Dev Responsible QA Issue Type" at bounding box center [725, 349] width 902 height 20
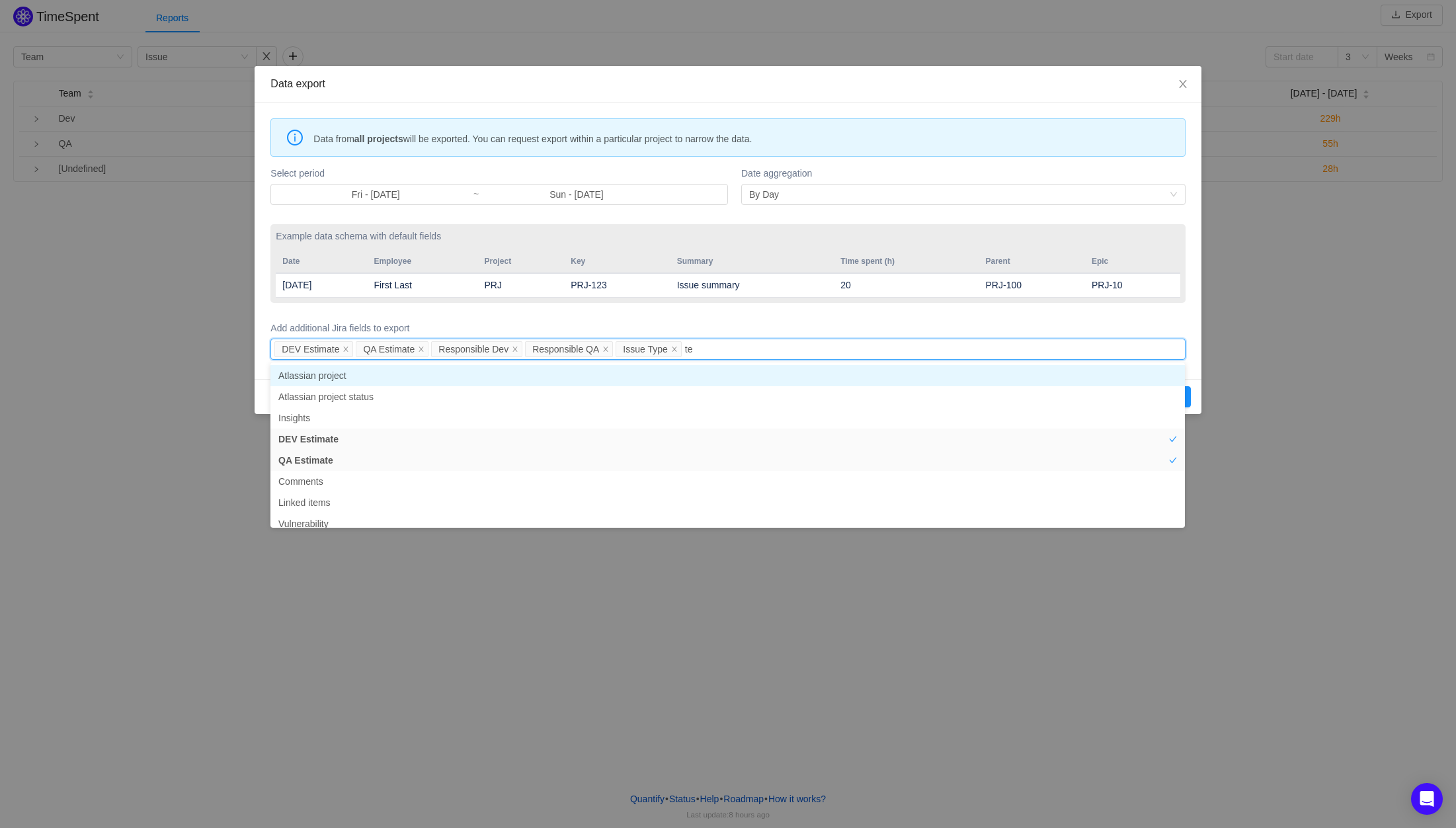
type input "tea"
click at [697, 372] on li "Teams" at bounding box center [727, 375] width 915 height 21
type input "r"
type input "t"
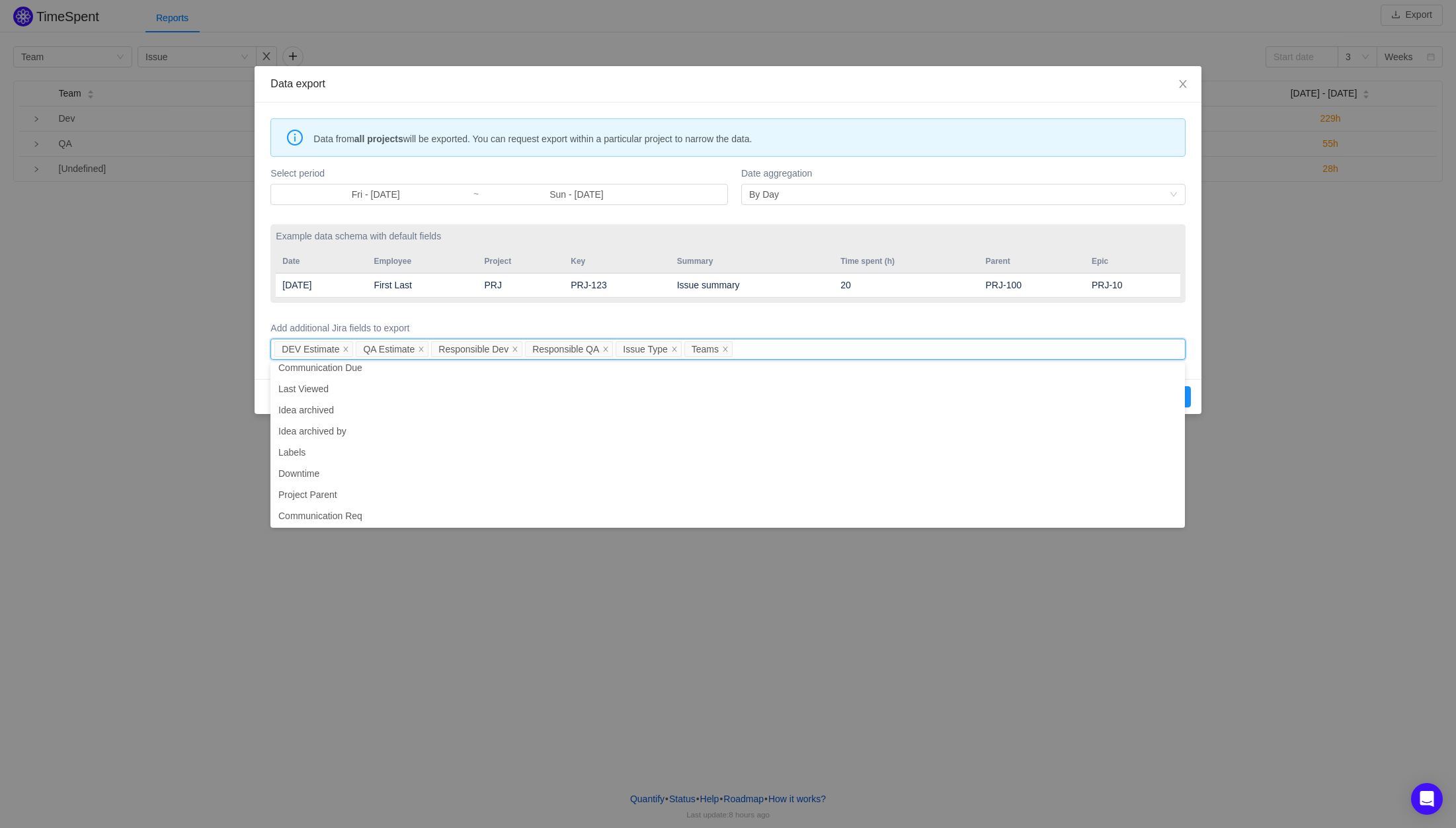
scroll to position [396, 0]
click at [539, 441] on li "Labels" at bounding box center [727, 444] width 915 height 21
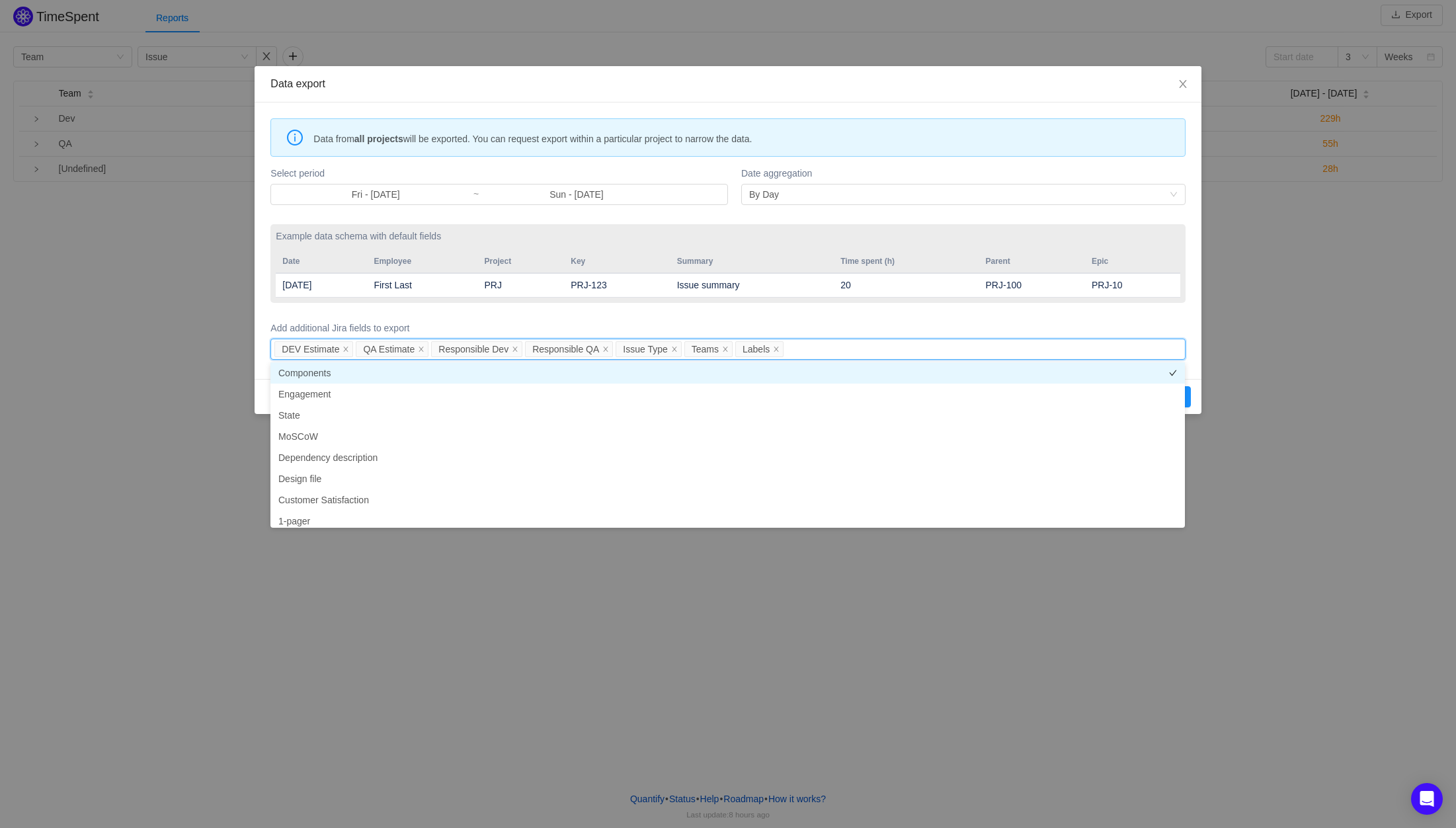
scroll to position [595, 0]
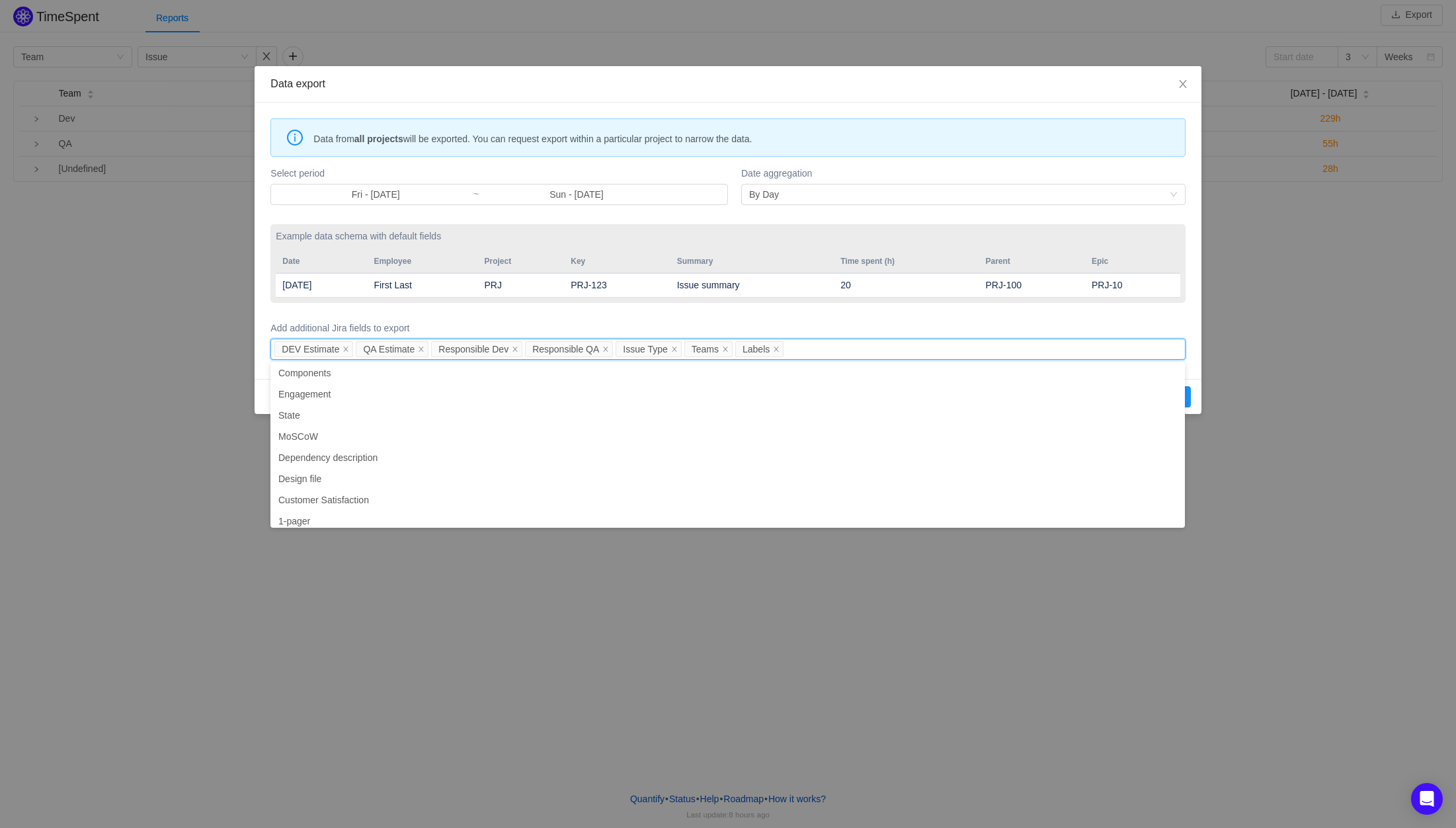
click at [1113, 315] on form "Select period Fri - [DATE] ~ Sun - [DATE] Date aggregation By Day Example data …" at bounding box center [727, 263] width 915 height 199
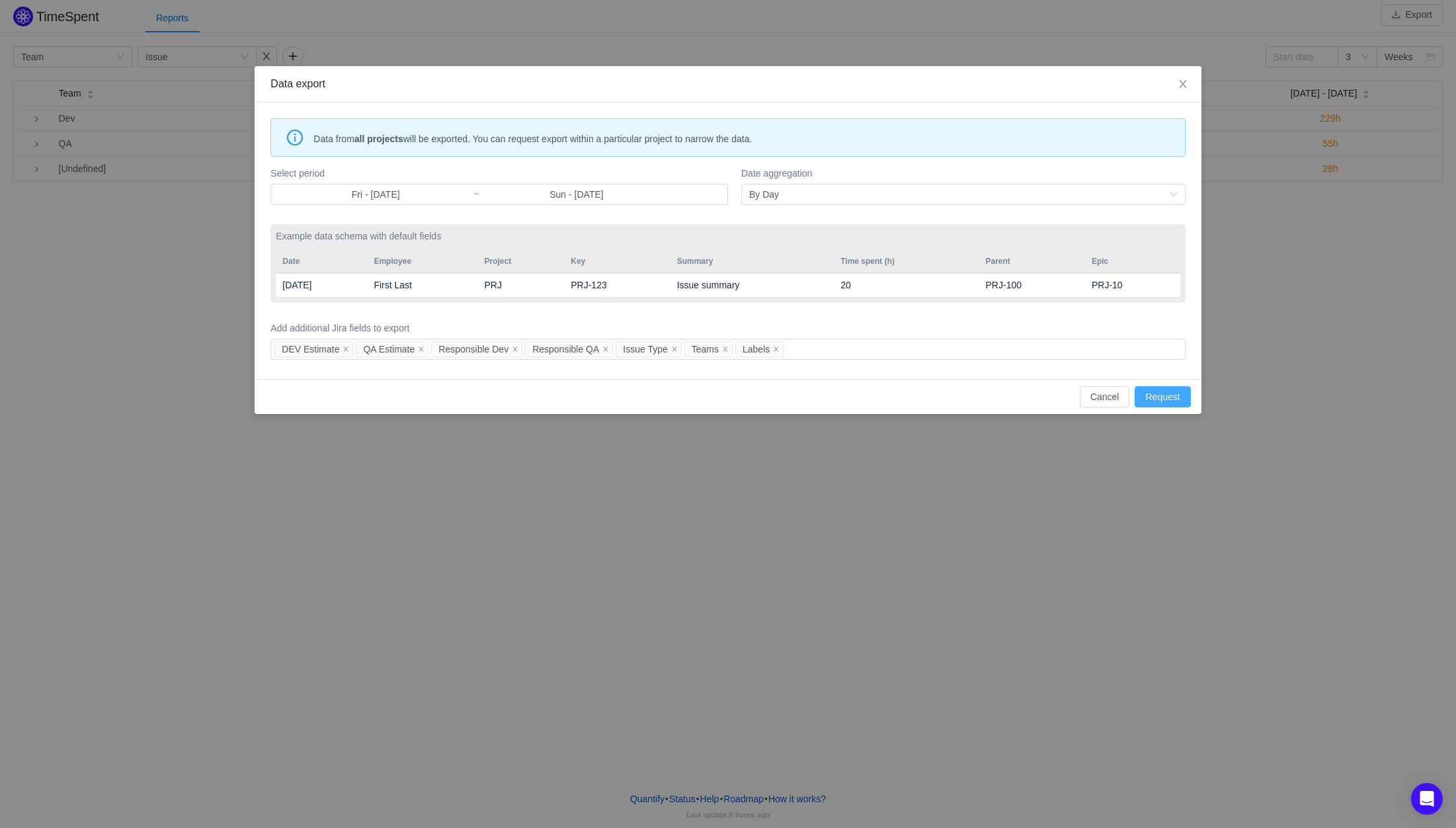
click at [1171, 395] on button "Request" at bounding box center [1163, 396] width 56 height 21
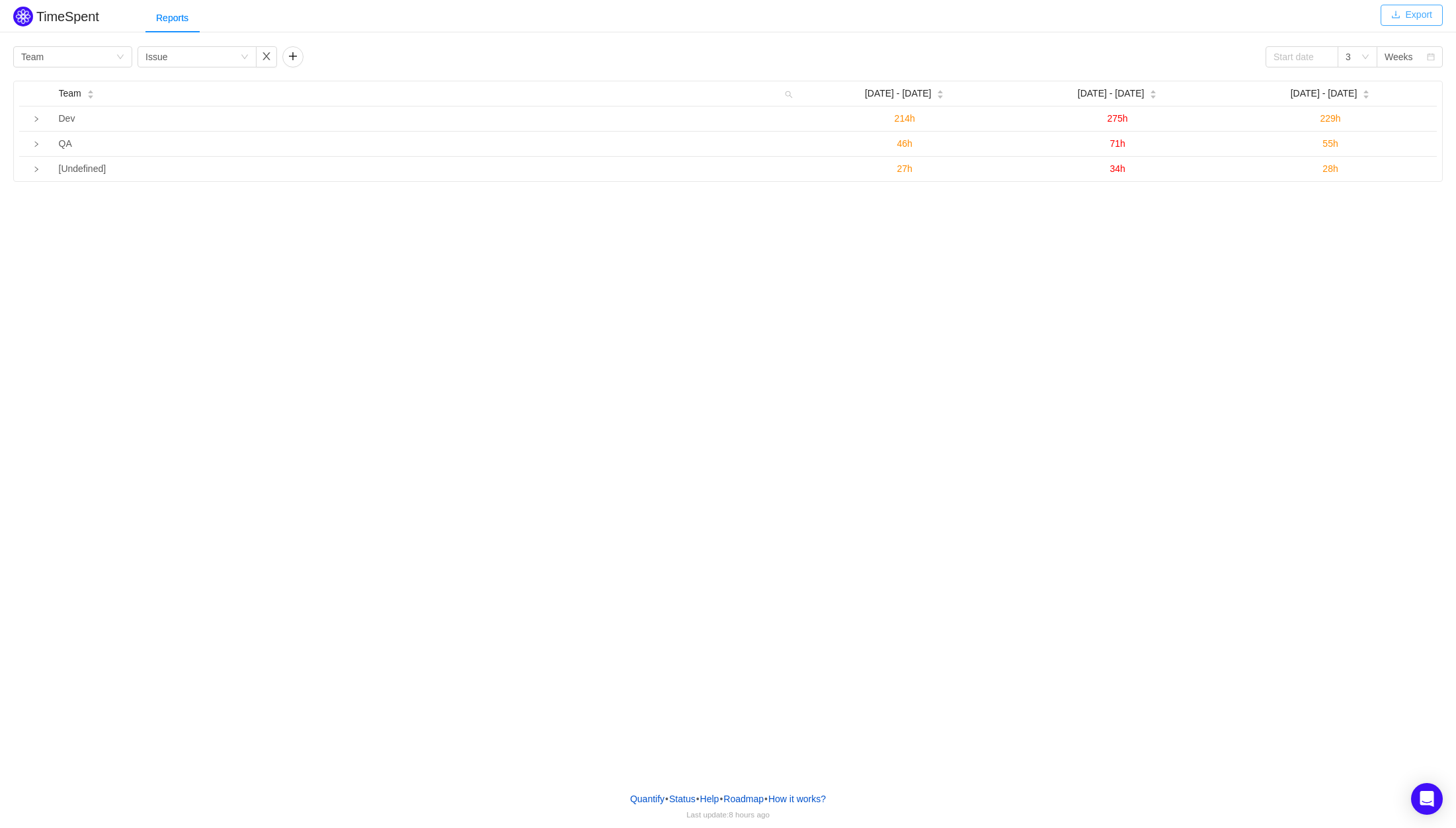
click at [1393, 18] on button "Export" at bounding box center [1411, 15] width 63 height 21
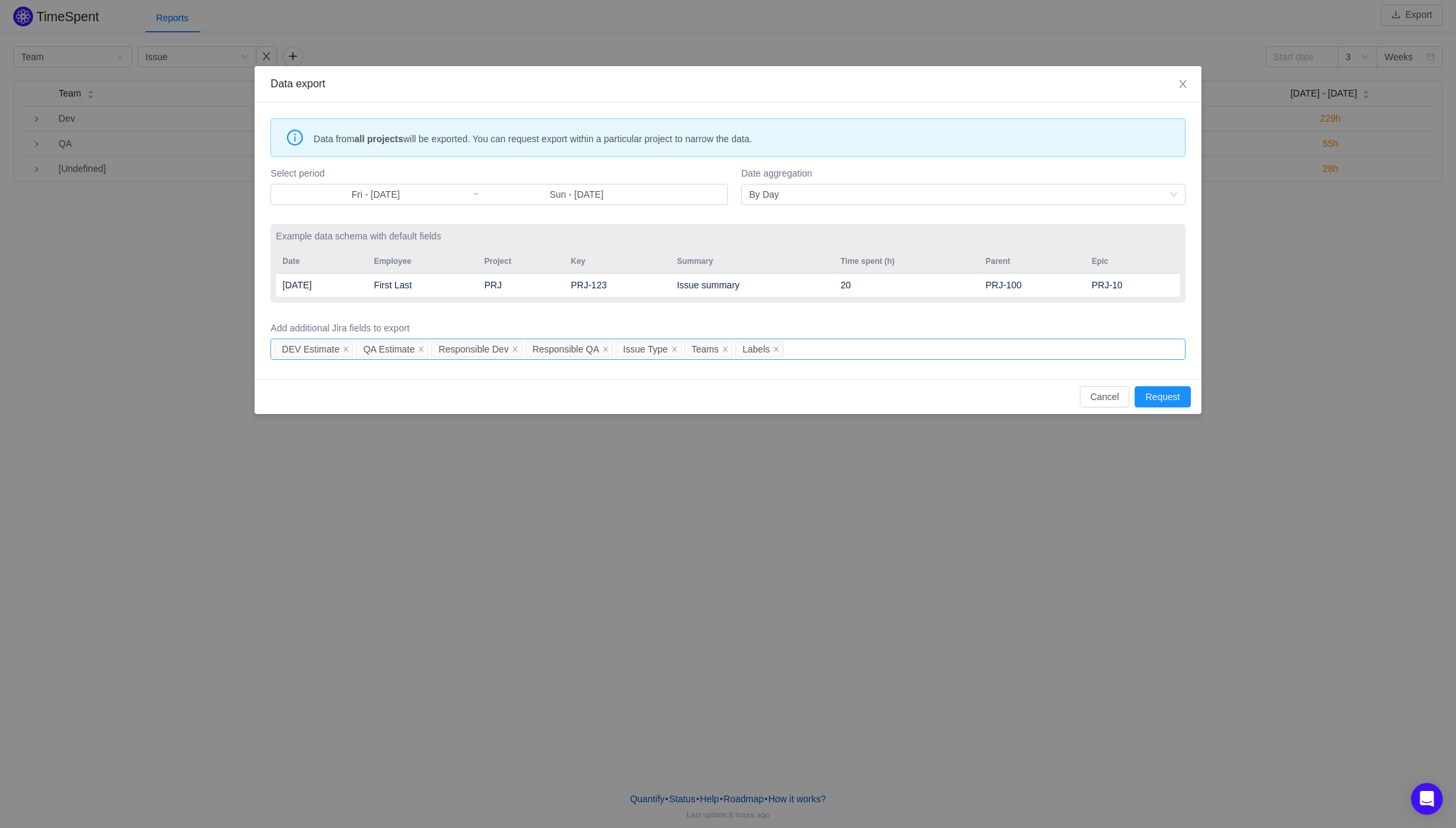
click at [803, 348] on div "DEV Estimate QA Estimate Responsible Dev Responsible QA Issue Type Teams Labels" at bounding box center [725, 349] width 902 height 20
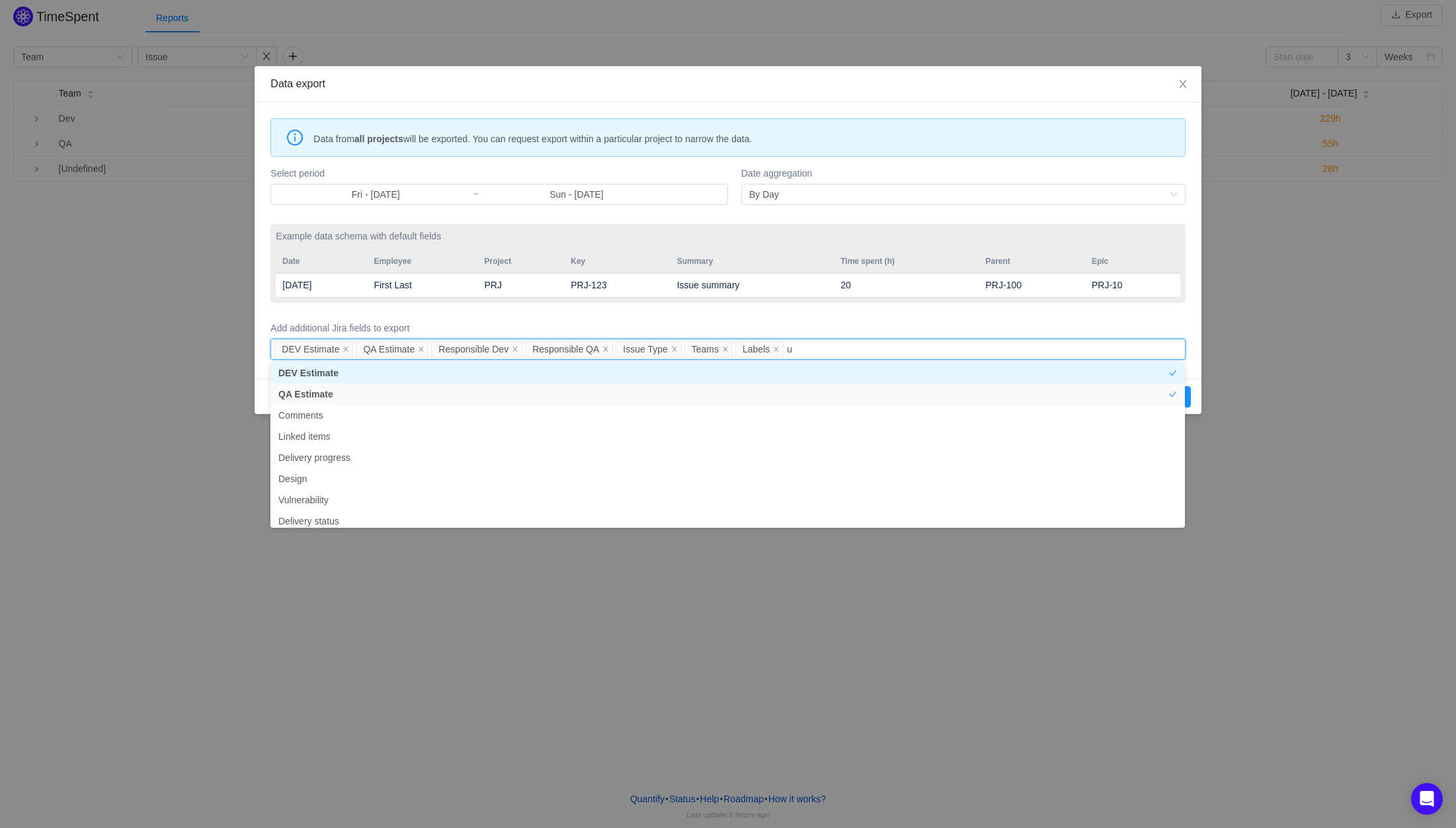
scroll to position [3, 0]
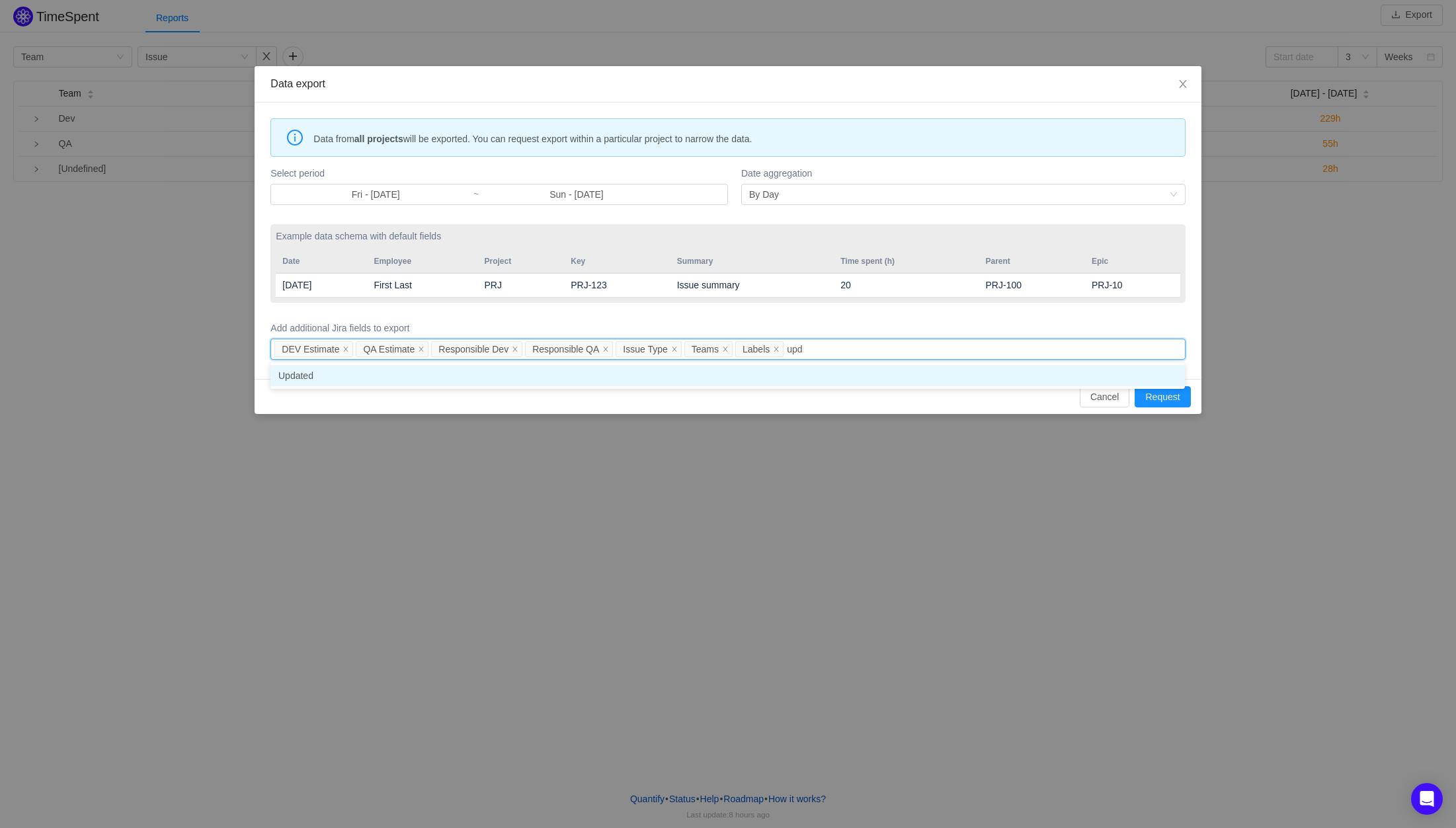
type input "upda"
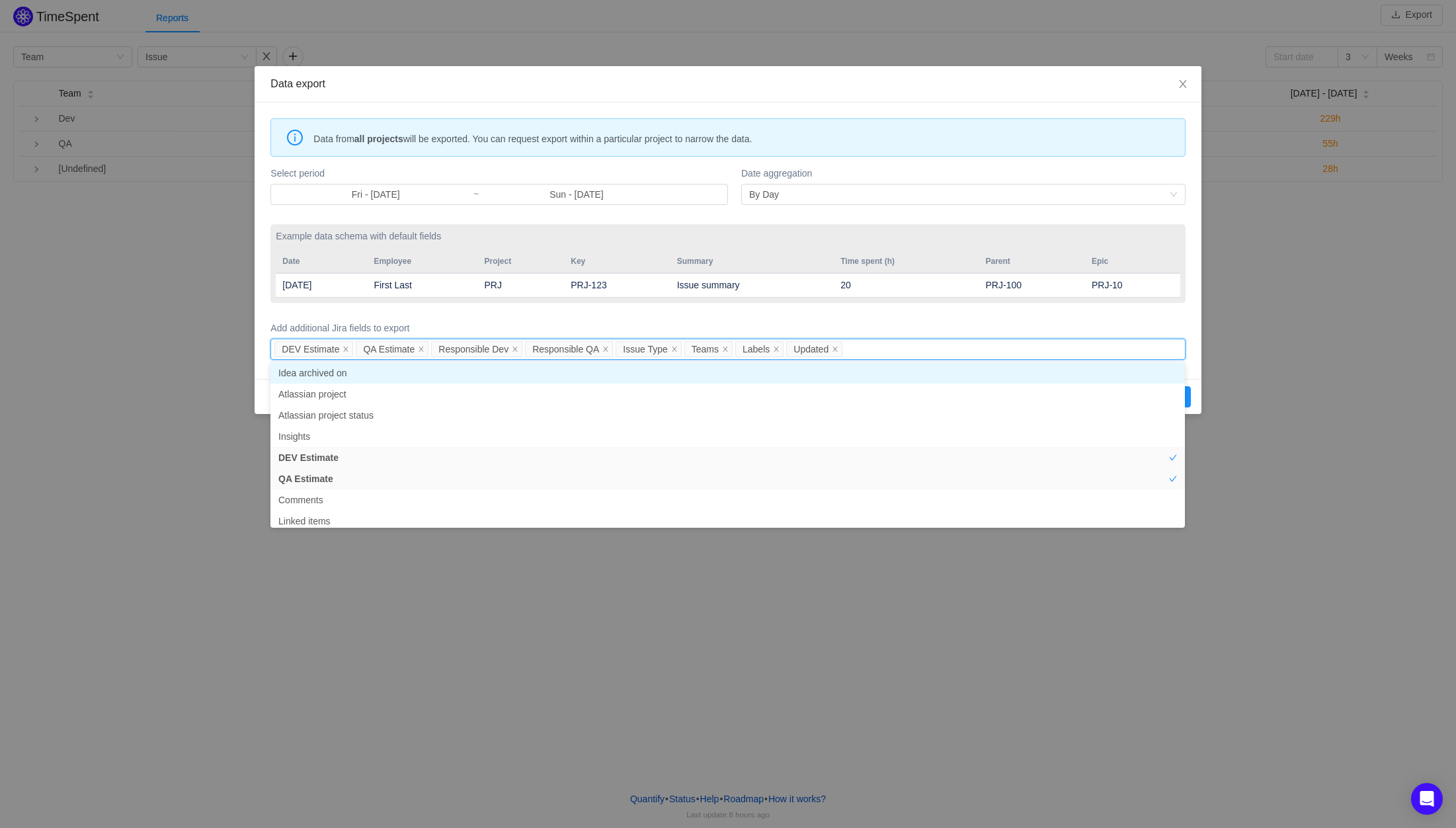
click at [870, 326] on label "Add additional Jira fields to export" at bounding box center [727, 328] width 915 height 13
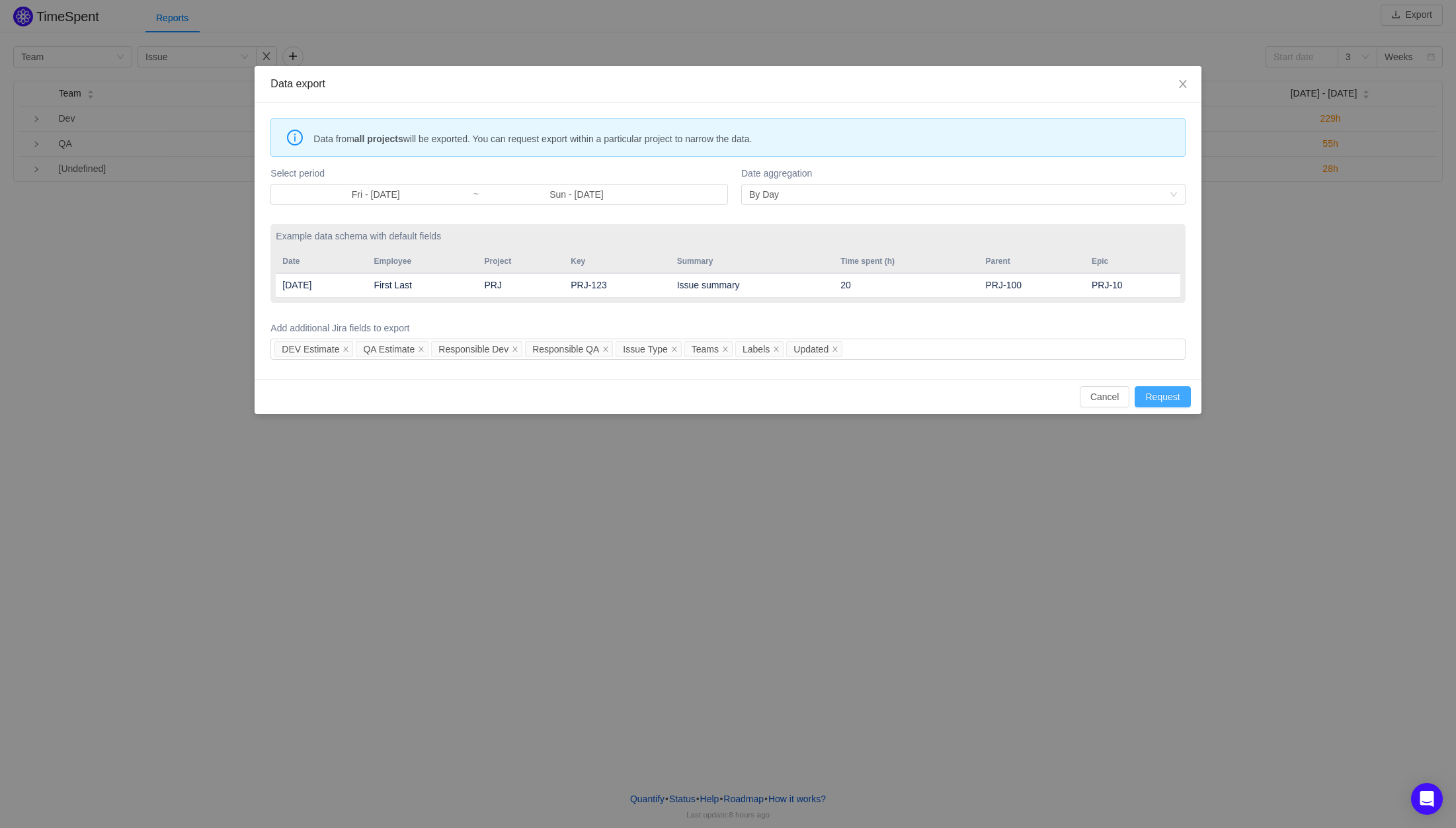
click at [1165, 400] on button "Request" at bounding box center [1163, 396] width 56 height 21
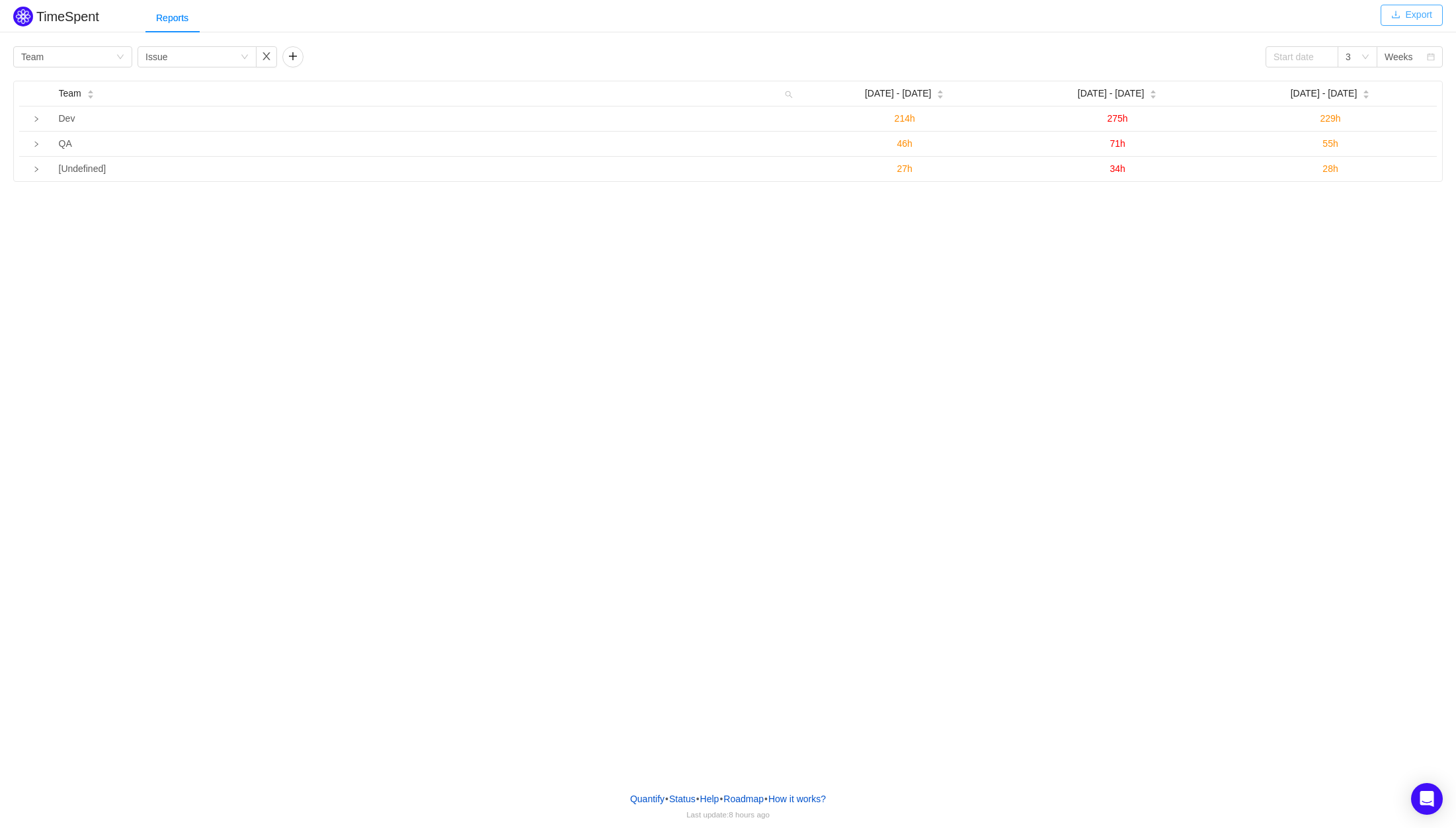
click at [1394, 20] on button "Export" at bounding box center [1411, 15] width 63 height 21
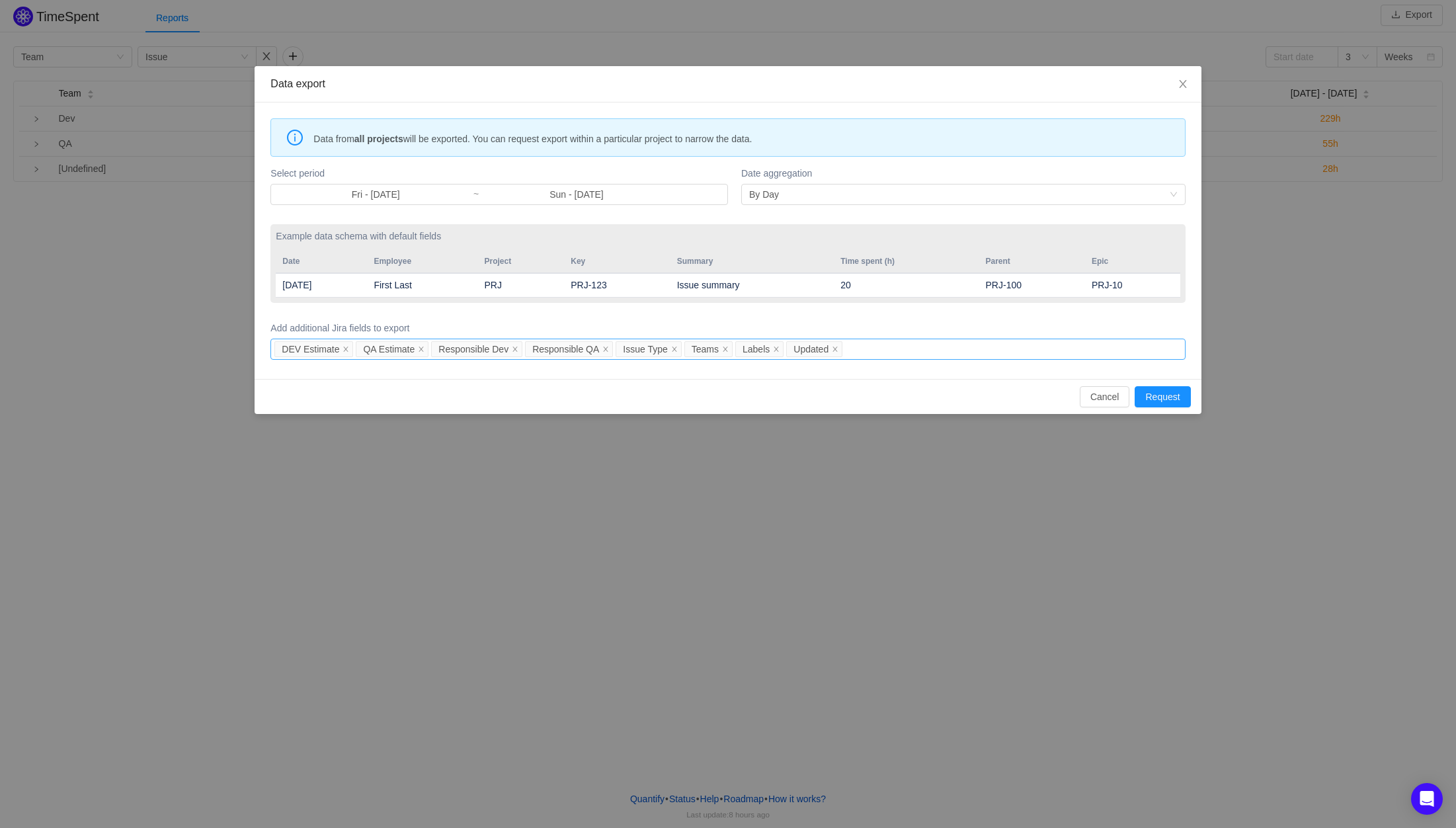
click at [941, 351] on div "DEV Estimate QA Estimate Responsible Dev Responsible QA Issue Type Teams Labels…" at bounding box center [725, 349] width 902 height 20
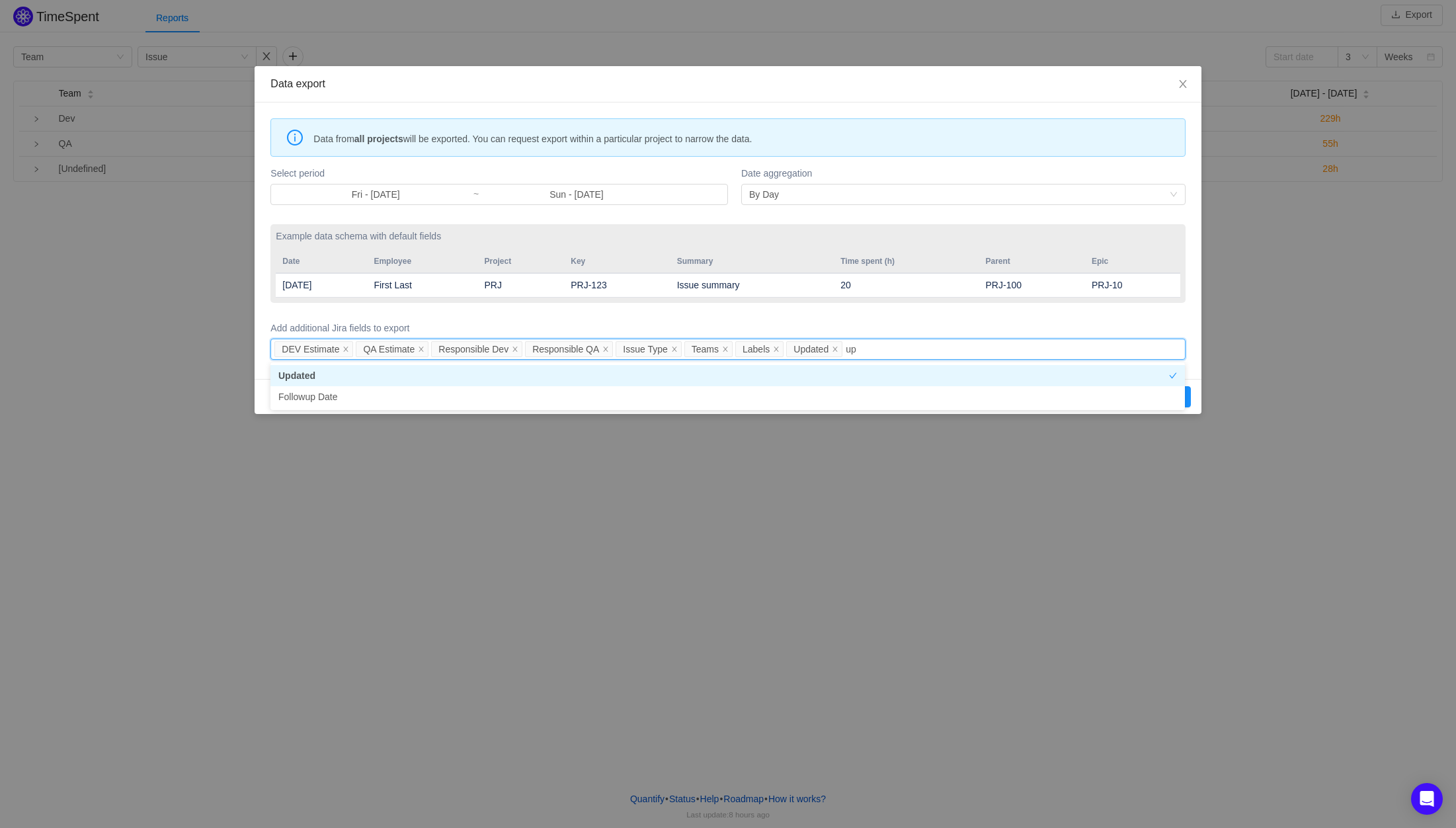
type input "u"
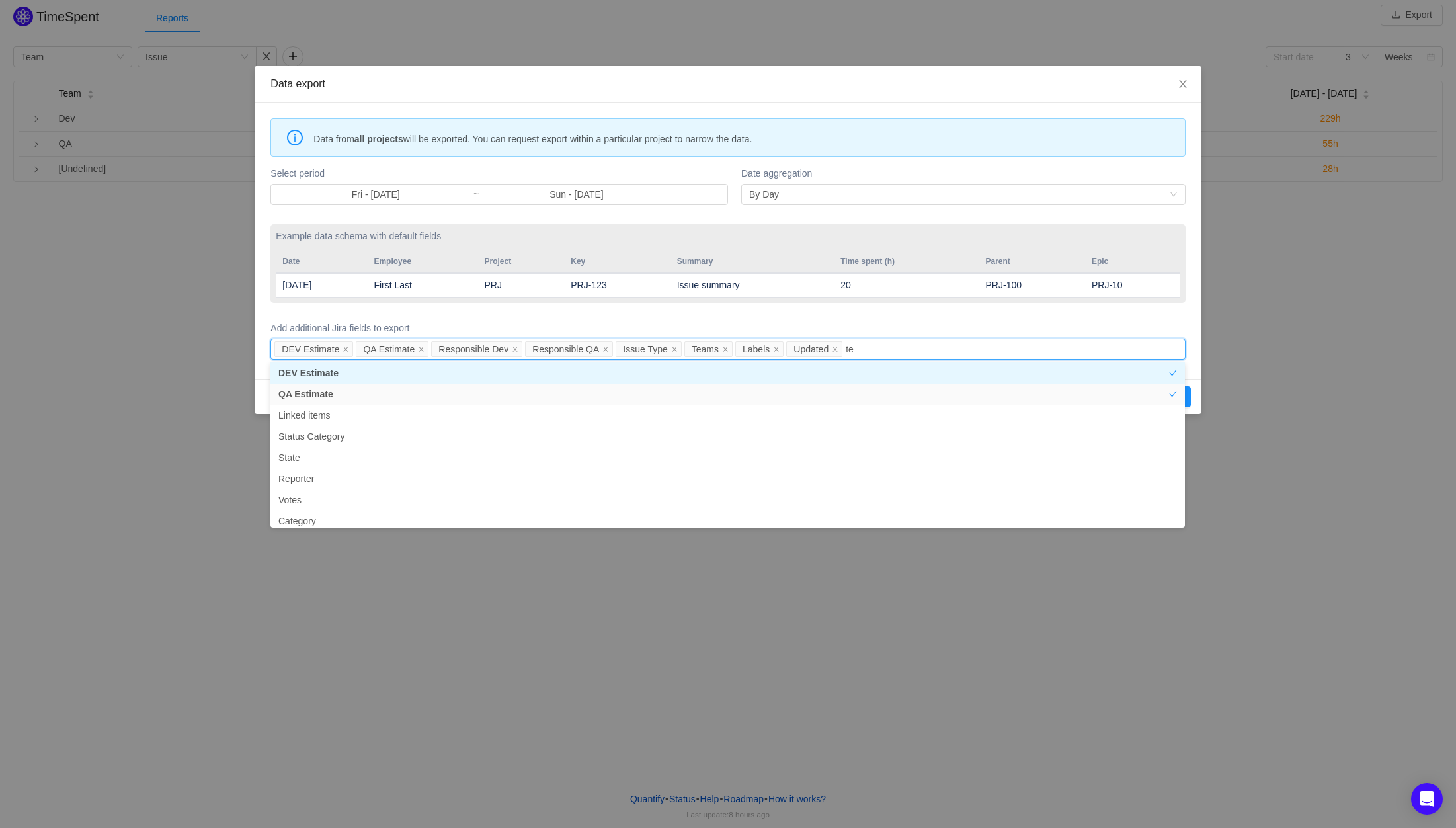
type input "t"
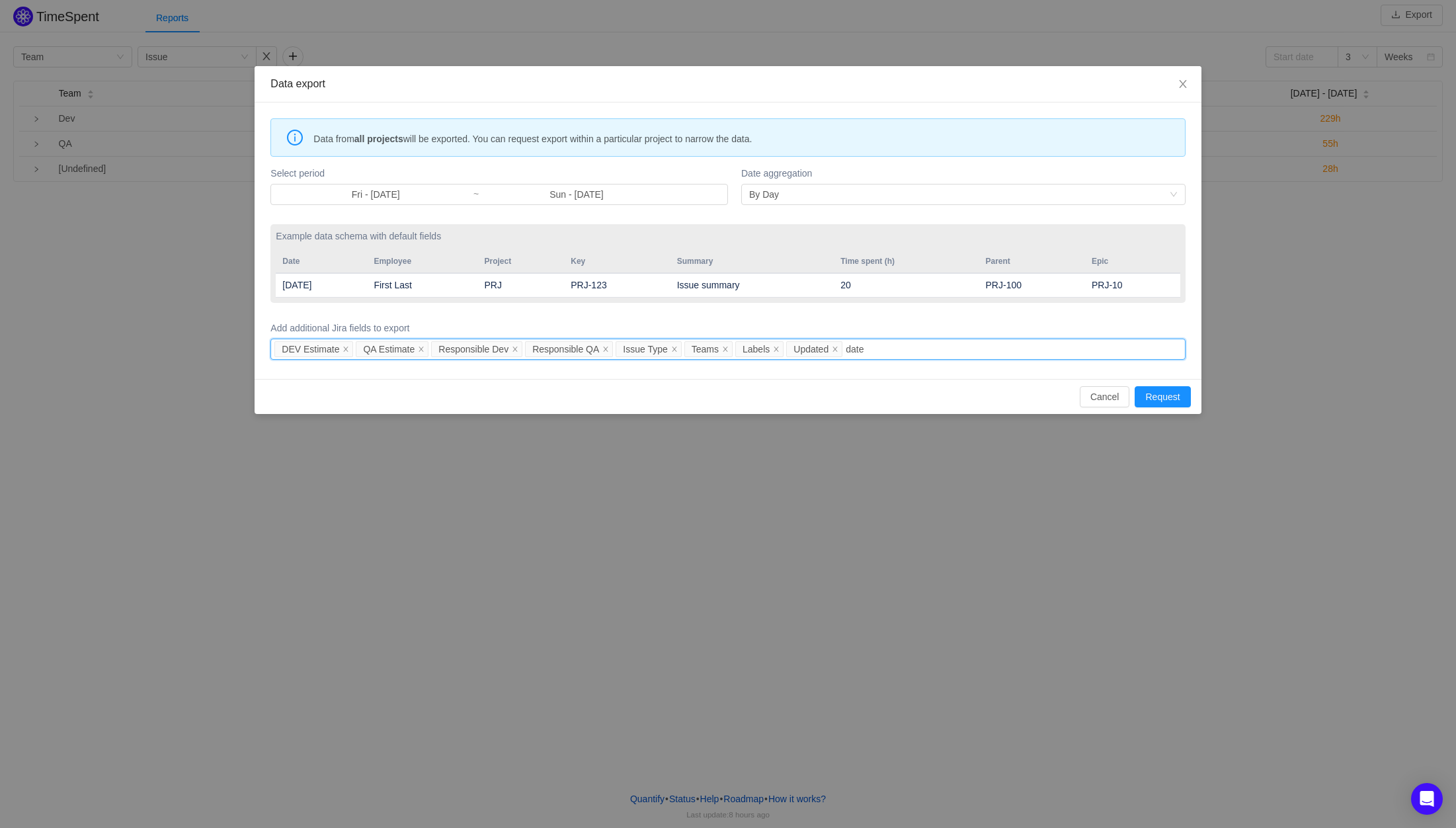
type input "date"
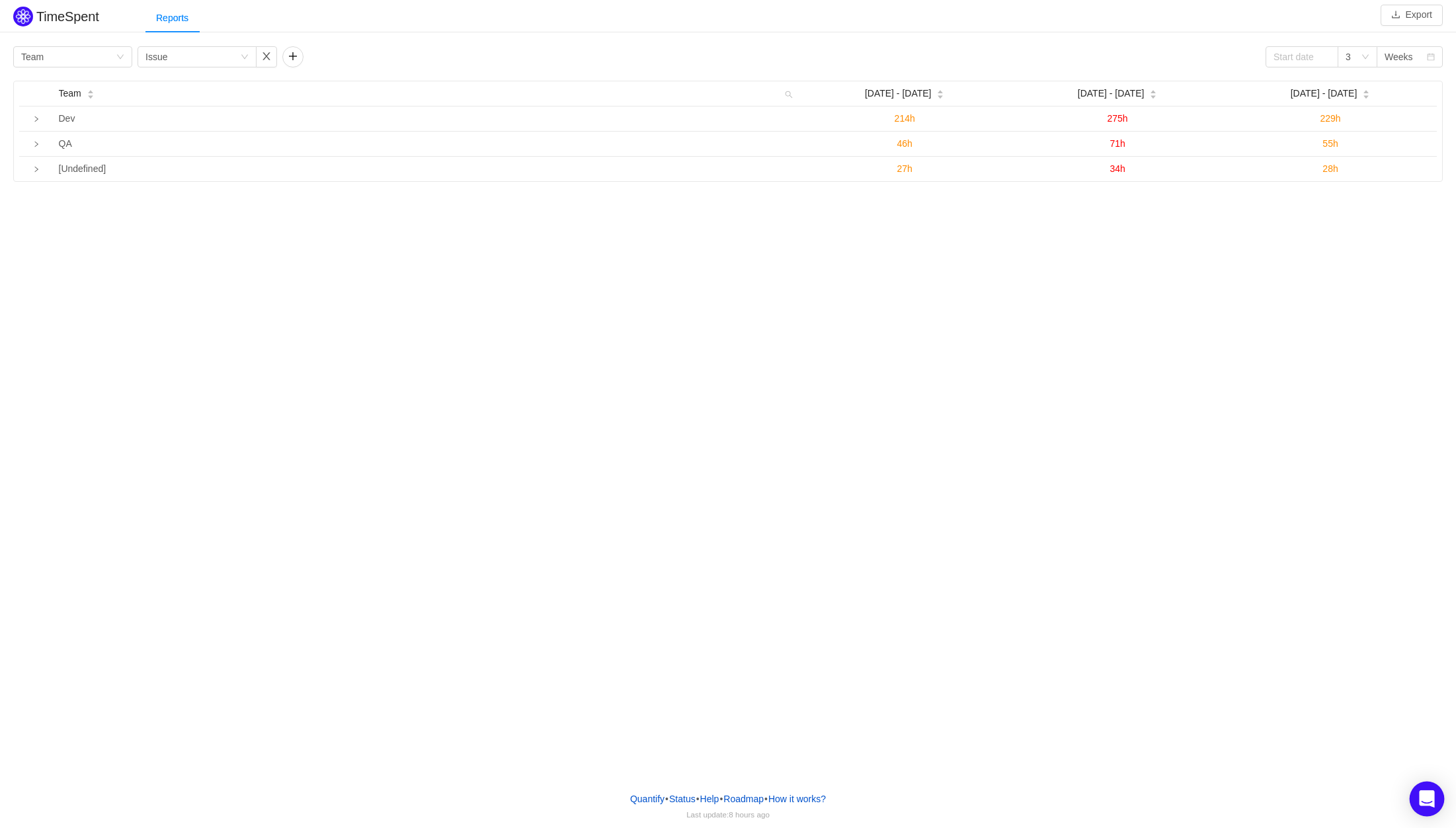
click at [1418, 797] on icon "Open Intercom Messenger" at bounding box center [1427, 798] width 17 height 17
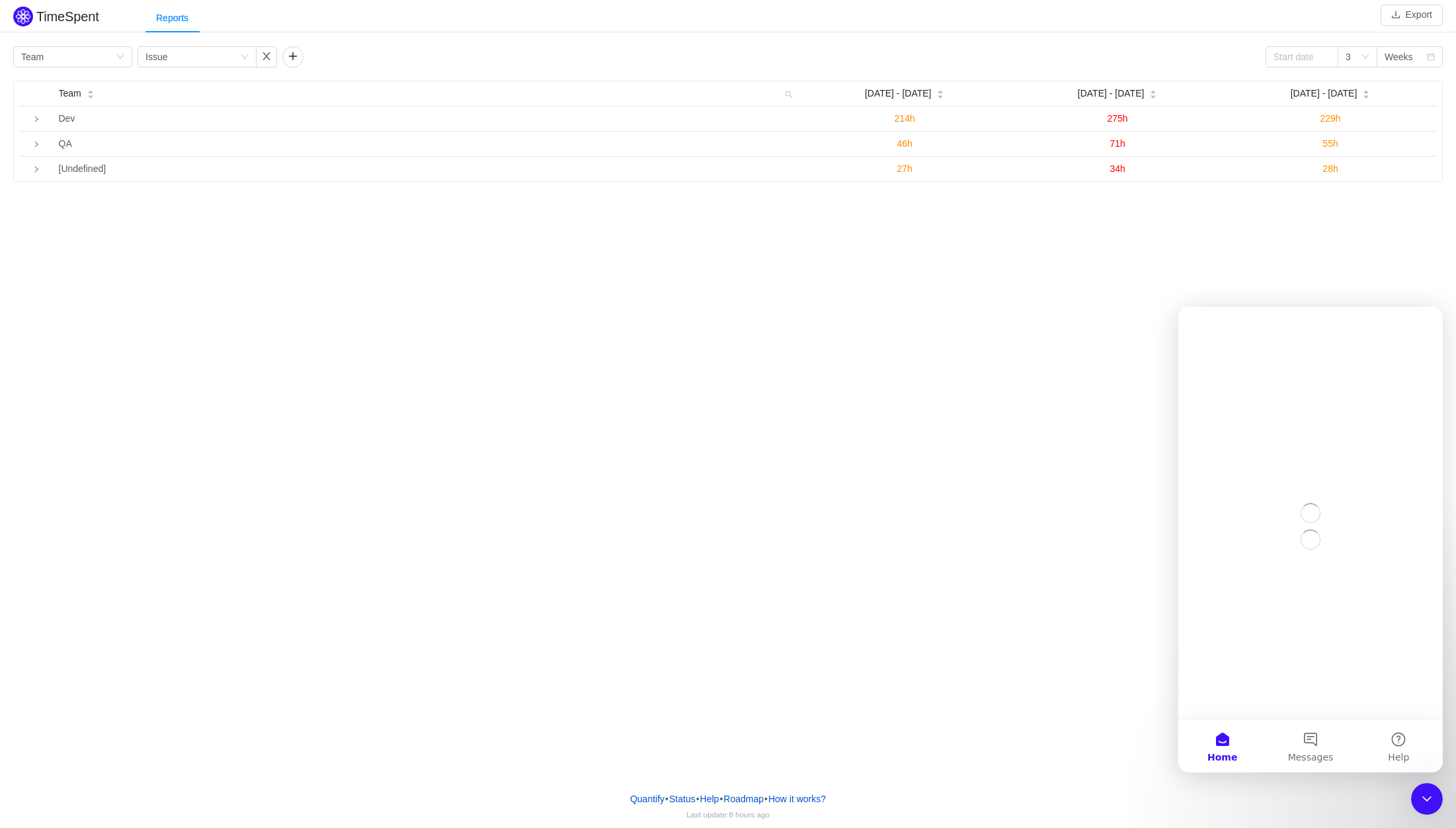
scroll to position [0, 0]
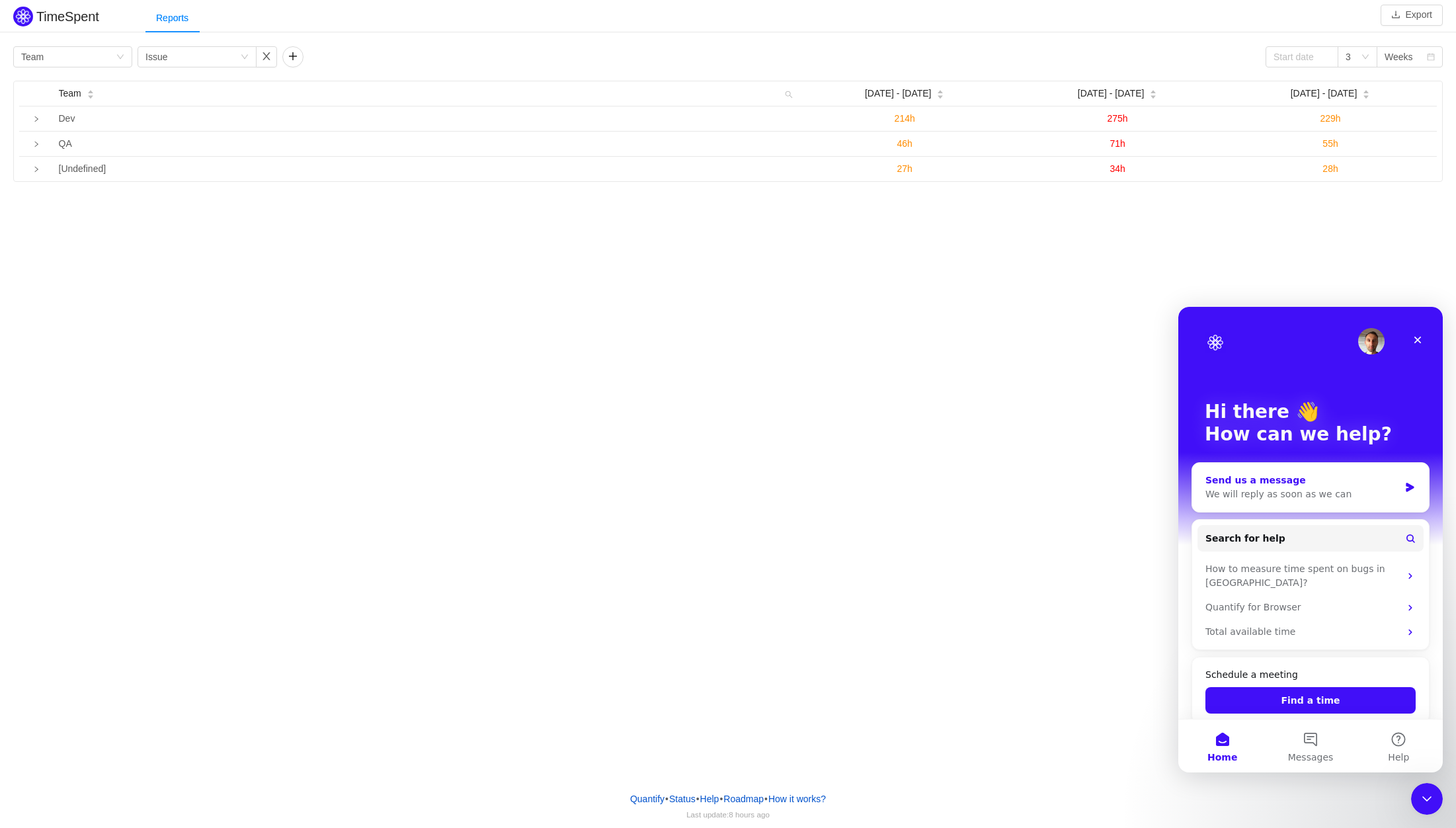
click at [1272, 488] on div "We will reply as soon as we can" at bounding box center [1301, 494] width 193 height 13
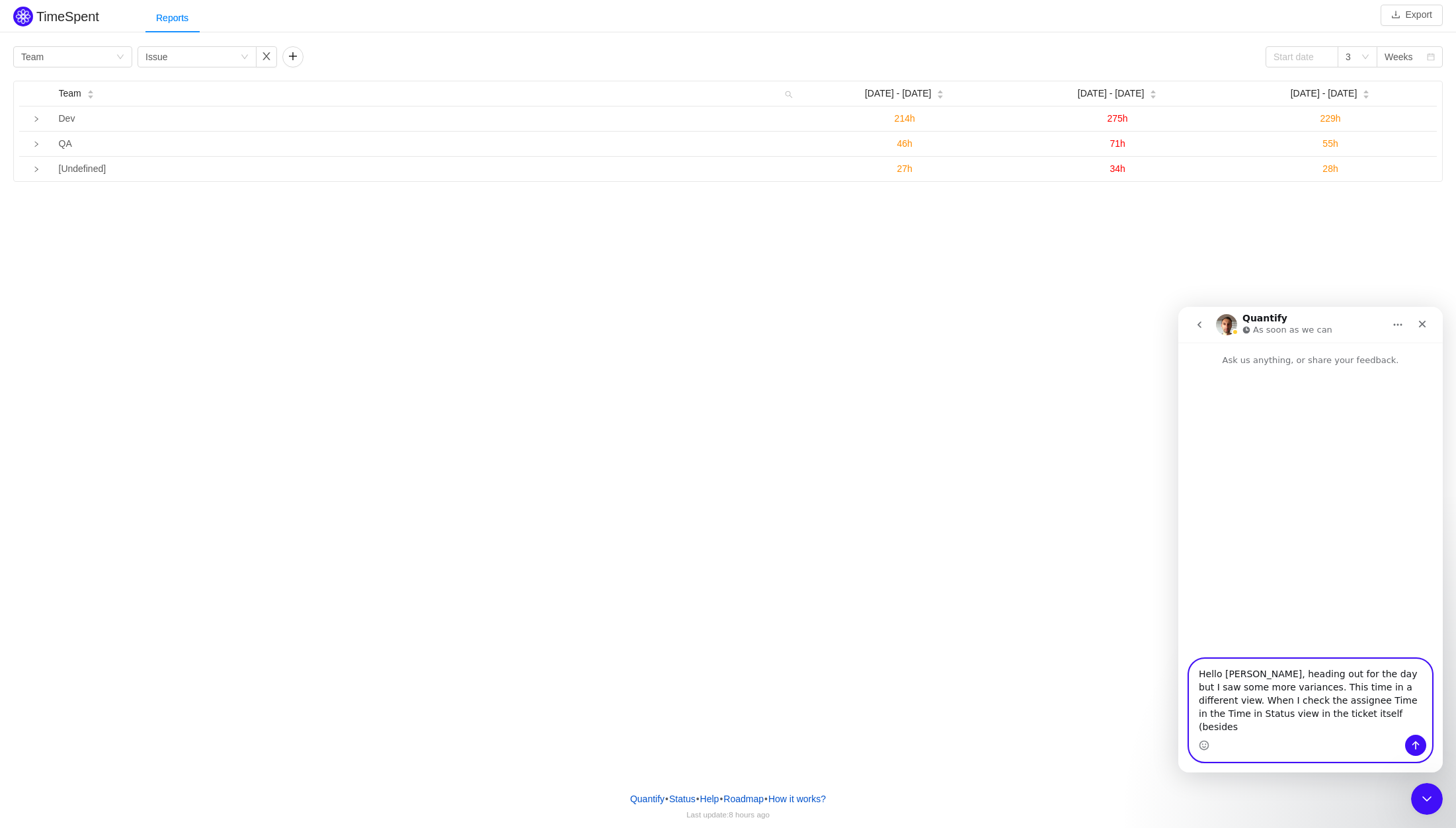
drag, startPoint x: 1266, startPoint y: 728, endPoint x: 1308, endPoint y: 726, distance: 42.0
click at [1308, 726] on textarea "Hello [PERSON_NAME], heading out for the day but I saw some more variances. Thi…" at bounding box center [1311, 696] width 242 height 75
click at [1359, 730] on textarea "Hello [PERSON_NAME], heading out for the day but I saw some more variances. Thi…" at bounding box center [1311, 696] width 242 height 75
click at [1396, 712] on textarea "Hello [PERSON_NAME], heading out for the day but I saw some more variances. Thi…" at bounding box center [1311, 682] width 242 height 105
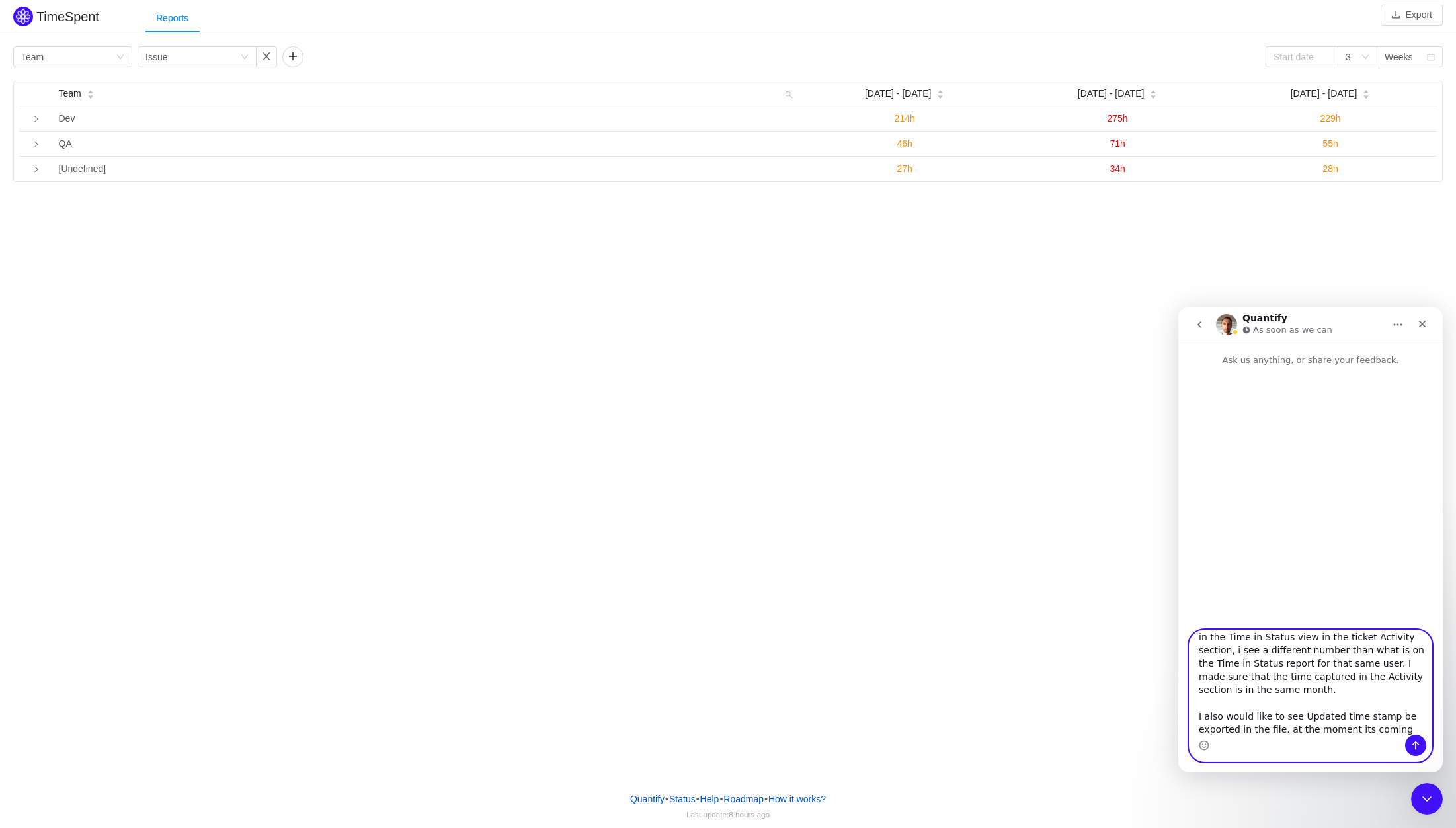
scroll to position [61, 0]
type textarea "Hello [PERSON_NAME], heading out for the day but I saw some more variances. Thi…"
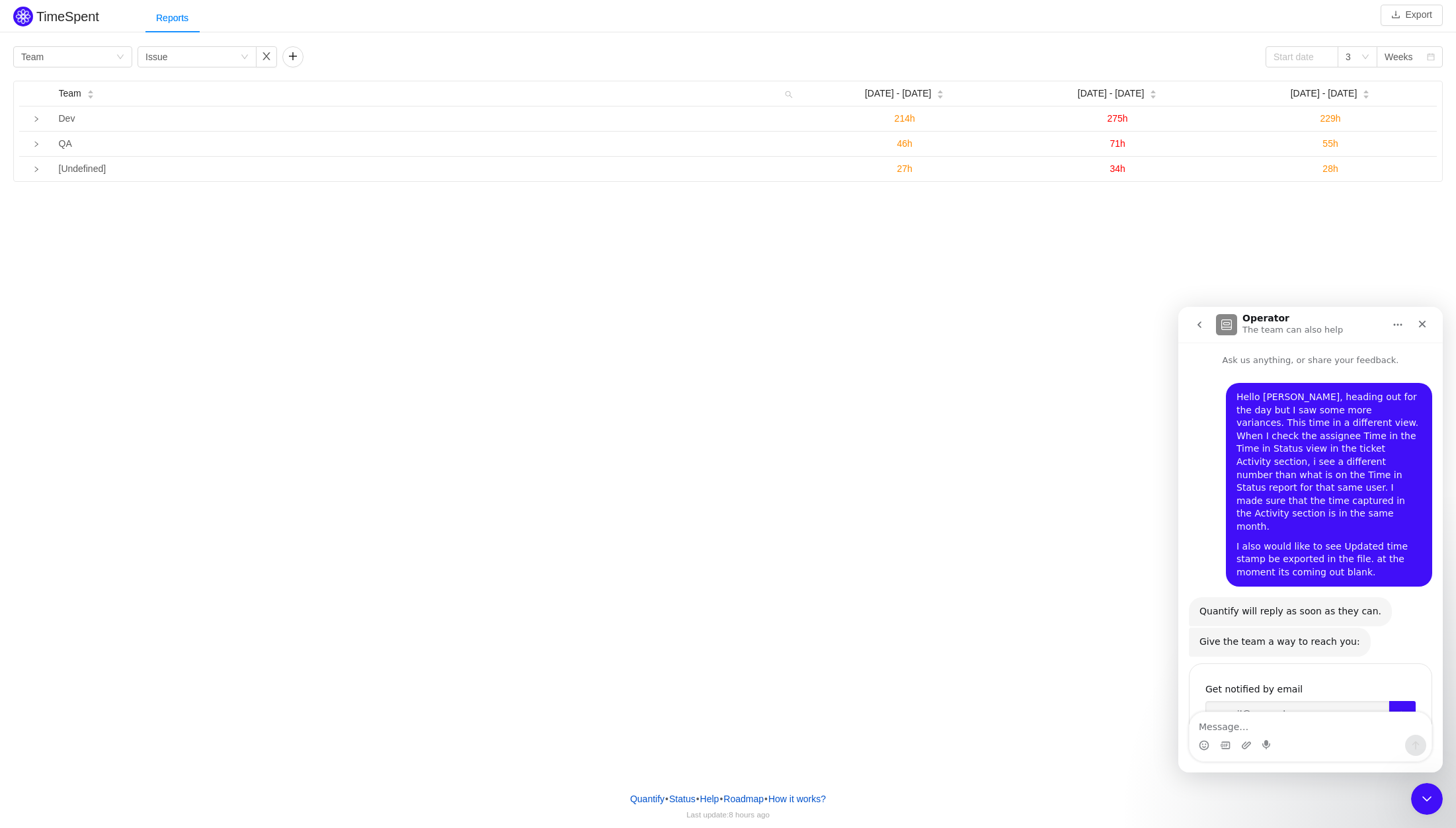
scroll to position [25, 0]
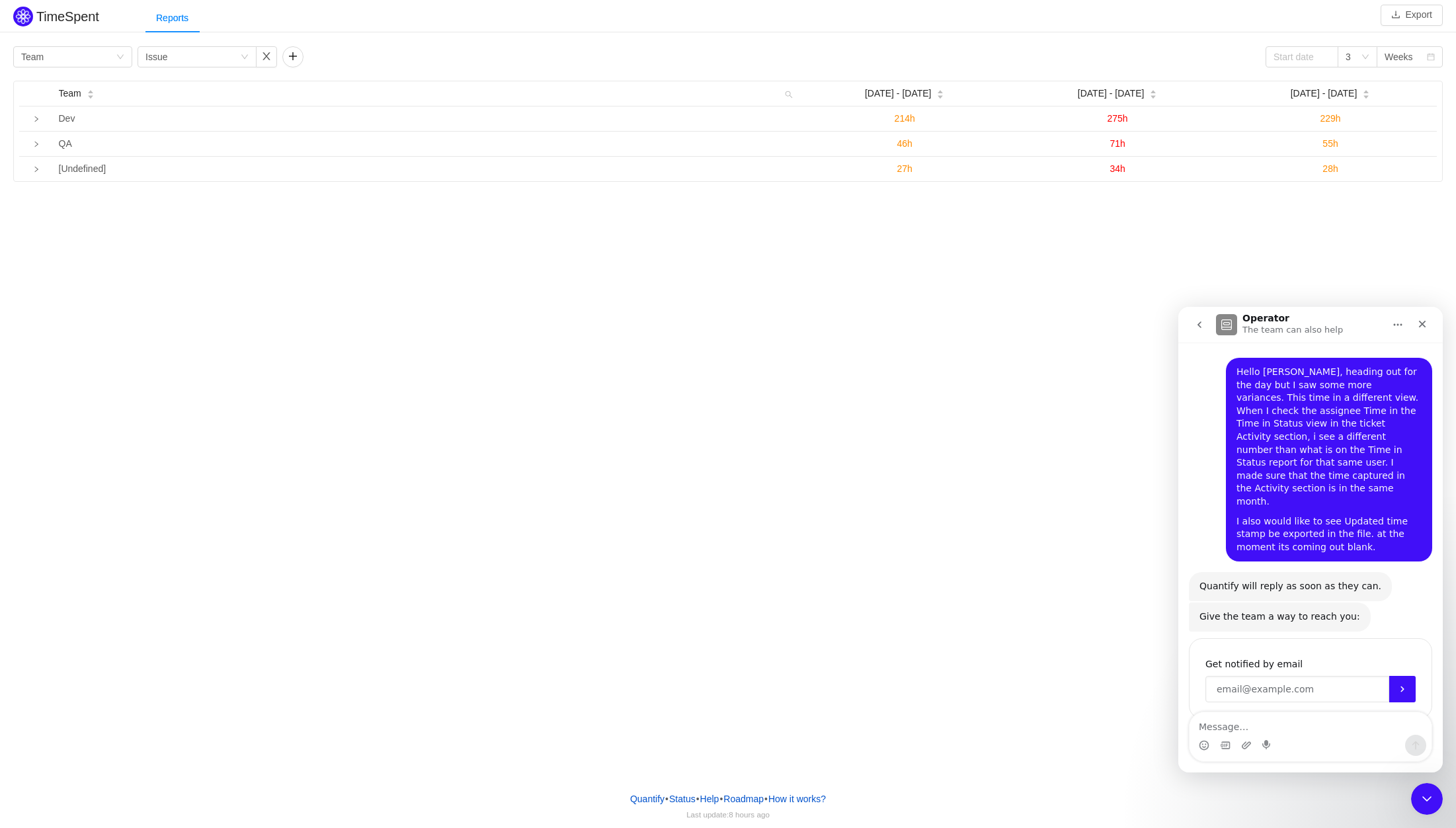
click at [1257, 676] on input "Enter your email" at bounding box center [1296, 689] width 184 height 26
type input "[EMAIL_ADDRESS][DOMAIN_NAME]"
click at [1400, 676] on button "Submit" at bounding box center [1401, 689] width 26 height 26
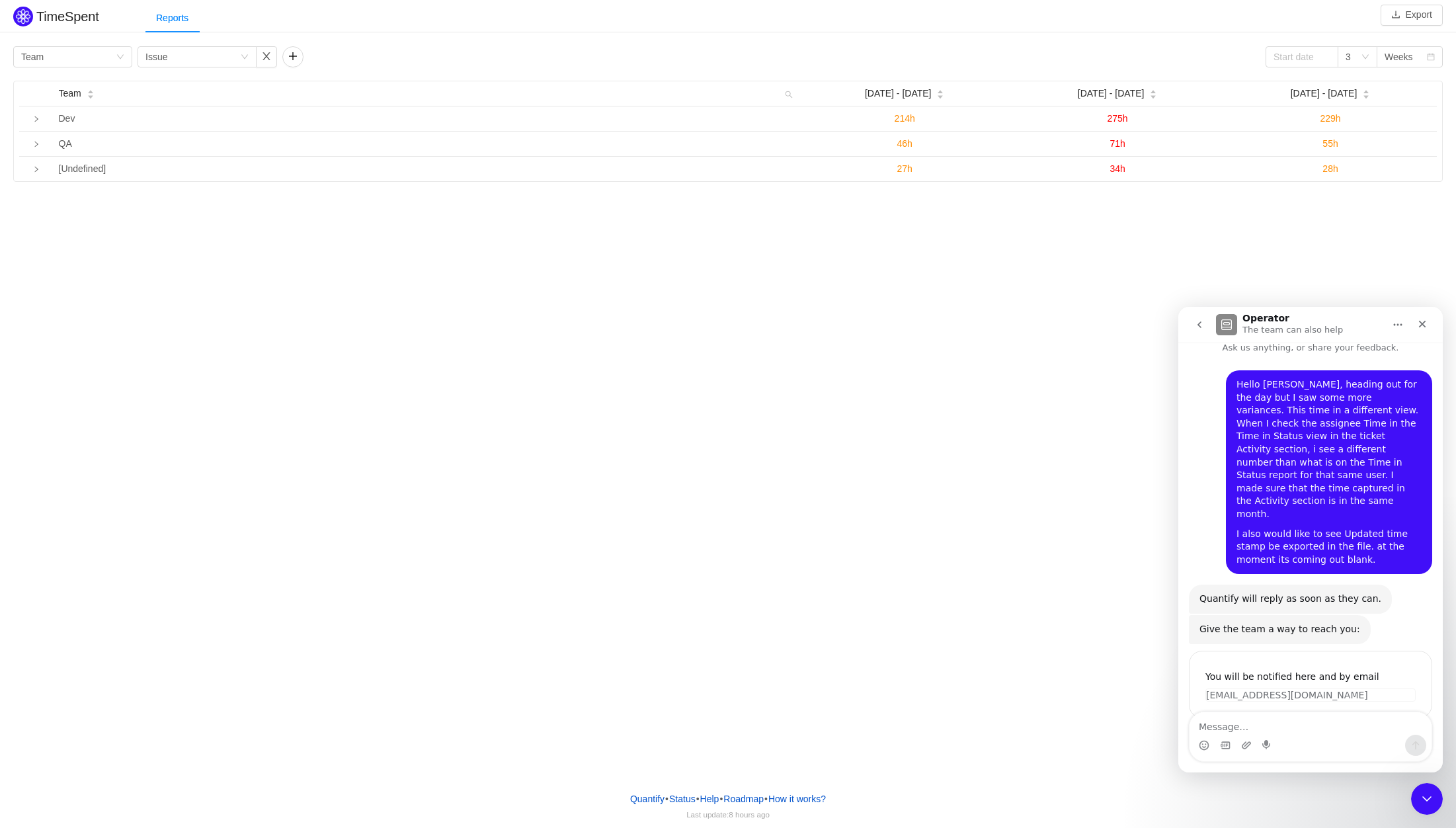
scroll to position [12, 0]
